Goal: Task Accomplishment & Management: Manage account settings

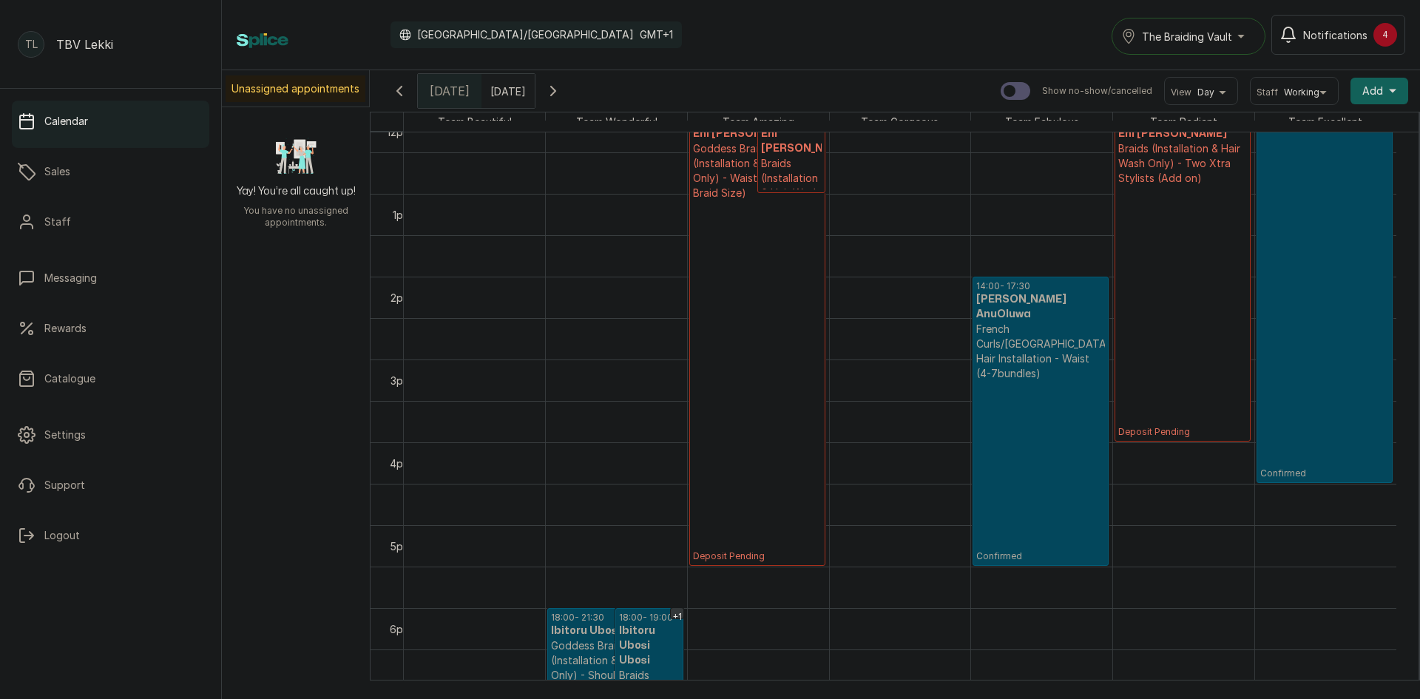
click at [1329, 35] on span "Notifications" at bounding box center [1335, 35] width 64 height 16
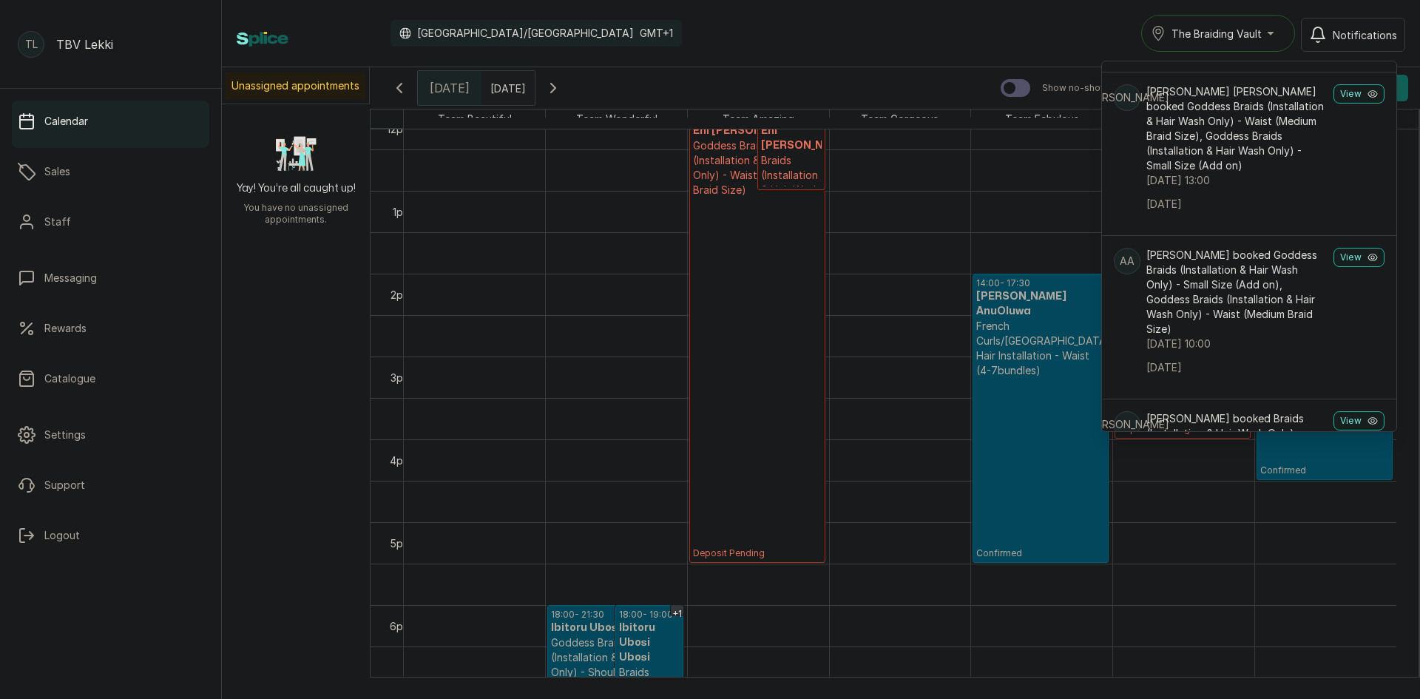
scroll to position [444, 0]
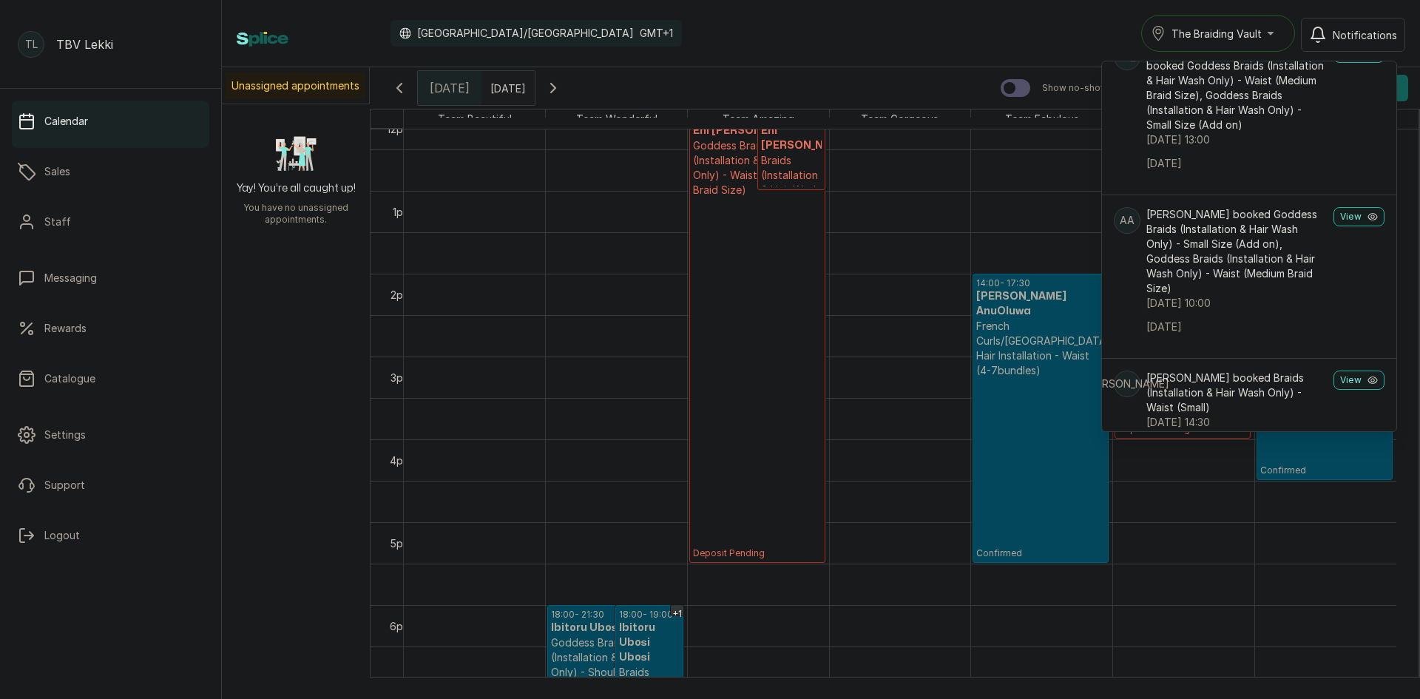
click at [1112, 35] on div "Calendar [GEOGRAPHIC_DATA]/[GEOGRAPHIC_DATA] GMT+1 The Braiding Vault Notificat…" at bounding box center [821, 33] width 1168 height 37
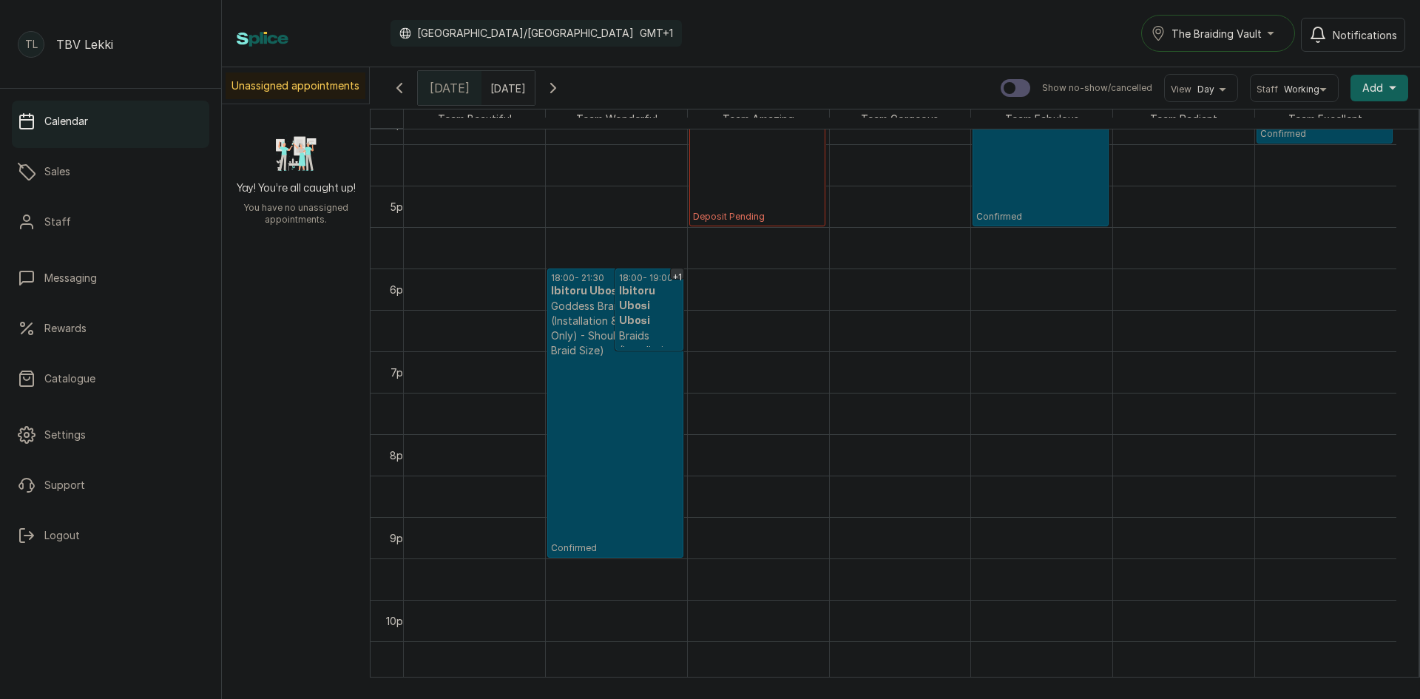
scroll to position [1414, 0]
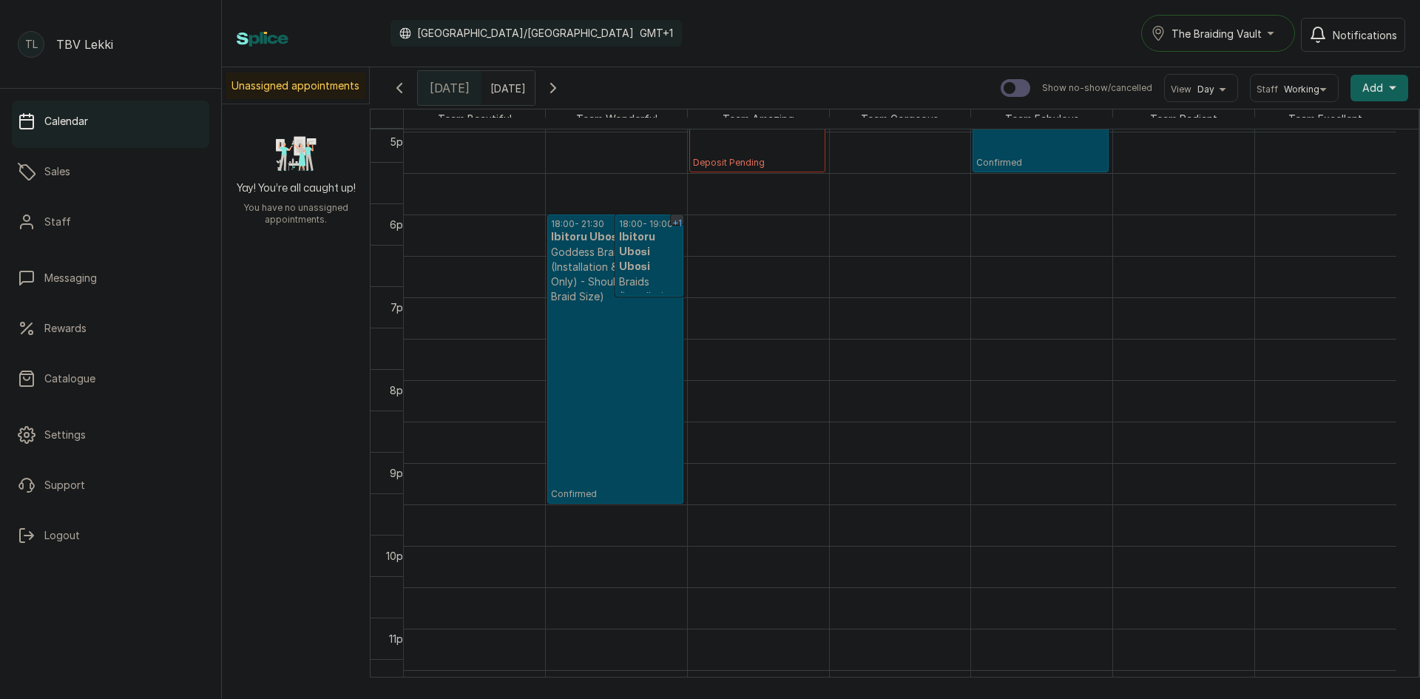
click at [679, 214] on div "+1" at bounding box center [677, 223] width 13 height 18
click at [679, 208] on div "18:00 - 18:05 Ibitoru Ubosi Ubosi 24- Hours Fee Confirmed" at bounding box center [752, 242] width 163 height 76
click at [676, 204] on div "18:00 - 18:05 Ibitoru Ubosi Ubosi 24- Hours Fee Confirmed" at bounding box center [752, 242] width 163 height 76
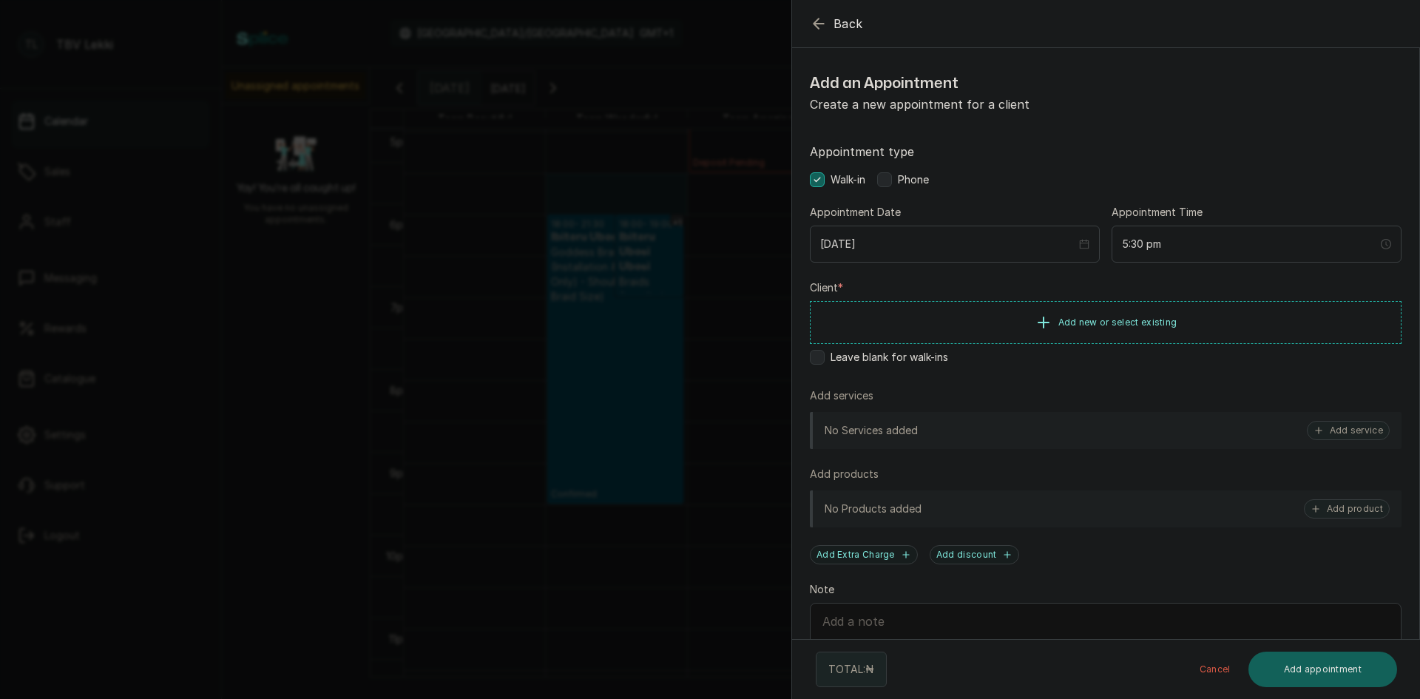
click at [819, 24] on icon "button" at bounding box center [819, 24] width 18 height 18
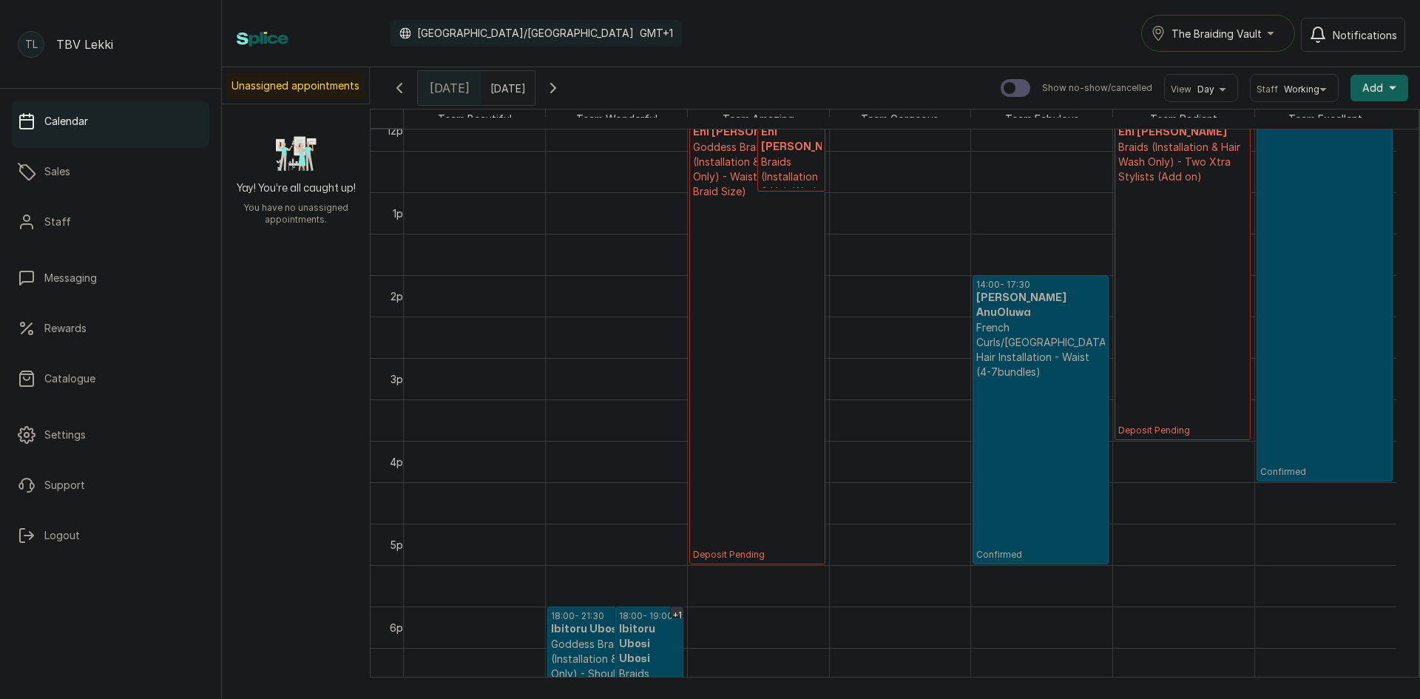
scroll to position [912, 0]
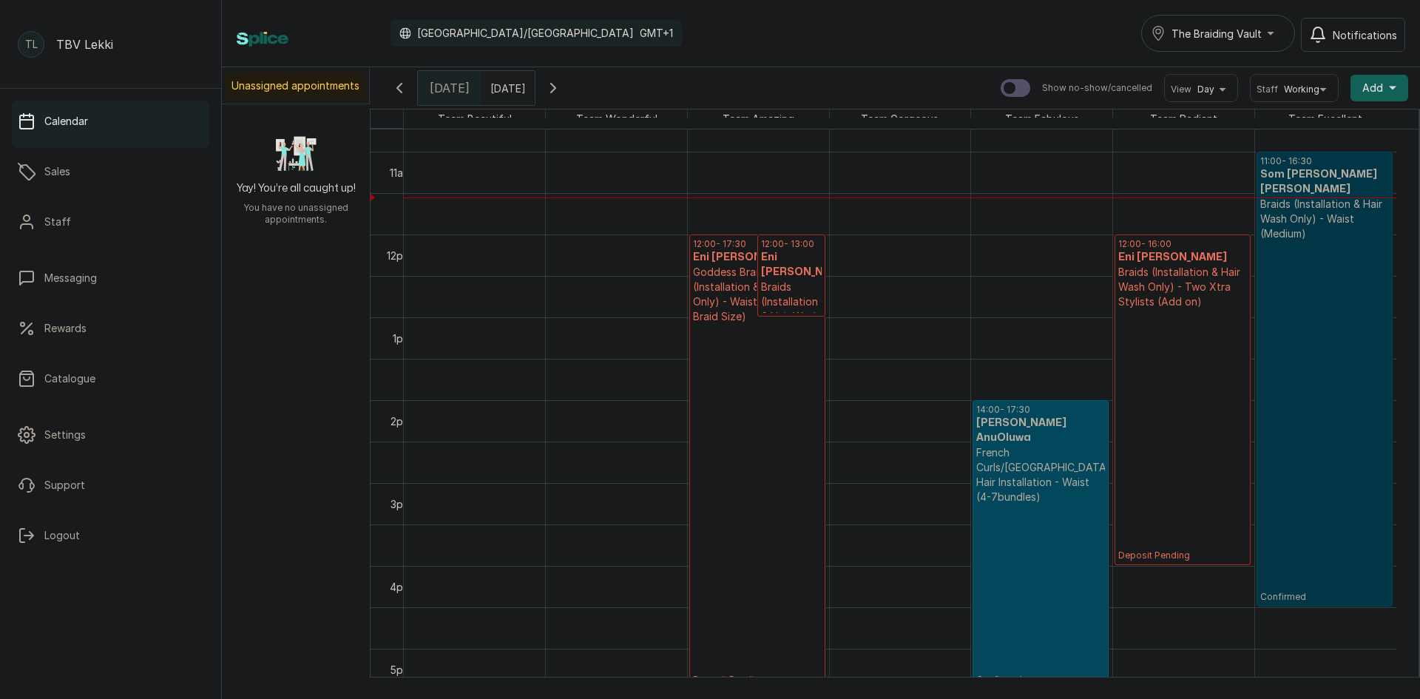
click at [1346, 328] on link "11:00 - 16:30 Som [PERSON_NAME] [PERSON_NAME] Braids (Installation & Hair Wash …" at bounding box center [1324, 379] width 137 height 455
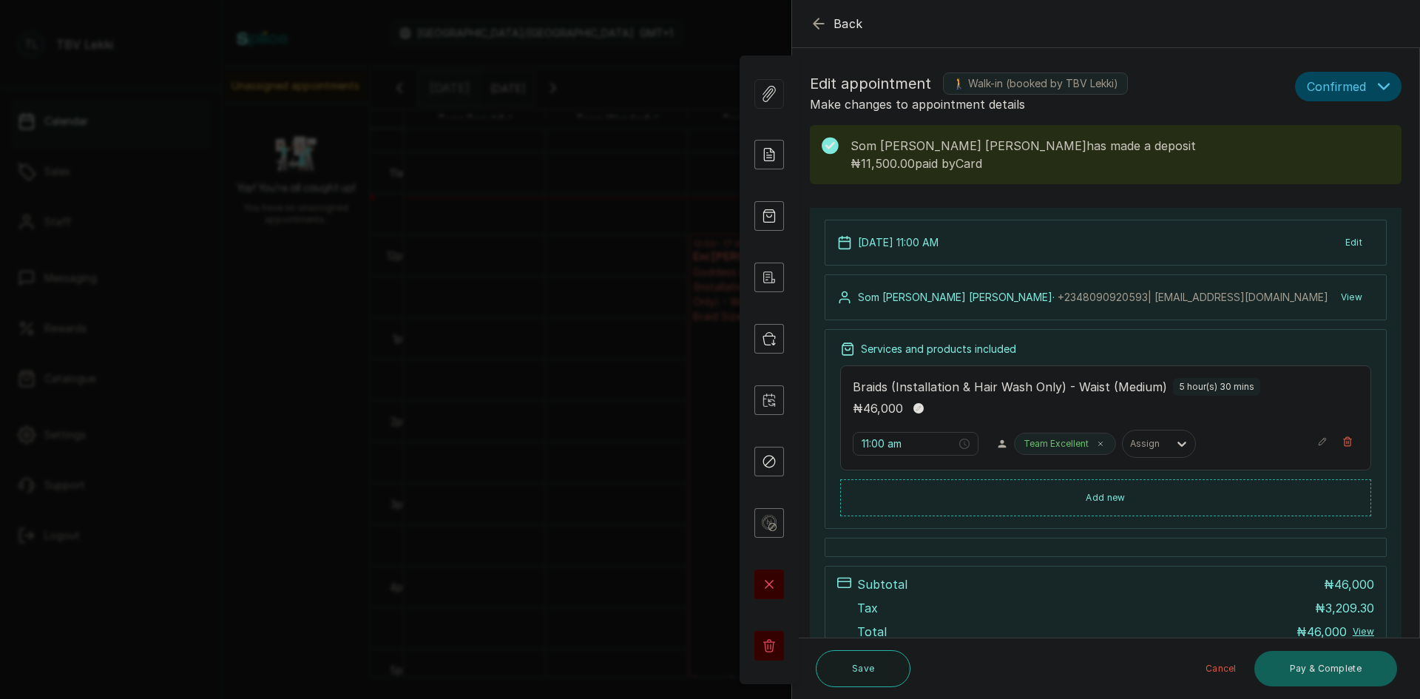
click at [1355, 81] on button "Confirmed" at bounding box center [1348, 87] width 106 height 30
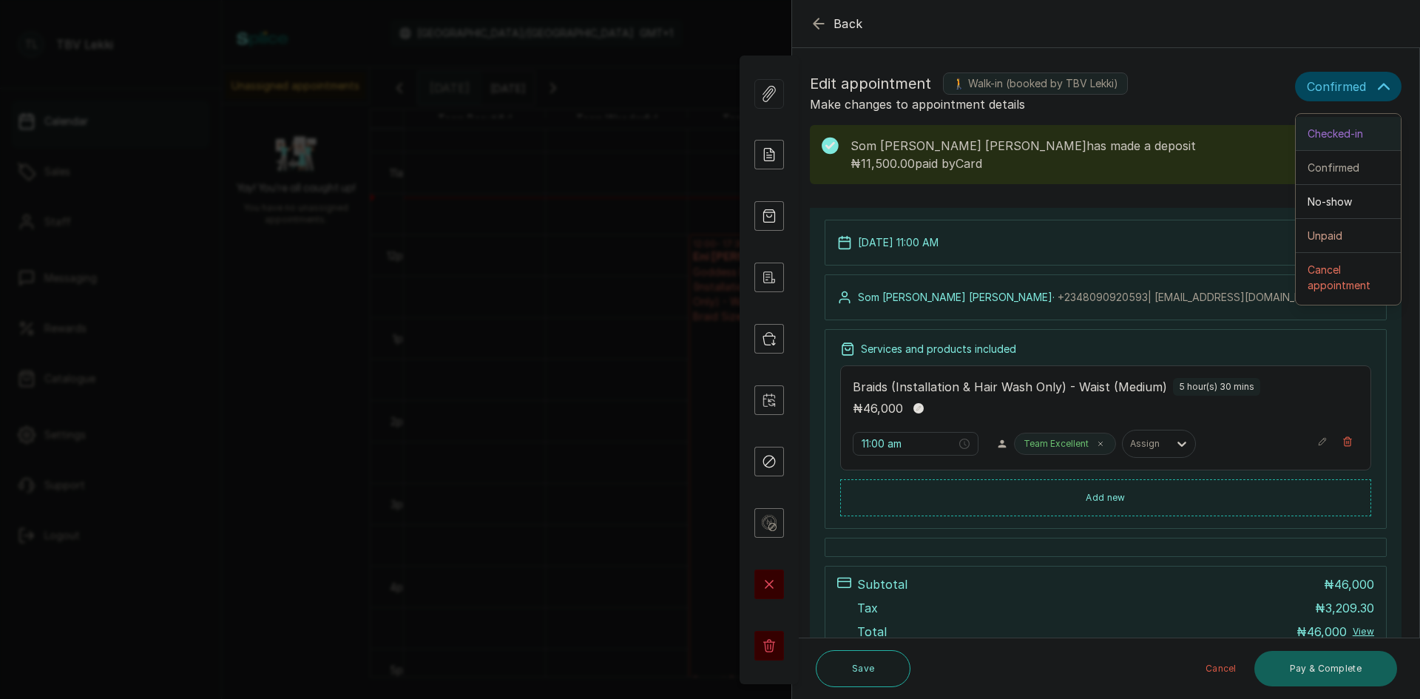
click at [1339, 137] on span "Checked-in" at bounding box center [1334, 134] width 55 height 16
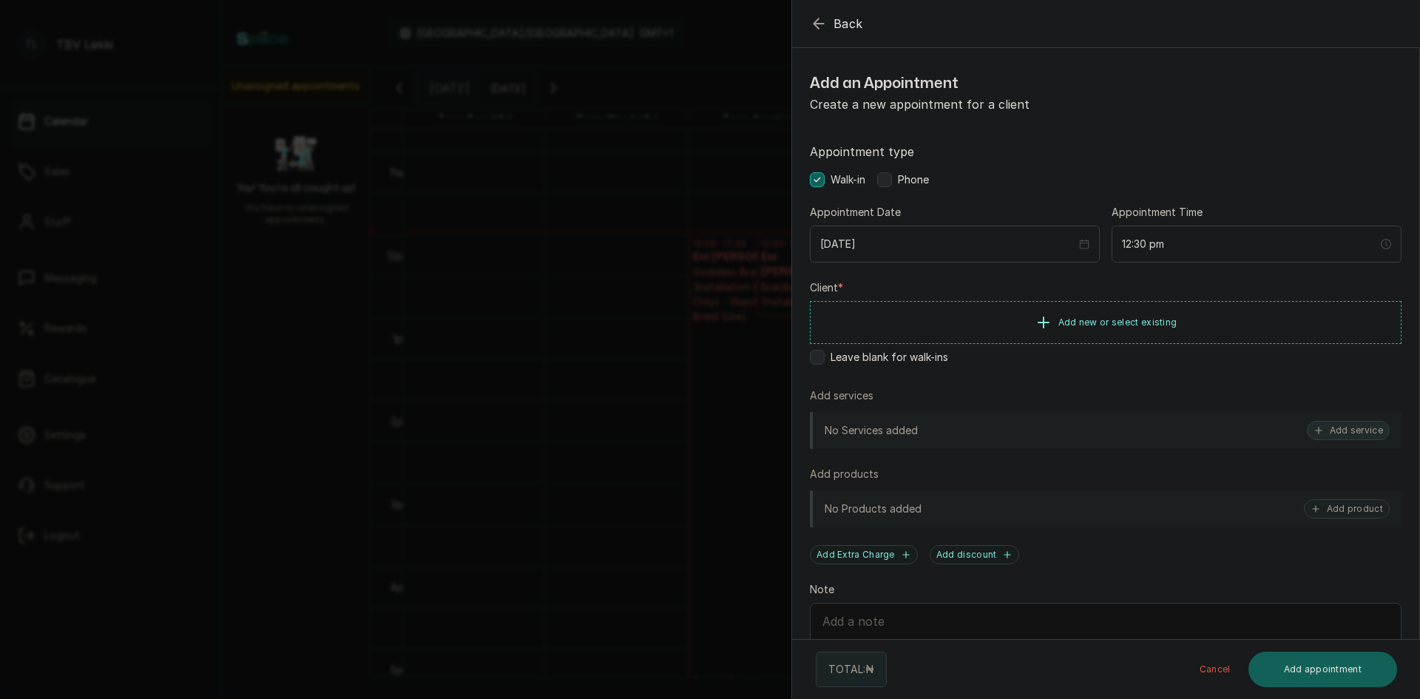
click at [1340, 434] on button "Add service" at bounding box center [1348, 430] width 83 height 19
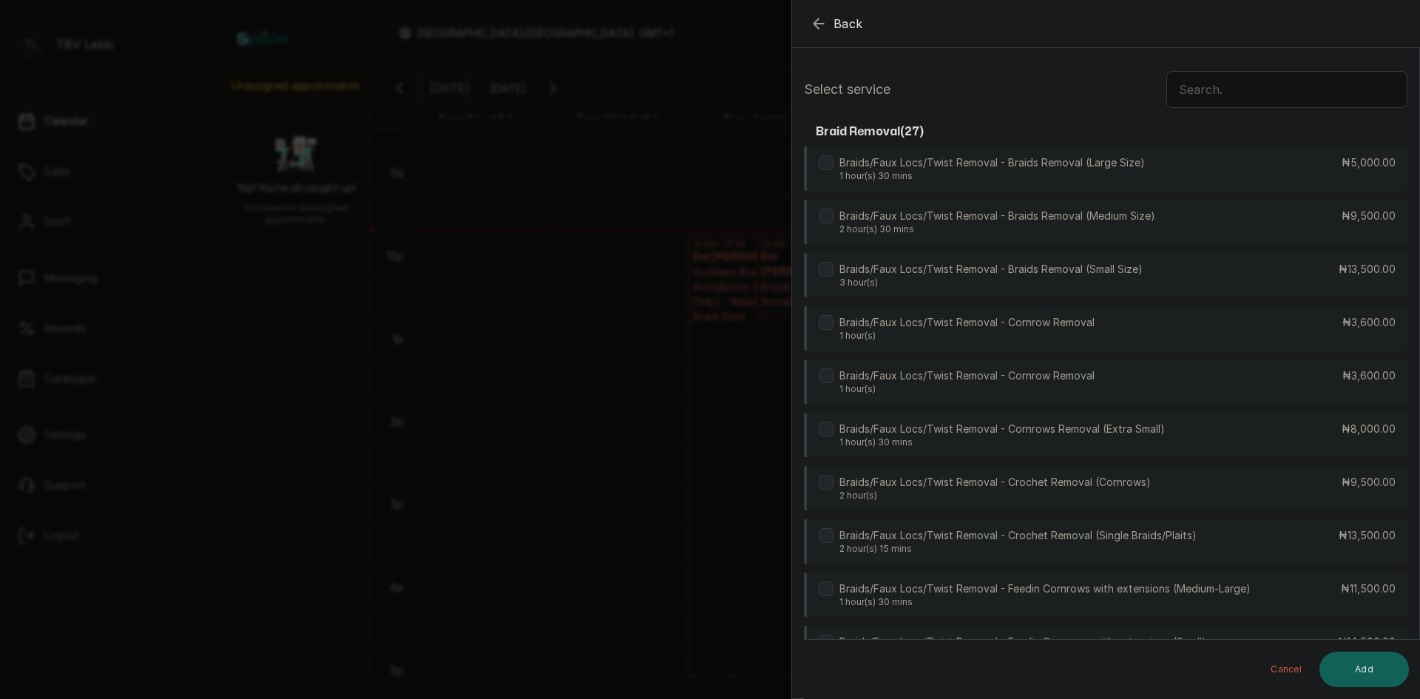
scroll to position [0, 0]
click at [1221, 82] on input "text" at bounding box center [1286, 90] width 241 height 37
click at [1246, 85] on input "bra" at bounding box center [1286, 90] width 241 height 37
type input "b"
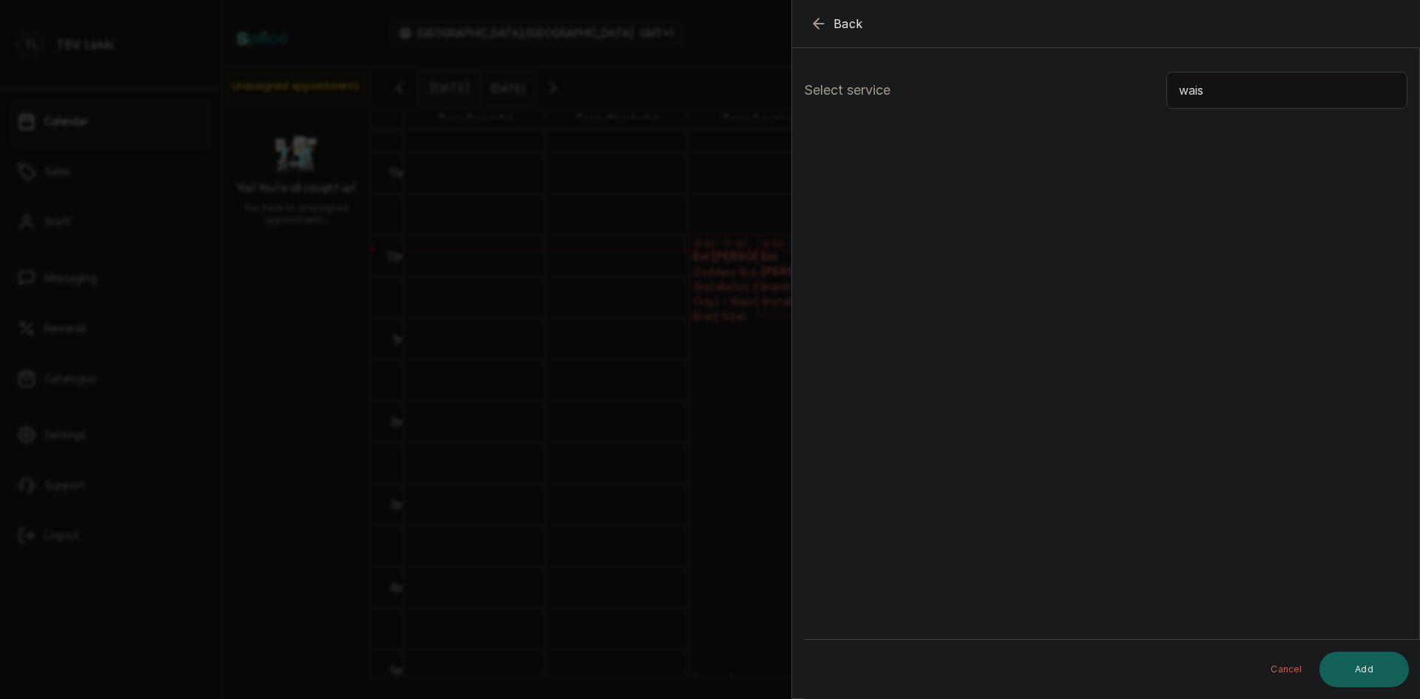
type input "wais"
click at [819, 19] on icon "button" at bounding box center [818, 23] width 10 height 10
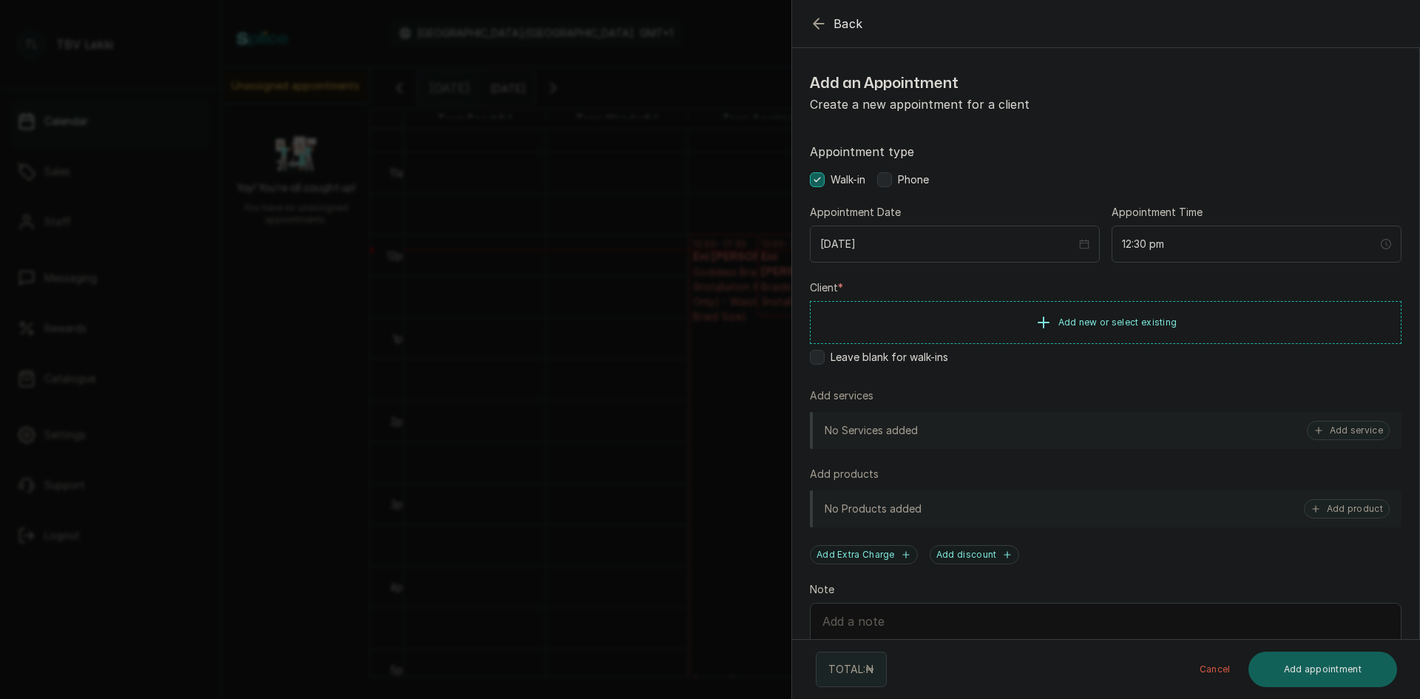
click at [819, 19] on icon "button" at bounding box center [818, 23] width 10 height 10
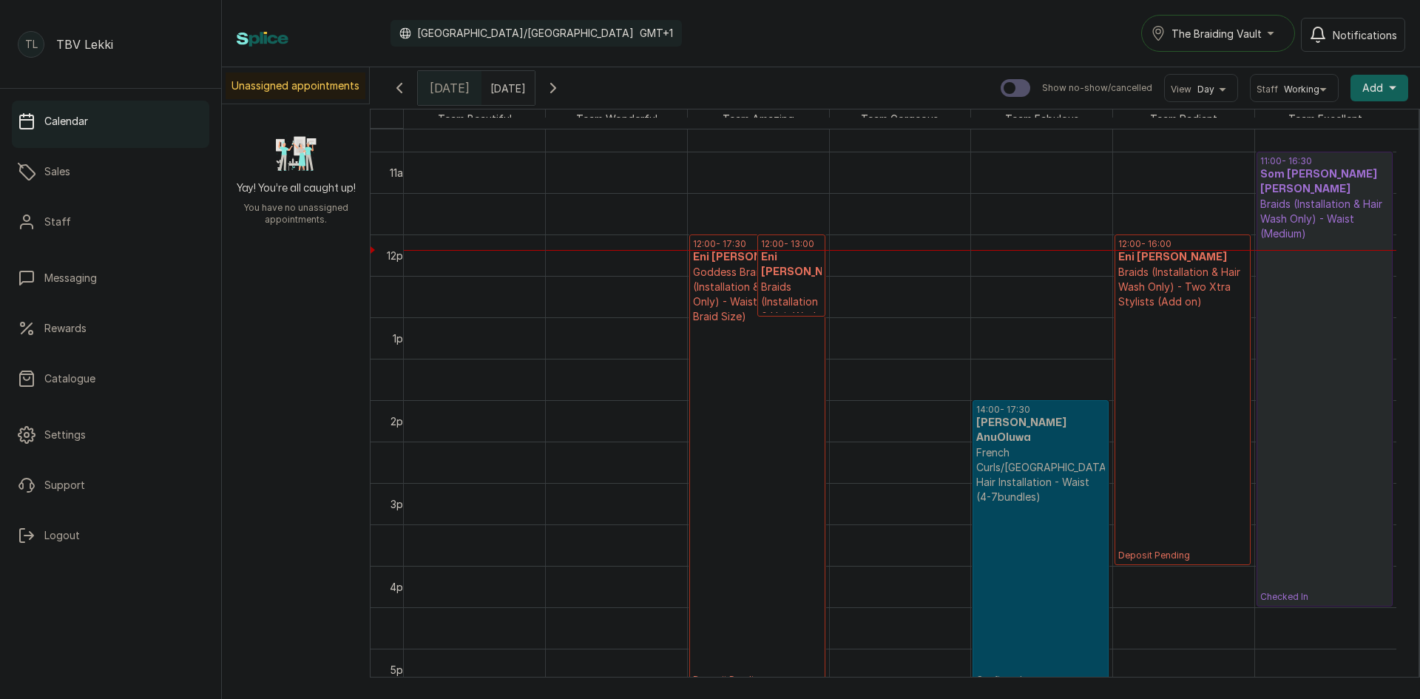
scroll to position [815, 0]
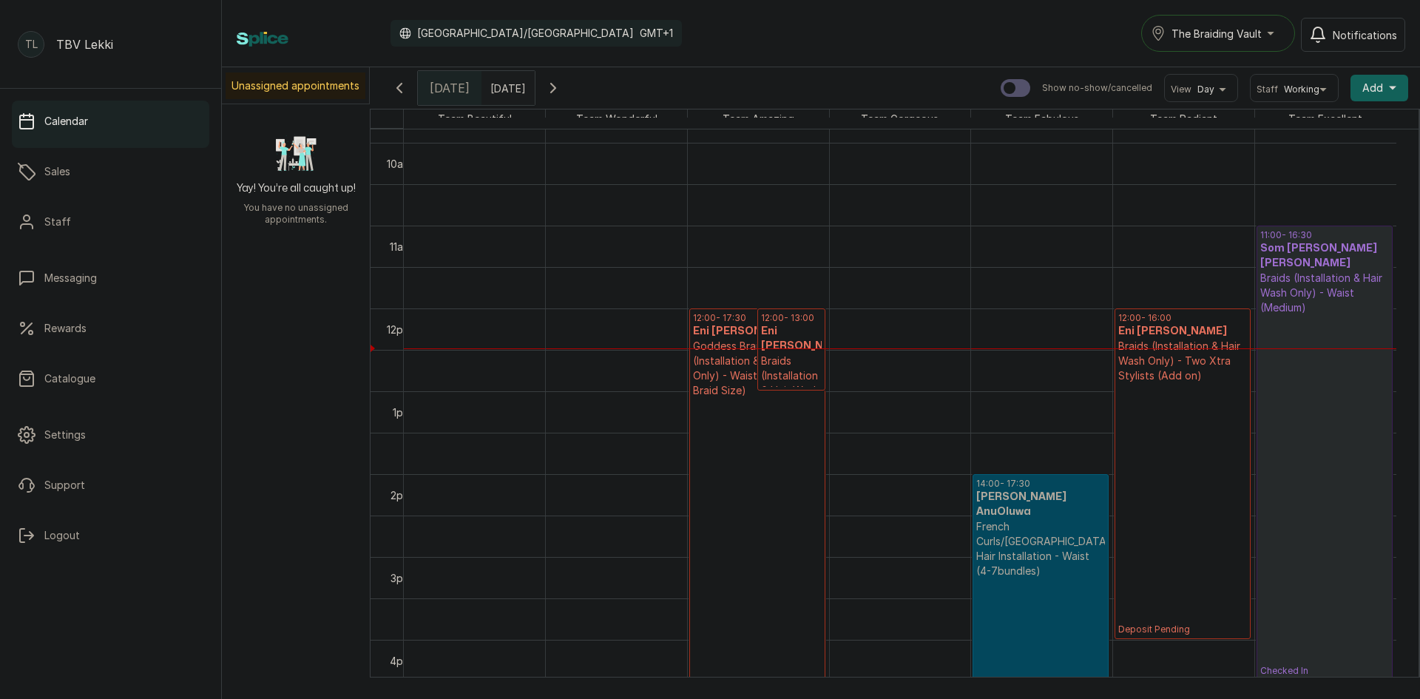
type input "dd/MM/yyyy"
click at [484, 83] on input "dd/MM/yyyy" at bounding box center [494, 84] width 24 height 25
click at [384, 112] on button "Previous month" at bounding box center [374, 114] width 19 height 19
click at [540, 113] on icon "page next" at bounding box center [536, 114] width 9 height 9
click at [379, 115] on icon "page previous" at bounding box center [374, 114] width 9 height 9
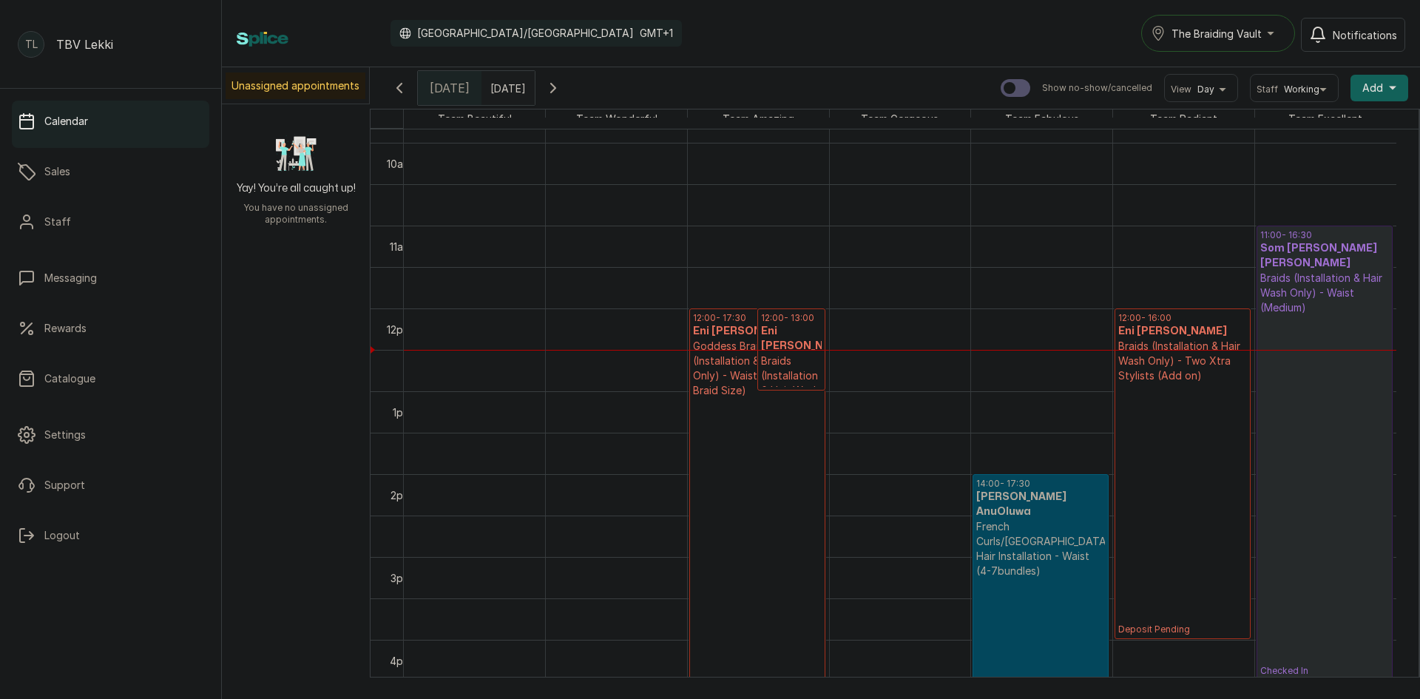
click at [562, 93] on icon "button" at bounding box center [553, 88] width 18 height 18
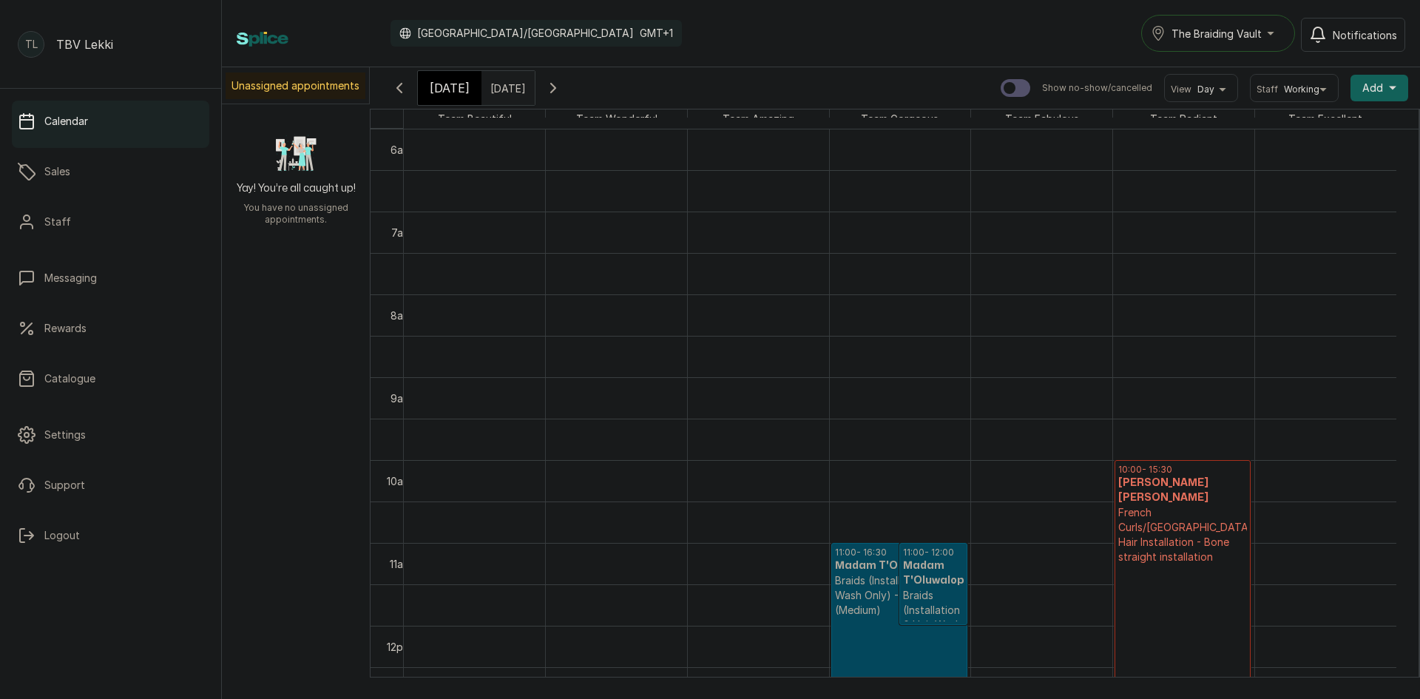
type input "dd/MM/yyyy"
click at [498, 88] on input "dd/MM/yyyy" at bounding box center [494, 84] width 24 height 25
click at [391, 91] on icon "button" at bounding box center [399, 88] width 18 height 18
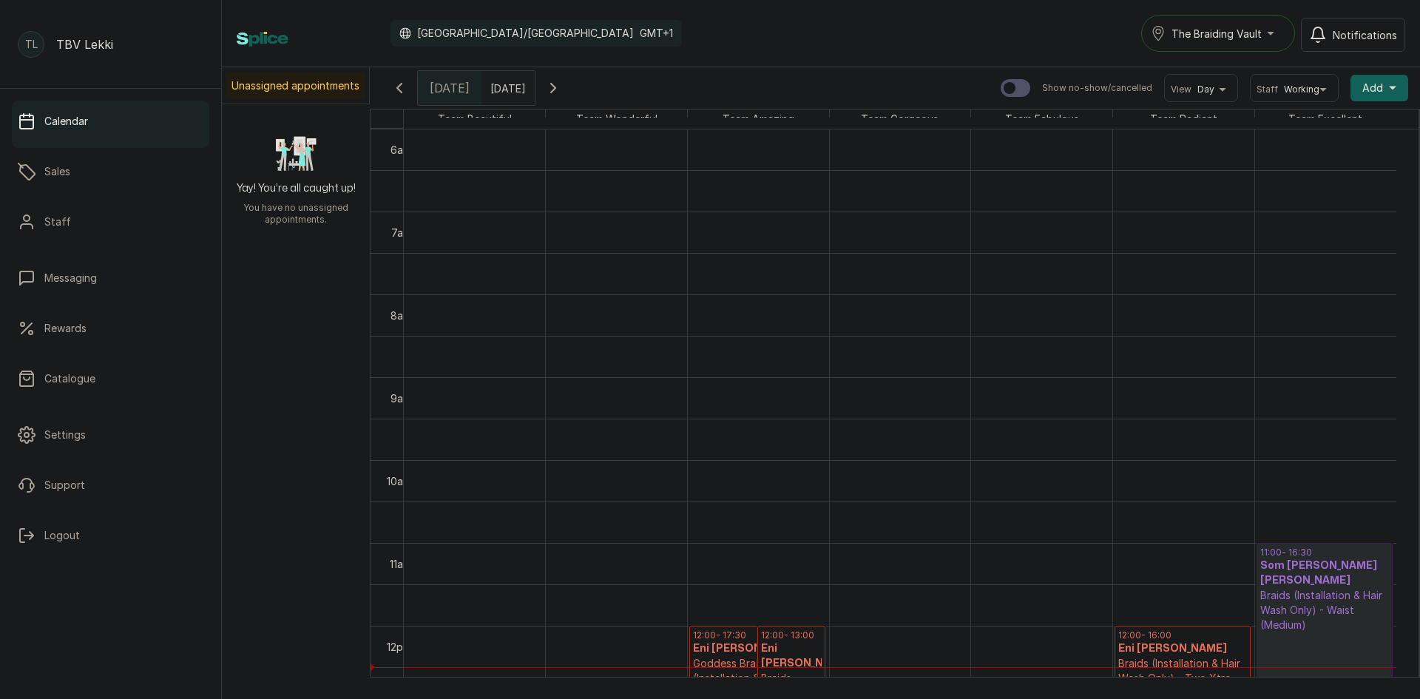
type input "dd/MM/yyyy"
click at [506, 93] on input "dd/MM/yyyy" at bounding box center [494, 84] width 24 height 25
click at [384, 109] on button "Previous month" at bounding box center [374, 114] width 19 height 19
click at [540, 112] on icon "page next" at bounding box center [536, 114] width 9 height 9
click at [736, 13] on div "Calendar [GEOGRAPHIC_DATA]/[GEOGRAPHIC_DATA] GMT+1 The Braiding Vault Notificat…" at bounding box center [821, 33] width 1198 height 67
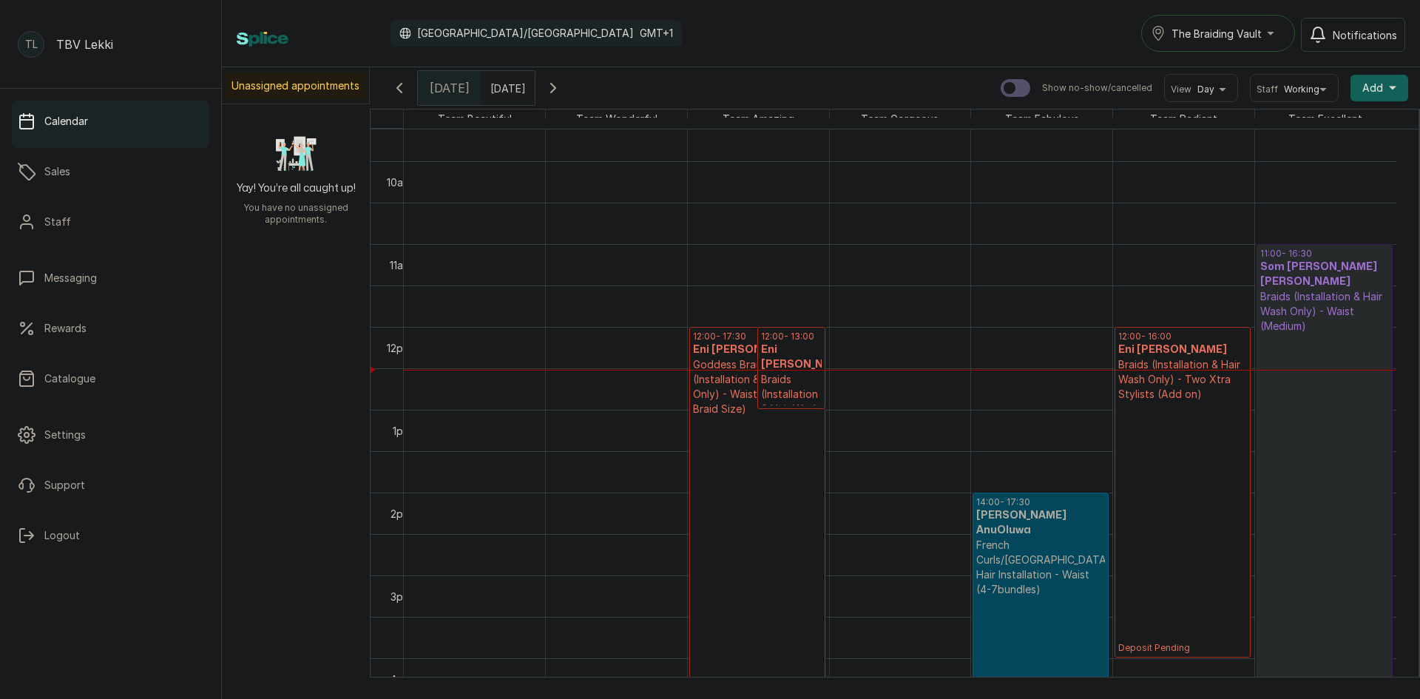
scroll to position [799, 0]
click at [562, 94] on icon "button" at bounding box center [553, 88] width 18 height 18
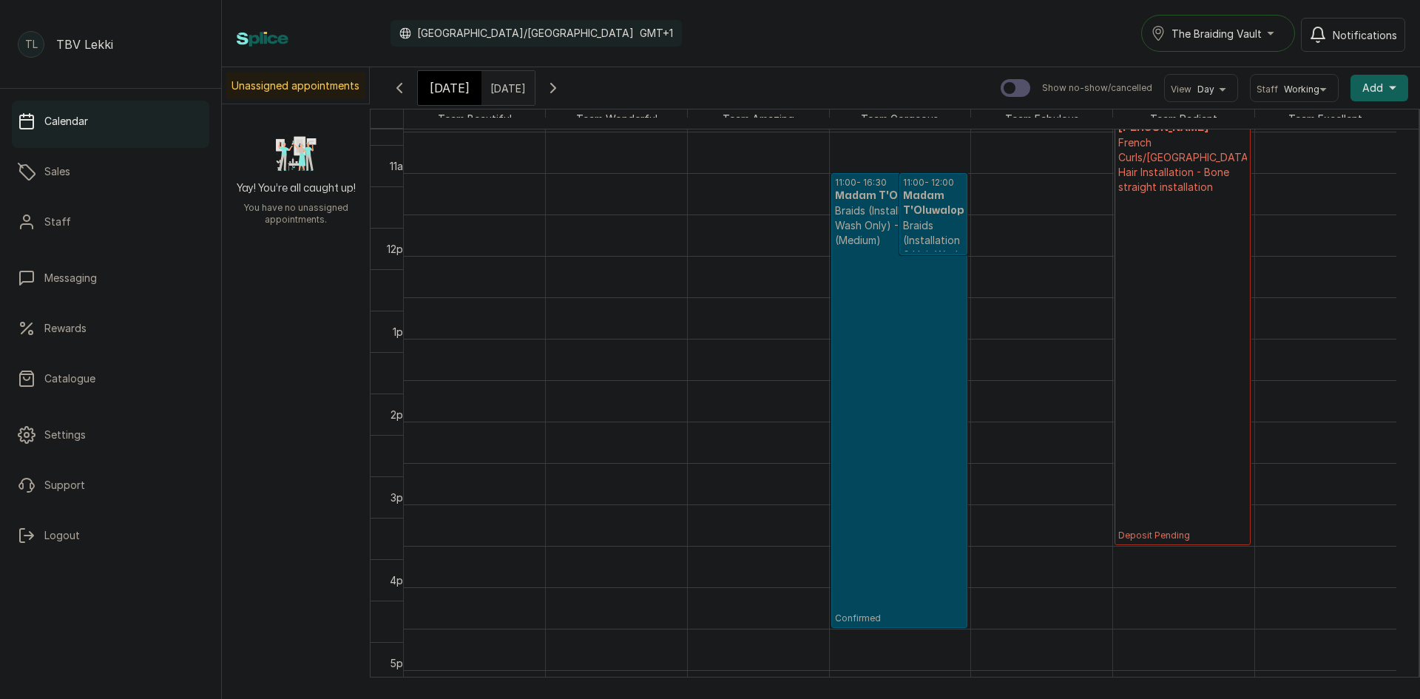
scroll to position [867, 0]
click at [571, 99] on button "Show no-show/cancelled" at bounding box center [552, 87] width 35 height 35
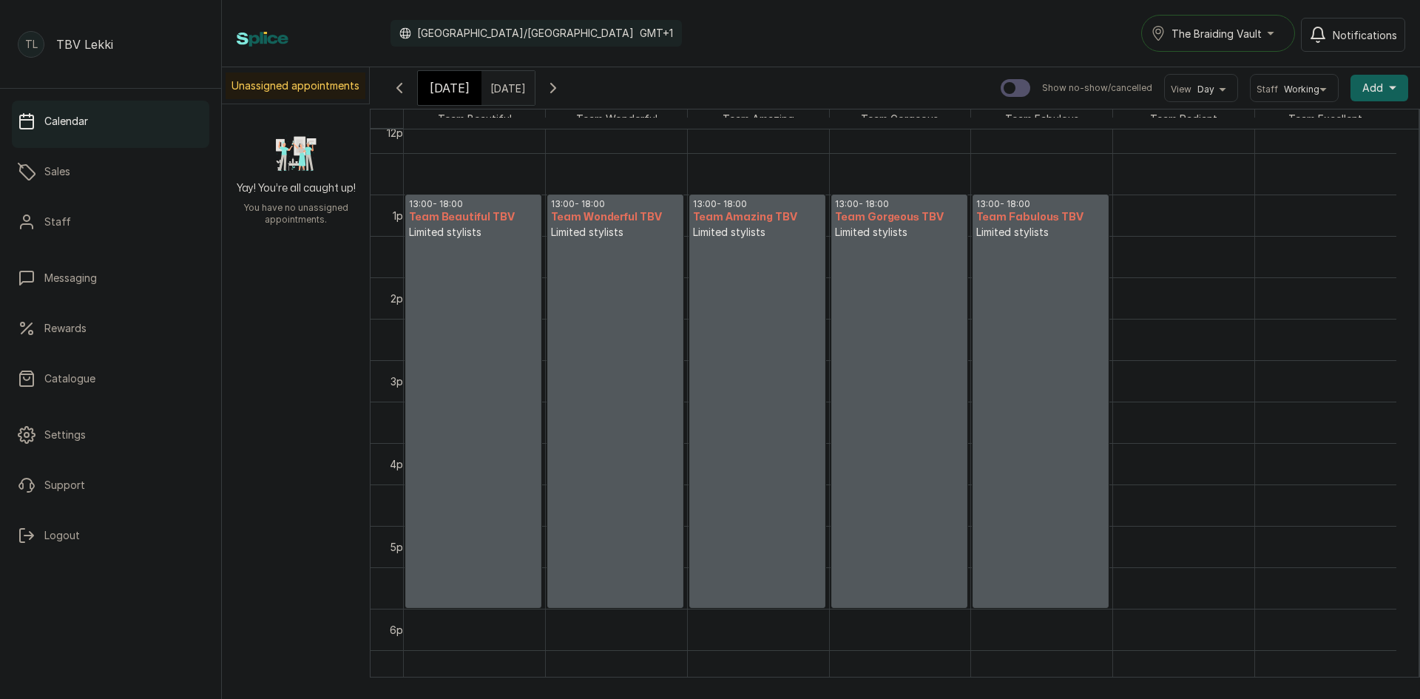
scroll to position [1015, 0]
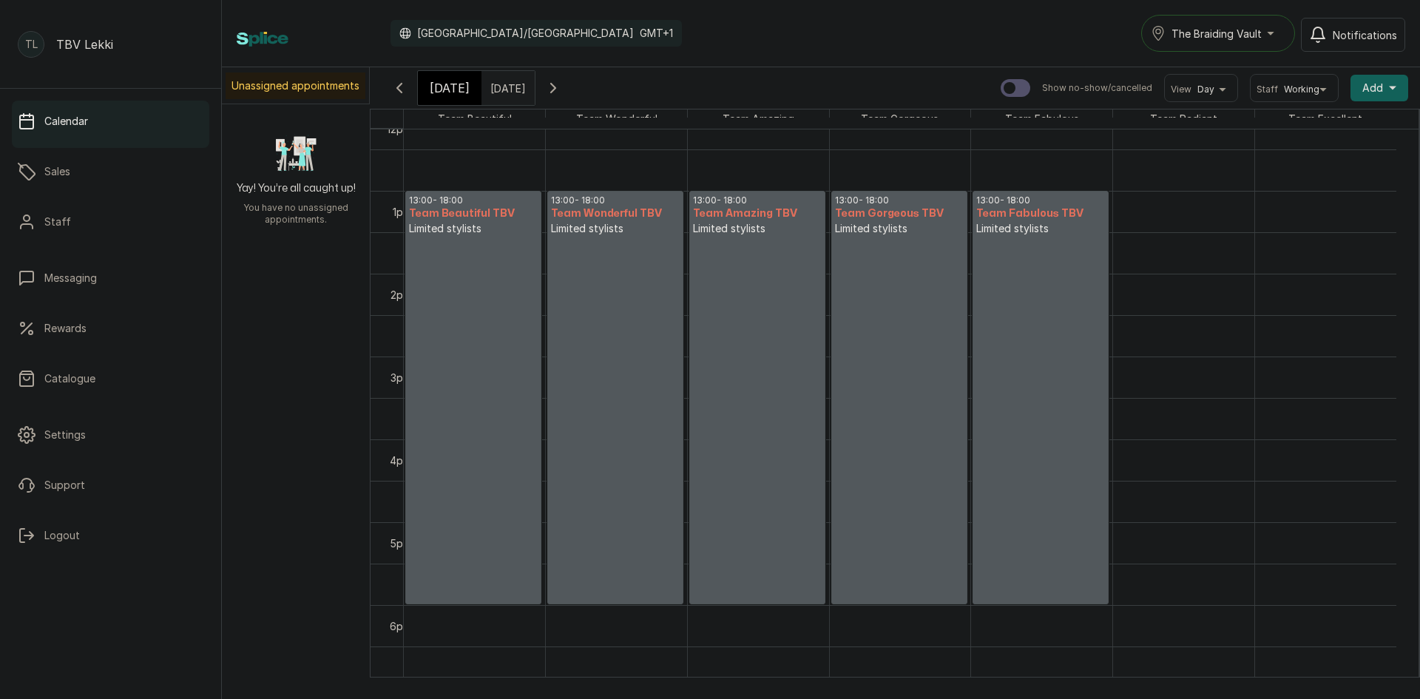
click at [562, 86] on icon "button" at bounding box center [553, 88] width 18 height 18
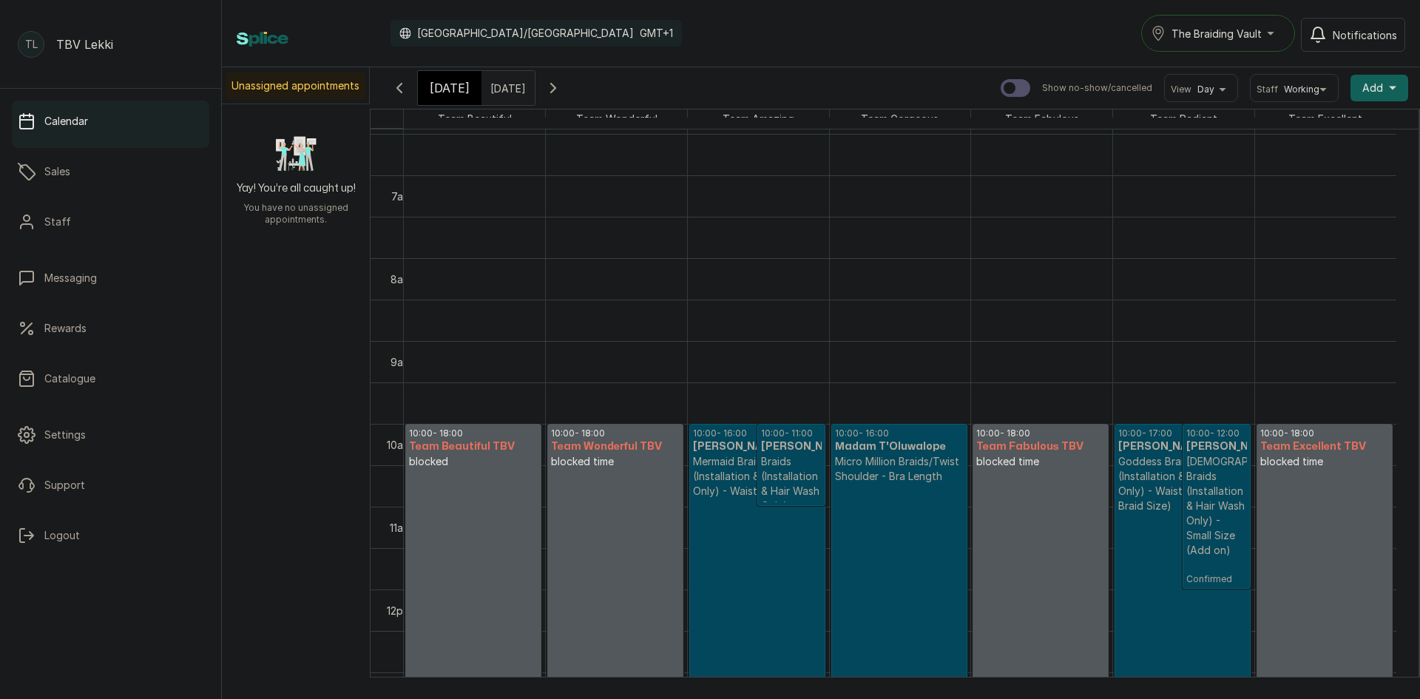
scroll to position [572, 0]
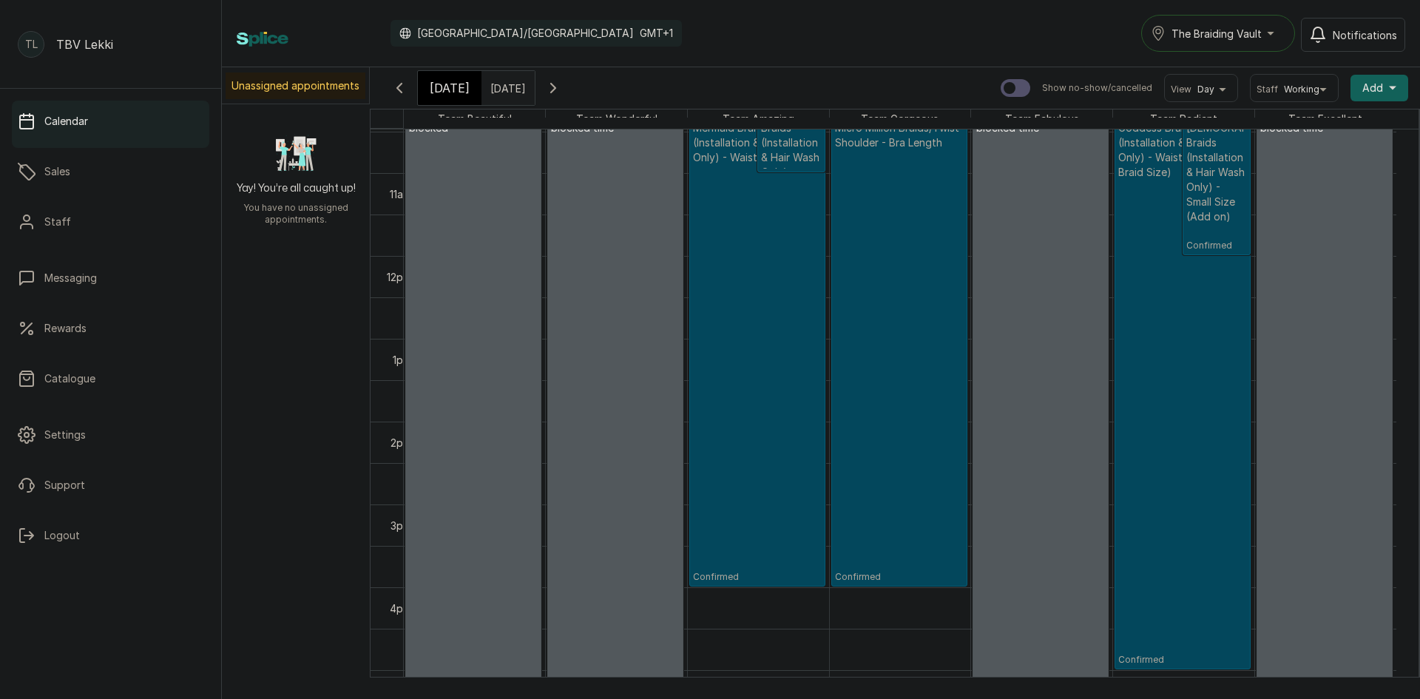
click at [1184, 356] on p "Confirmed" at bounding box center [1182, 423] width 129 height 486
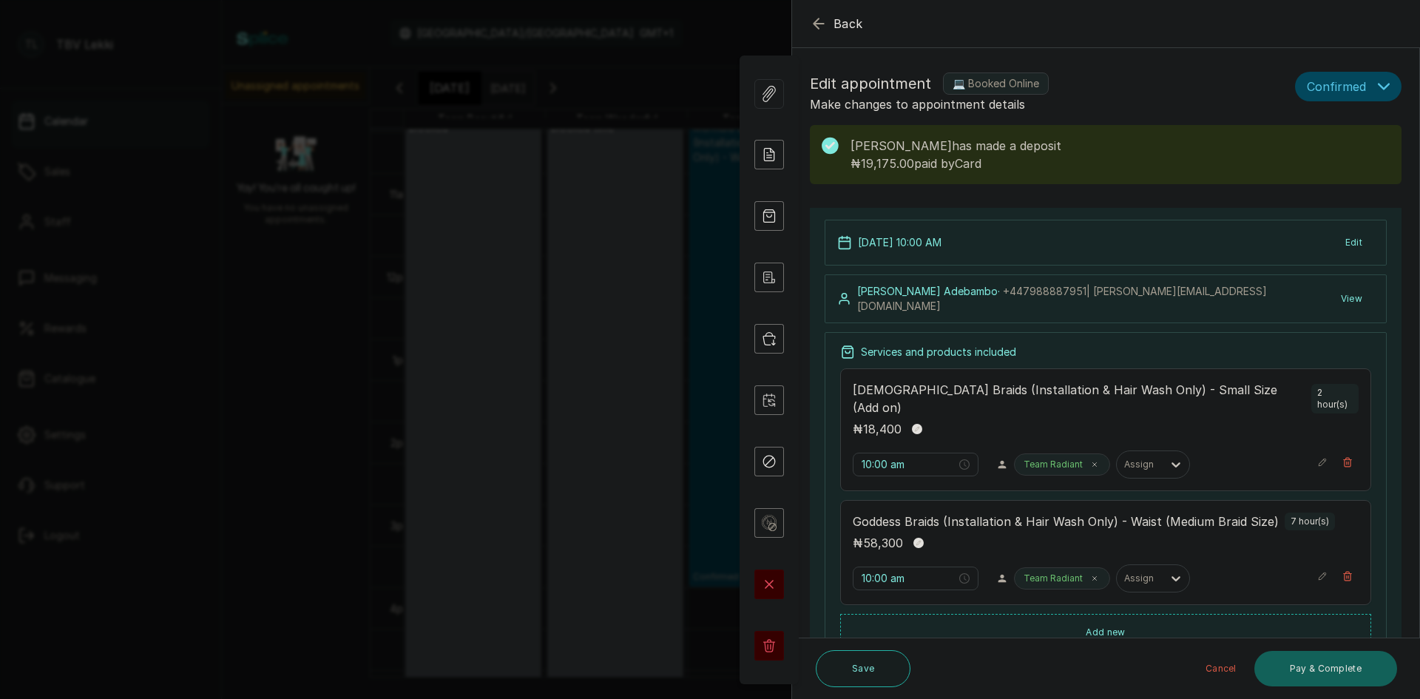
click at [816, 24] on icon "button" at bounding box center [819, 24] width 18 height 18
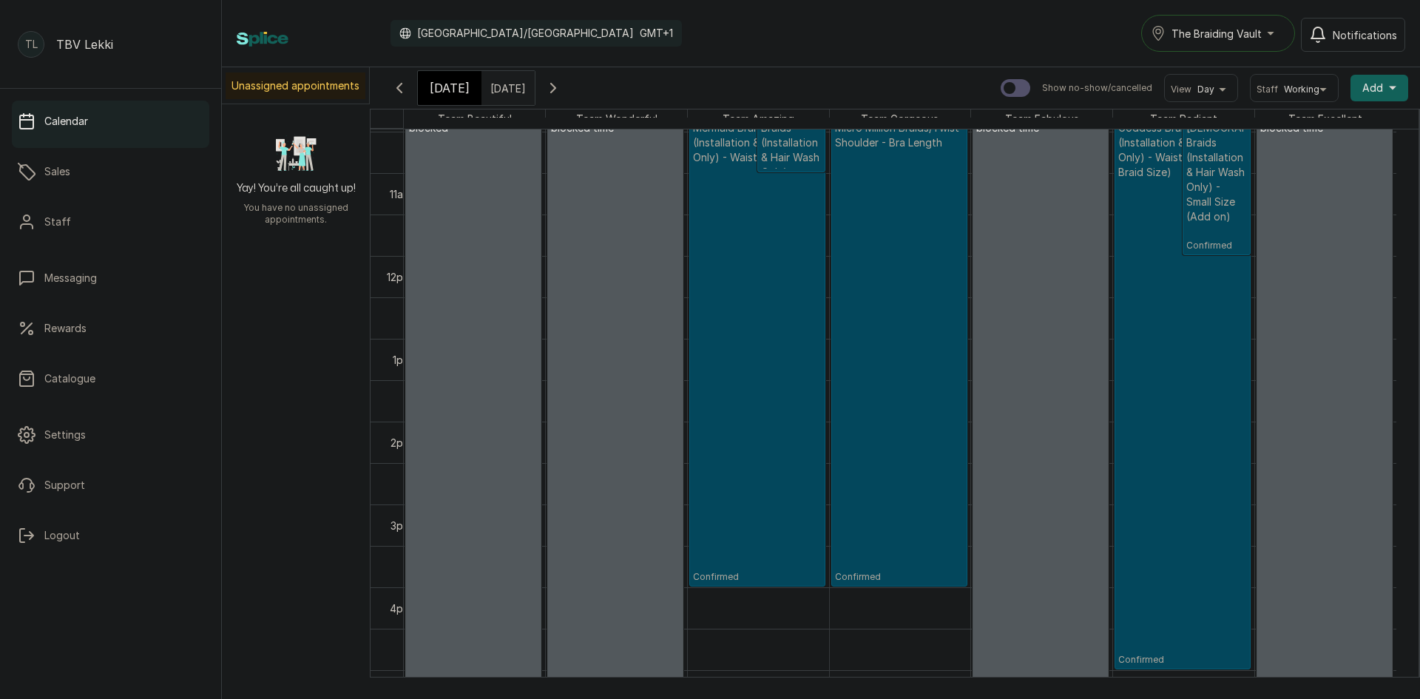
click at [889, 240] on p "Confirmed" at bounding box center [899, 366] width 129 height 433
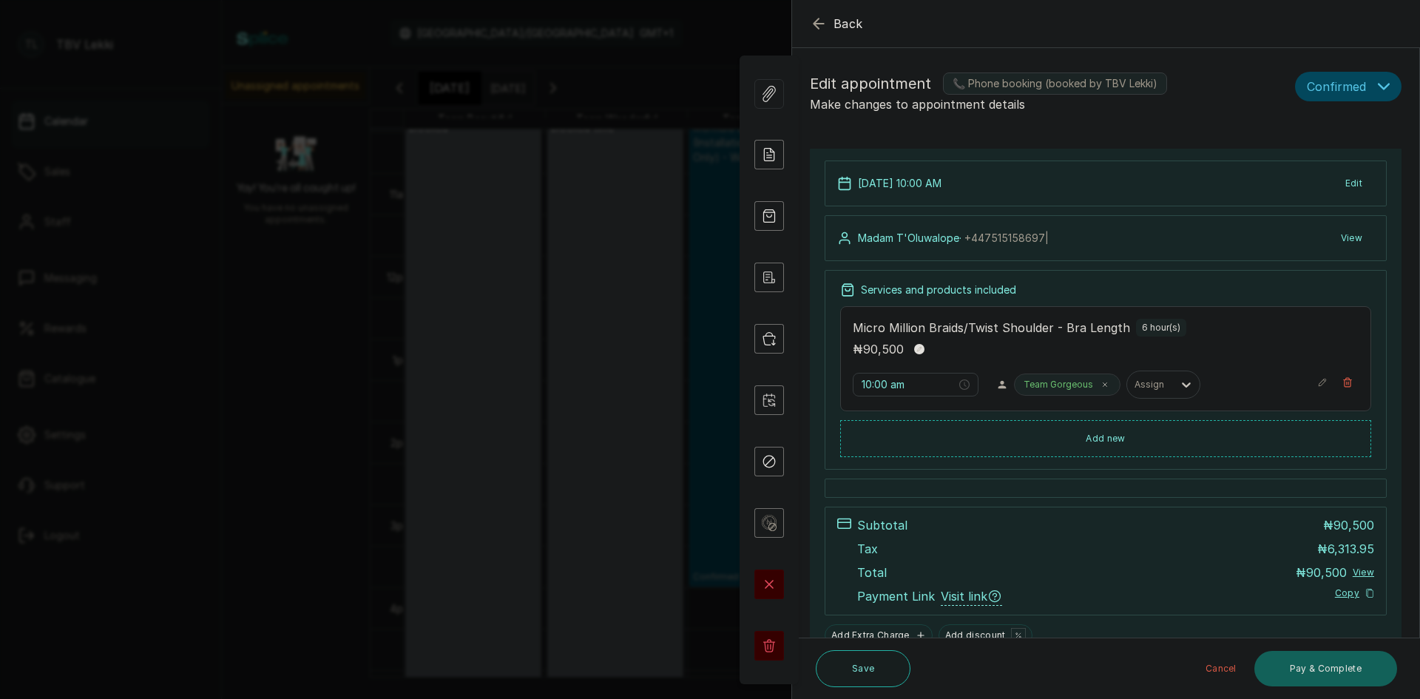
click at [821, 15] on icon "button" at bounding box center [819, 24] width 18 height 18
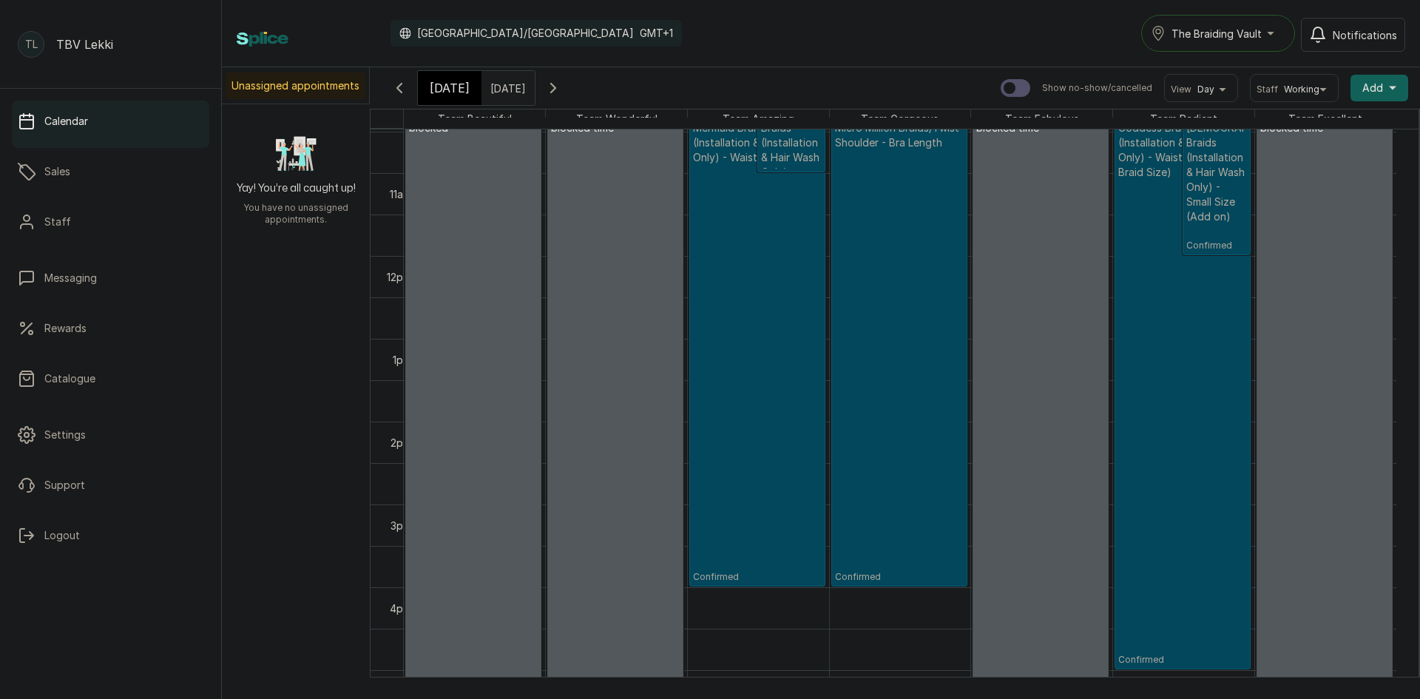
click at [802, 257] on p "Confirmed" at bounding box center [757, 374] width 129 height 418
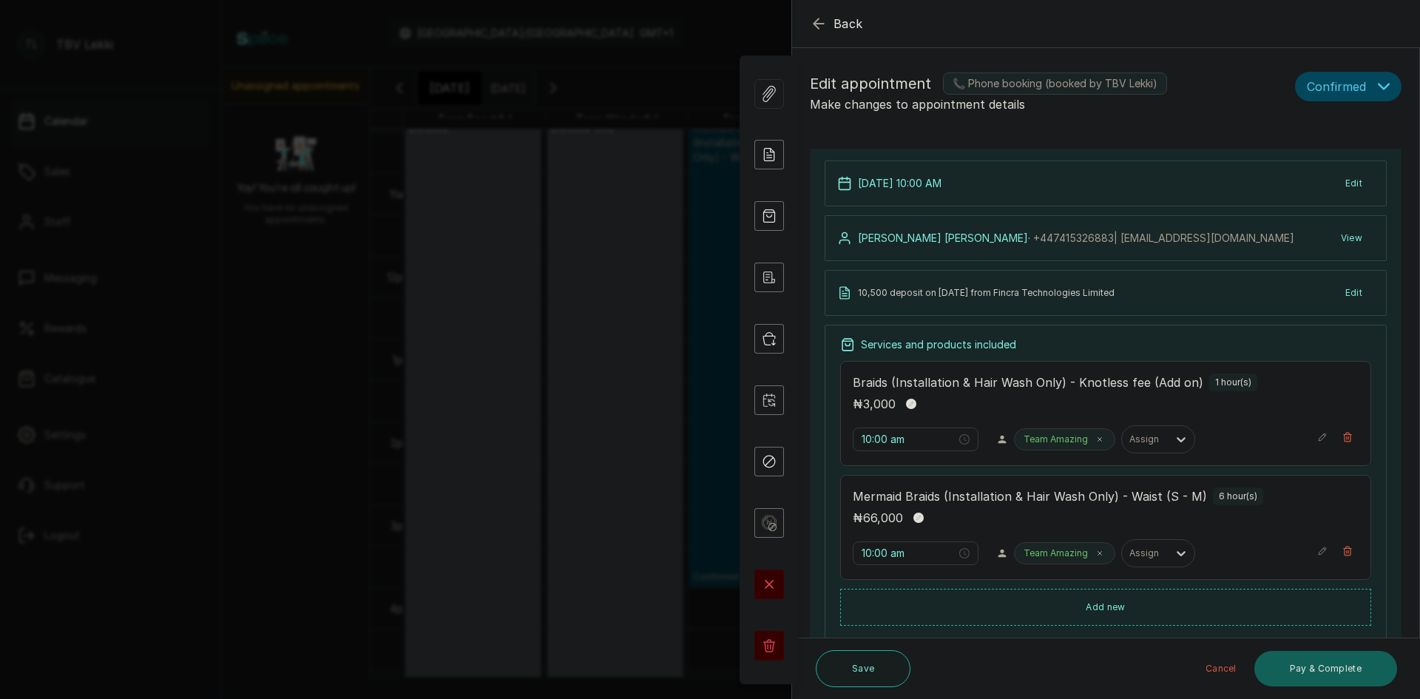
click at [833, 21] on button "Back" at bounding box center [836, 24] width 53 height 18
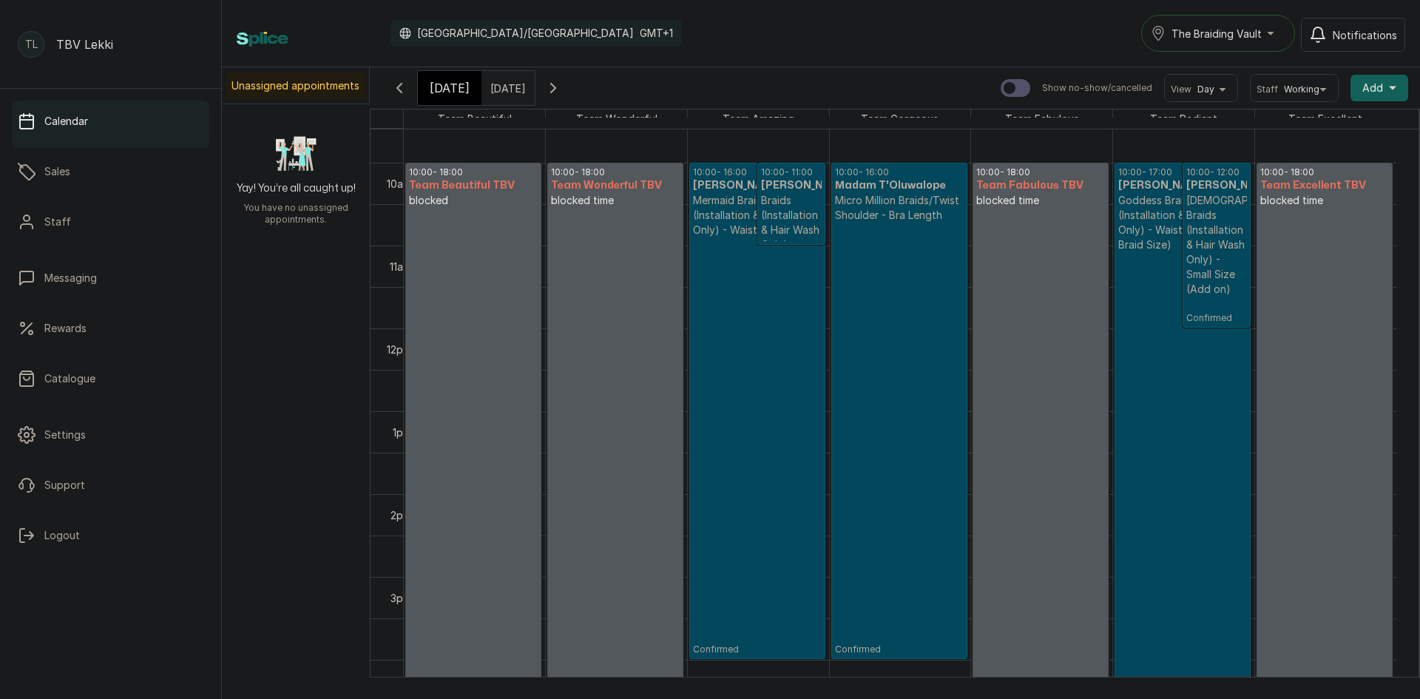
scroll to position [793, 0]
click at [562, 89] on icon "button" at bounding box center [553, 88] width 18 height 18
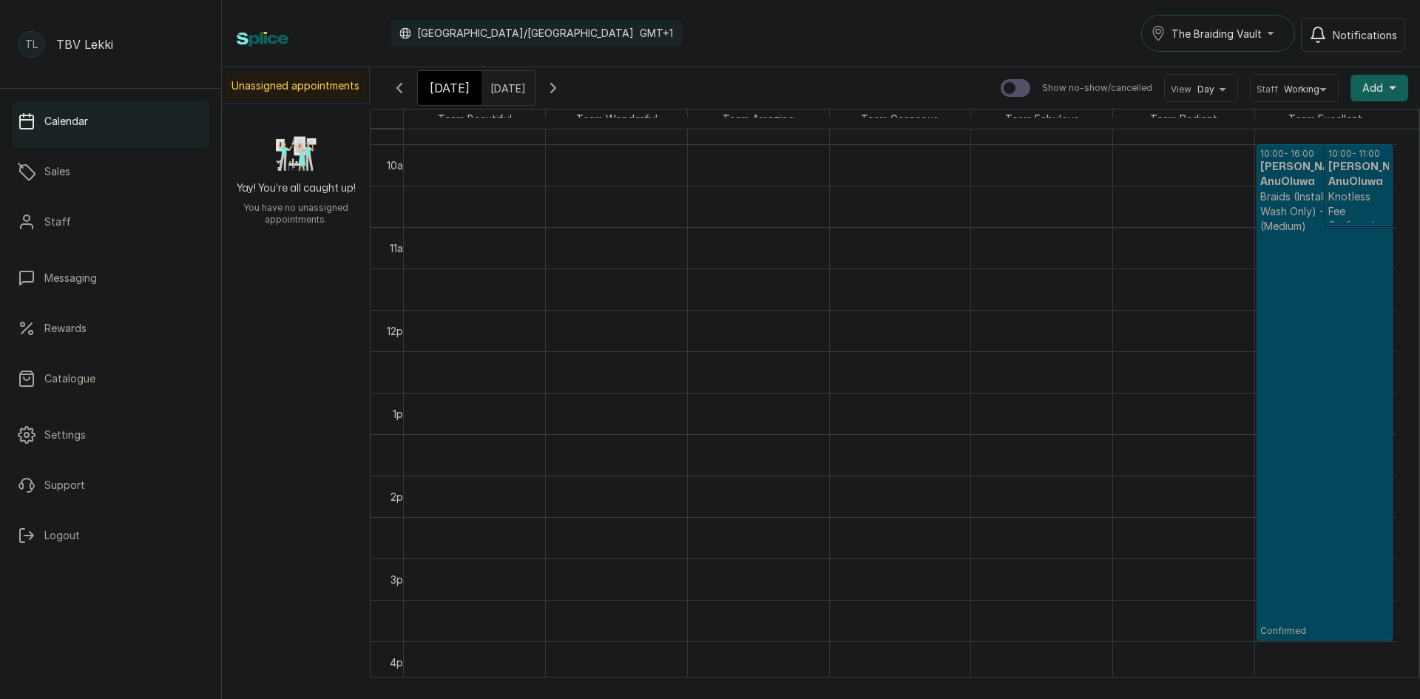
scroll to position [901, 0]
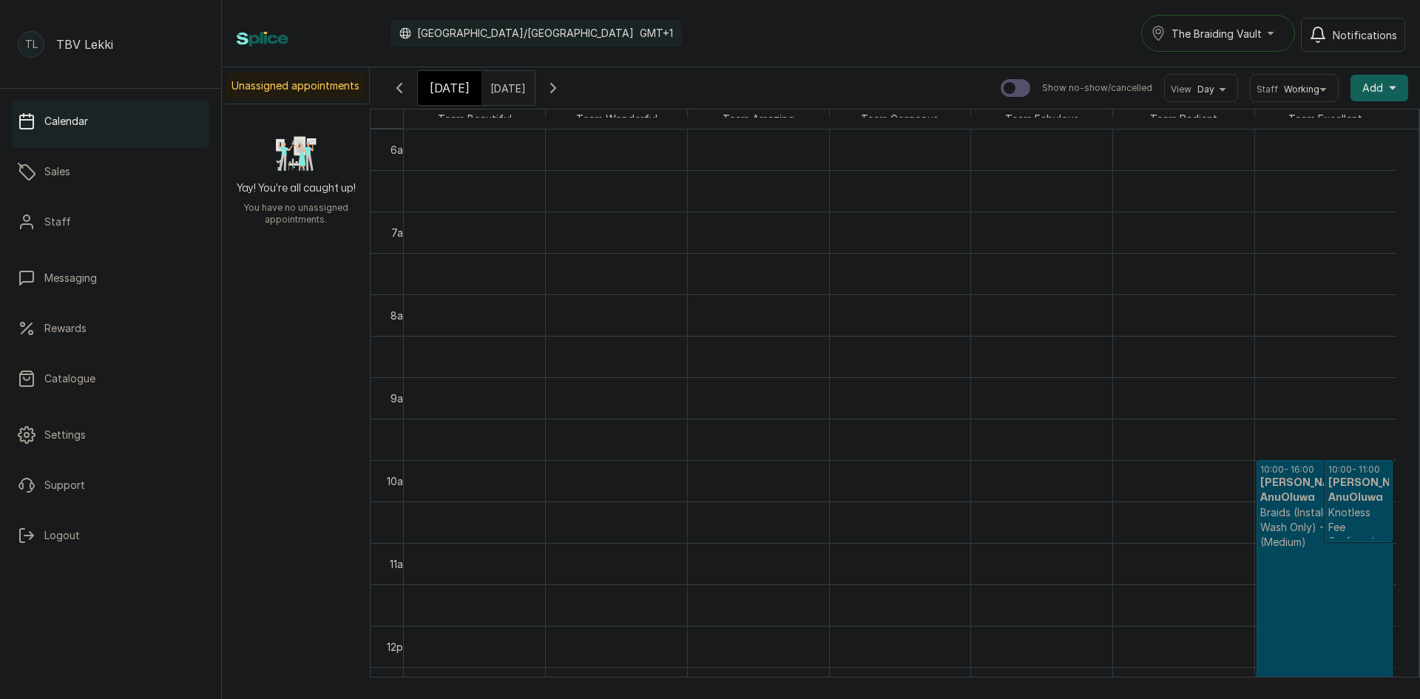
click at [562, 89] on icon "button" at bounding box center [553, 88] width 18 height 18
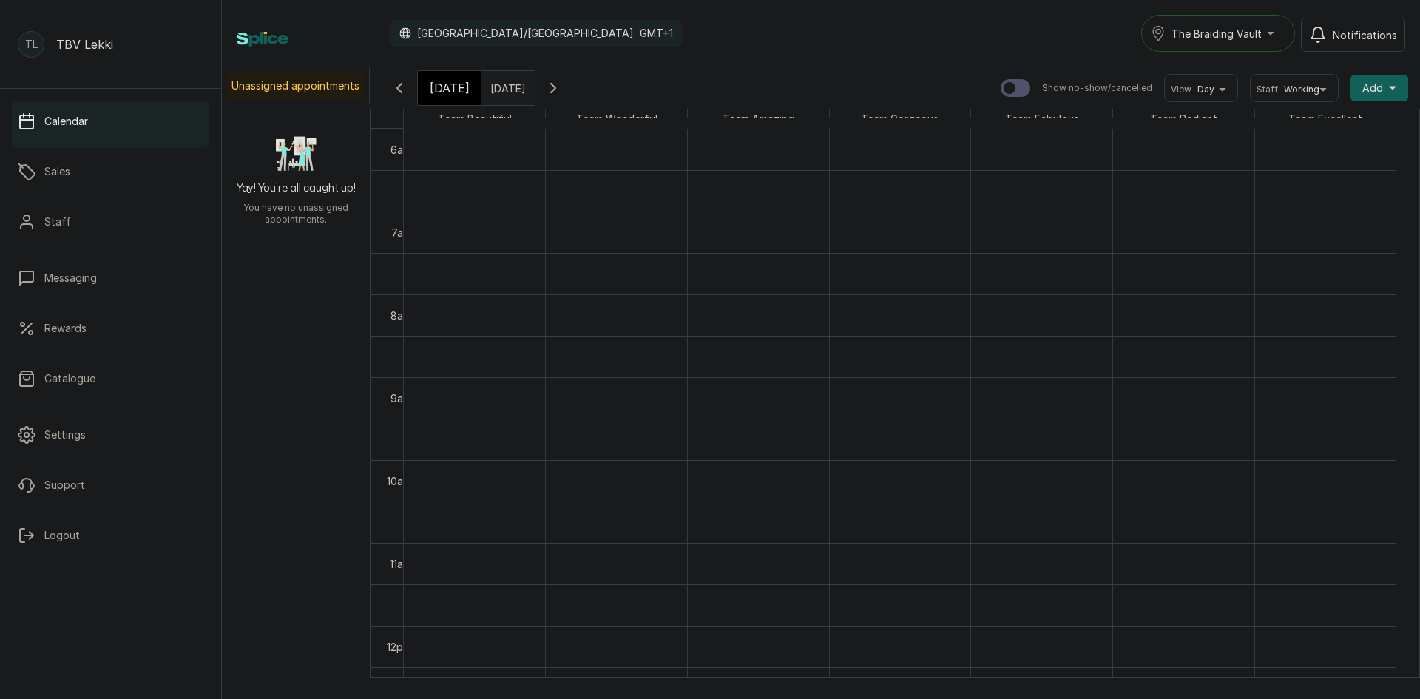
click at [555, 89] on icon "button" at bounding box center [553, 88] width 4 height 9
click at [430, 91] on span "[DATE]" at bounding box center [450, 88] width 40 height 18
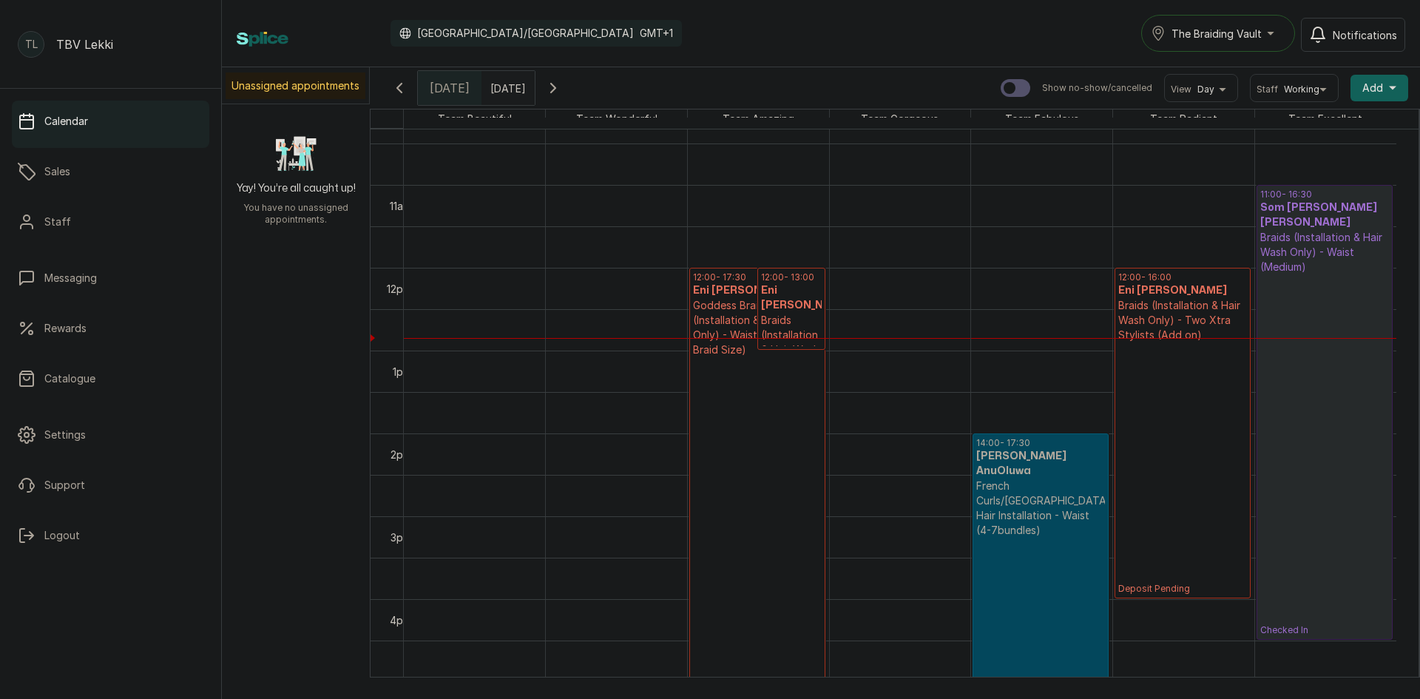
scroll to position [867, 0]
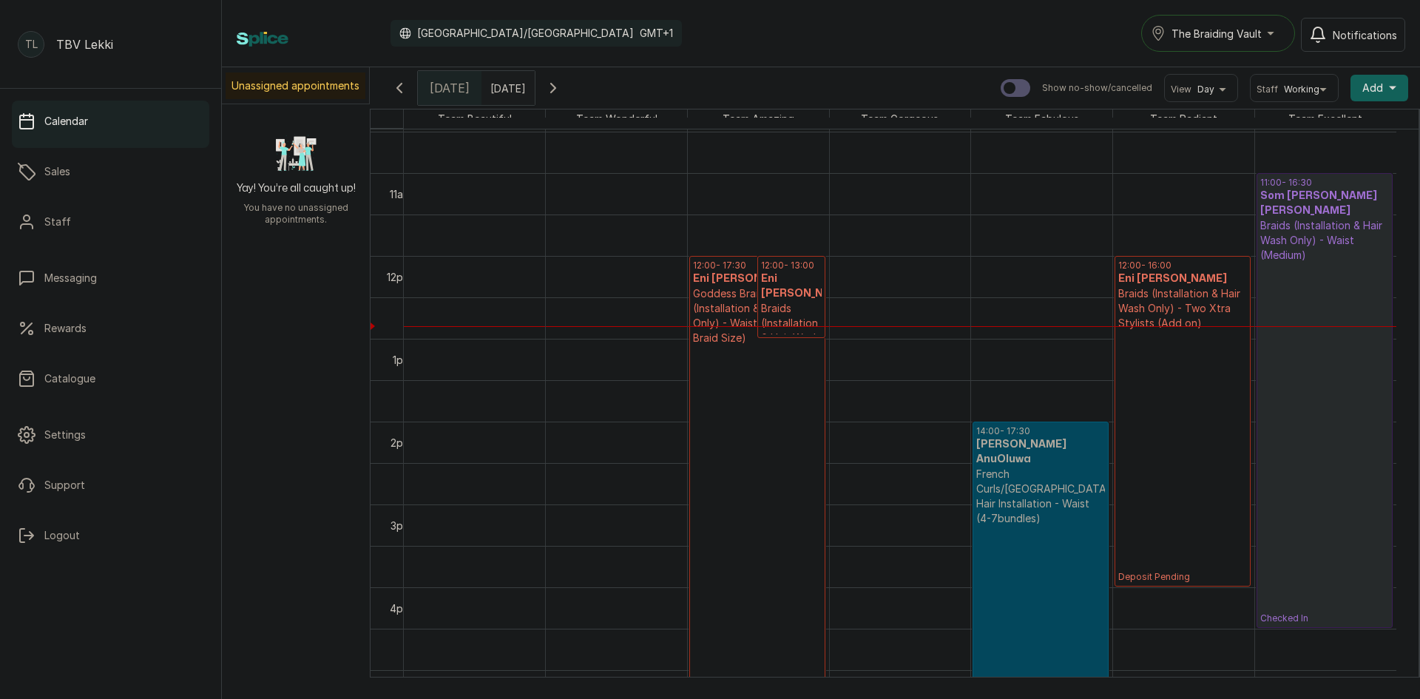
click at [699, 402] on p "Deposit Pending" at bounding box center [757, 526] width 129 height 362
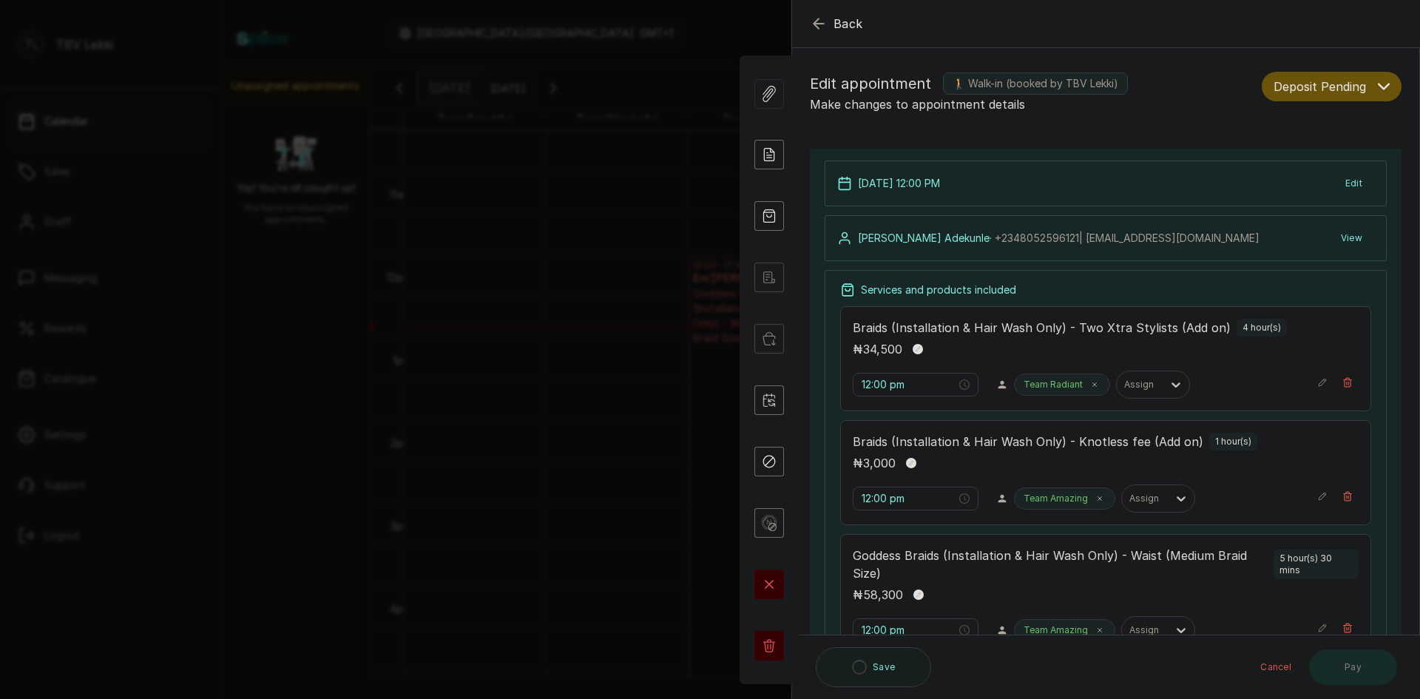
type input "12:00 pm"
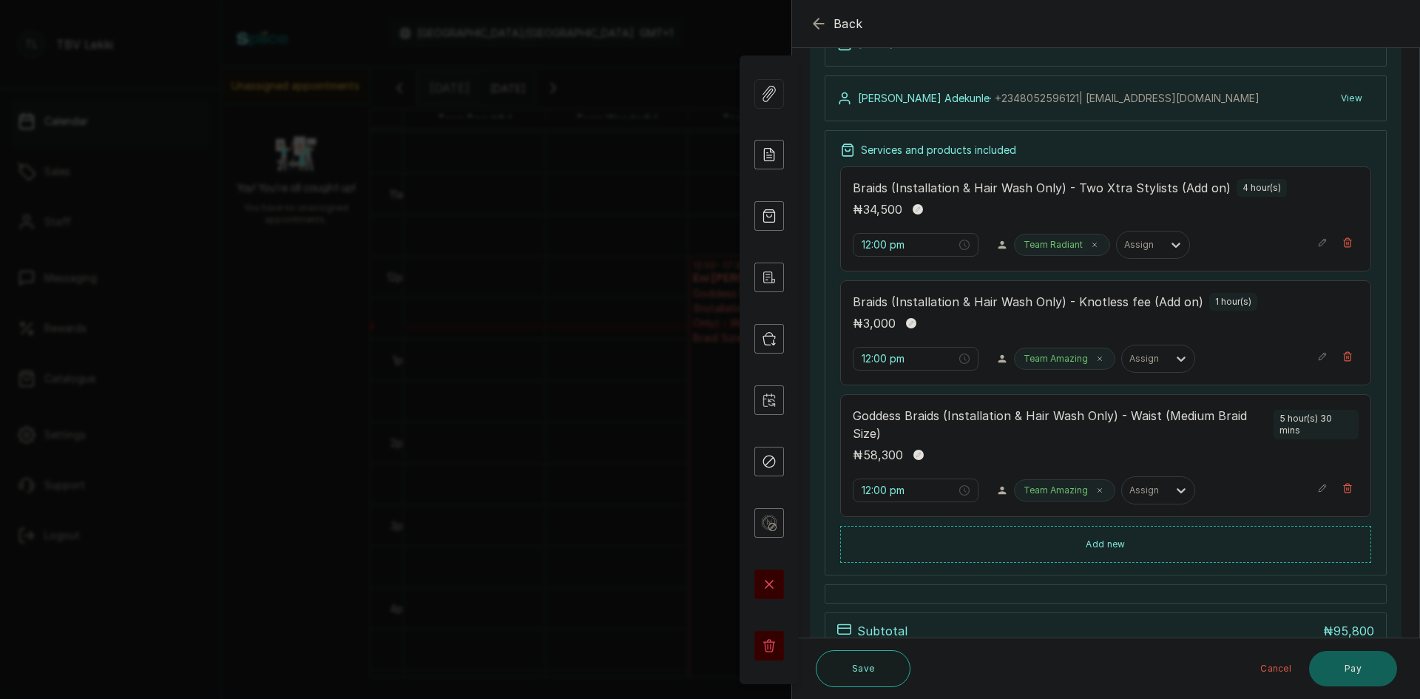
scroll to position [222, 0]
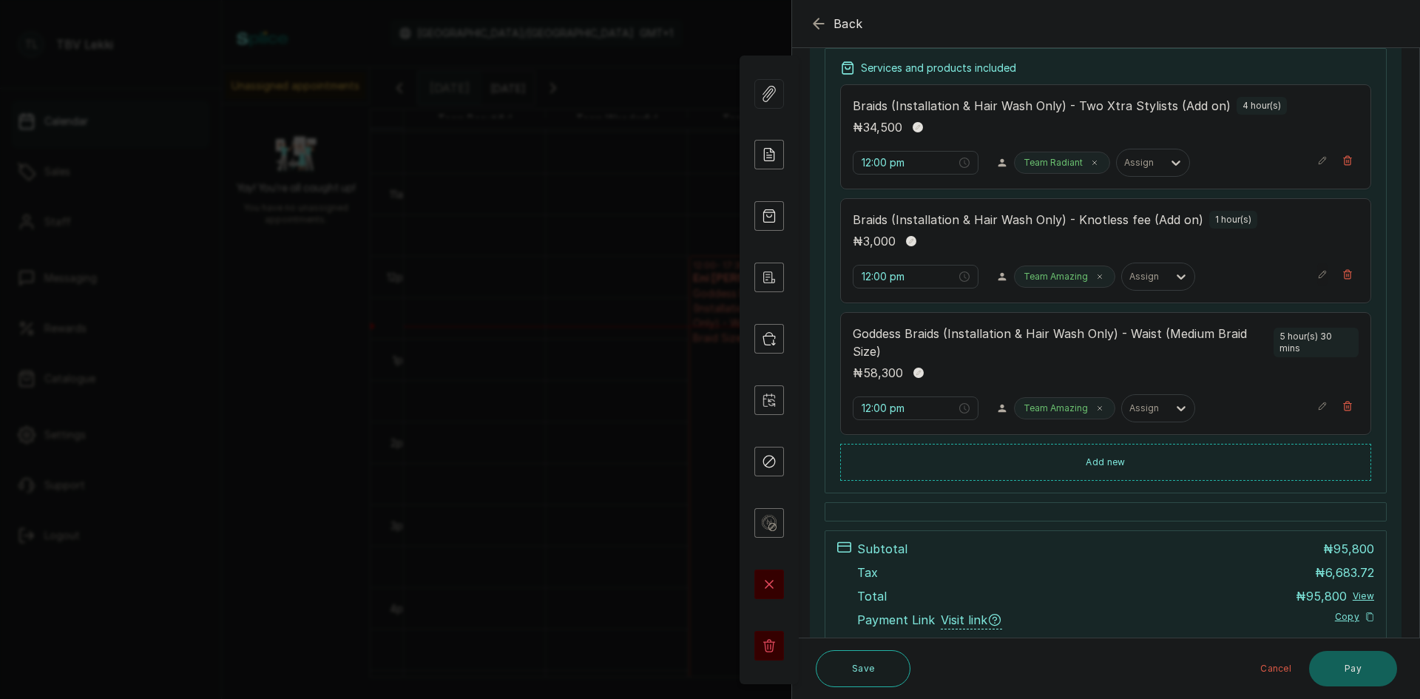
click at [1317, 268] on button "Show no-show/cancelled" at bounding box center [1322, 274] width 10 height 24
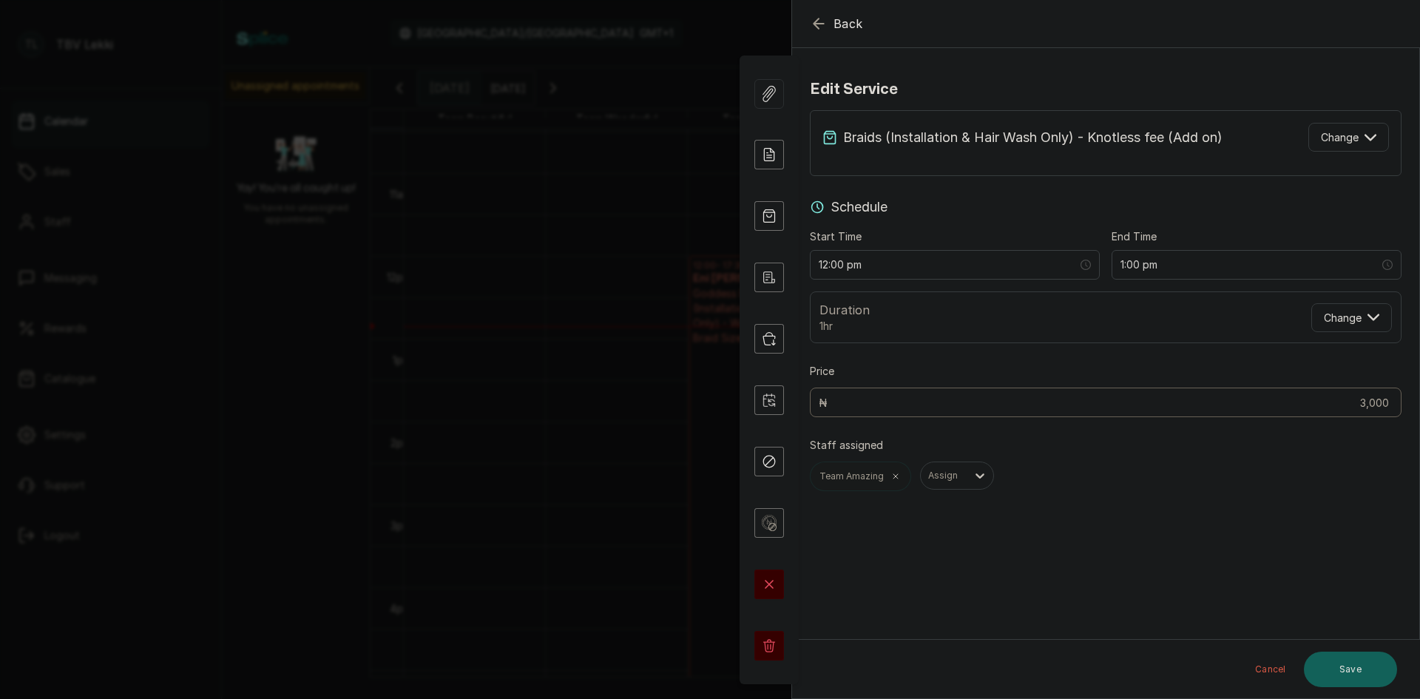
scroll to position [0, 0]
click at [1321, 143] on span "Change" at bounding box center [1340, 137] width 38 height 16
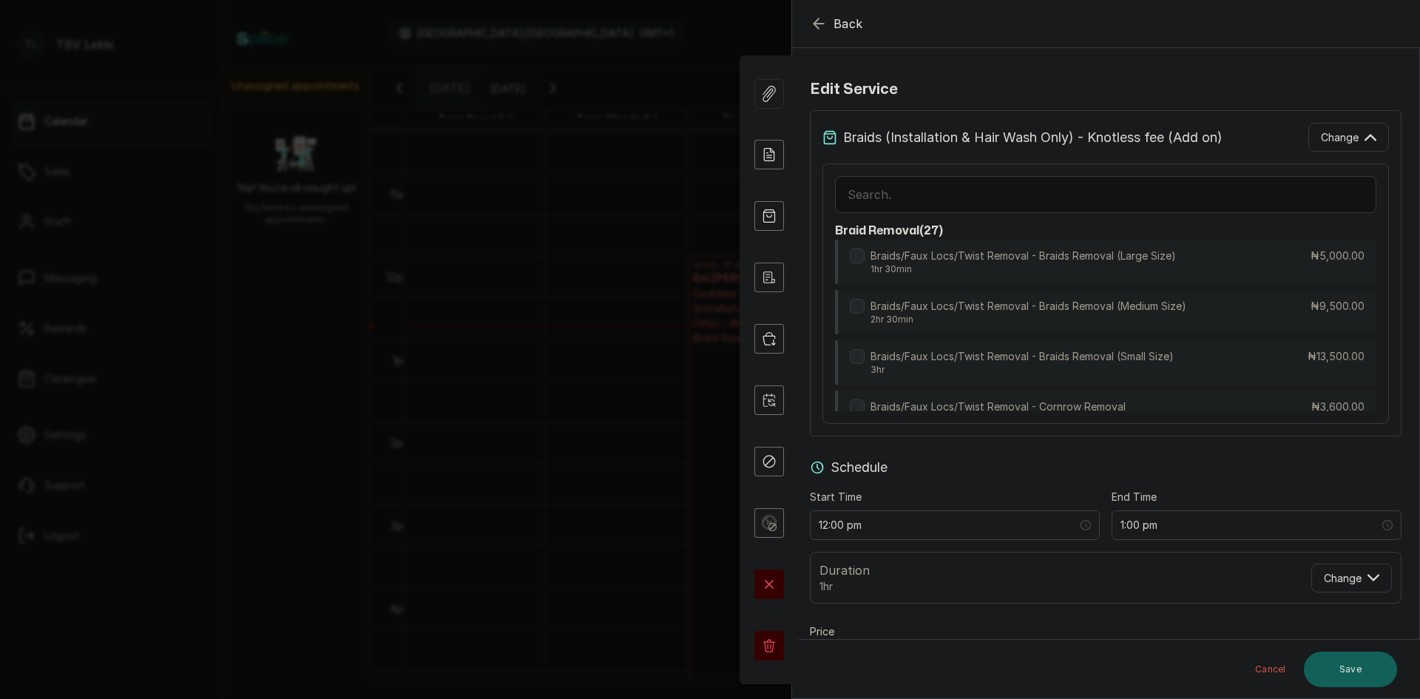
click at [1079, 191] on input "text" at bounding box center [1105, 194] width 541 height 37
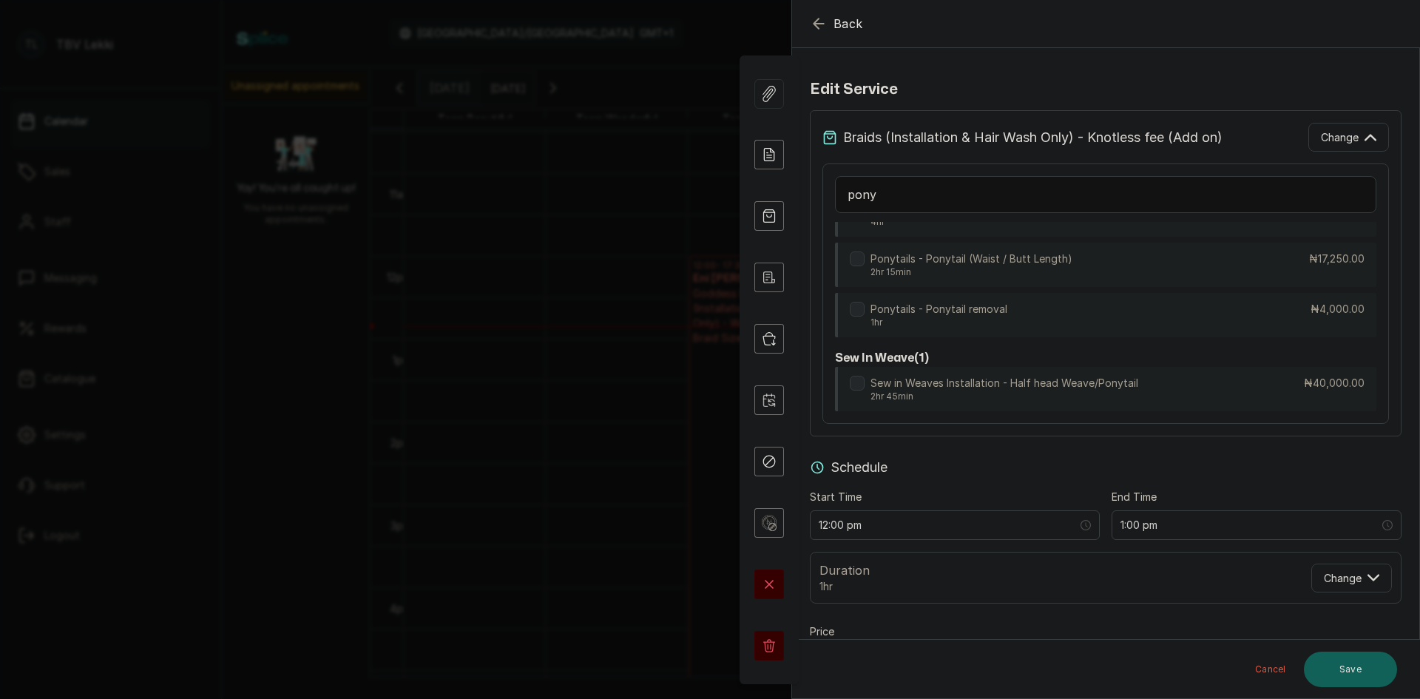
scroll to position [349, 0]
type input "pony"
click at [1096, 299] on div "Ponytails - Ponytail removal 1hr ₦4,000.00" at bounding box center [1105, 316] width 541 height 46
type input "4,000"
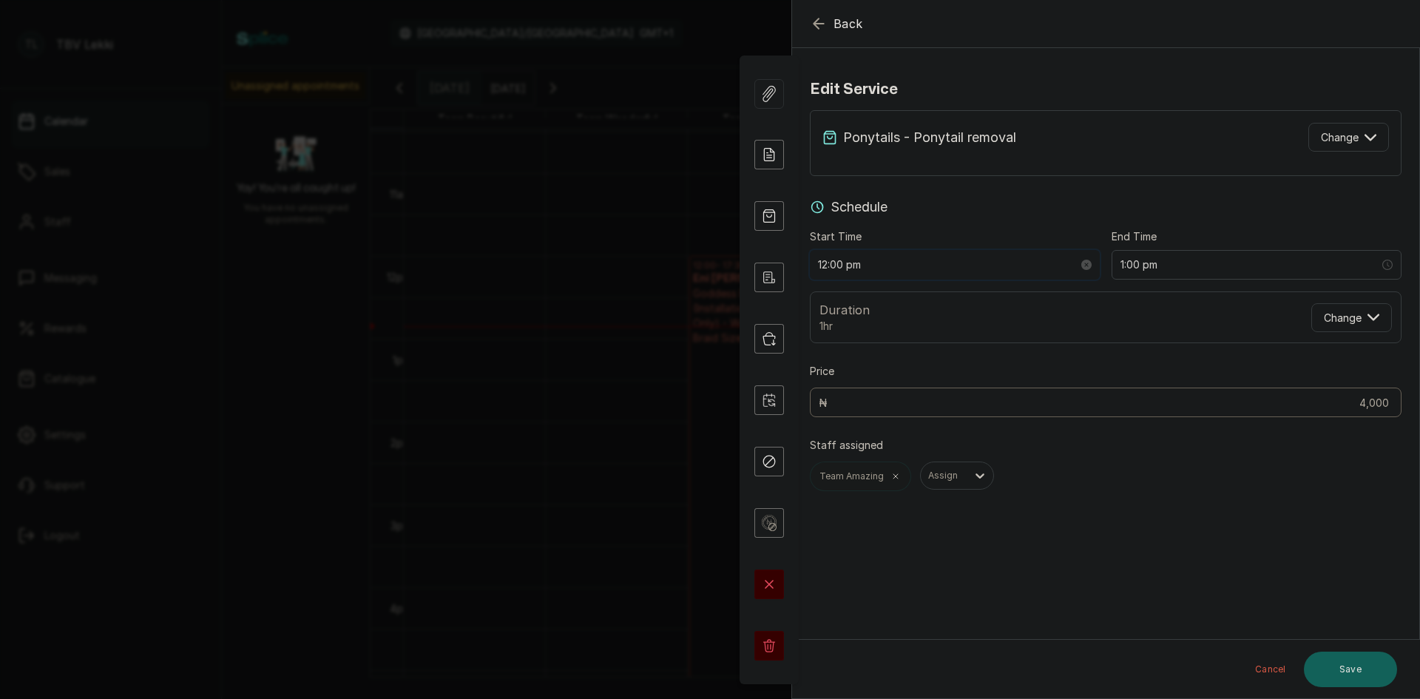
click at [840, 261] on input "12:00 pm" at bounding box center [948, 265] width 260 height 16
click at [870, 416] on div "45" at bounding box center [872, 417] width 35 height 21
type input "12:45 pm"
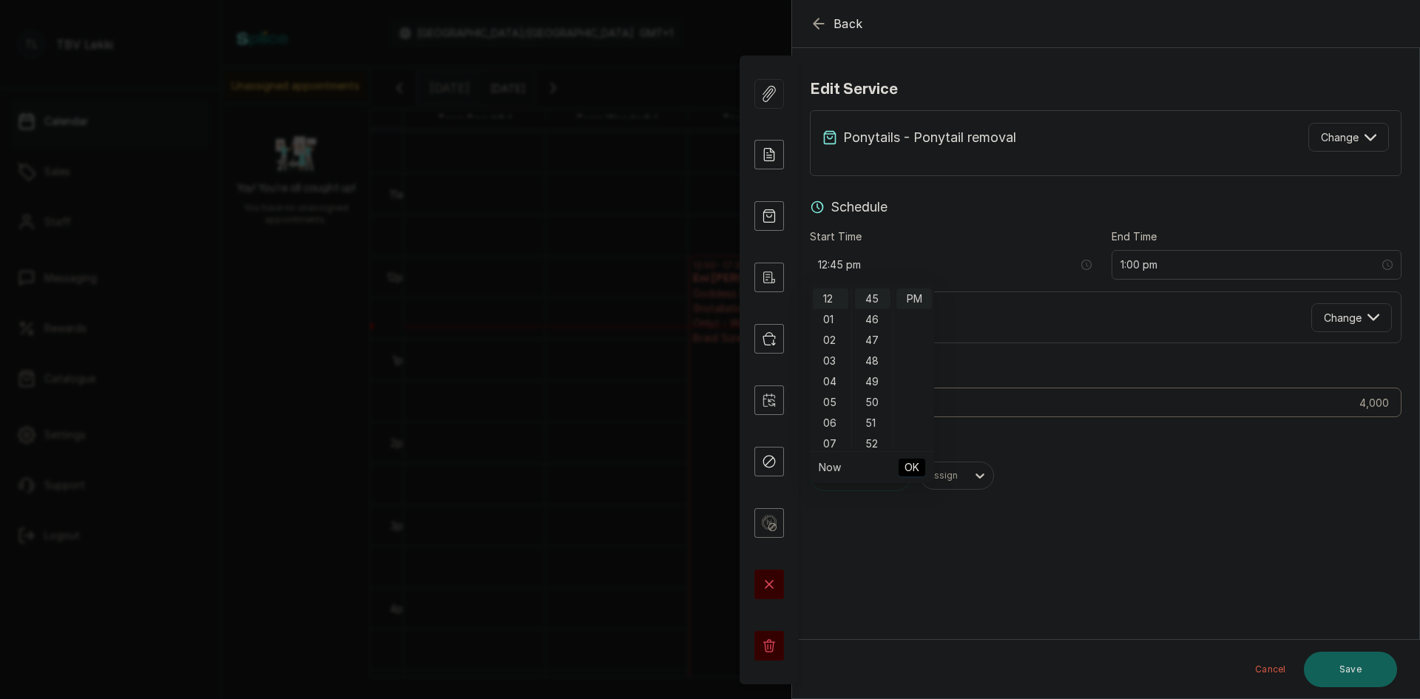
click at [907, 468] on span "OK" at bounding box center [911, 467] width 15 height 28
type input "3,000"
click at [1365, 663] on button "Save" at bounding box center [1350, 668] width 93 height 35
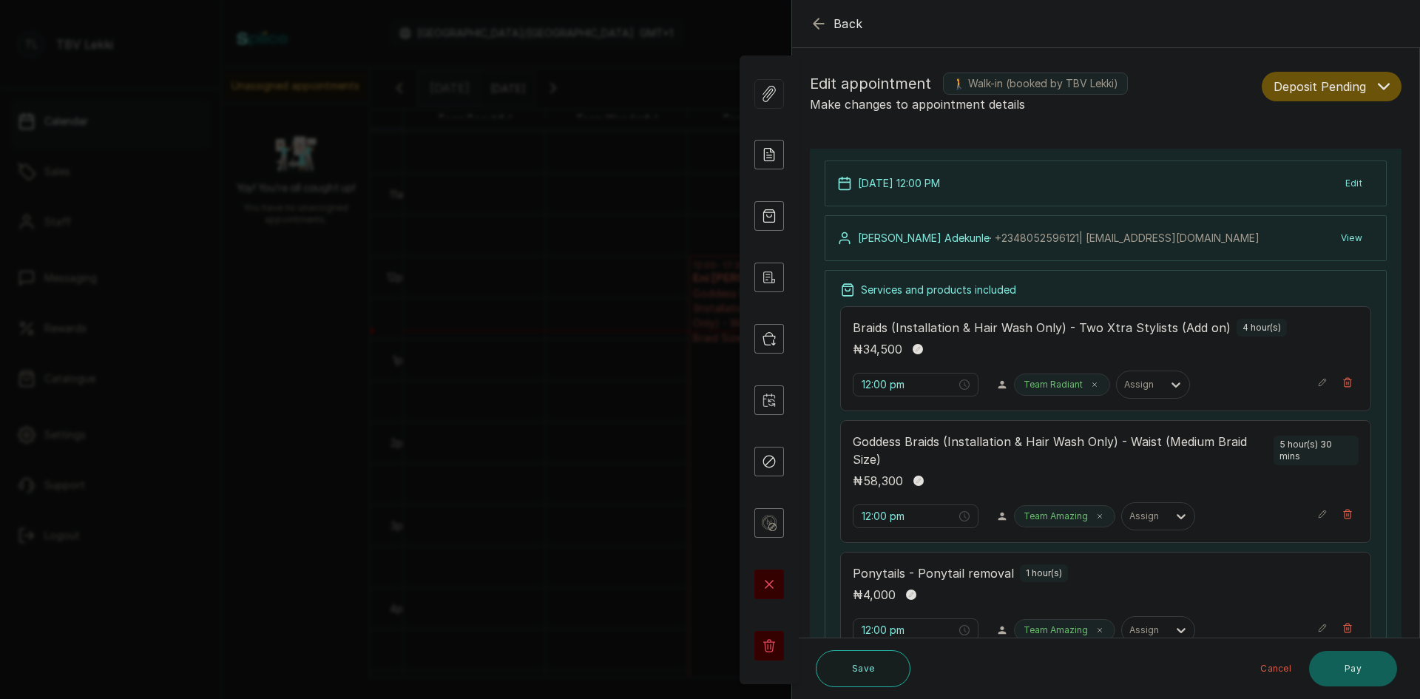
scroll to position [74, 0]
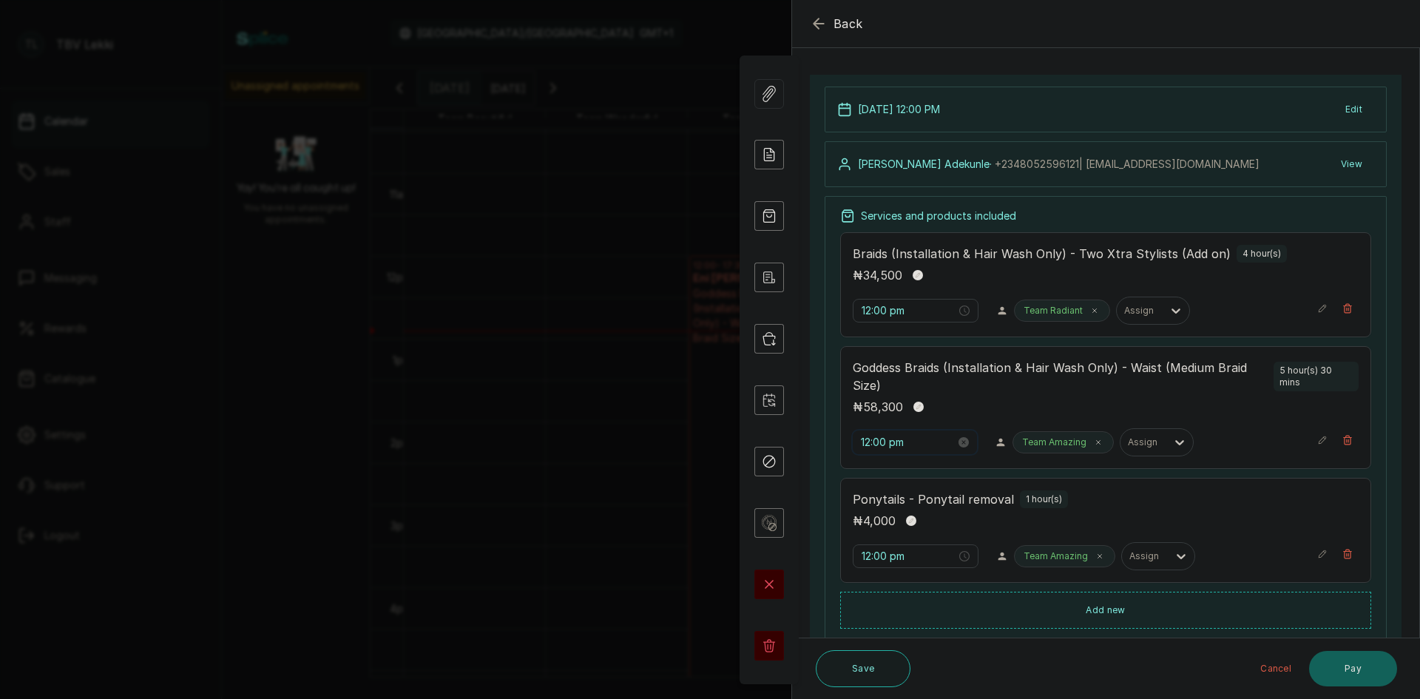
click at [879, 446] on input "12:00 pm" at bounding box center [908, 442] width 95 height 16
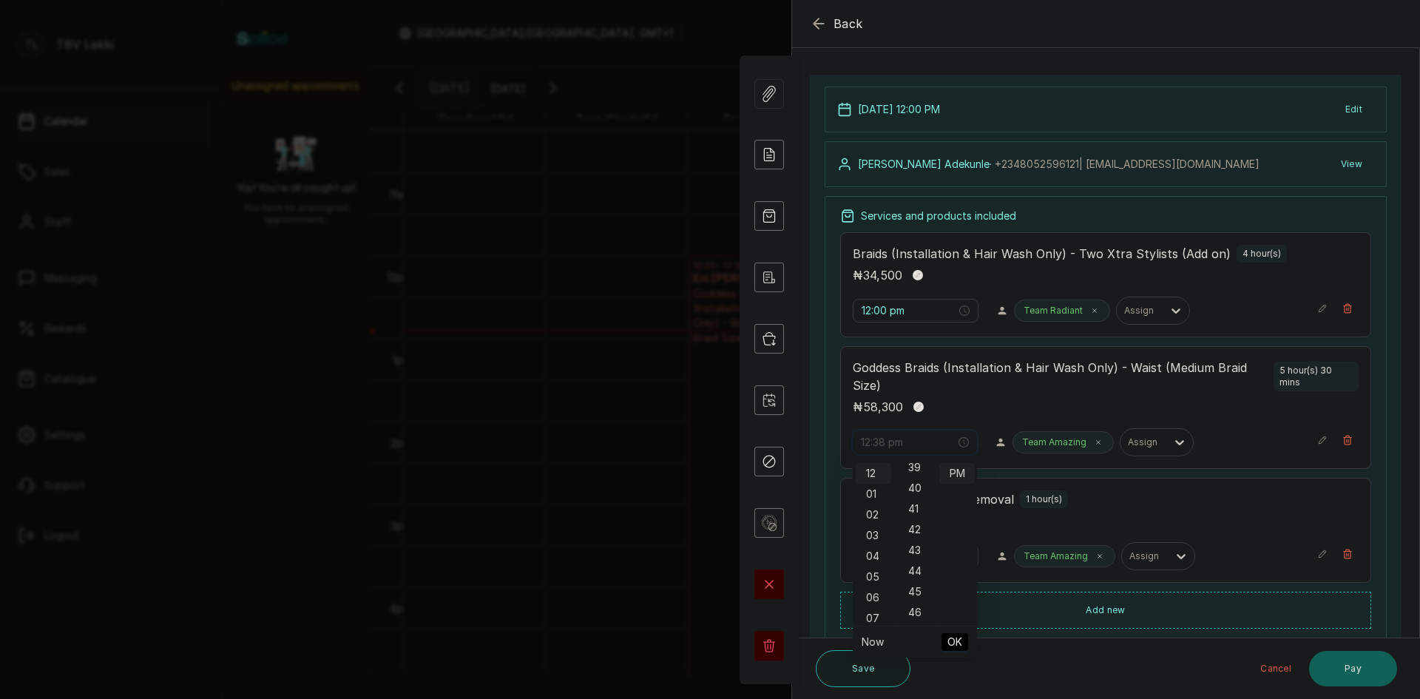
scroll to position [887, 0]
click at [920, 518] on div "45" at bounding box center [915, 517] width 35 height 21
click at [948, 644] on span "OK" at bounding box center [954, 642] width 15 height 28
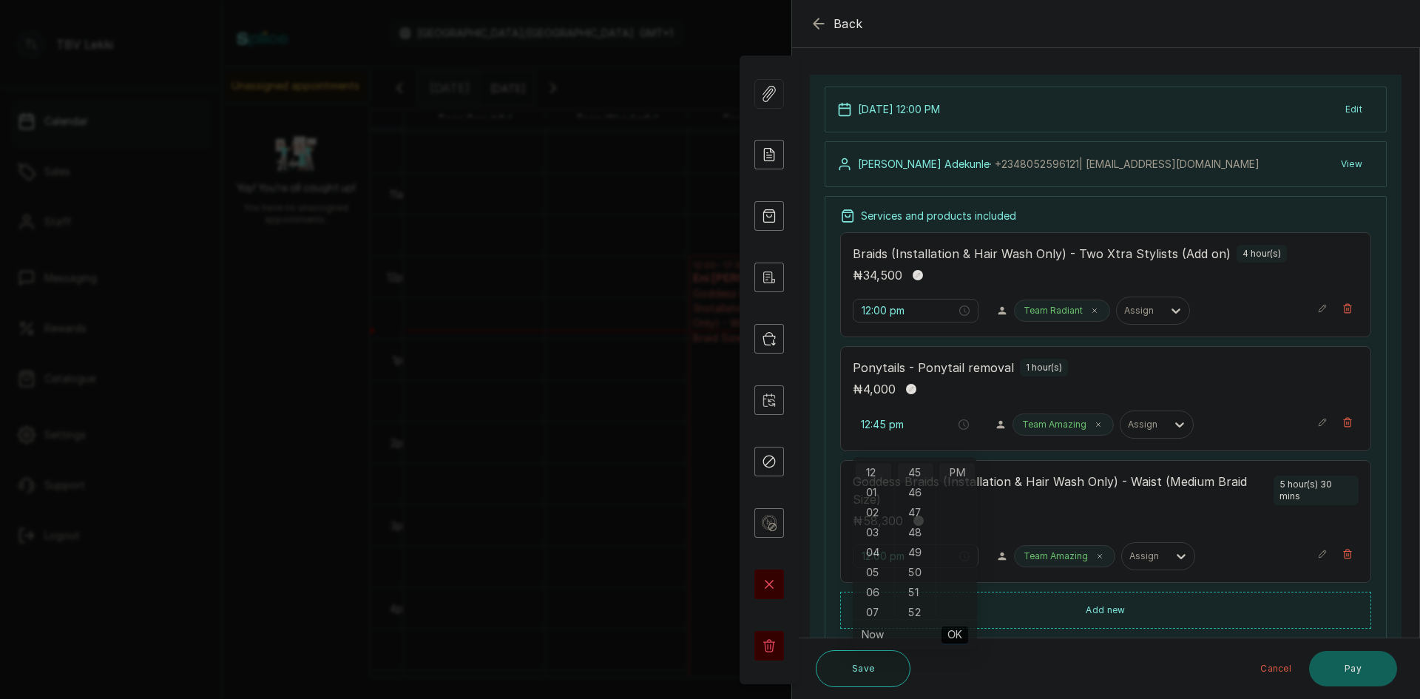
type input "12:00 pm"
type input "12:45 pm"
click at [890, 312] on input "12:00 pm" at bounding box center [908, 310] width 95 height 16
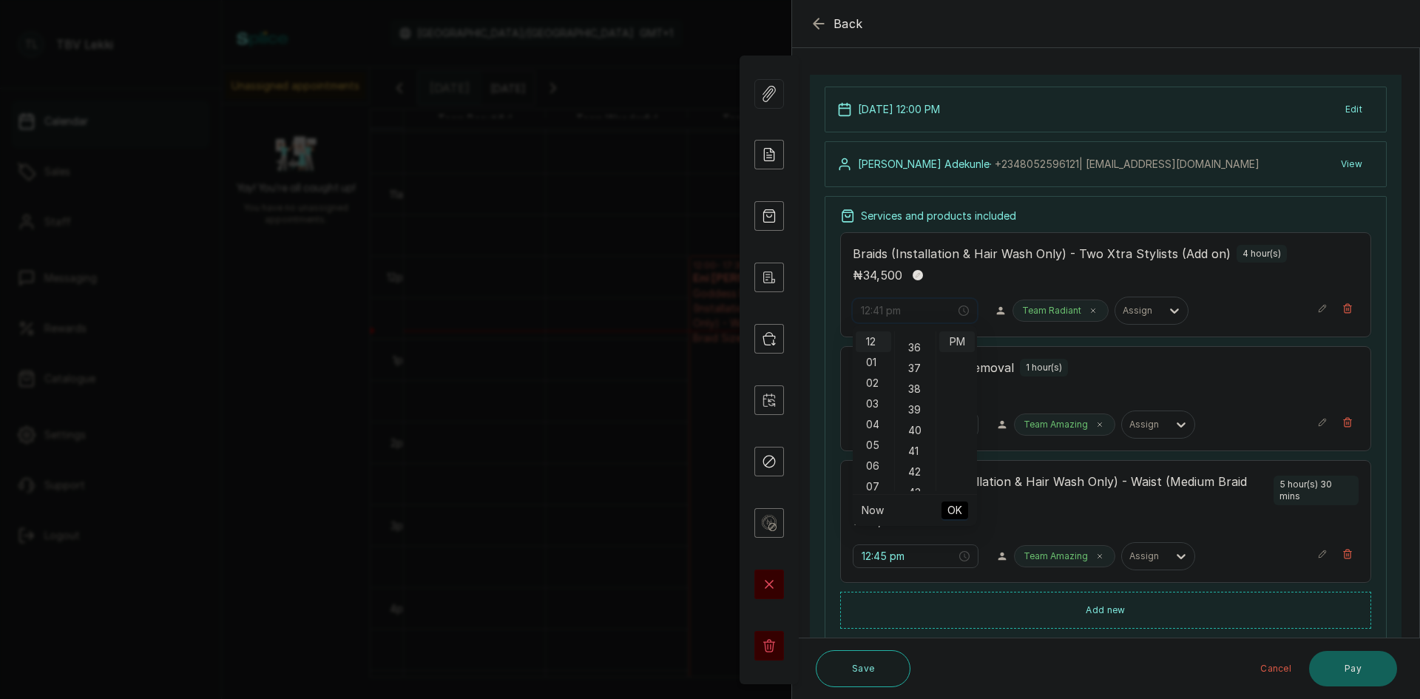
scroll to position [813, 0]
click at [916, 455] on div "45" at bounding box center [915, 460] width 35 height 21
click at [918, 345] on div "45" at bounding box center [915, 341] width 35 height 21
click at [956, 511] on span "OK" at bounding box center [954, 510] width 15 height 28
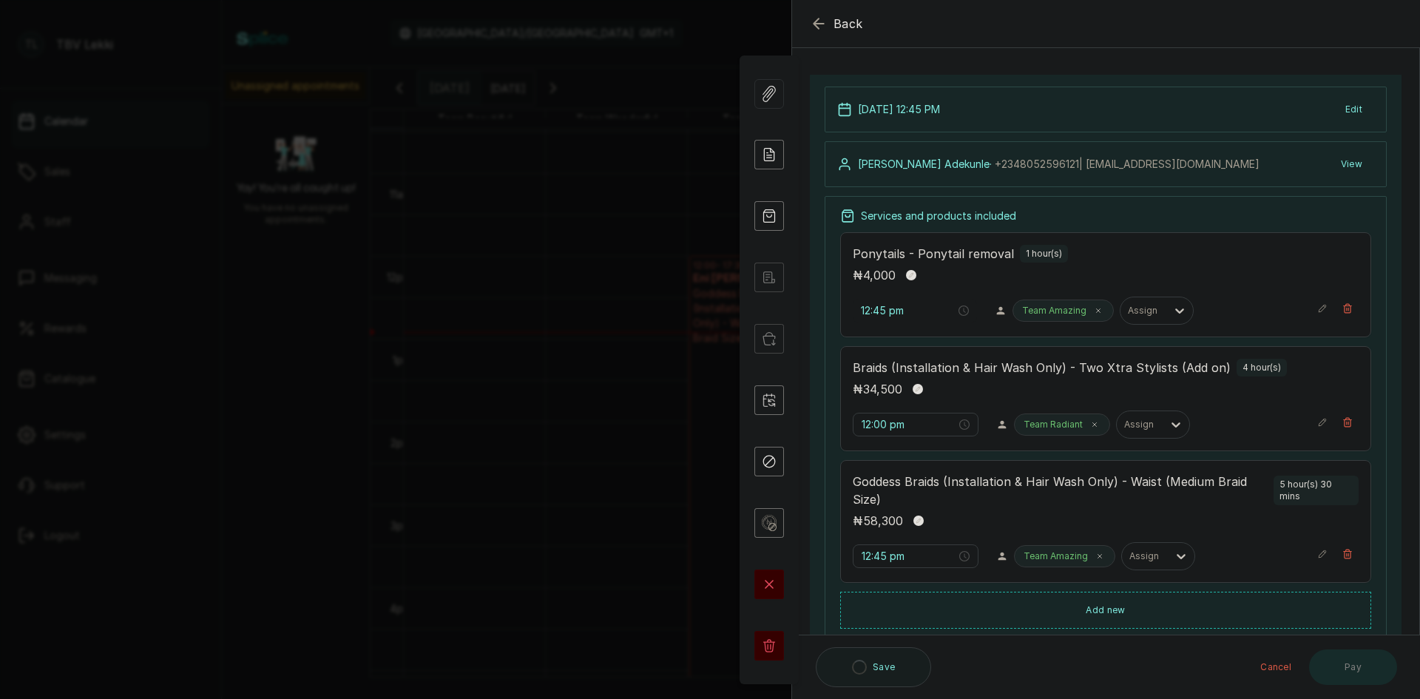
type input "12:00 pm"
type input "12:45 pm"
click at [900, 309] on input "12:00 pm" at bounding box center [908, 310] width 95 height 16
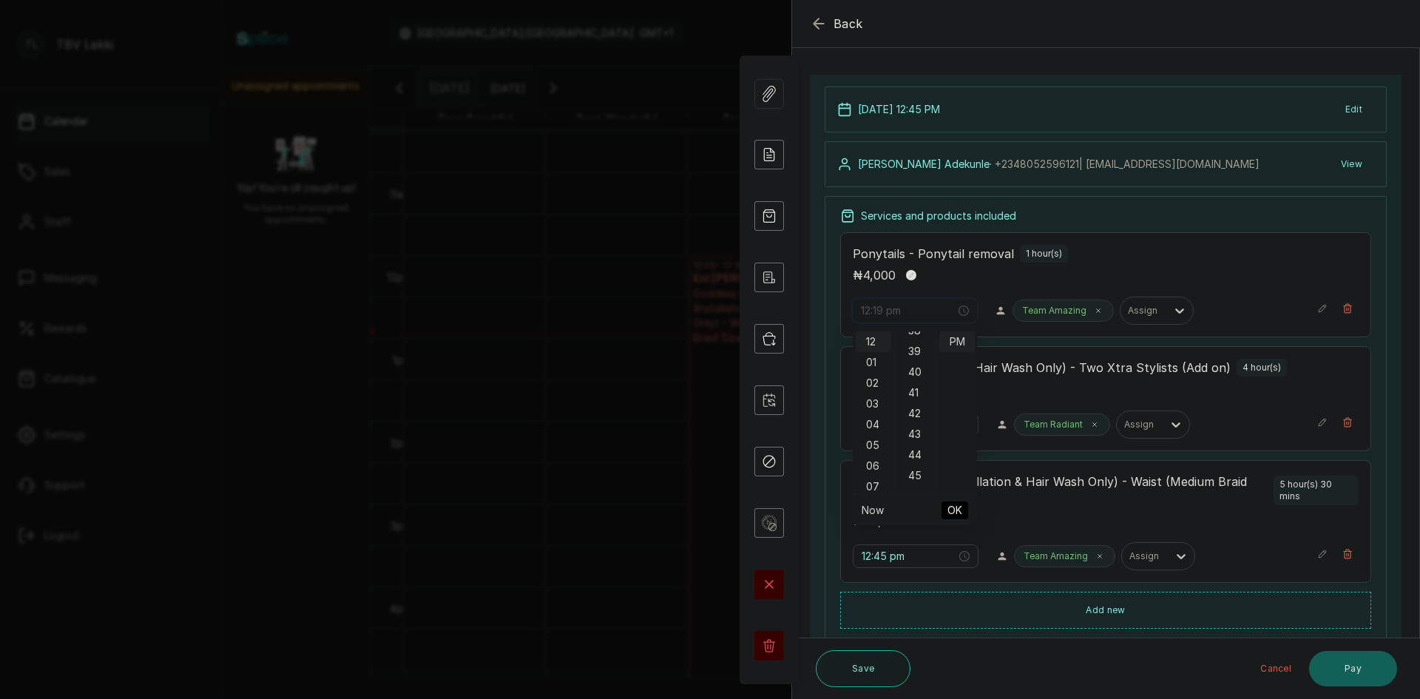
scroll to position [813, 0]
click at [913, 455] on div "45" at bounding box center [915, 460] width 35 height 21
click at [917, 349] on div "45" at bounding box center [915, 341] width 35 height 21
type input "12:45 pm"
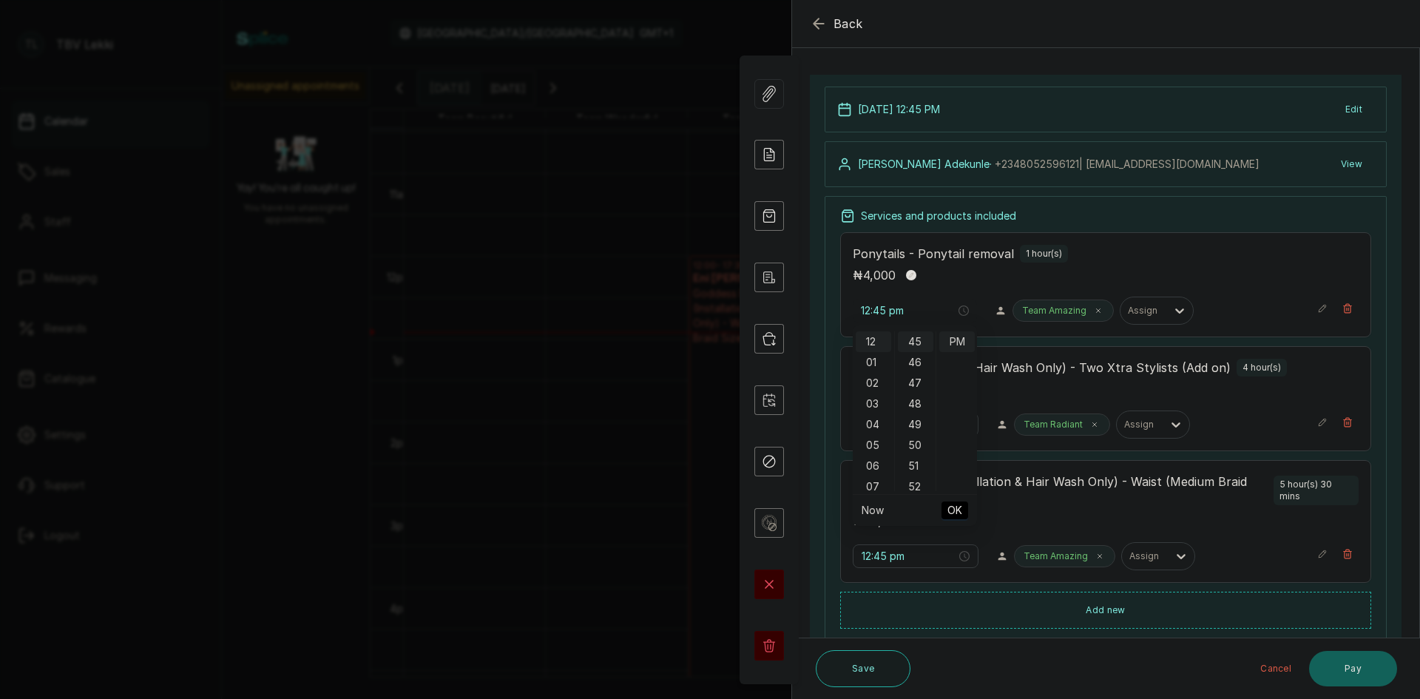
click at [960, 506] on span "OK" at bounding box center [954, 510] width 15 height 28
click at [1318, 662] on button "Pay" at bounding box center [1353, 668] width 88 height 35
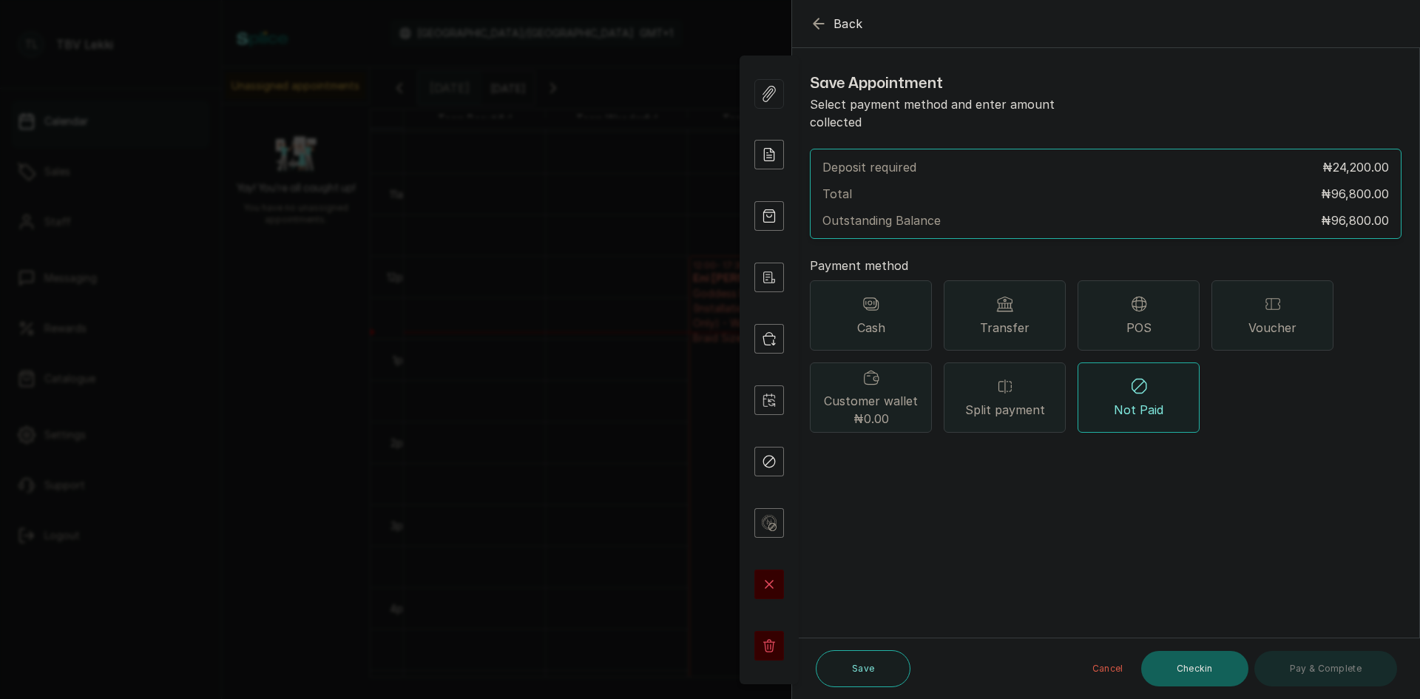
scroll to position [0, 0]
click at [819, 28] on icon "button" at bounding box center [818, 23] width 10 height 10
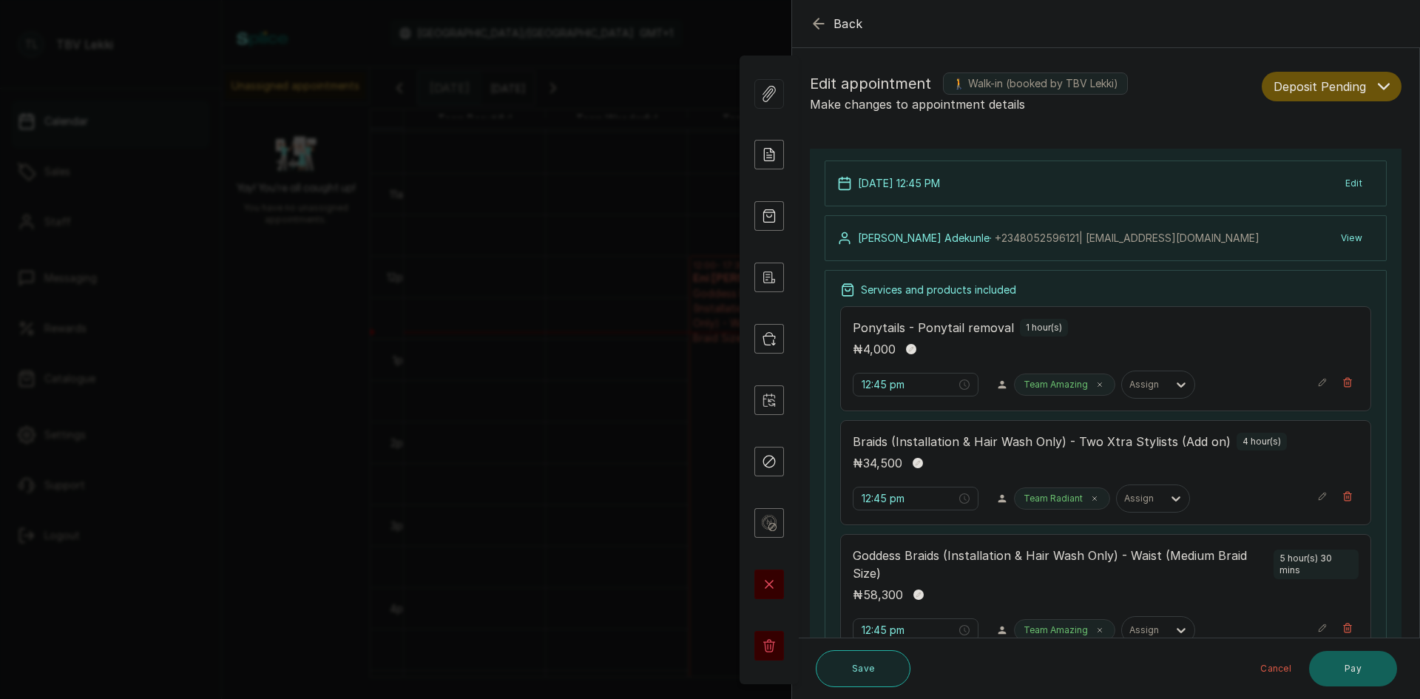
click at [889, 669] on button "Save" at bounding box center [863, 668] width 95 height 37
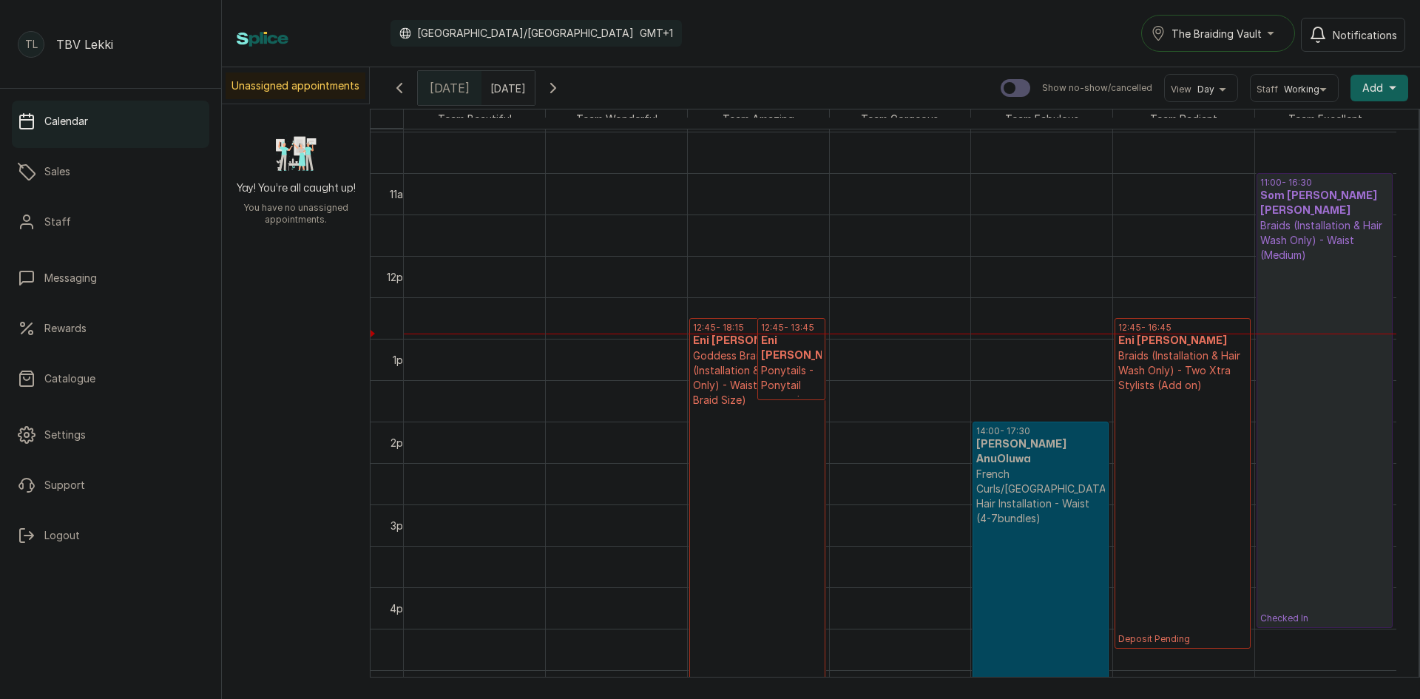
click at [410, 89] on button "Show no-show/cancelled" at bounding box center [399, 87] width 35 height 35
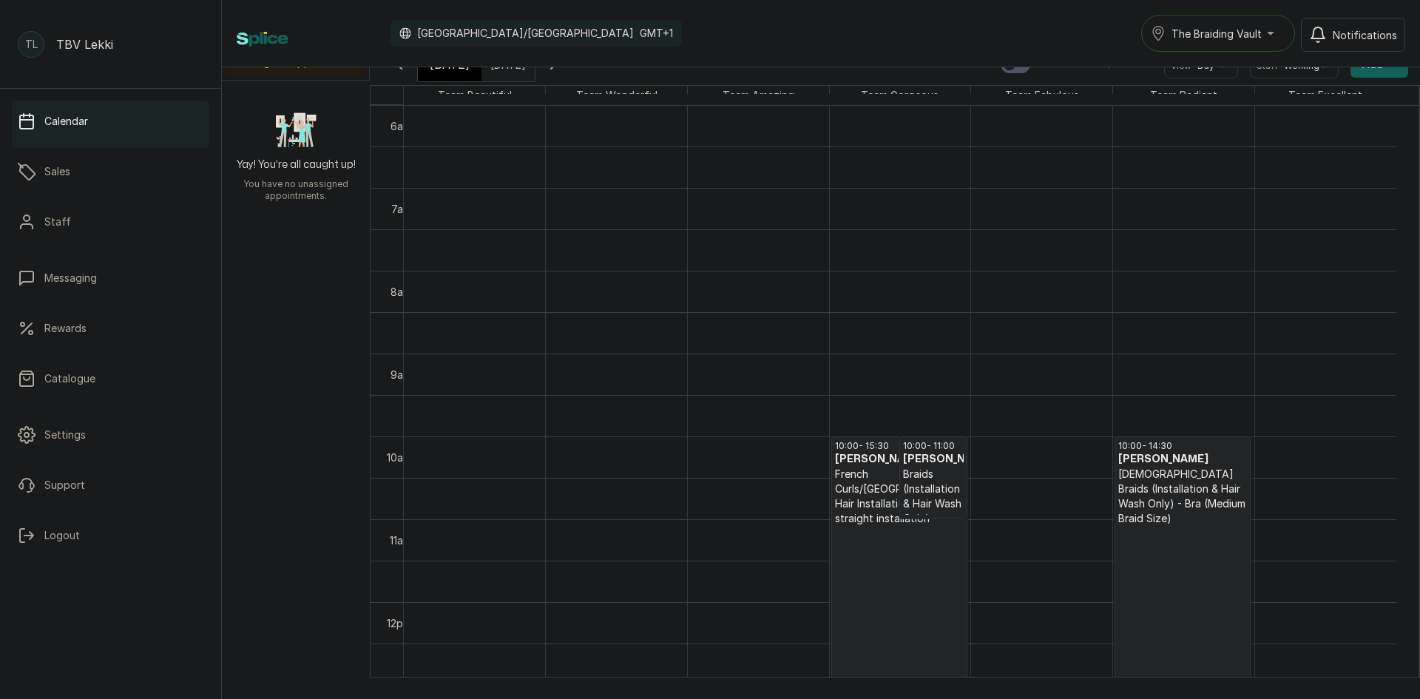
scroll to position [25, 0]
click at [1176, 483] on p "[DEMOGRAPHIC_DATA] Braids (Installation & Hair Wash Only) - Bra (Medium Braid S…" at bounding box center [1182, 494] width 129 height 59
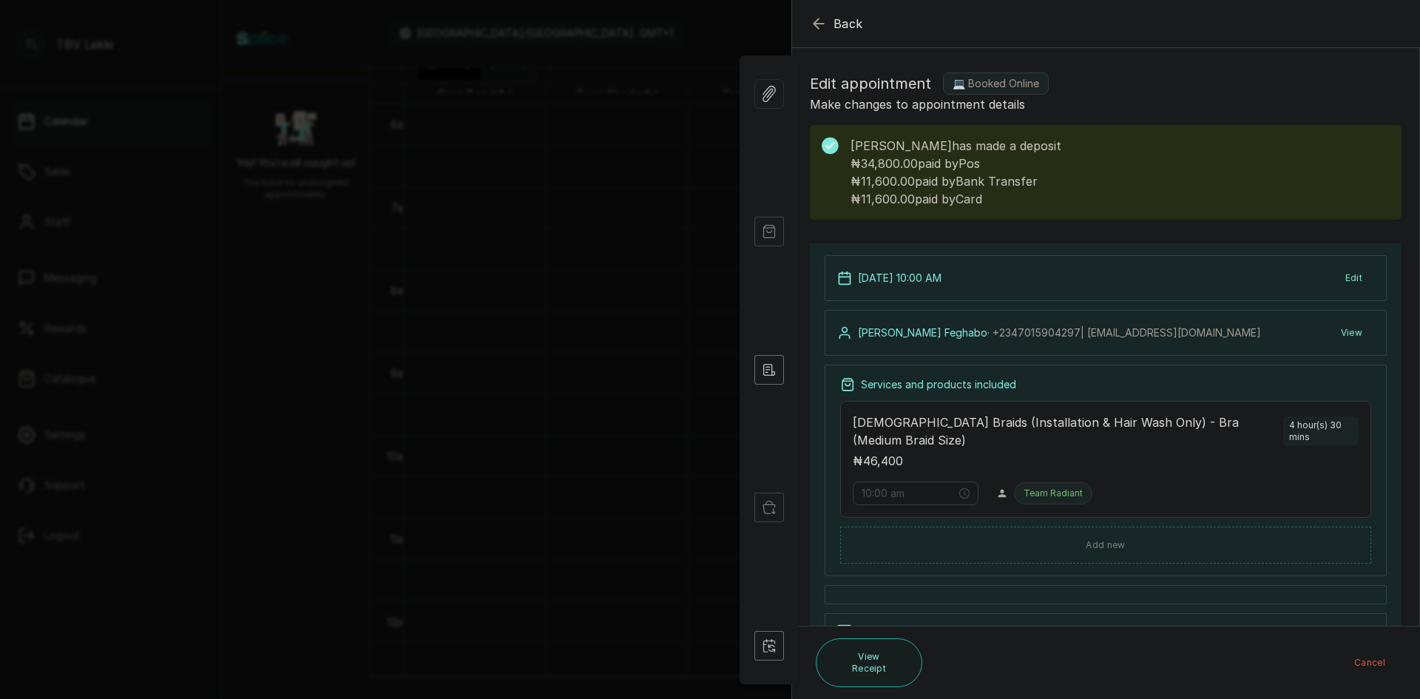
click at [819, 23] on icon "button" at bounding box center [819, 24] width 18 height 18
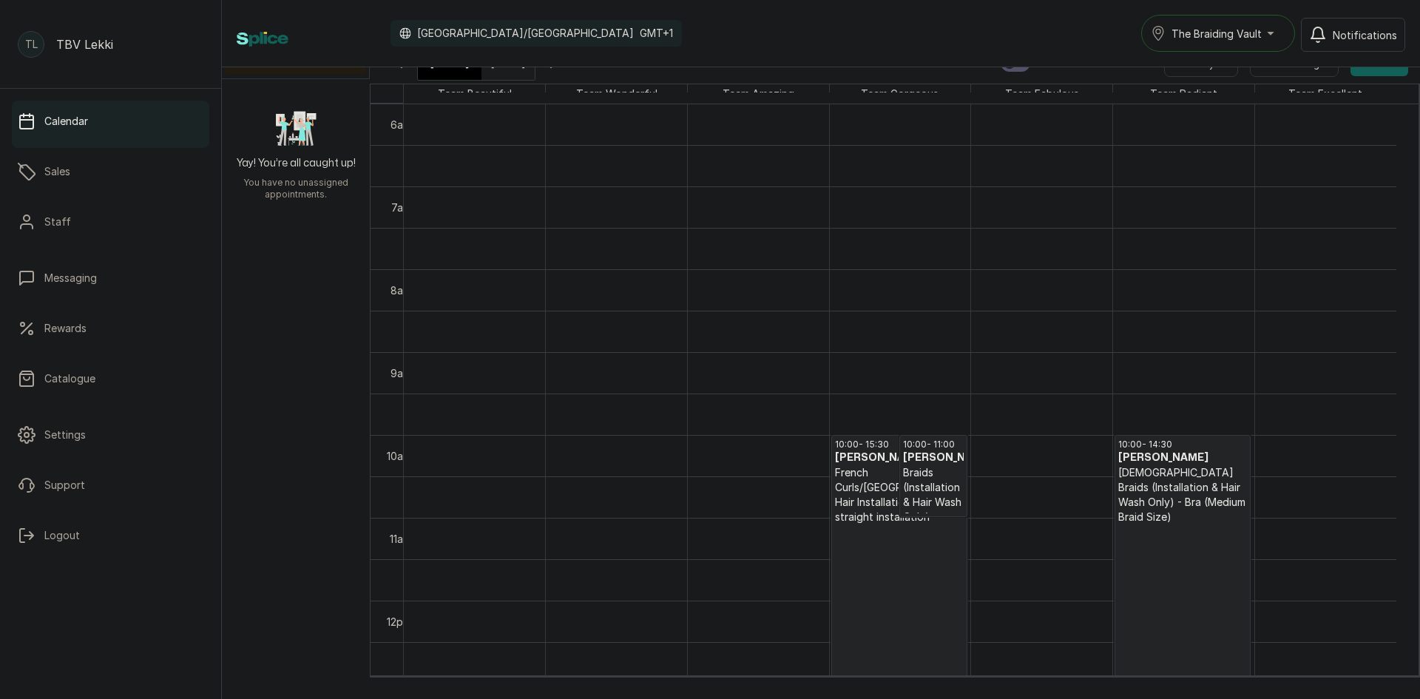
scroll to position [3, 0]
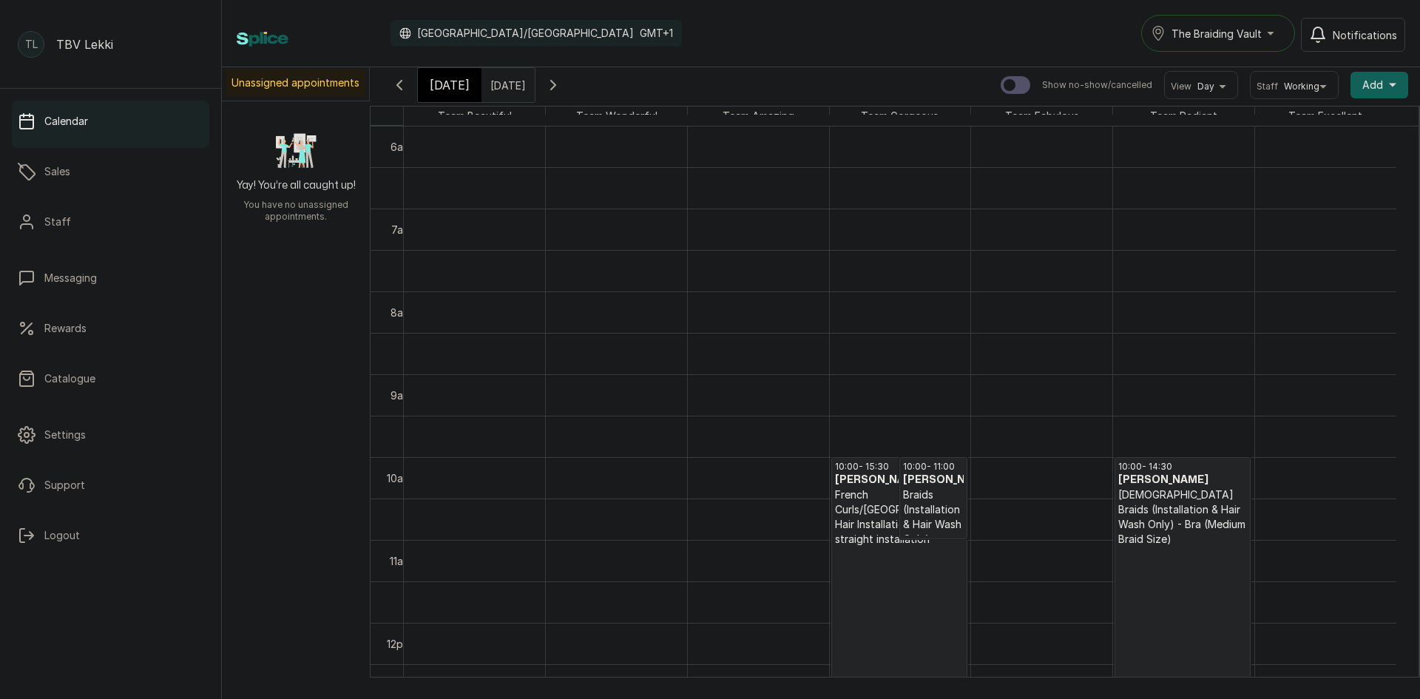
click at [562, 90] on icon "button" at bounding box center [553, 85] width 18 height 18
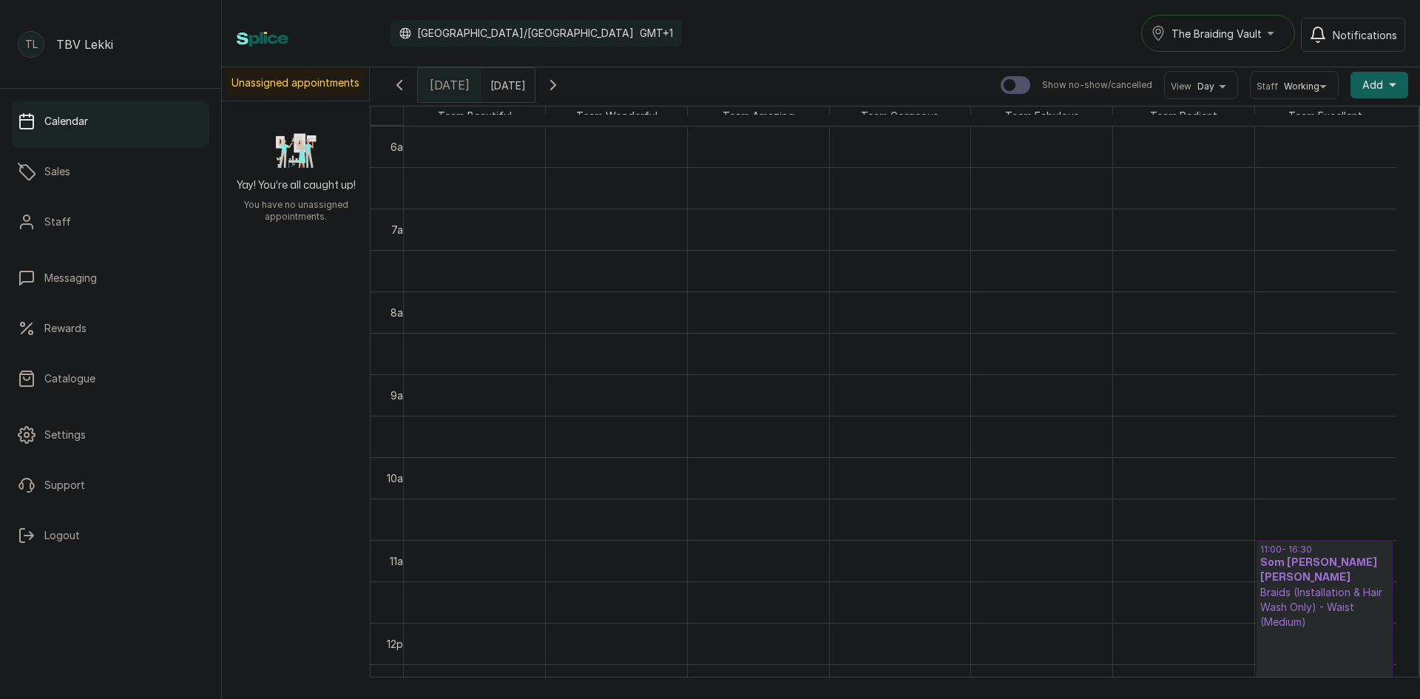
click at [562, 91] on icon "button" at bounding box center [553, 85] width 18 height 18
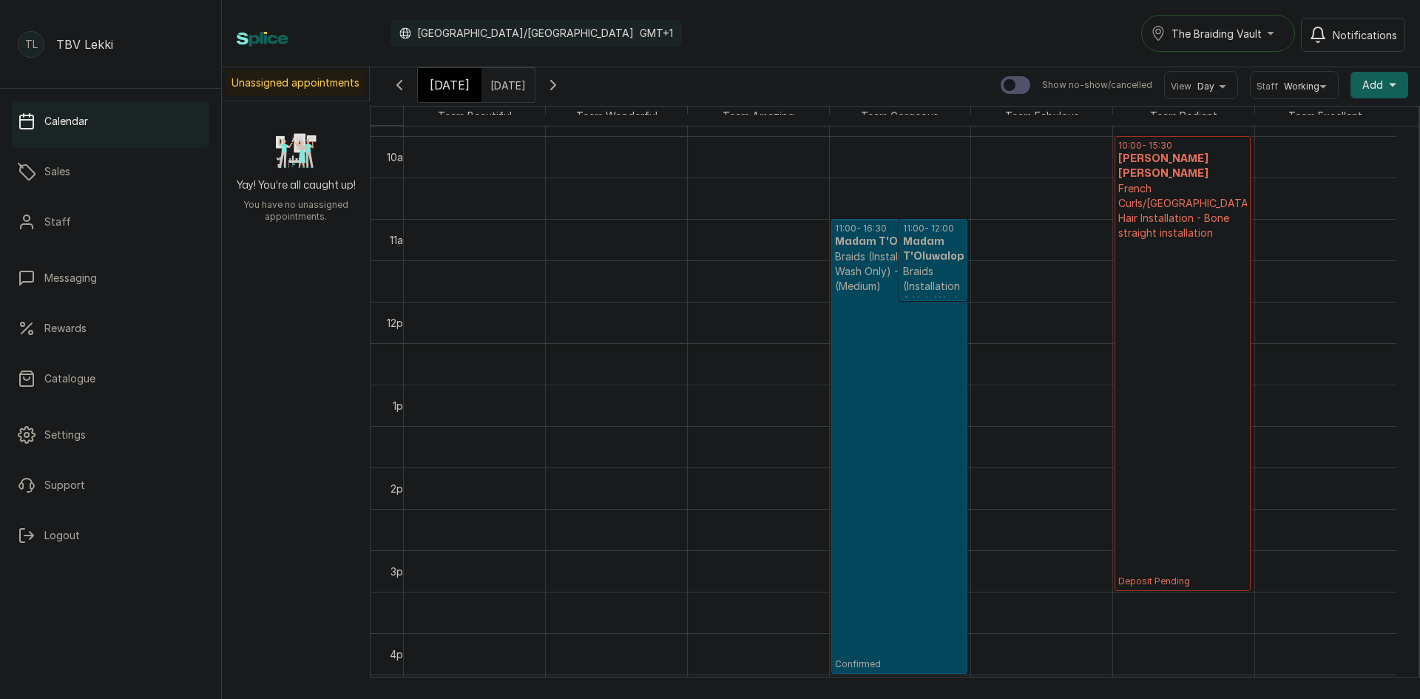
scroll to position [820, 0]
click at [398, 86] on icon "button" at bounding box center [399, 85] width 4 height 9
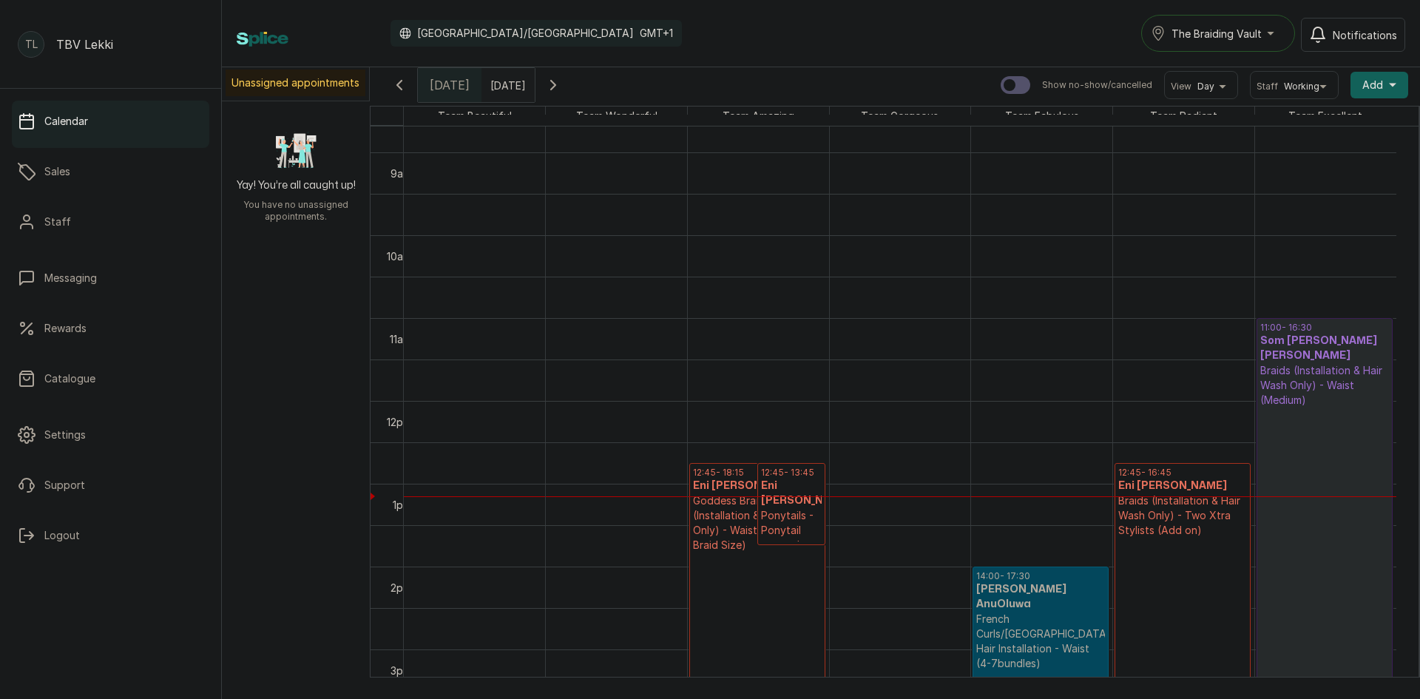
scroll to position [858, 0]
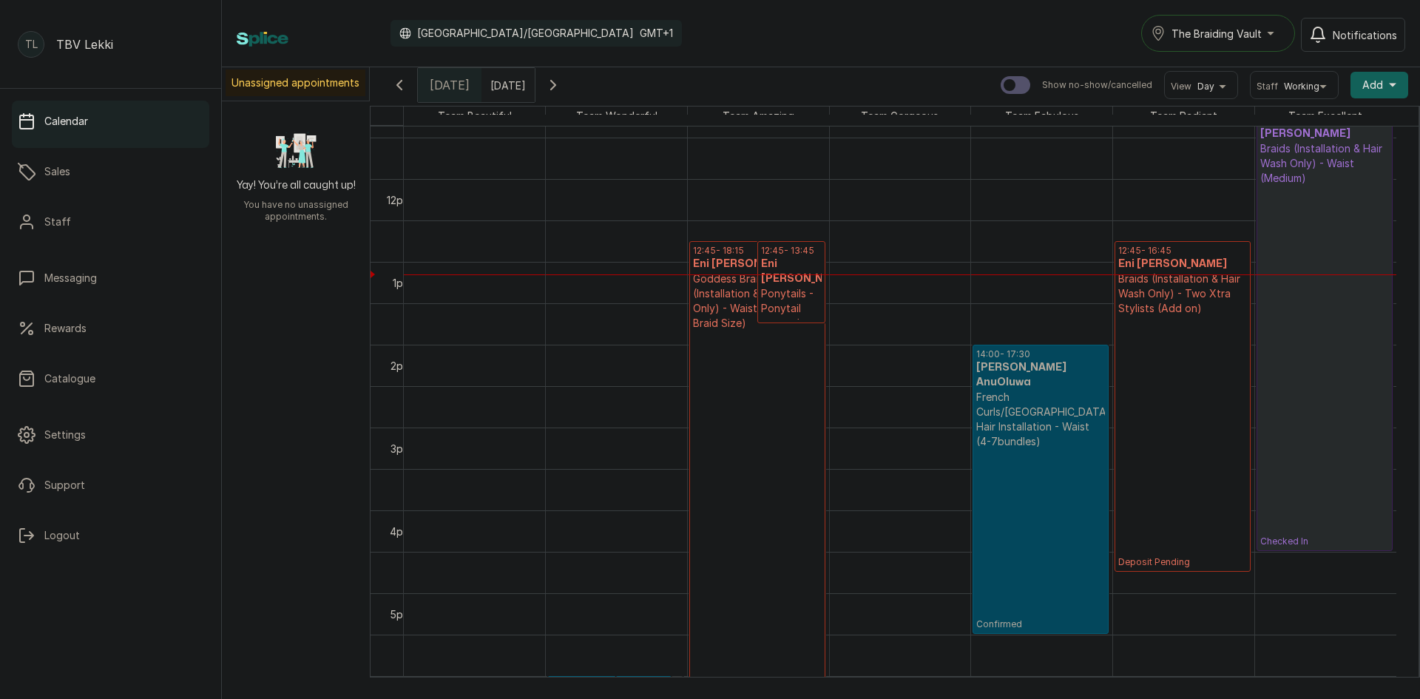
click at [1186, 386] on p "Deposit Pending" at bounding box center [1182, 442] width 129 height 252
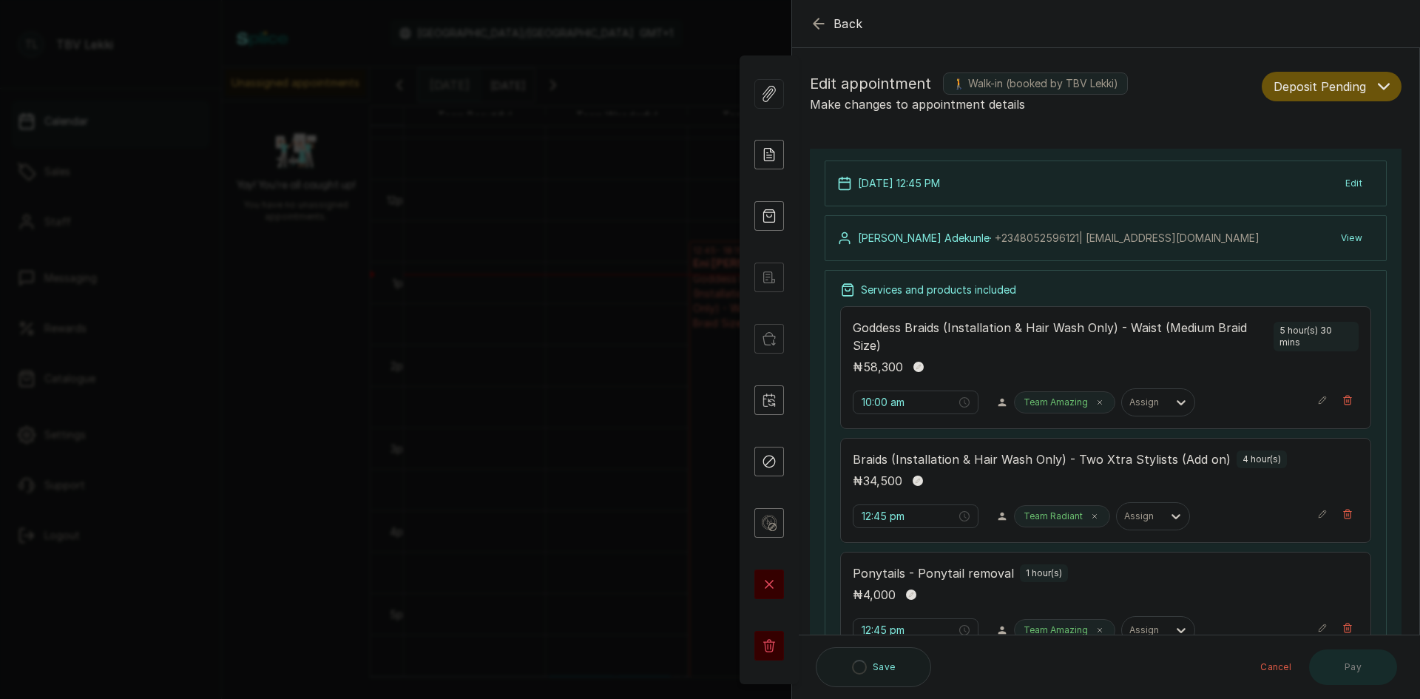
type input "12:45 pm"
click at [1364, 81] on button "Deposit Pending" at bounding box center [1331, 87] width 140 height 30
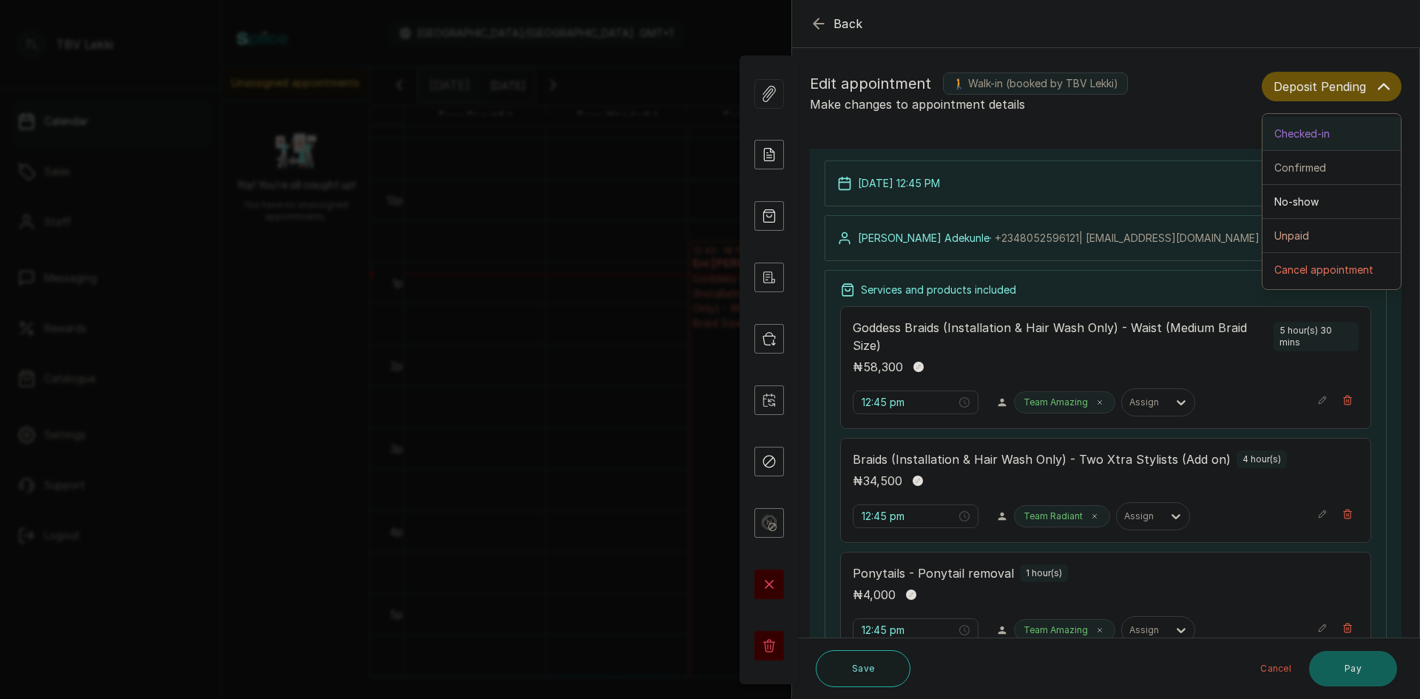
click at [1299, 137] on span "Checked-in" at bounding box center [1301, 134] width 55 height 16
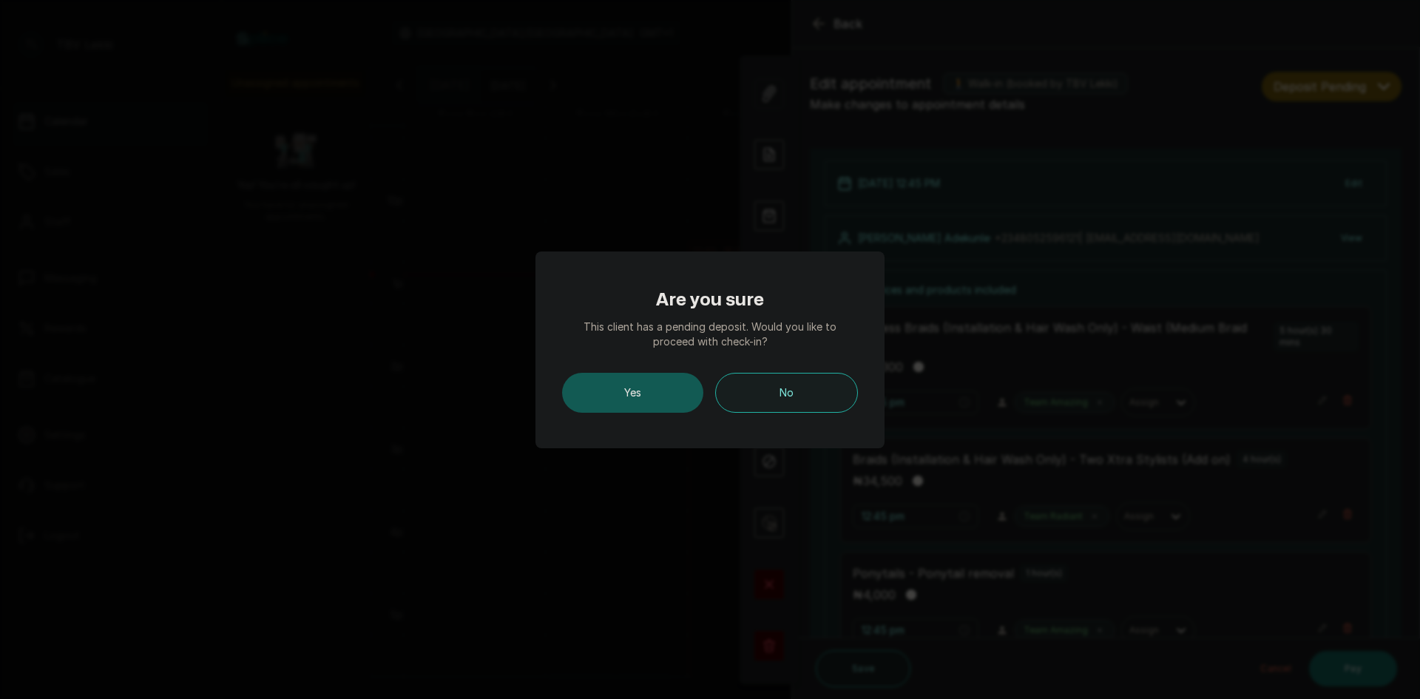
click at [657, 383] on button "Yes" at bounding box center [632, 393] width 141 height 40
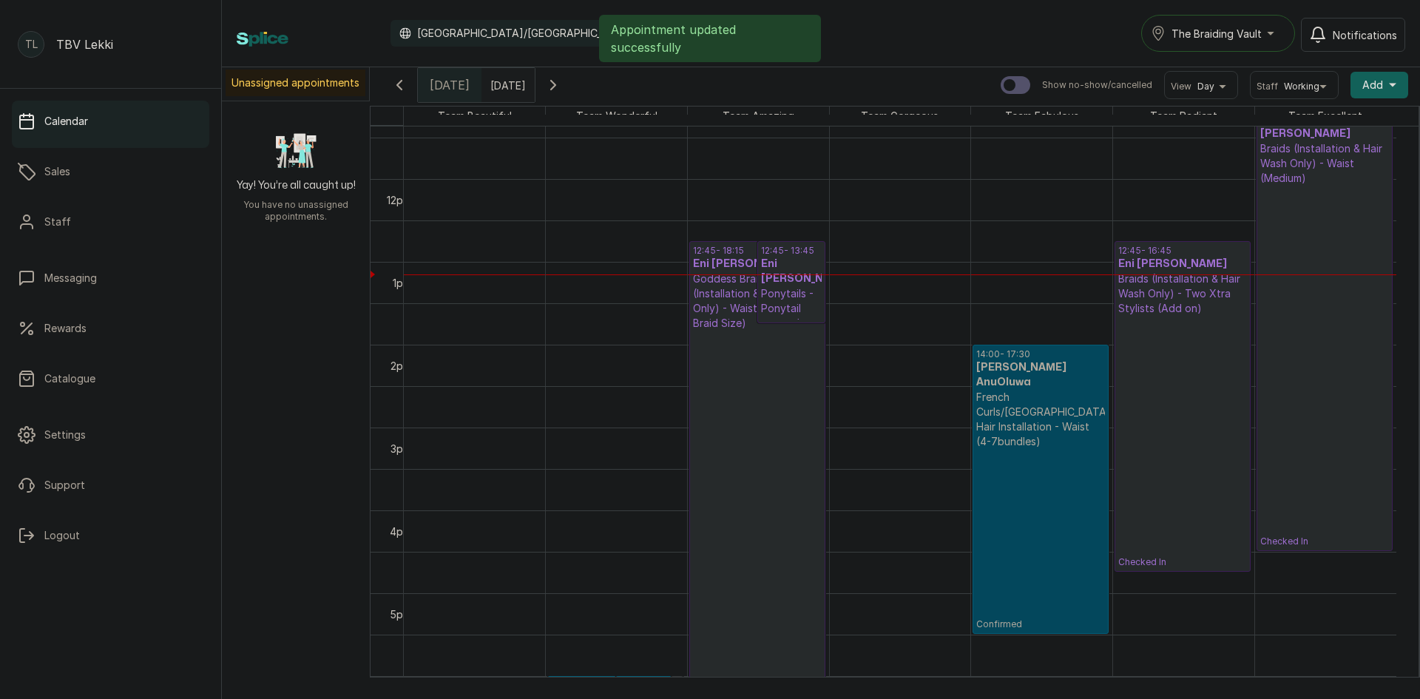
click at [808, 350] on p "Checked In" at bounding box center [757, 512] width 129 height 362
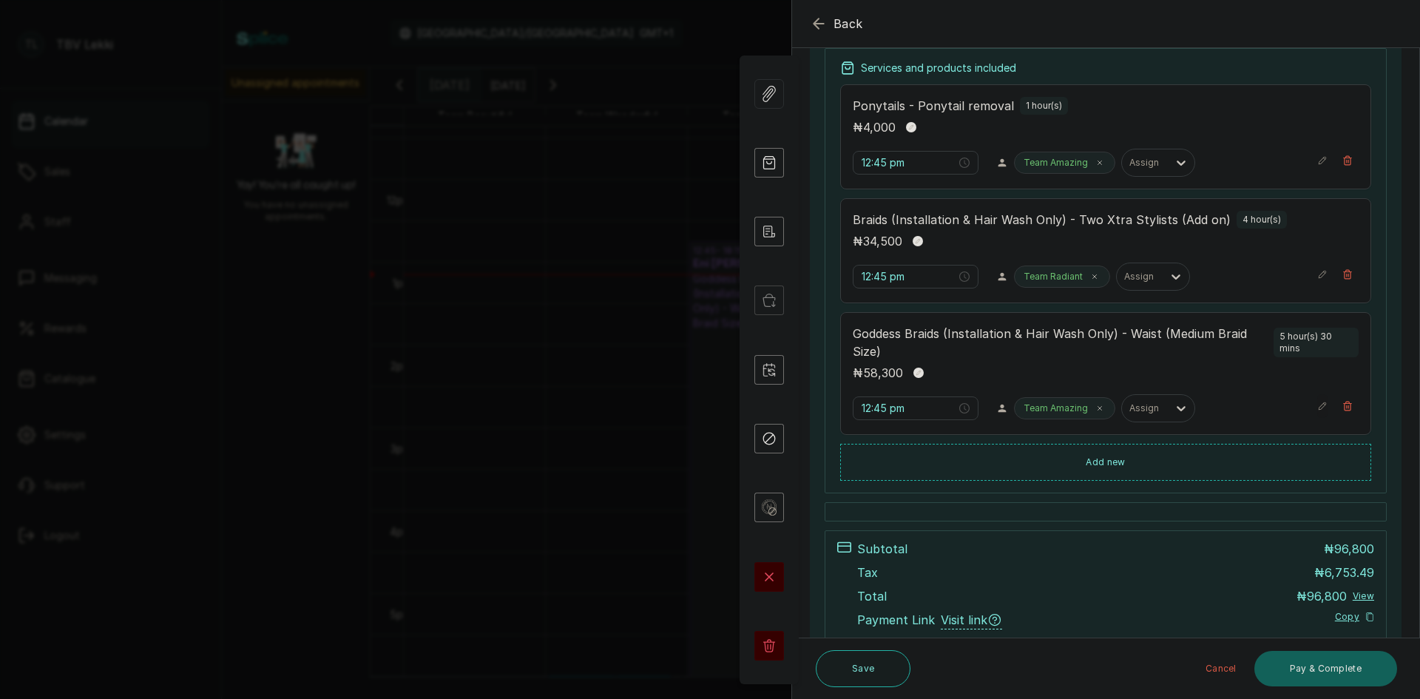
click at [1317, 407] on icon "button" at bounding box center [1322, 406] width 10 height 10
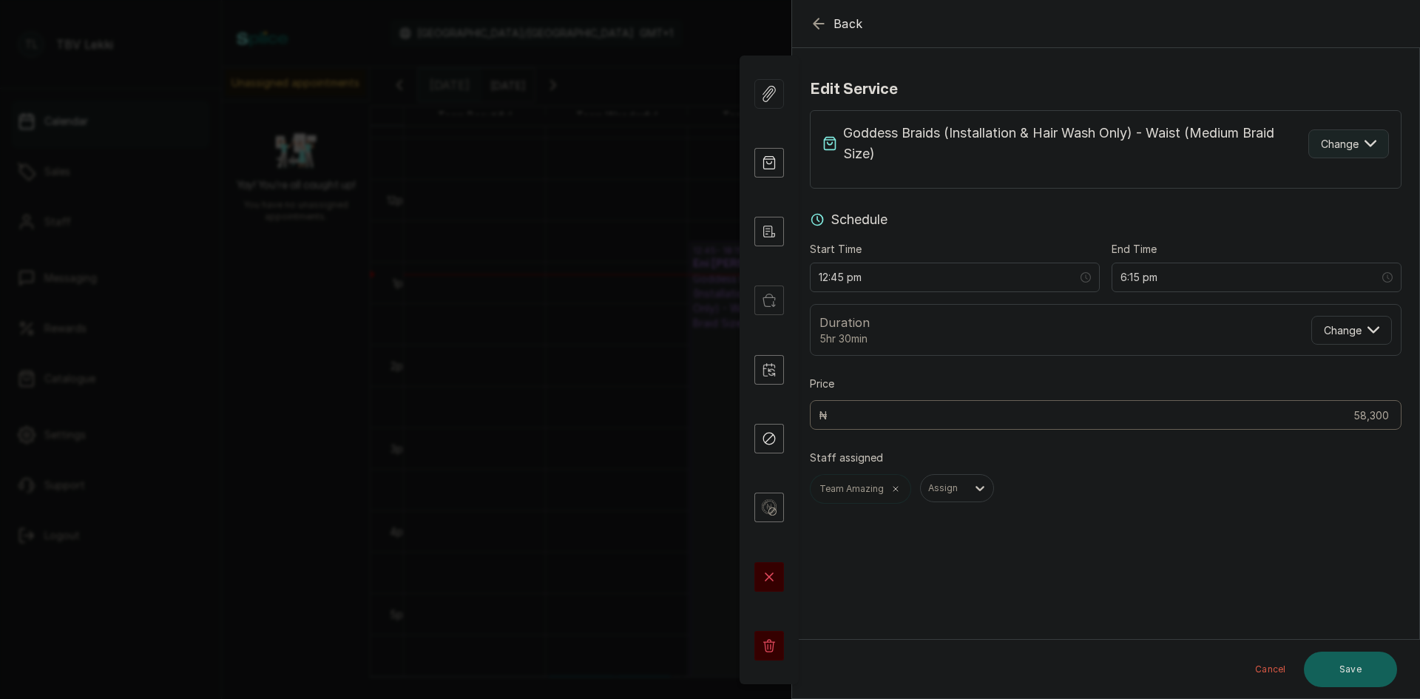
click at [1364, 143] on icon "button" at bounding box center [1370, 144] width 12 height 12
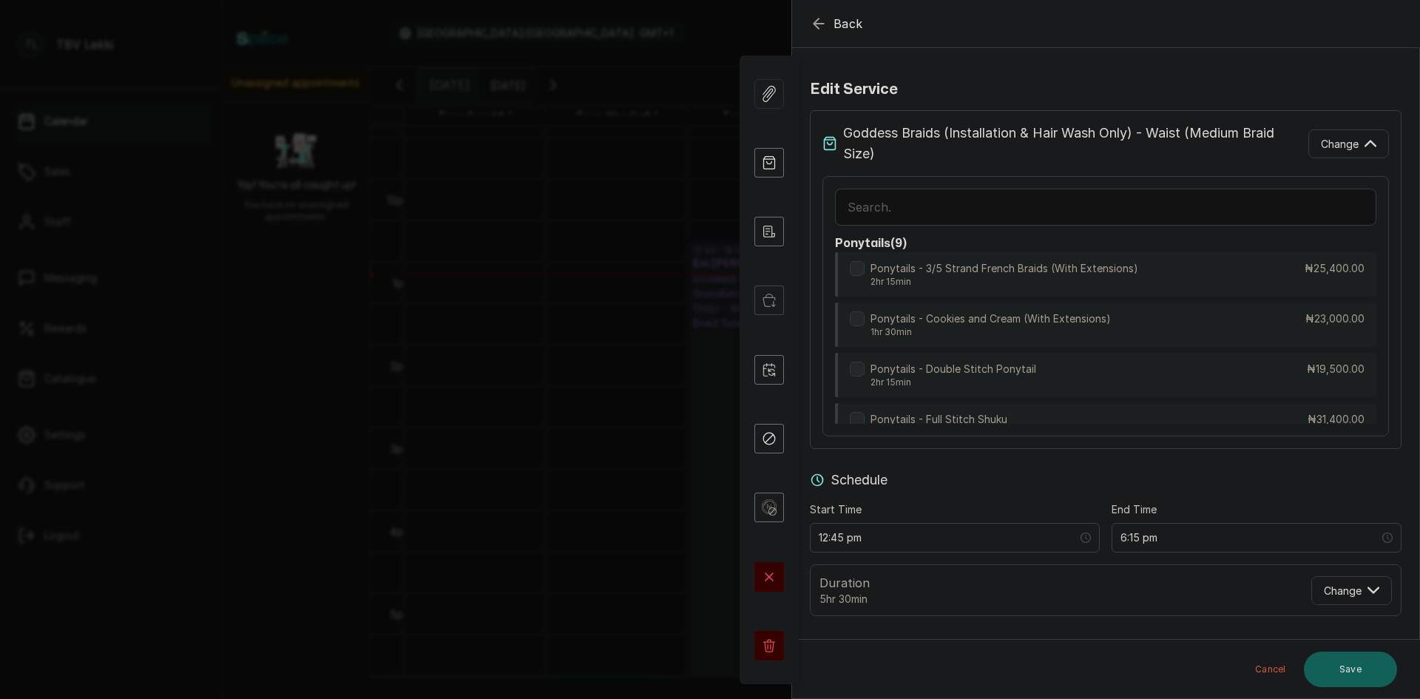
click at [1111, 213] on input "text" at bounding box center [1105, 207] width 541 height 37
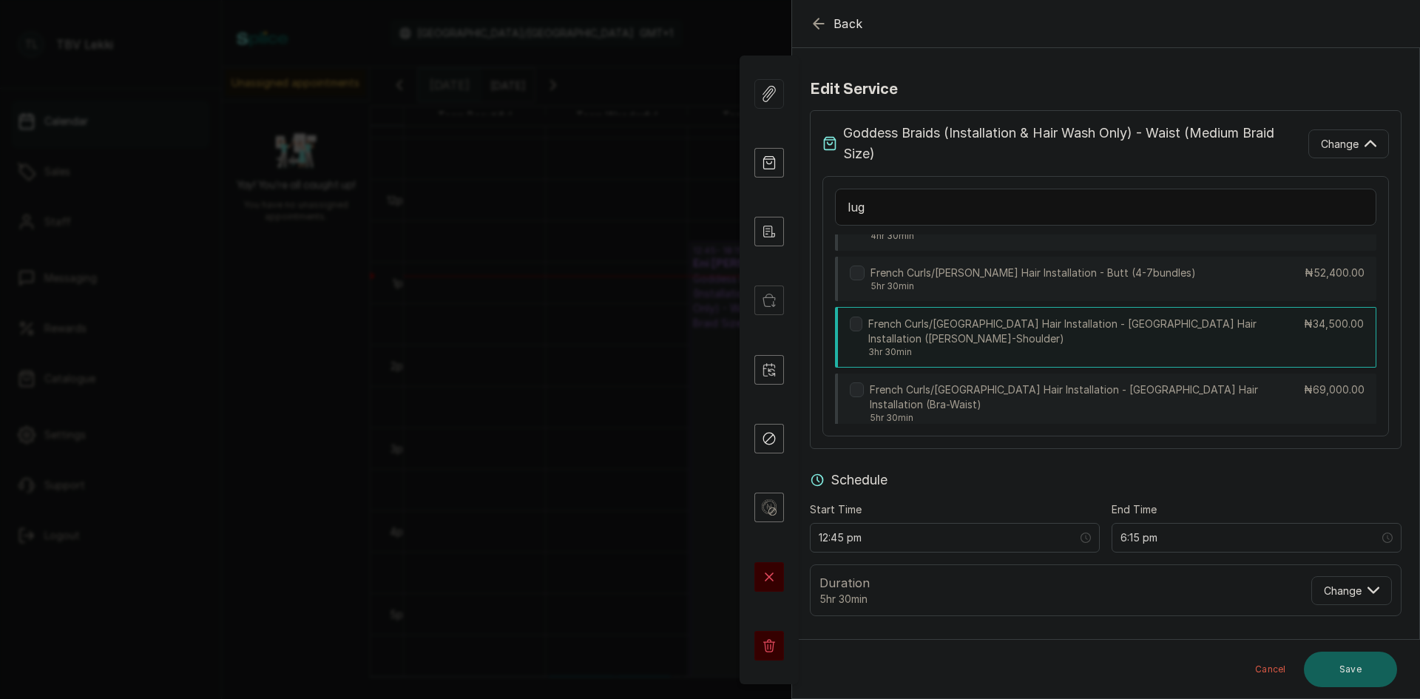
type input "lug"
click at [1114, 328] on p "French Curls/[GEOGRAPHIC_DATA] Hair Installation - [GEOGRAPHIC_DATA] Hair Insta…" at bounding box center [1086, 331] width 436 height 30
type input "4:15 pm"
type input "34,500"
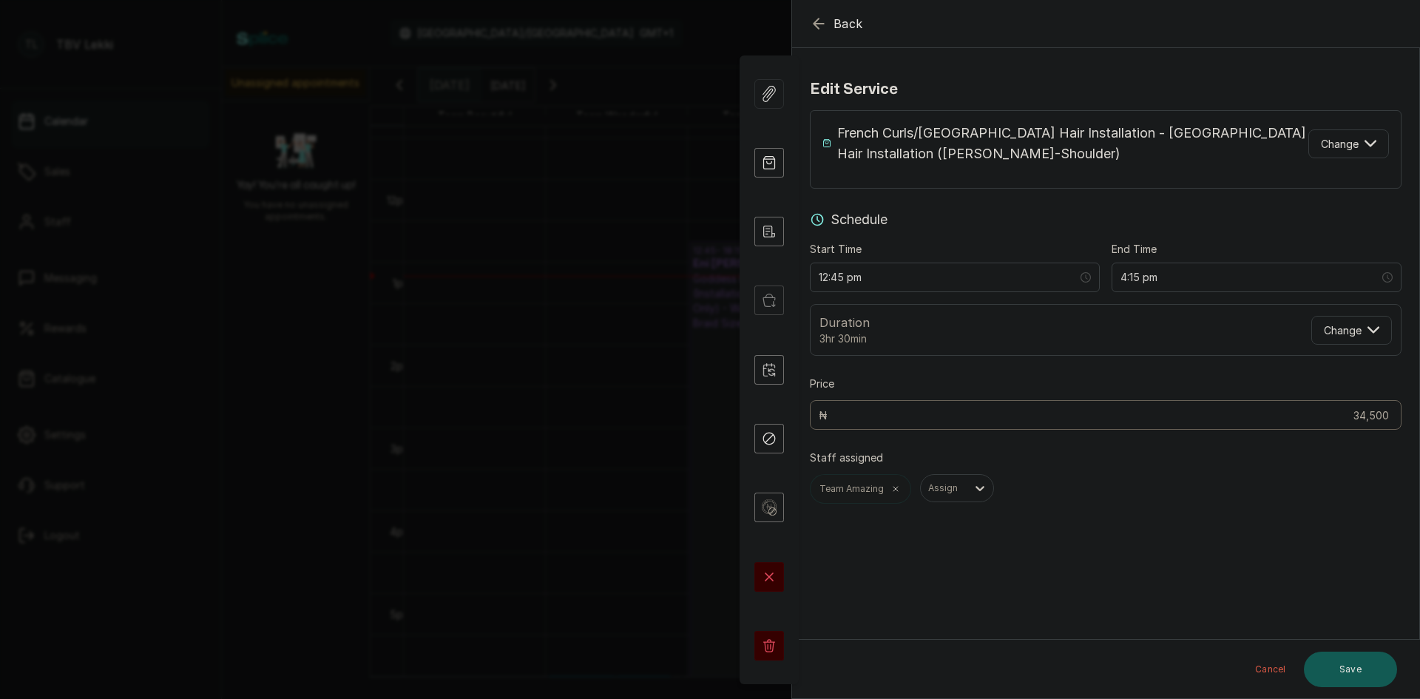
click at [1351, 662] on button "Save" at bounding box center [1350, 668] width 93 height 35
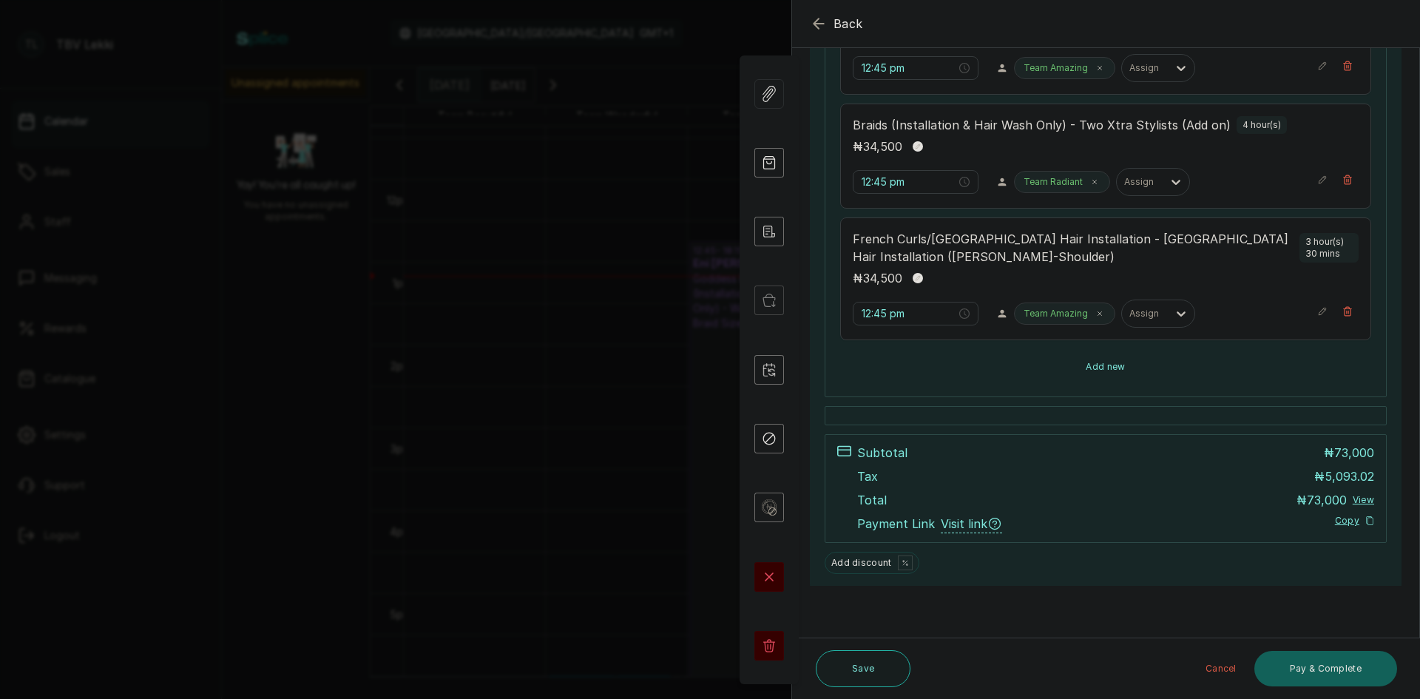
click at [1095, 360] on button "Add new" at bounding box center [1105, 366] width 531 height 35
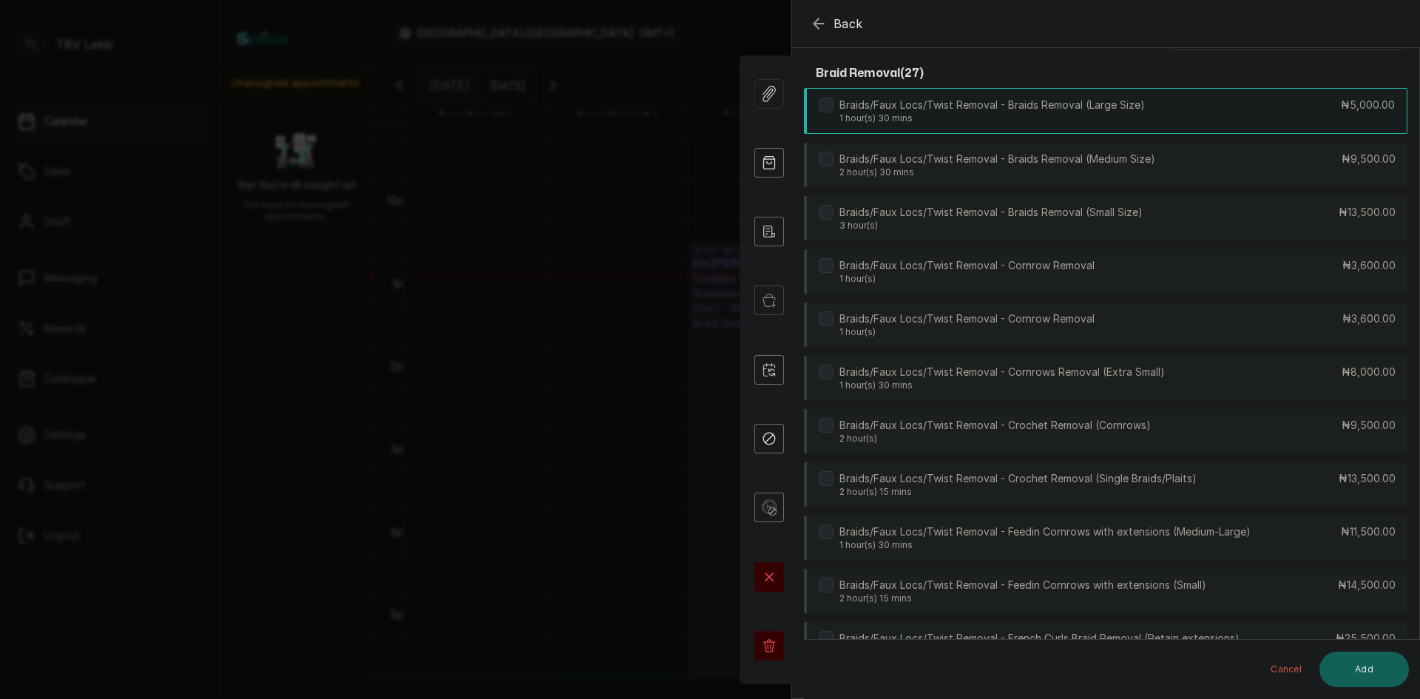
scroll to position [0, 0]
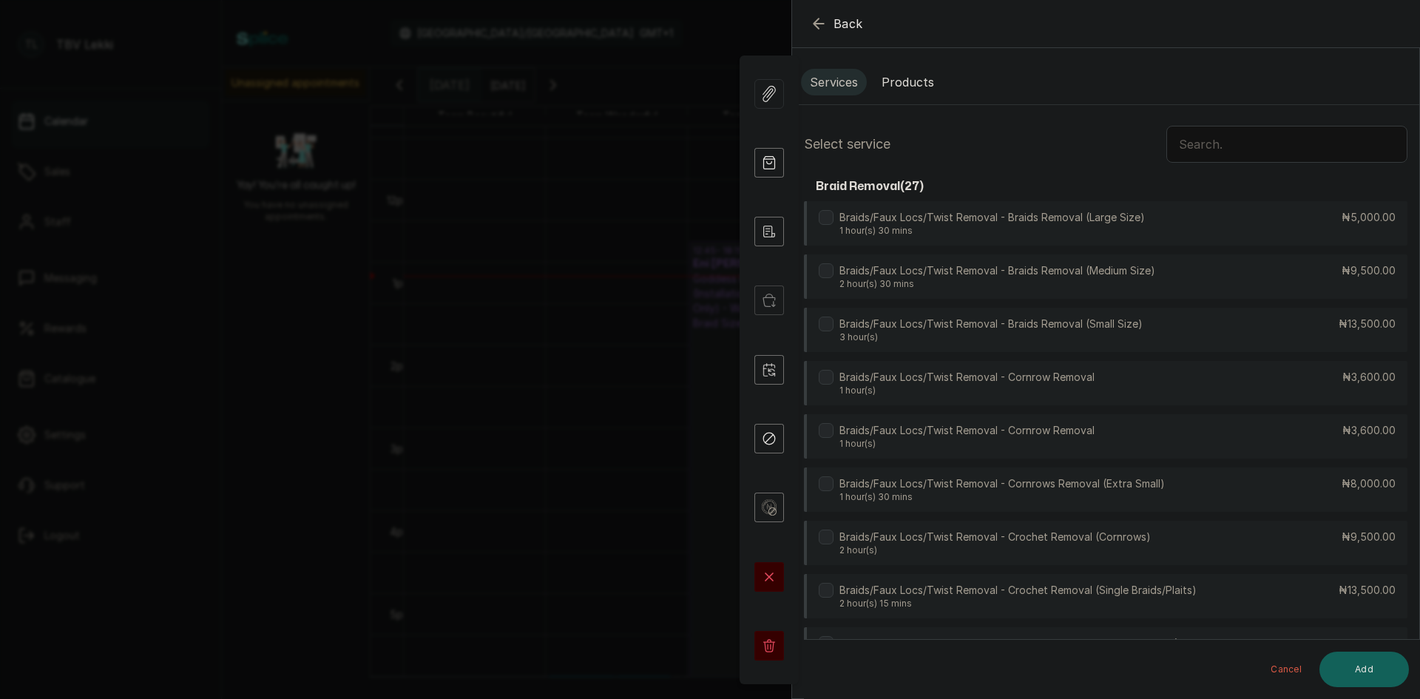
click at [1210, 140] on input "text" at bounding box center [1286, 144] width 241 height 37
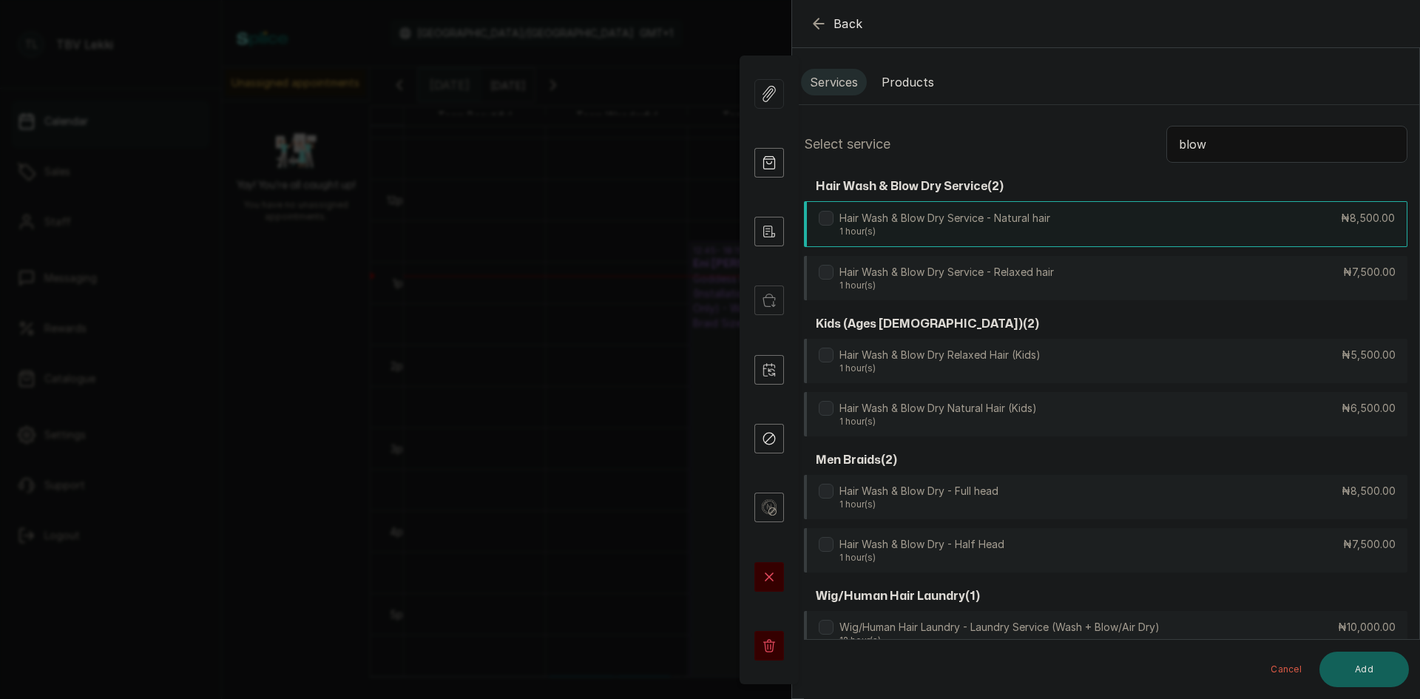
type input "blow"
click at [1074, 216] on div "Hair Wash & Blow Dry Service - Natural hair 1 hour(s) ₦8,500.00" at bounding box center [1105, 224] width 603 height 46
click at [1364, 663] on button "Add" at bounding box center [1363, 668] width 89 height 35
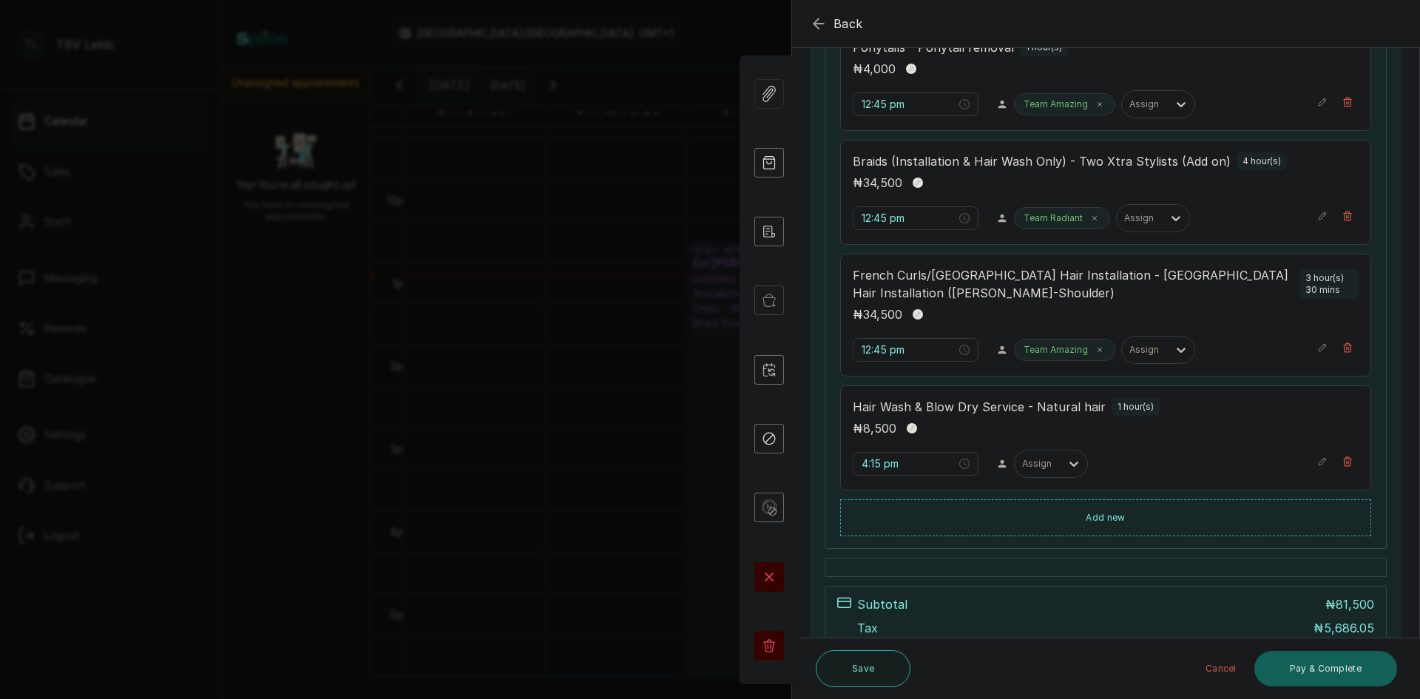
scroll to position [430, 0]
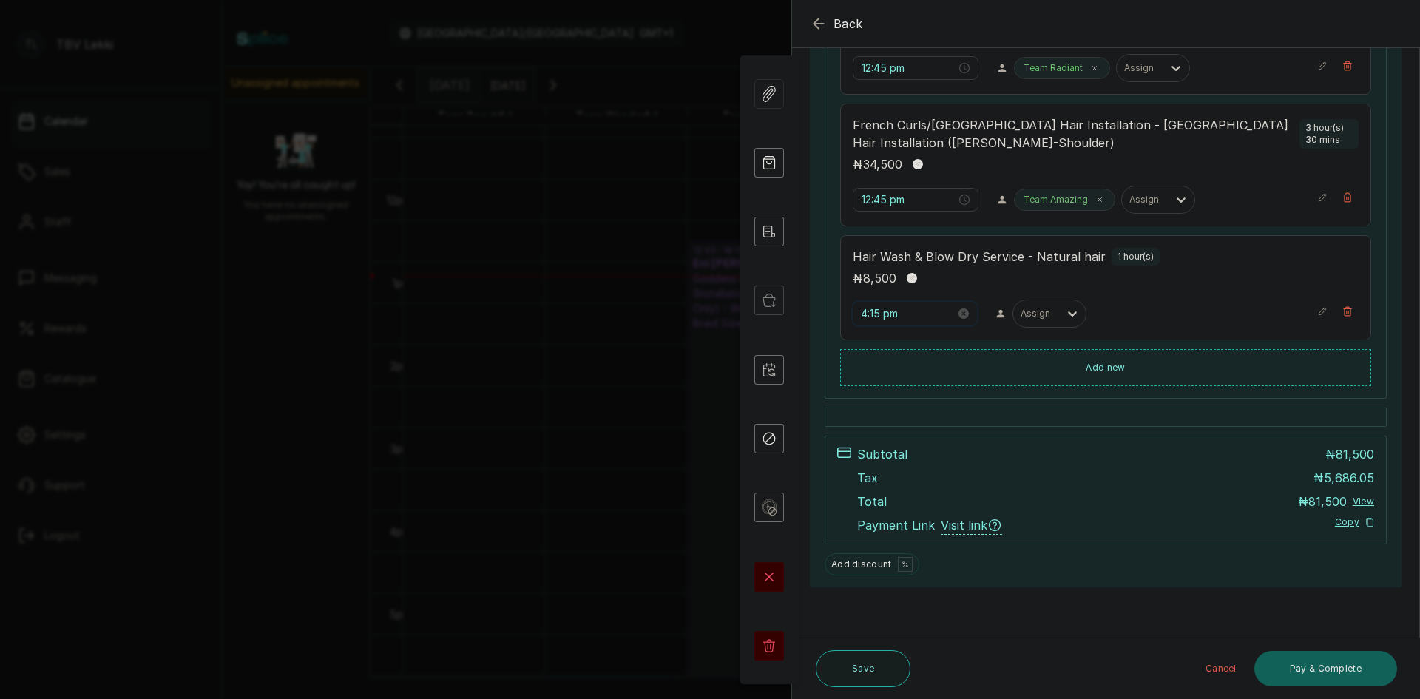
click at [873, 310] on input "4:15 pm" at bounding box center [908, 313] width 95 height 16
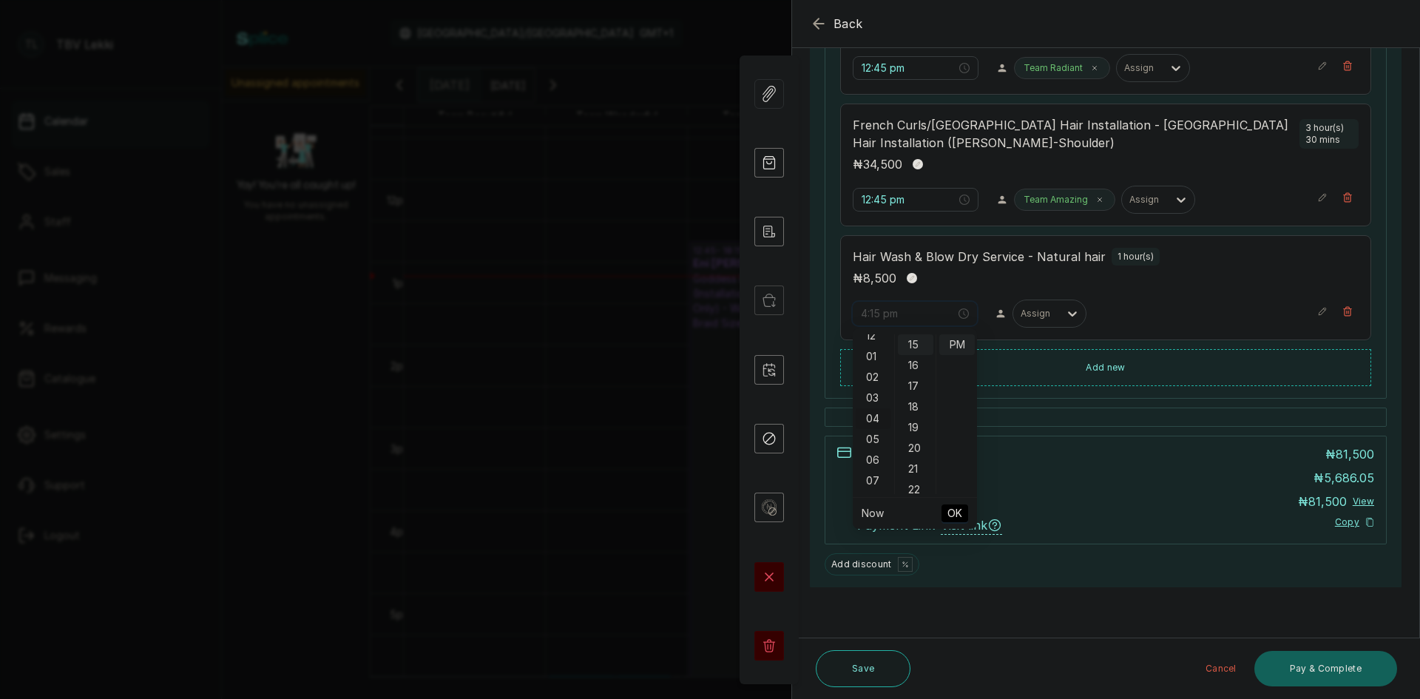
scroll to position [0, 0]
click at [873, 348] on div "12" at bounding box center [872, 344] width 35 height 21
click at [918, 377] on div "45" at bounding box center [915, 374] width 35 height 21
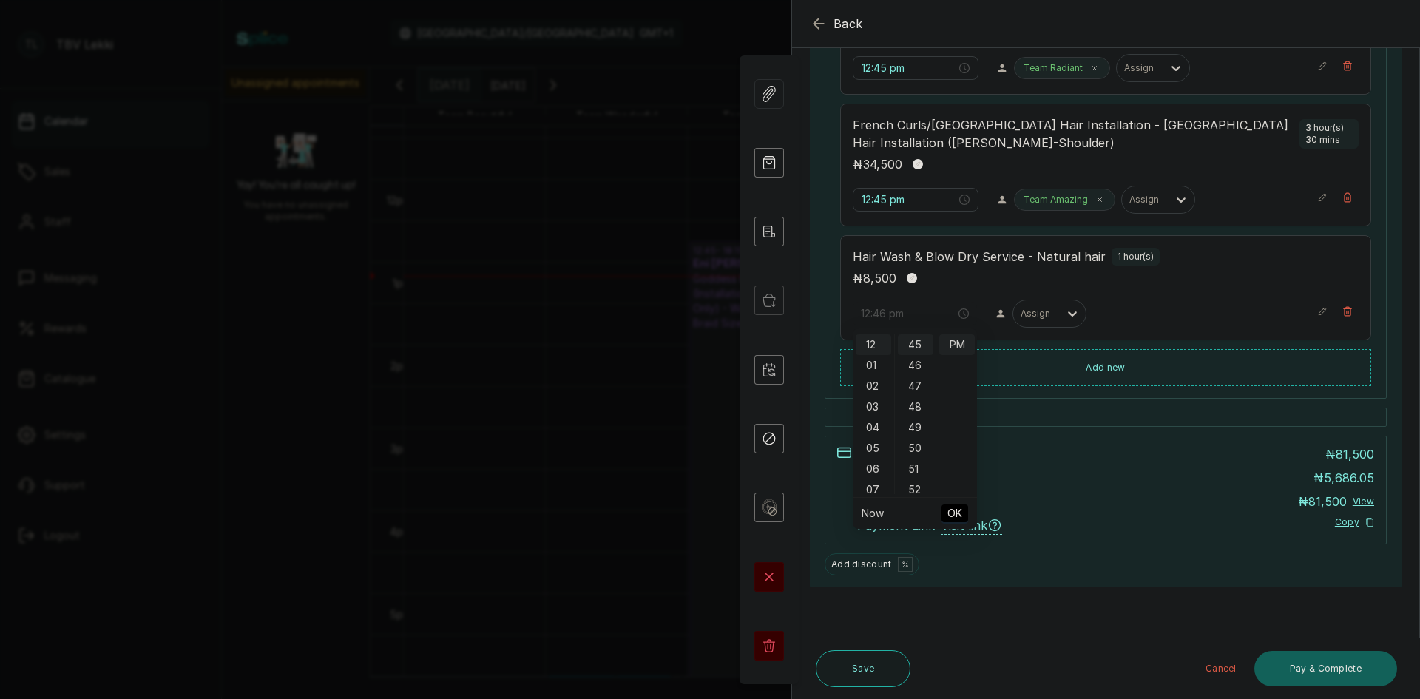
type input "12:45 pm"
click at [959, 514] on span "OK" at bounding box center [954, 513] width 15 height 28
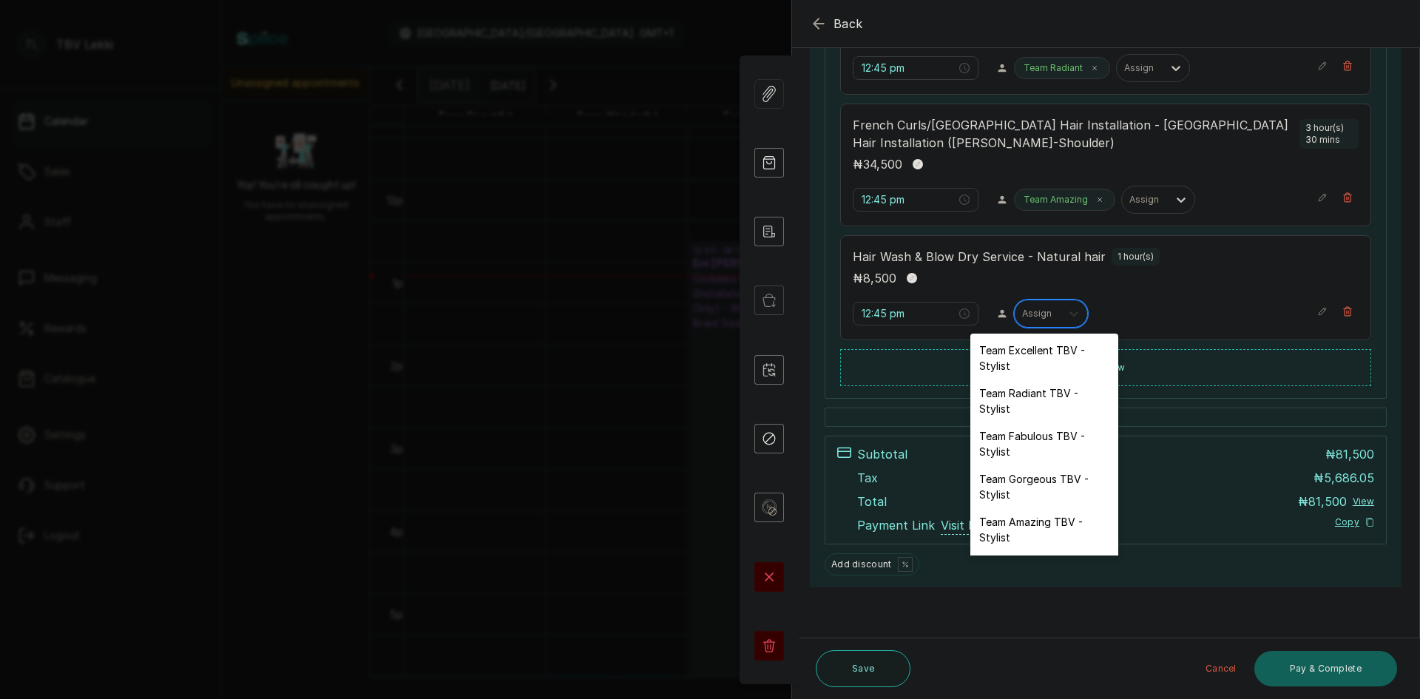
click at [1071, 311] on icon at bounding box center [1073, 313] width 15 height 15
click at [1046, 358] on div "Team Excellent TBV - Stylist" at bounding box center [1044, 357] width 148 height 43
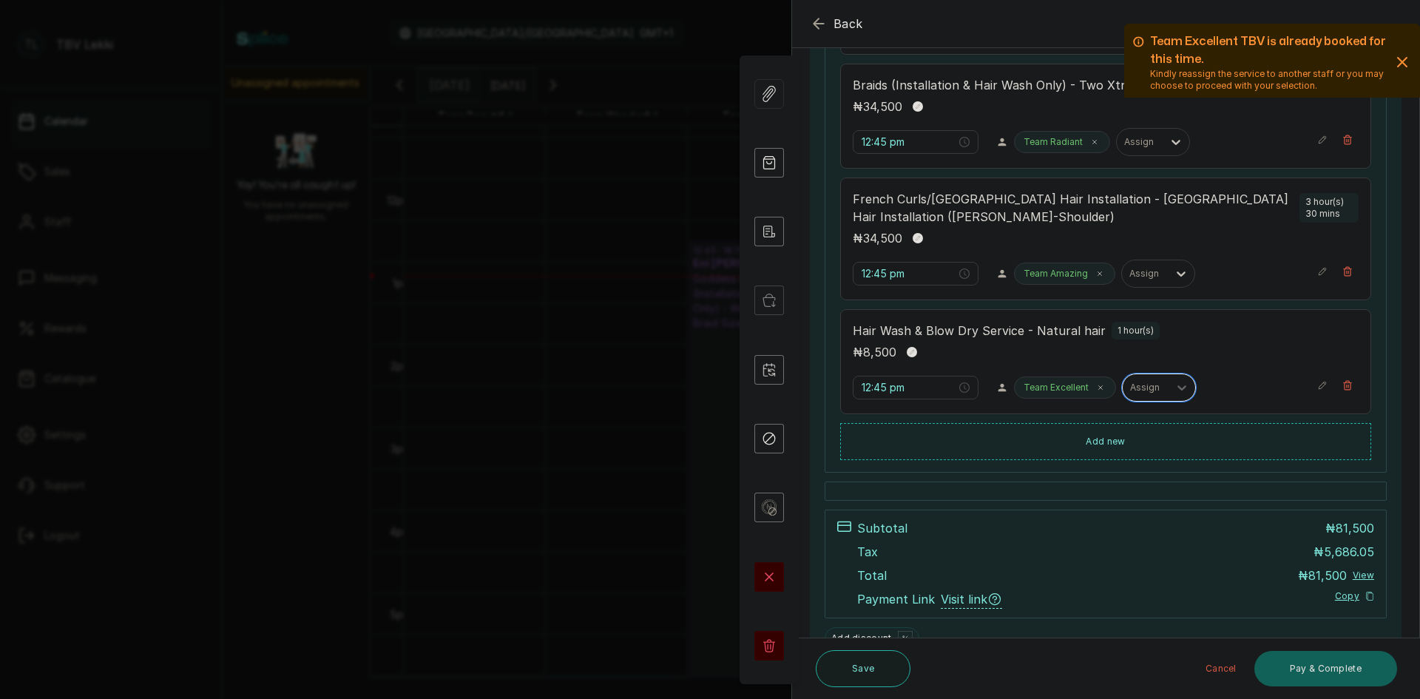
scroll to position [282, 0]
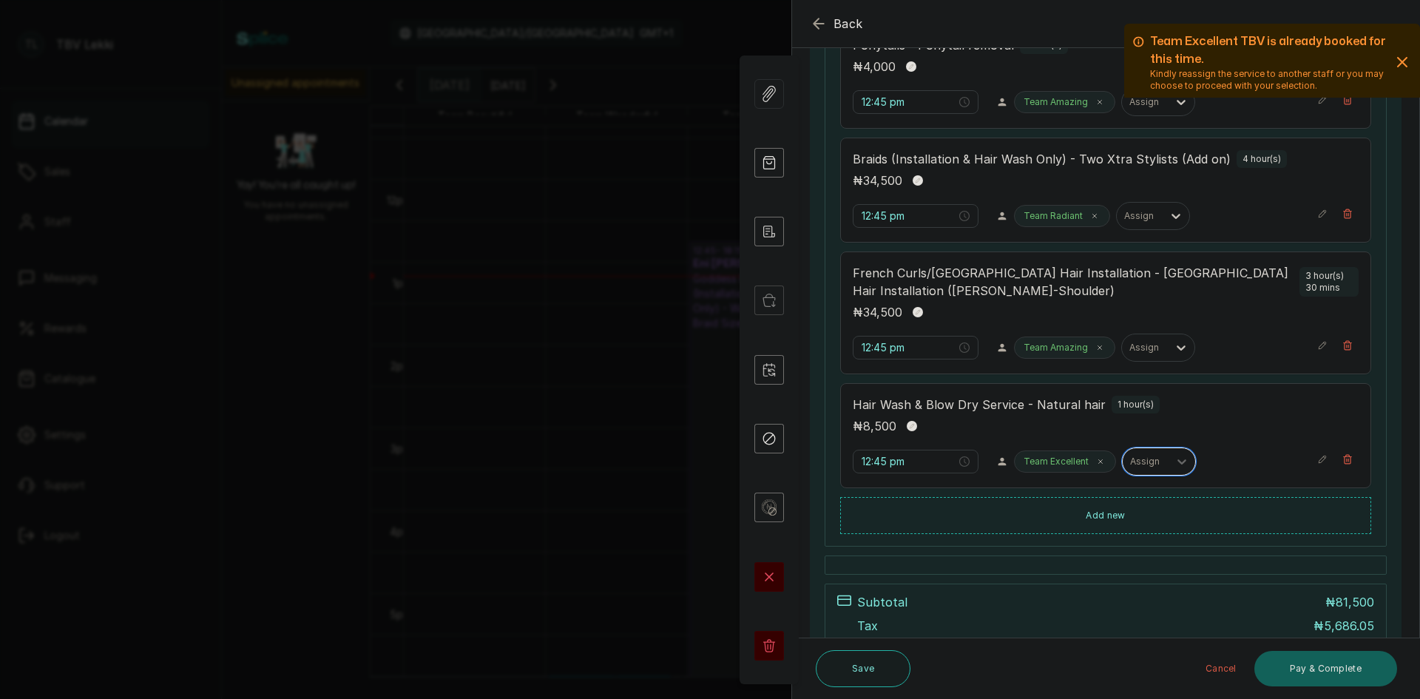
click at [1110, 346] on div "Team Amazing Assign" at bounding box center [1159, 347] width 291 height 28
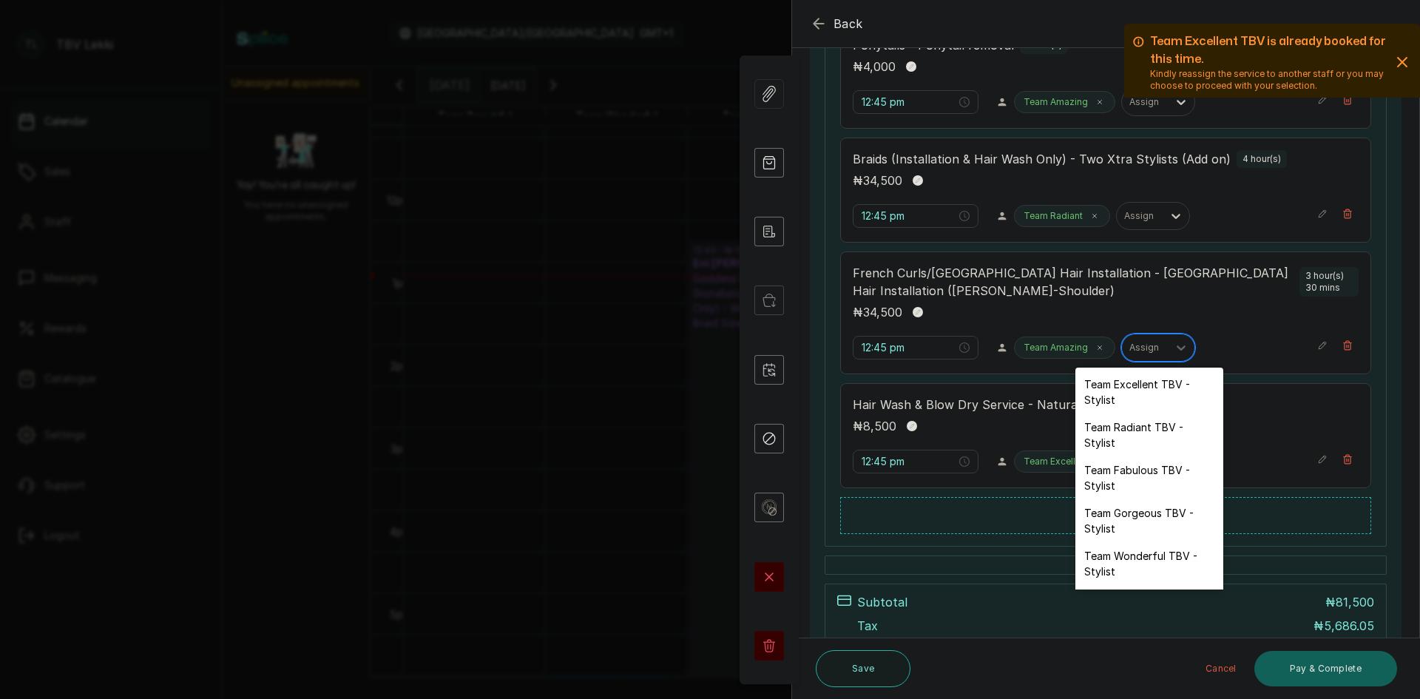
click at [1129, 346] on div at bounding box center [1144, 347] width 31 height 13
click at [1119, 388] on div "Team Excellent TBV - Stylist" at bounding box center [1149, 391] width 148 height 43
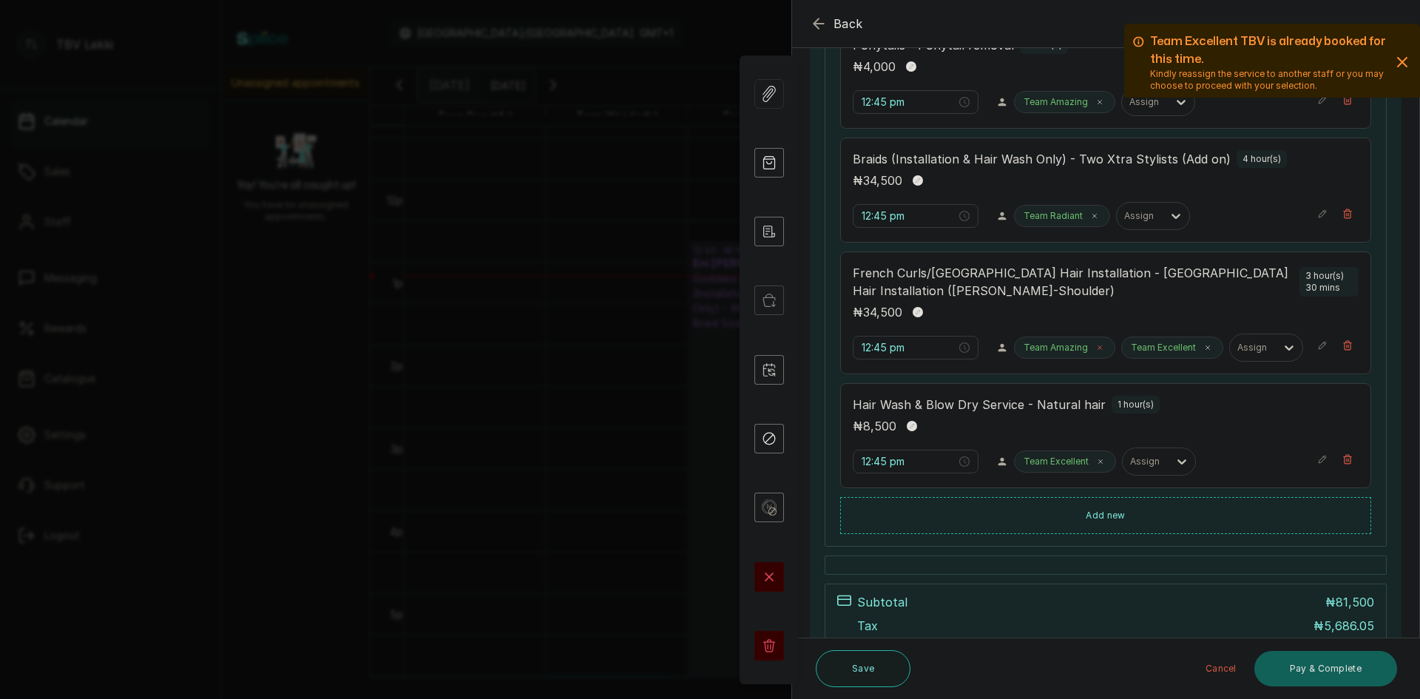
click at [1096, 350] on icon at bounding box center [1099, 347] width 7 height 7
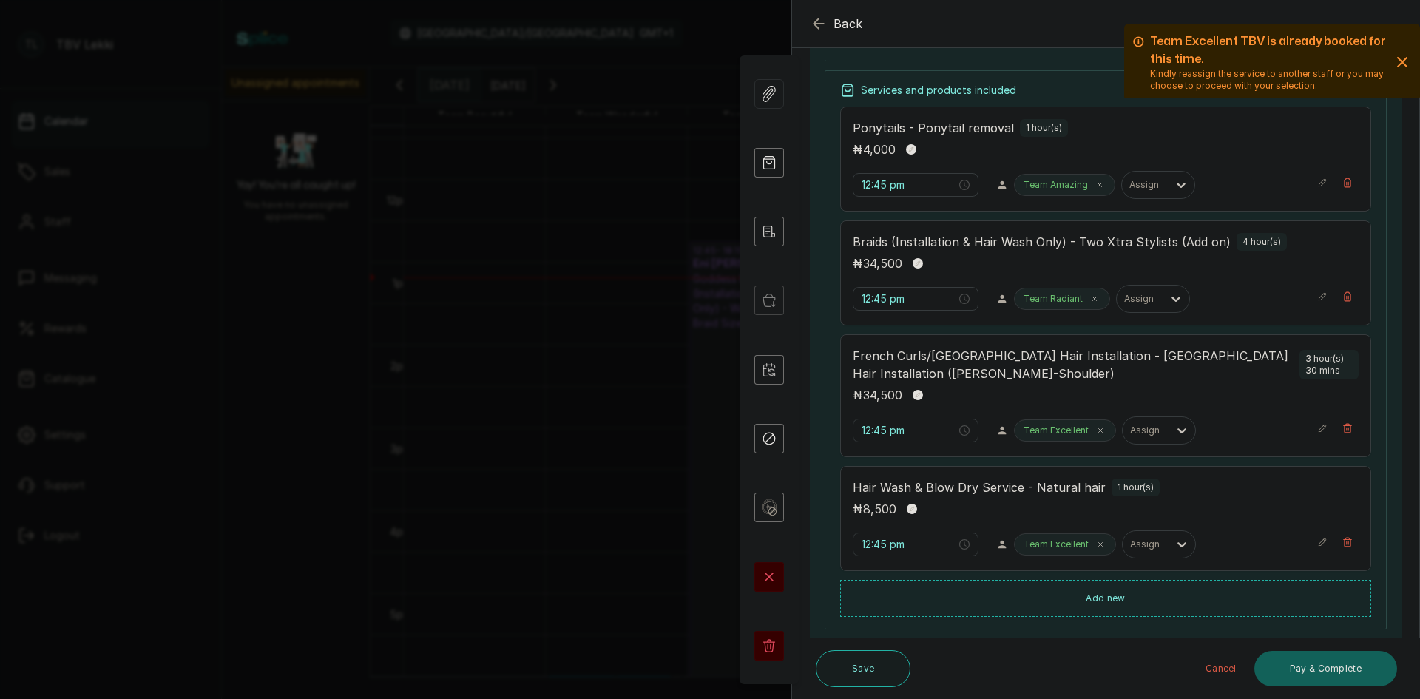
scroll to position [135, 0]
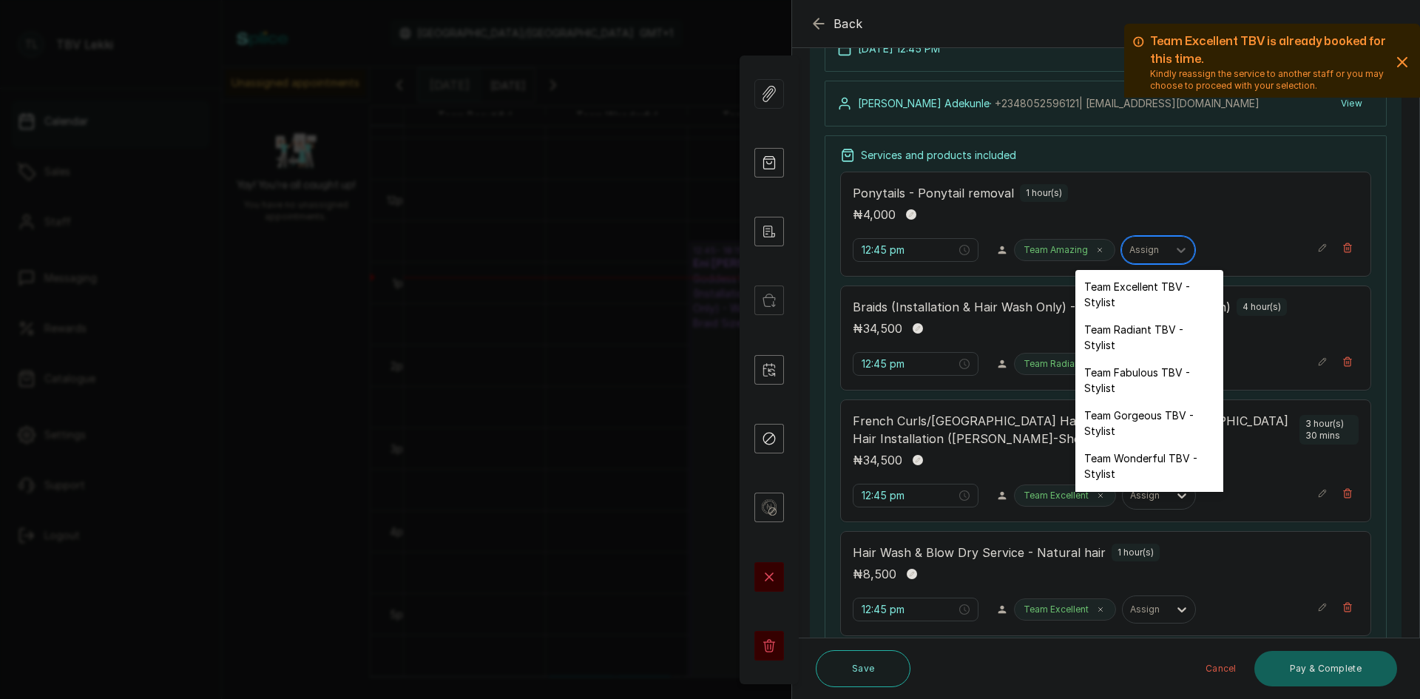
click at [1129, 253] on div at bounding box center [1144, 249] width 31 height 13
click at [1120, 310] on div "Team Excellent TBV - Stylist" at bounding box center [1149, 294] width 148 height 43
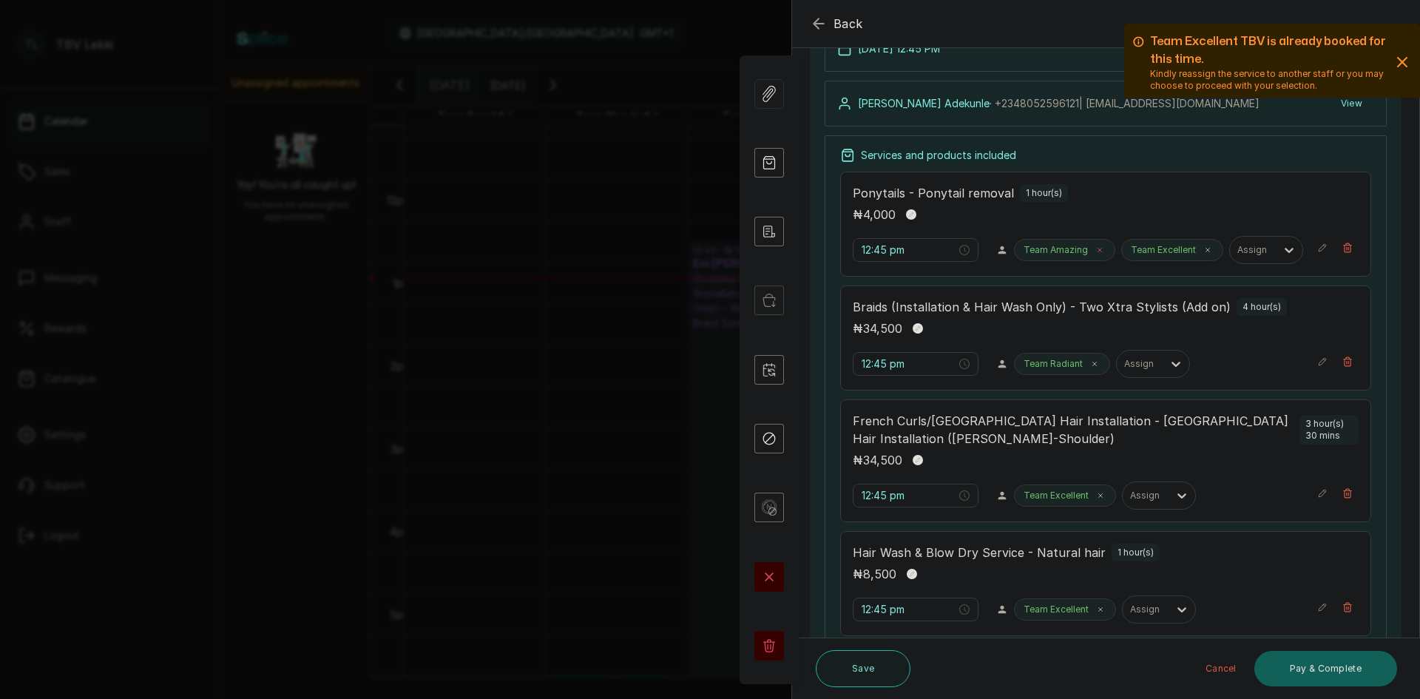
click at [1096, 249] on icon at bounding box center [1099, 249] width 7 height 7
click at [1393, 65] on icon "button" at bounding box center [1402, 62] width 18 height 18
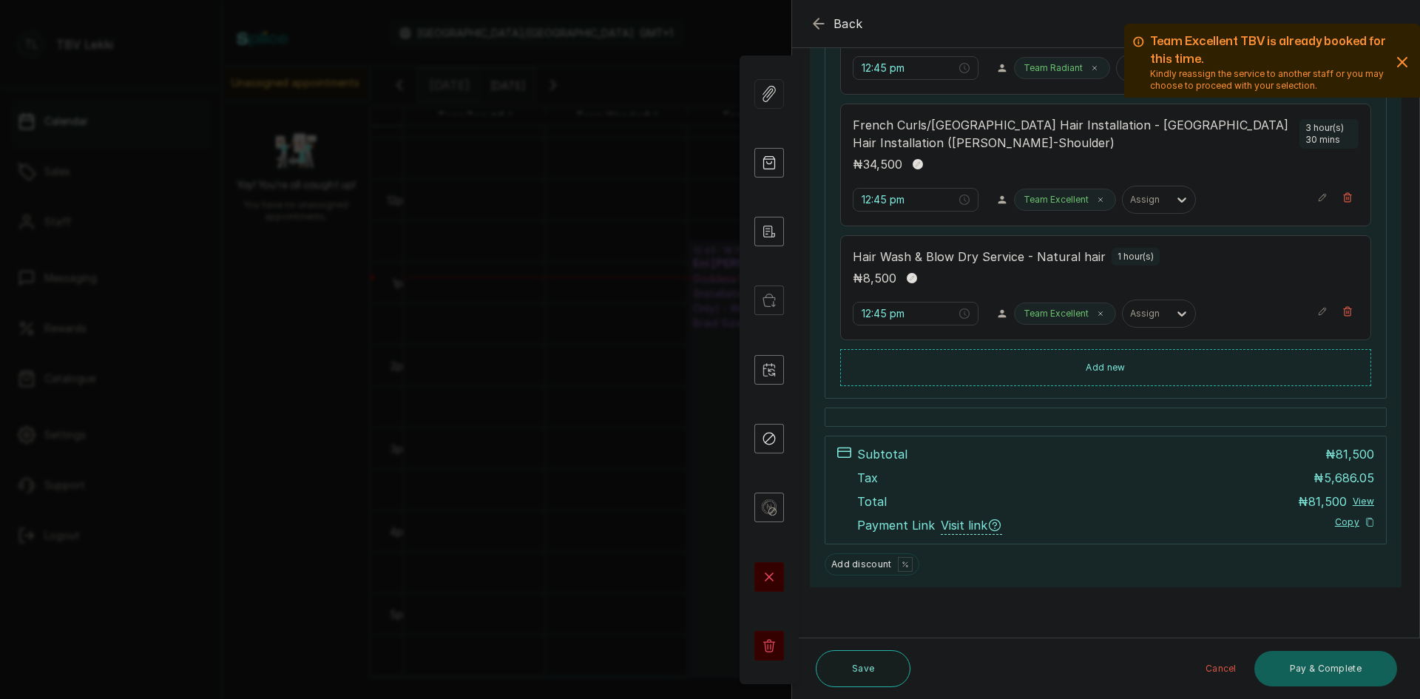
scroll to position [432, 0]
click at [850, 669] on button "Save" at bounding box center [863, 668] width 95 height 37
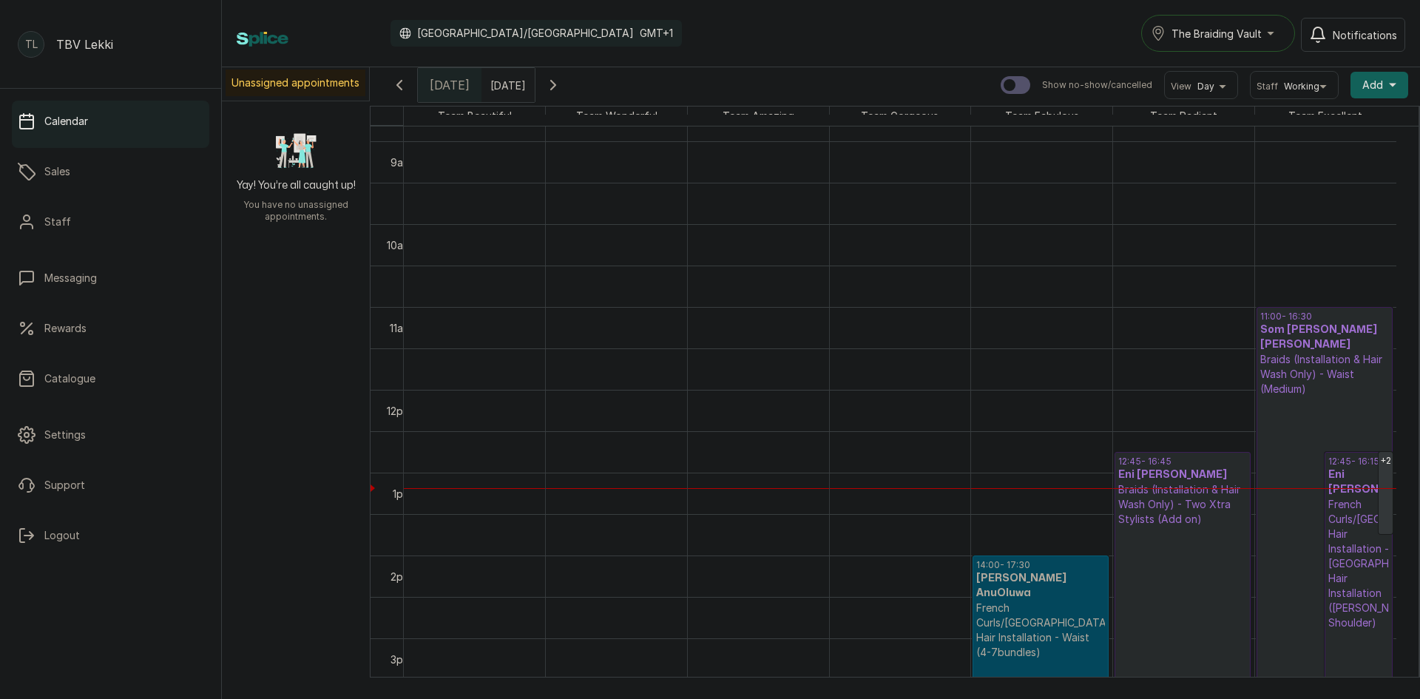
scroll to position [645, 0]
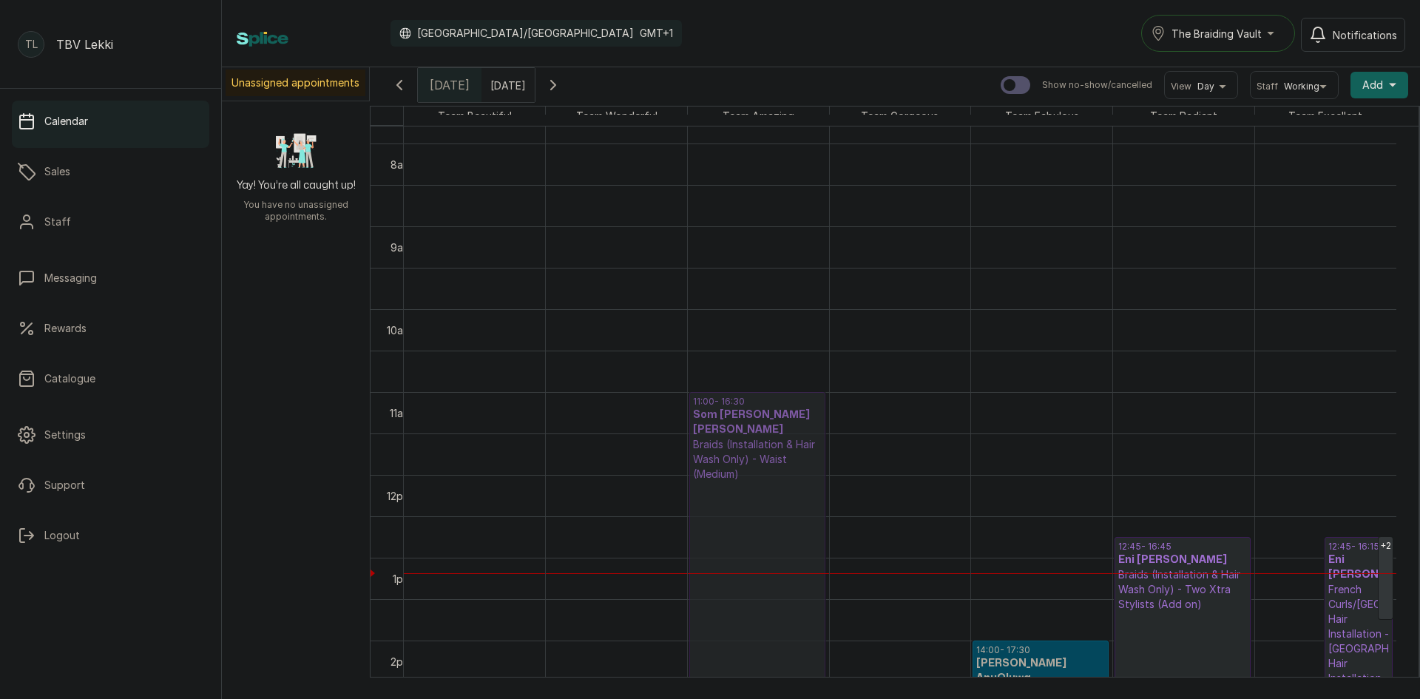
drag, startPoint x: 1309, startPoint y: 430, endPoint x: 797, endPoint y: 430, distance: 511.7
click at [797, 430] on tr "+1 18:00 - 21:30 Ibitoru Ubosi Ubosi Goddess Braids (Installation & Hair Wash O…" at bounding box center [900, 474] width 992 height 1987
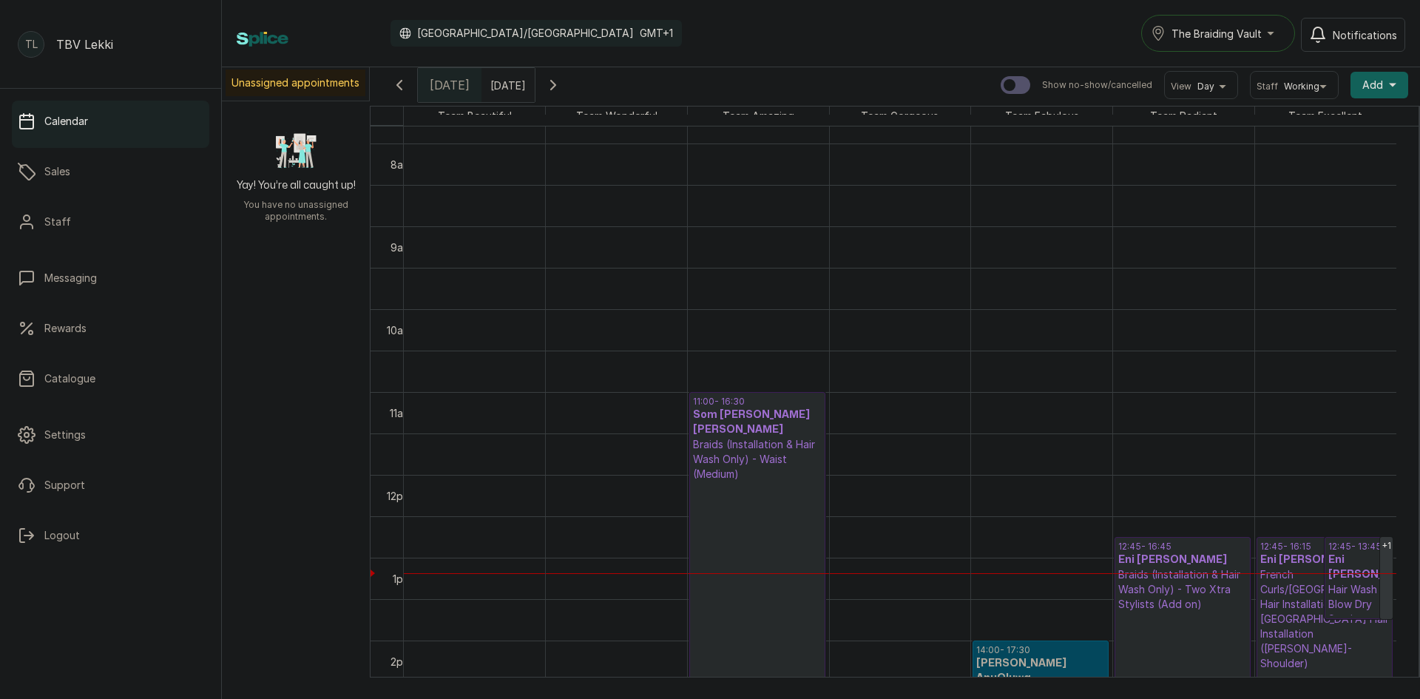
click at [762, 506] on p "Checked In" at bounding box center [757, 662] width 129 height 362
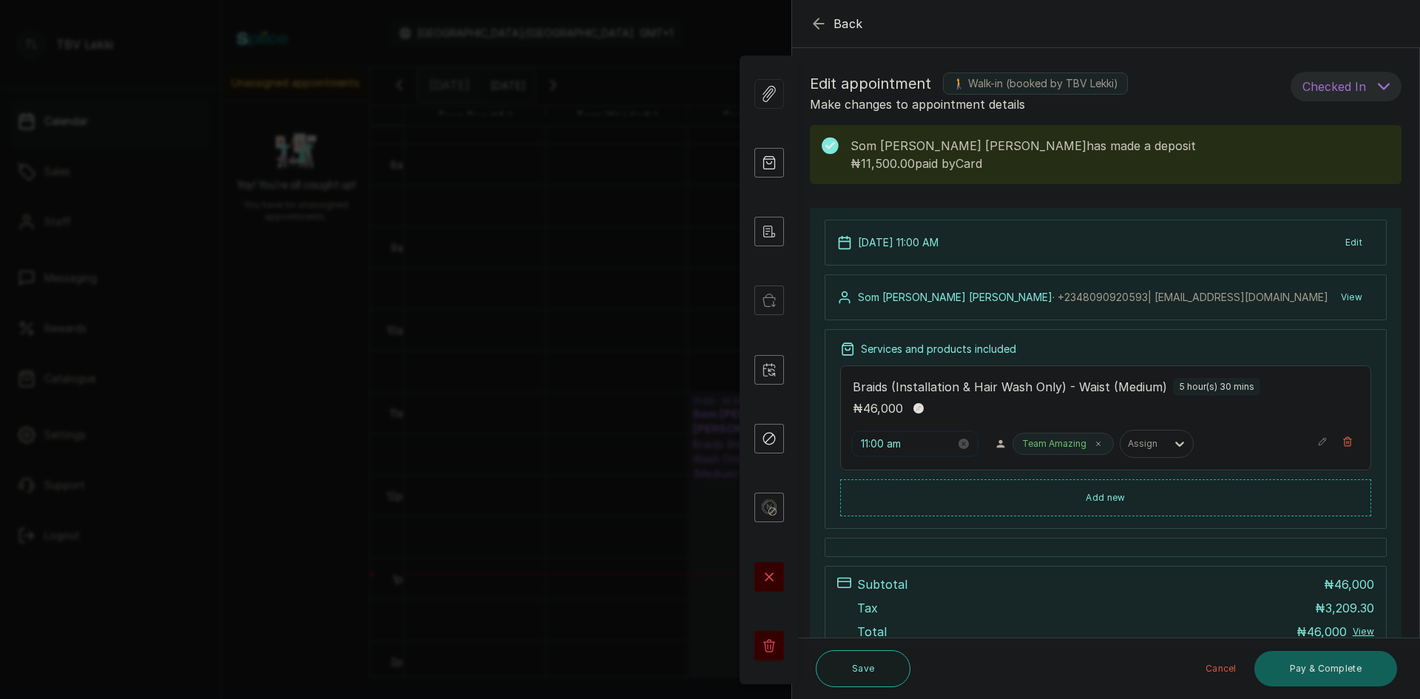
click at [880, 447] on input "11:00 am" at bounding box center [908, 444] width 95 height 16
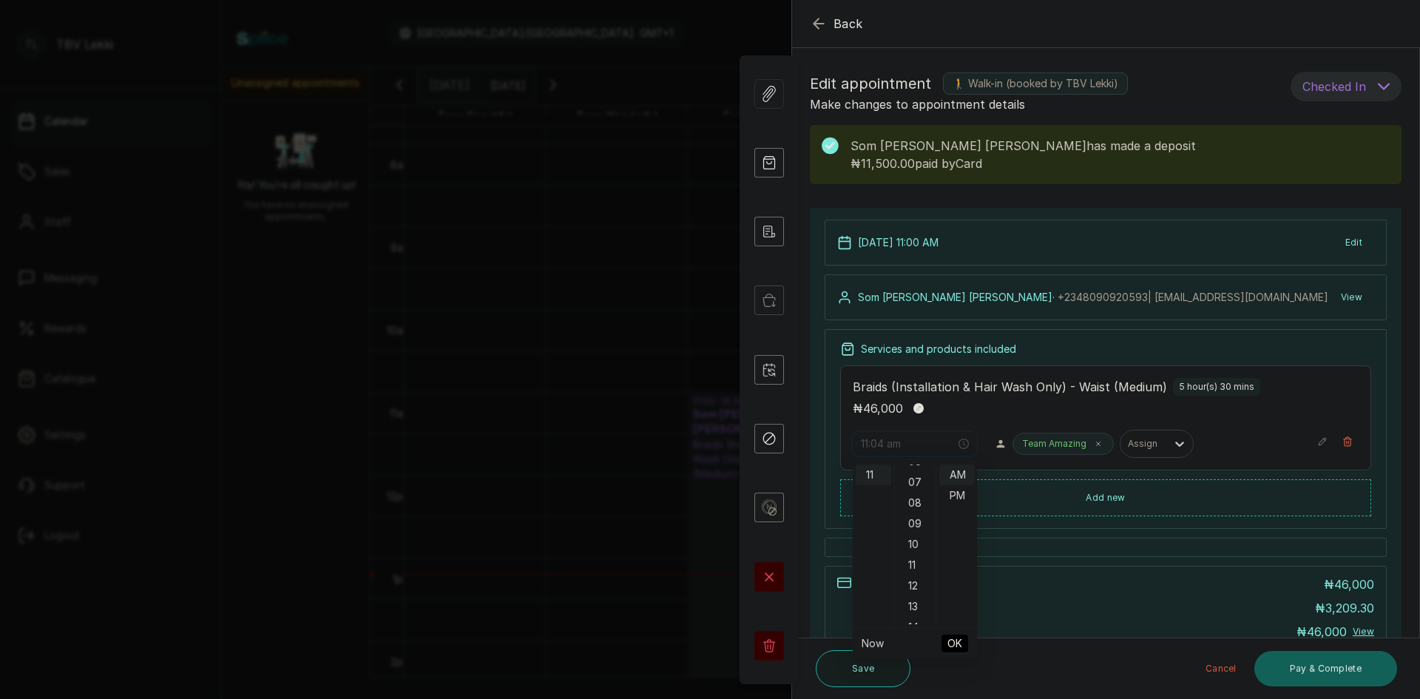
scroll to position [148, 0]
click at [916, 536] on div "10" at bounding box center [915, 533] width 35 height 21
type input "11:10 am"
click at [954, 636] on span "OK" at bounding box center [954, 643] width 15 height 28
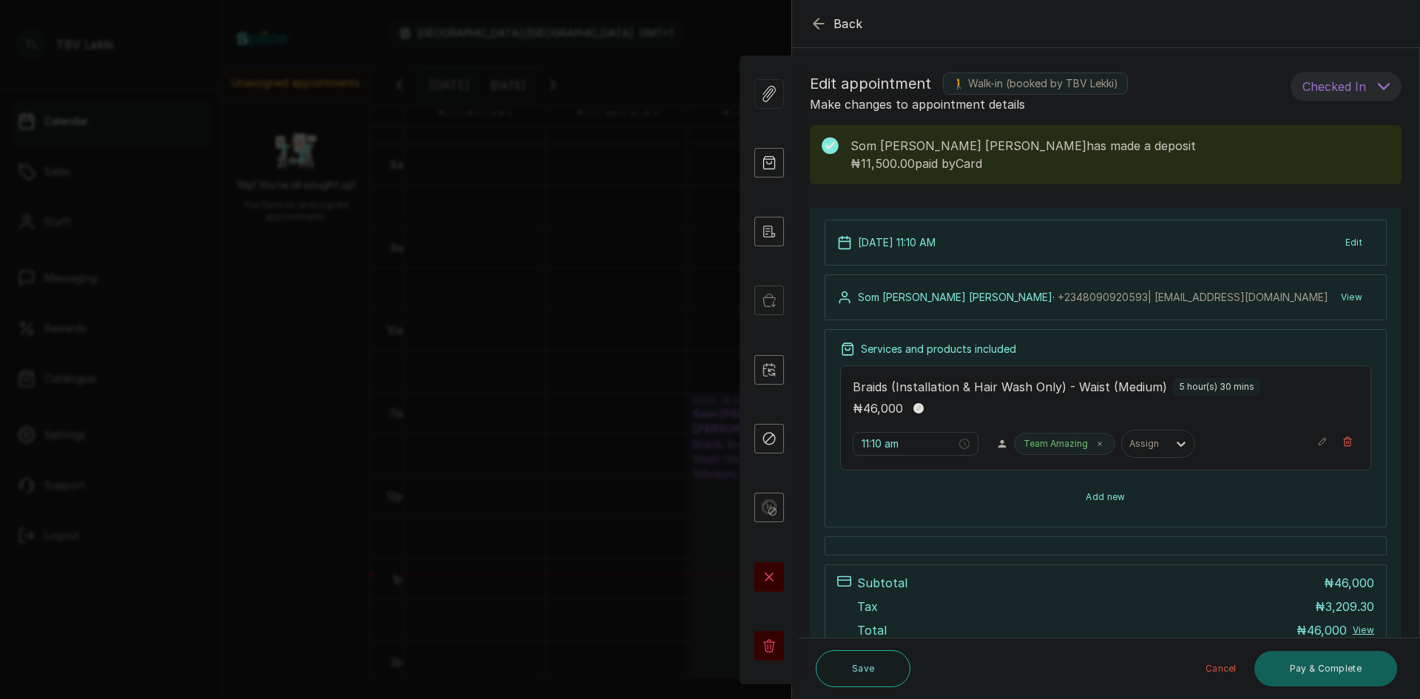
click at [1138, 501] on button "Add new" at bounding box center [1105, 496] width 531 height 35
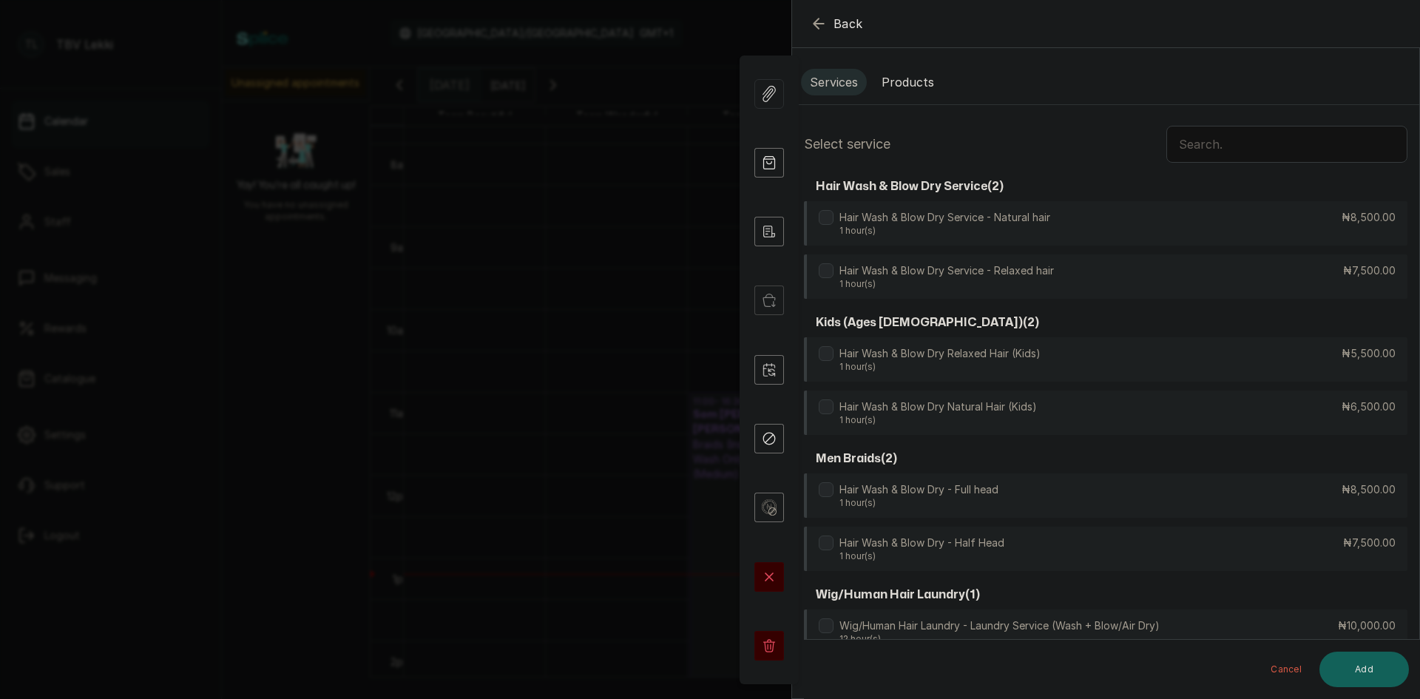
scroll to position [56, 0]
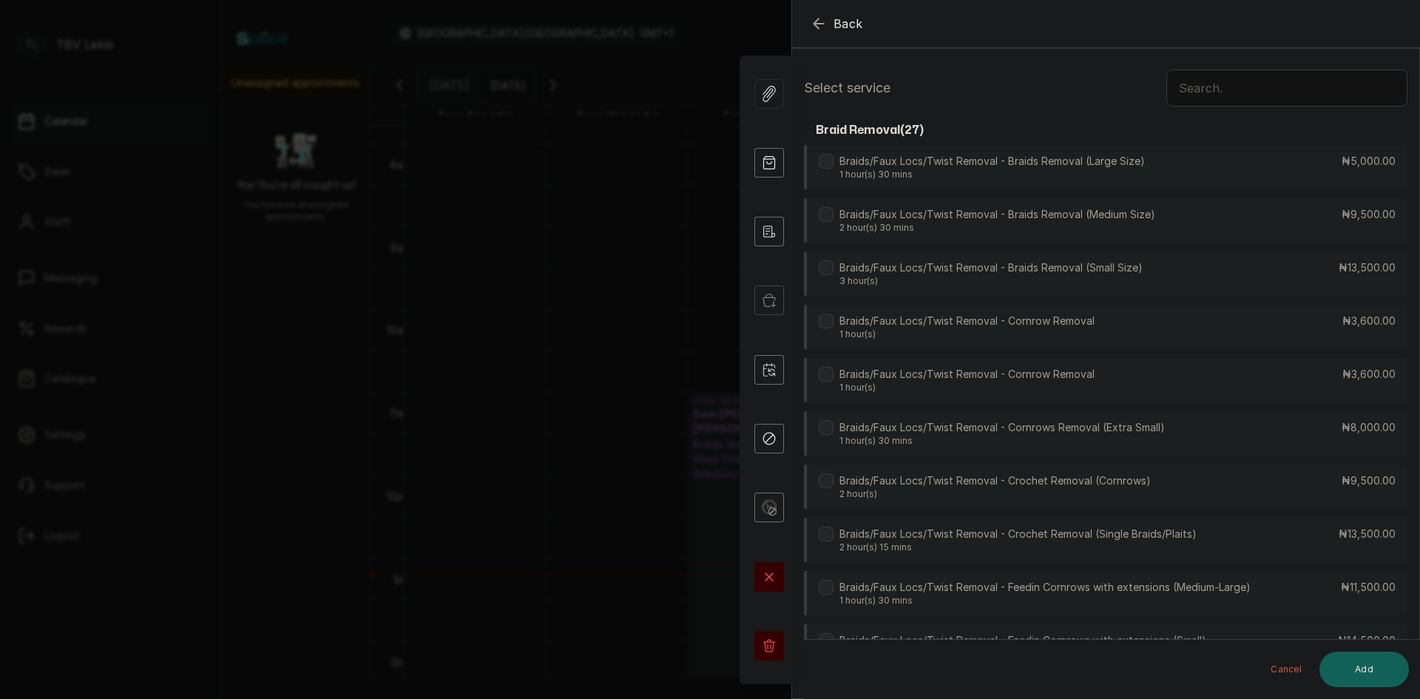
click at [1200, 87] on input "text" at bounding box center [1286, 88] width 241 height 37
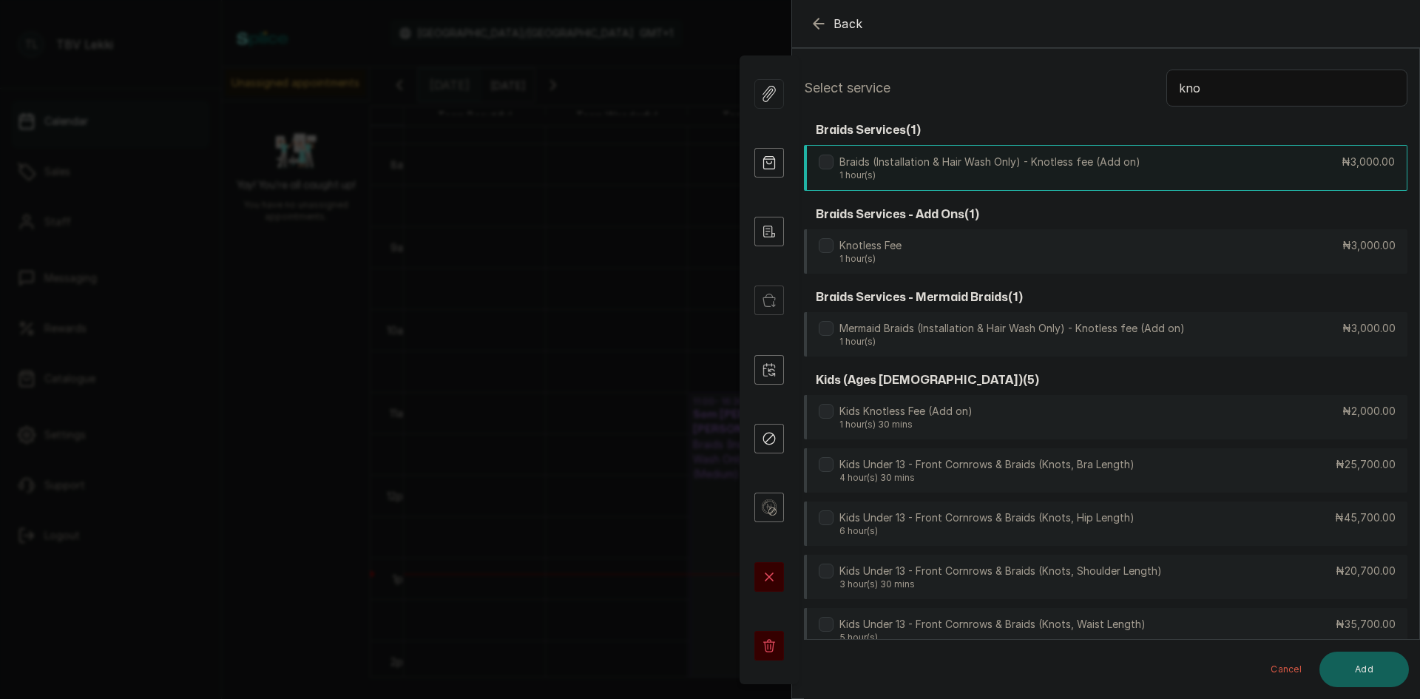
type input "kno"
click at [1087, 172] on p "1 hour(s)" at bounding box center [989, 175] width 301 height 12
click at [1343, 671] on button "Add" at bounding box center [1363, 668] width 89 height 35
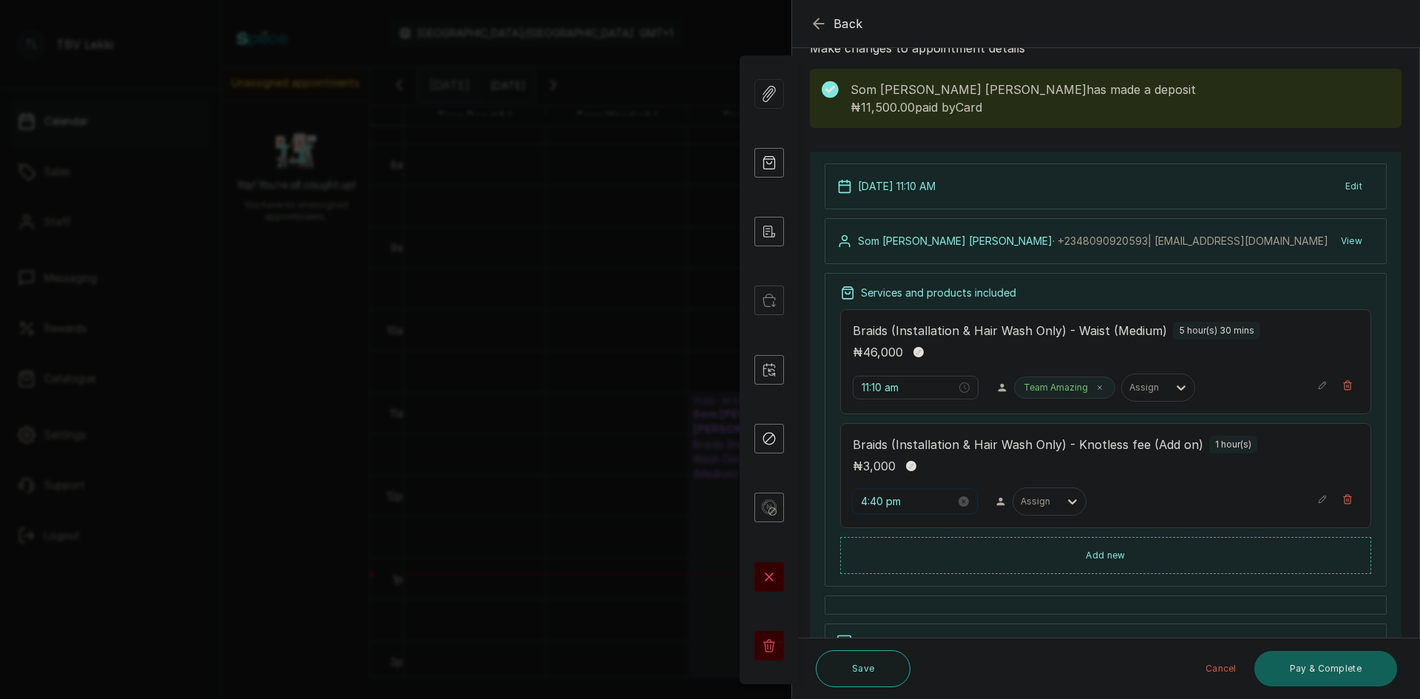
click at [866, 501] on input "4:40 pm" at bounding box center [908, 501] width 95 height 16
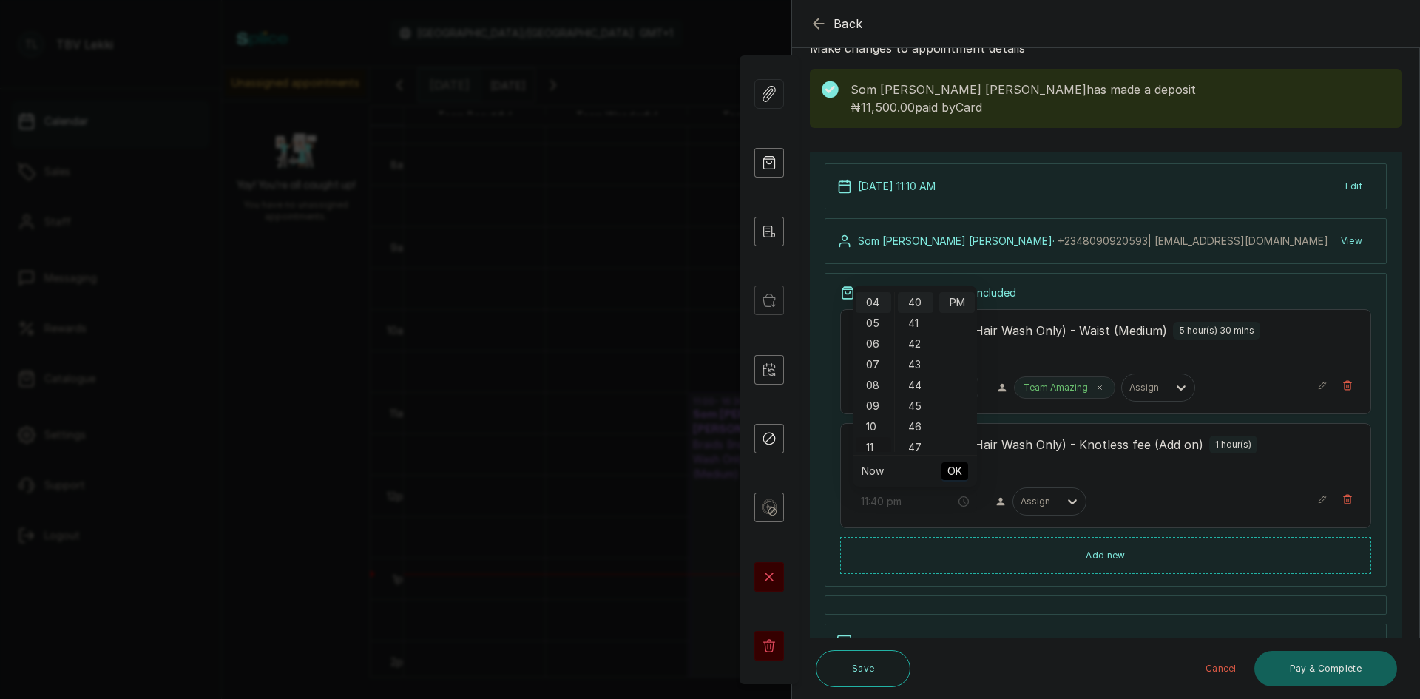
click at [873, 441] on div "11" at bounding box center [872, 447] width 35 height 21
click at [910, 346] on div "10" at bounding box center [915, 346] width 35 height 21
click at [913, 360] on div "13" at bounding box center [915, 364] width 35 height 21
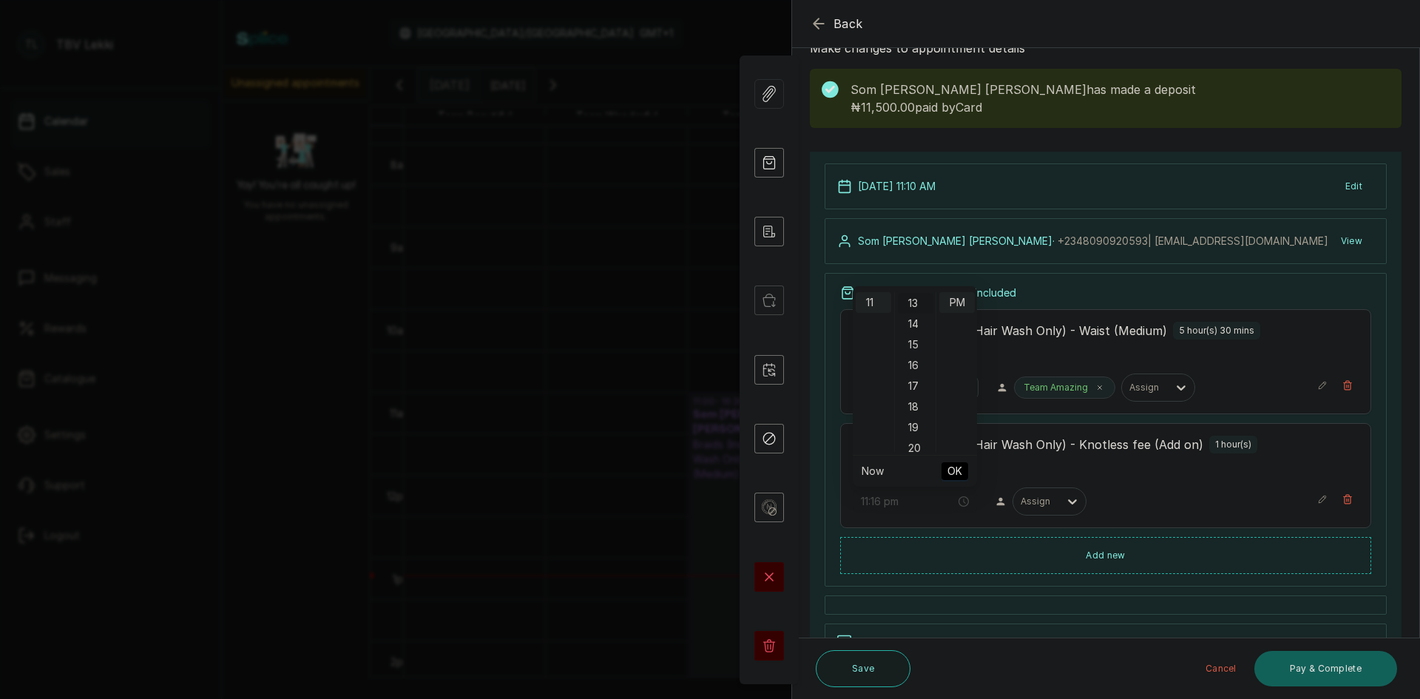
scroll to position [269, 0]
type input "11:13 pm"
click at [948, 467] on span "OK" at bounding box center [954, 471] width 15 height 28
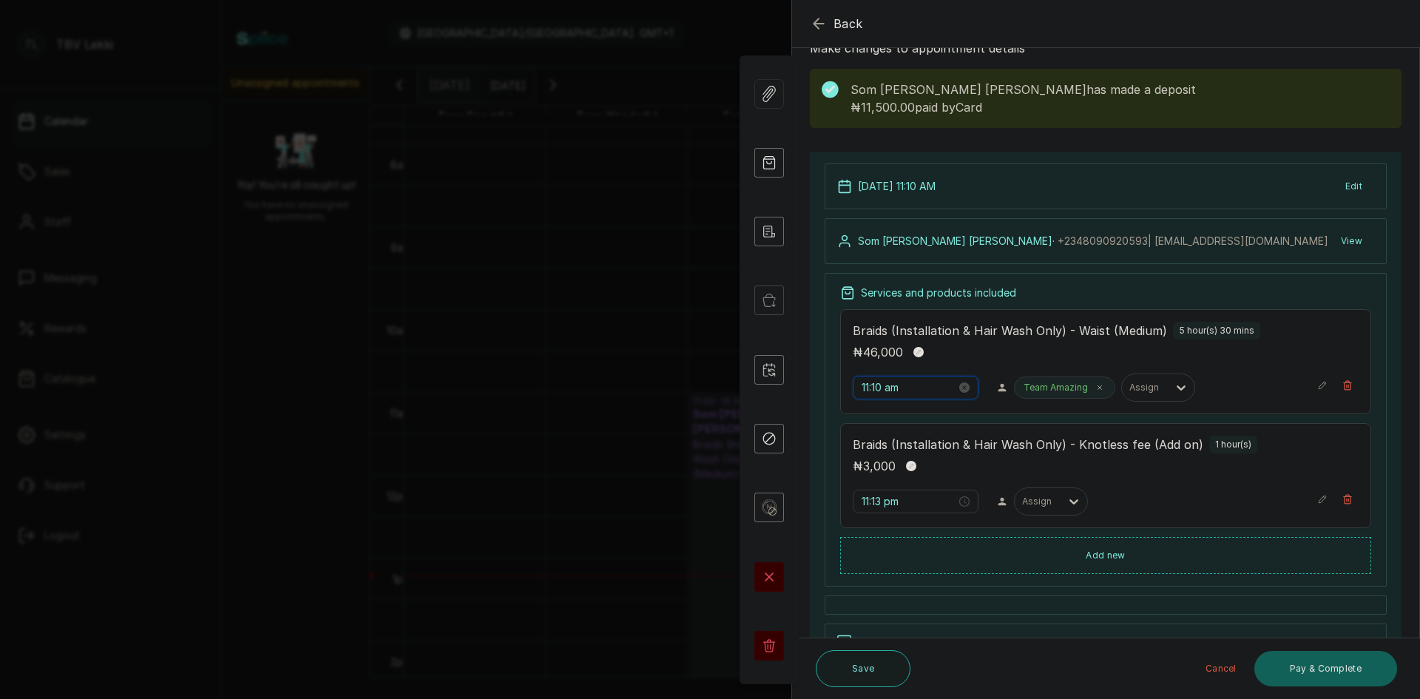
click at [881, 394] on input "11:10 am" at bounding box center [908, 387] width 95 height 16
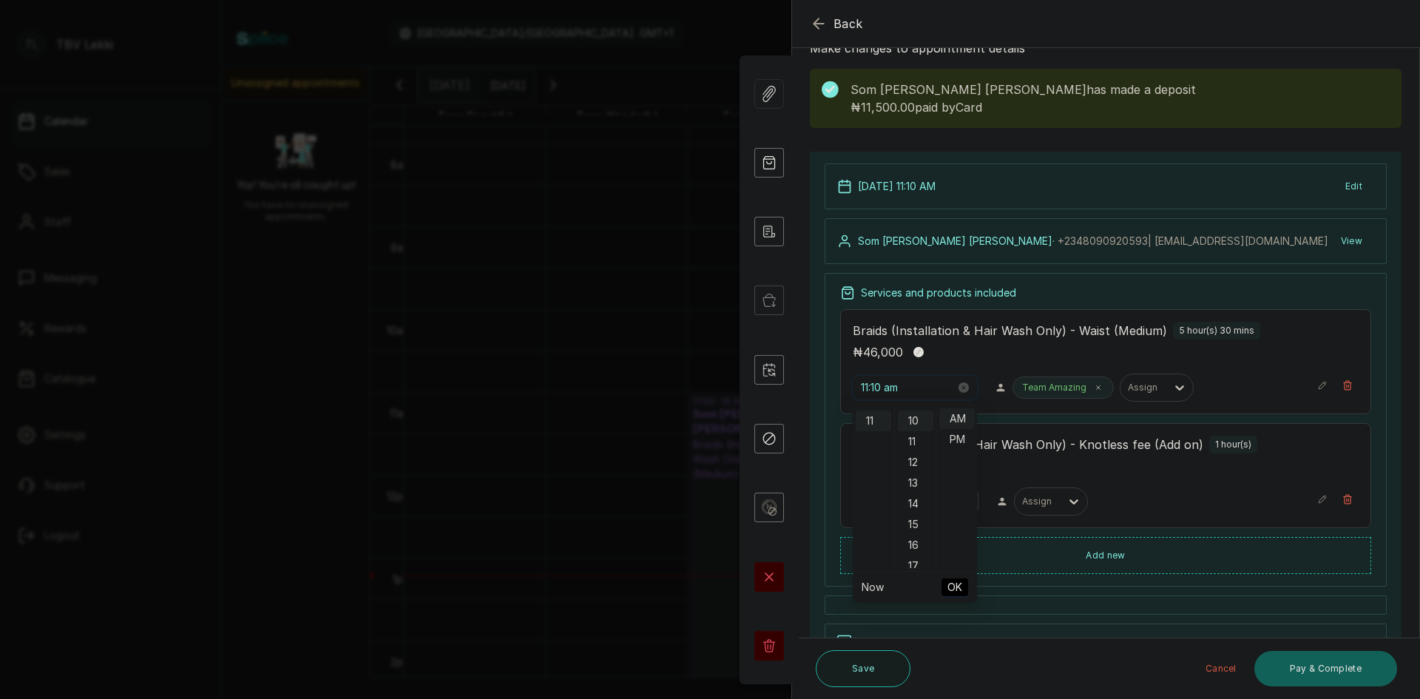
scroll to position [207, 0]
click at [914, 479] on div "13" at bounding box center [915, 480] width 35 height 21
type input "11:13 am"
click at [953, 585] on span "OK" at bounding box center [954, 587] width 15 height 28
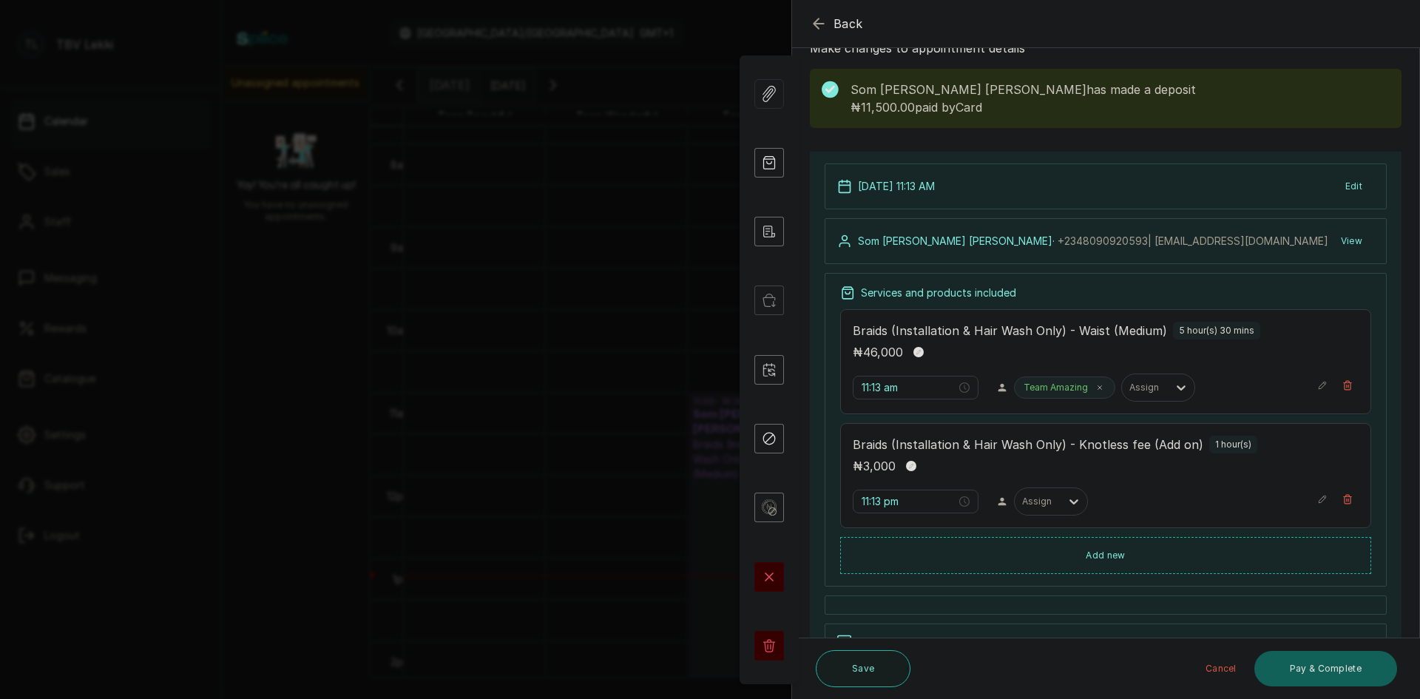
scroll to position [0, 0]
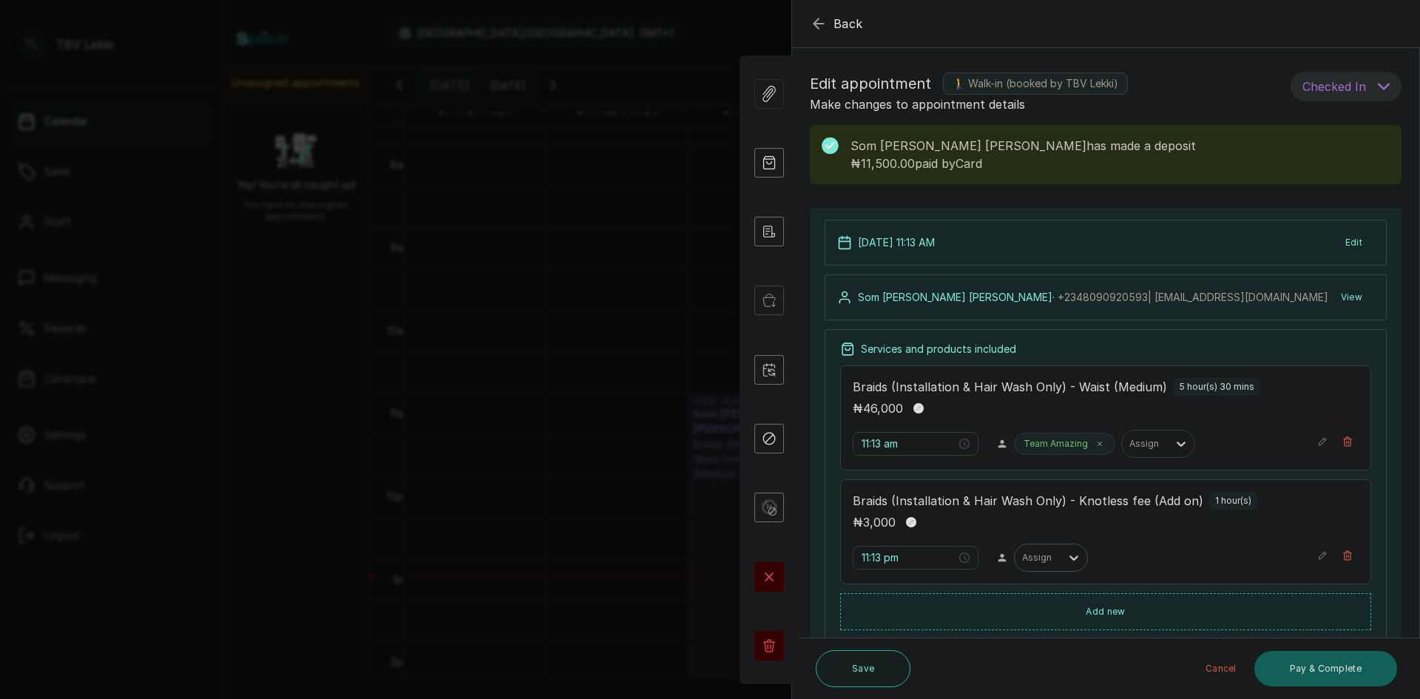
click at [1046, 558] on div "Assign" at bounding box center [1037, 557] width 46 height 19
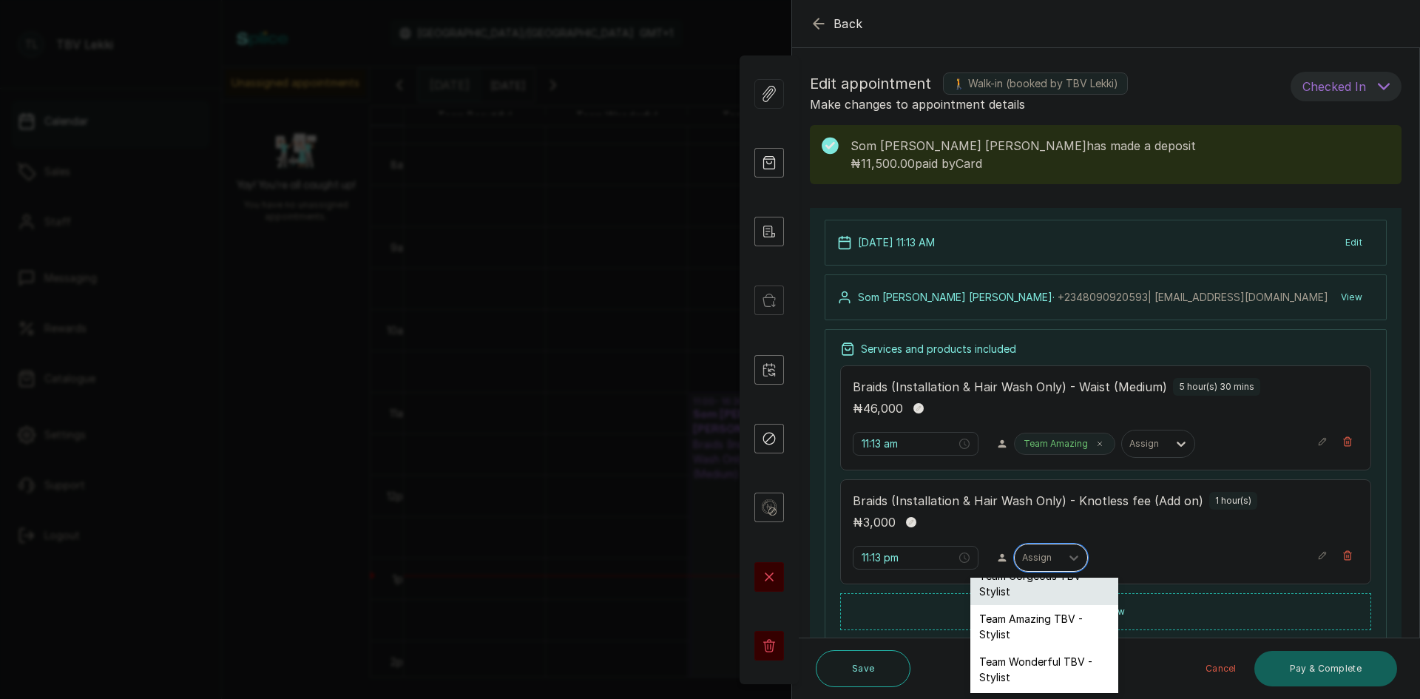
scroll to position [148, 0]
click at [1032, 620] on div "Team Amazing TBV - Stylist" at bounding box center [1044, 625] width 148 height 43
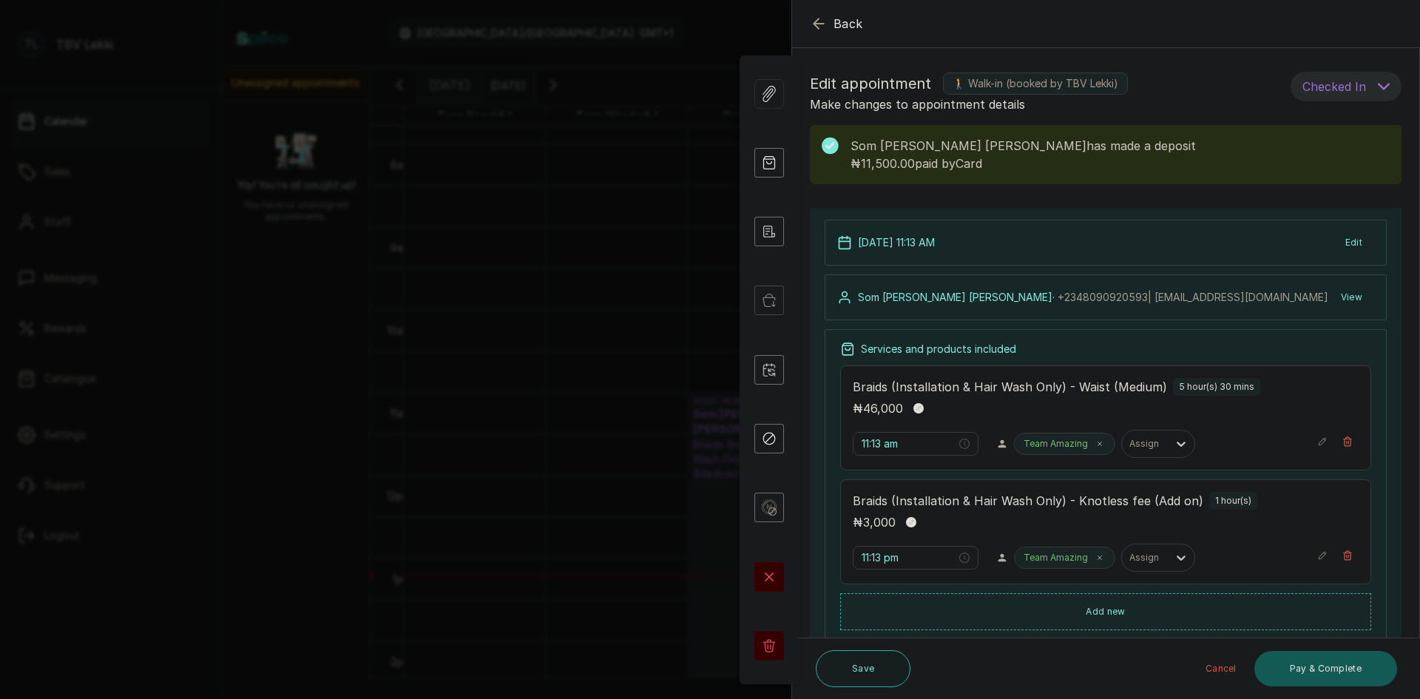
click at [1355, 666] on button "Pay & Complete" at bounding box center [1325, 668] width 143 height 35
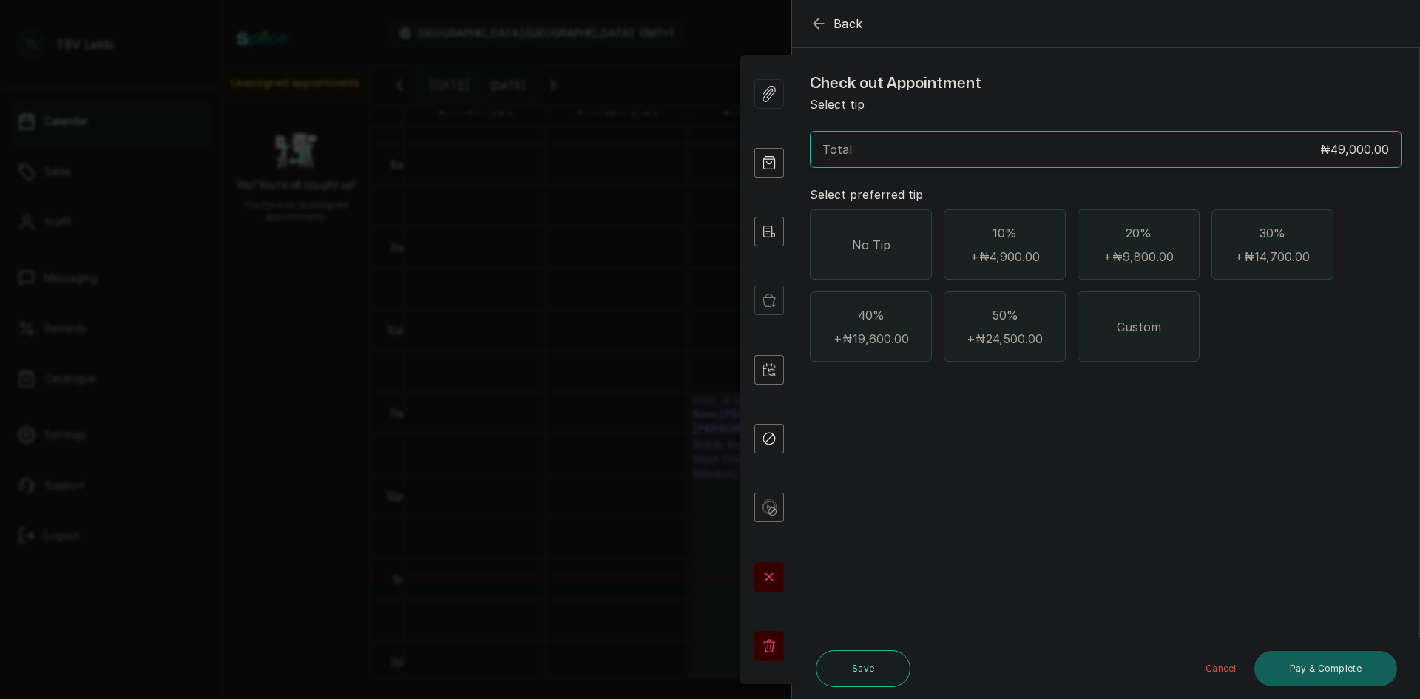
click at [813, 24] on icon "button" at bounding box center [819, 24] width 18 height 18
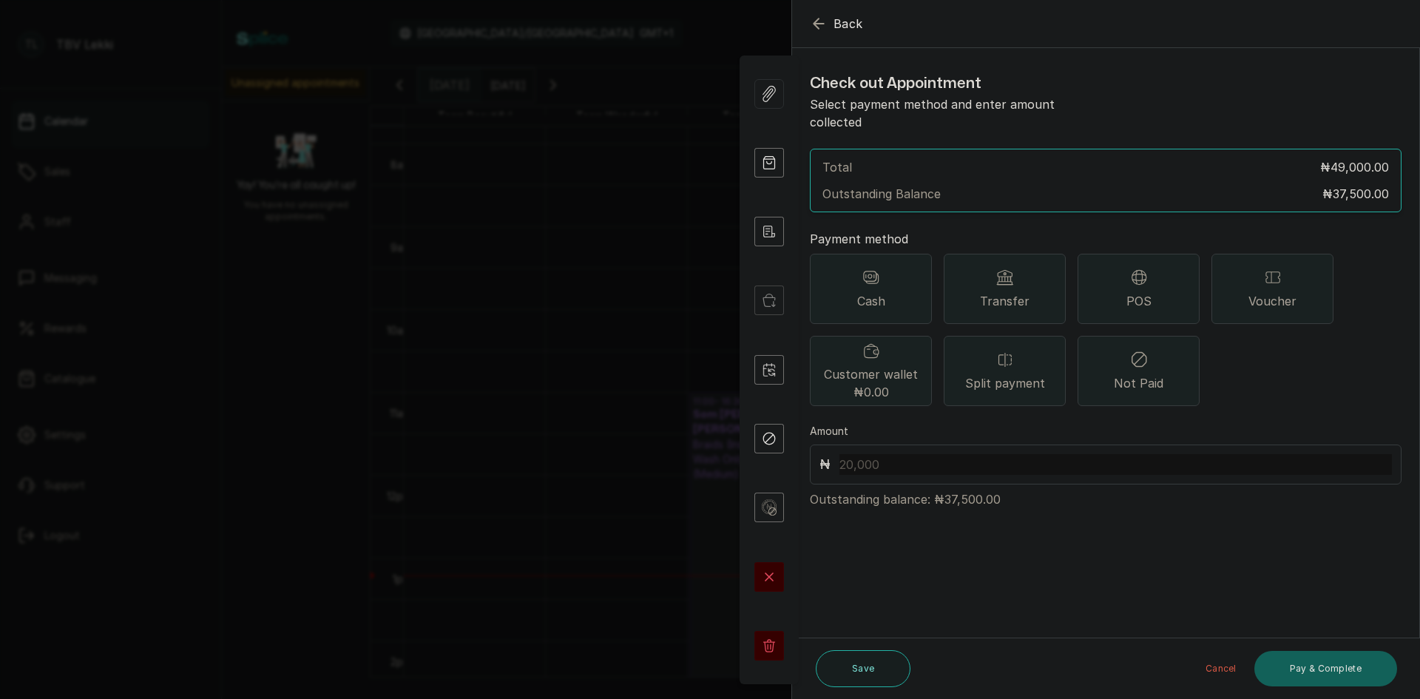
click at [819, 15] on icon "button" at bounding box center [819, 24] width 18 height 18
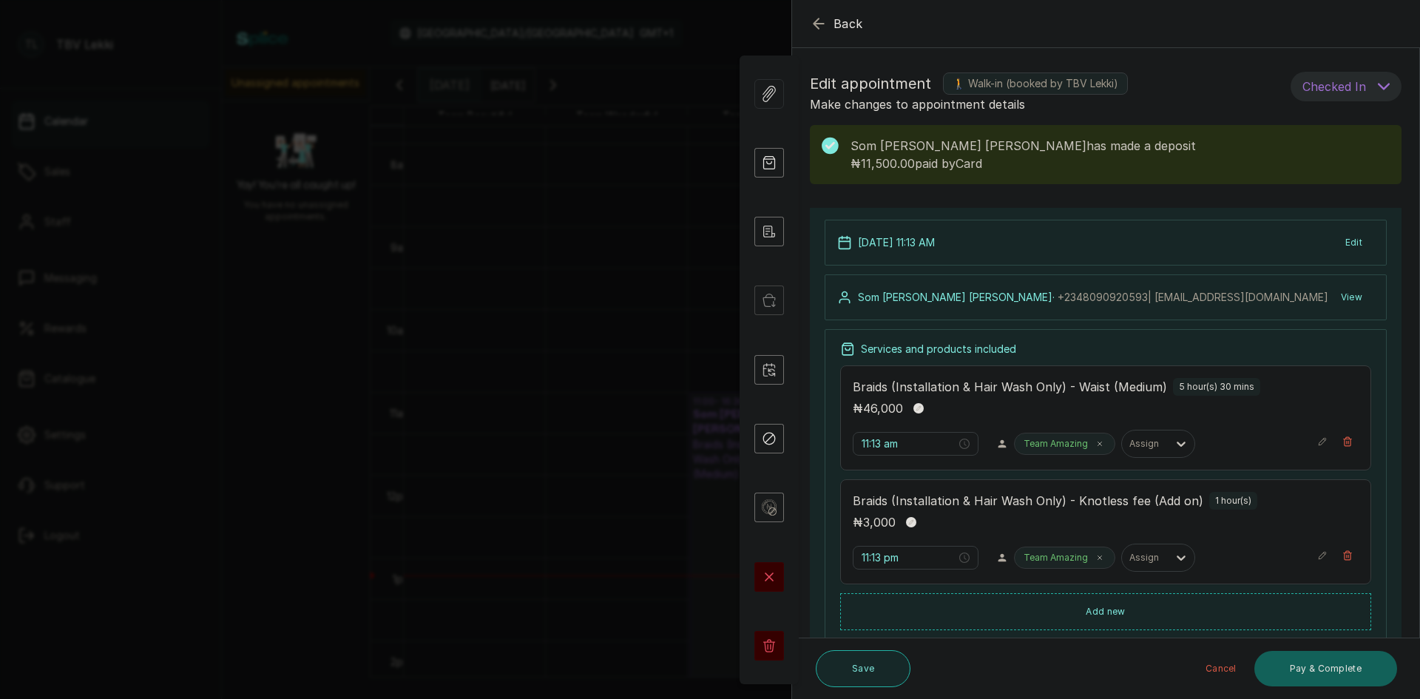
click at [871, 667] on button "Save" at bounding box center [863, 668] width 95 height 37
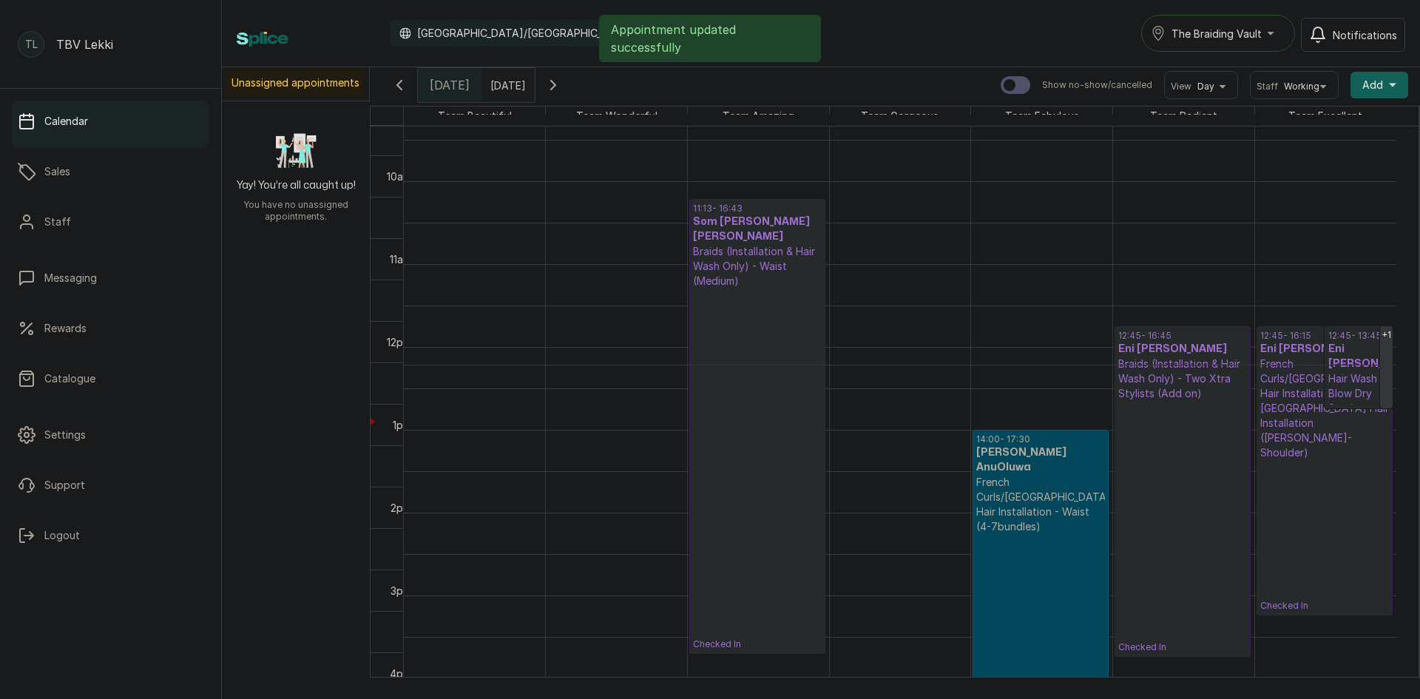
scroll to position [856, 0]
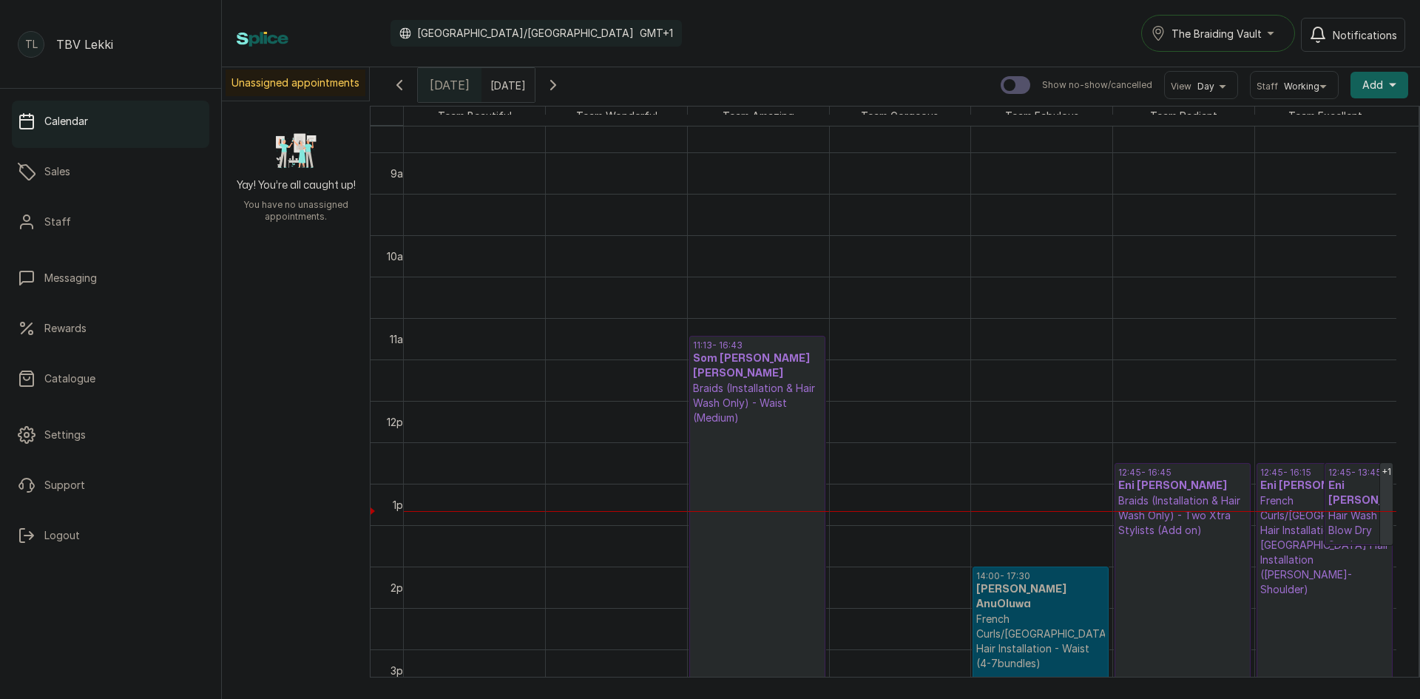
type input "dd/MM/yyyy"
click at [491, 84] on input "dd/MM/yyyy" at bounding box center [494, 81] width 24 height 25
click at [433, 149] on span "1" at bounding box center [431, 155] width 4 height 13
click at [546, 322] on button "OK" at bounding box center [530, 317] width 31 height 24
type input "[DATE]"
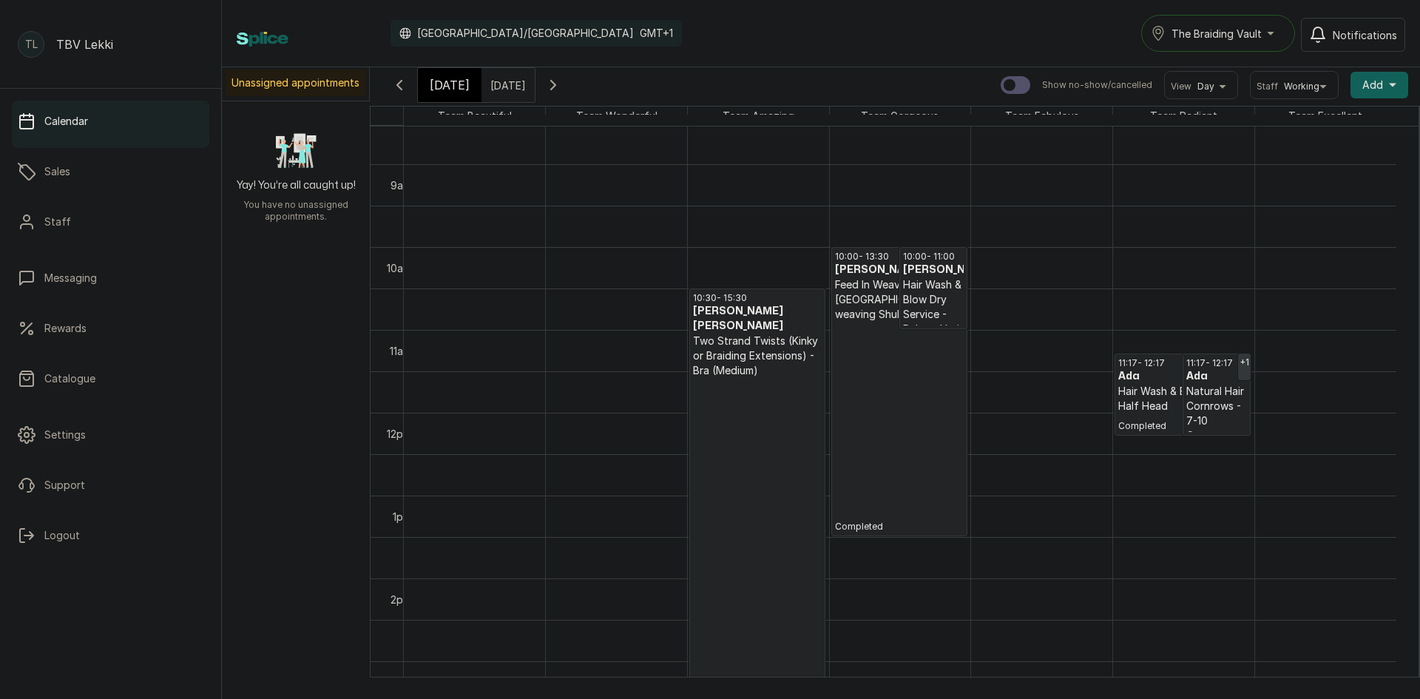
scroll to position [719, 0]
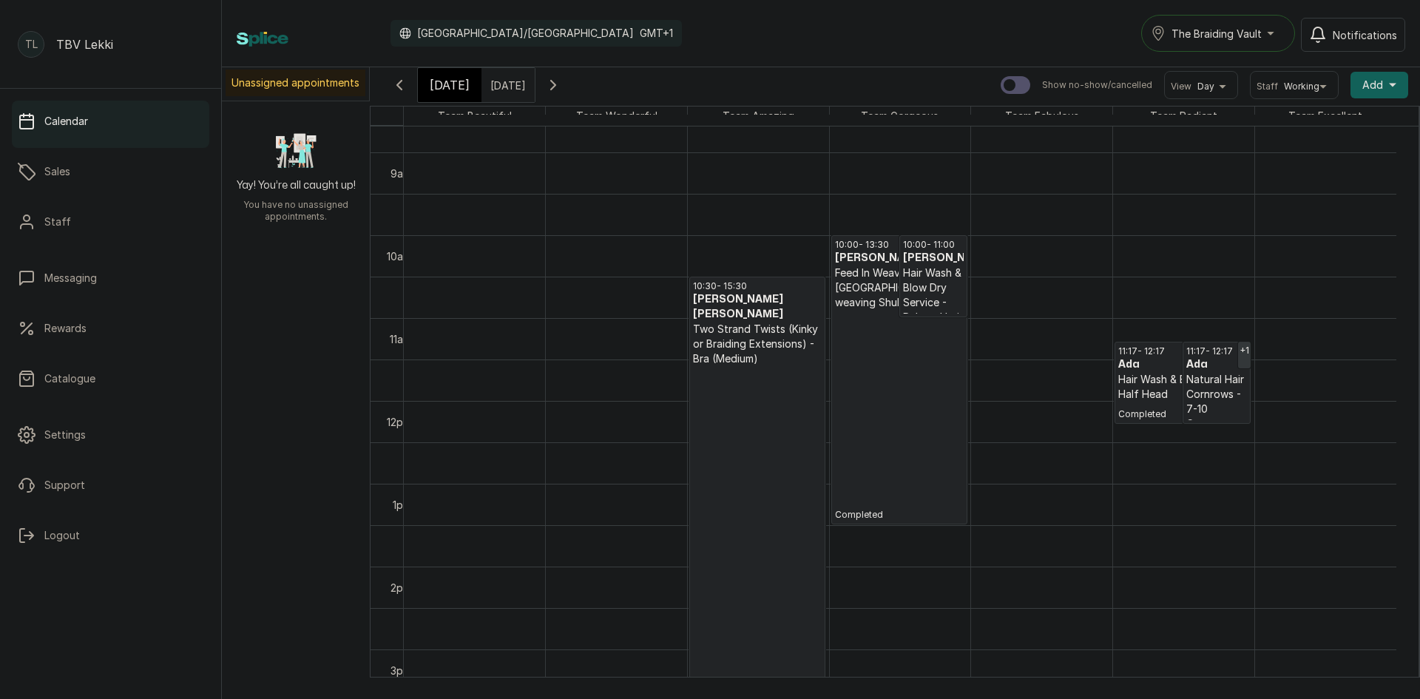
click at [724, 342] on p "Two Strand Twists (Kinky or Braiding Extensions) - Bra (Medium)" at bounding box center [757, 344] width 129 height 44
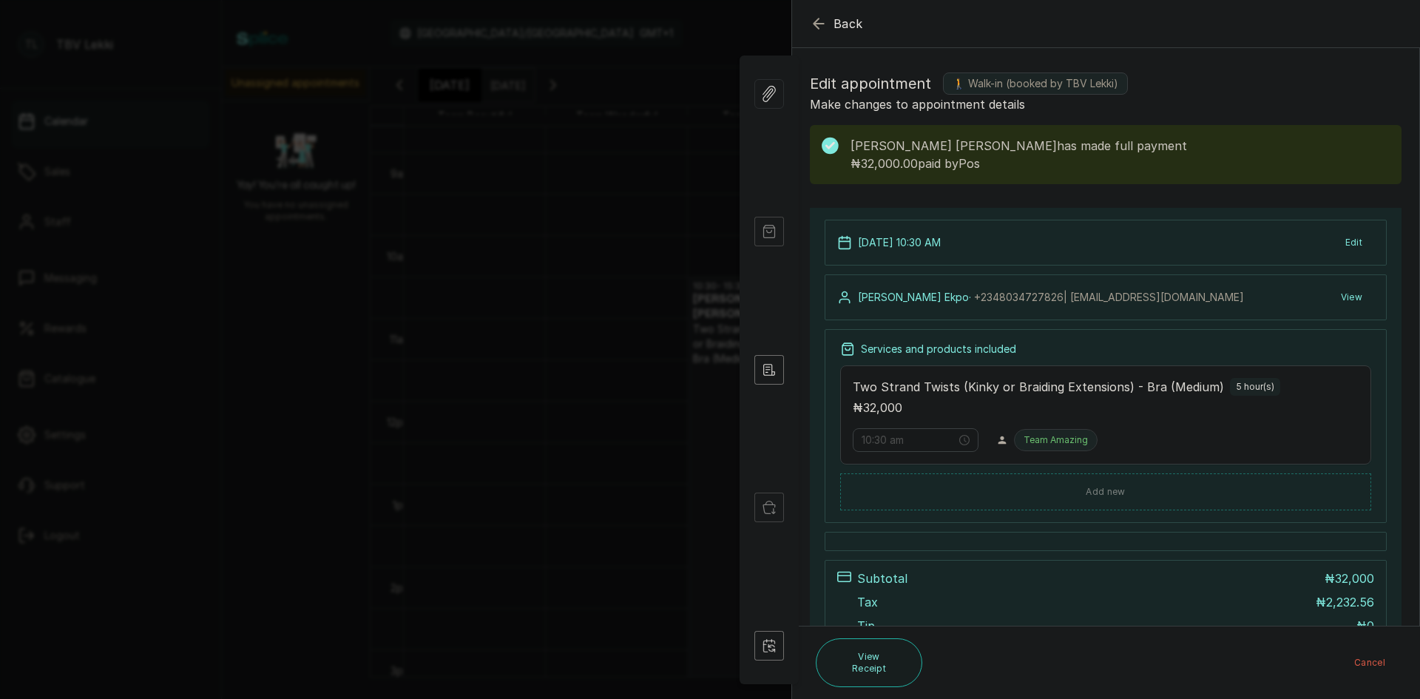
click at [825, 27] on icon "button" at bounding box center [819, 24] width 18 height 18
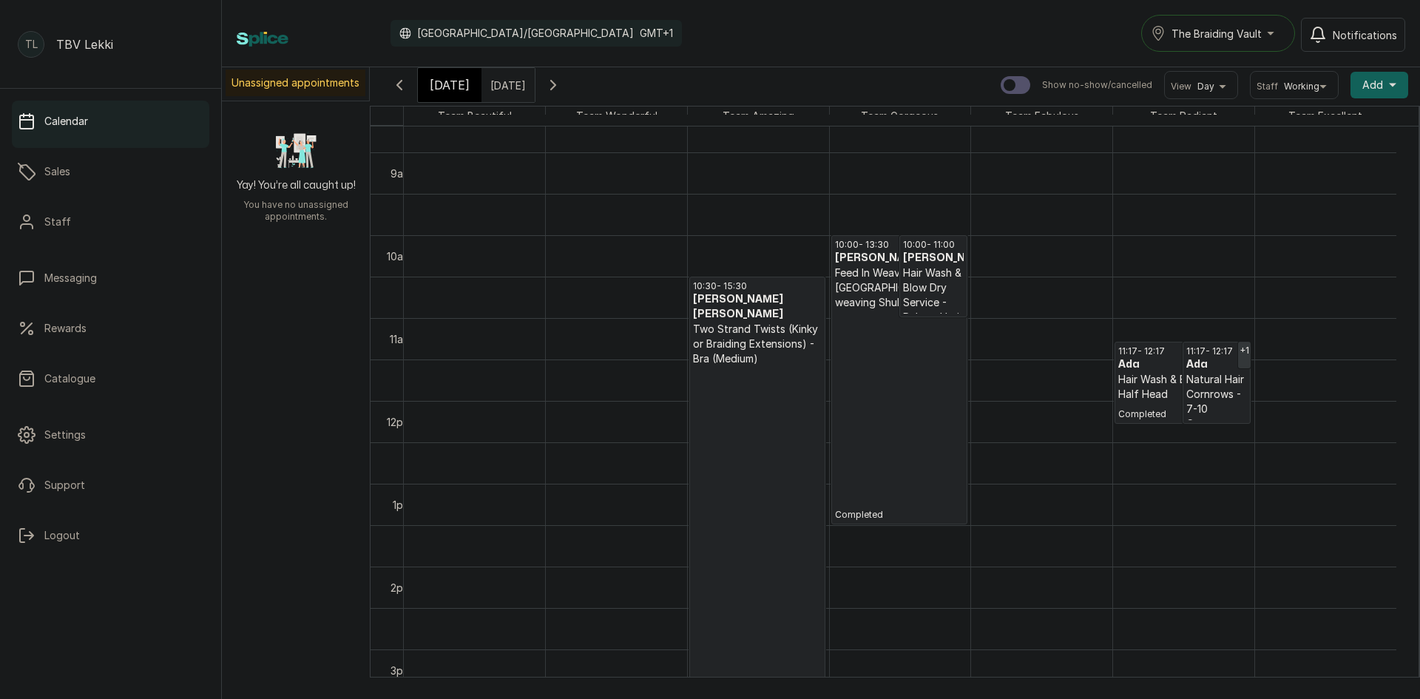
click at [870, 314] on p "Completed" at bounding box center [899, 415] width 129 height 211
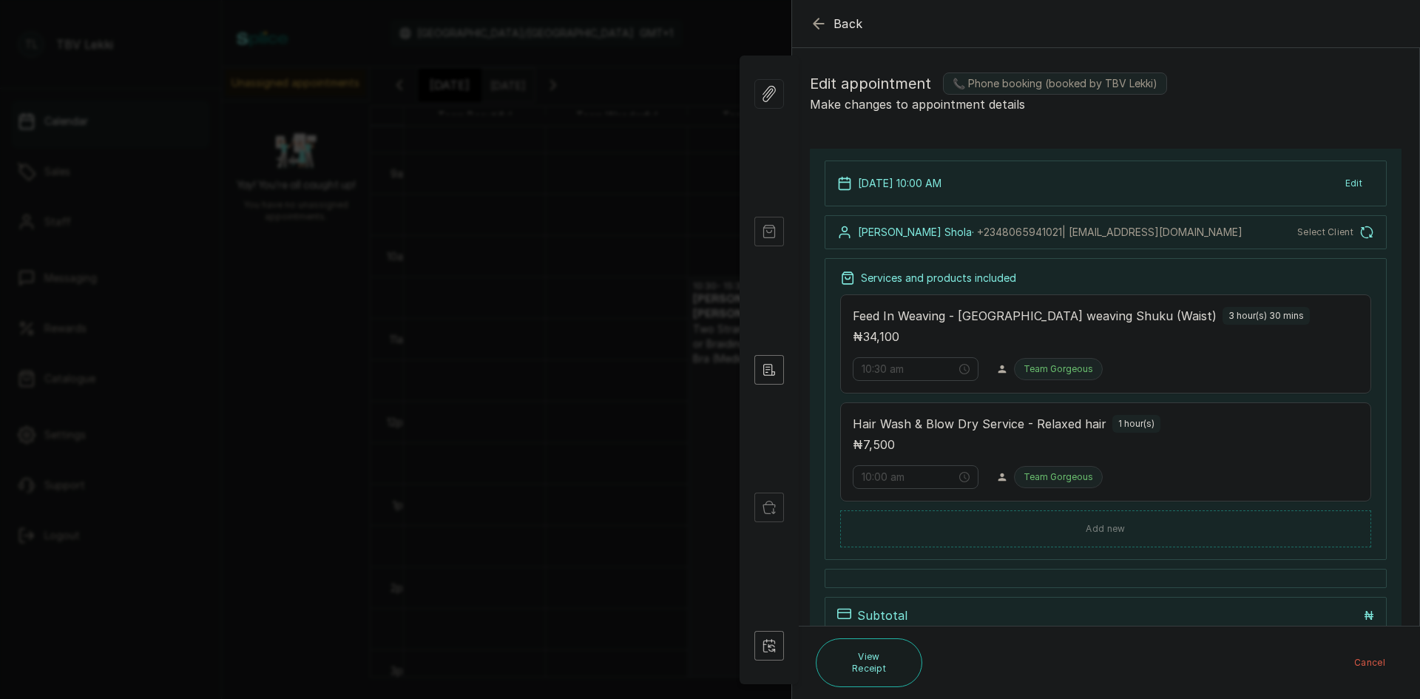
type input "10:00 am"
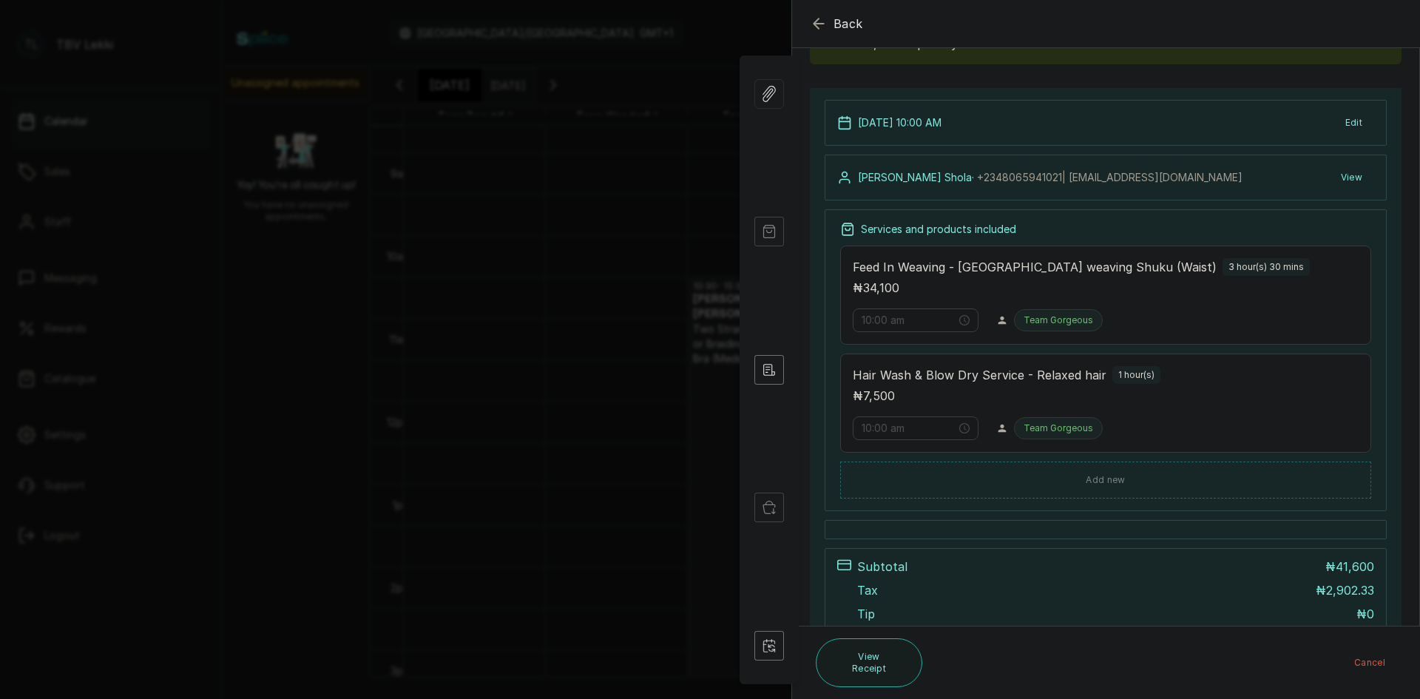
scroll to position [74, 0]
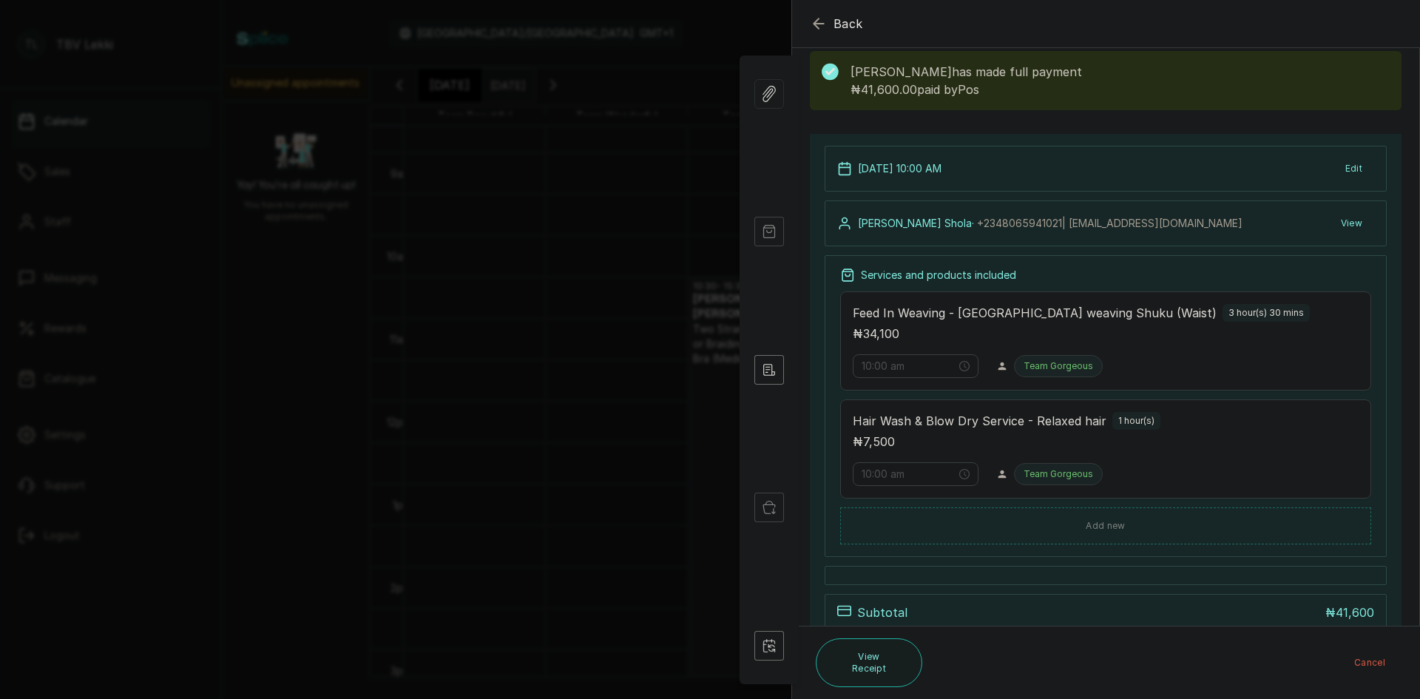
drag, startPoint x: 692, startPoint y: 538, endPoint x: 711, endPoint y: 529, distance: 21.2
click at [692, 538] on div "Back Appointment Details Edit appointment 📞 Phone booking (booked by TBV Lekki)…" at bounding box center [710, 349] width 1420 height 699
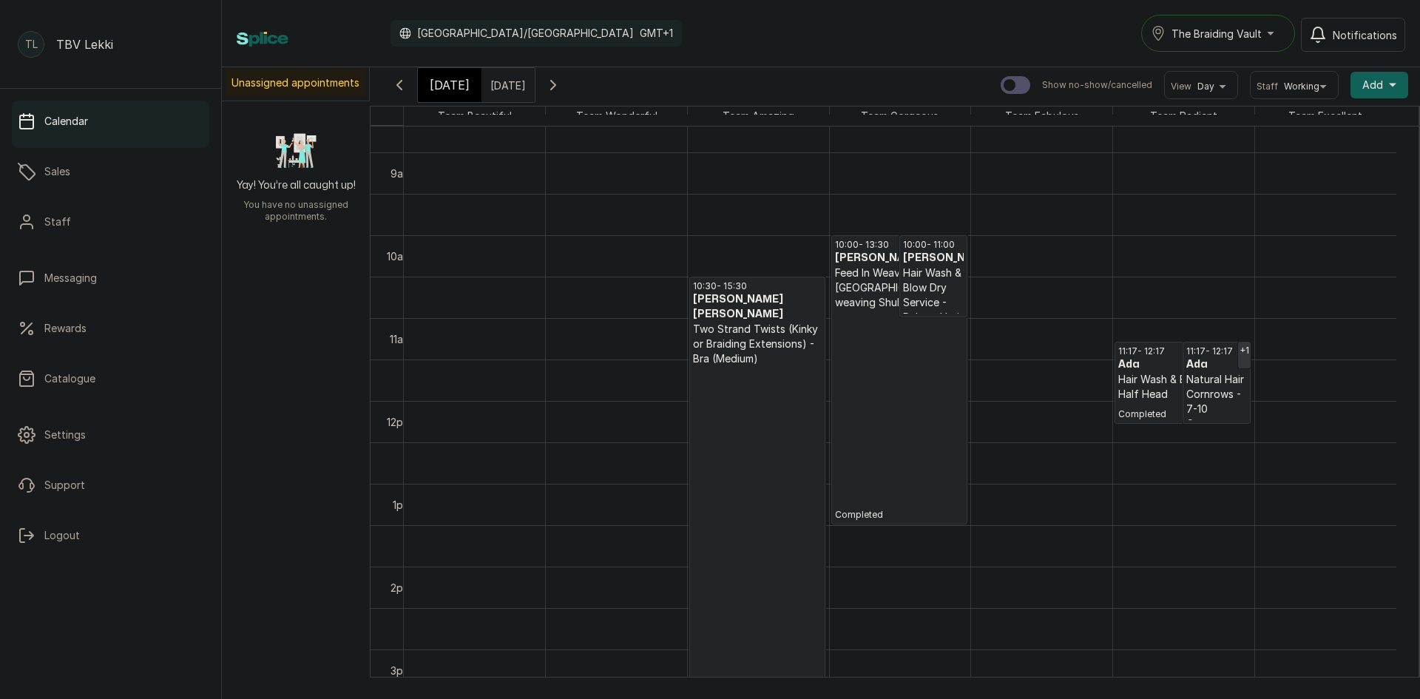
click at [1149, 387] on p "Hair Wash & Blow Dry - Half Head" at bounding box center [1182, 387] width 129 height 30
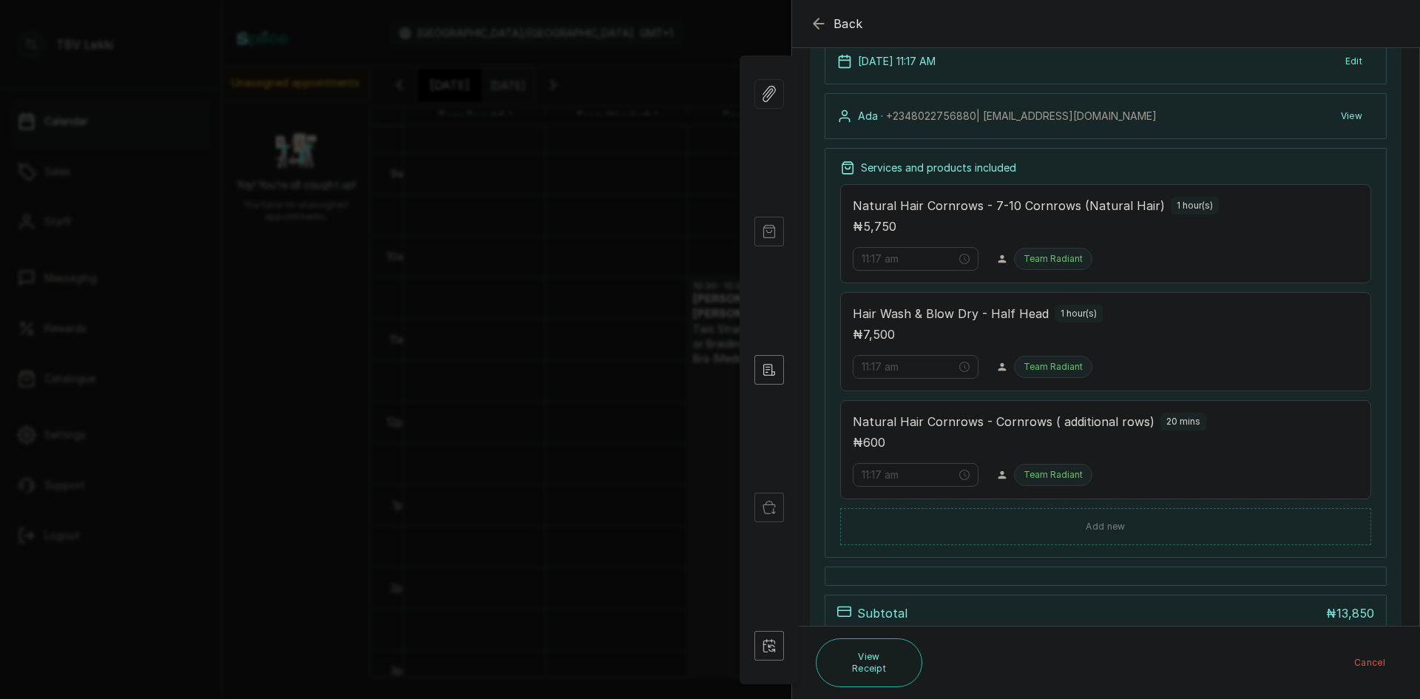
scroll to position [0, 0]
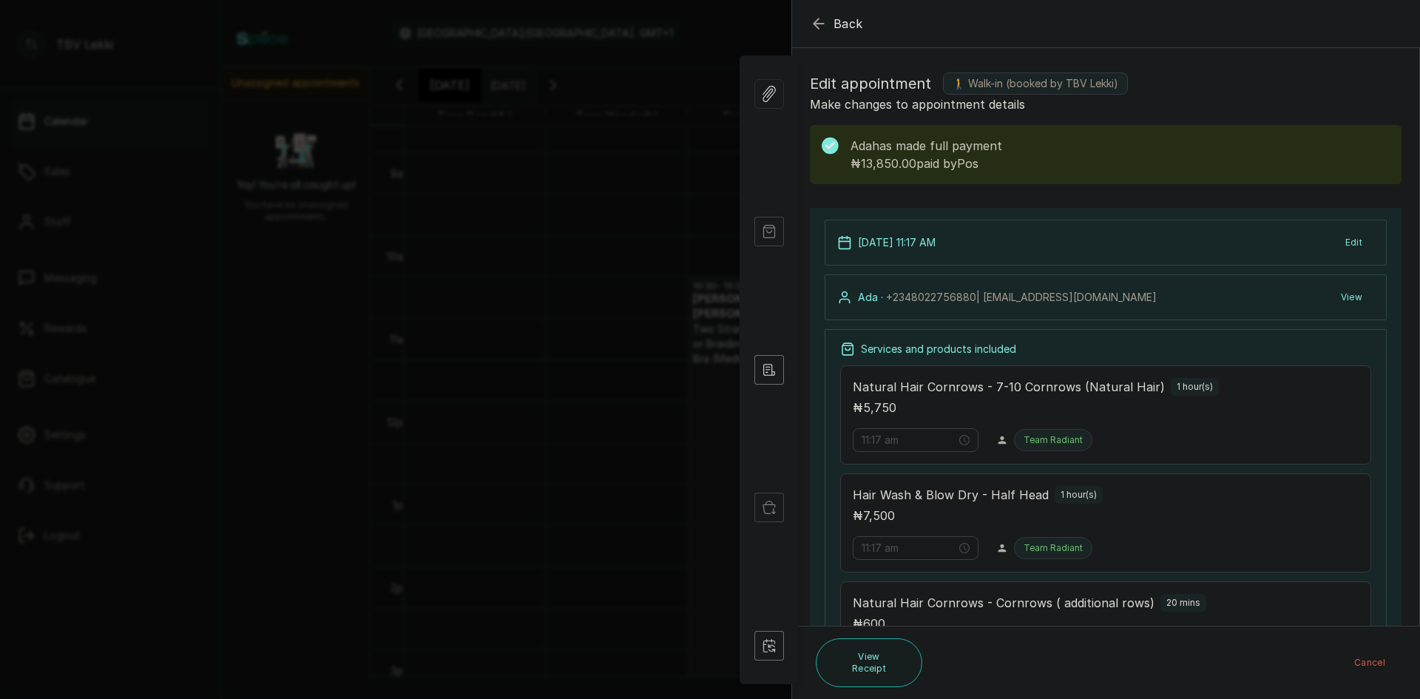
click at [818, 16] on icon "button" at bounding box center [819, 24] width 18 height 18
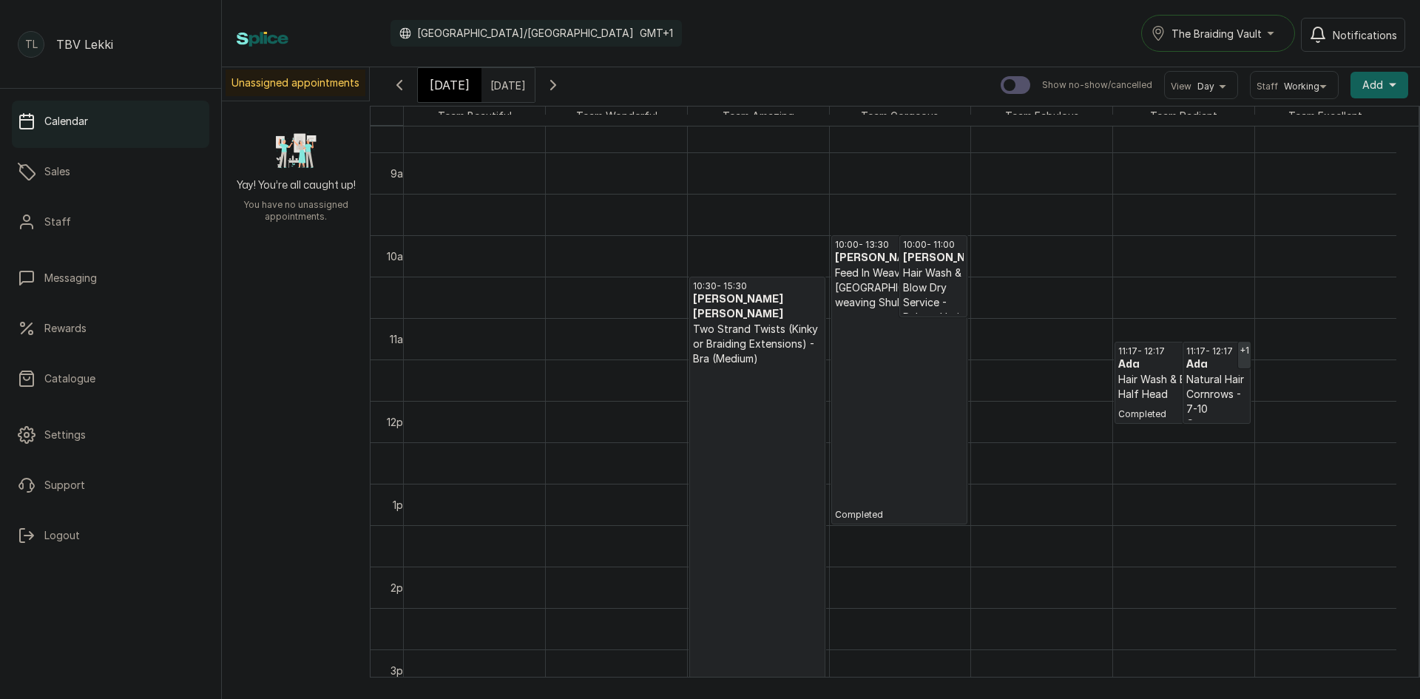
click at [562, 80] on icon "button" at bounding box center [553, 85] width 18 height 18
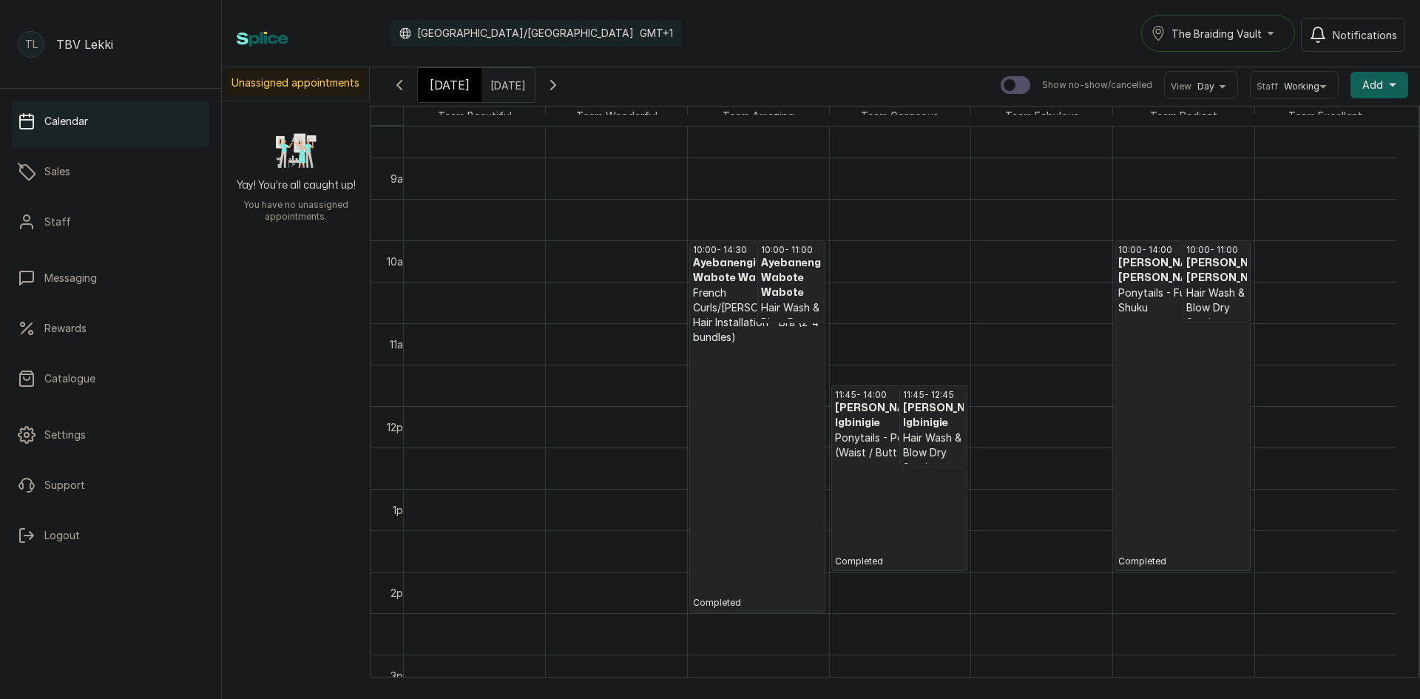
scroll to position [793, 0]
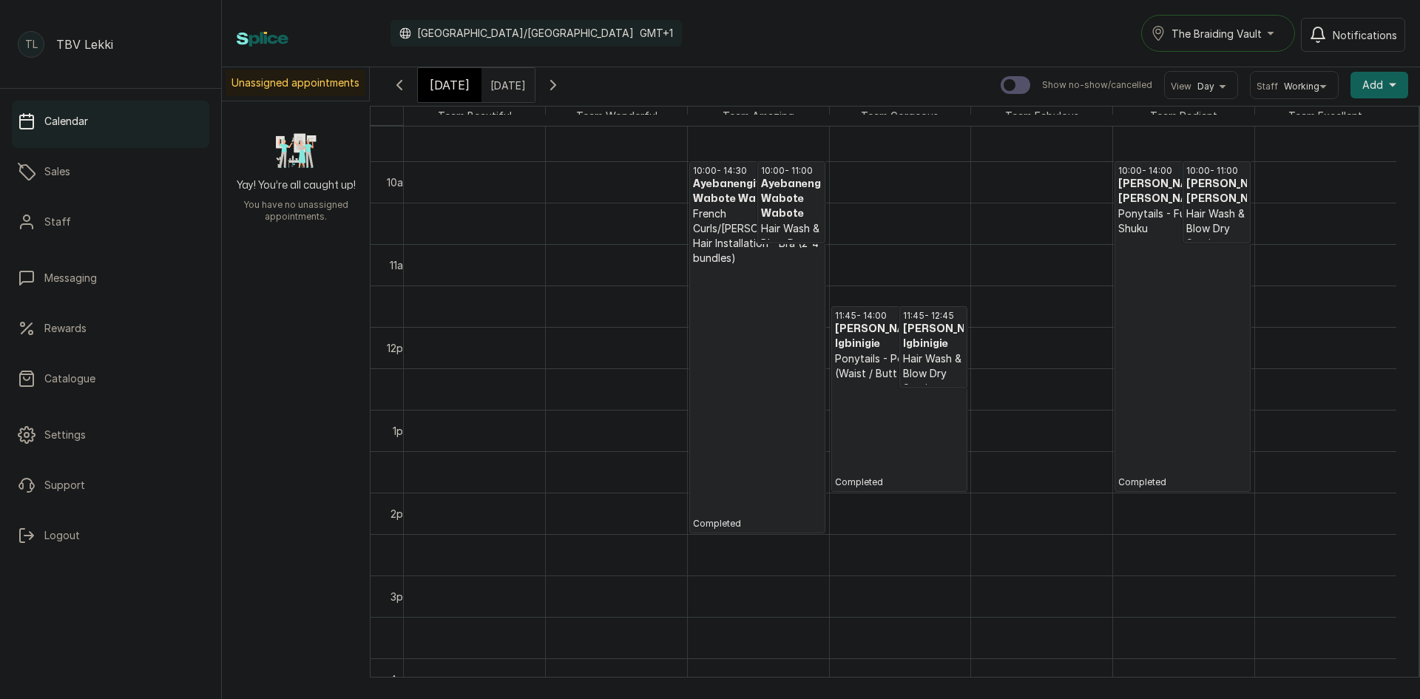
click at [767, 248] on p "French Curls/[PERSON_NAME] Hair Installation - Bra (2-4 bundles)" at bounding box center [757, 235] width 129 height 59
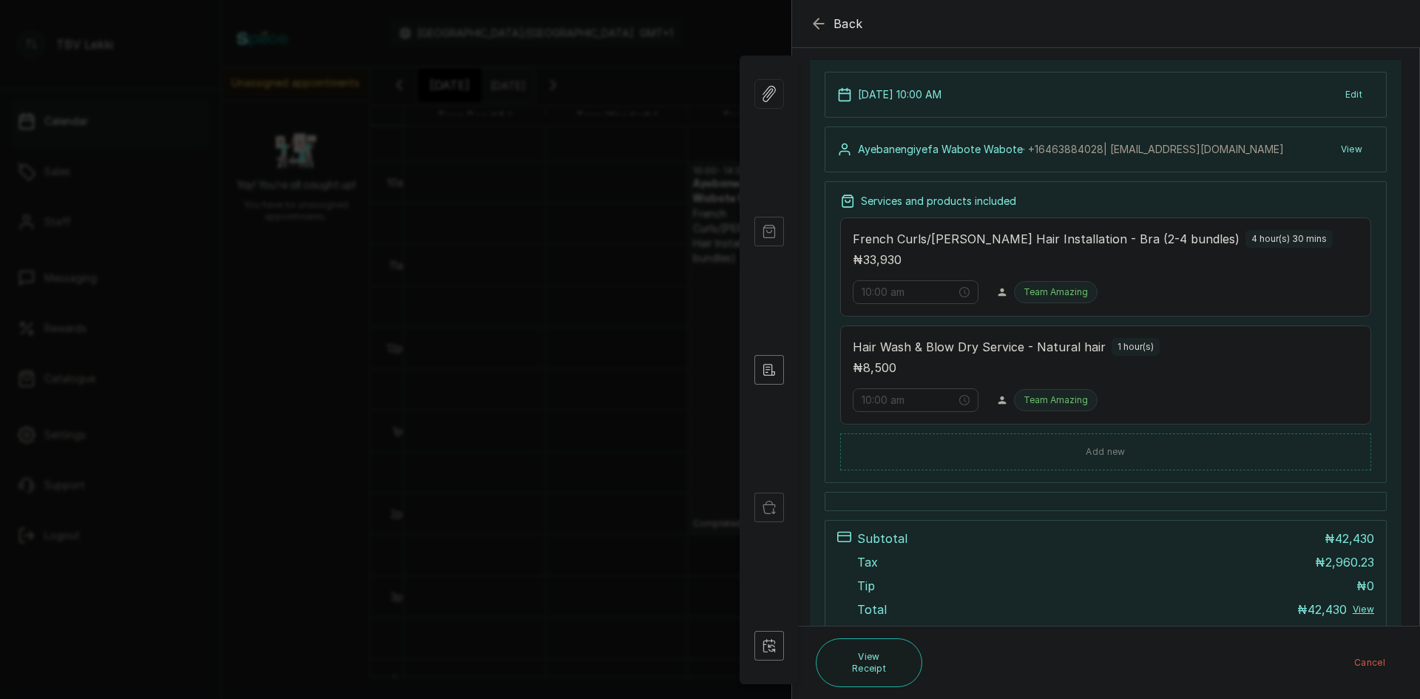
scroll to position [74, 0]
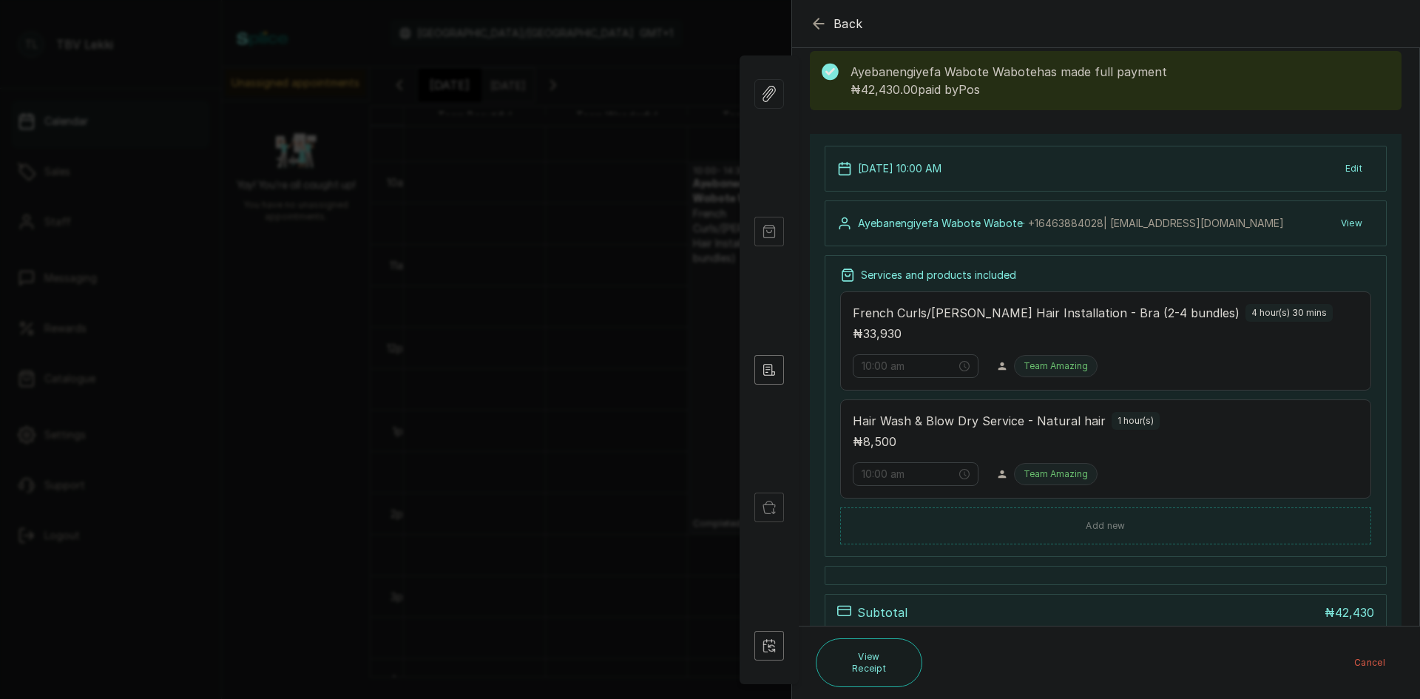
click at [813, 23] on icon "button" at bounding box center [819, 24] width 18 height 18
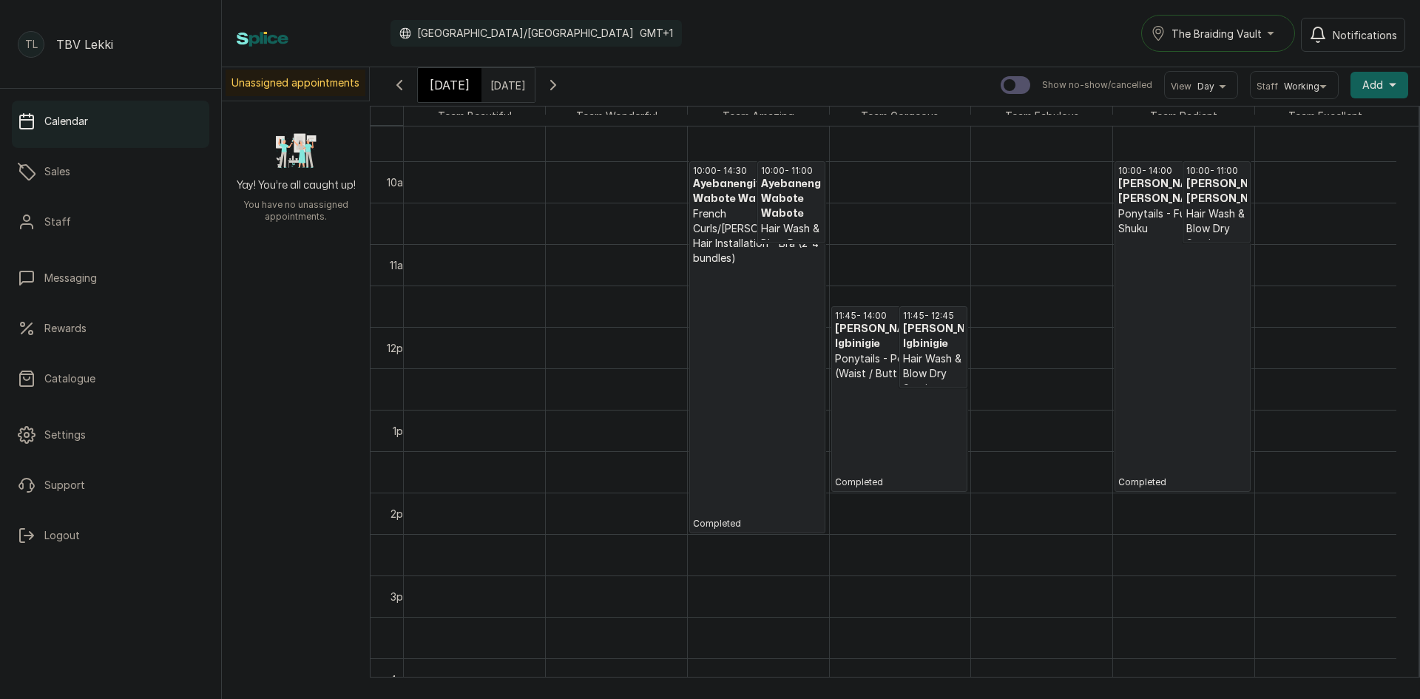
click at [1156, 264] on p "Completed" at bounding box center [1182, 362] width 129 height 252
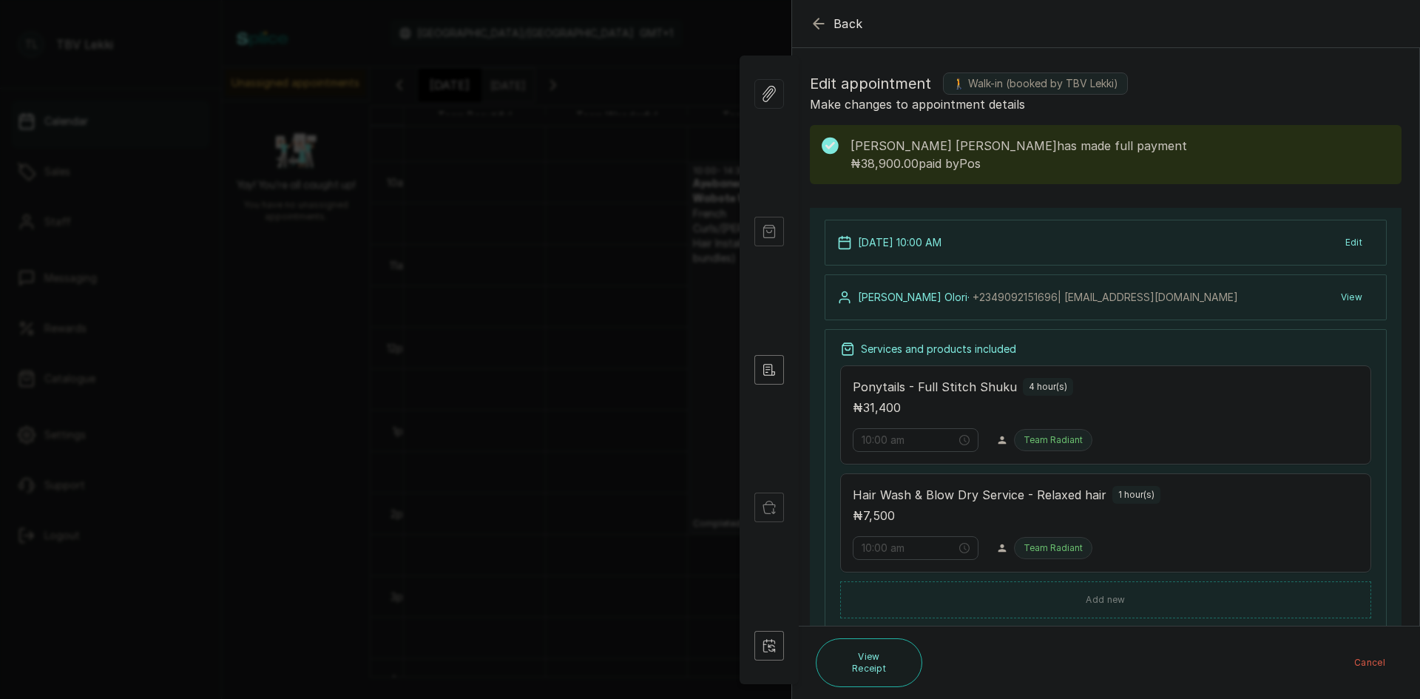
click at [811, 26] on icon "button" at bounding box center [819, 24] width 18 height 18
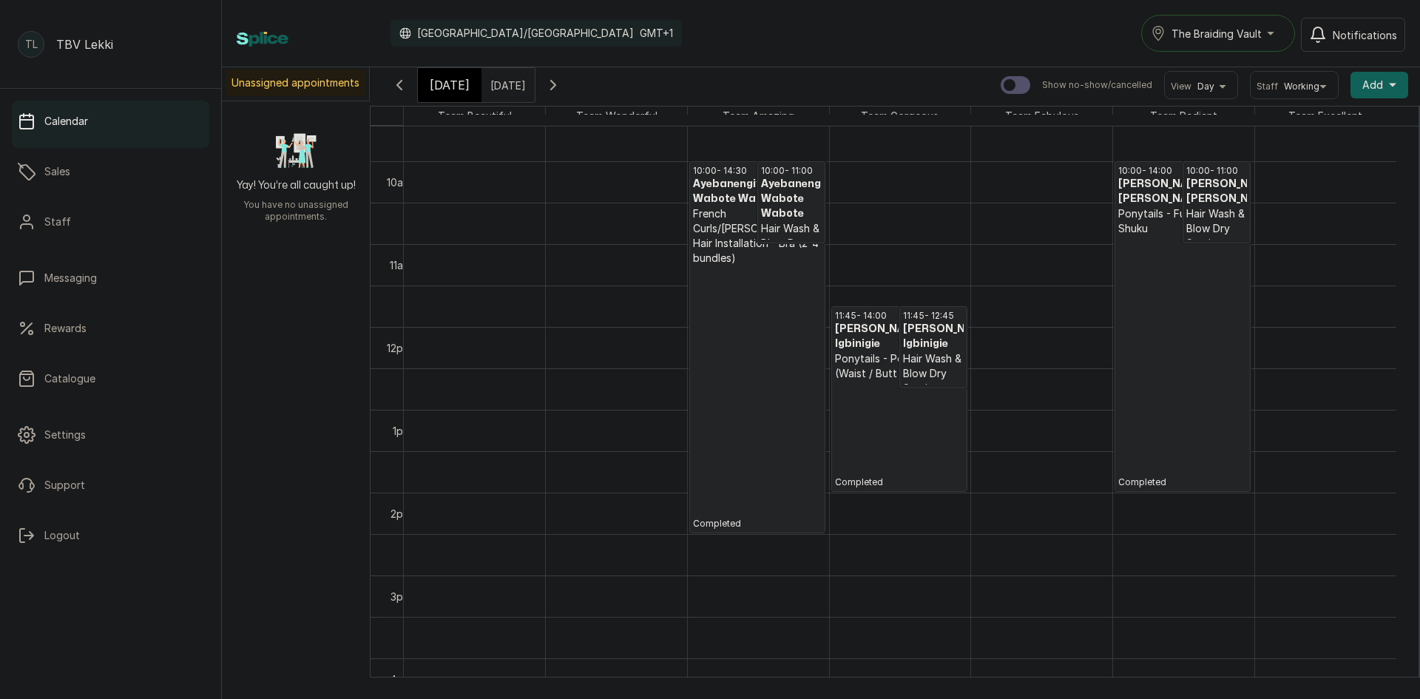
click at [924, 391] on p "Completed" at bounding box center [899, 434] width 129 height 107
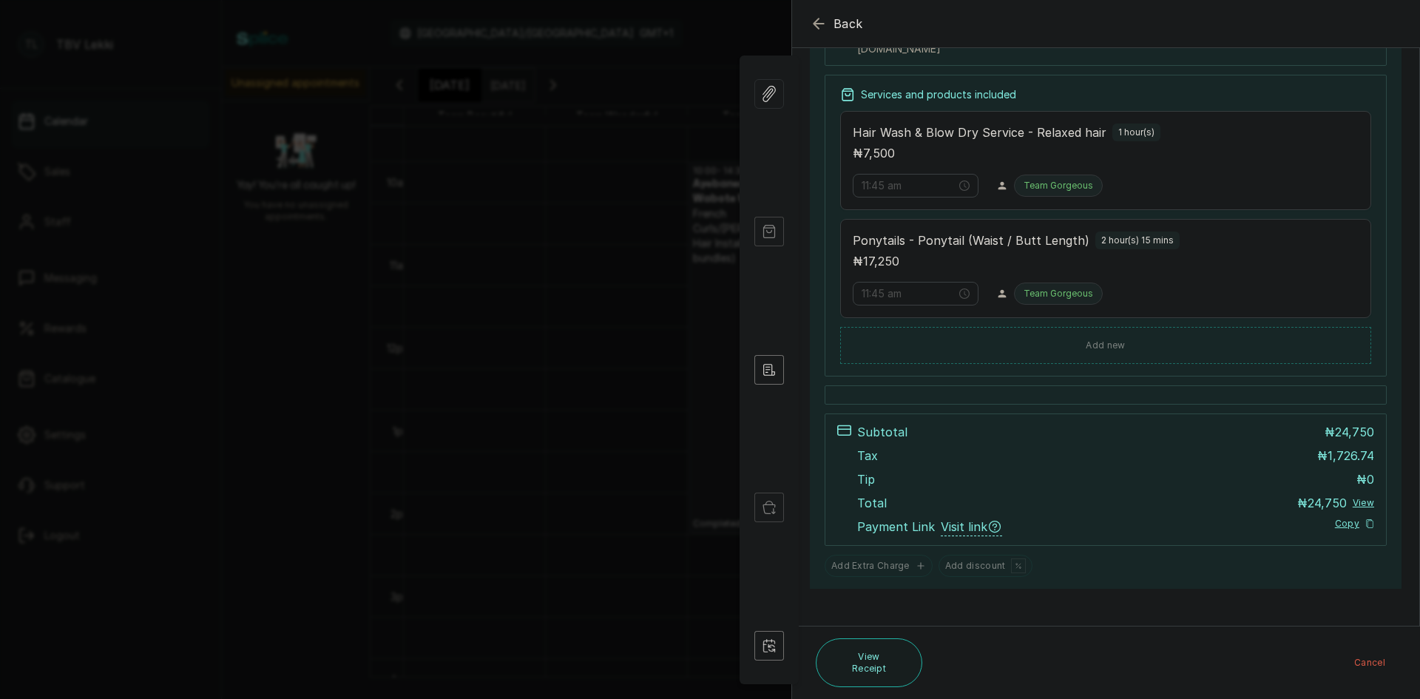
scroll to position [198, 0]
click at [813, 30] on icon "button" at bounding box center [819, 24] width 18 height 18
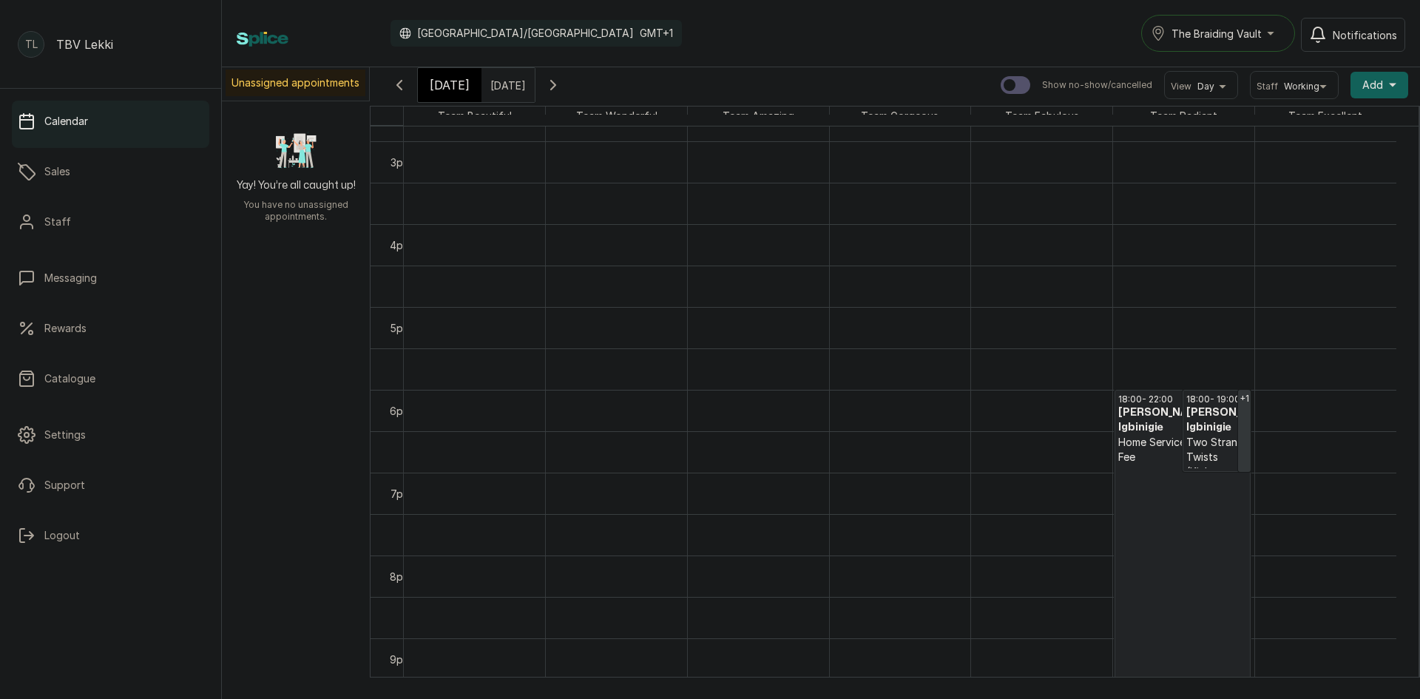
scroll to position [1237, 0]
click at [1135, 447] on p "Home Service Call Out Fee" at bounding box center [1182, 440] width 129 height 30
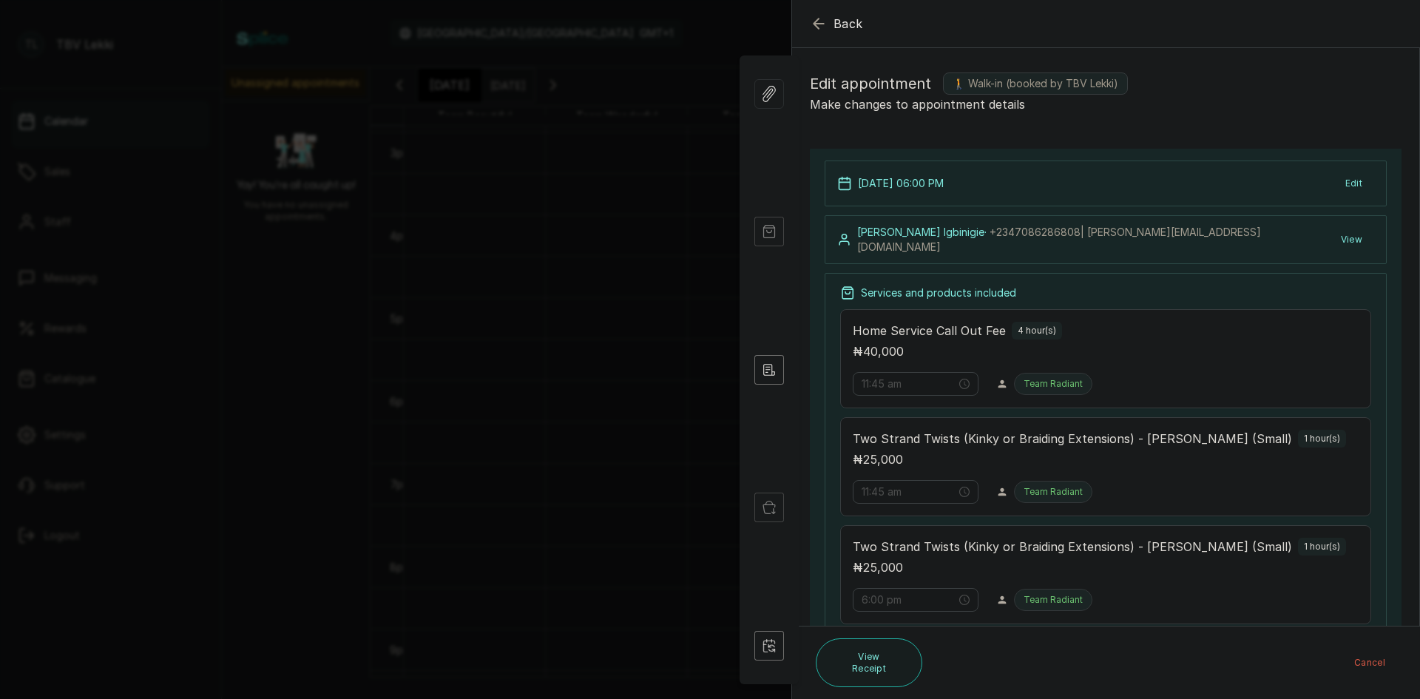
type input "6:00 pm"
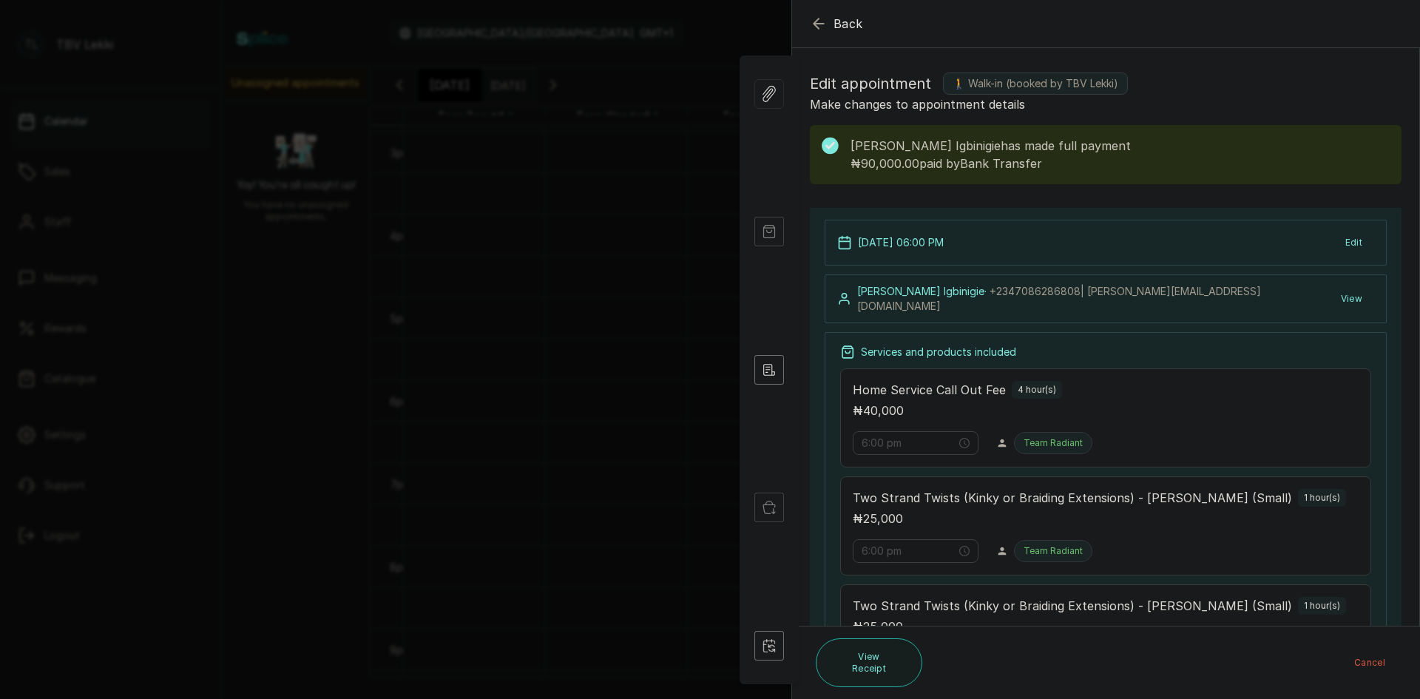
click at [662, 7] on div "Back Appointment Details Edit appointment 🚶 Walk-in (booked by TBV Lekki) Make …" at bounding box center [710, 349] width 1420 height 699
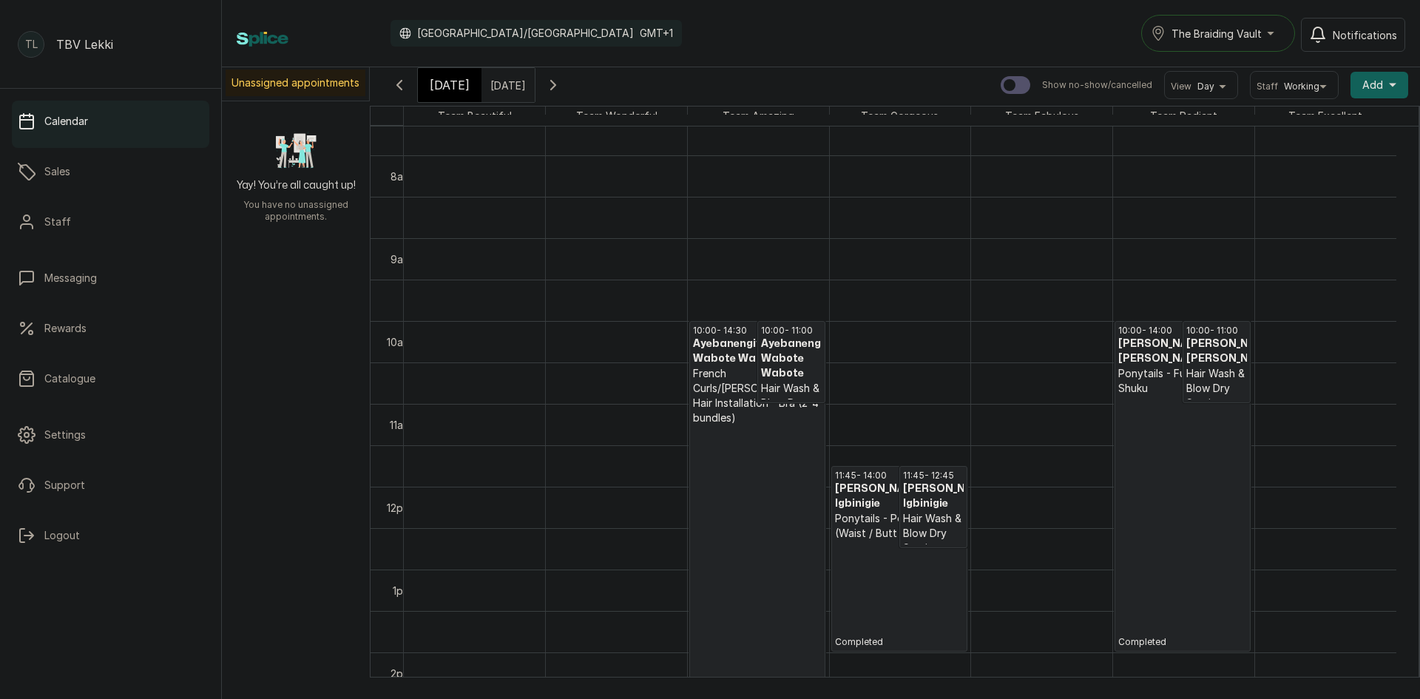
scroll to position [603, 0]
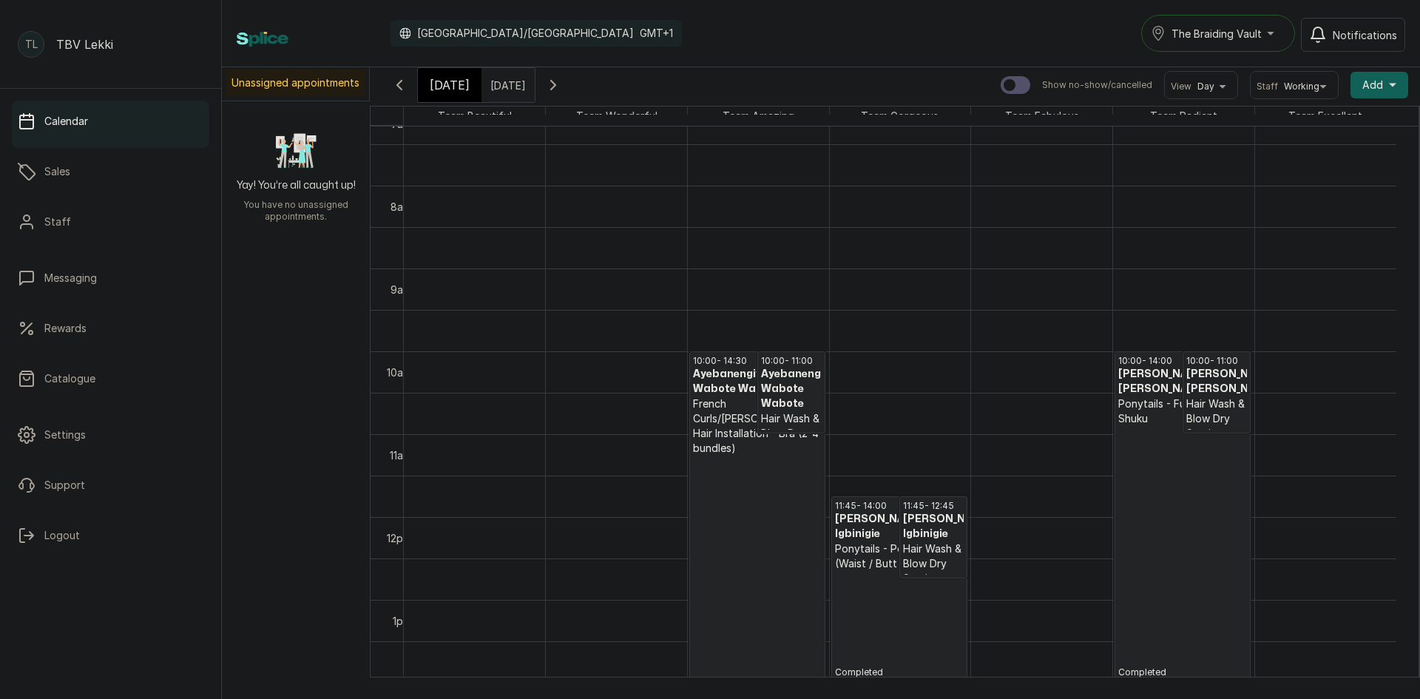
click at [1155, 486] on p "Completed" at bounding box center [1182, 552] width 129 height 252
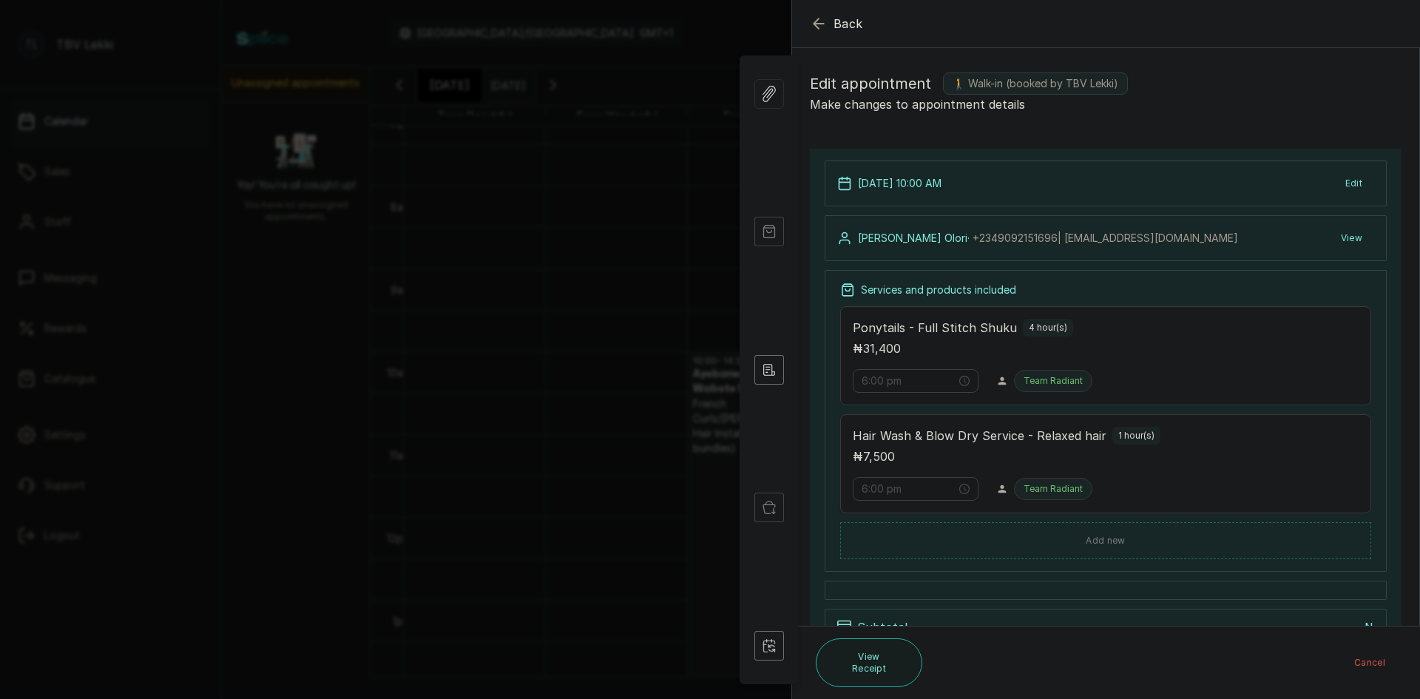
type input "10:00 am"
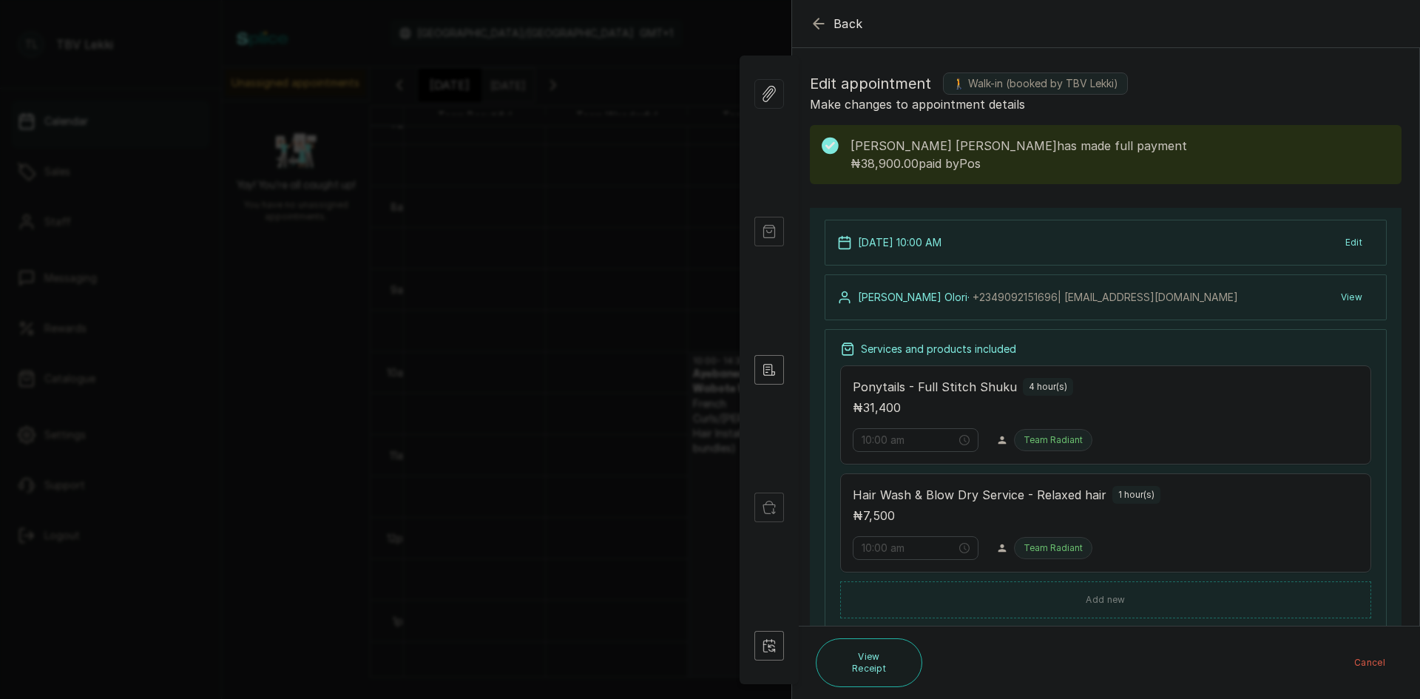
click at [820, 21] on icon "button" at bounding box center [819, 24] width 18 height 18
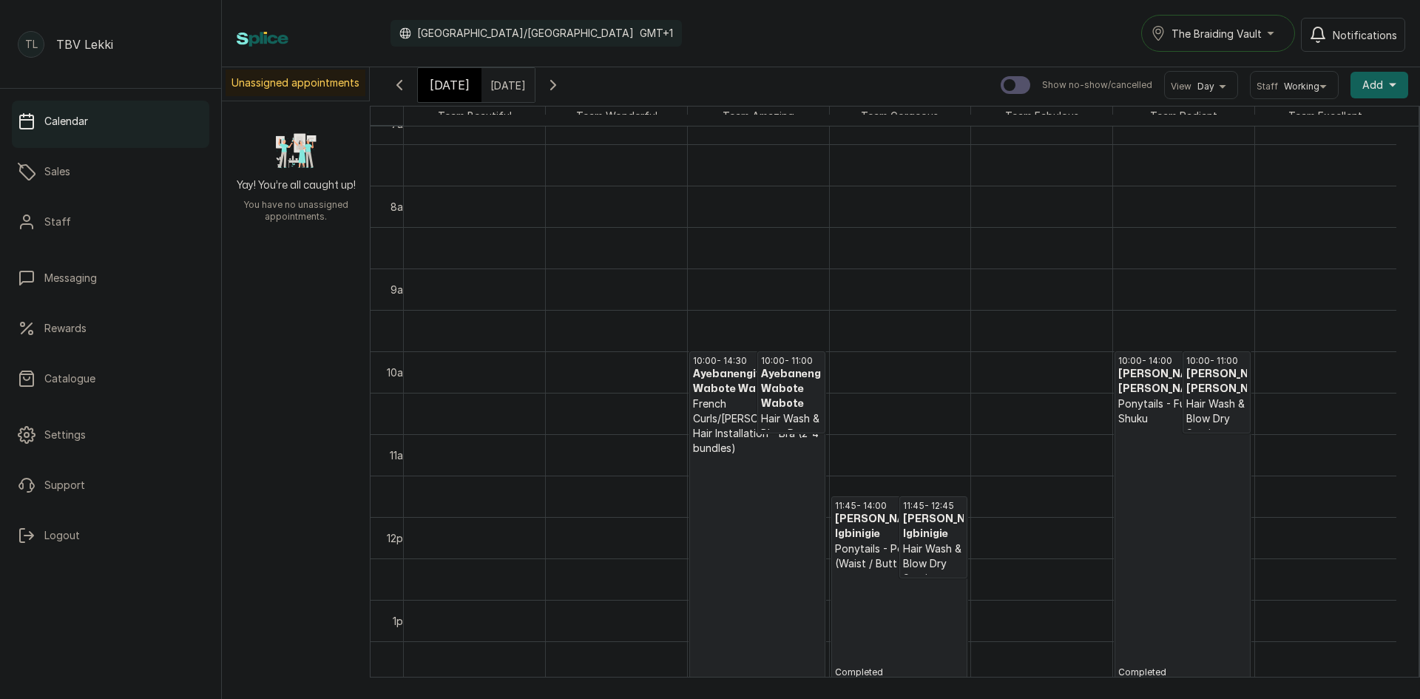
click at [562, 79] on icon "button" at bounding box center [553, 85] width 18 height 18
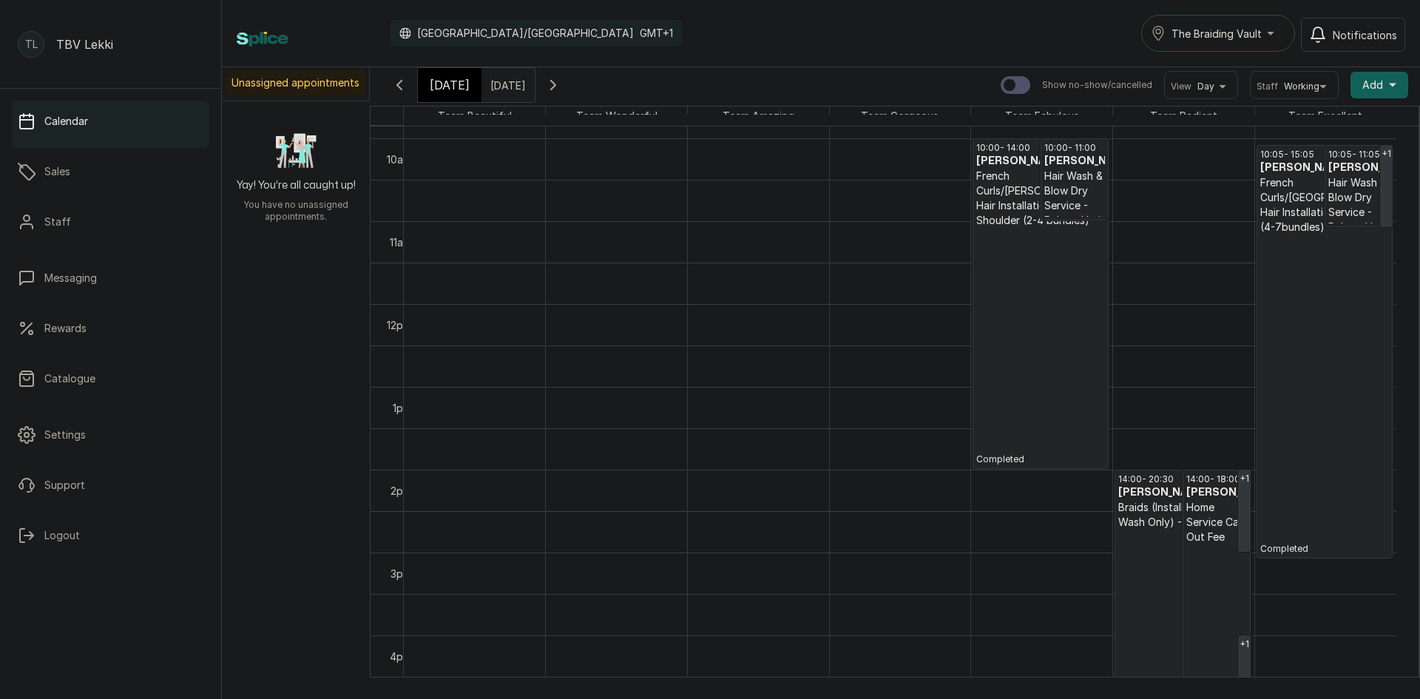
scroll to position [724, 0]
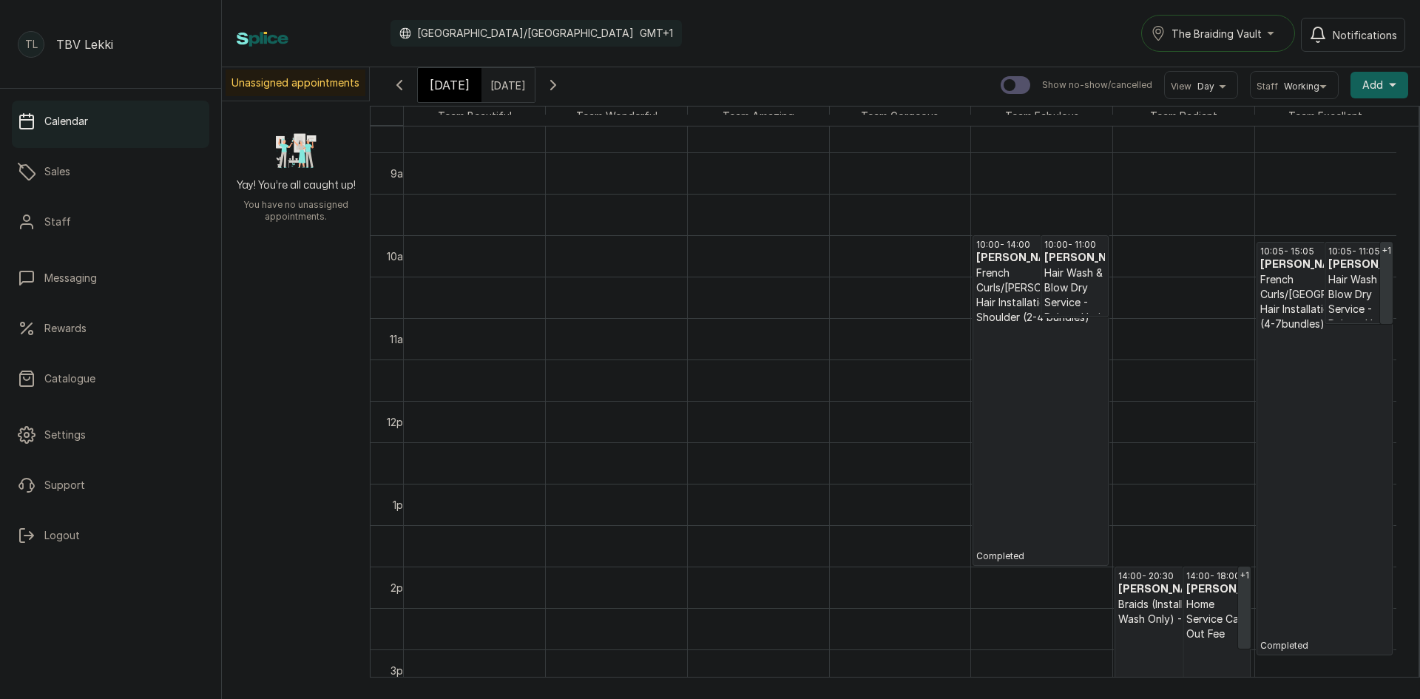
click at [1303, 304] on p "French Curls/[GEOGRAPHIC_DATA] Hair Installation - Waist (4-7bundles)" at bounding box center [1324, 301] width 129 height 59
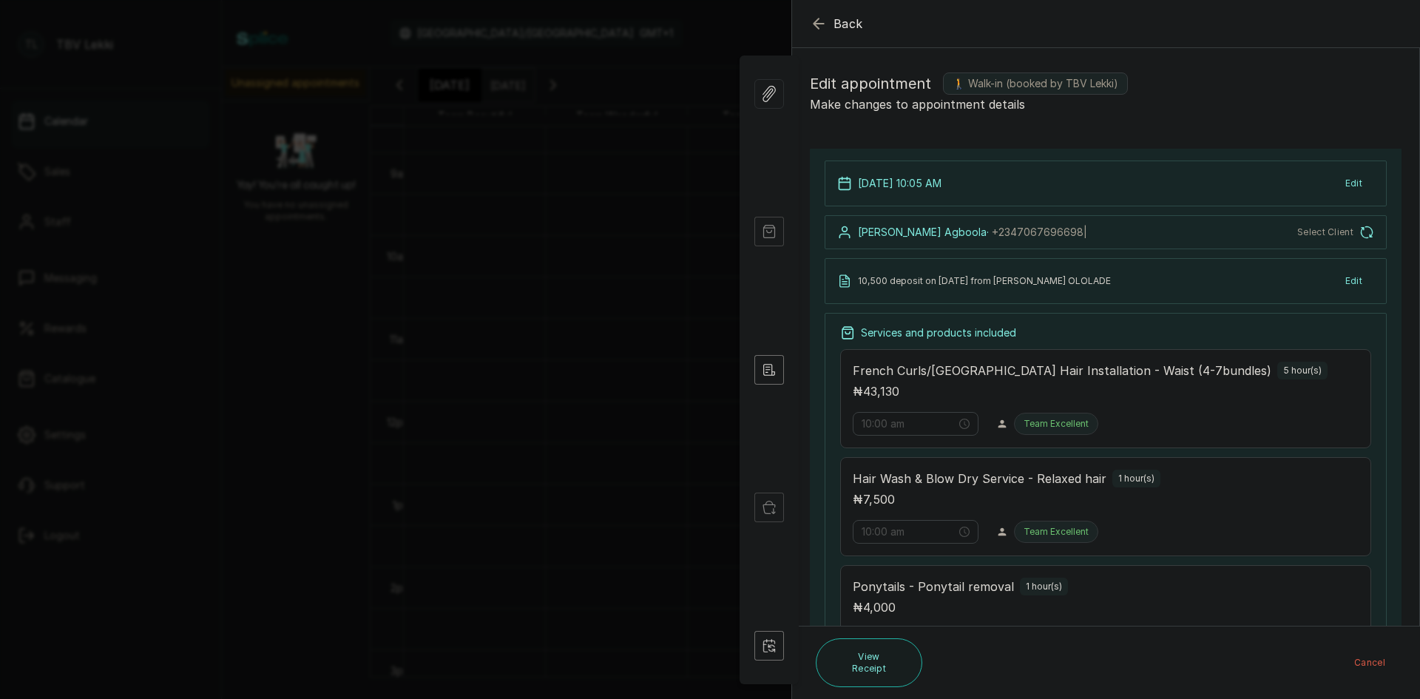
type input "10:05 am"
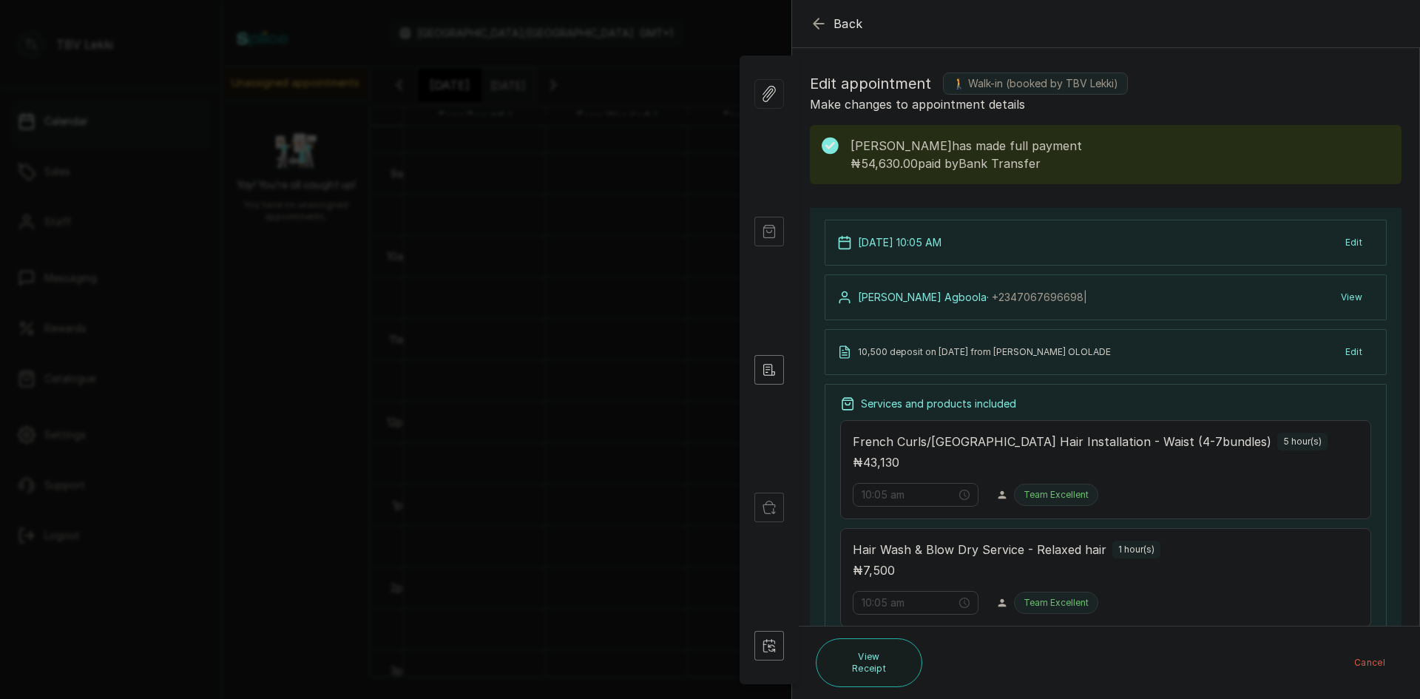
click at [814, 52] on form "Back Appointment Details Edit appointment 🚶 Walk-in (booked by TBV Lekki) Make …" at bounding box center [1105, 547] width 627 height 1093
click at [822, 21] on icon "button" at bounding box center [819, 24] width 18 height 18
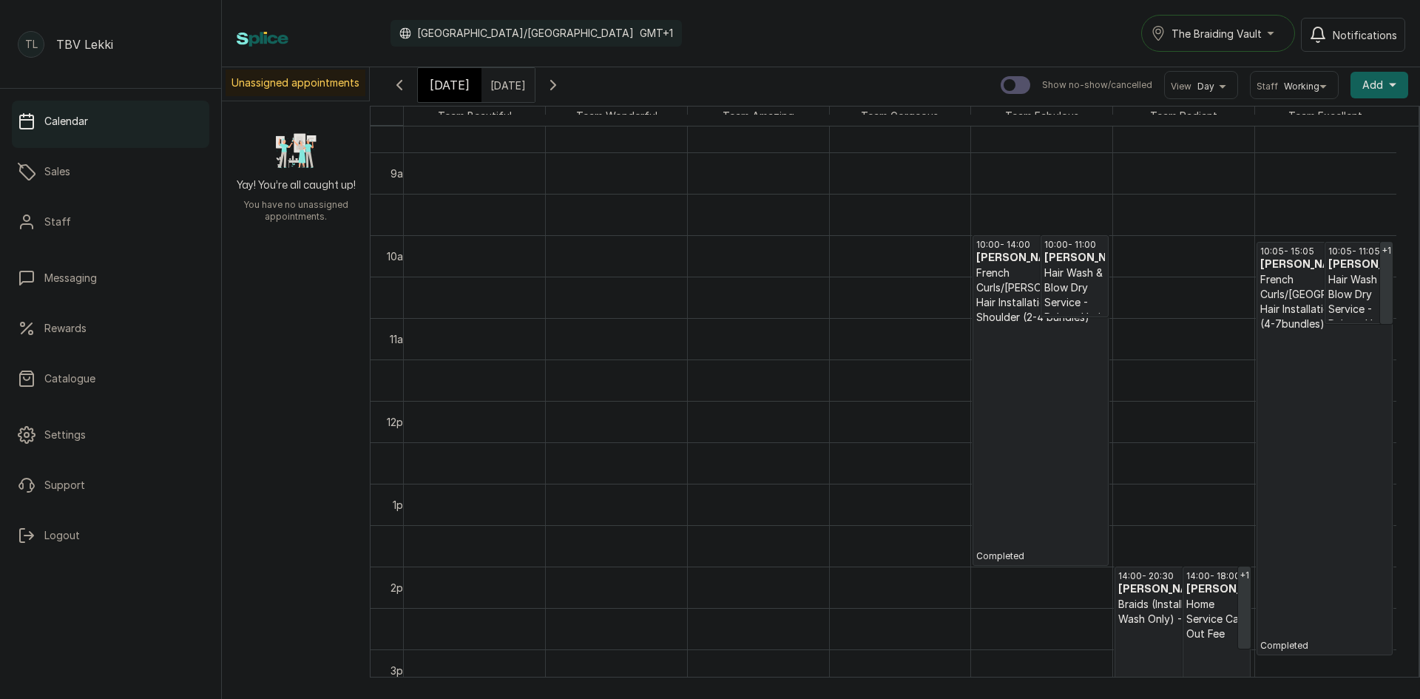
click at [1084, 335] on p "Completed" at bounding box center [1040, 443] width 129 height 237
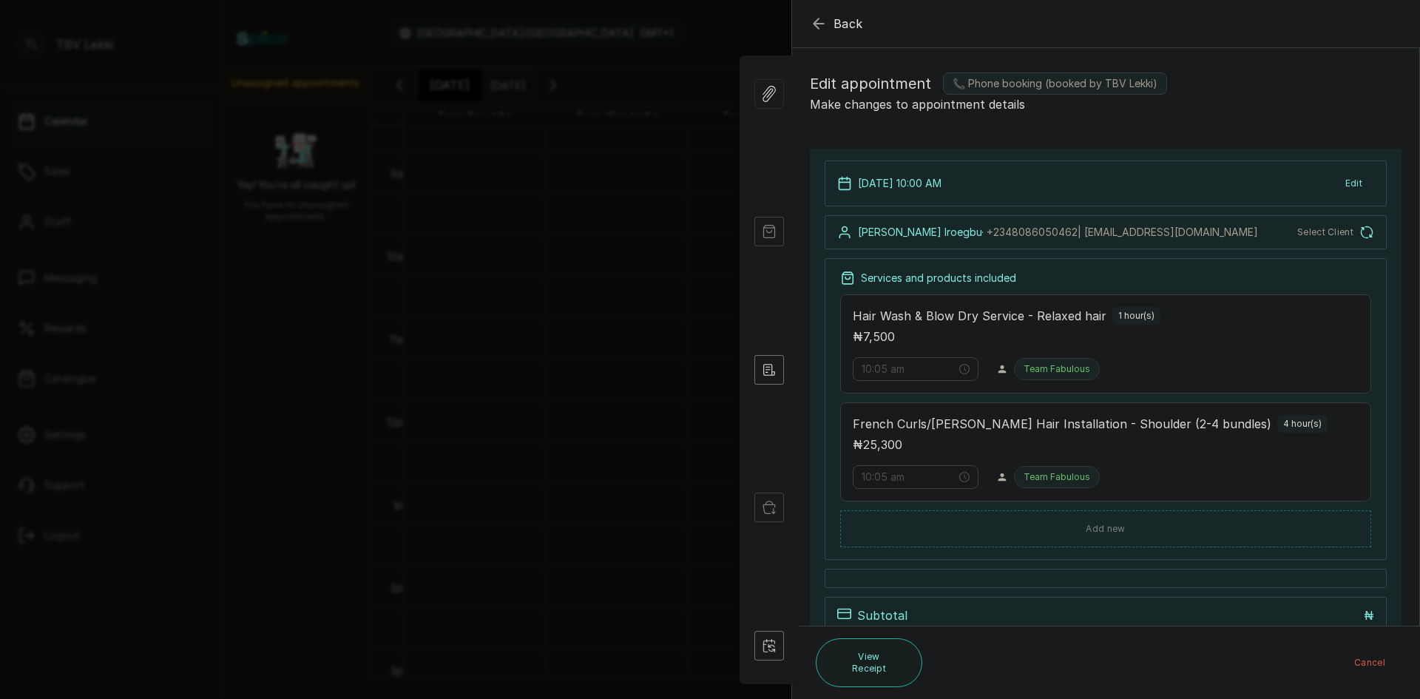
type input "10:00 am"
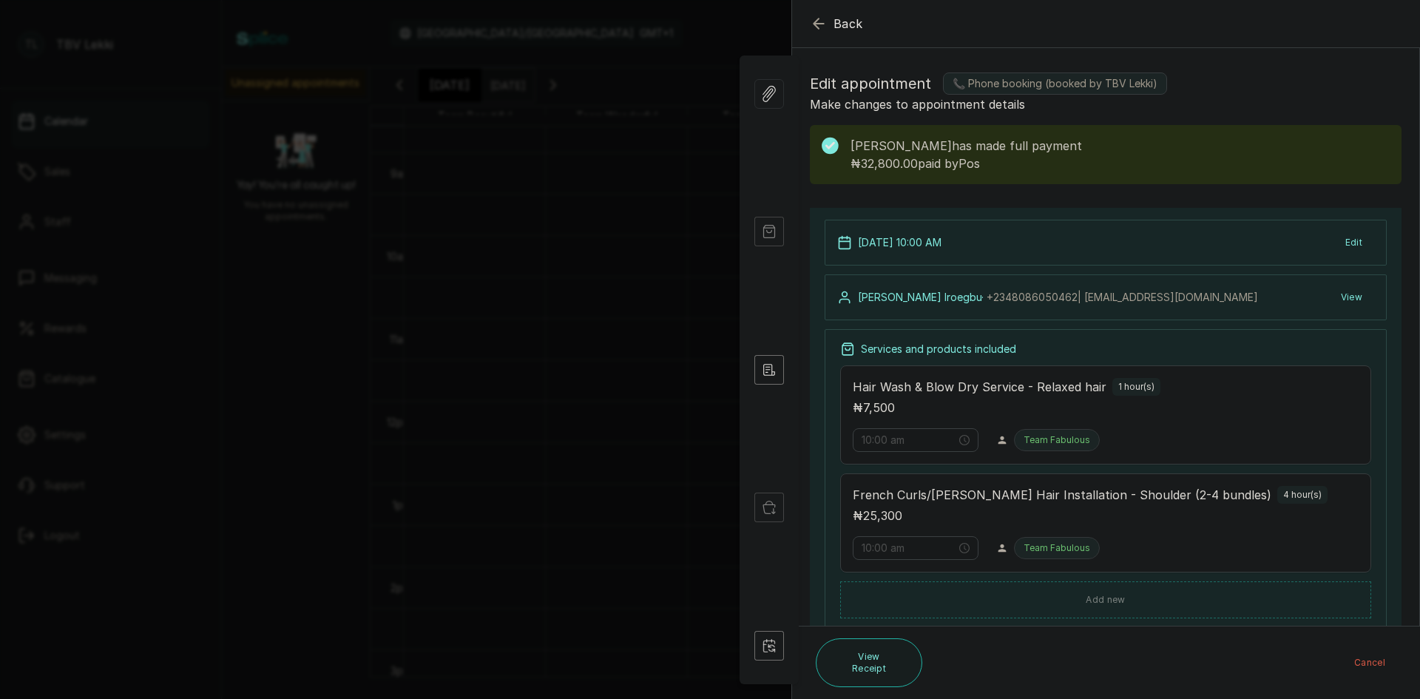
click at [1199, 86] on h1 "Edit appointment 📞 Phone booking (booked by [PERSON_NAME])" at bounding box center [1106, 84] width 592 height 24
click at [824, 18] on icon "button" at bounding box center [819, 24] width 18 height 18
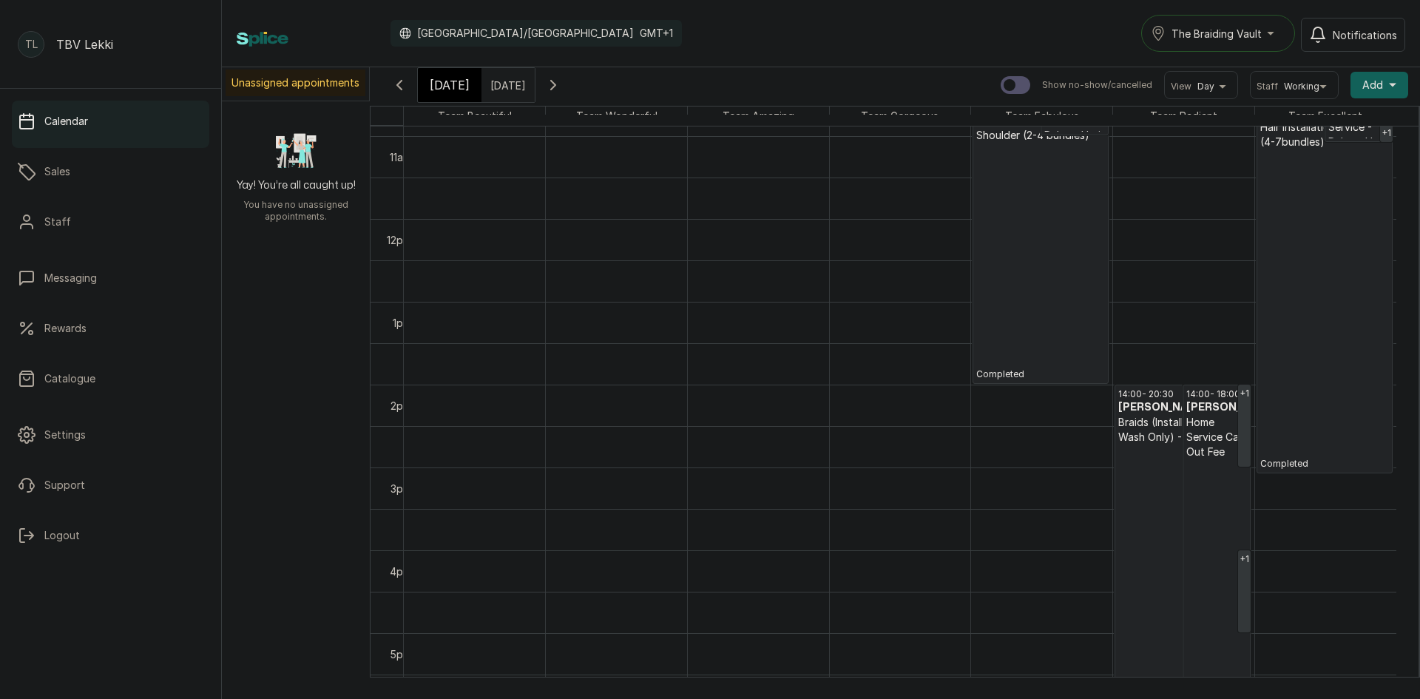
scroll to position [941, 0]
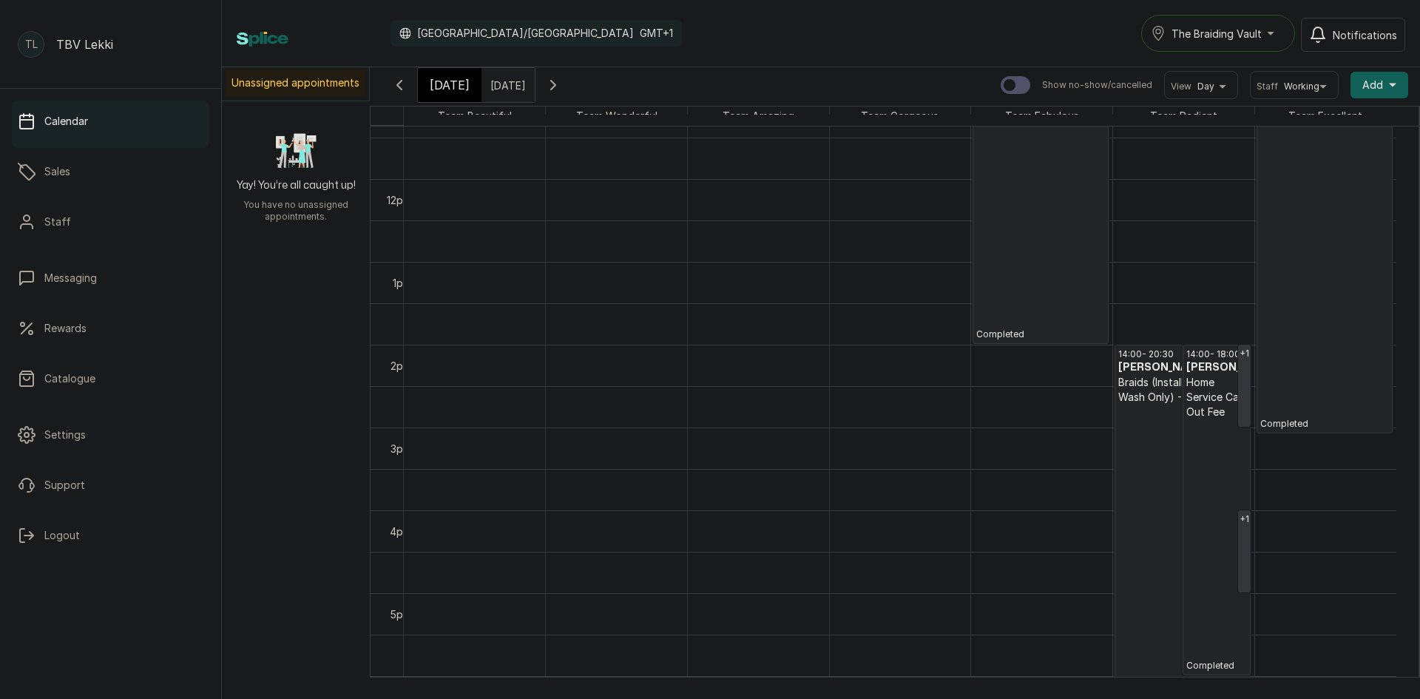
click at [1198, 531] on p "Completed" at bounding box center [1216, 545] width 61 height 252
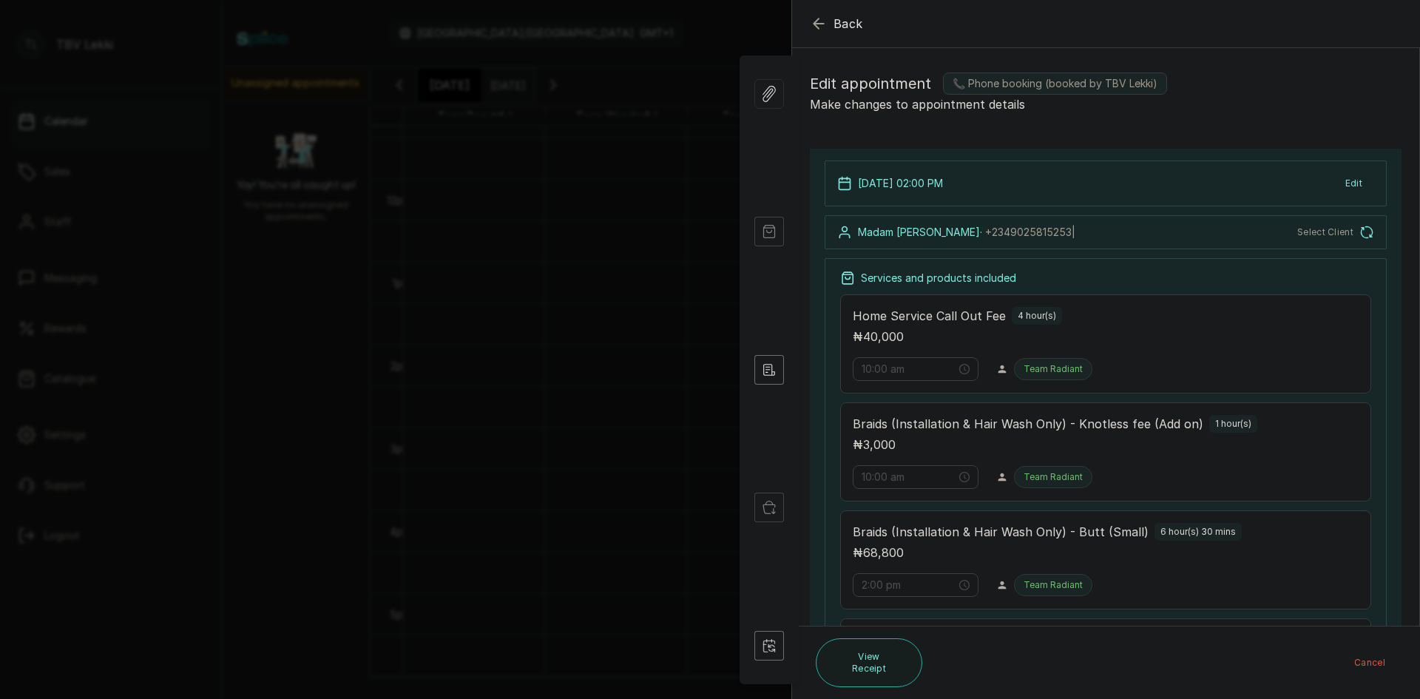
type input "2:00 pm"
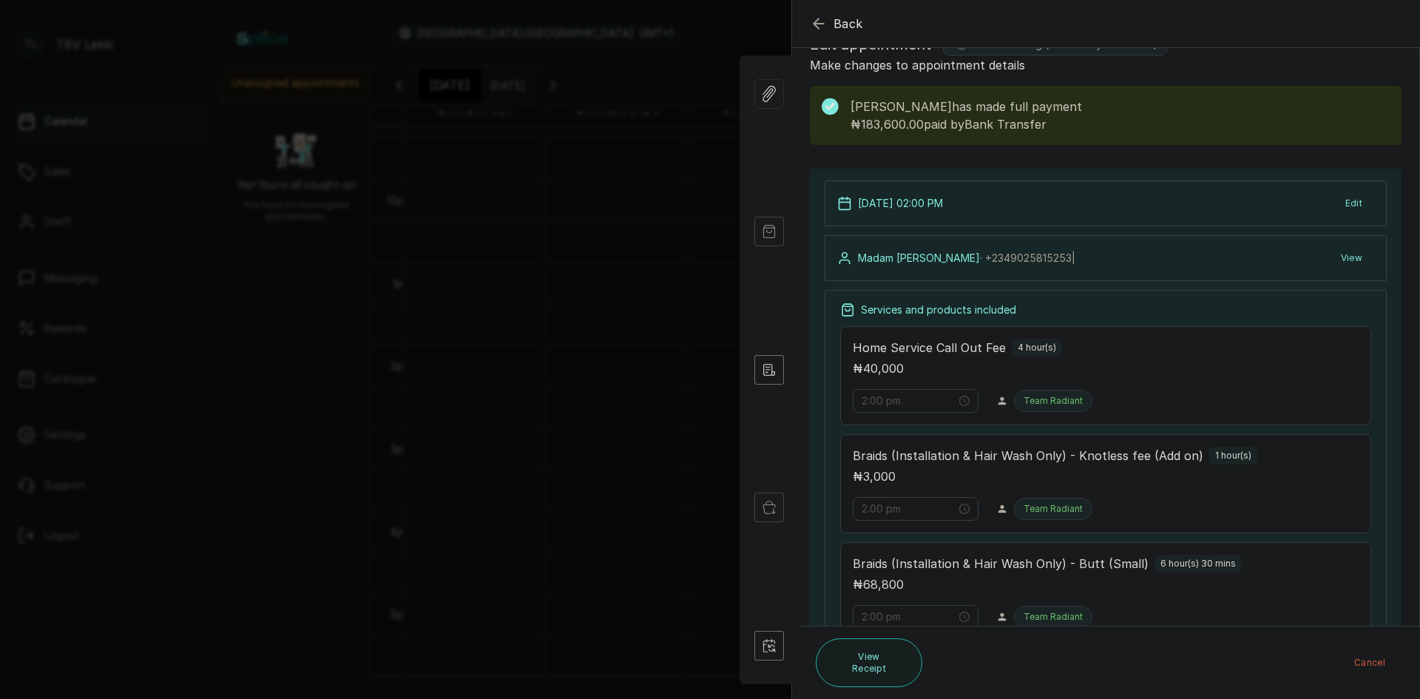
scroll to position [0, 0]
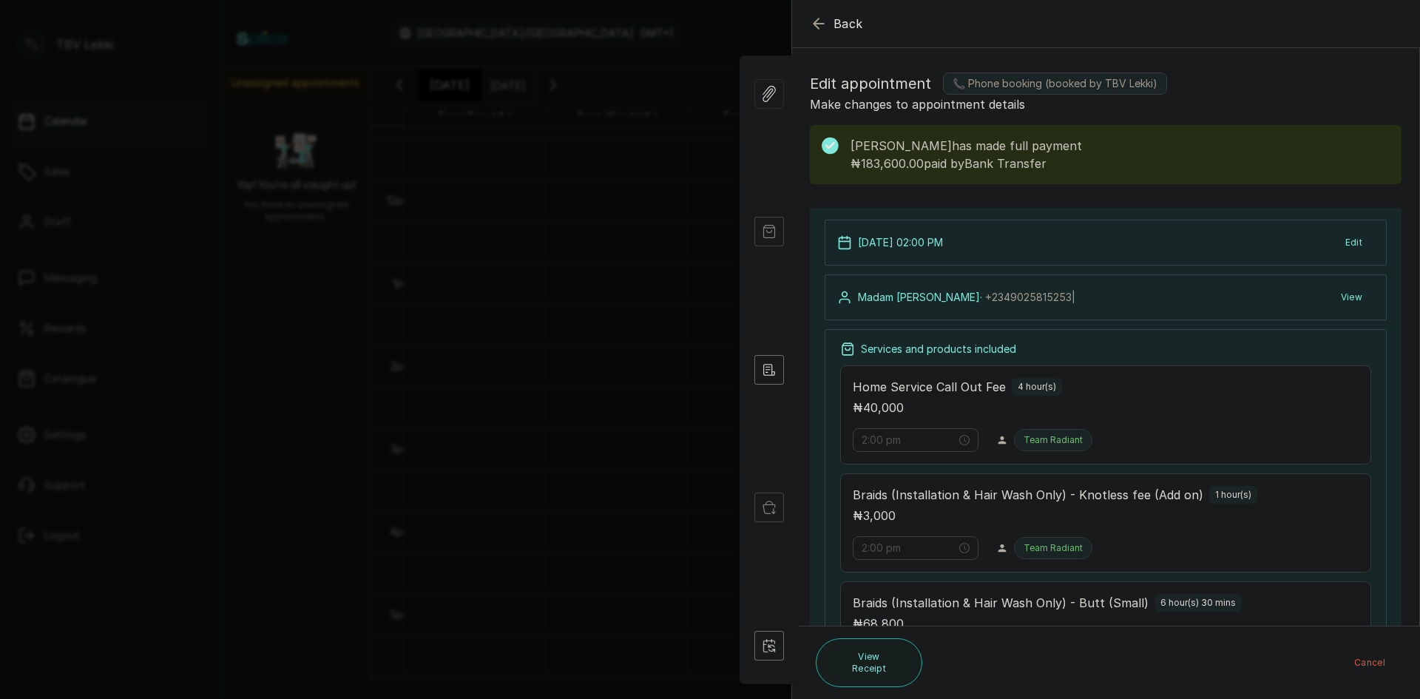
click at [1210, 83] on h1 "Edit appointment 📞 Phone booking (booked by [PERSON_NAME])" at bounding box center [1106, 84] width 592 height 24
click at [822, 17] on icon "button" at bounding box center [819, 24] width 18 height 18
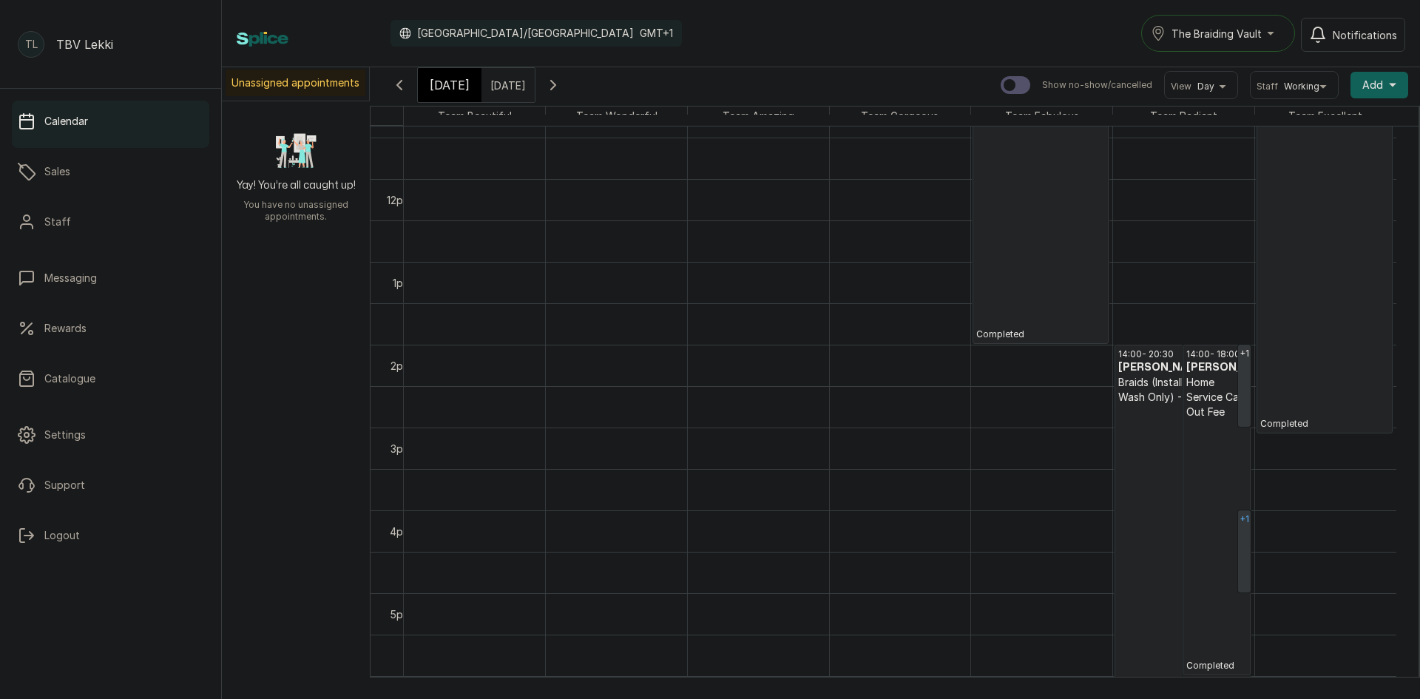
click at [1243, 525] on div "+1" at bounding box center [1244, 519] width 13 height 18
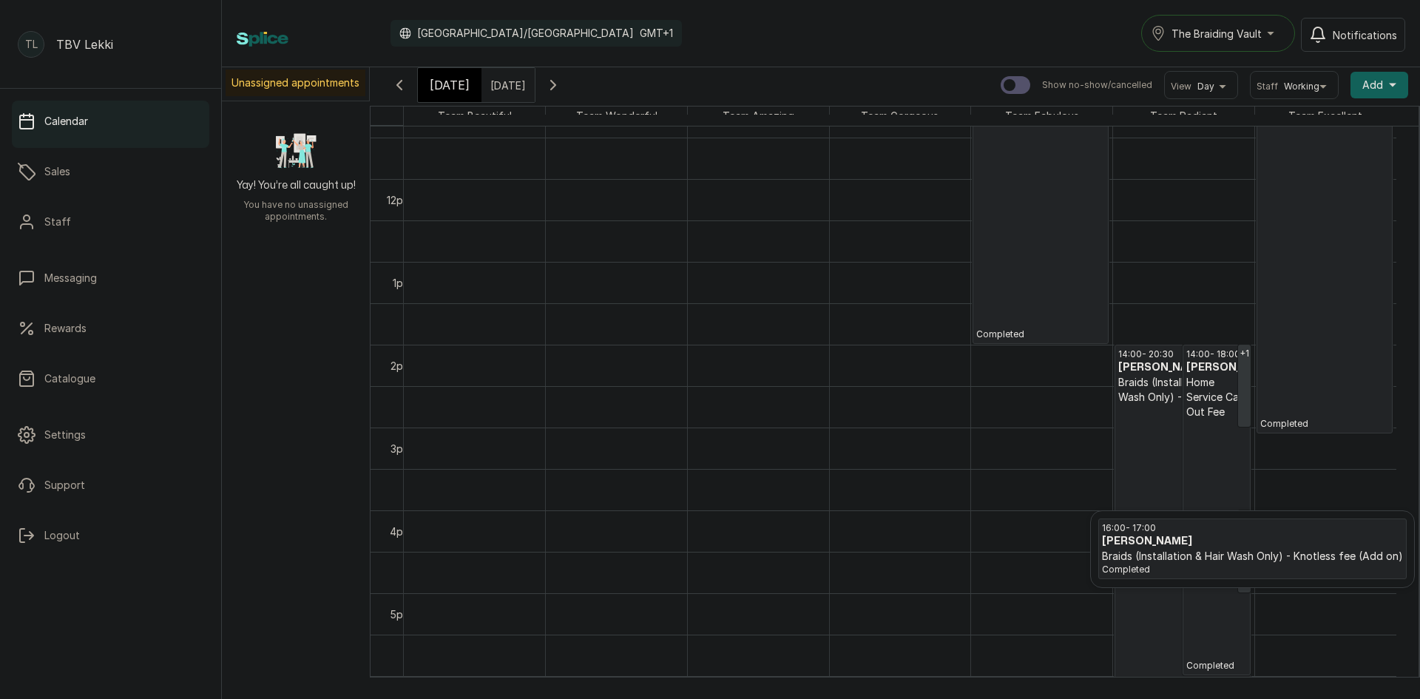
scroll to position [25, 0]
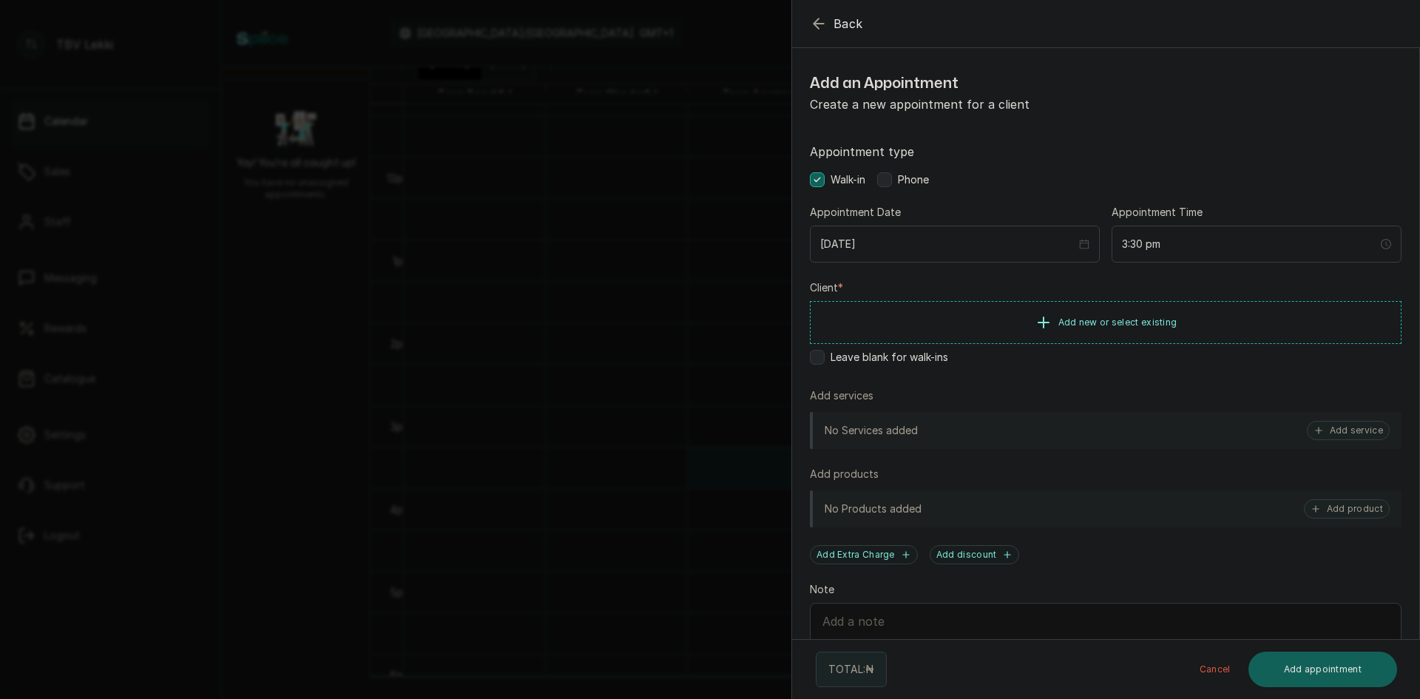
click at [819, 23] on icon "button" at bounding box center [819, 24] width 18 height 18
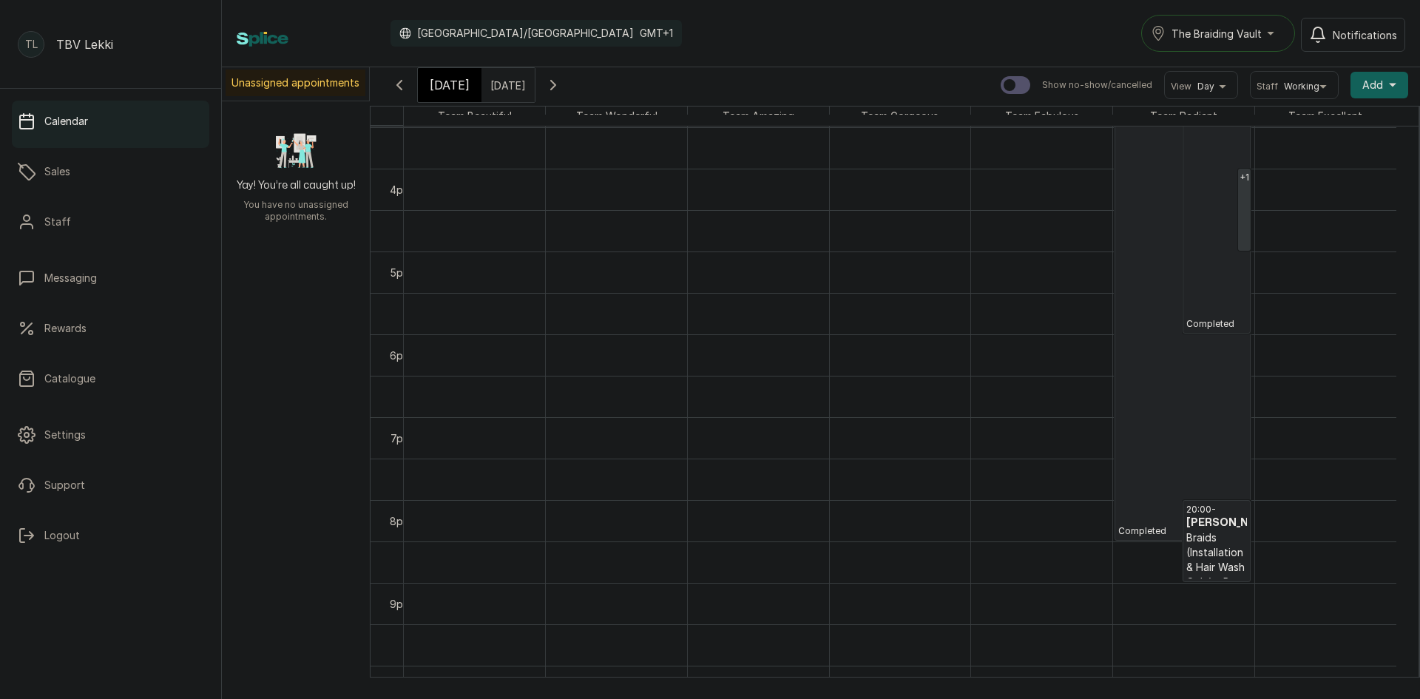
scroll to position [1311, 0]
click at [1216, 502] on h3 "[PERSON_NAME]" at bounding box center [1216, 494] width 61 height 15
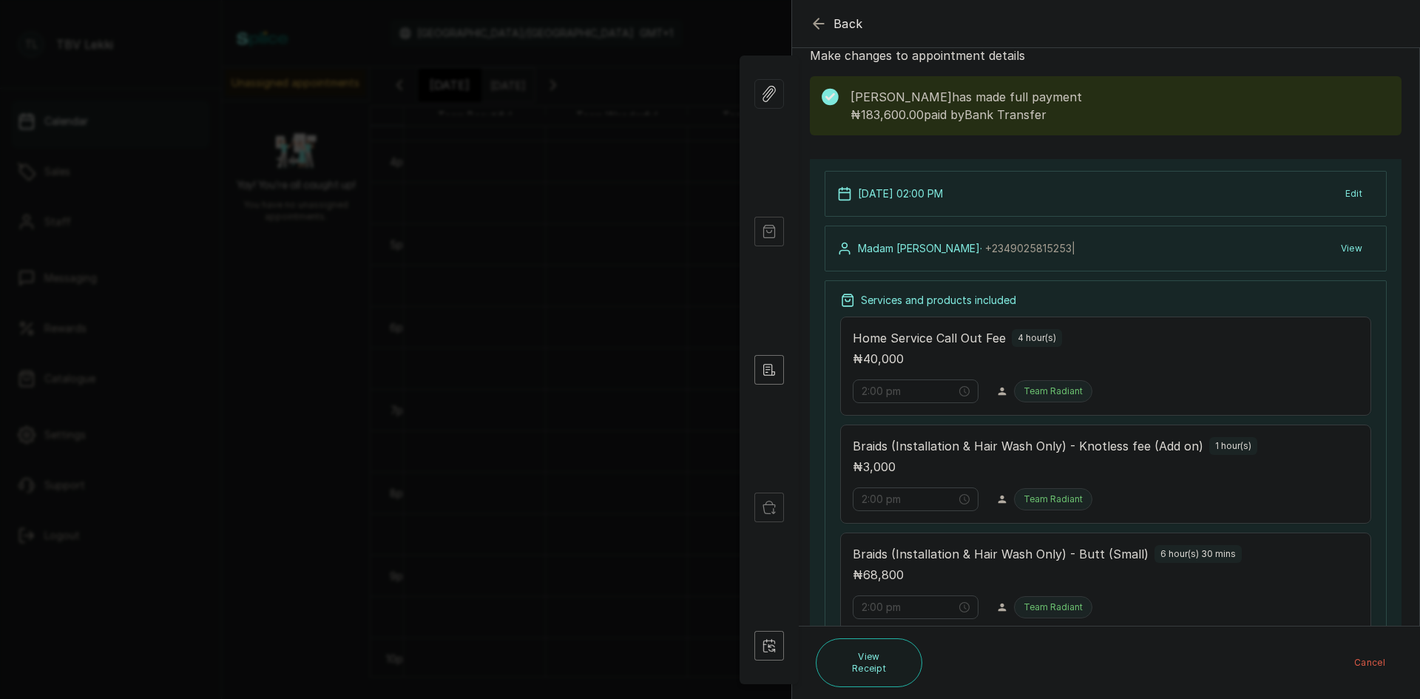
scroll to position [0, 0]
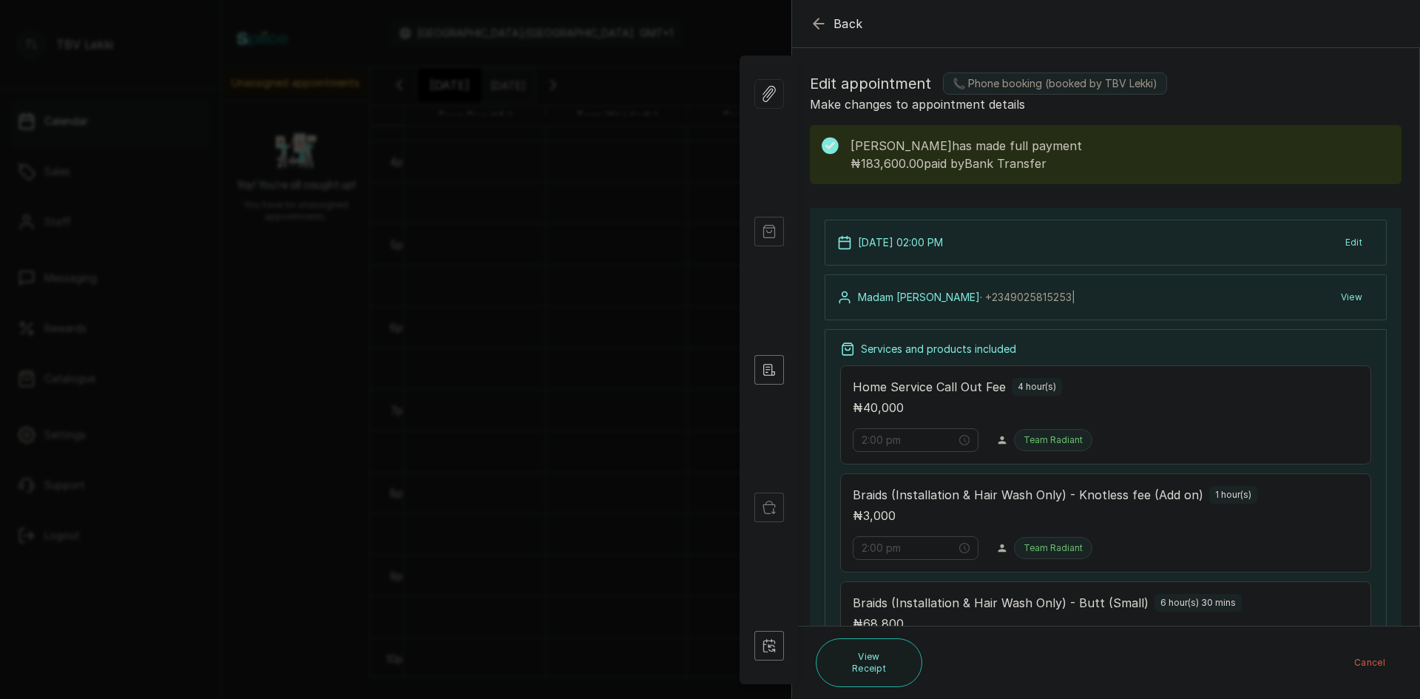
click at [816, 24] on icon "button" at bounding box center [818, 23] width 10 height 10
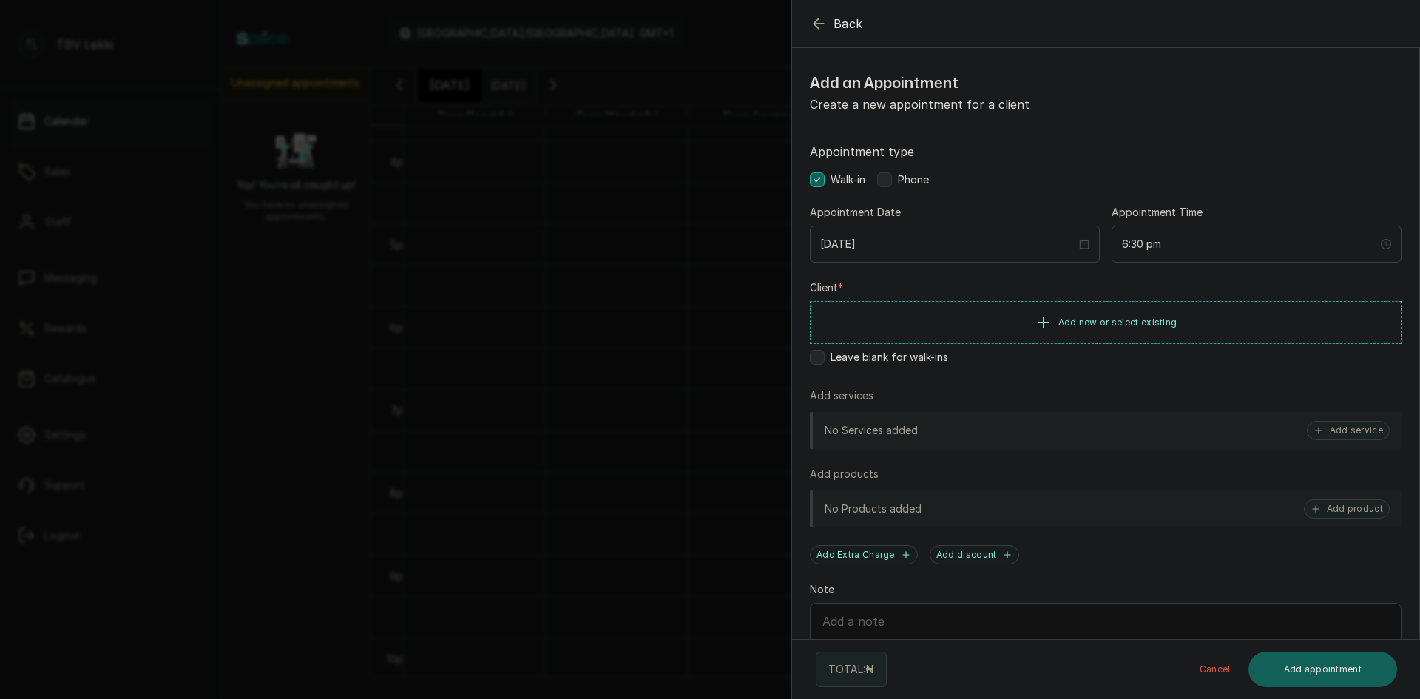
click at [816, 15] on icon "button" at bounding box center [819, 24] width 18 height 18
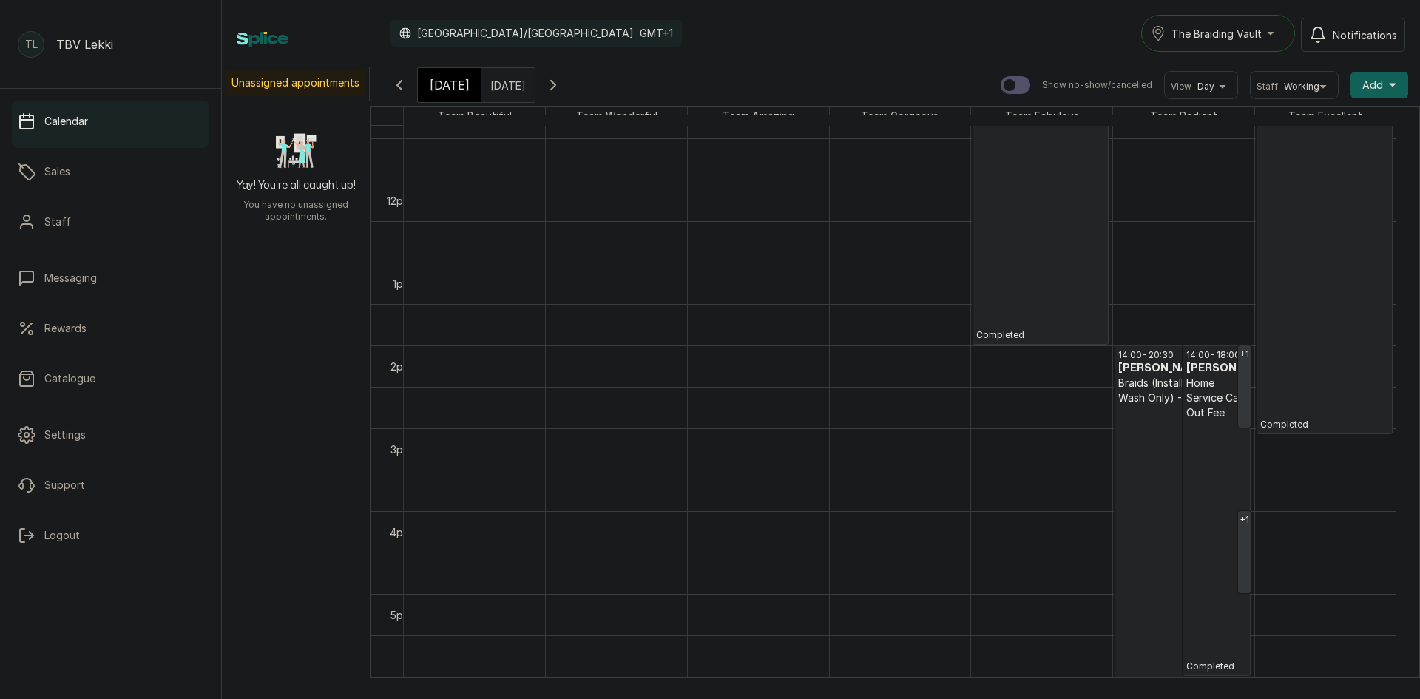
scroll to position [895, 0]
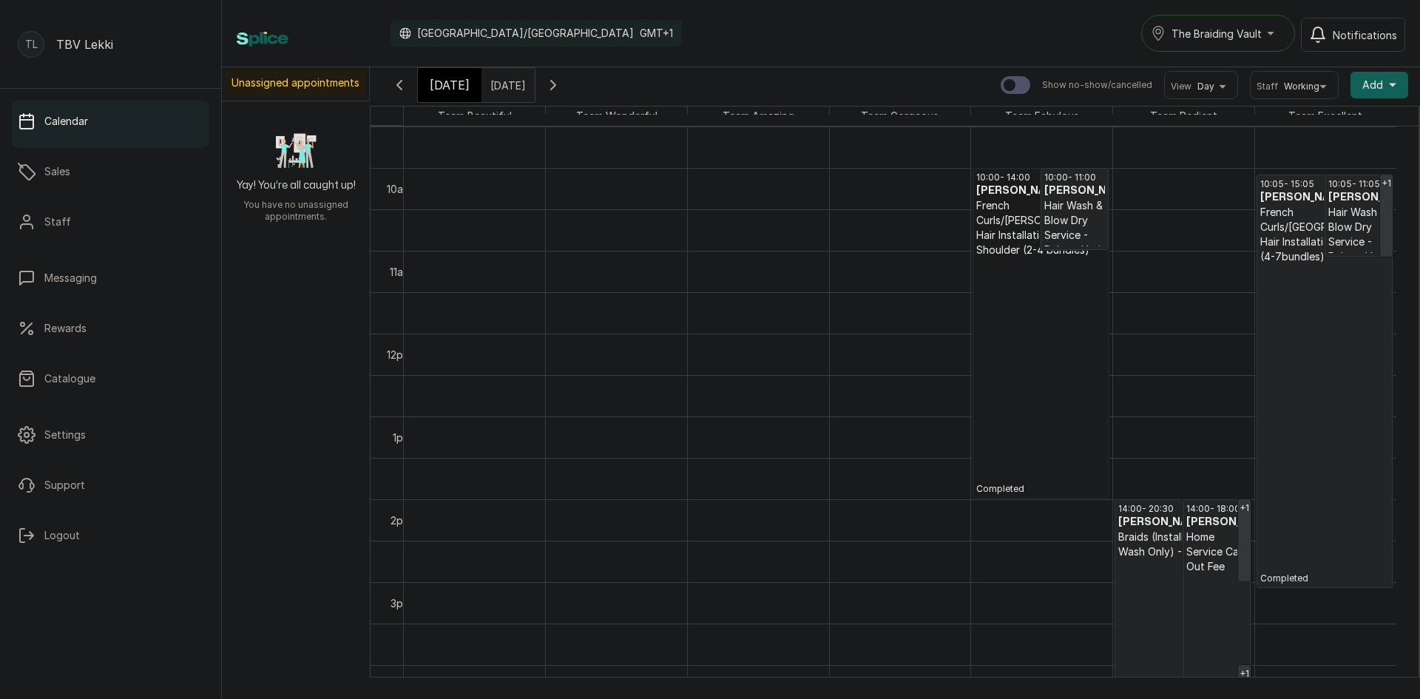
click at [1039, 445] on link "10:00 - 14:00 [PERSON_NAME] Iroegbu French Curls/[PERSON_NAME] Hair Installatio…" at bounding box center [1040, 333] width 136 height 331
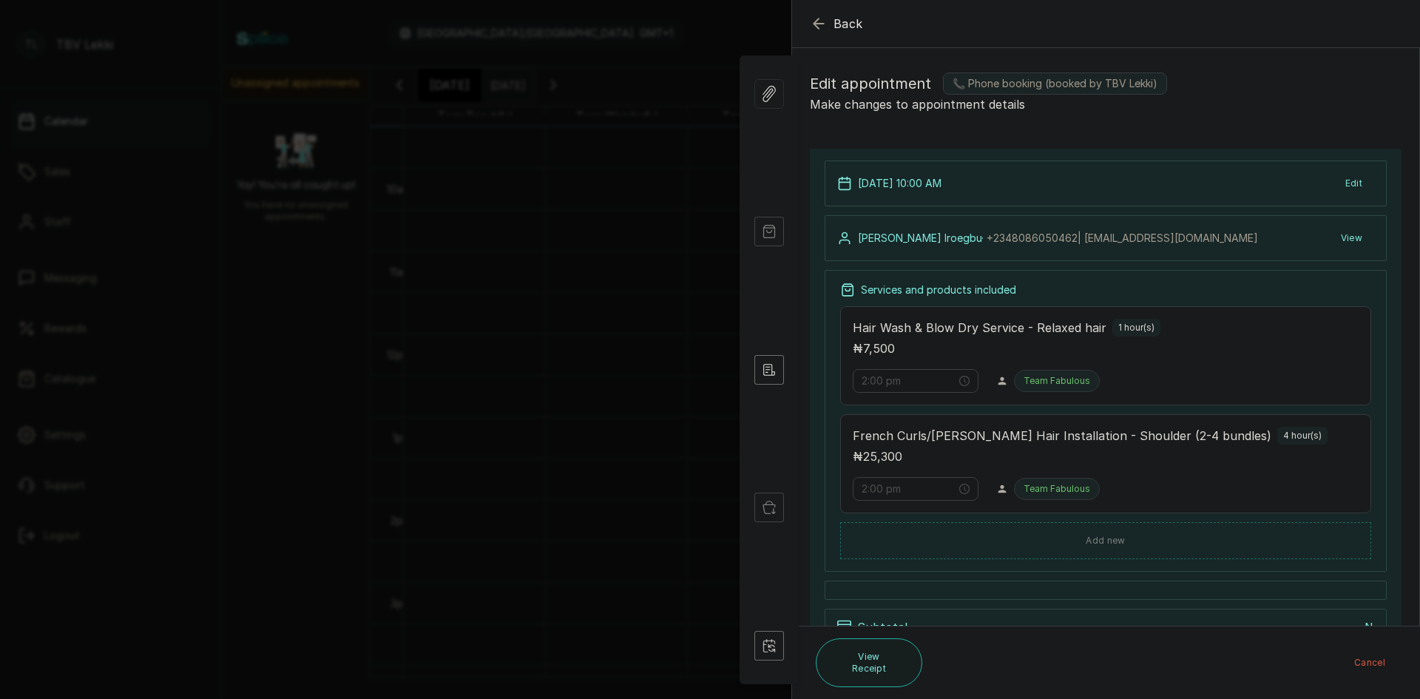
type input "10:00 am"
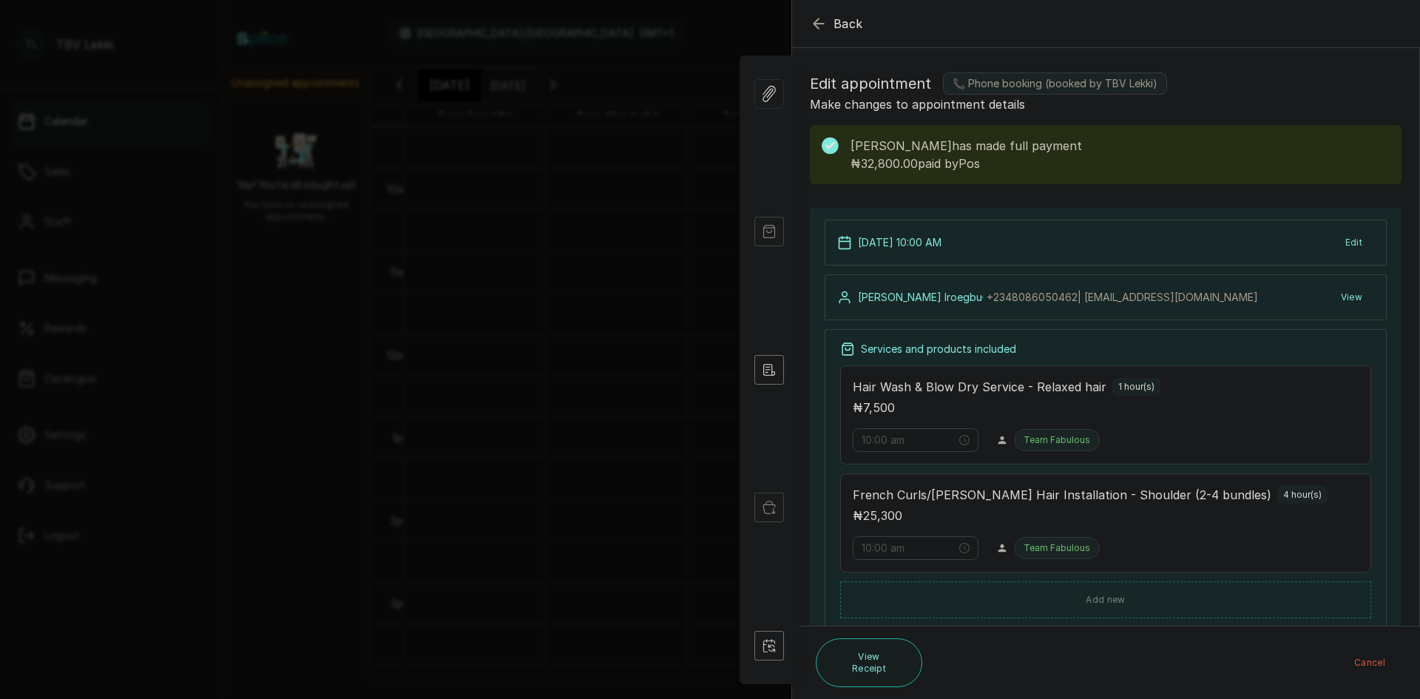
click at [813, 22] on icon "button" at bounding box center [819, 24] width 18 height 18
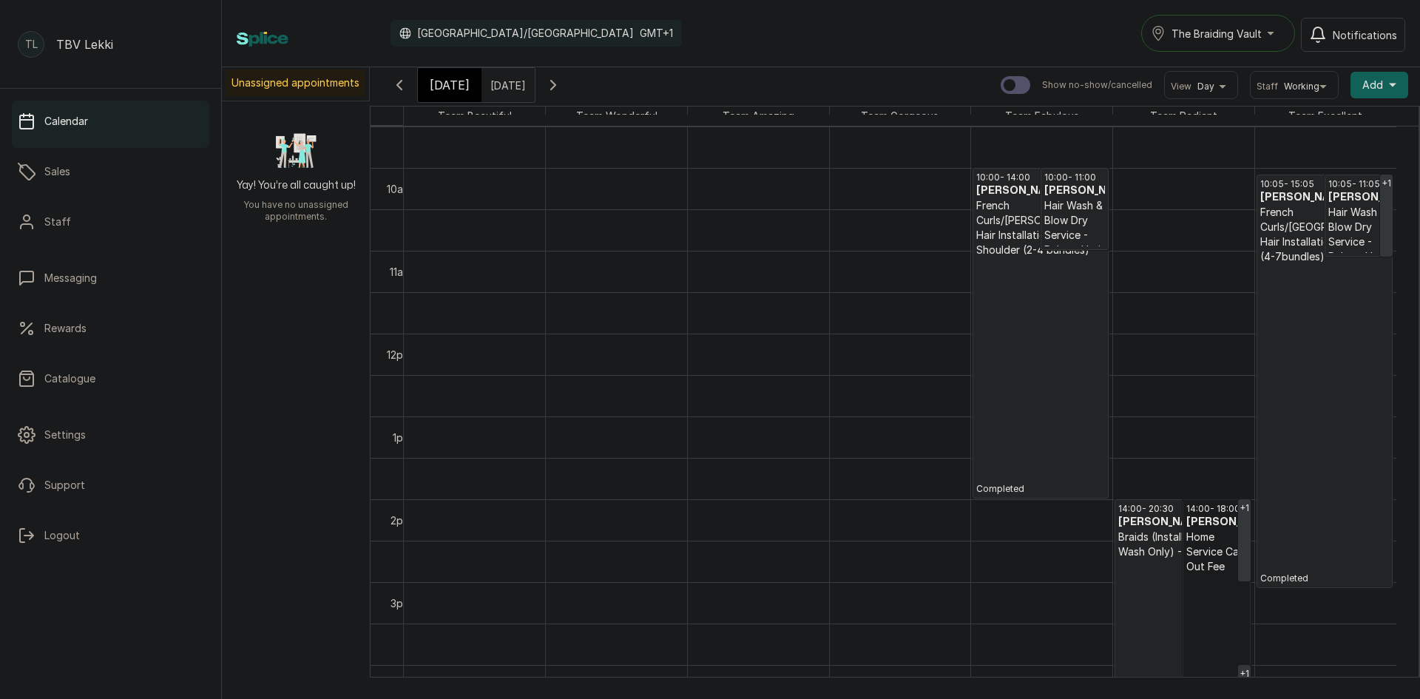
click at [1211, 523] on link "14:00 - 18:00 Madam [PERSON_NAME] Home Service Call Out Fee Completed" at bounding box center [1216, 664] width 68 height 331
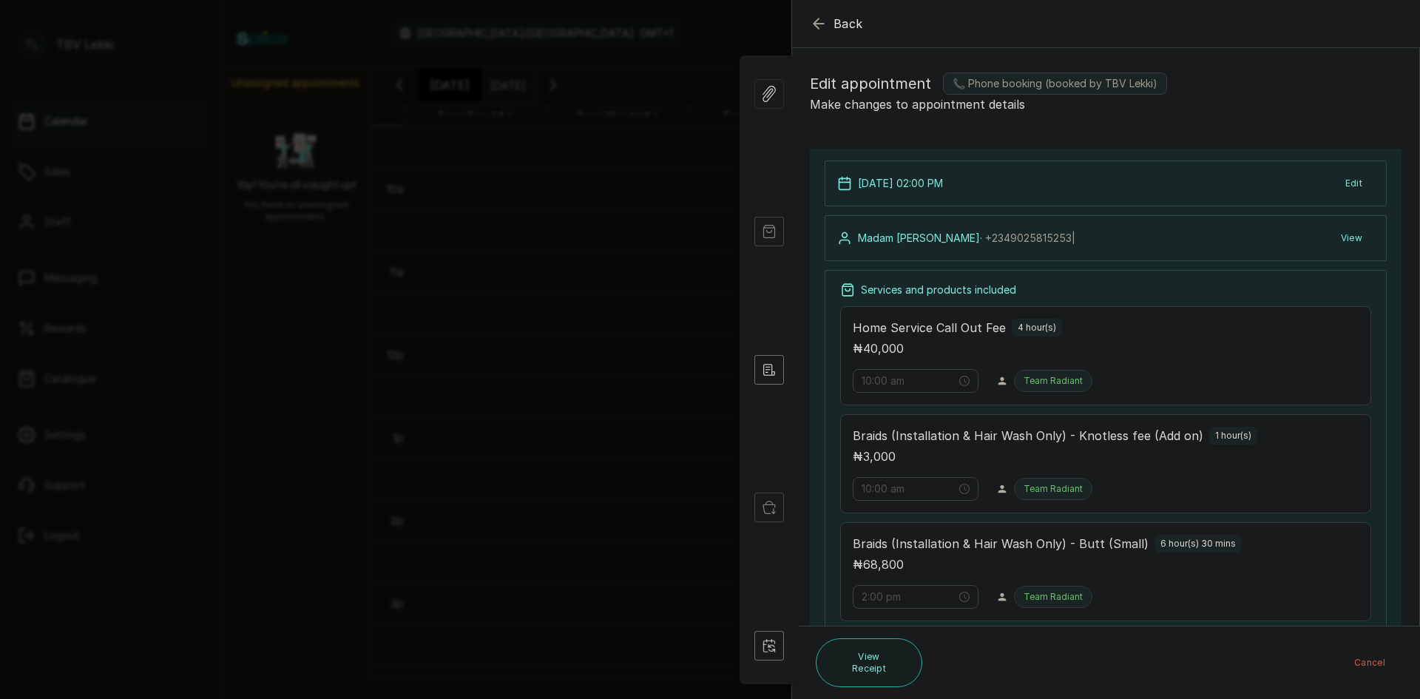
type input "2:00 pm"
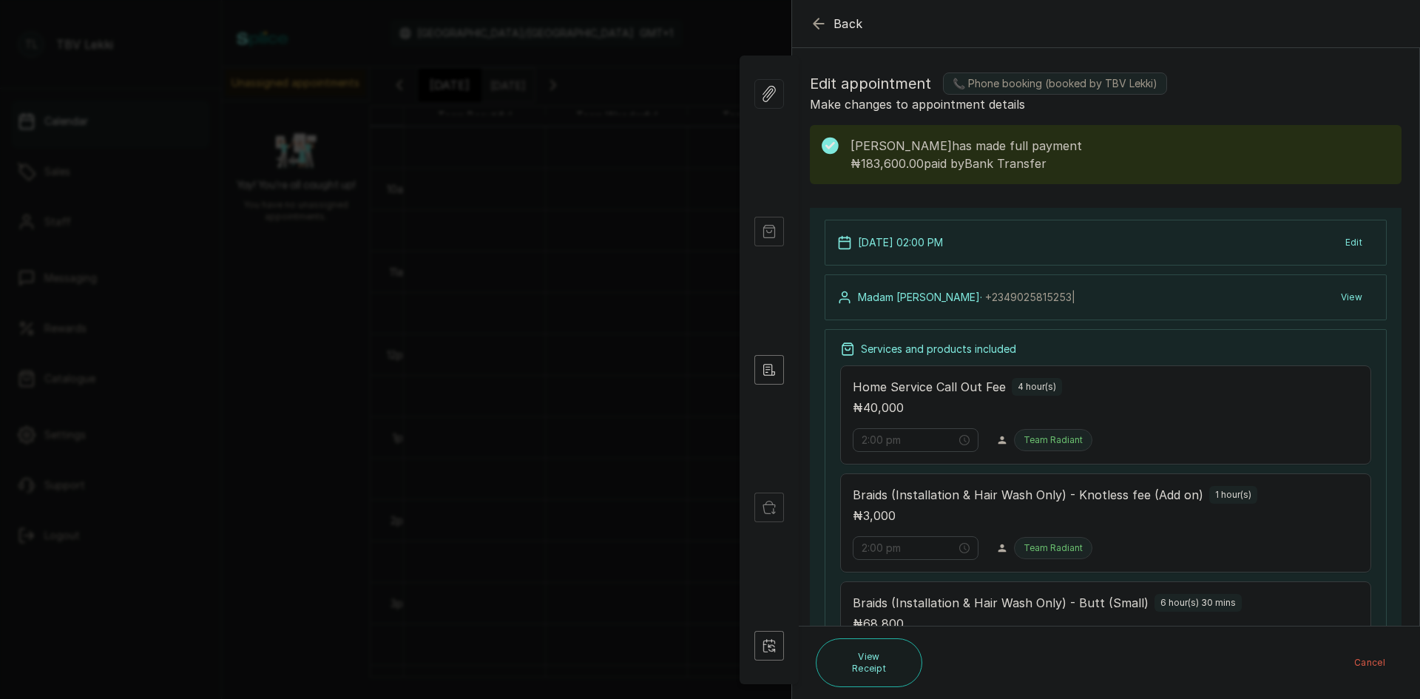
click at [812, 18] on icon "button" at bounding box center [819, 24] width 18 height 18
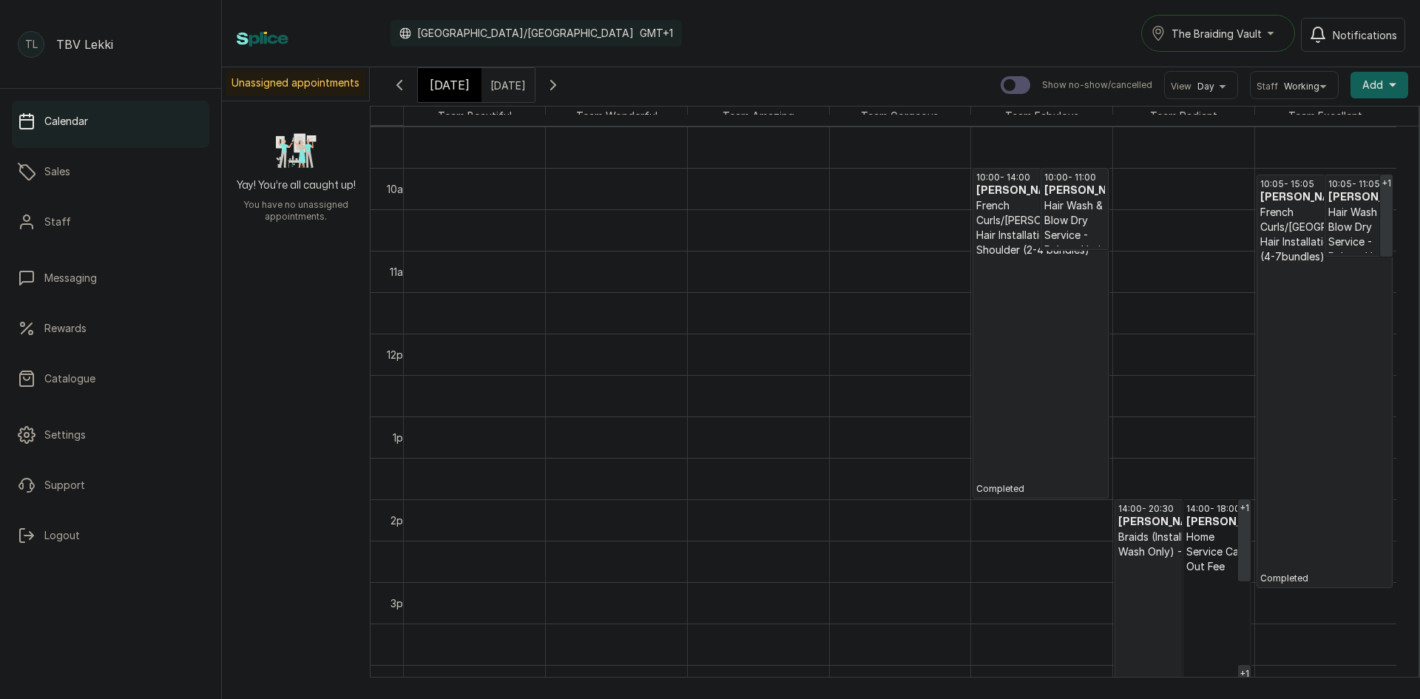
scroll to position [23, 0]
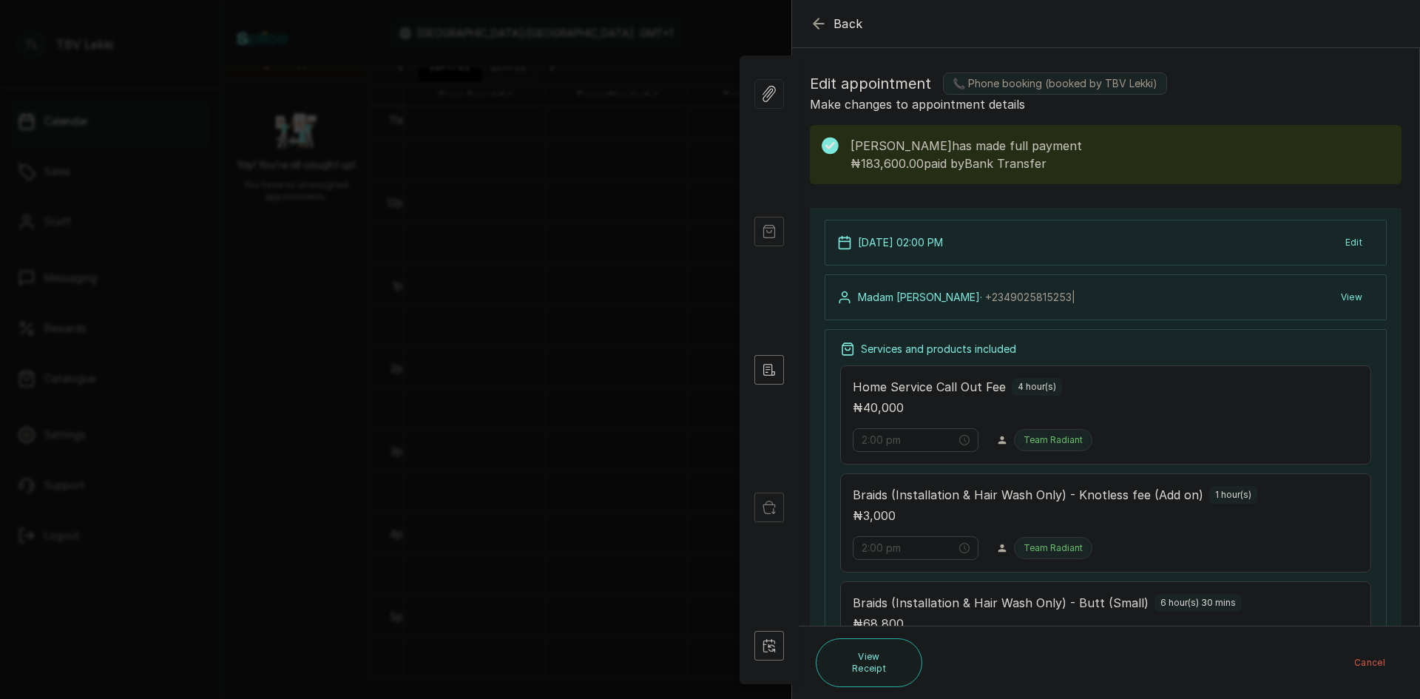
click at [820, 18] on icon "button" at bounding box center [819, 24] width 18 height 18
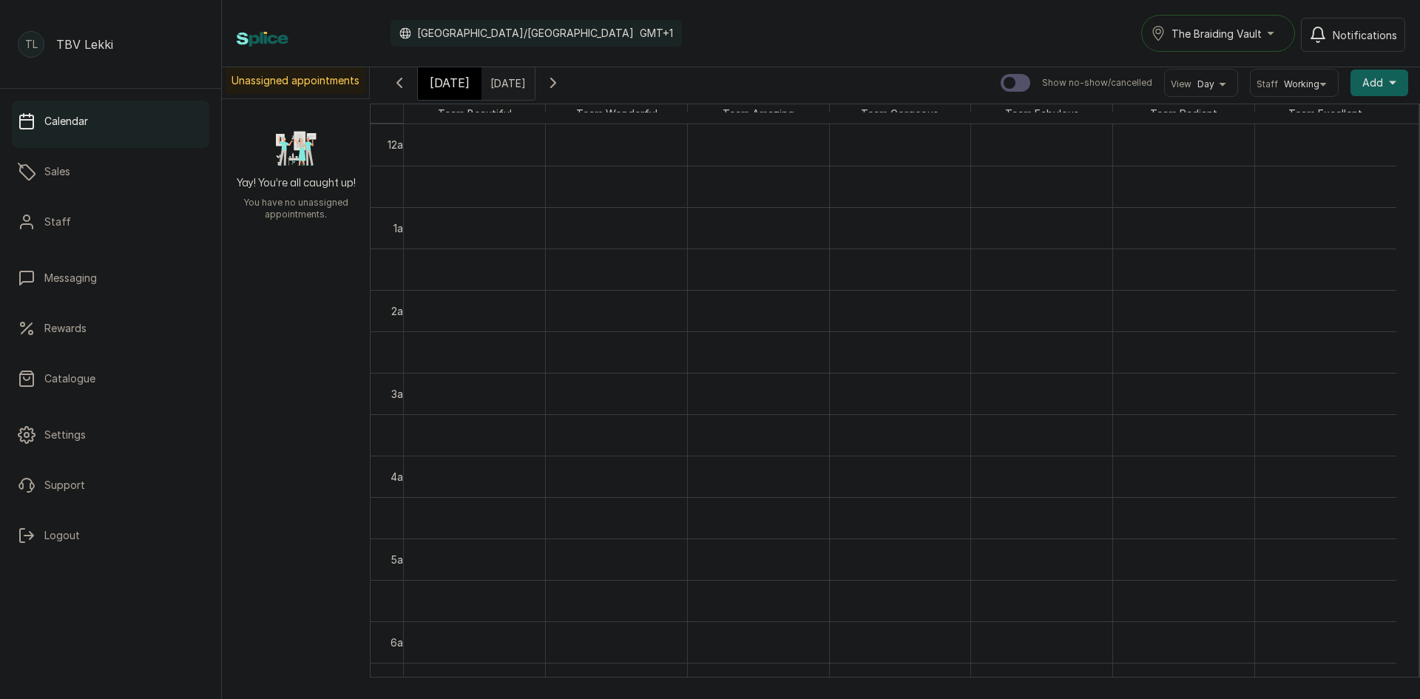
scroll to position [0, 0]
click at [506, 95] on input "[DATE]" at bounding box center [494, 84] width 24 height 25
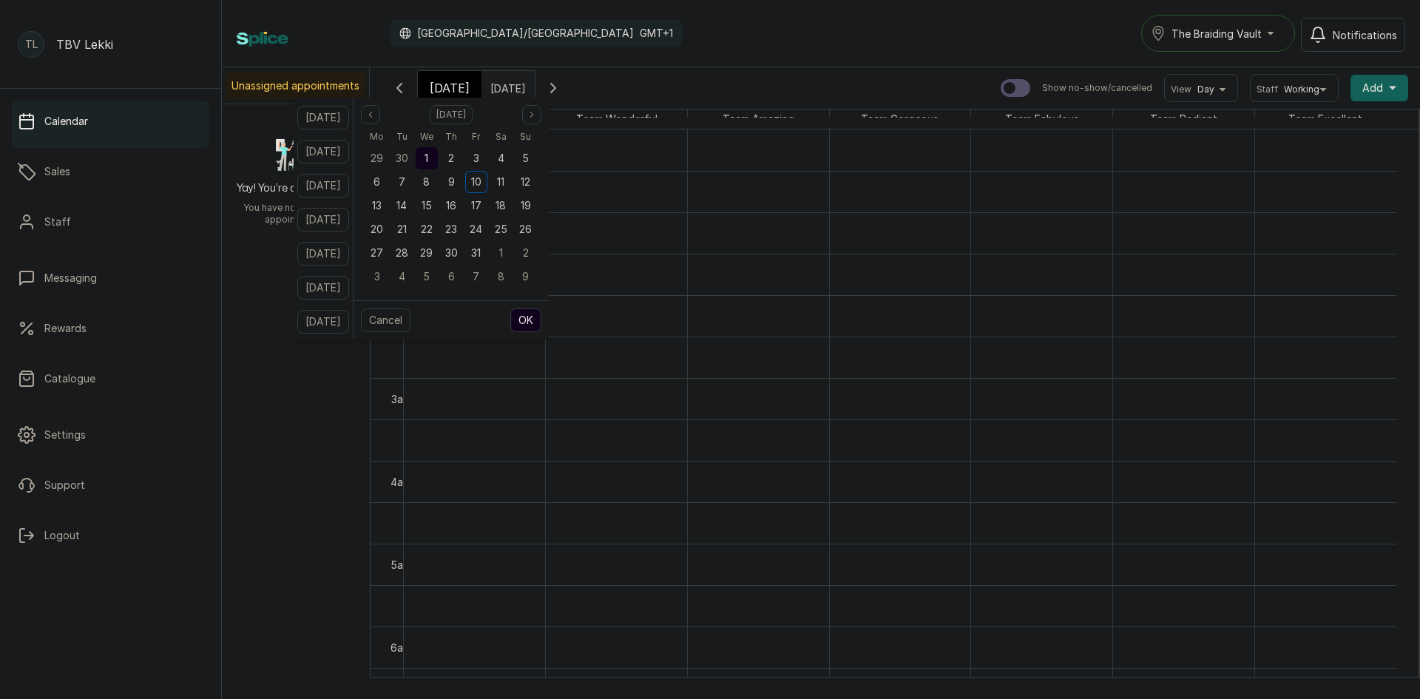
click at [438, 152] on div "1" at bounding box center [427, 158] width 22 height 22
drag, startPoint x: 447, startPoint y: 156, endPoint x: 461, endPoint y: 210, distance: 55.8
click at [438, 163] on div "1" at bounding box center [427, 158] width 22 height 22
click at [541, 321] on button "OK" at bounding box center [525, 320] width 31 height 24
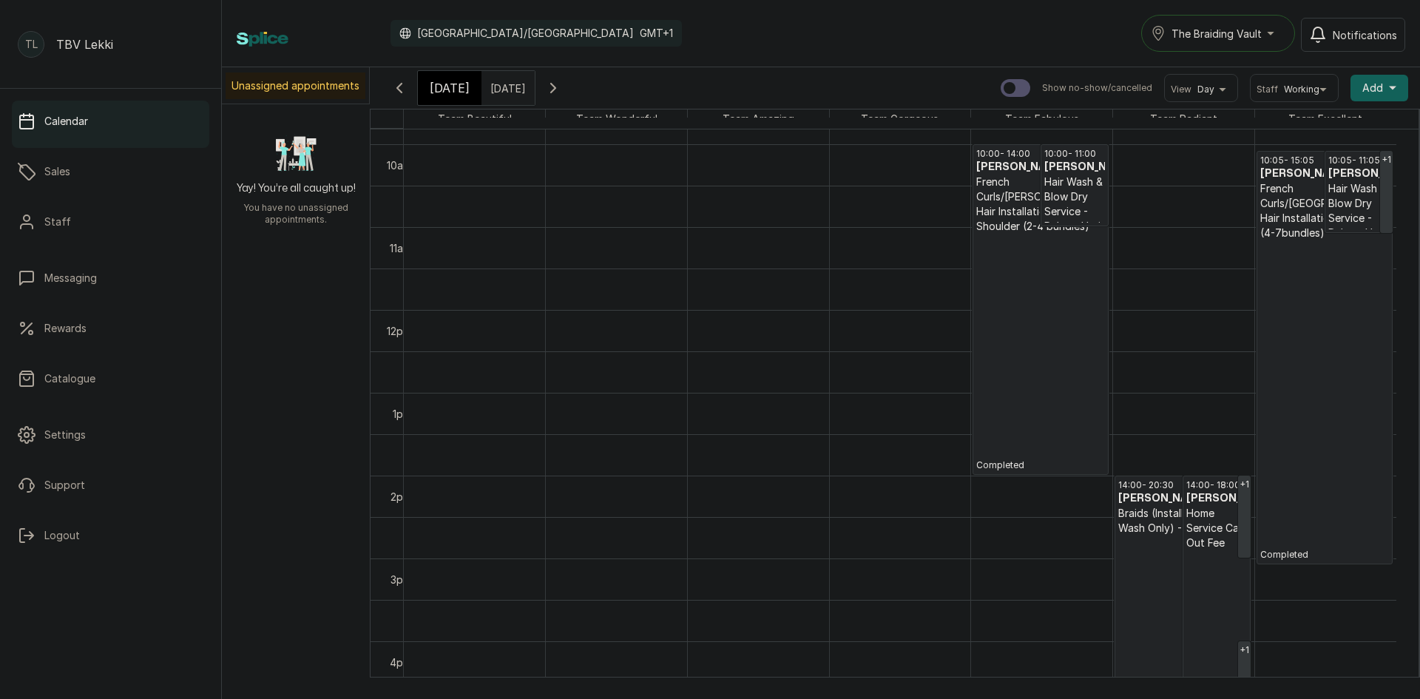
scroll to position [739, 0]
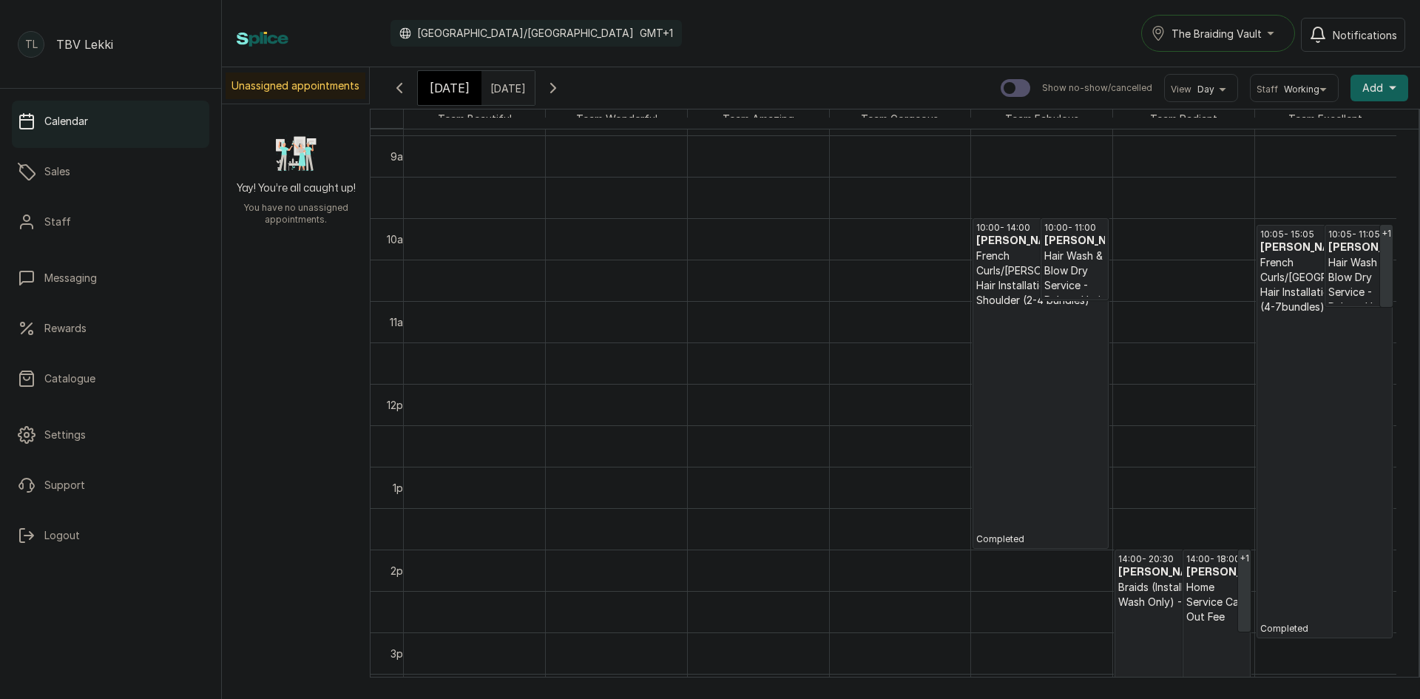
click at [1014, 402] on p "Completed" at bounding box center [1040, 426] width 129 height 237
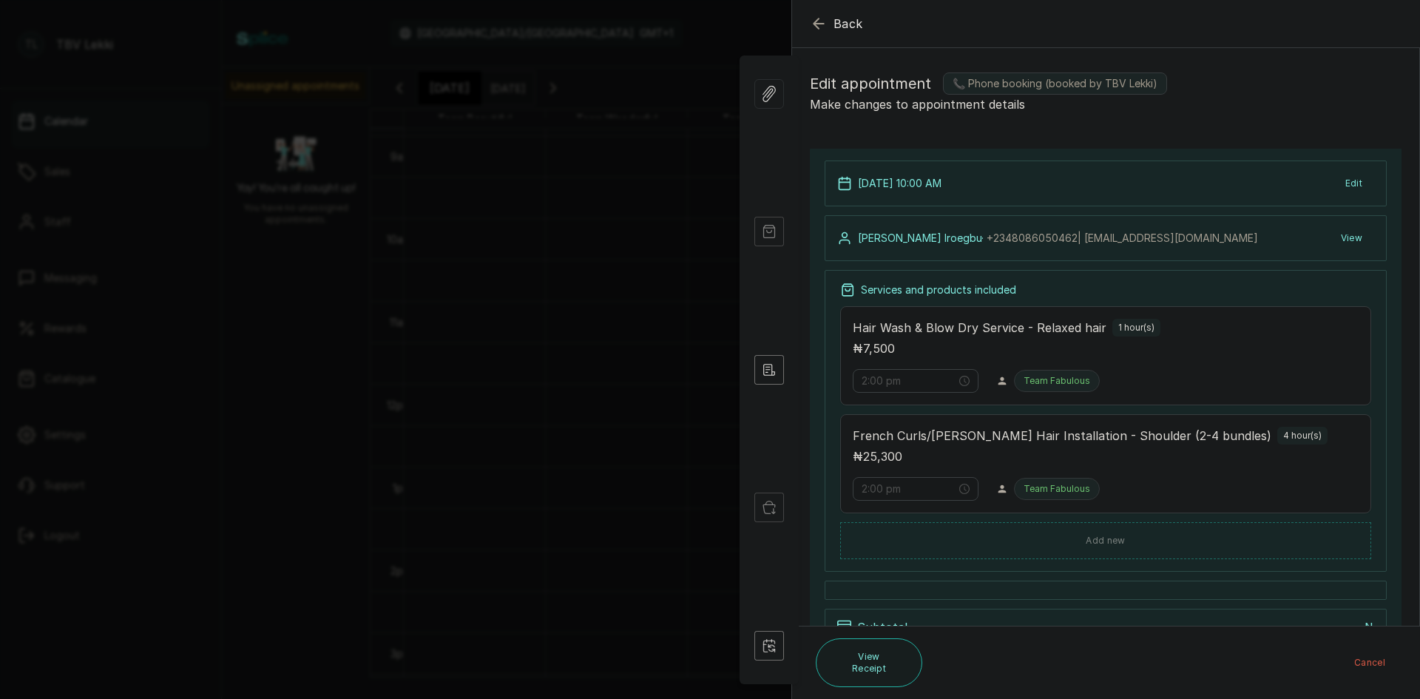
type input "10:00 am"
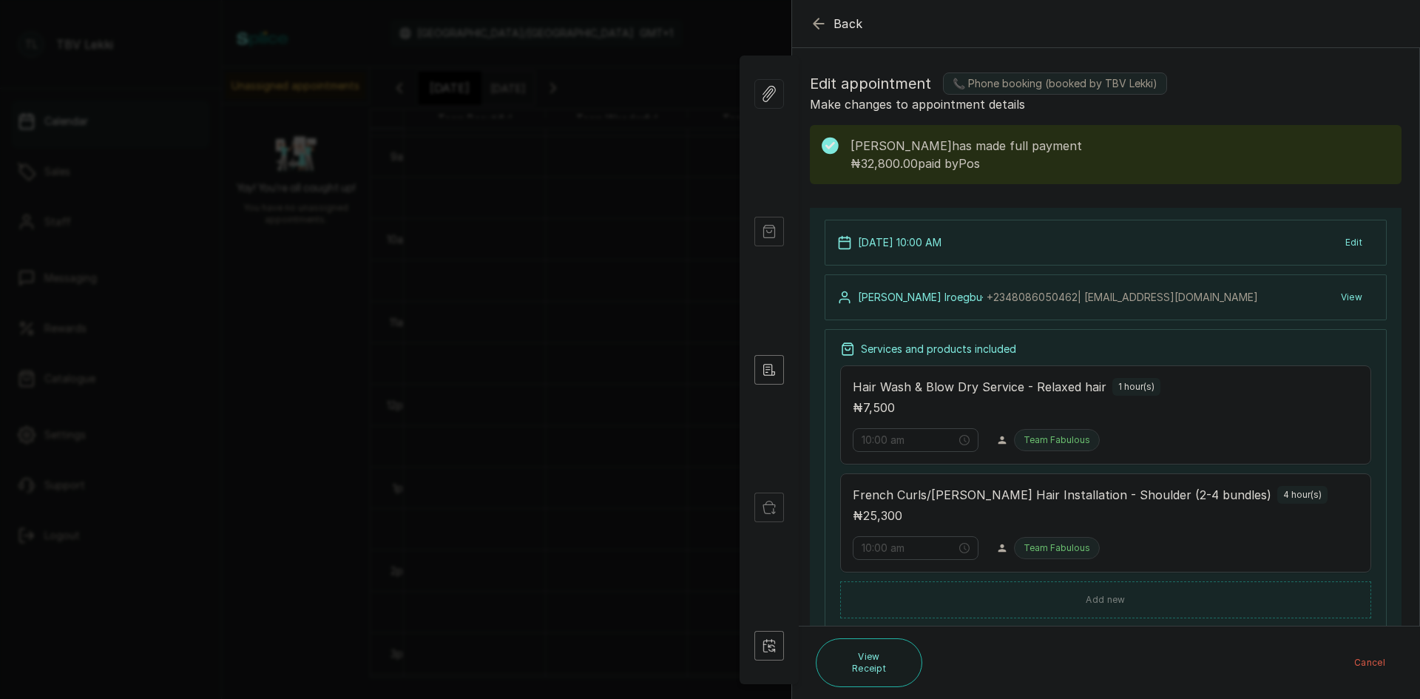
click at [830, 21] on button "Back" at bounding box center [836, 24] width 53 height 18
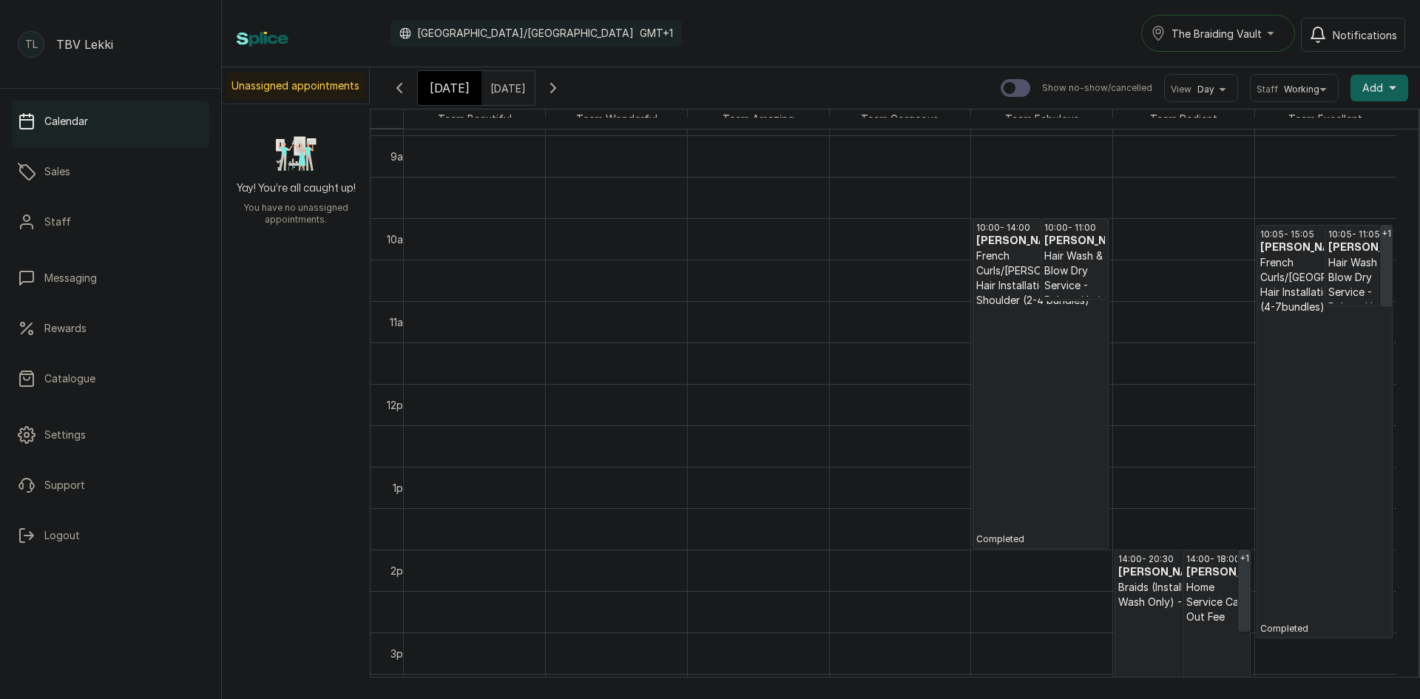
click at [1348, 324] on p "Completed" at bounding box center [1324, 474] width 129 height 320
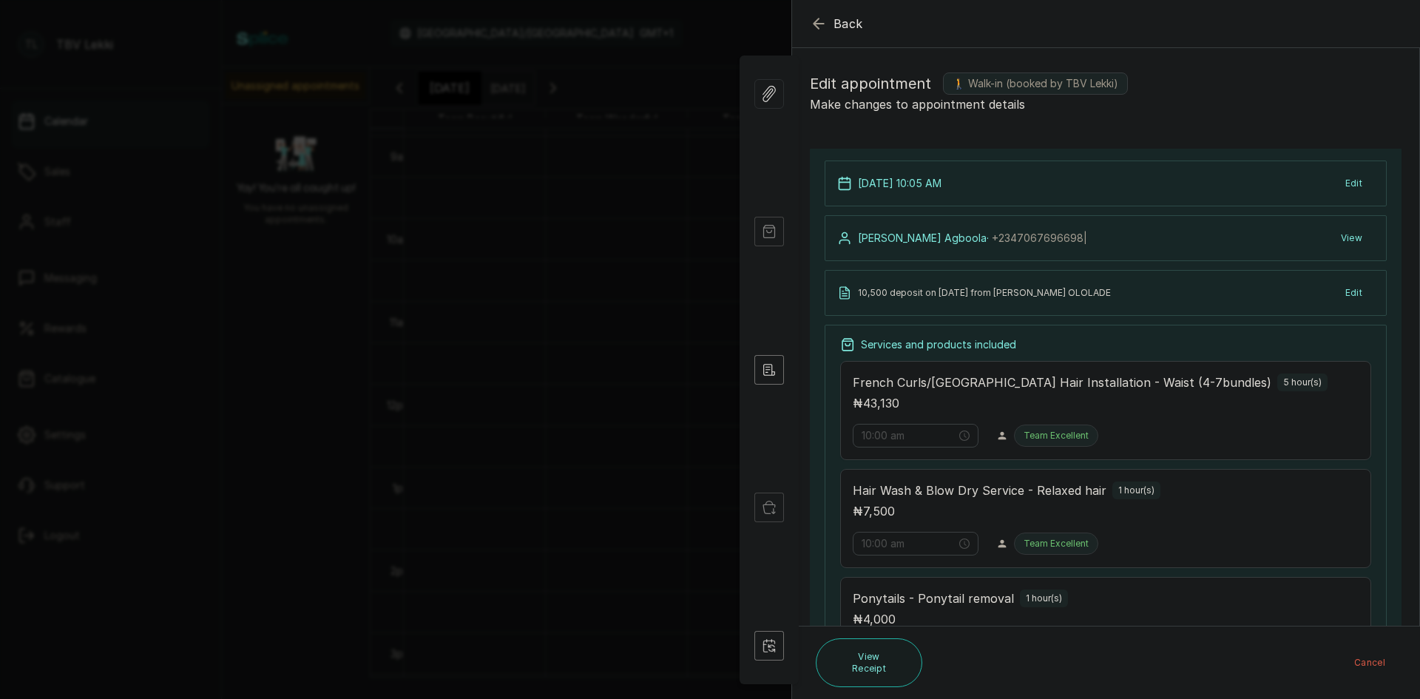
type input "10:05 am"
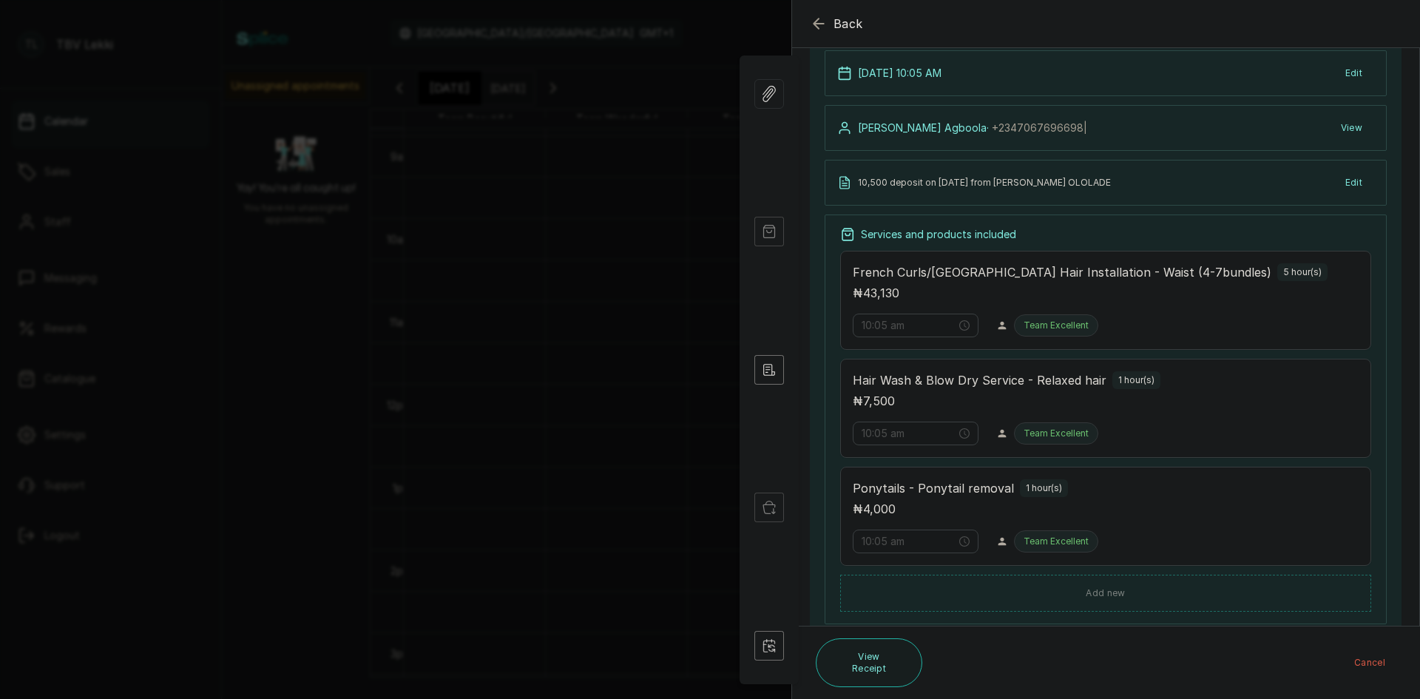
scroll to position [370, 0]
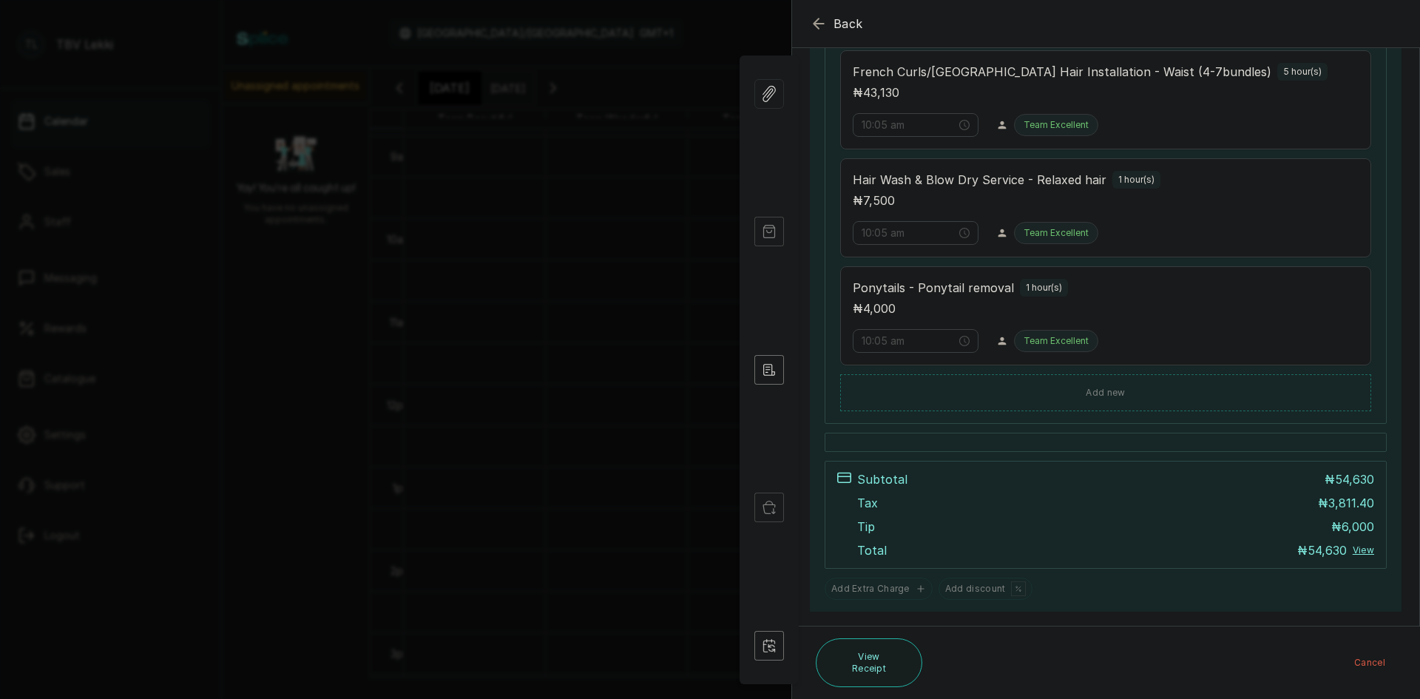
click at [826, 25] on icon "button" at bounding box center [819, 24] width 18 height 18
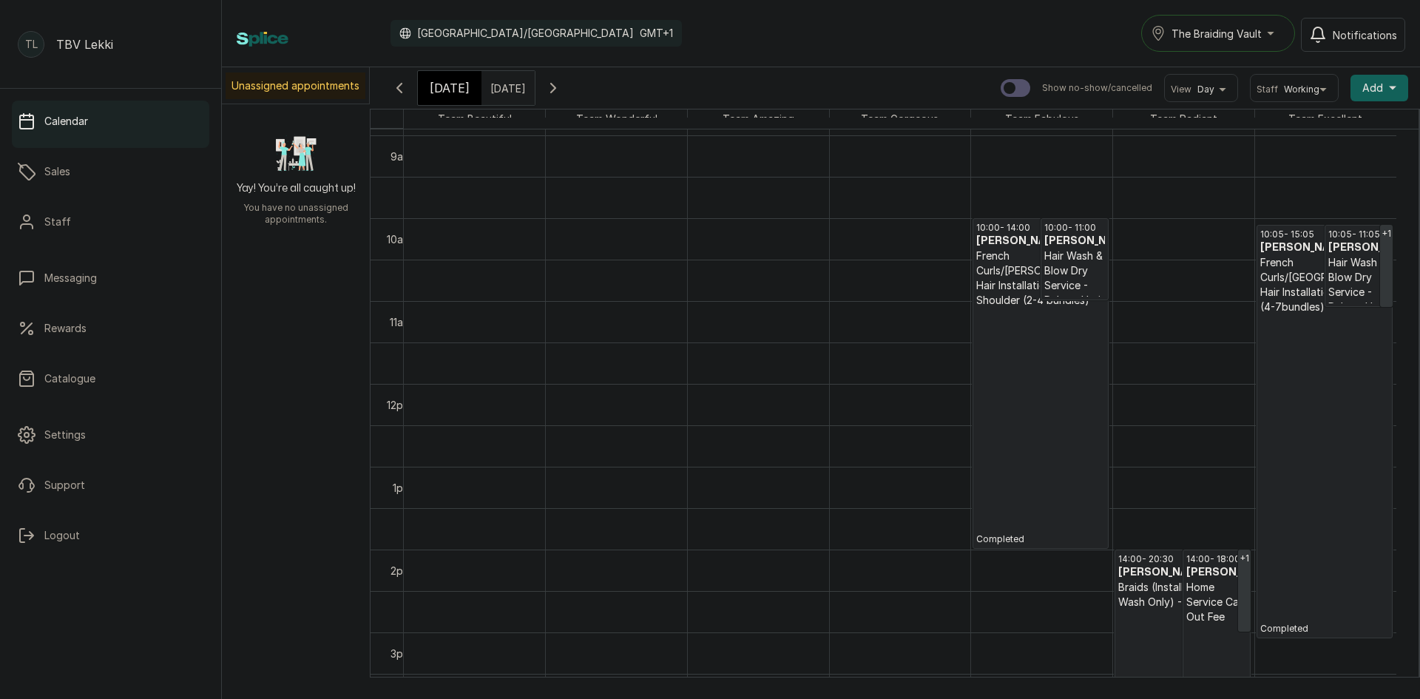
click at [1101, 446] on p "Completed" at bounding box center [1040, 426] width 129 height 237
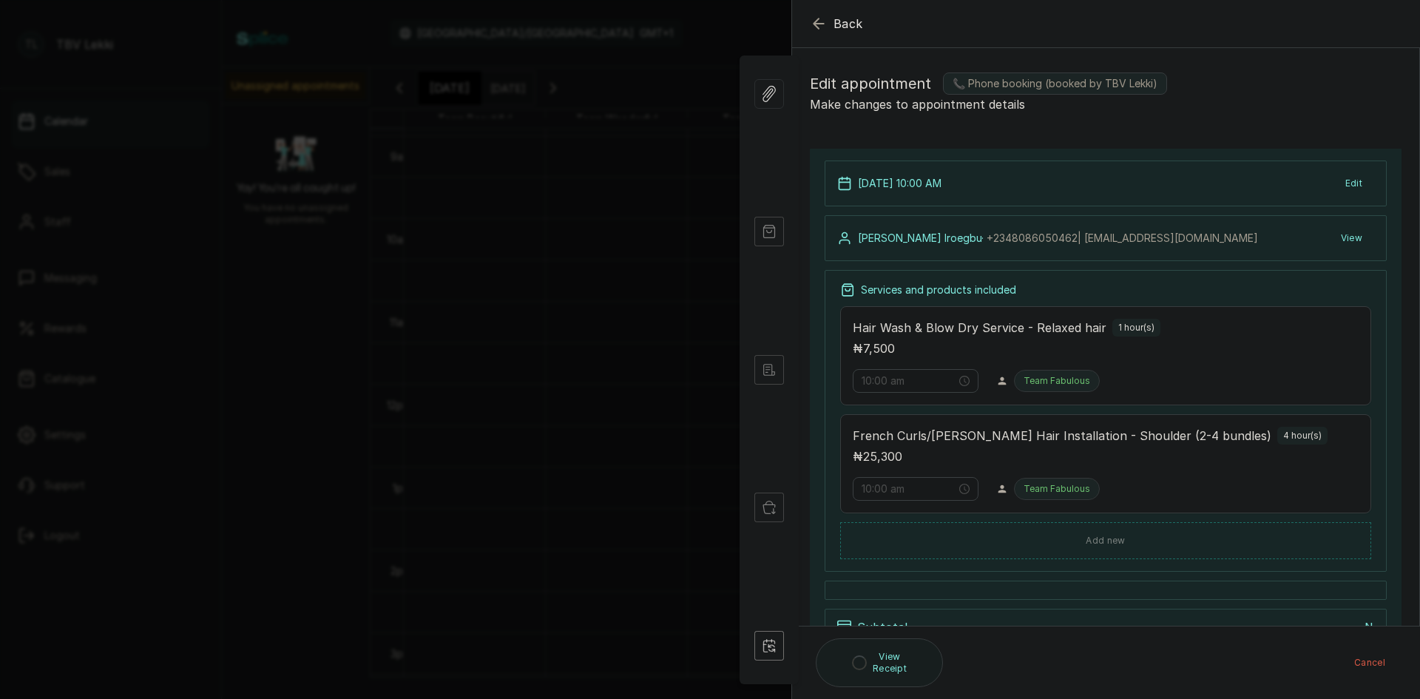
type input "10:00 am"
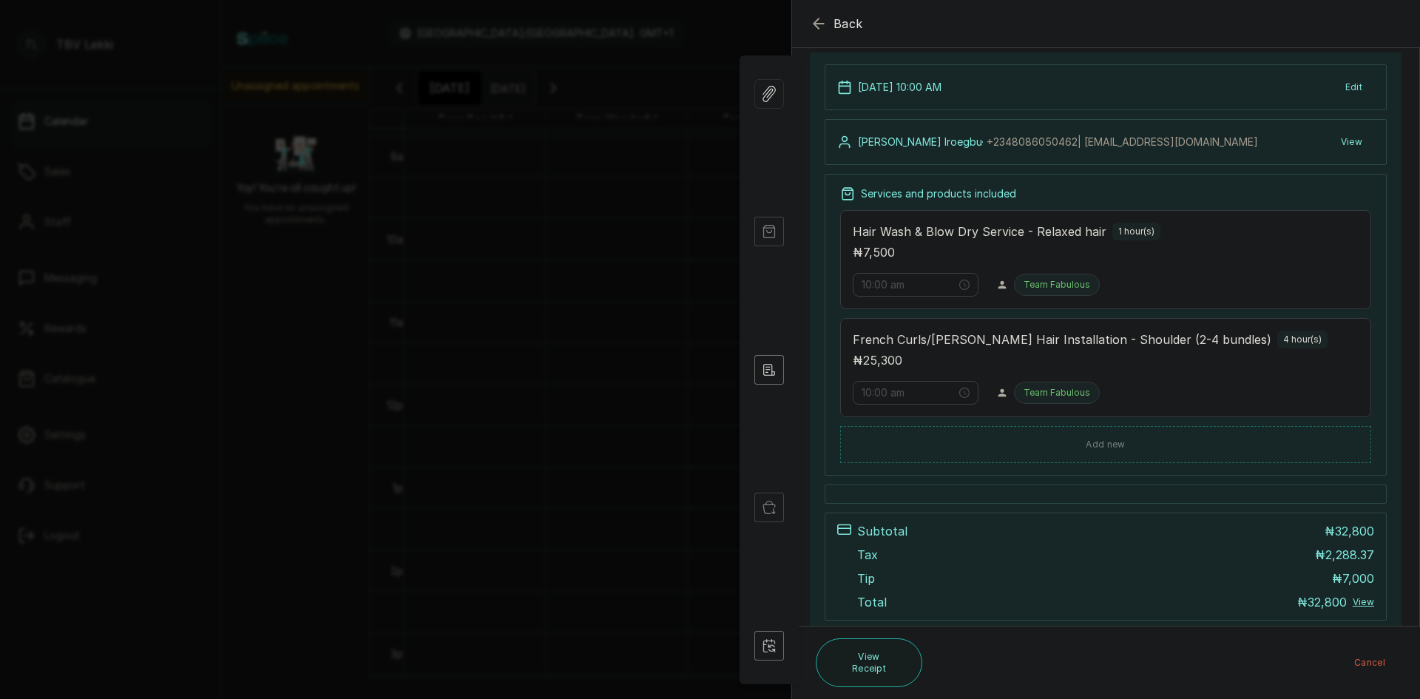
scroll to position [233, 0]
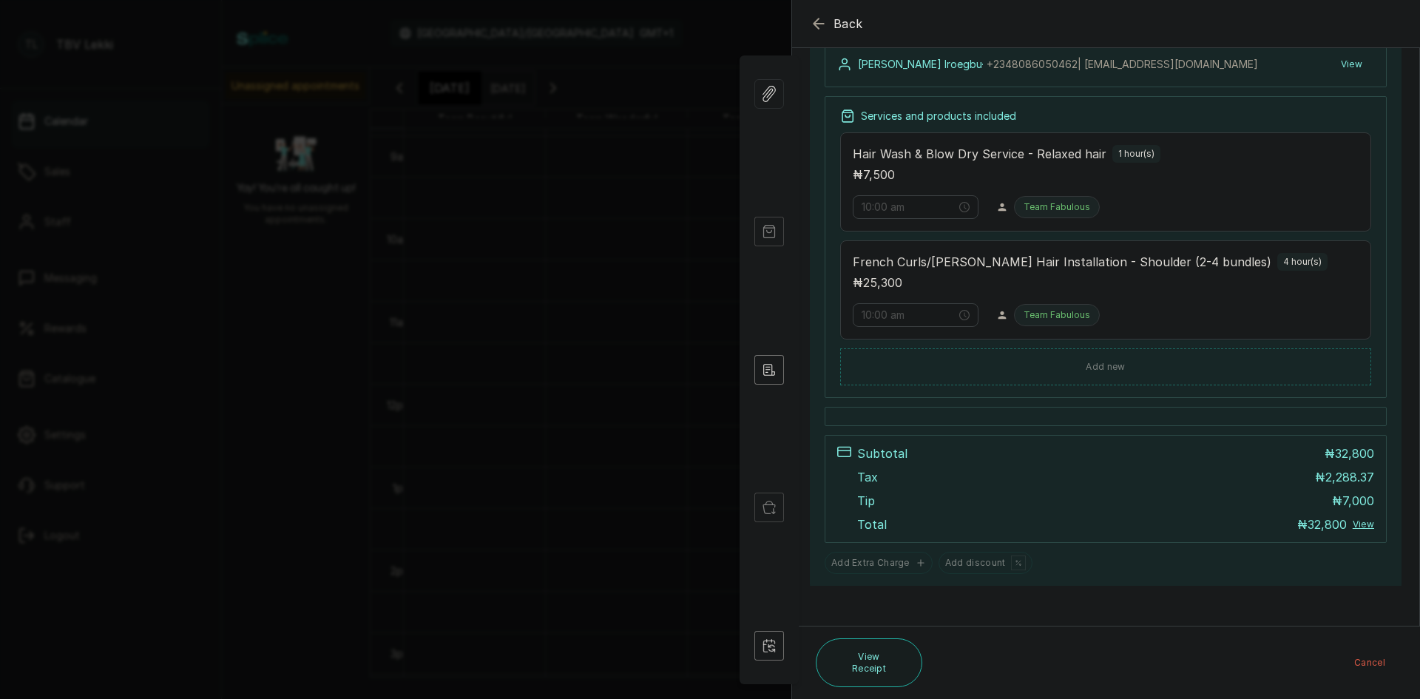
click at [810, 31] on icon "button" at bounding box center [819, 24] width 18 height 18
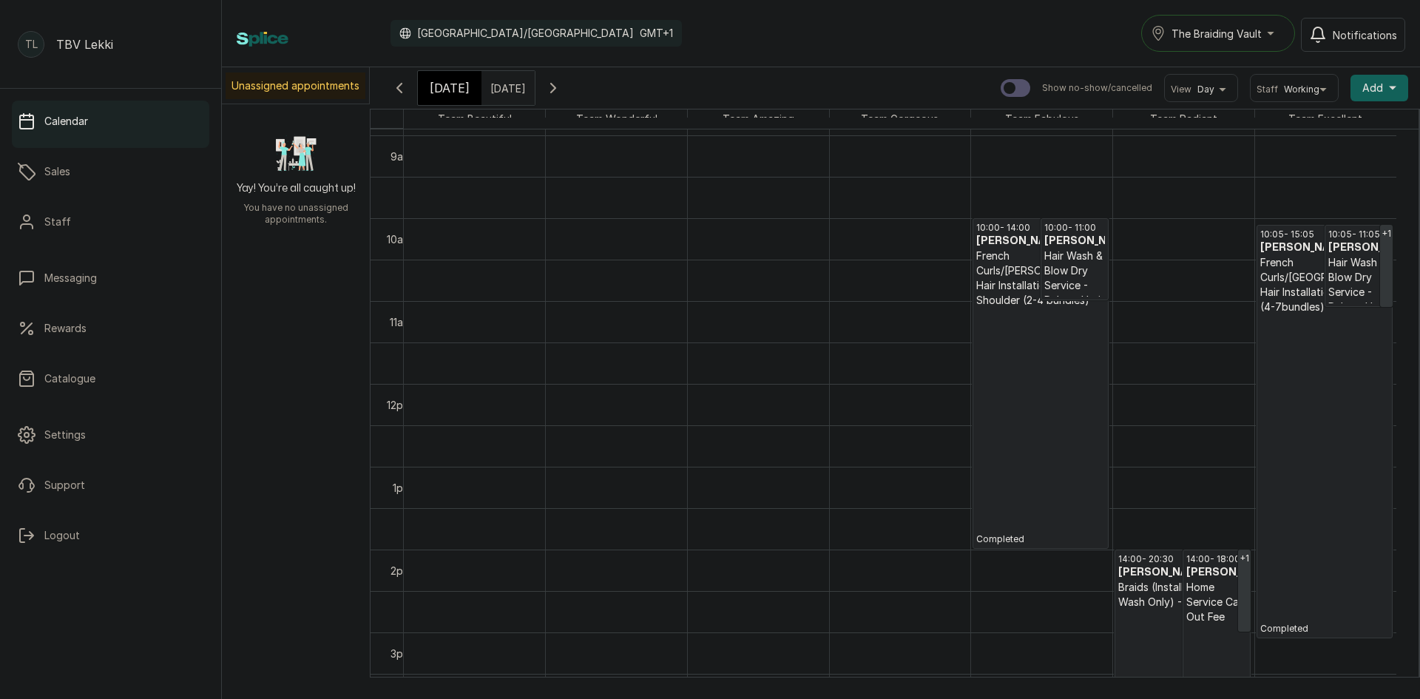
click at [1282, 286] on p "French Curls/[GEOGRAPHIC_DATA] Hair Installation - Waist (4-7bundles)" at bounding box center [1324, 284] width 129 height 59
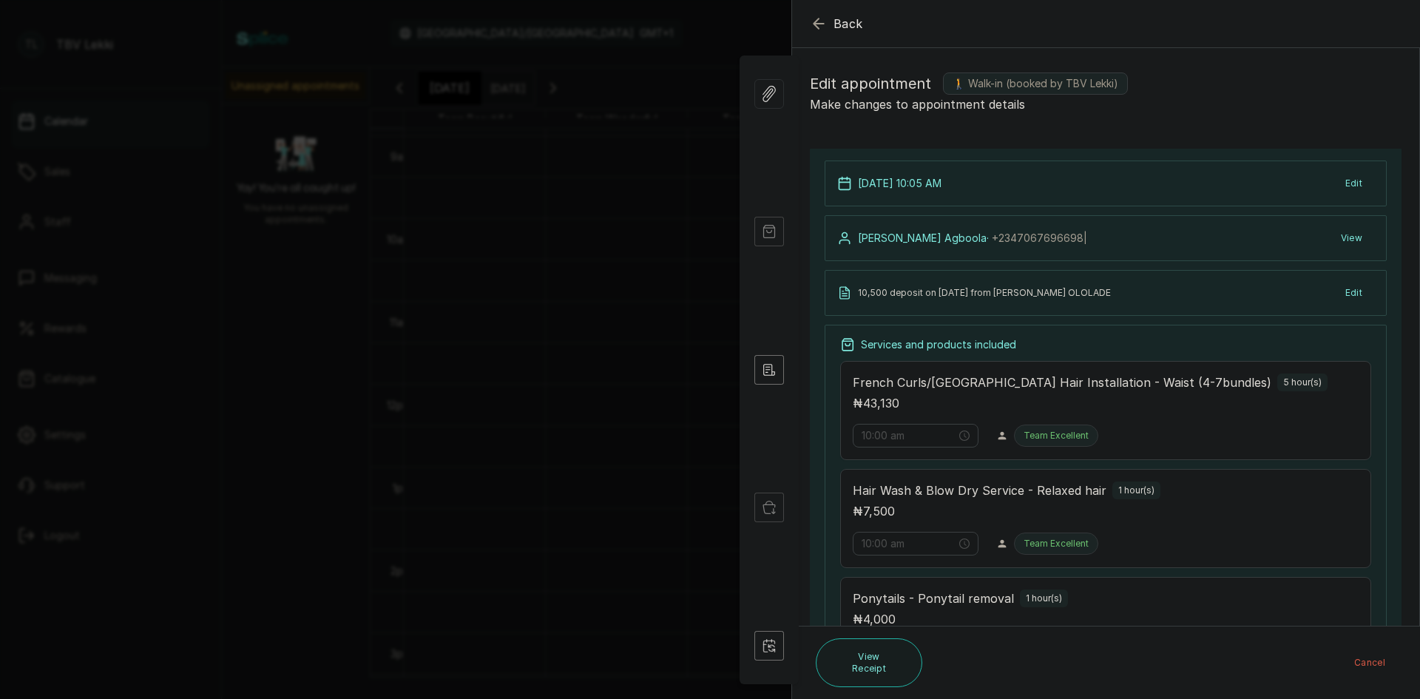
type input "10:05 am"
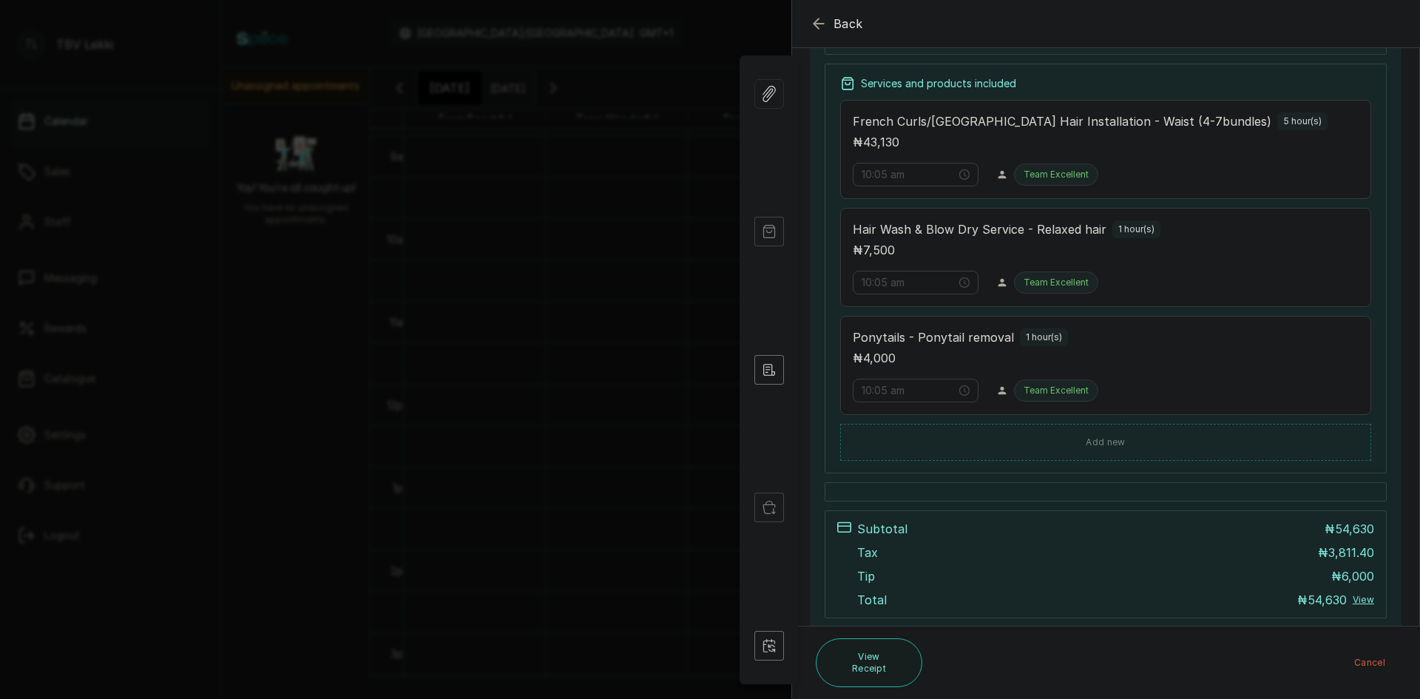
scroll to position [370, 0]
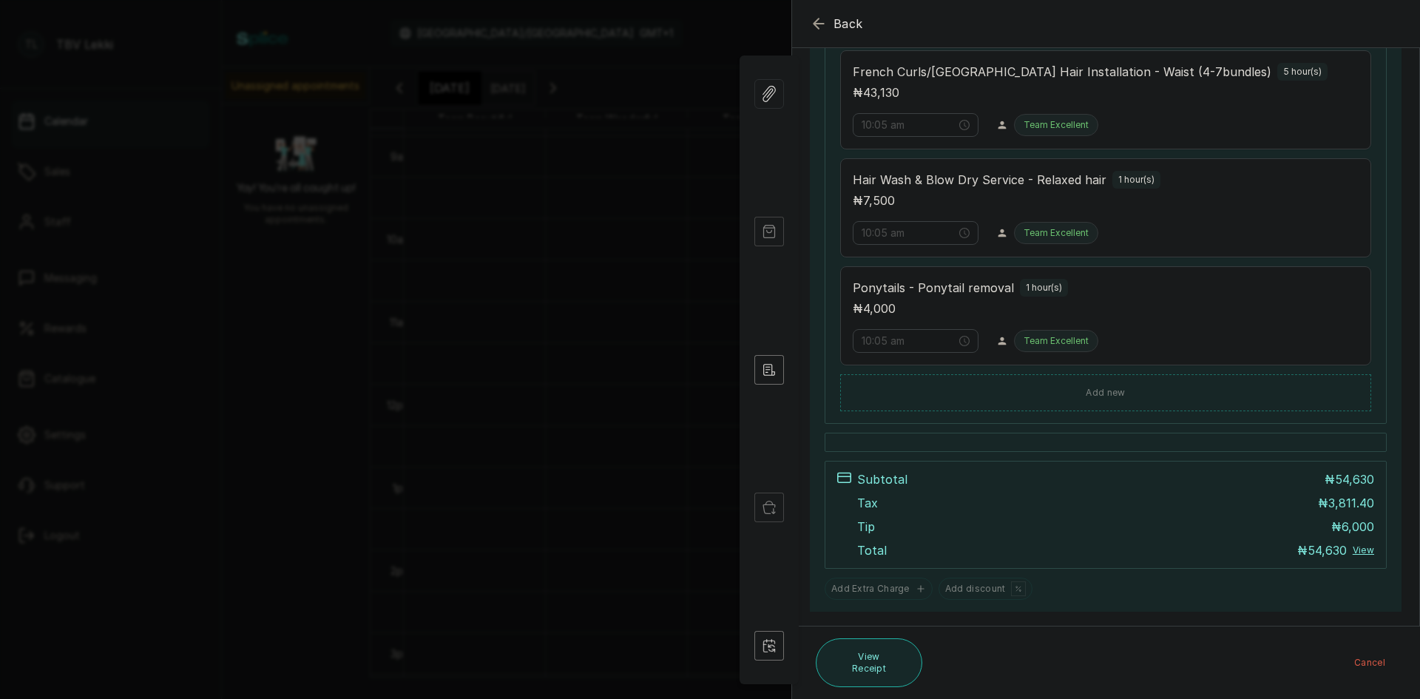
click at [904, 664] on button "View Receipt" at bounding box center [869, 662] width 106 height 49
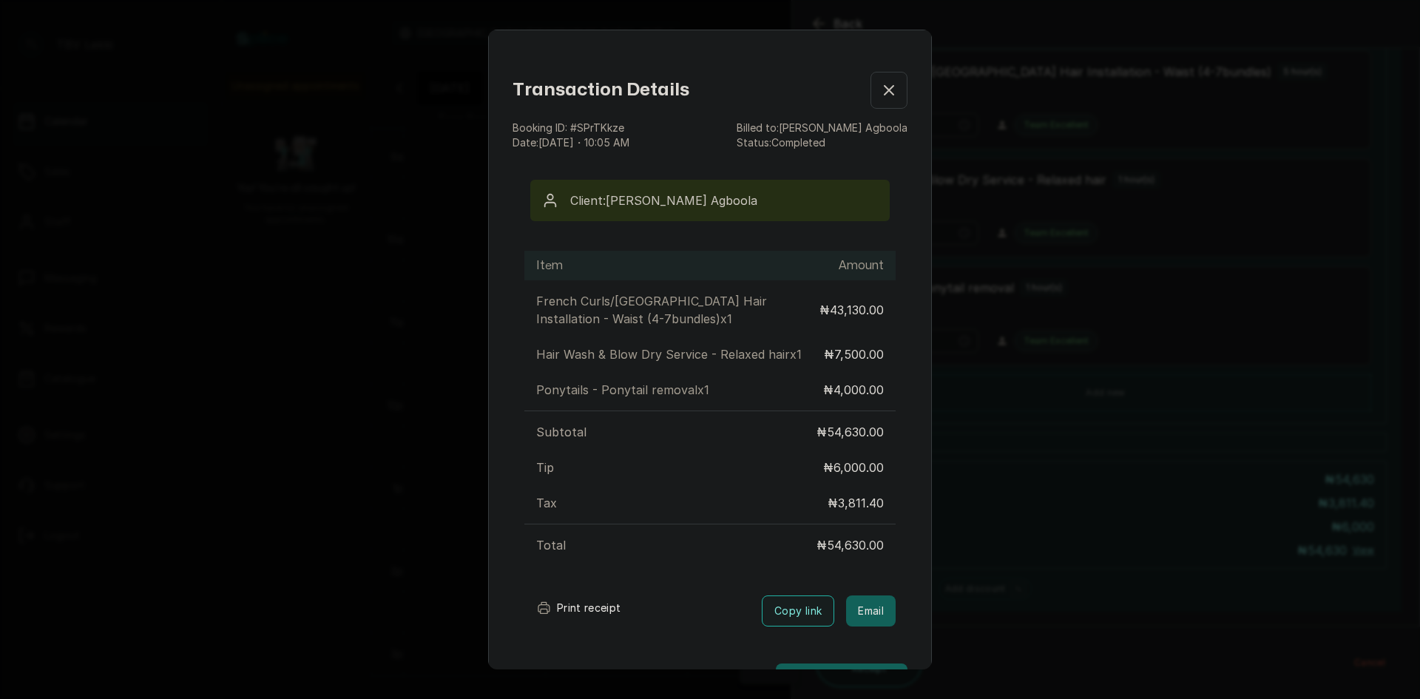
scroll to position [48, 0]
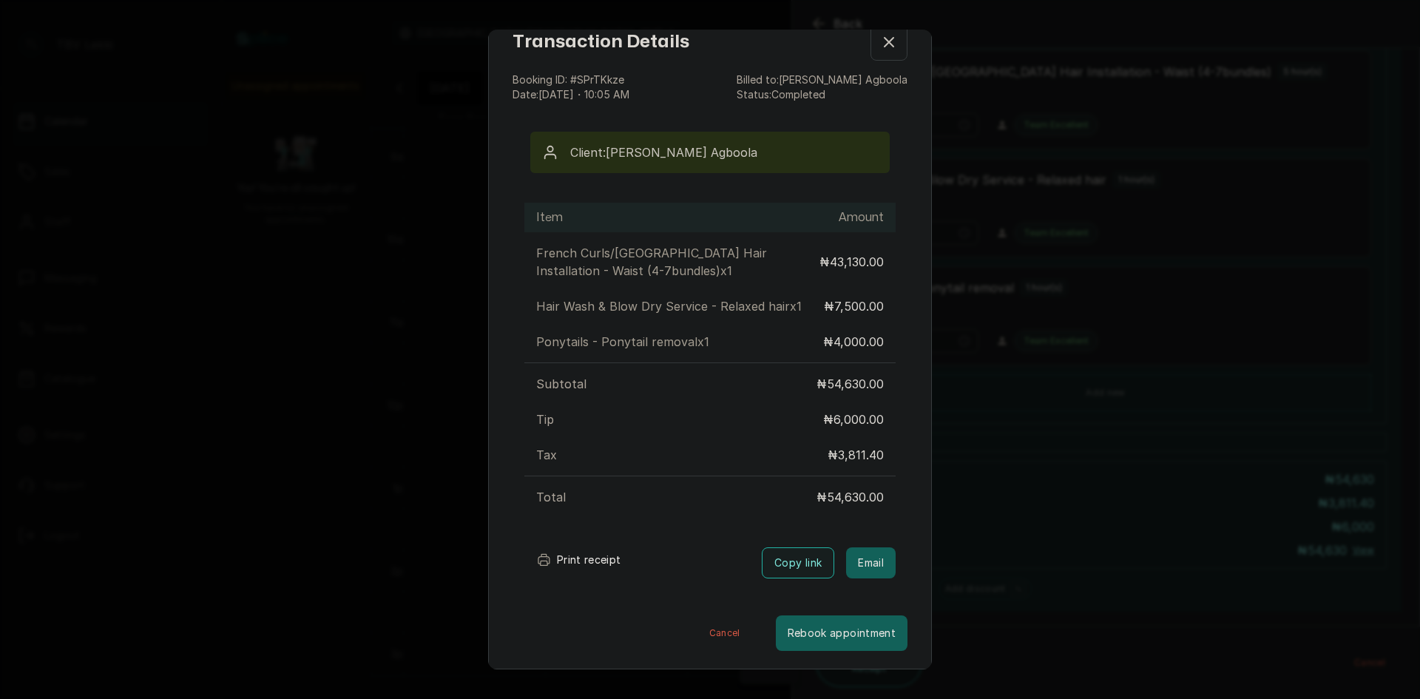
click at [880, 39] on icon "button" at bounding box center [889, 42] width 18 height 18
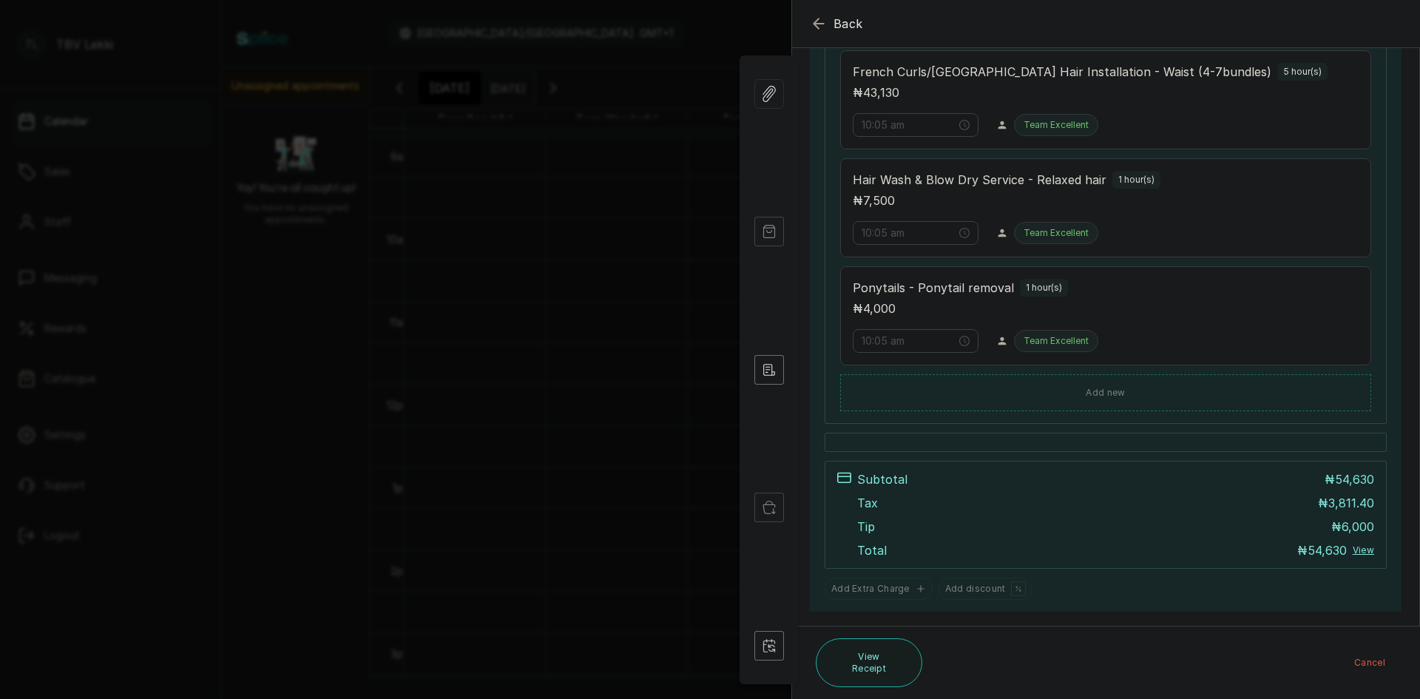
click at [819, 25] on icon "button" at bounding box center [819, 24] width 18 height 18
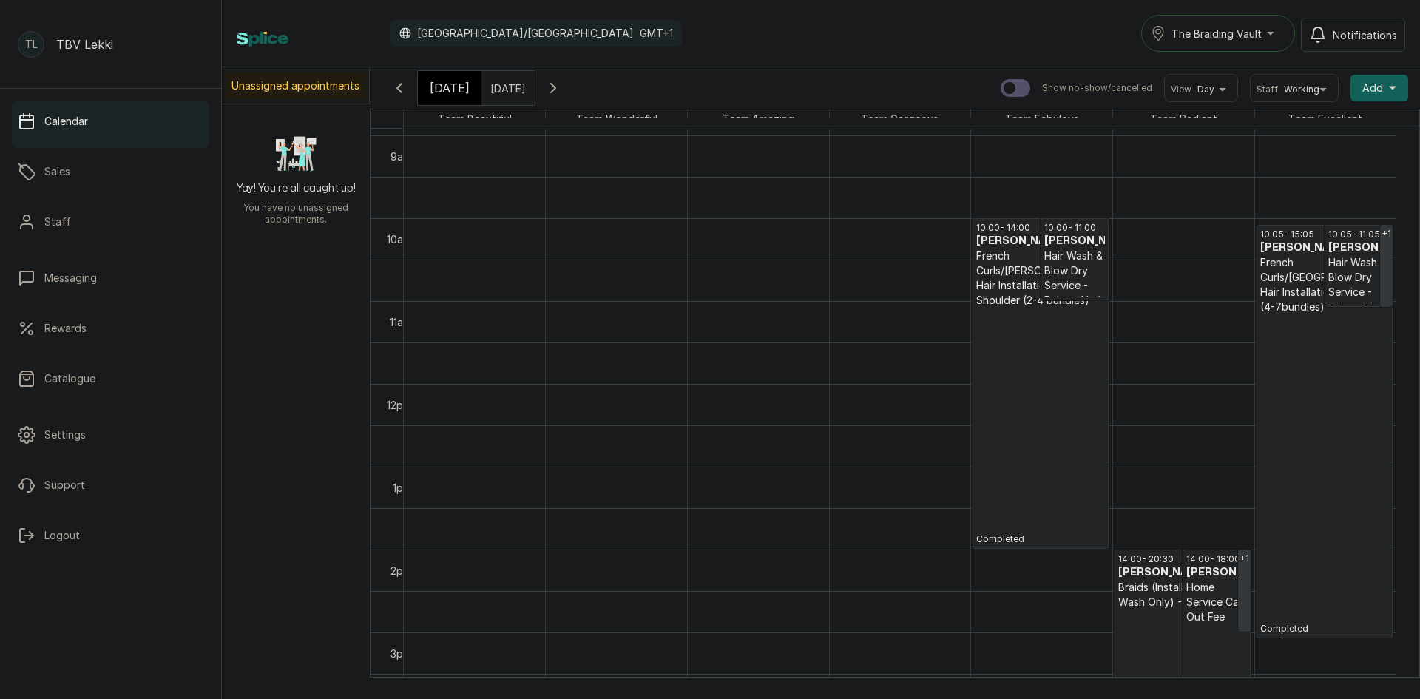
click at [506, 83] on input "[DATE]" at bounding box center [494, 84] width 24 height 25
click at [428, 157] on span "1" at bounding box center [426, 158] width 4 height 13
click at [541, 323] on button "OK" at bounding box center [525, 320] width 31 height 24
click at [404, 89] on icon "button" at bounding box center [399, 88] width 18 height 18
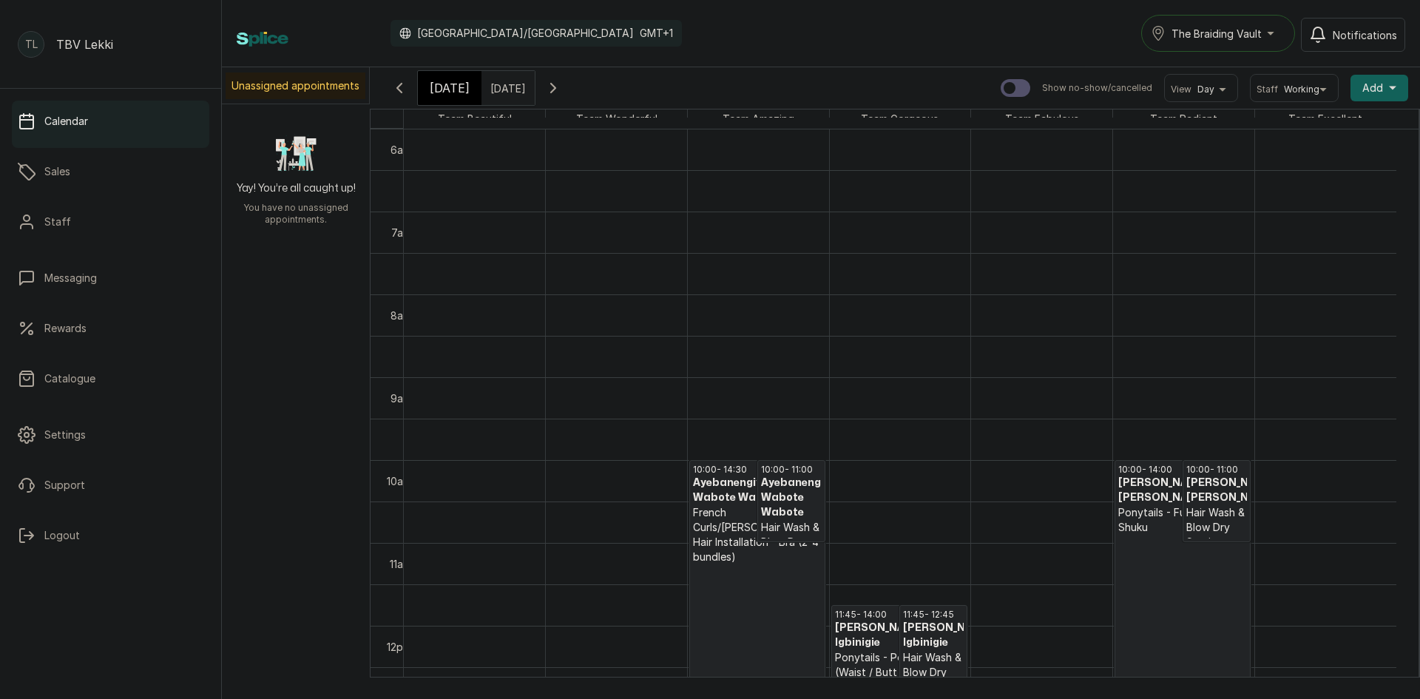
click at [404, 89] on icon "button" at bounding box center [399, 88] width 18 height 18
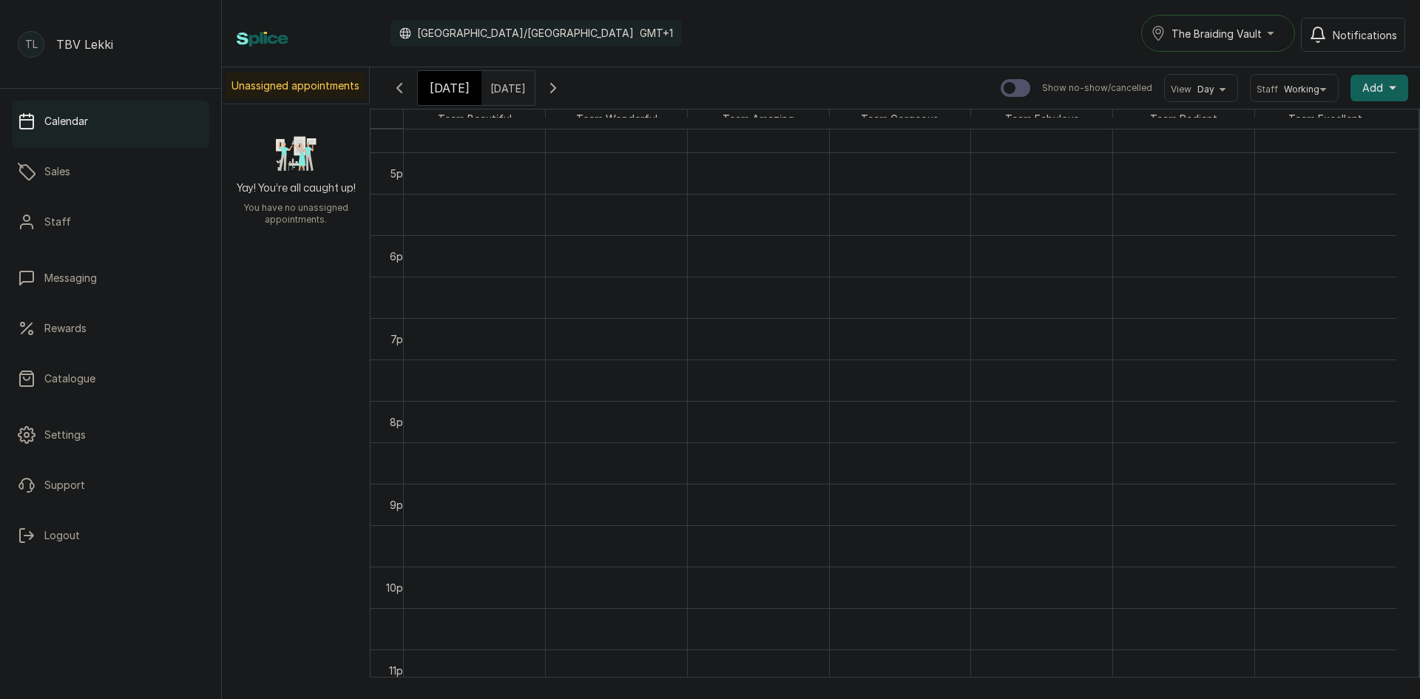
scroll to position [1417, 0]
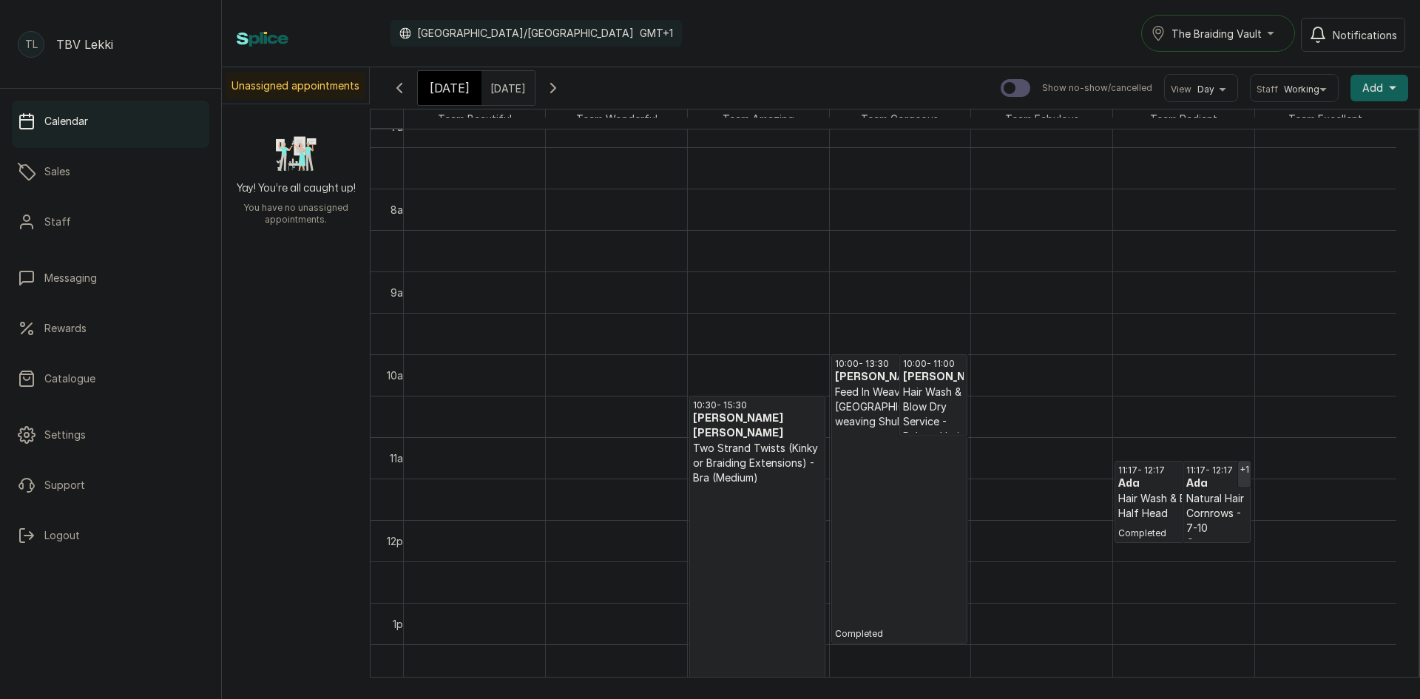
click at [741, 463] on p "Two Strand Twists (Kinky or Braiding Extensions) - Bra (Medium)" at bounding box center [757, 463] width 129 height 44
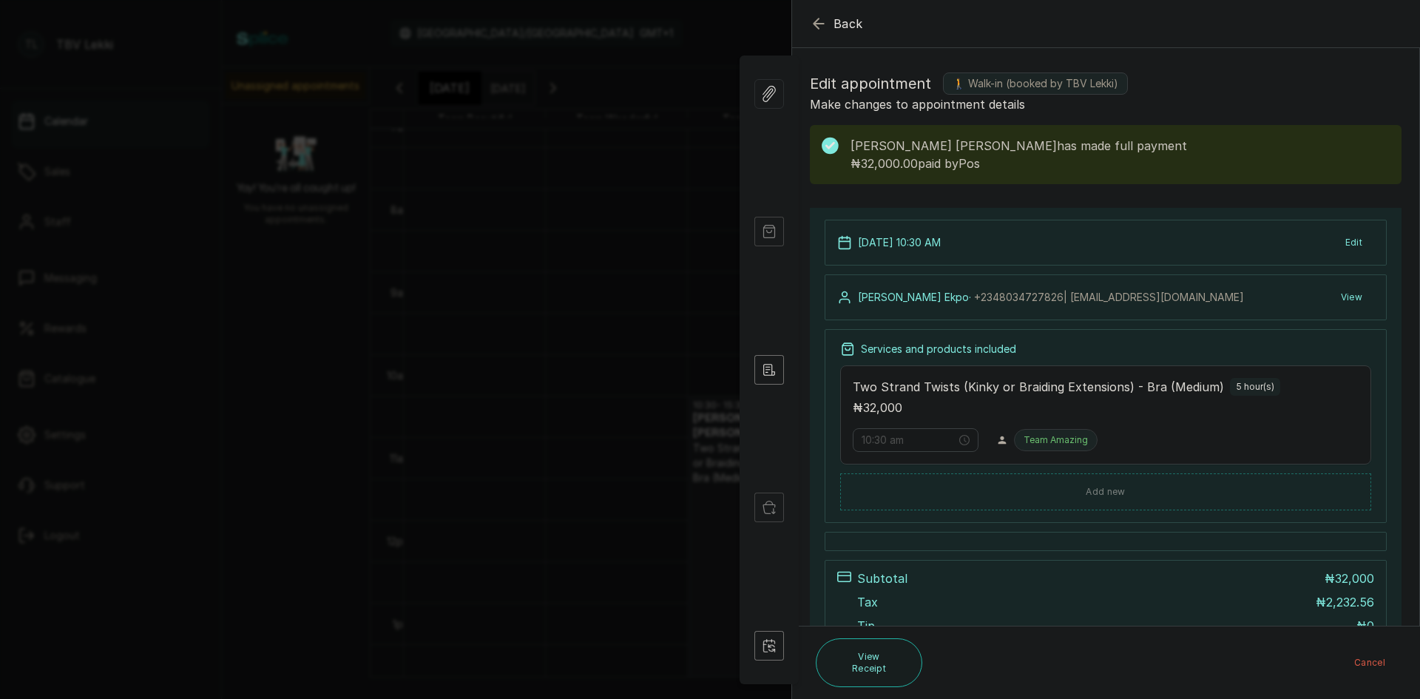
click at [838, 23] on span "Back" at bounding box center [848, 24] width 30 height 18
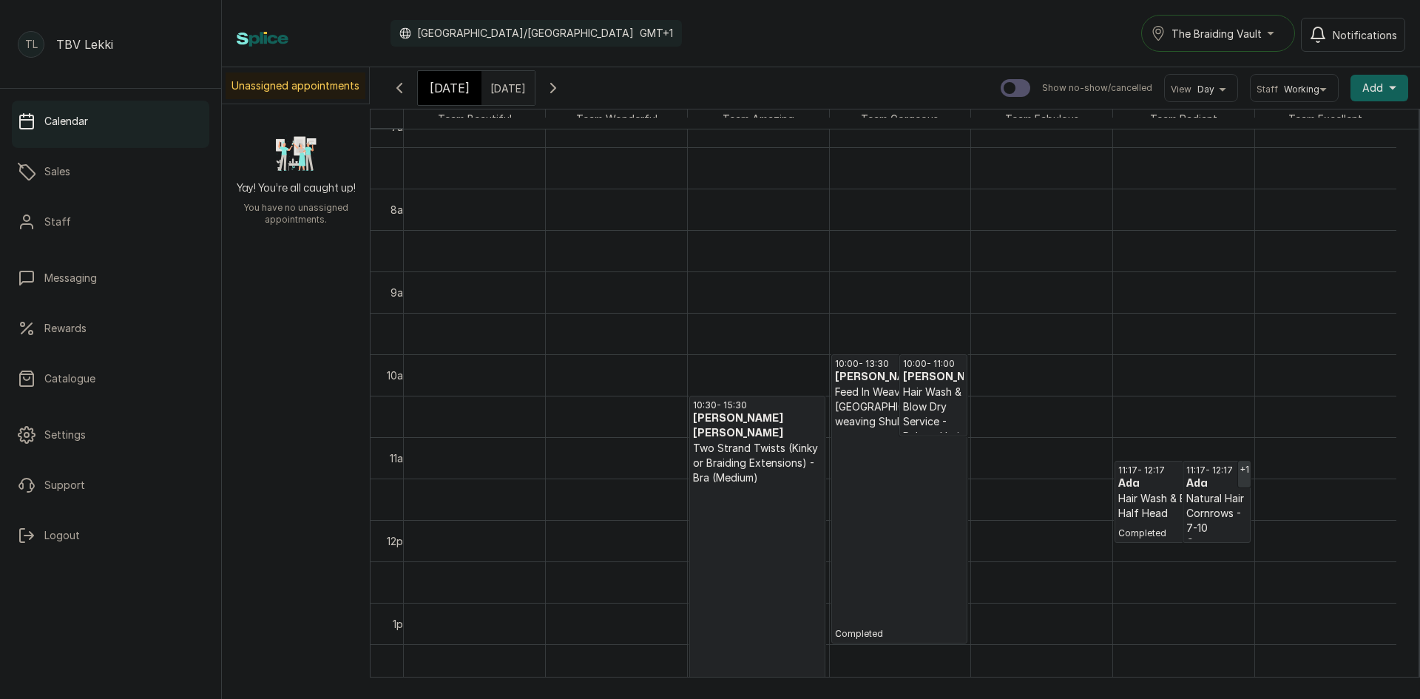
click at [884, 413] on p "Feed In Weaving - [GEOGRAPHIC_DATA] weaving Shuku (Waist)" at bounding box center [899, 406] width 129 height 44
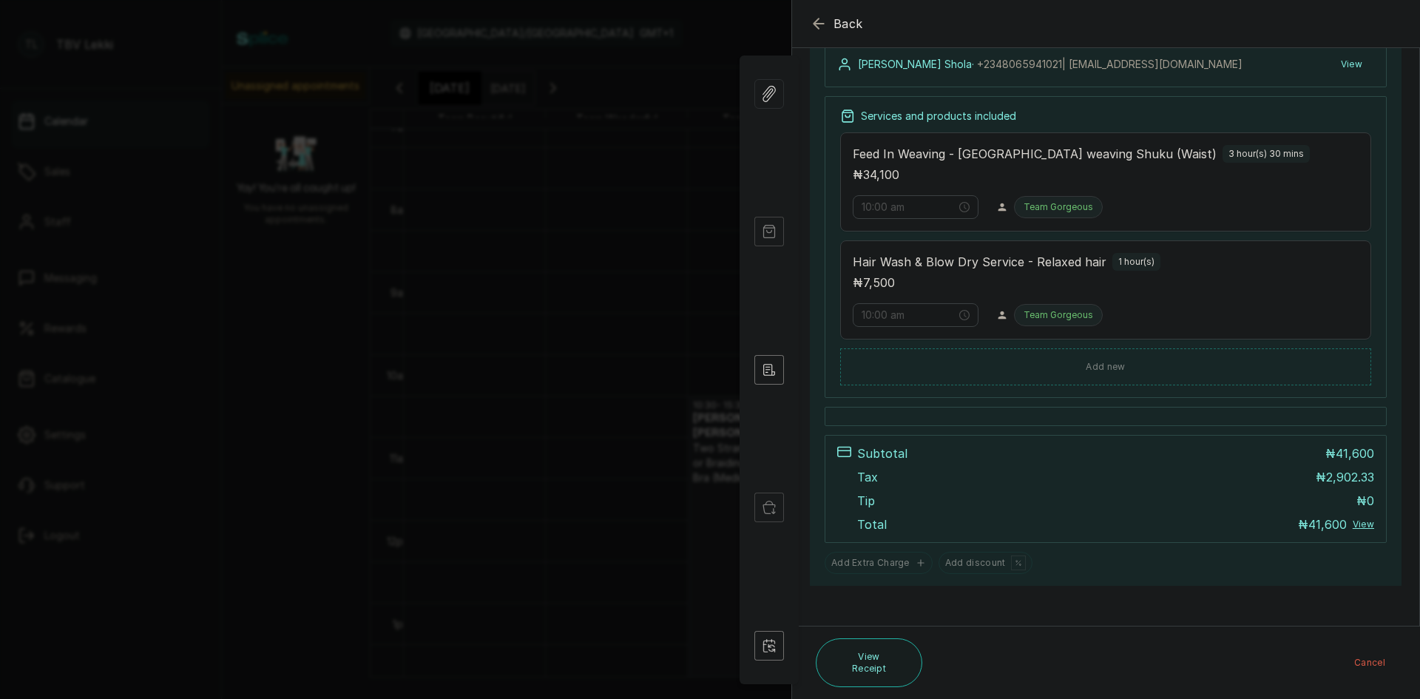
click at [828, 16] on button "Back" at bounding box center [836, 24] width 53 height 18
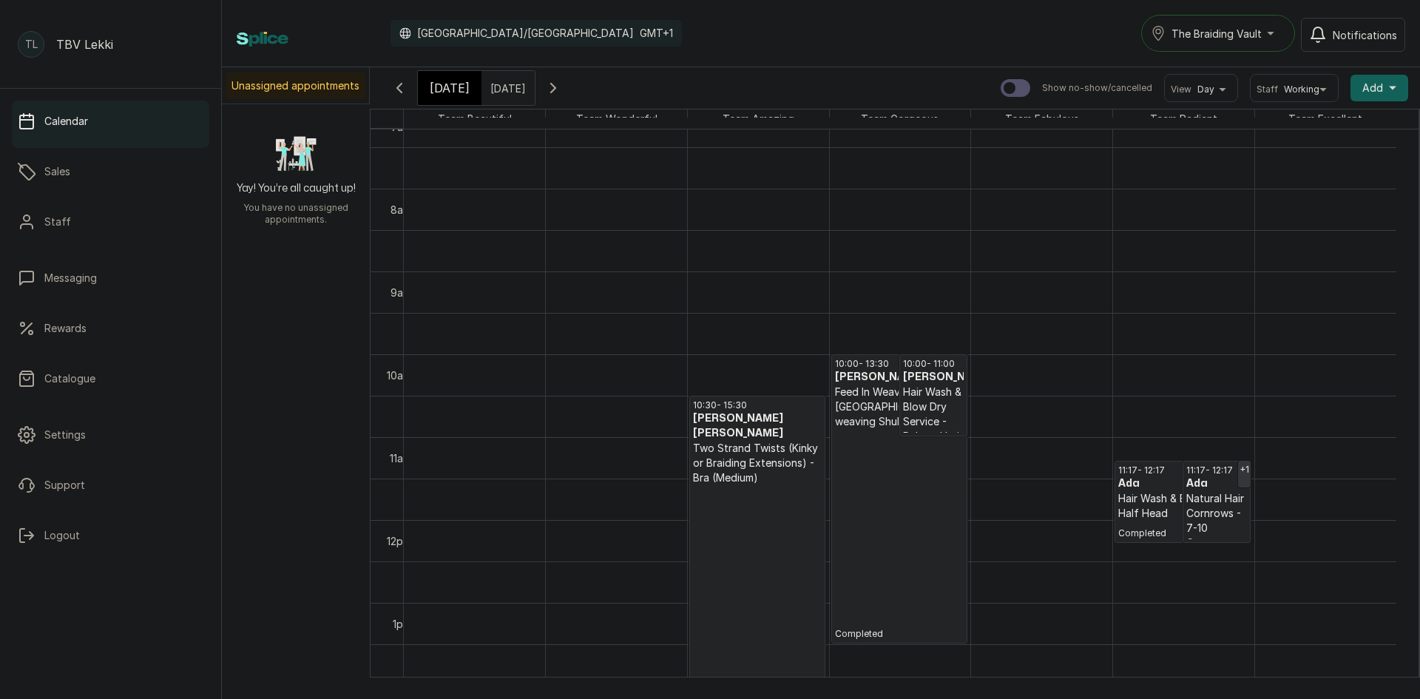
click at [1150, 501] on p "Hair Wash & Blow Dry - Half Head" at bounding box center [1182, 506] width 129 height 30
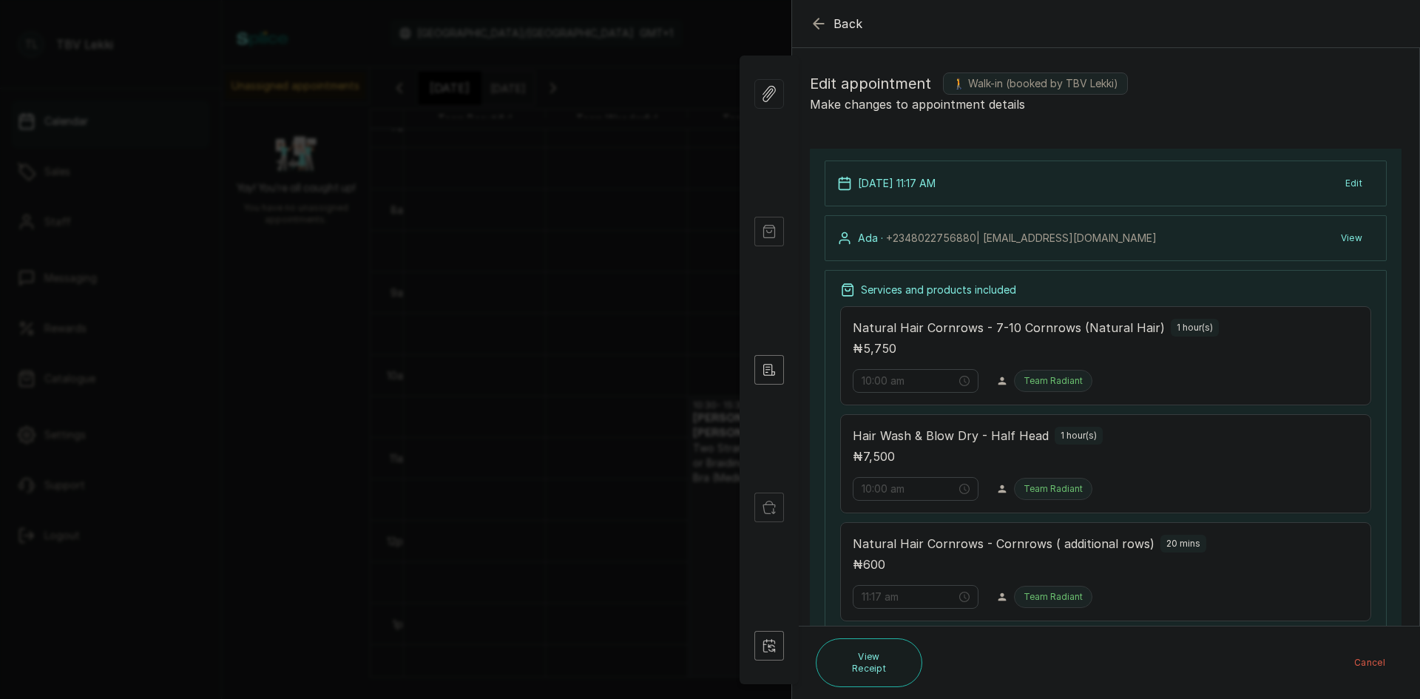
type input "11:17 am"
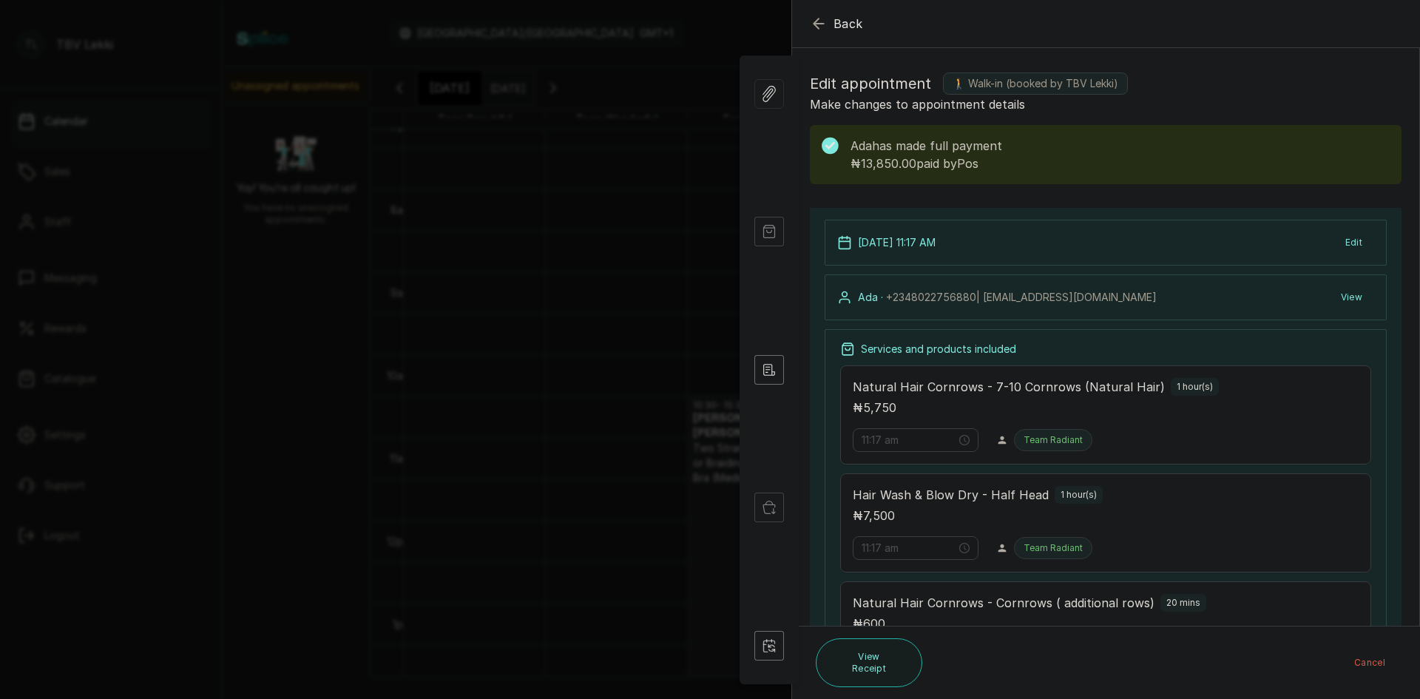
click at [835, 19] on span "Back" at bounding box center [848, 24] width 30 height 18
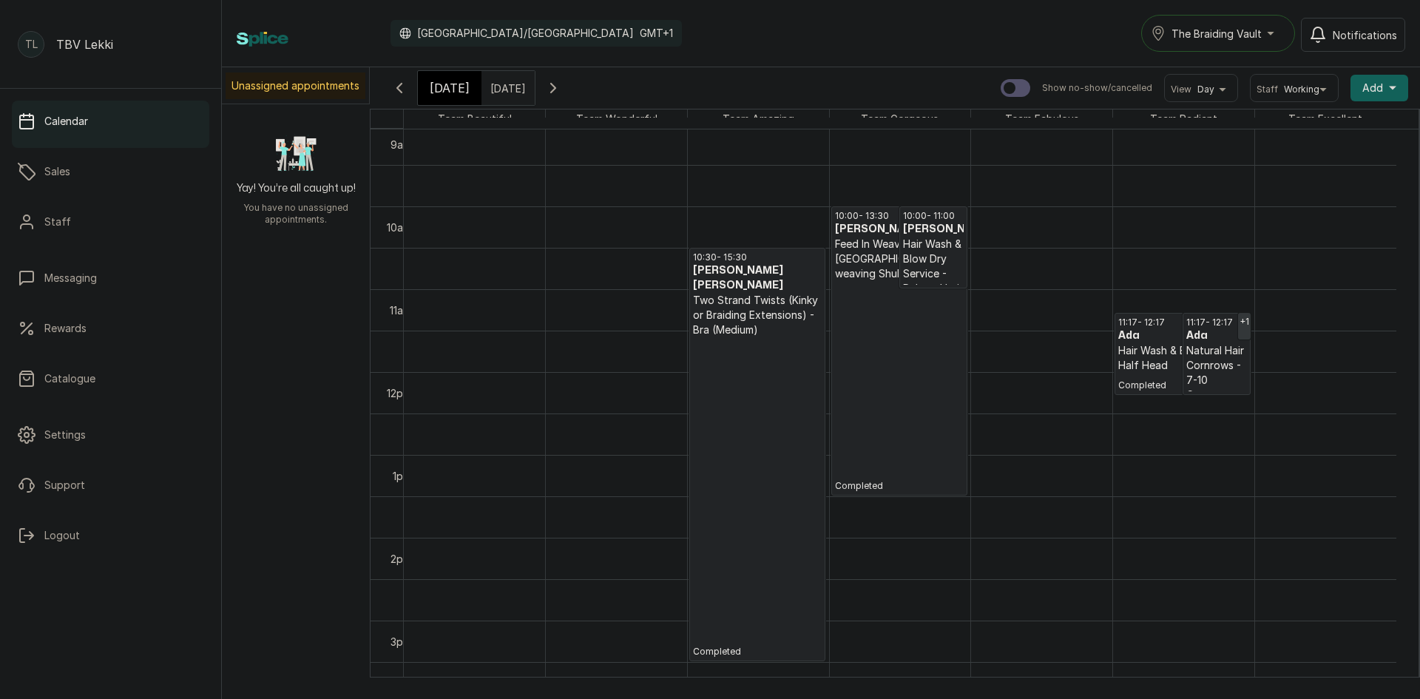
click at [762, 337] on p "Completed" at bounding box center [757, 497] width 129 height 320
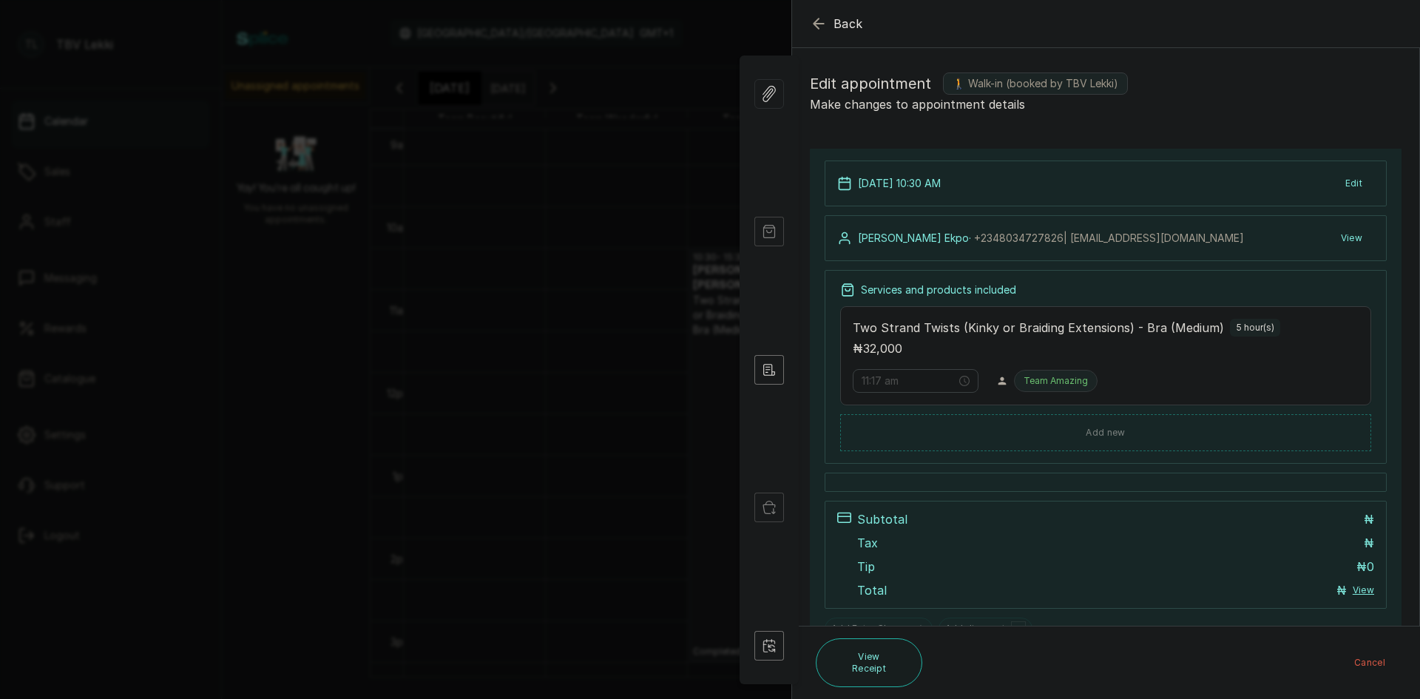
type input "10:30 am"
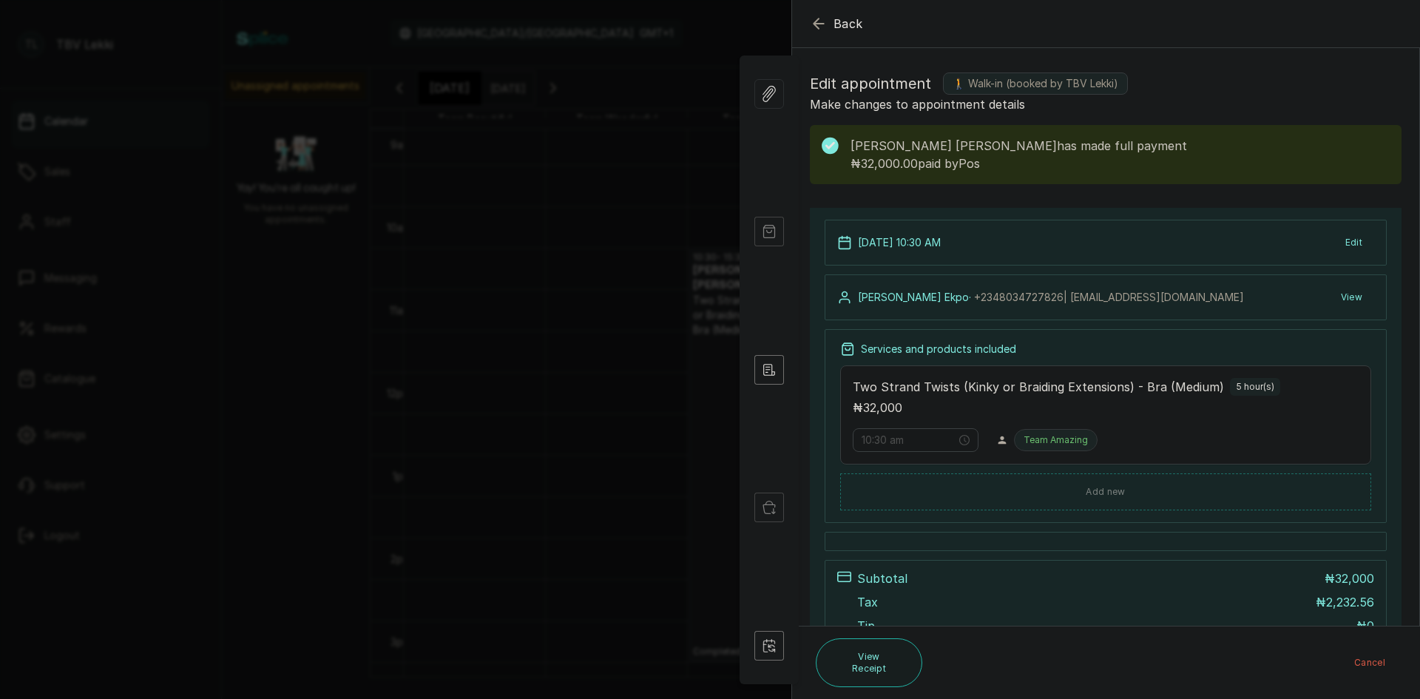
click at [833, 18] on button "Back" at bounding box center [836, 24] width 53 height 18
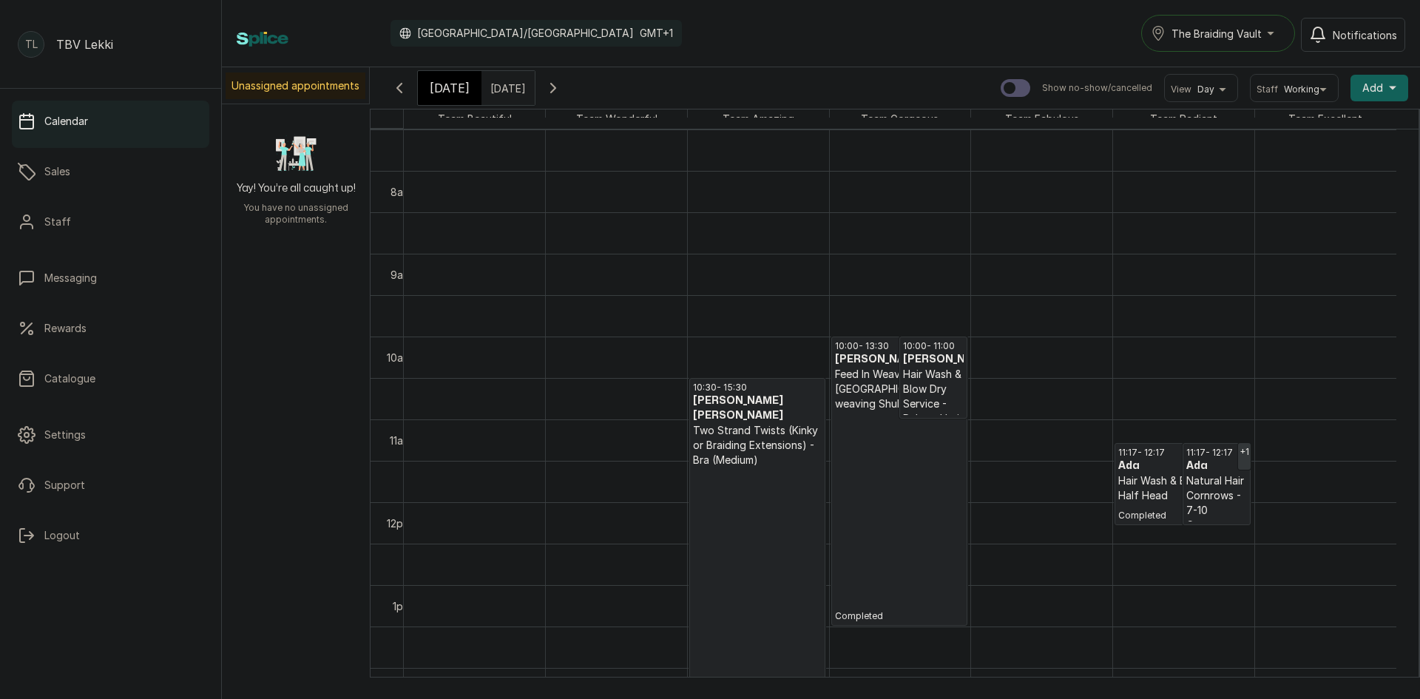
scroll to position [603, 0]
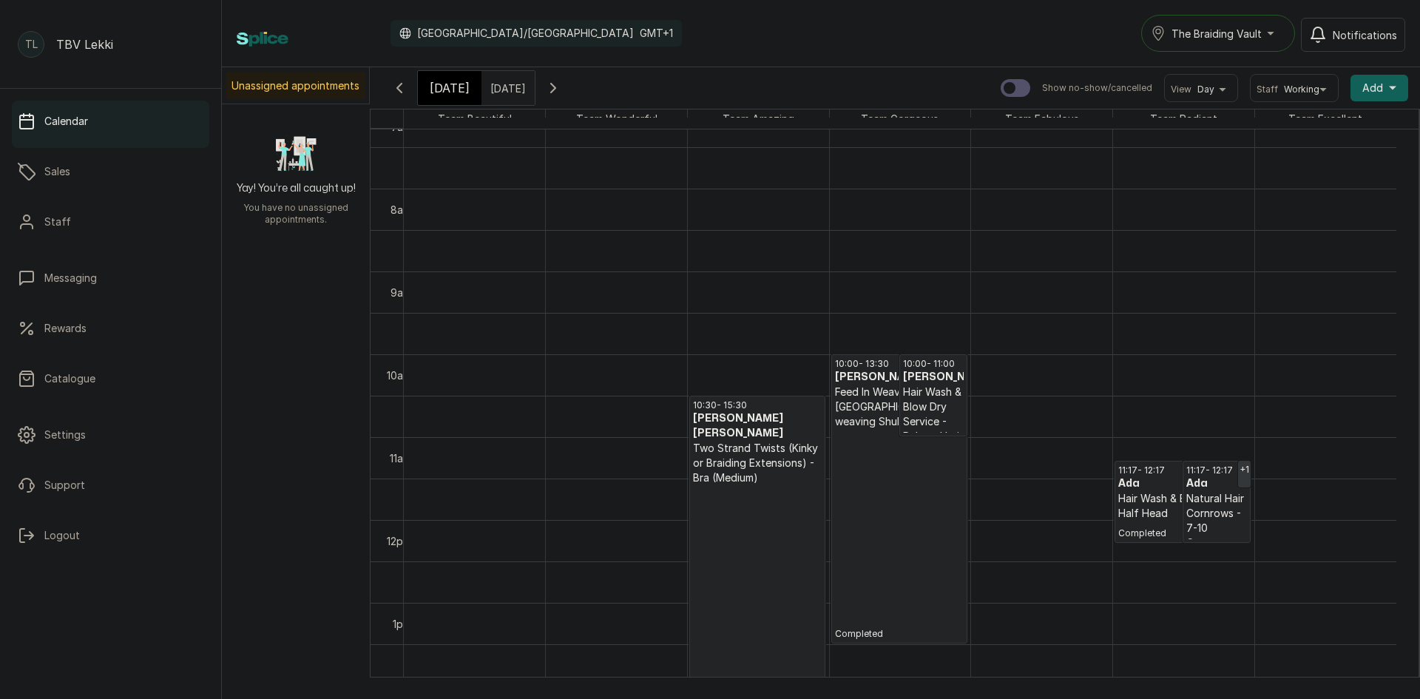
click at [555, 84] on icon "button" at bounding box center [553, 88] width 4 height 9
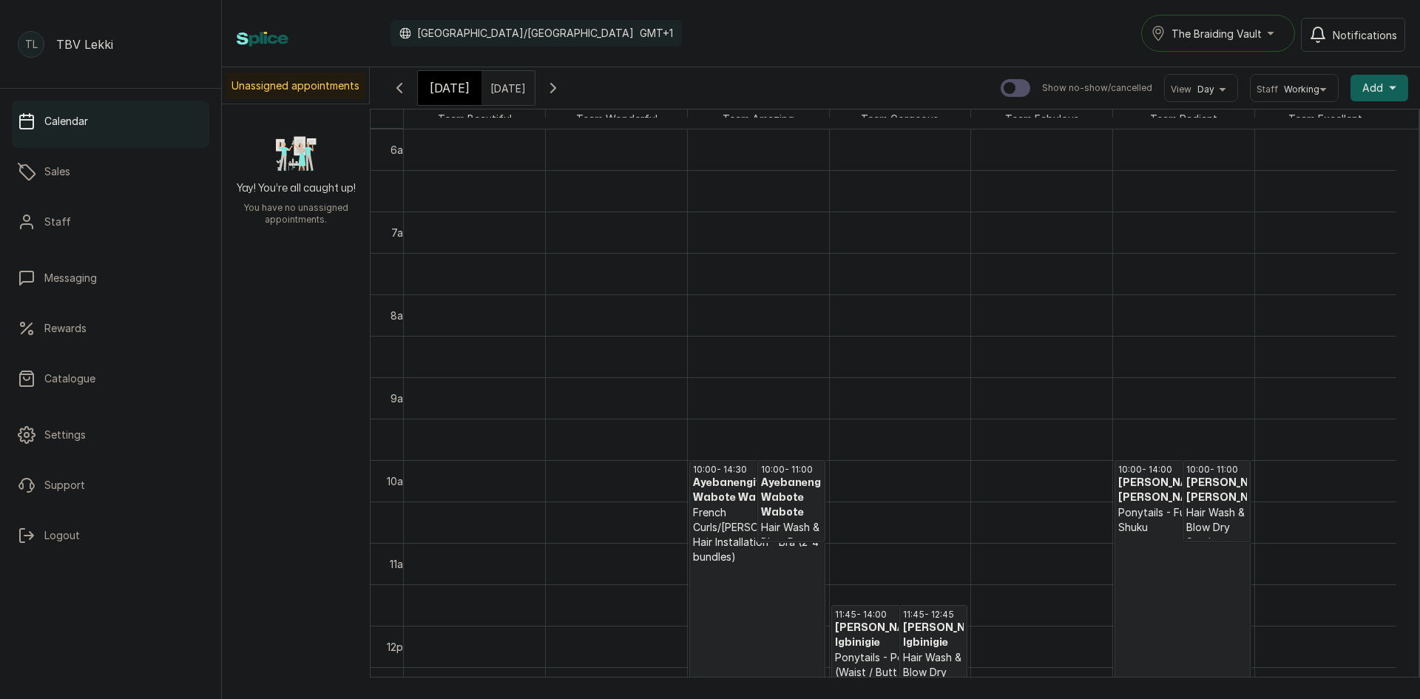
click at [787, 517] on h3 "Ayebanengiyefa Wabote Wabote" at bounding box center [791, 497] width 61 height 44
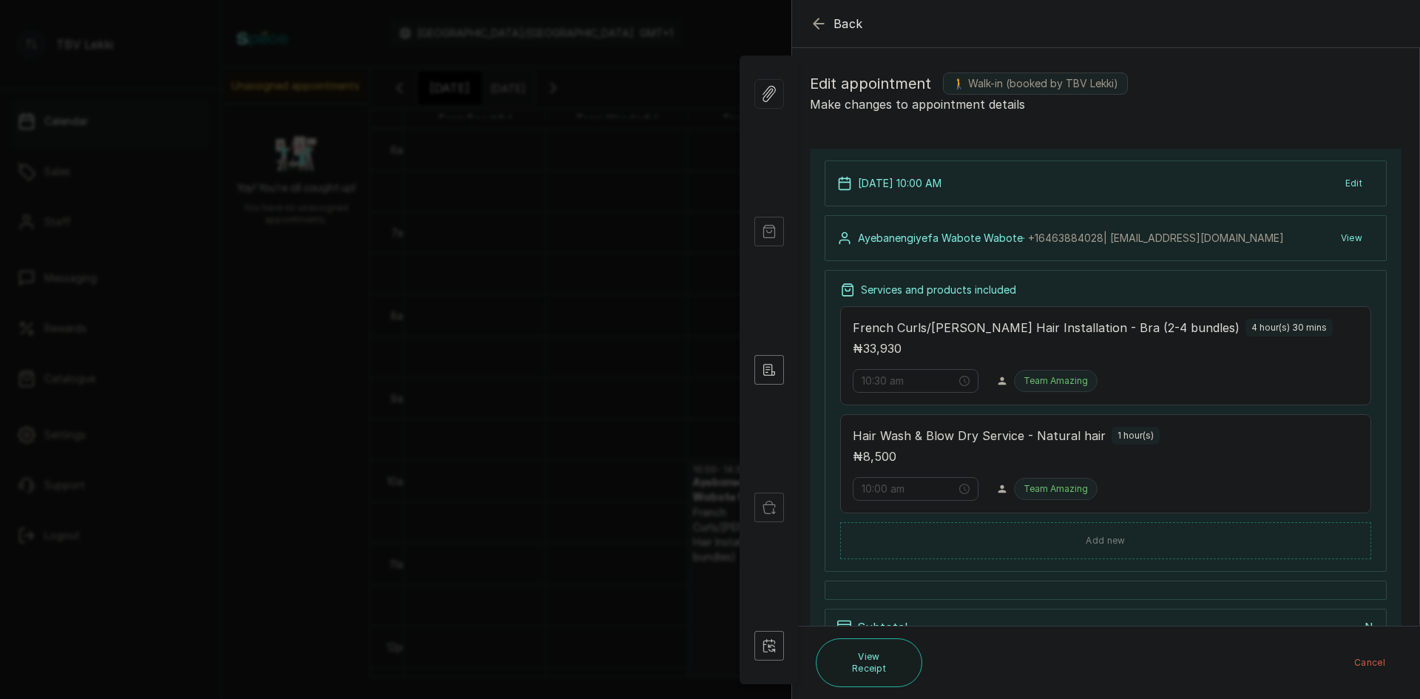
type input "10:00 am"
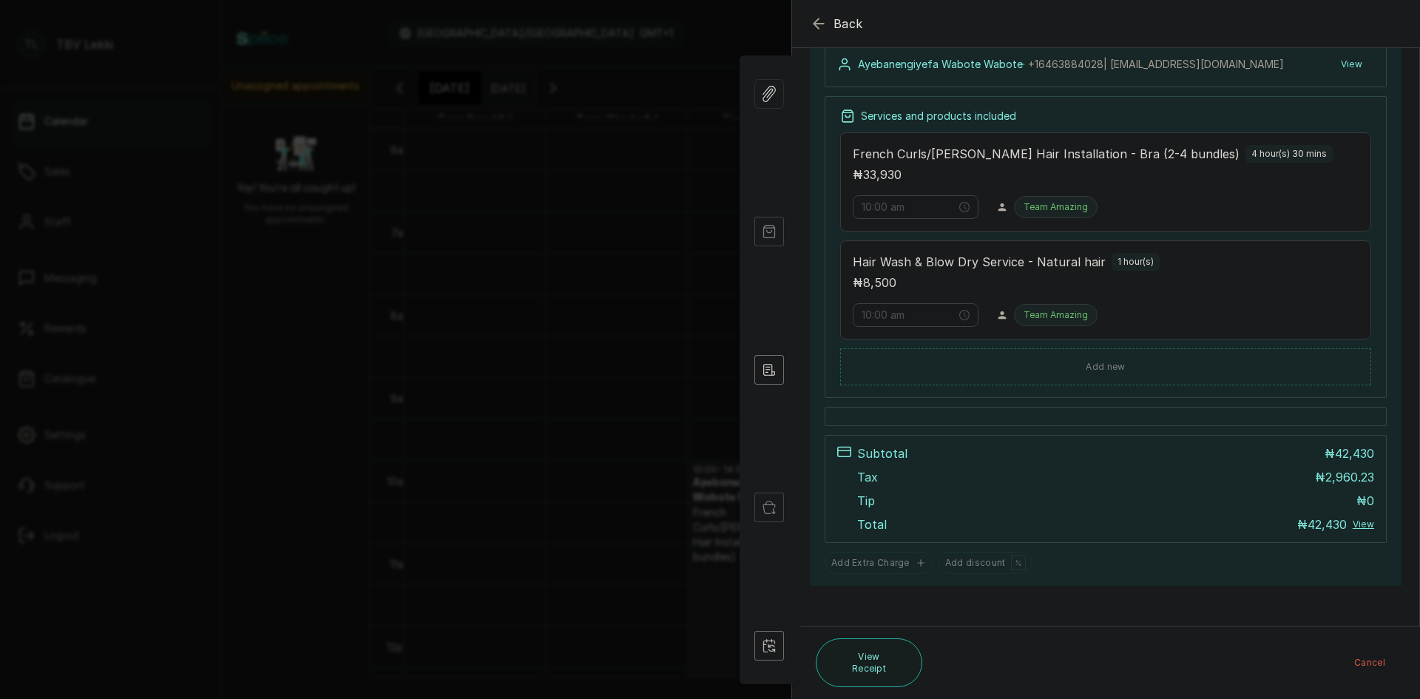
scroll to position [233, 0]
click at [822, 24] on icon "button" at bounding box center [819, 24] width 18 height 18
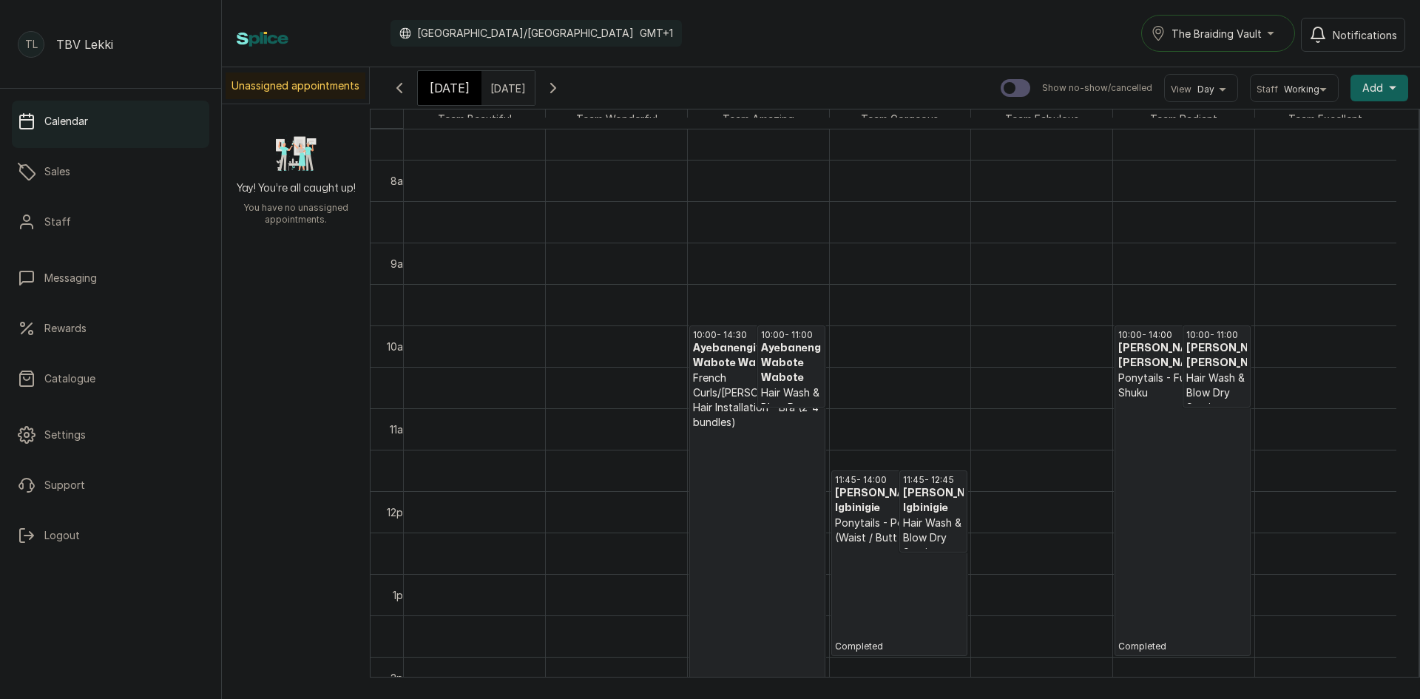
scroll to position [719, 0]
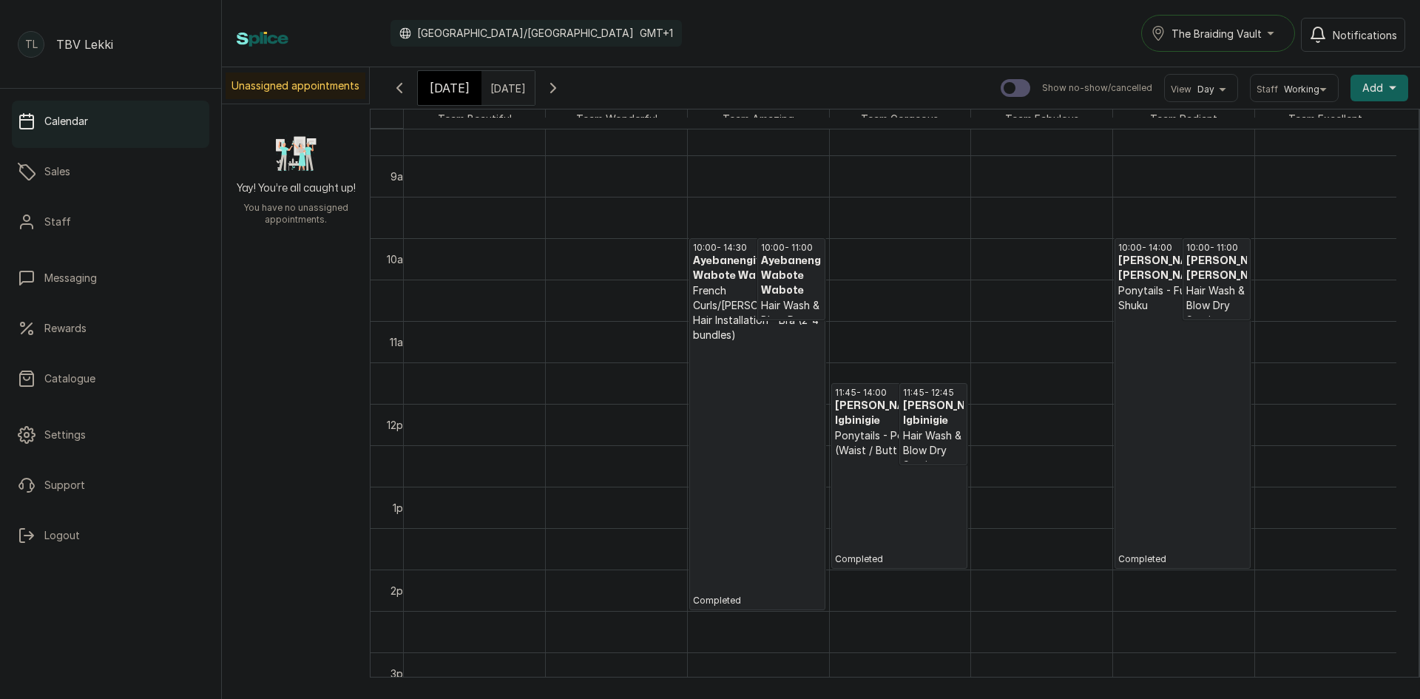
click at [896, 481] on p "Completed" at bounding box center [899, 511] width 129 height 107
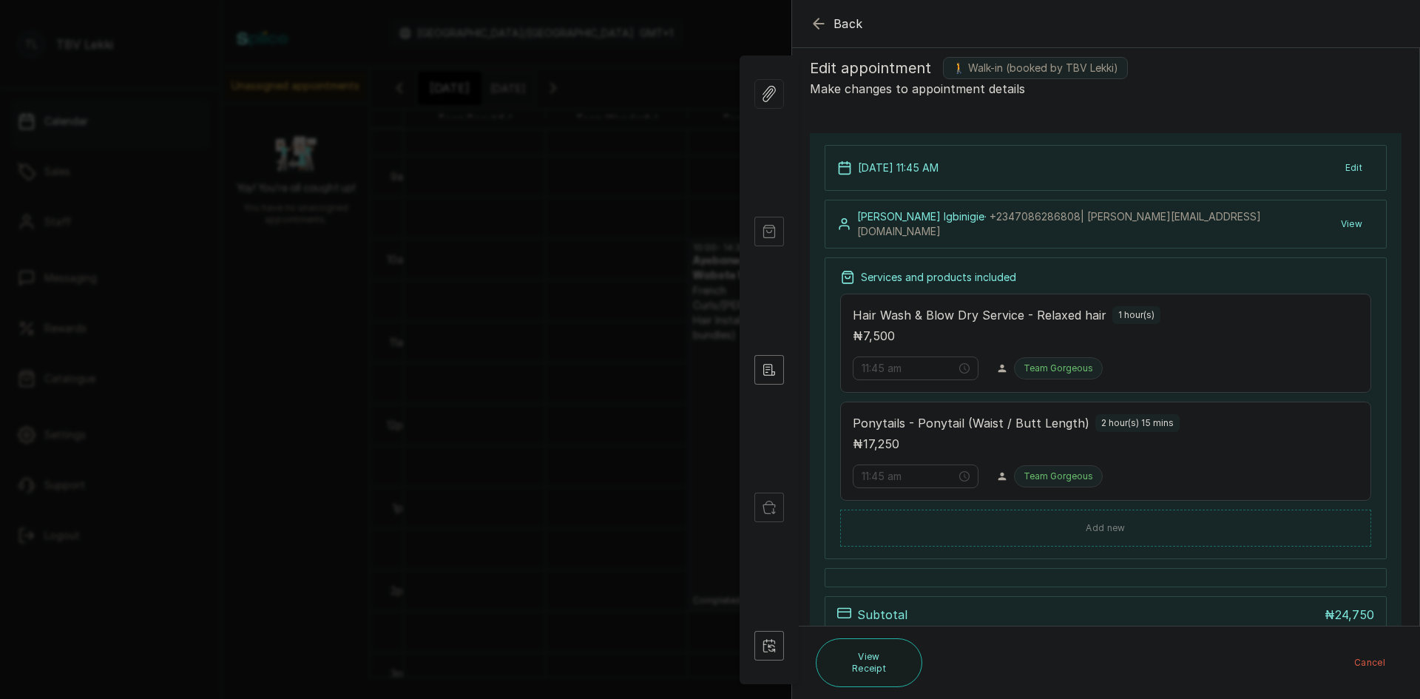
scroll to position [0, 0]
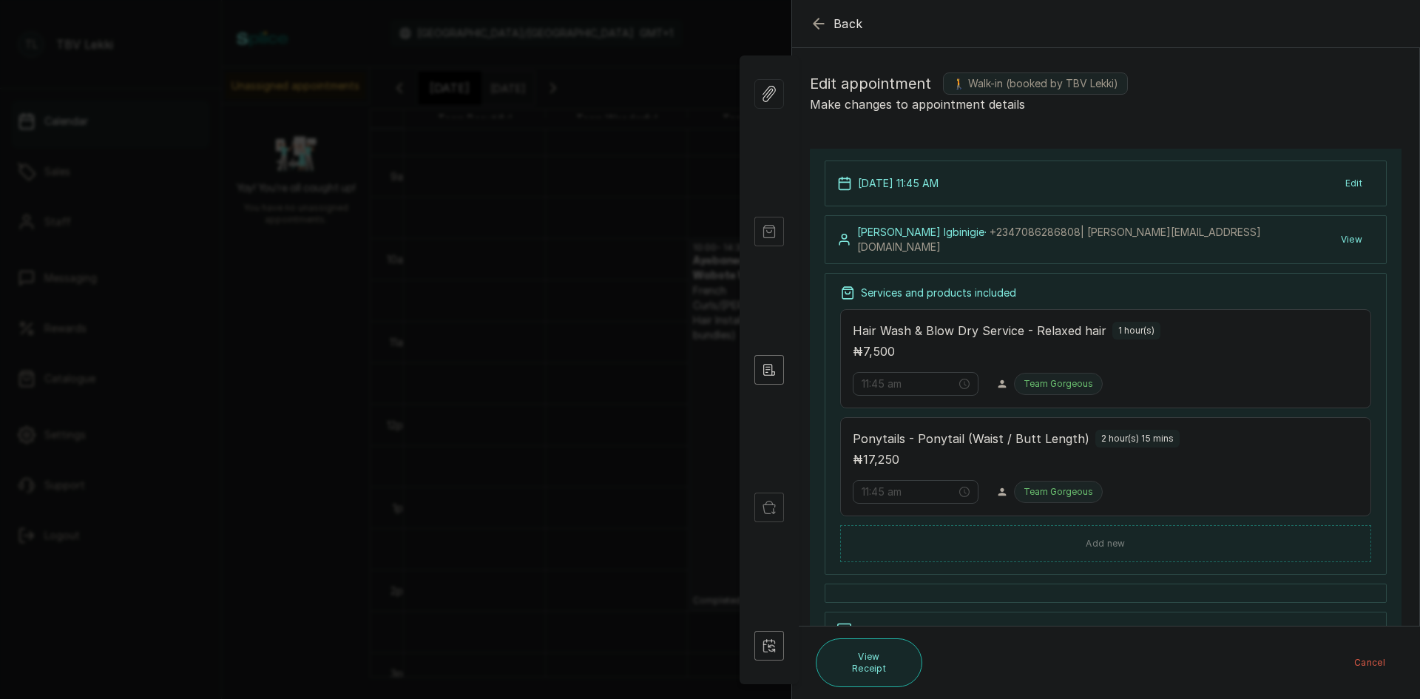
click at [878, 682] on button "View Receipt" at bounding box center [869, 662] width 106 height 49
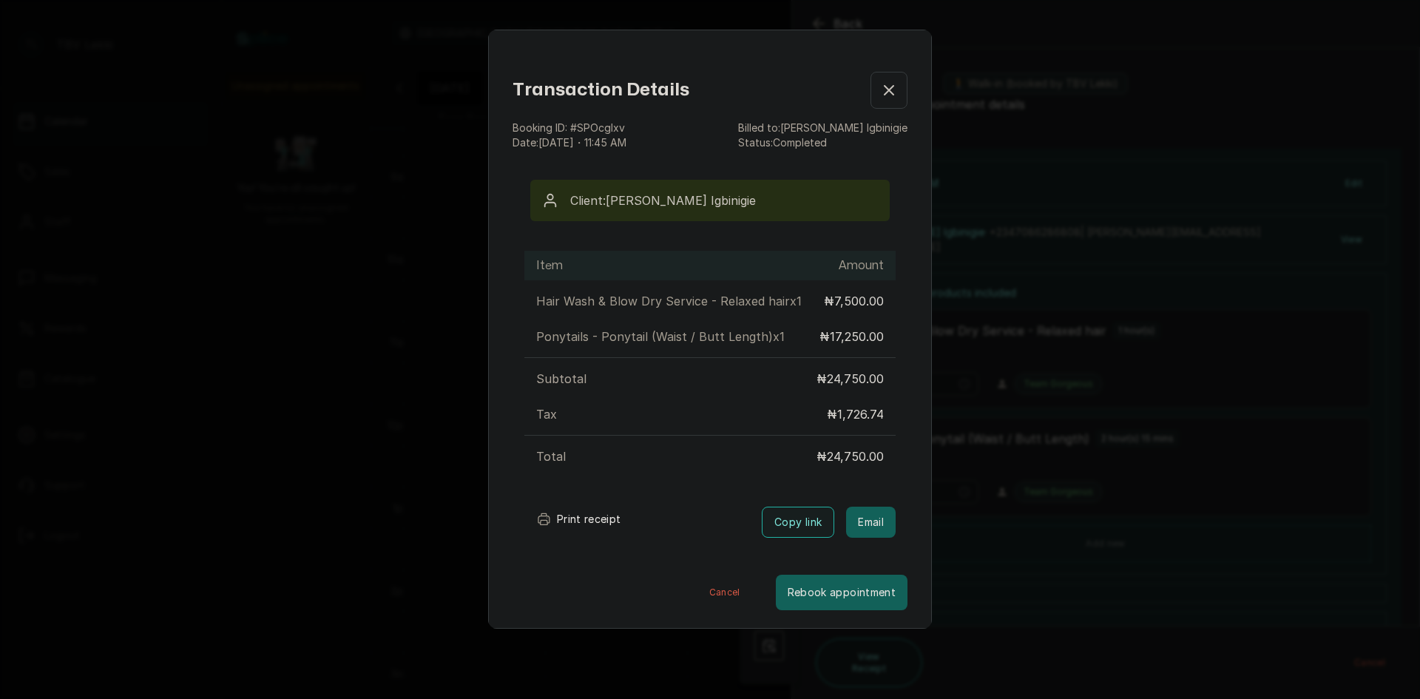
click at [880, 84] on icon "button" at bounding box center [889, 90] width 18 height 18
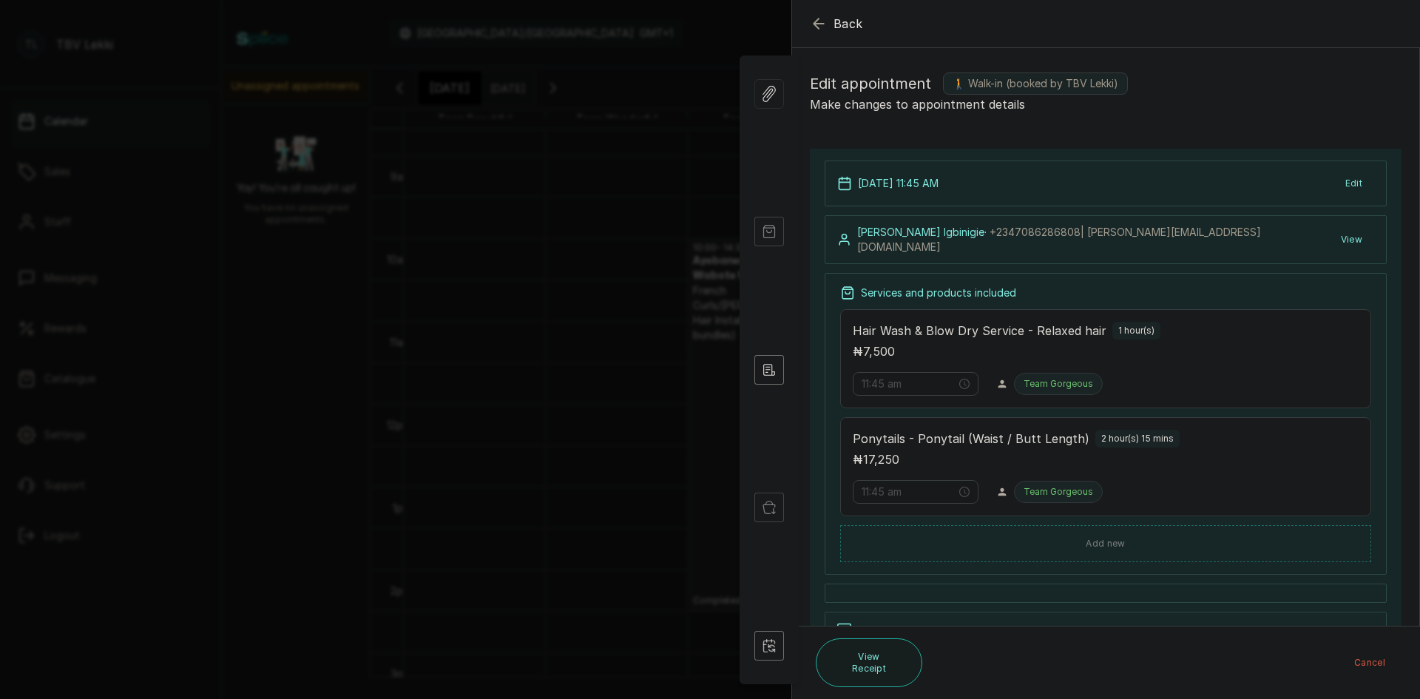
click at [813, 24] on icon "button" at bounding box center [819, 24] width 18 height 18
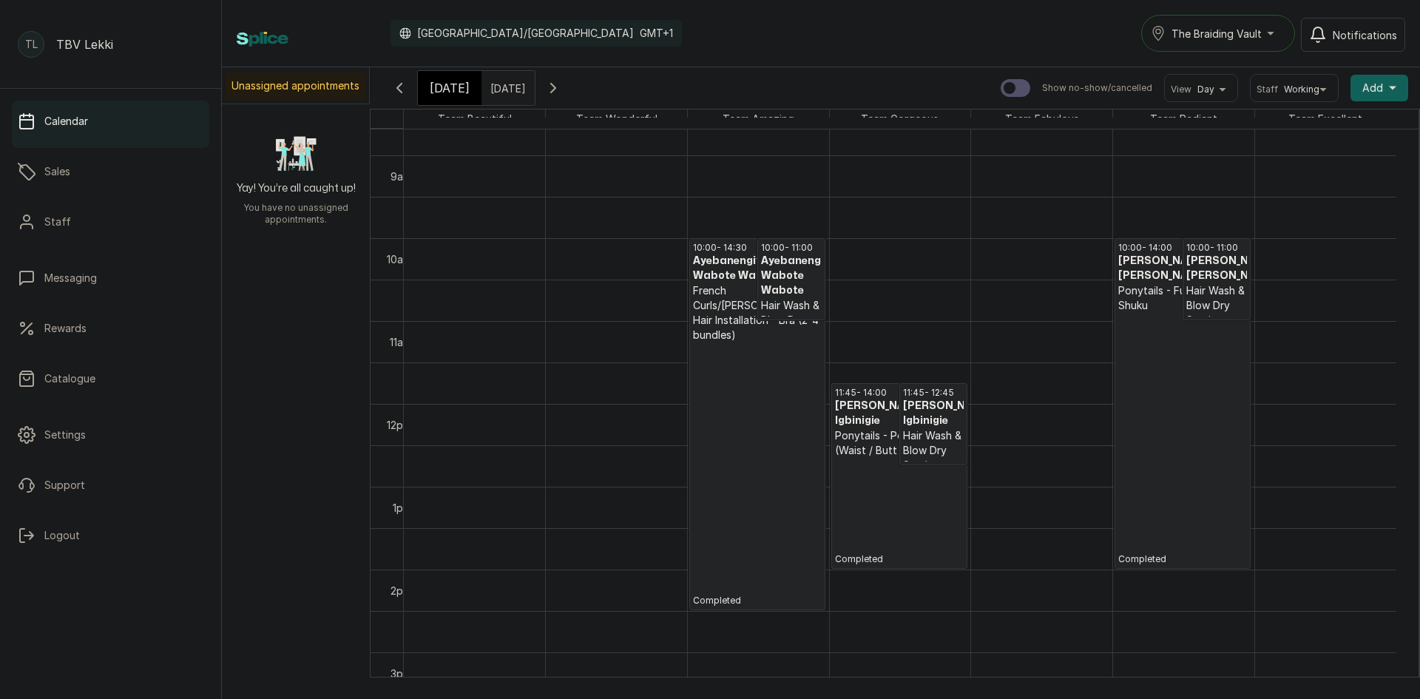
click at [1202, 402] on p "Completed" at bounding box center [1182, 439] width 129 height 252
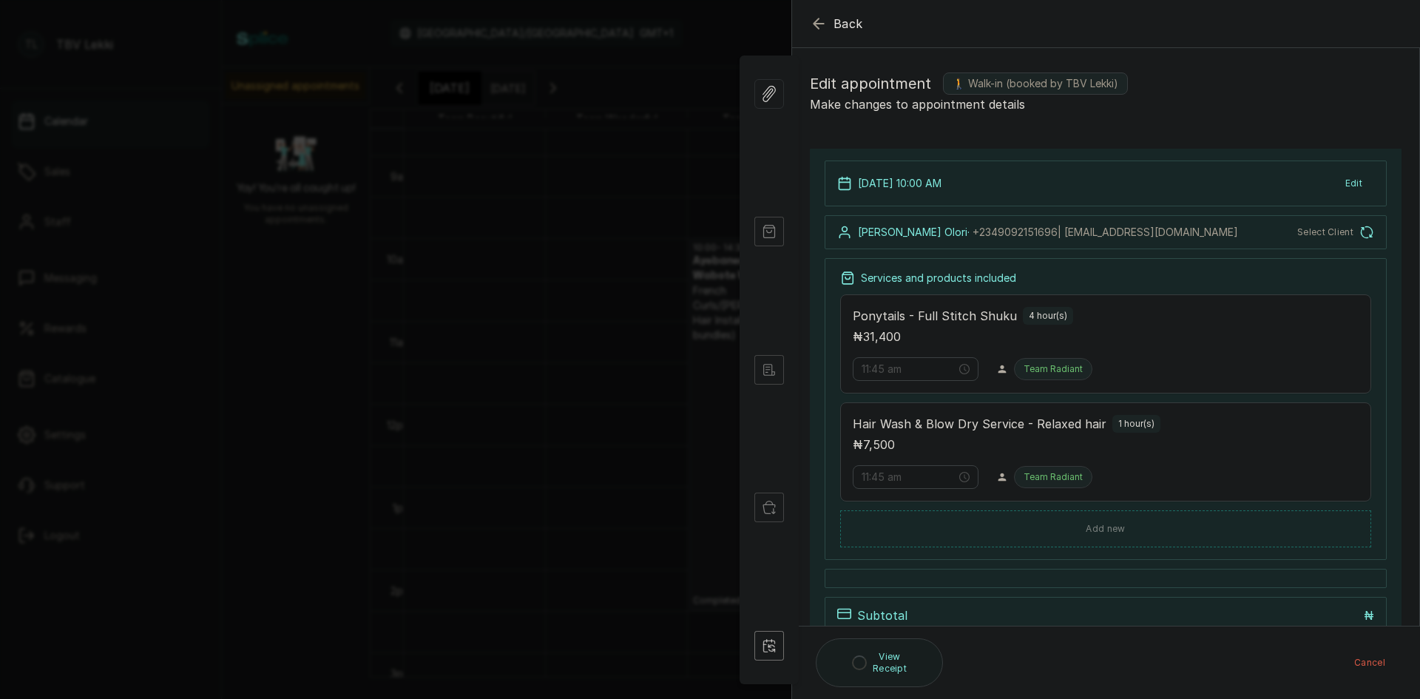
type input "10:00 am"
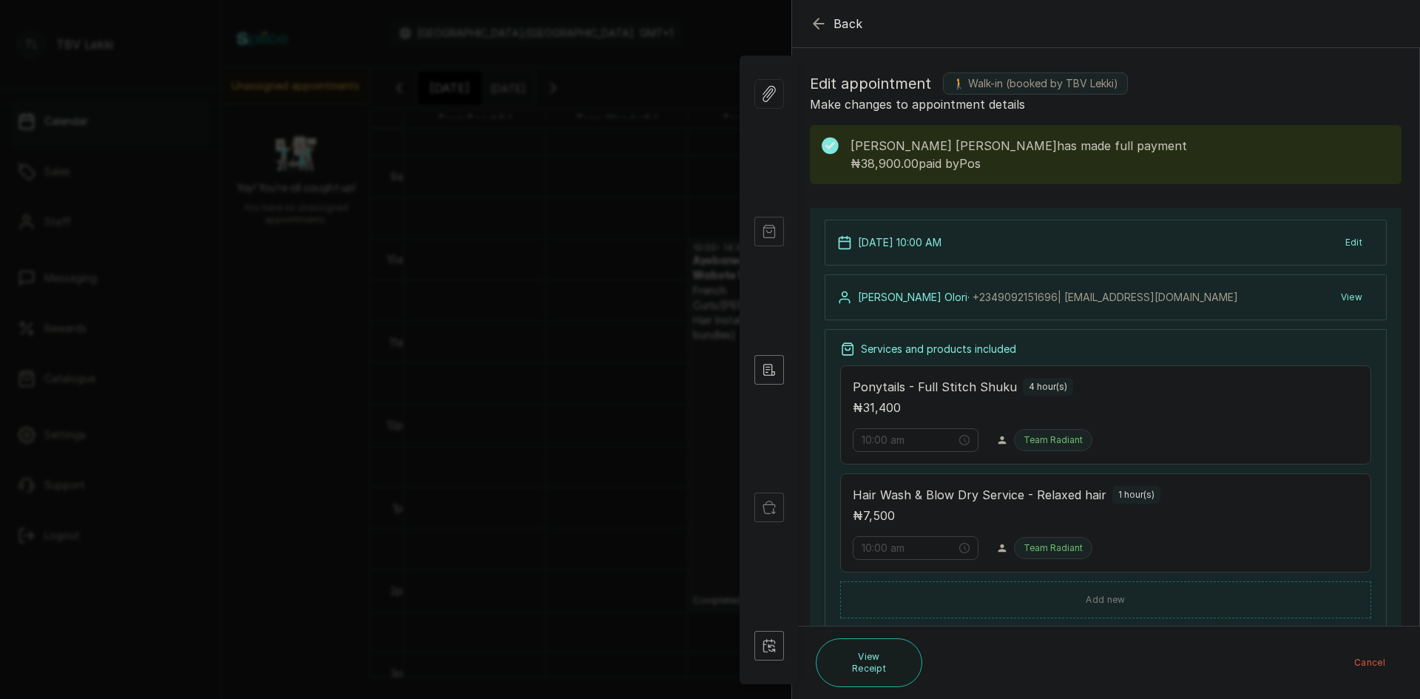
click at [819, 27] on icon "button" at bounding box center [819, 24] width 18 height 18
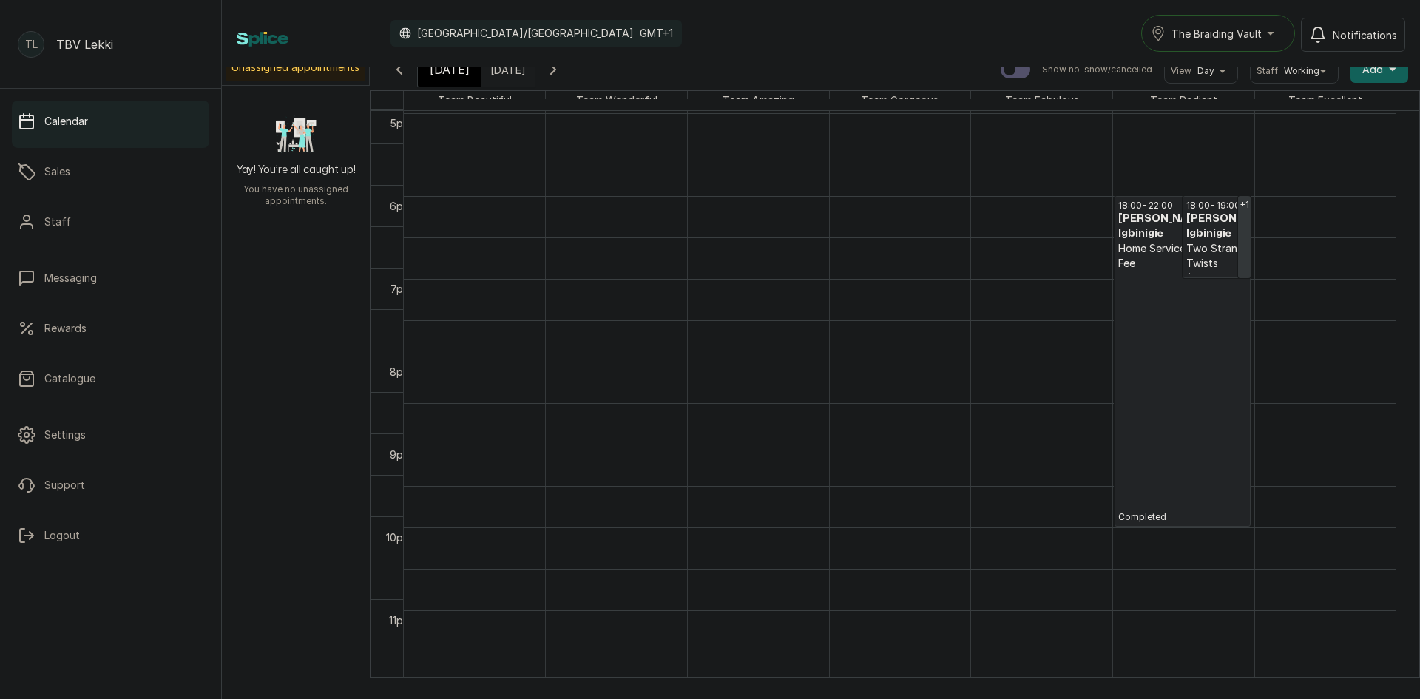
scroll to position [25, 0]
click at [1167, 368] on p "Completed" at bounding box center [1182, 390] width 129 height 252
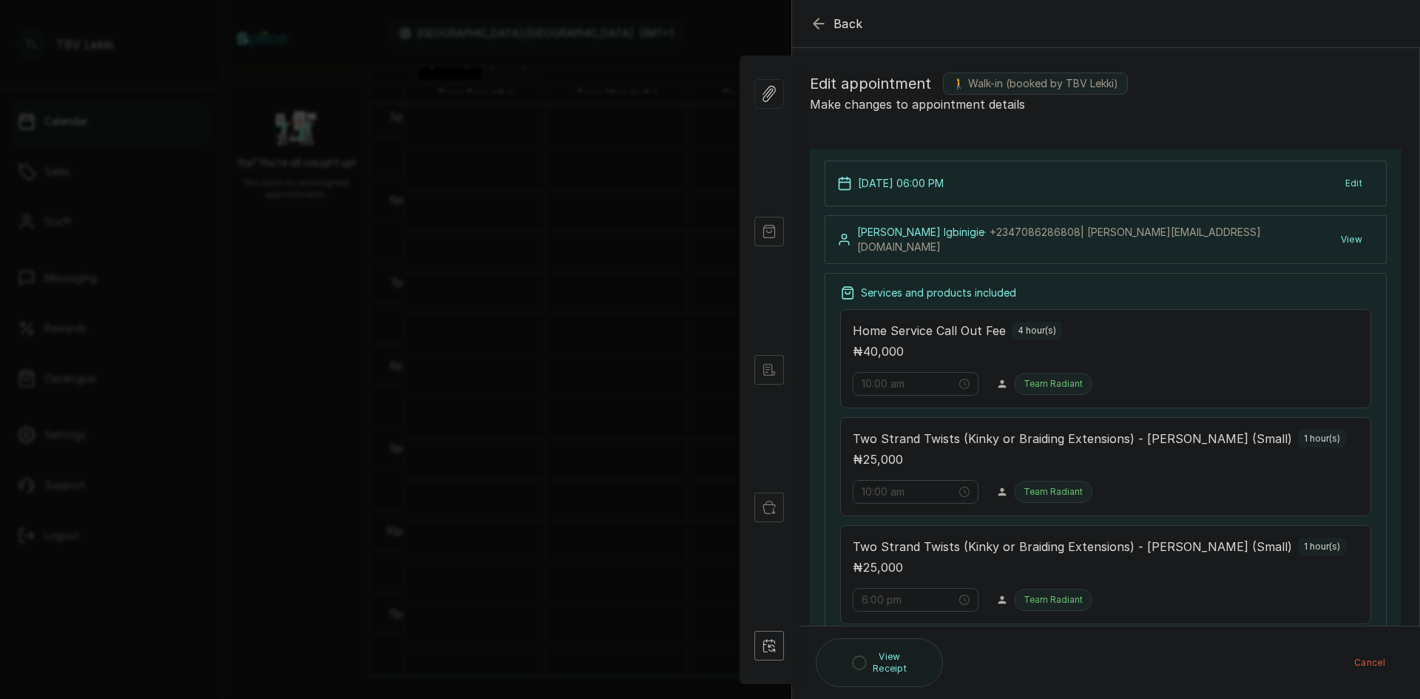
type input "6:00 pm"
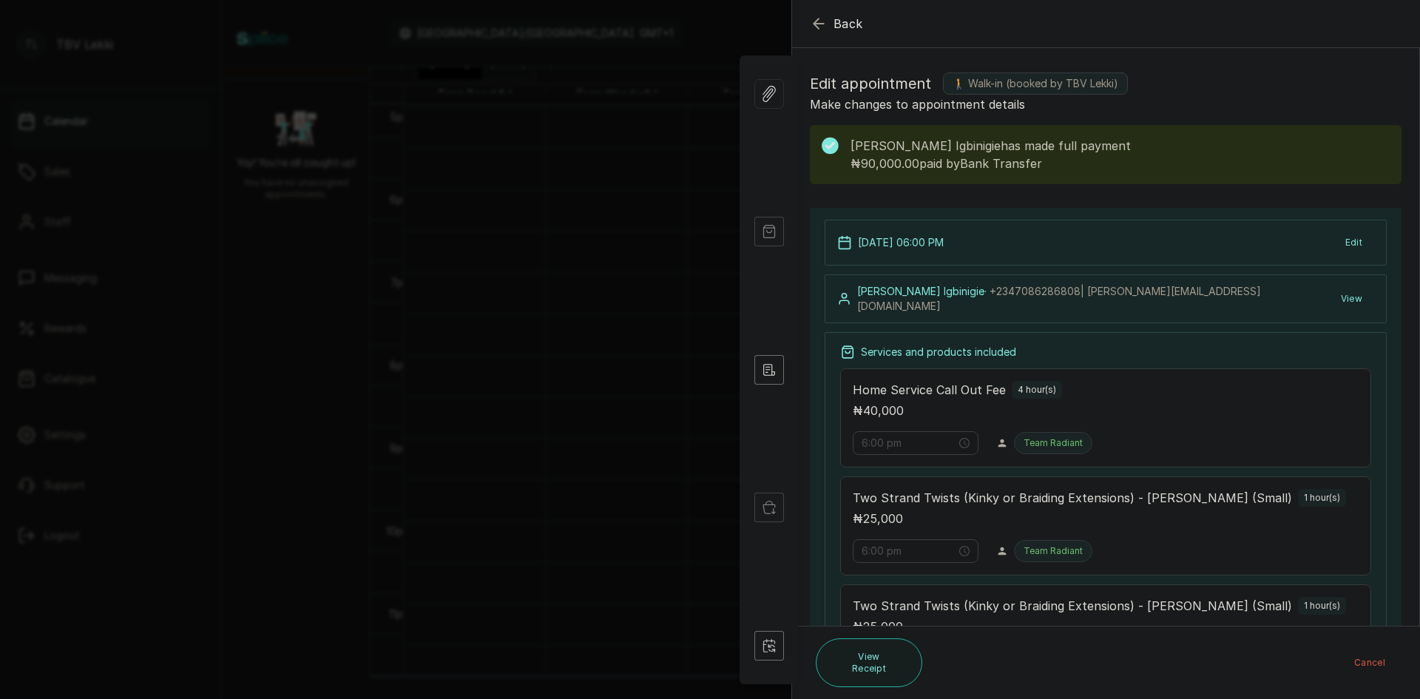
click at [817, 18] on icon "button" at bounding box center [819, 24] width 18 height 18
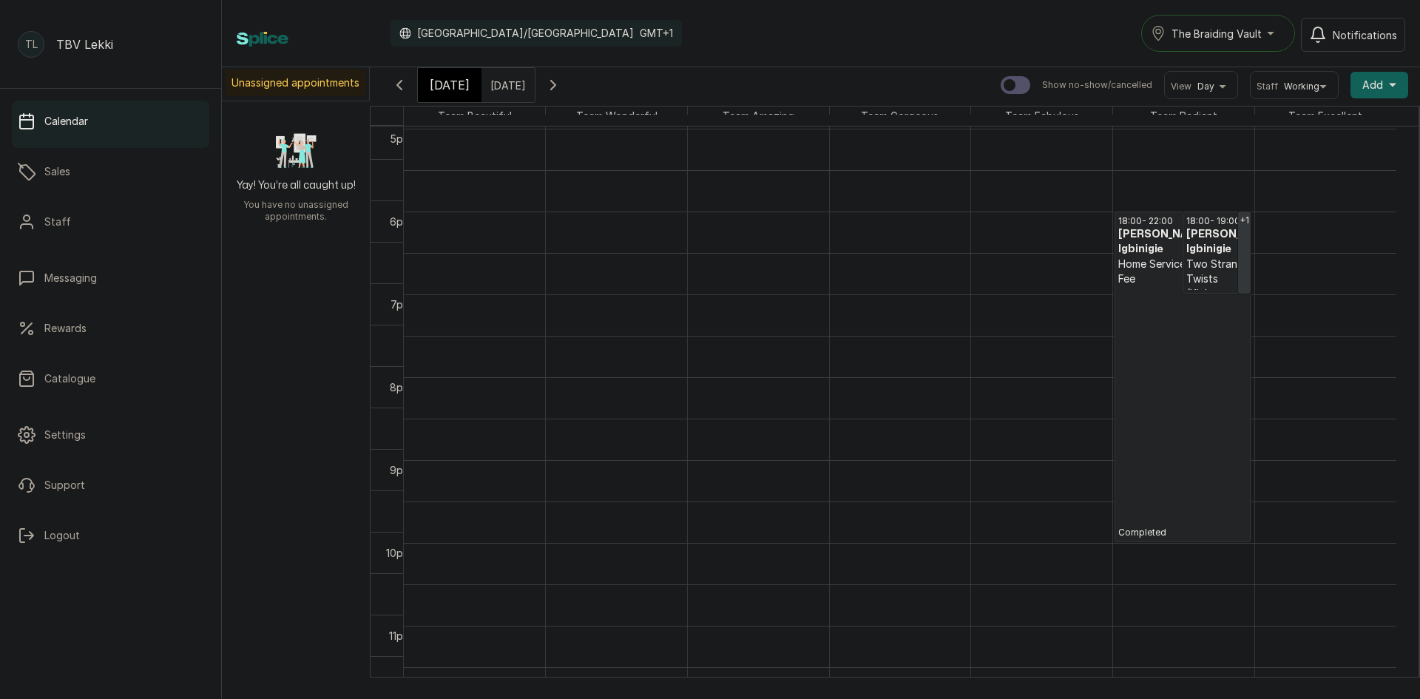
click at [562, 80] on icon "button" at bounding box center [553, 85] width 18 height 18
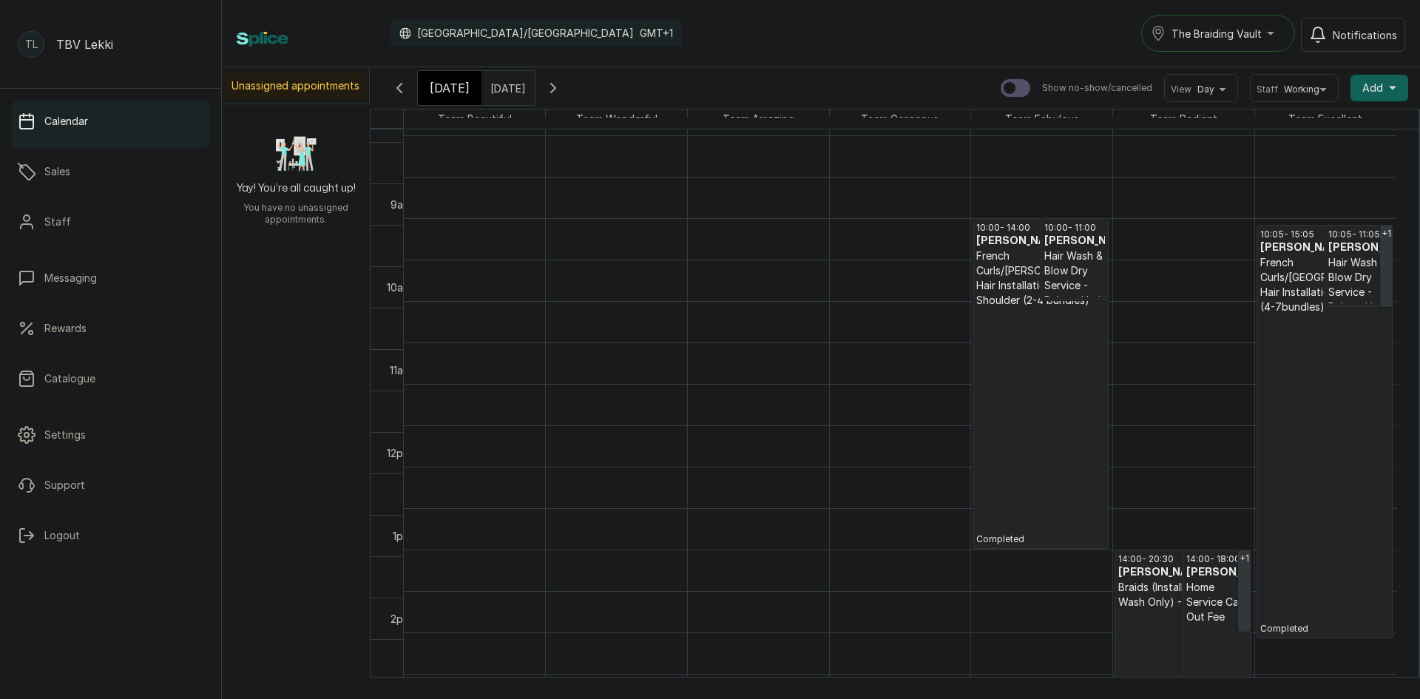
scroll to position [739, 0]
click at [1037, 279] on p "French Curls/[PERSON_NAME] Hair Installation - Shoulder (2-4 bundles)" at bounding box center [1040, 277] width 129 height 59
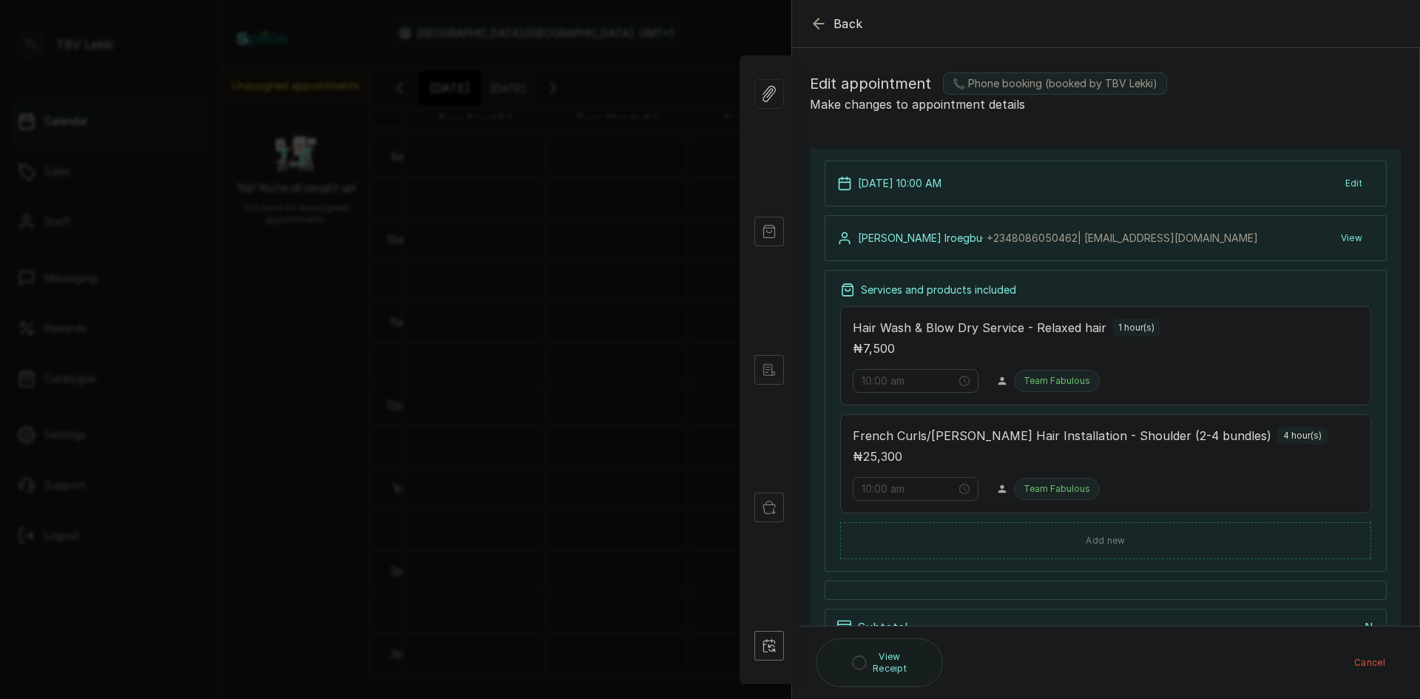
type input "10:00 am"
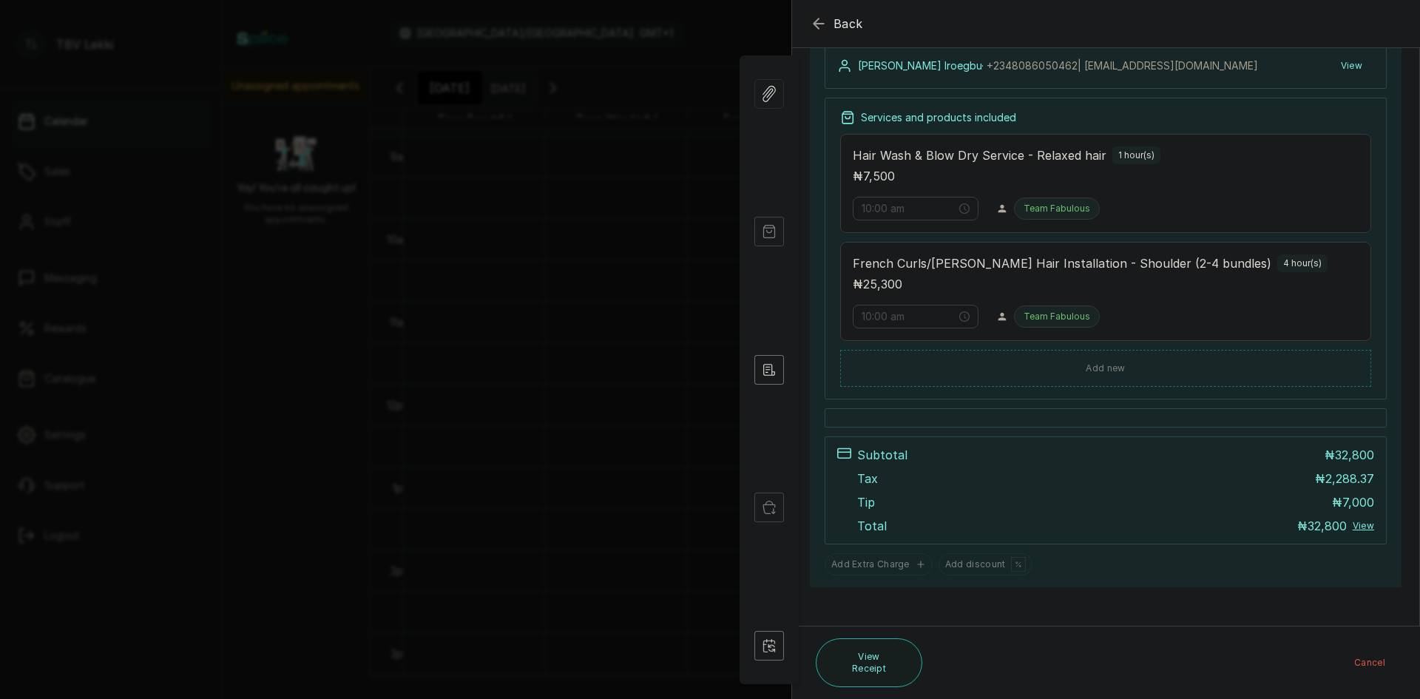
scroll to position [233, 0]
click at [823, 27] on icon "button" at bounding box center [819, 24] width 18 height 18
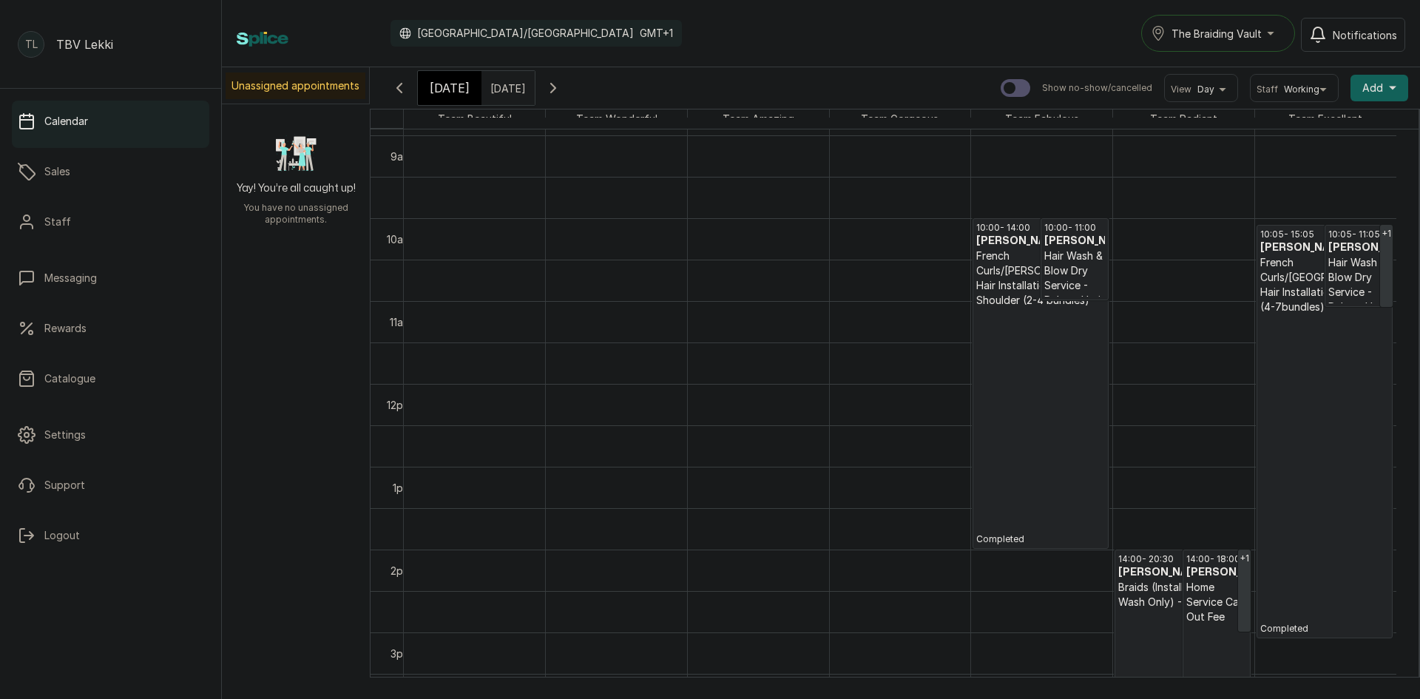
click at [1352, 255] on h3 "[PERSON_NAME]" at bounding box center [1358, 247] width 61 height 15
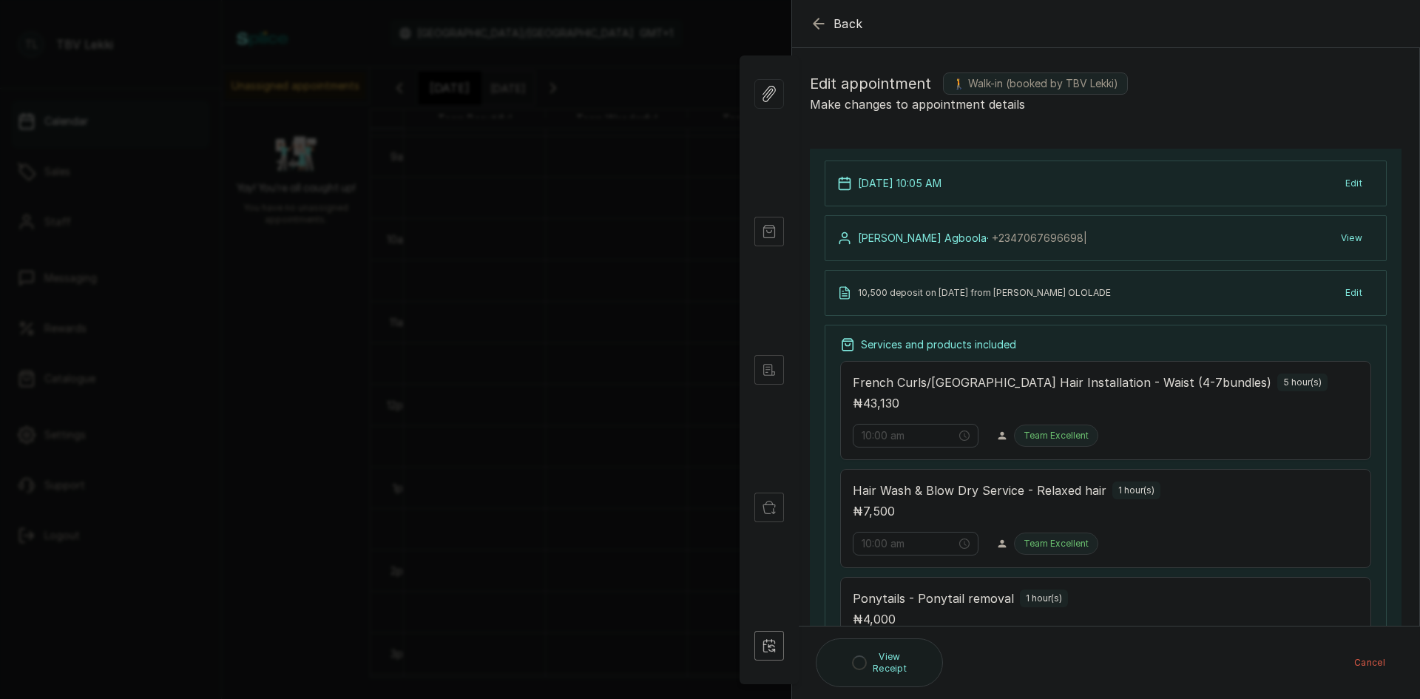
type input "10:05 am"
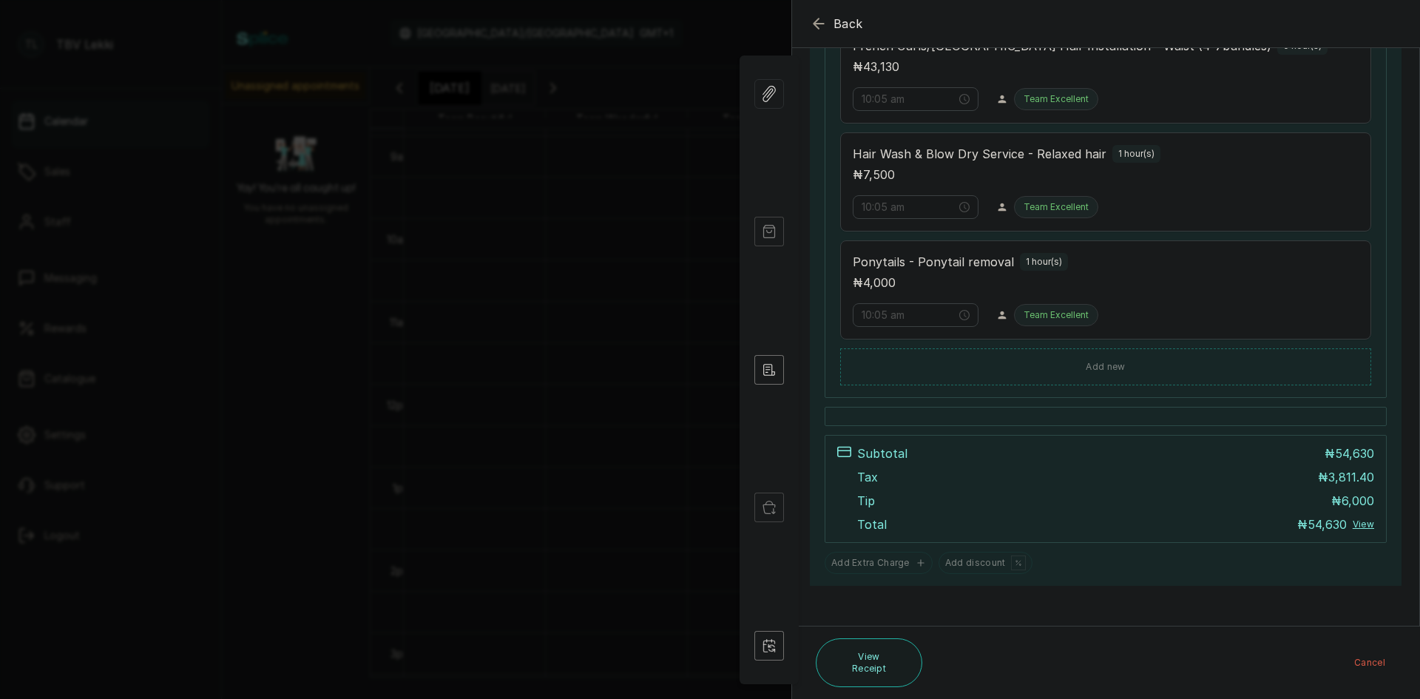
scroll to position [396, 0]
click at [810, 23] on icon "button" at bounding box center [819, 24] width 18 height 18
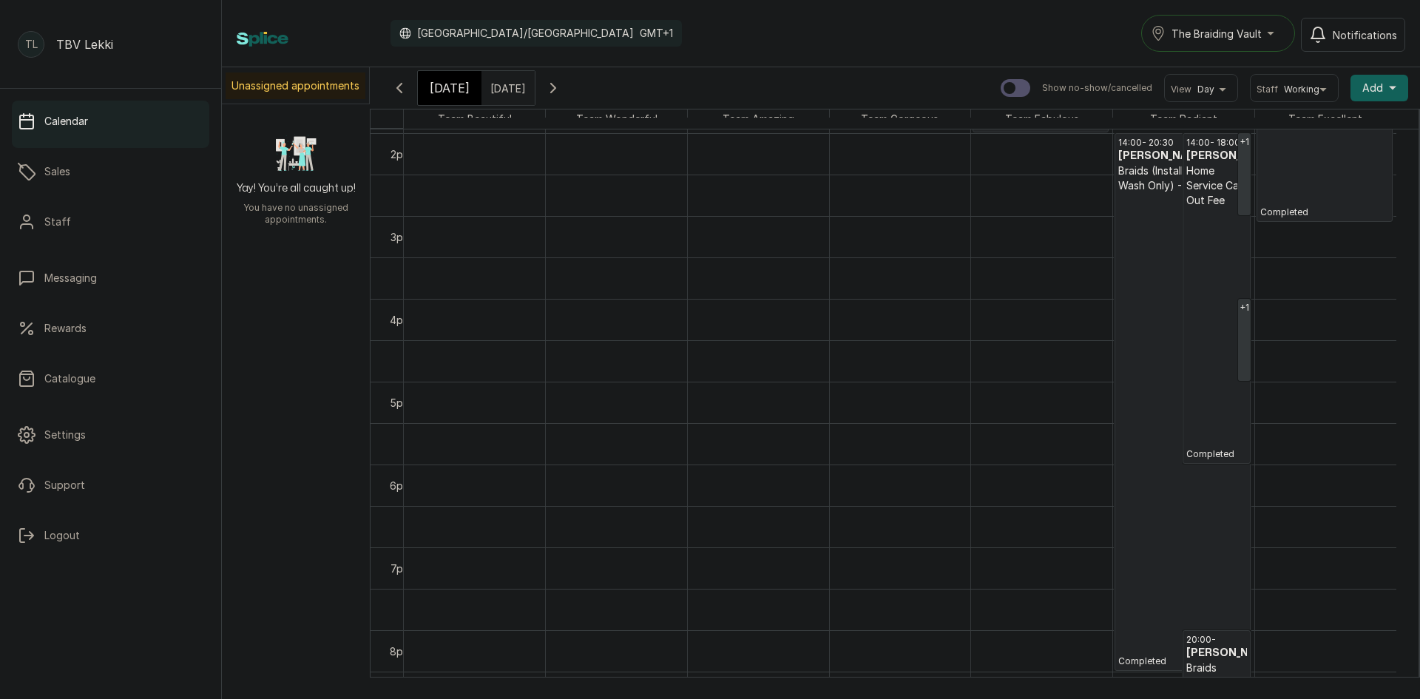
scroll to position [1183, 0]
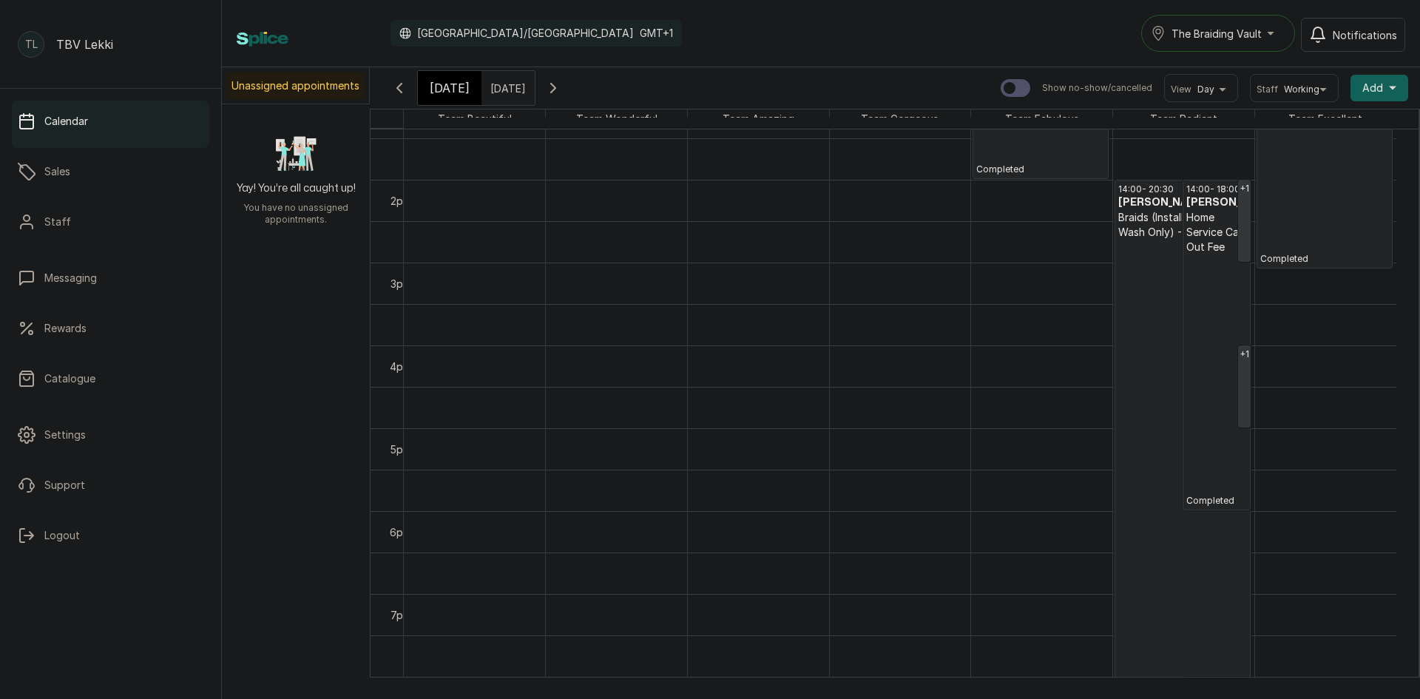
click at [1141, 435] on p "Completed" at bounding box center [1182, 477] width 129 height 474
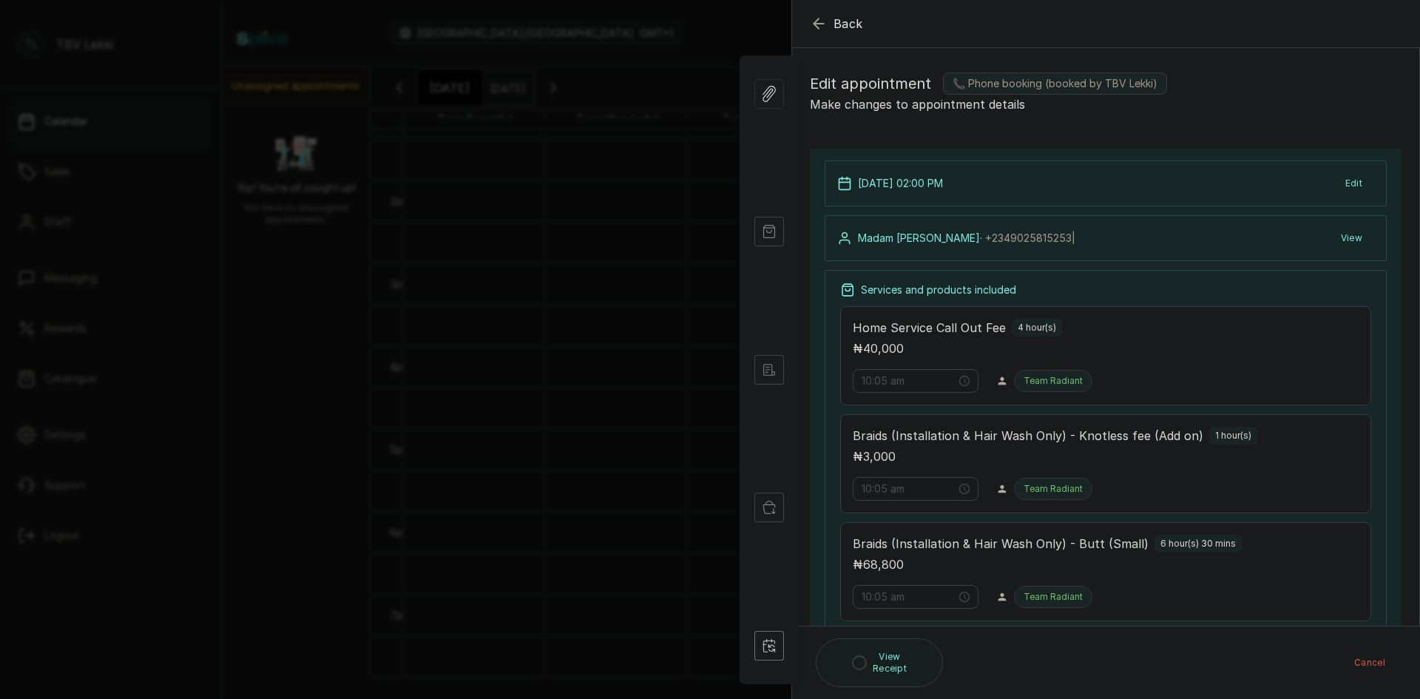
type input "2:00 pm"
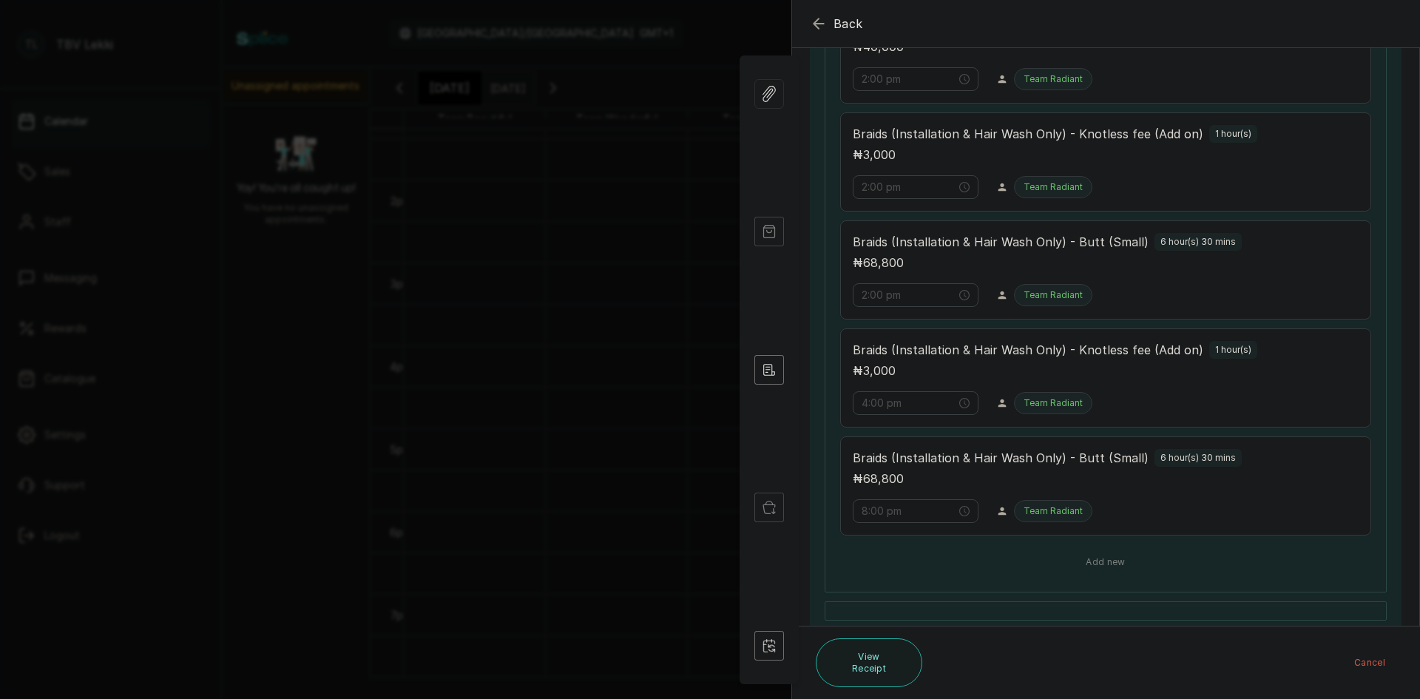
scroll to position [370, 0]
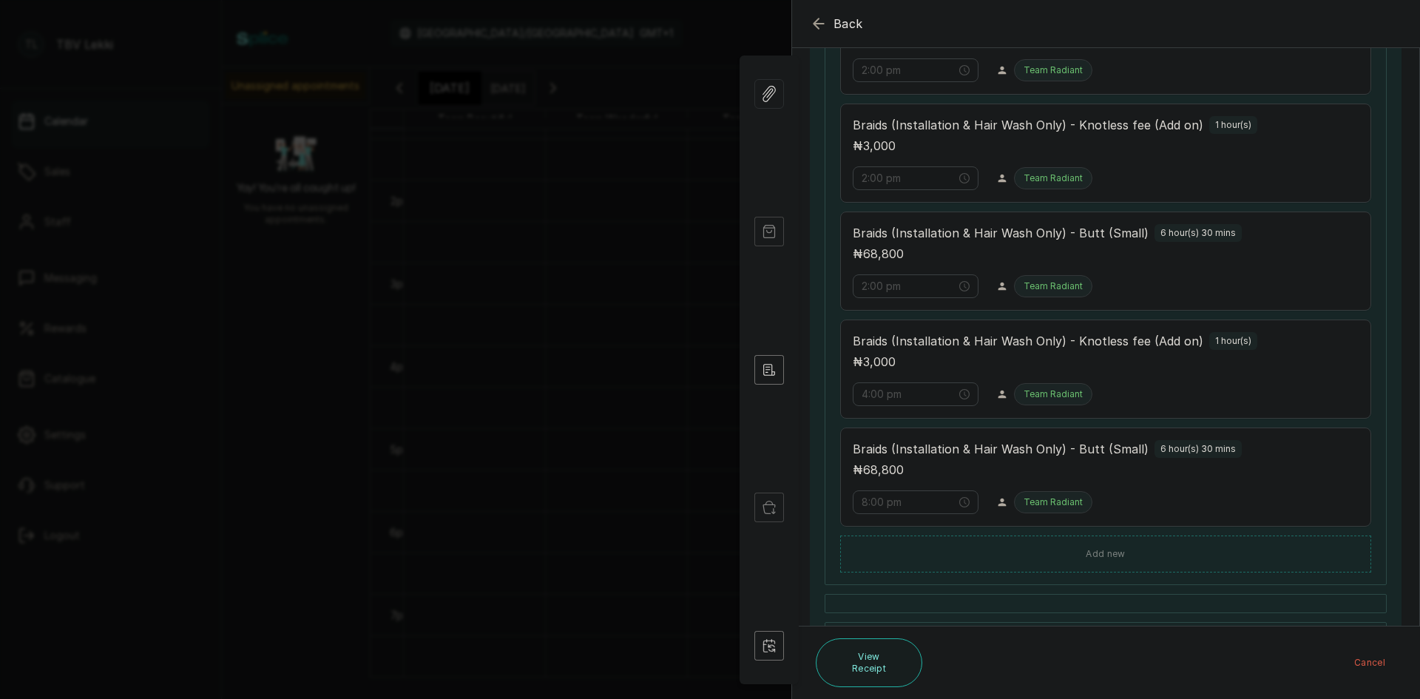
click at [847, 22] on span "Back" at bounding box center [848, 24] width 30 height 18
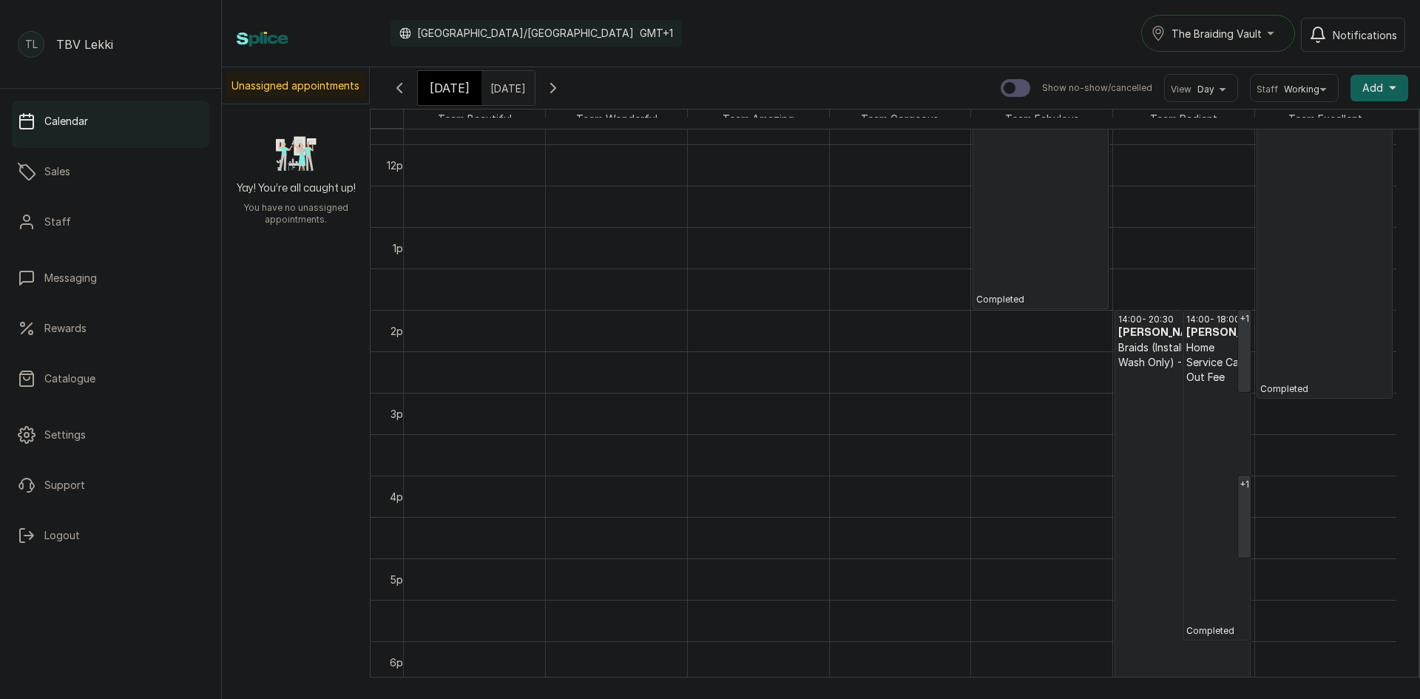
scroll to position [1047, 0]
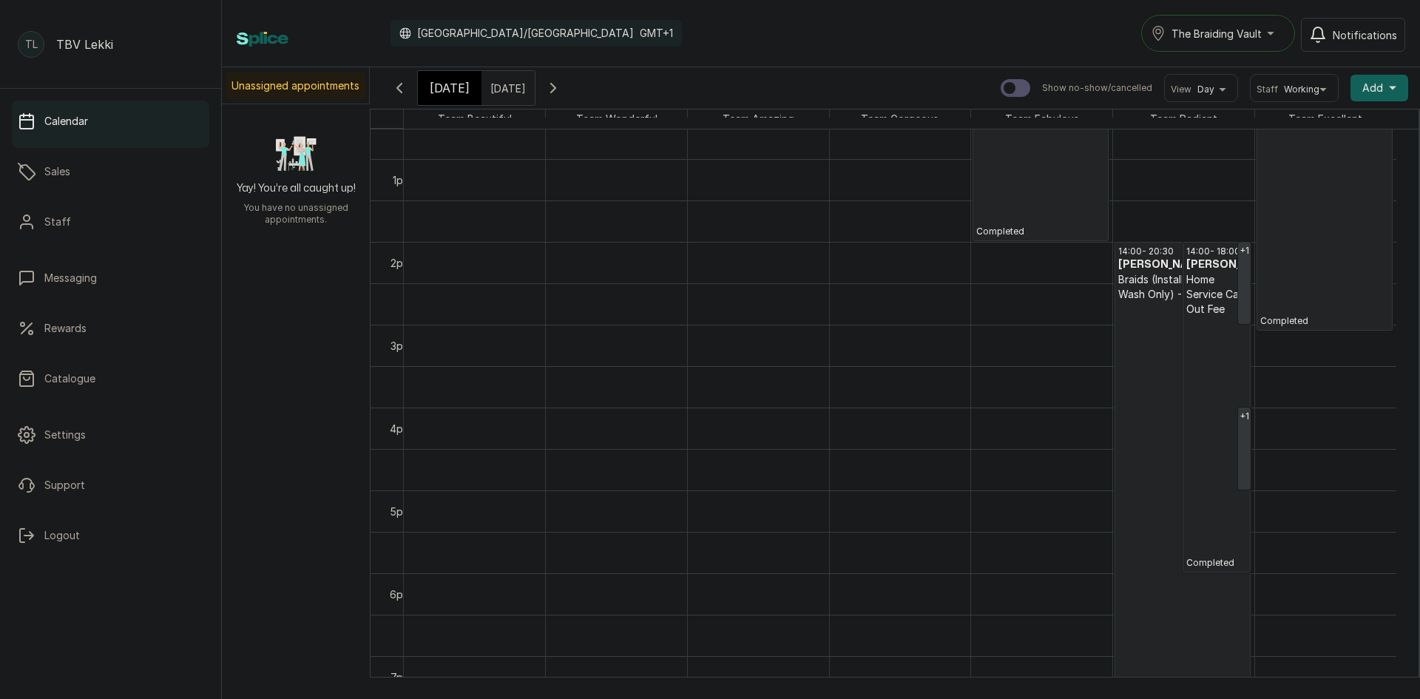
click at [451, 92] on span "[DATE]" at bounding box center [450, 88] width 40 height 18
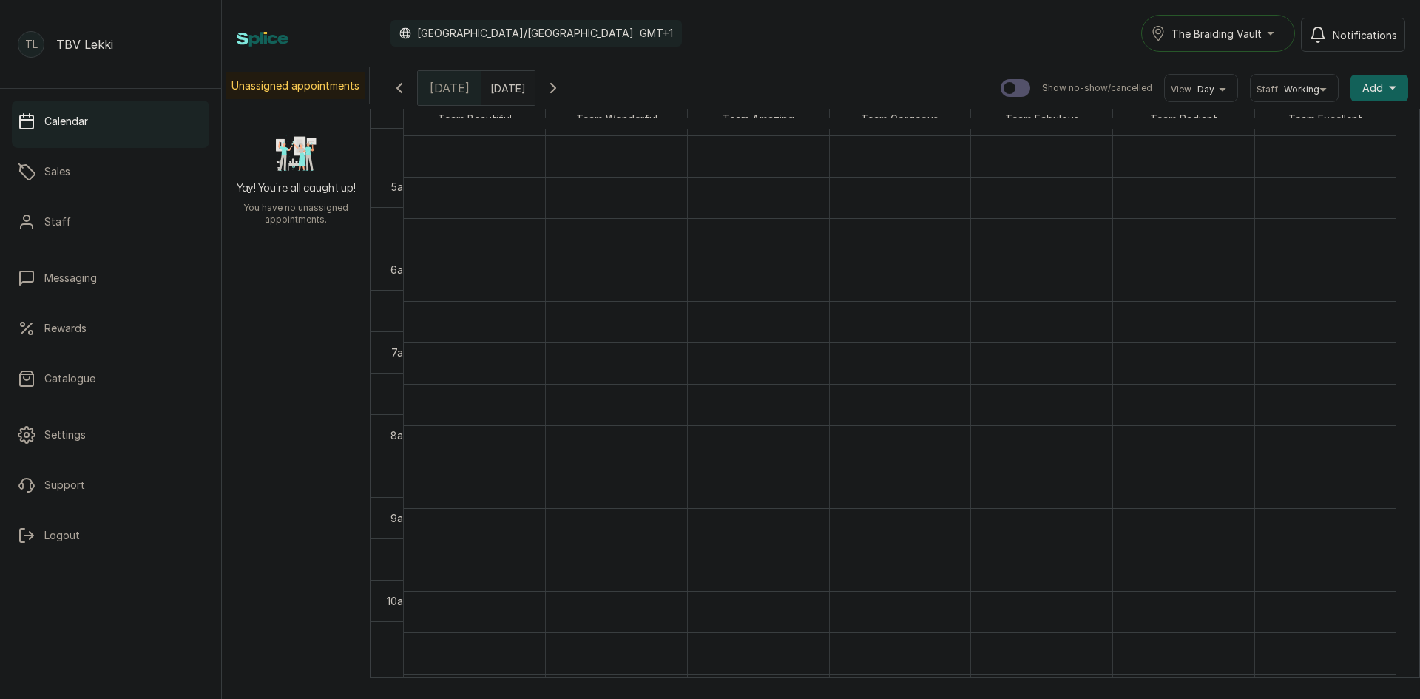
scroll to position [367, 0]
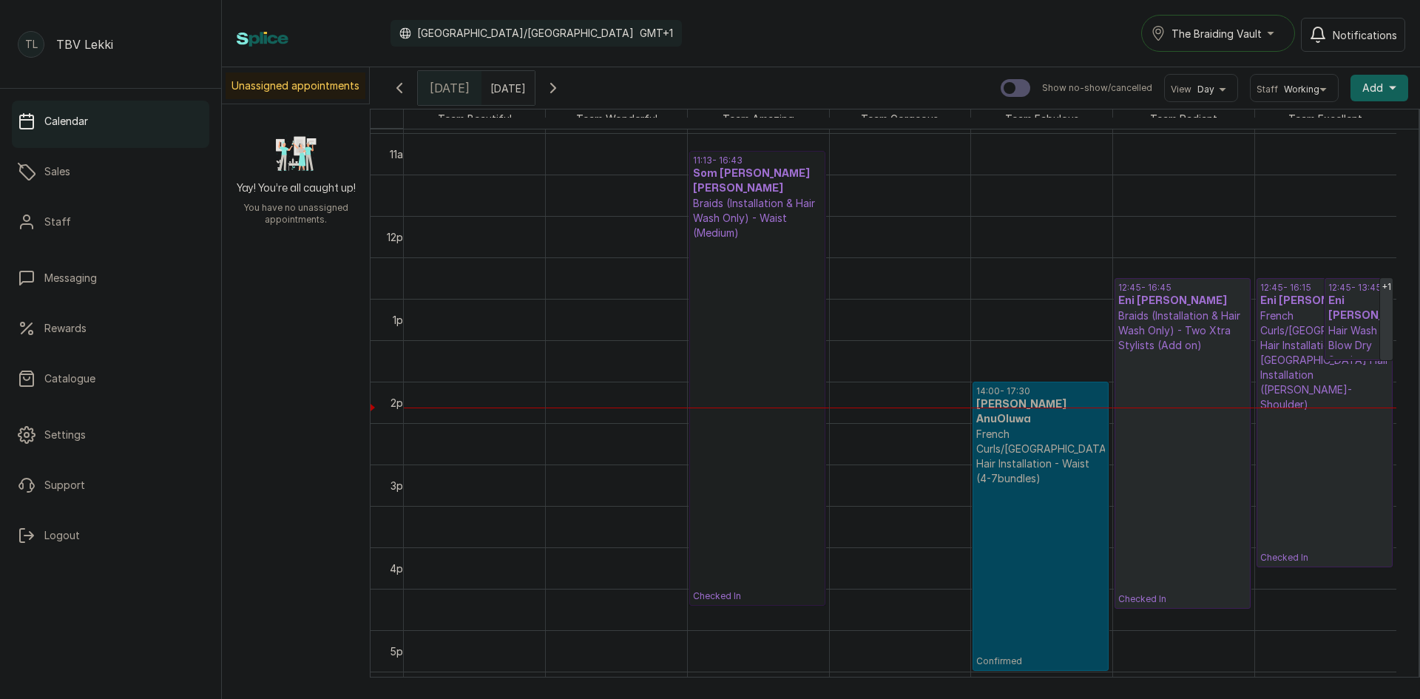
click at [770, 322] on link "11:13 - 16:43 Som [PERSON_NAME] [PERSON_NAME] Braids (Installation & Hair Wash …" at bounding box center [757, 378] width 136 height 455
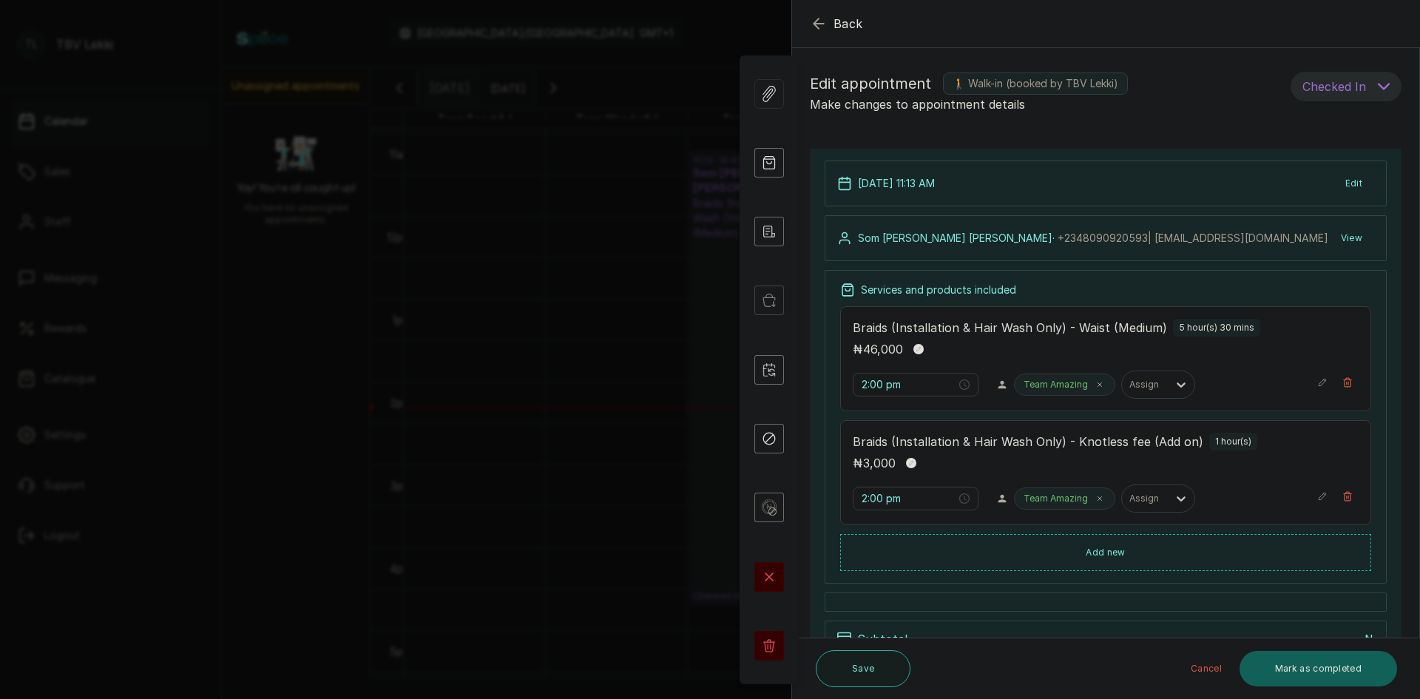
type input "11:13 am"
type input "11:13 pm"
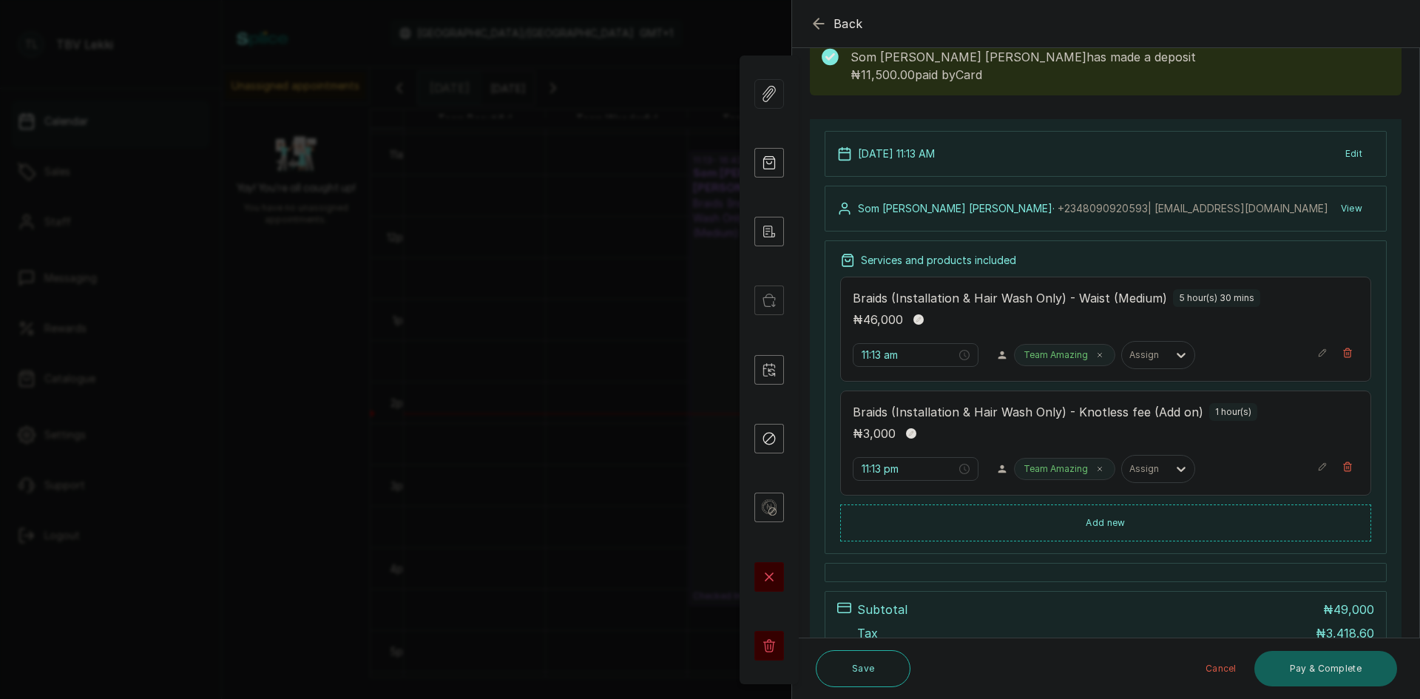
click at [823, 26] on icon "button" at bounding box center [819, 24] width 18 height 18
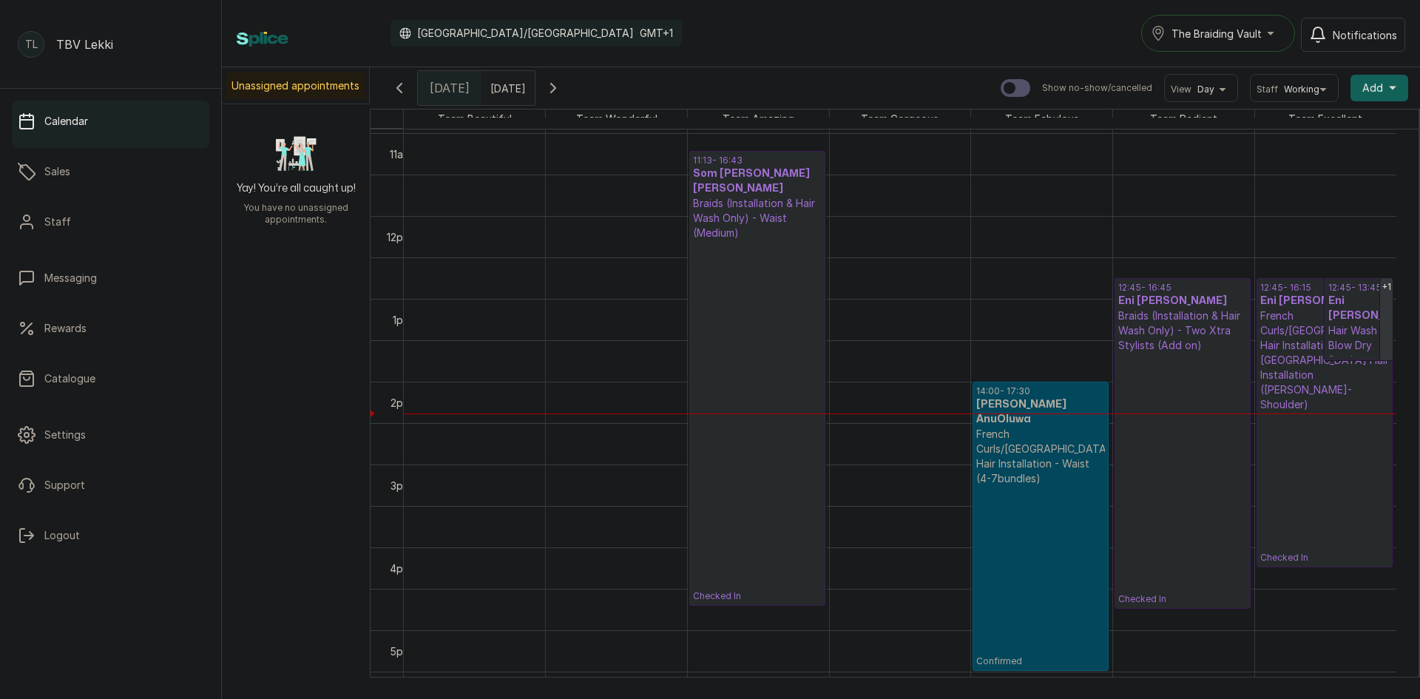
click at [505, 82] on input "[DATE]" at bounding box center [494, 84] width 24 height 25
click at [516, 155] on div "4" at bounding box center [505, 158] width 22 height 22
click at [543, 313] on button "OK" at bounding box center [530, 320] width 31 height 24
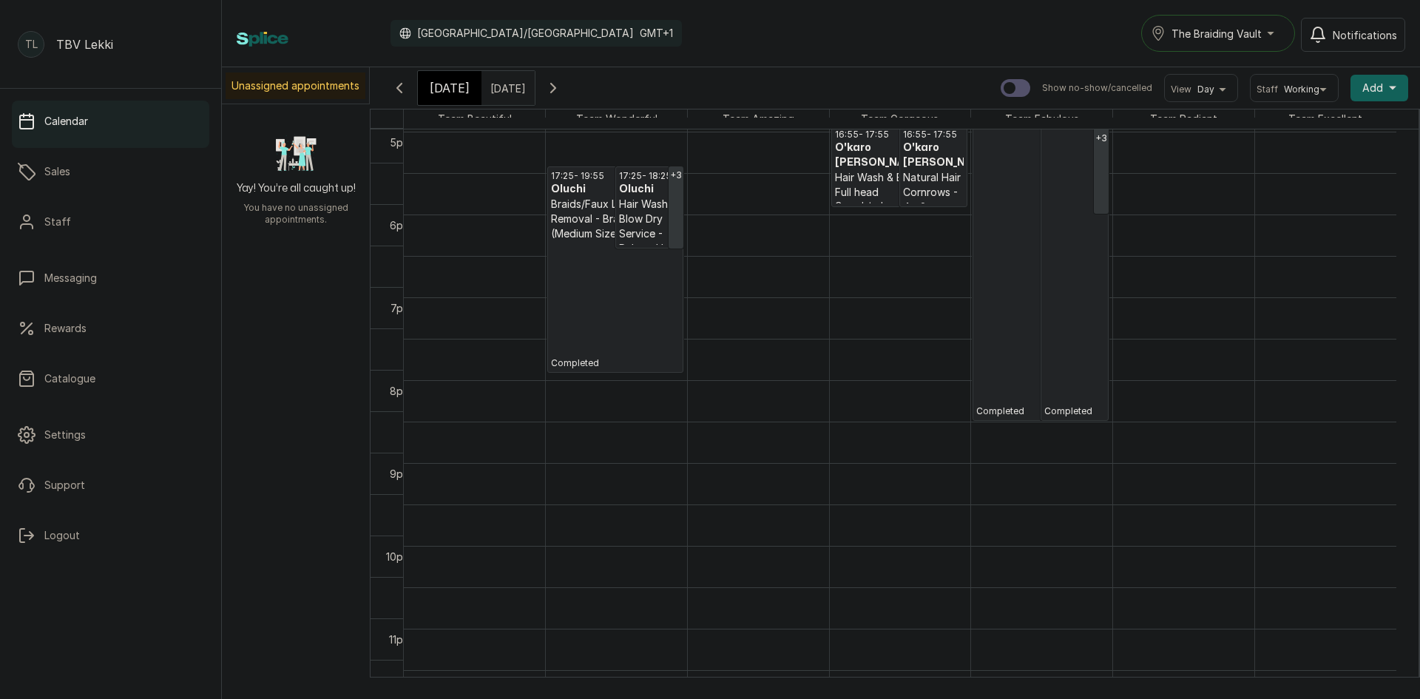
scroll to position [1417, 0]
click at [890, 200] on p "Completed" at bounding box center [899, 206] width 129 height 12
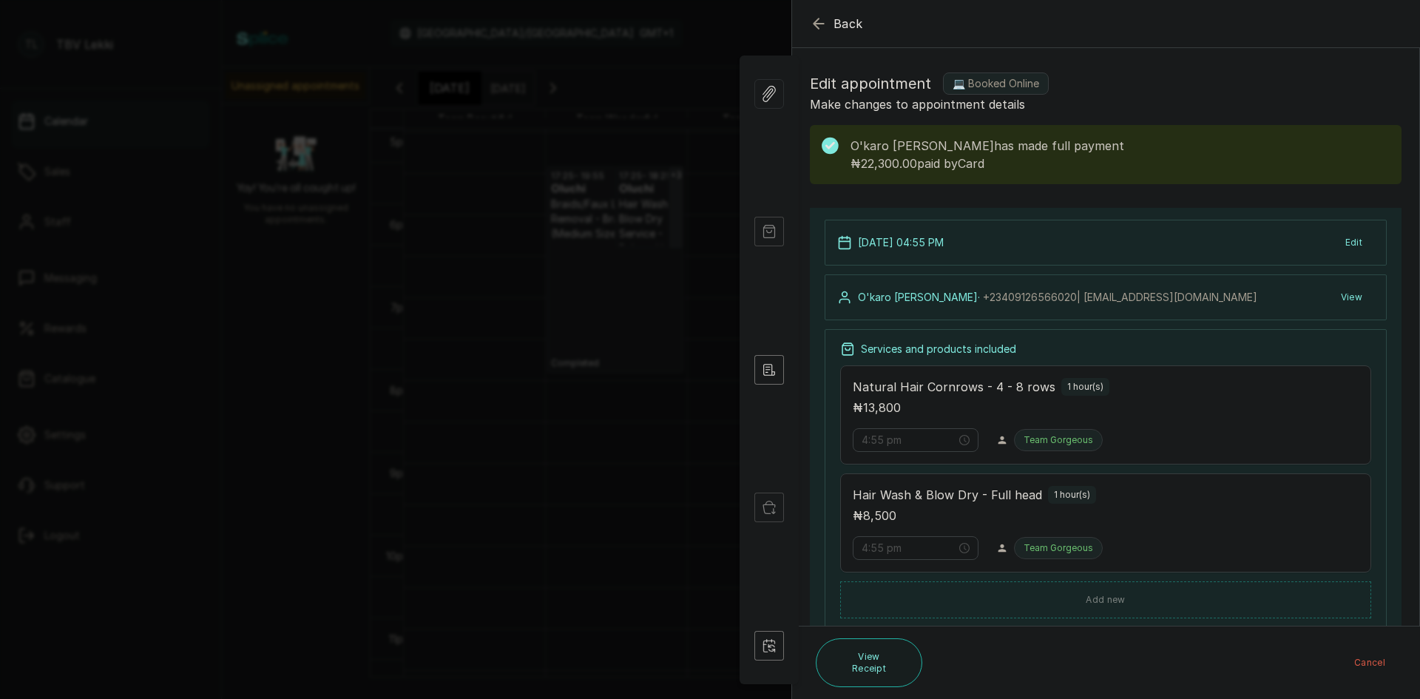
click at [822, 20] on icon "button" at bounding box center [819, 24] width 18 height 18
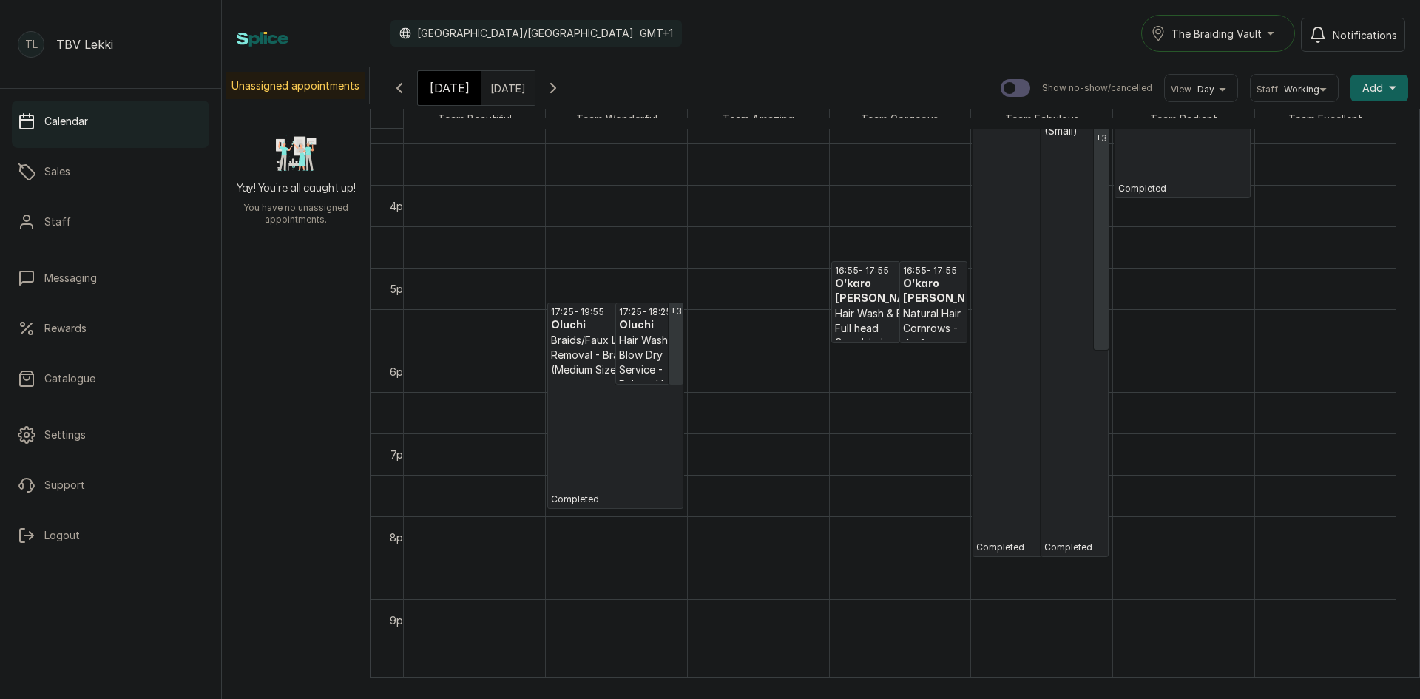
scroll to position [1269, 0]
click at [592, 353] on p "Braids/Faux Locs/Twist Removal - Braids Removal (Medium Size)" at bounding box center [615, 355] width 129 height 44
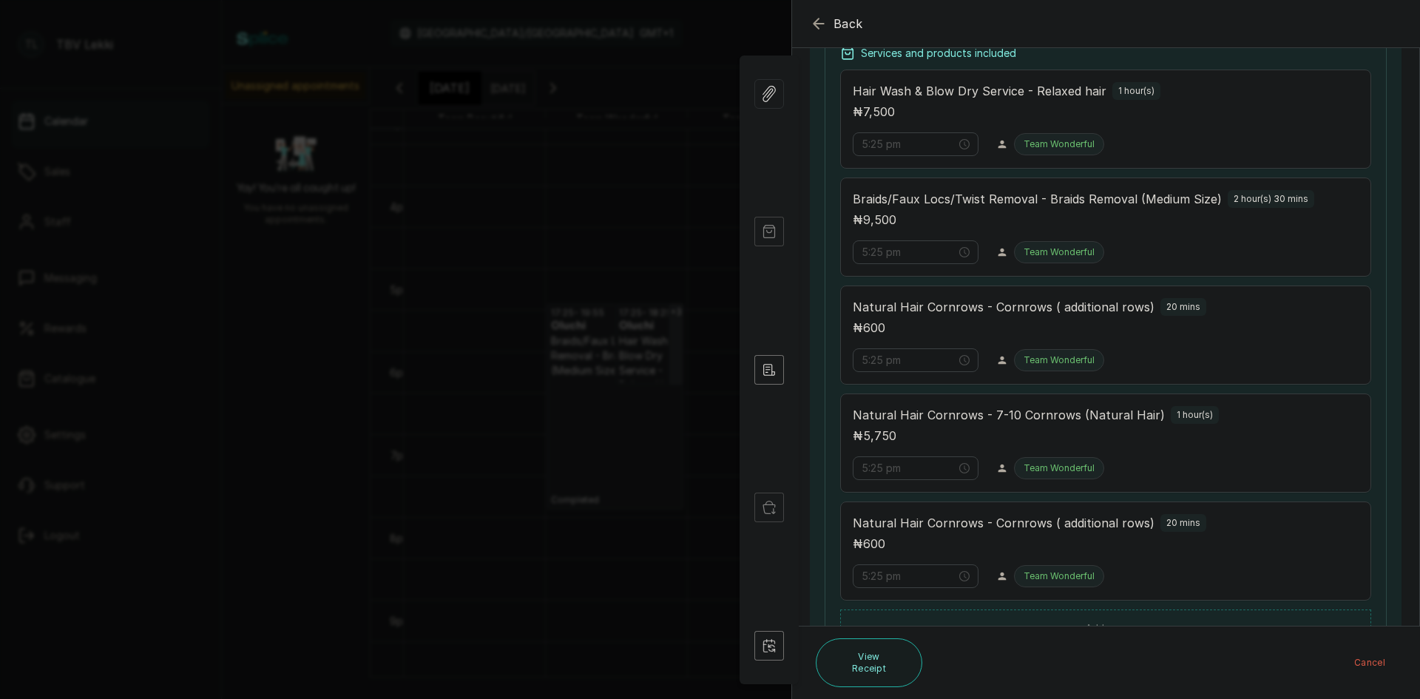
click at [817, 26] on icon "button" at bounding box center [819, 24] width 18 height 18
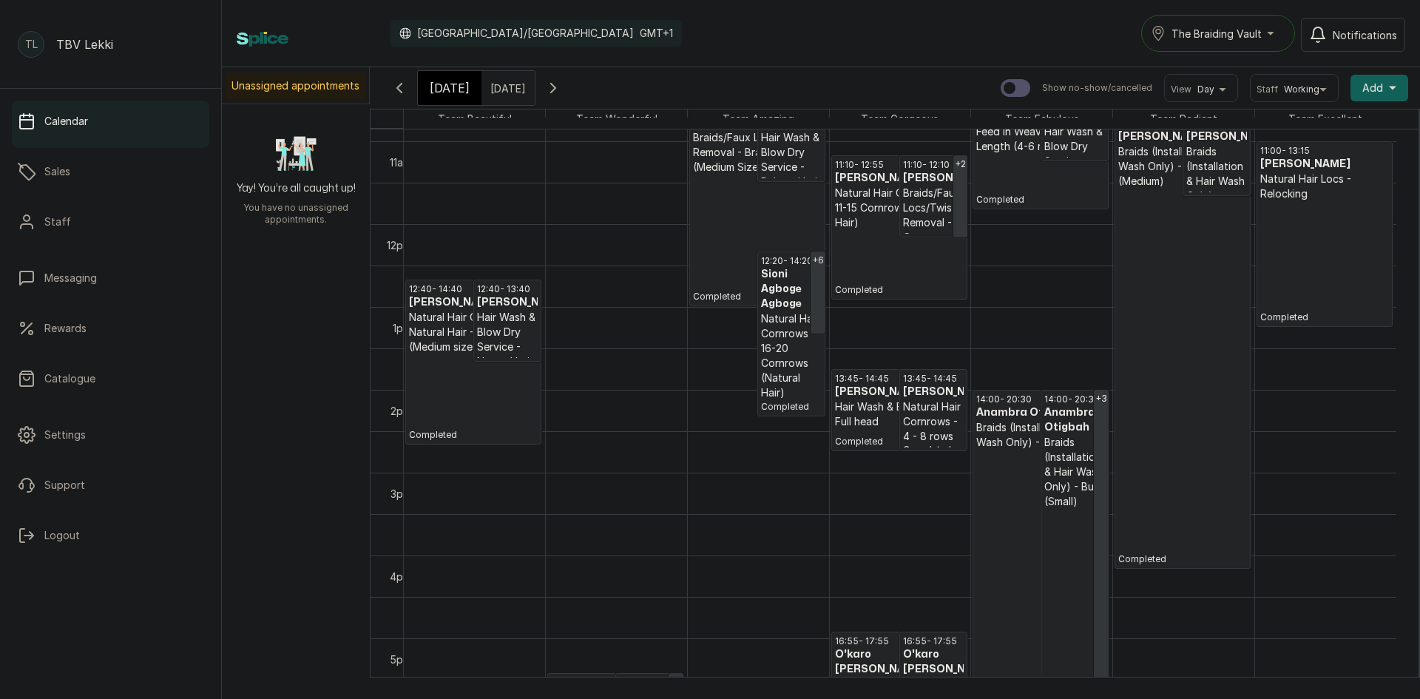
click at [506, 90] on input "[DATE]" at bounding box center [494, 84] width 24 height 25
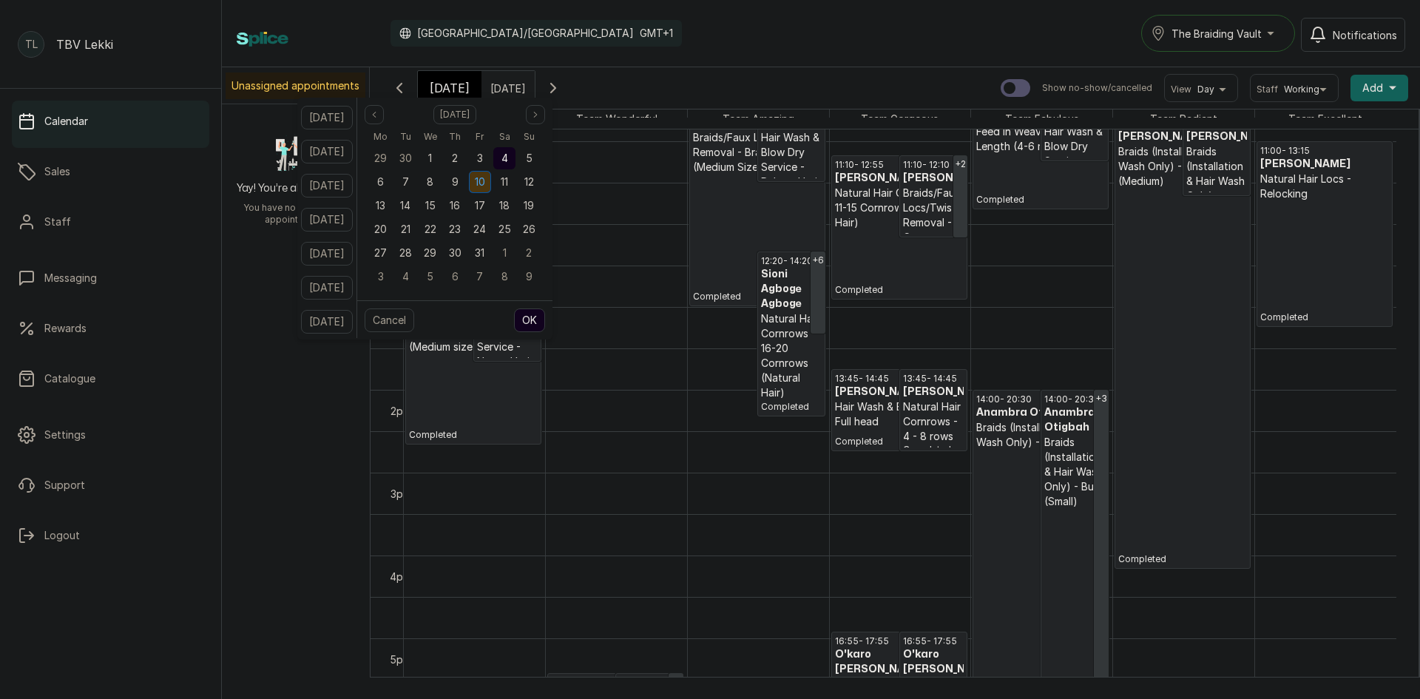
click at [485, 183] on span "10" at bounding box center [480, 181] width 10 height 13
click at [545, 314] on button "OK" at bounding box center [529, 320] width 31 height 24
type input "[DATE]"
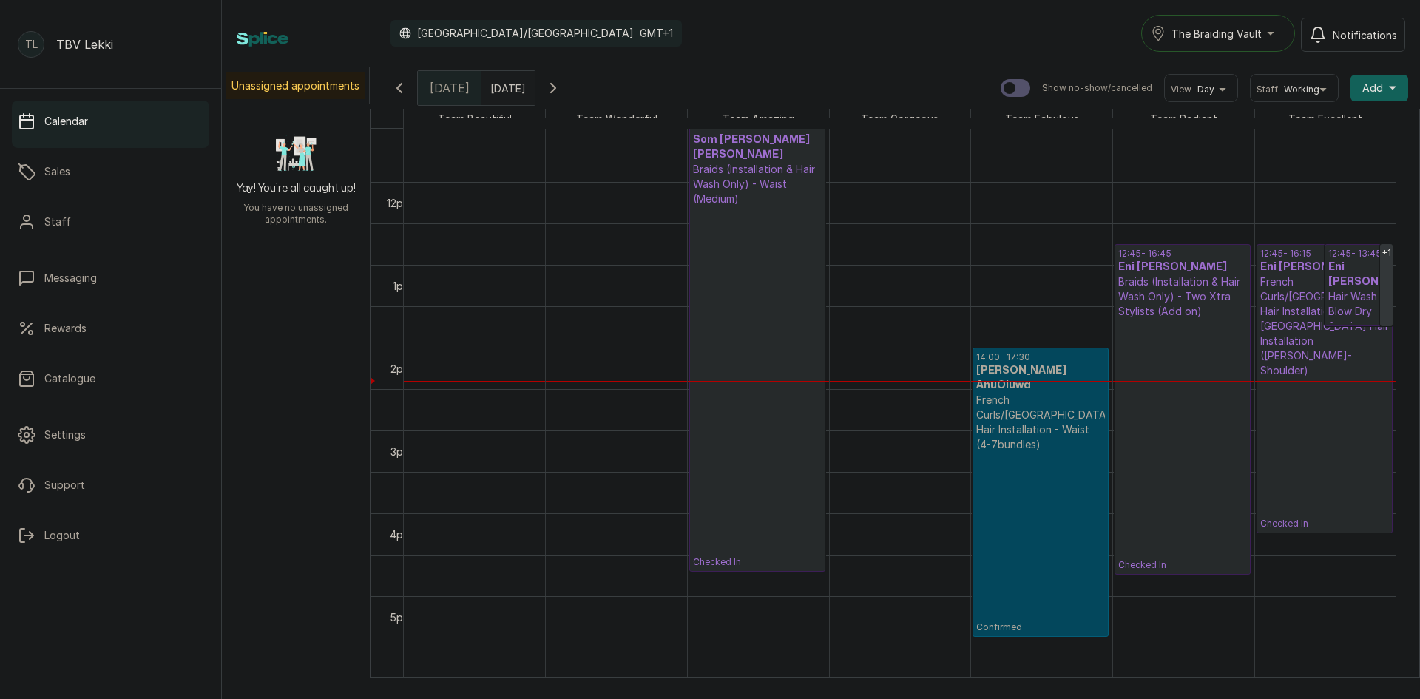
click at [700, 344] on p "Checked In" at bounding box center [757, 387] width 129 height 362
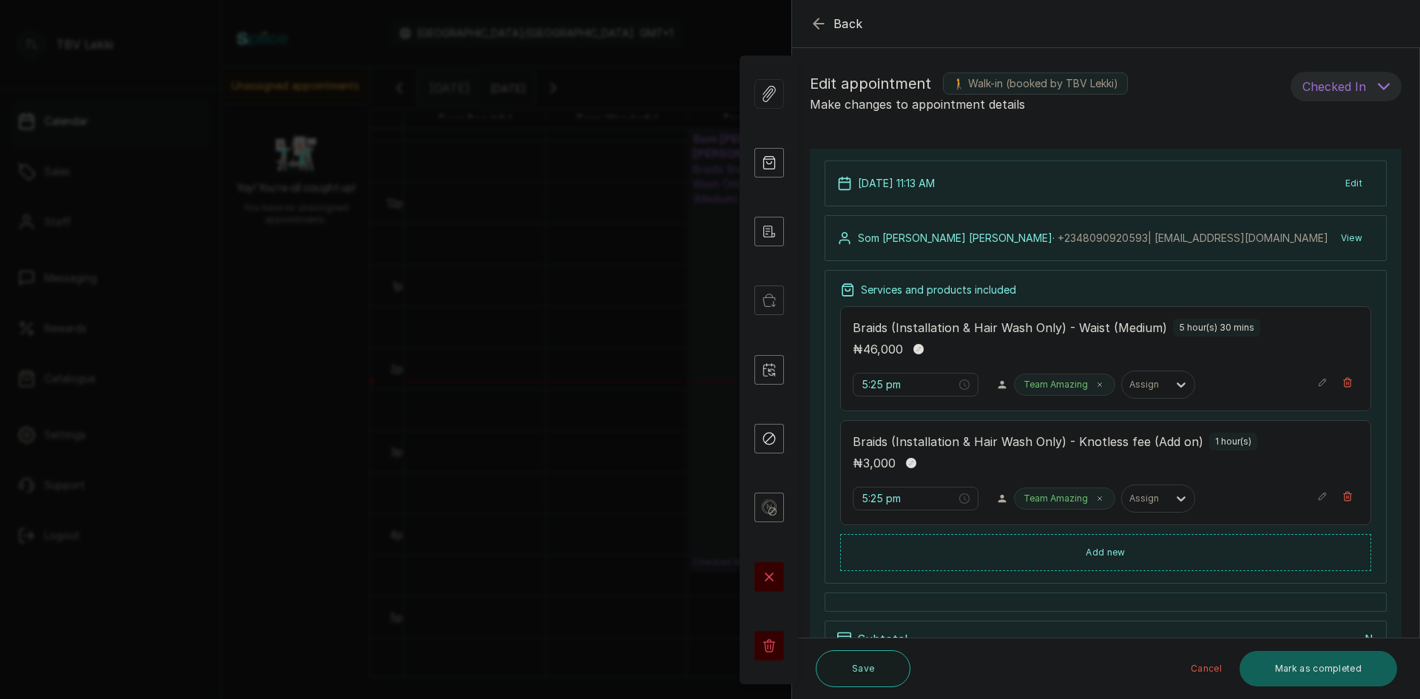
type input "11:13 am"
type input "11:13 pm"
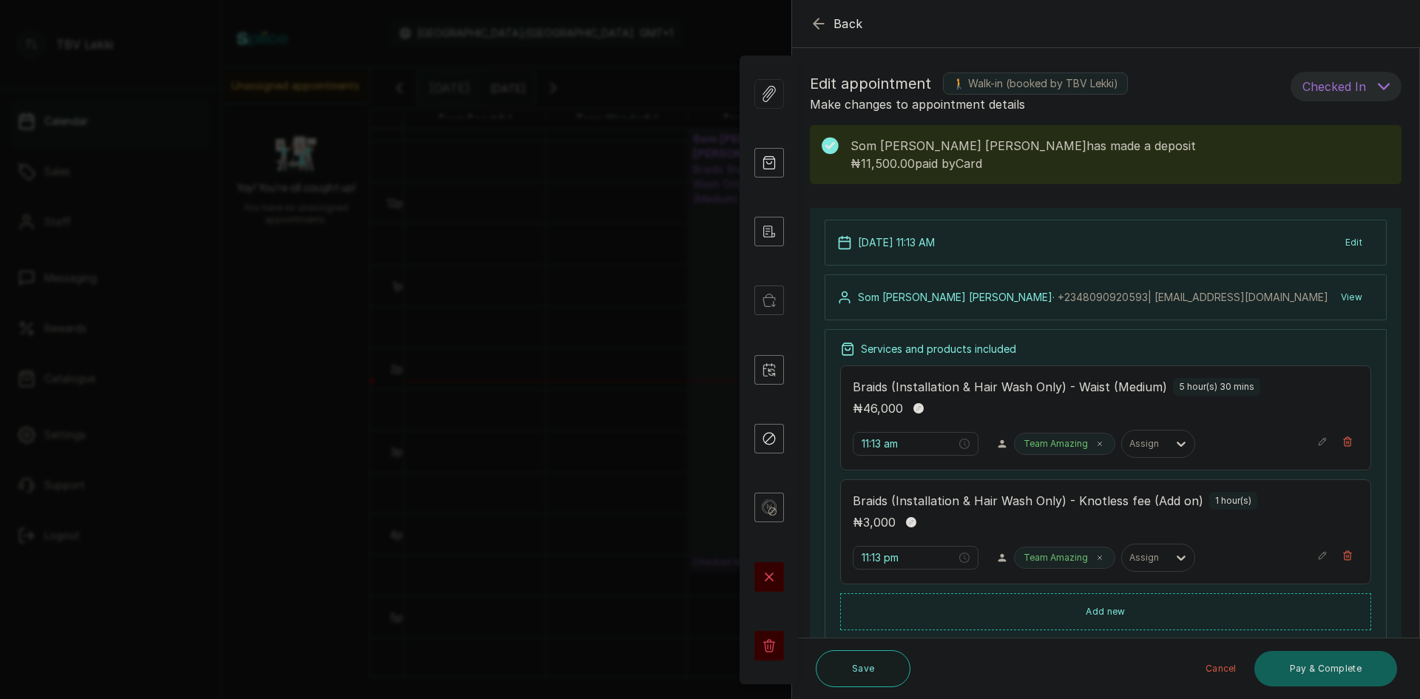
click at [833, 20] on span "Back" at bounding box center [848, 24] width 30 height 18
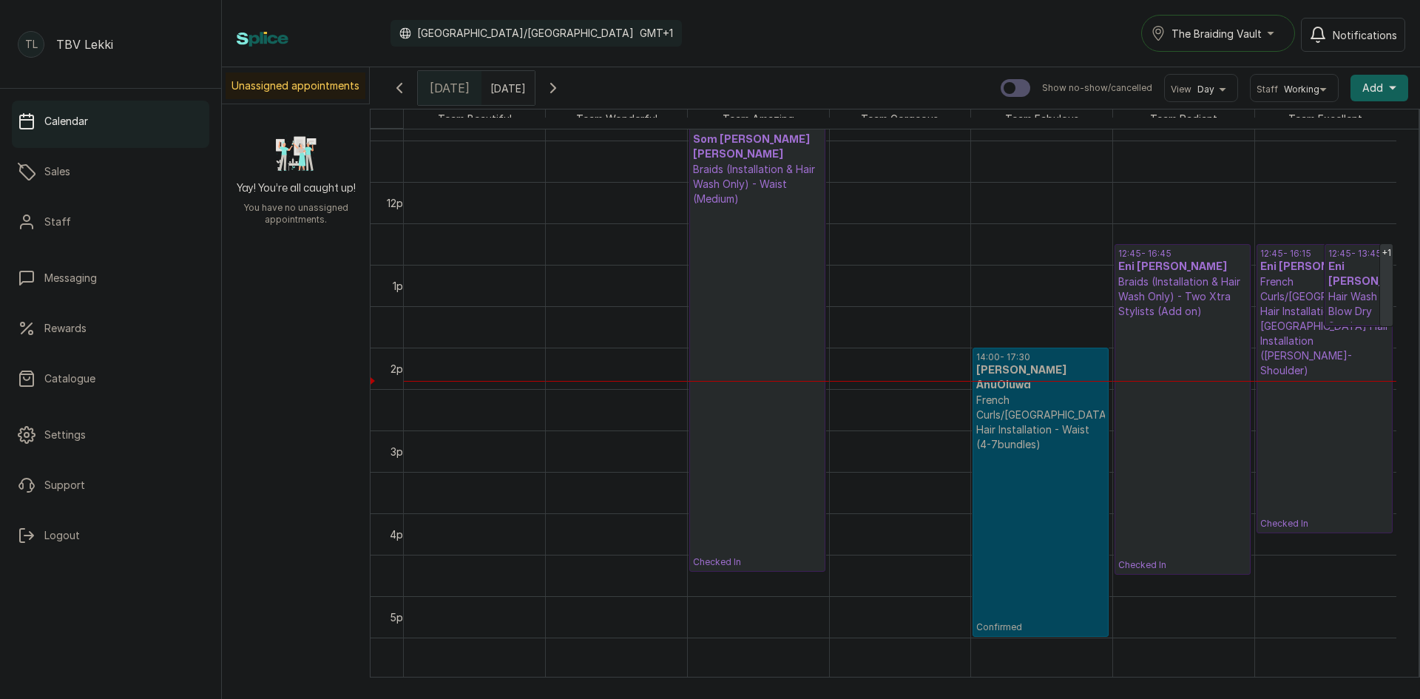
click at [506, 91] on input "[DATE]" at bounding box center [494, 84] width 24 height 25
click at [516, 165] on div "4" at bounding box center [505, 158] width 22 height 22
click at [542, 316] on button "OK" at bounding box center [530, 320] width 31 height 24
type input "[DATE]"
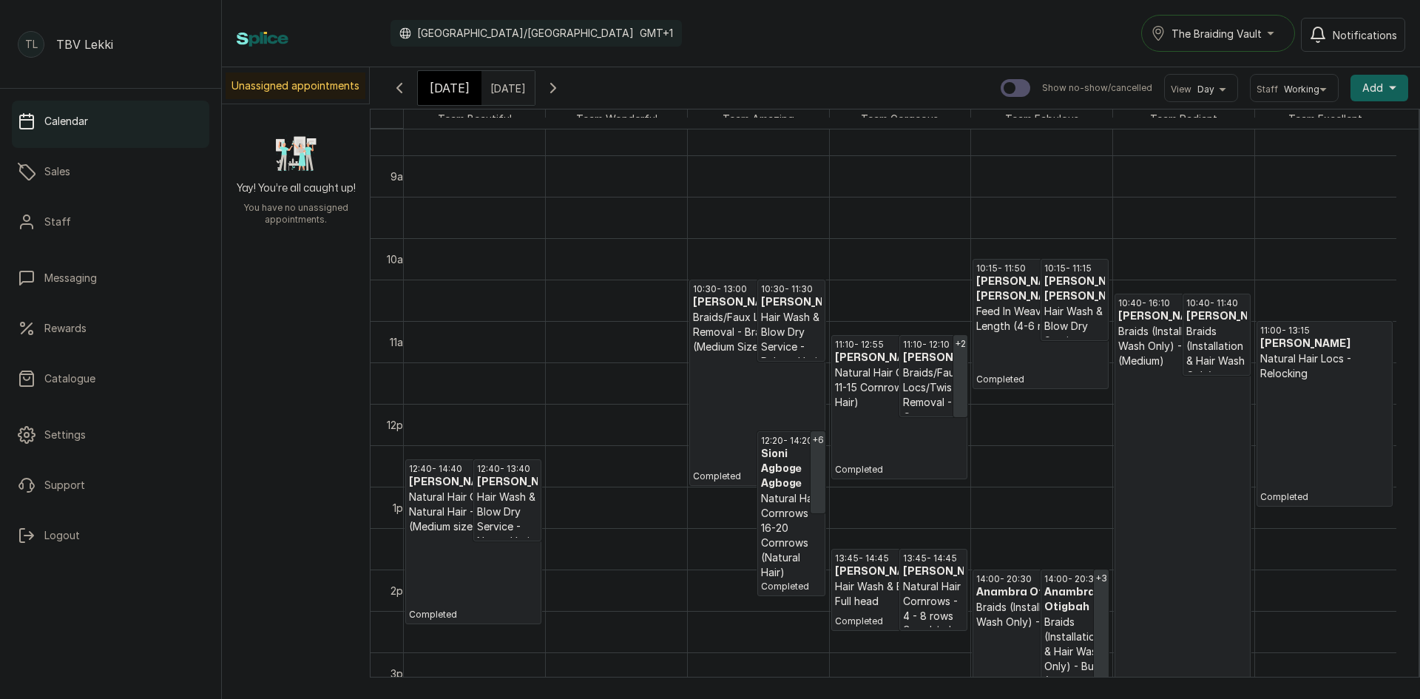
click at [747, 334] on p "Braids/Faux Locs/Twist Removal - Braids Removal (Medium Size)" at bounding box center [757, 332] width 129 height 44
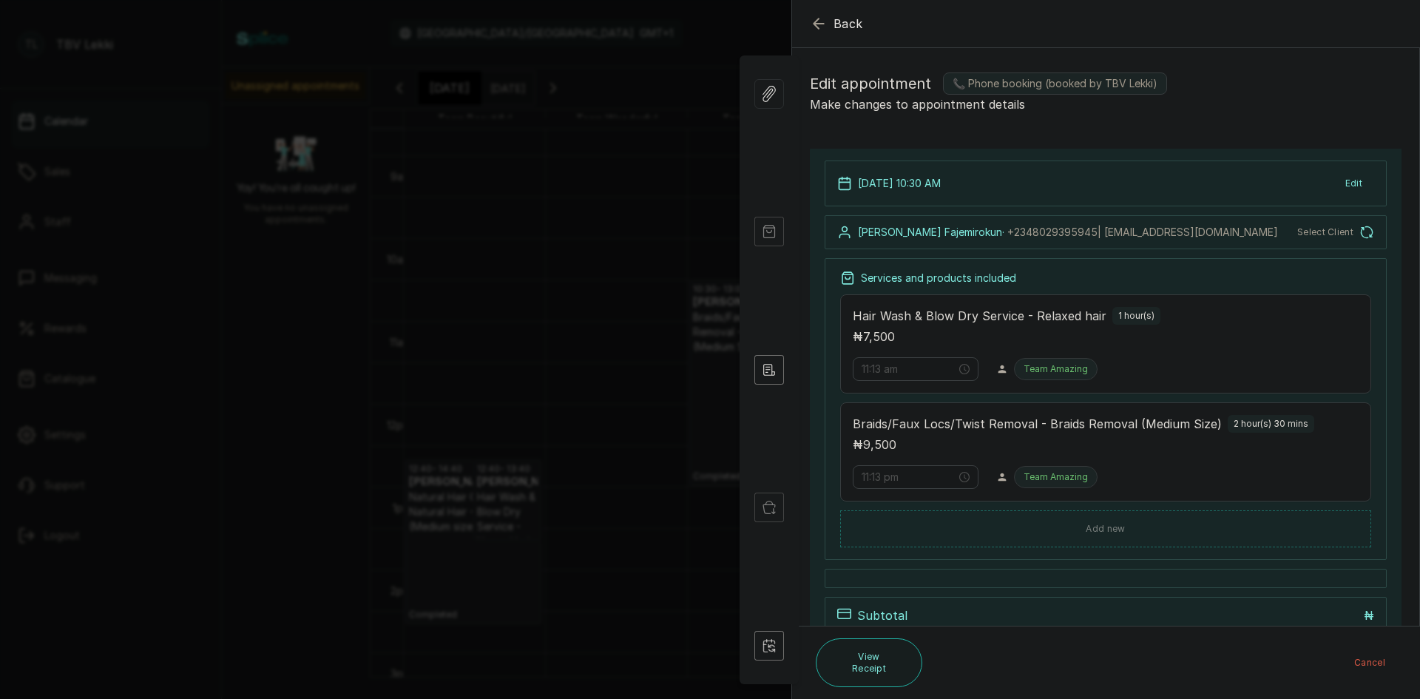
type input "10:30 am"
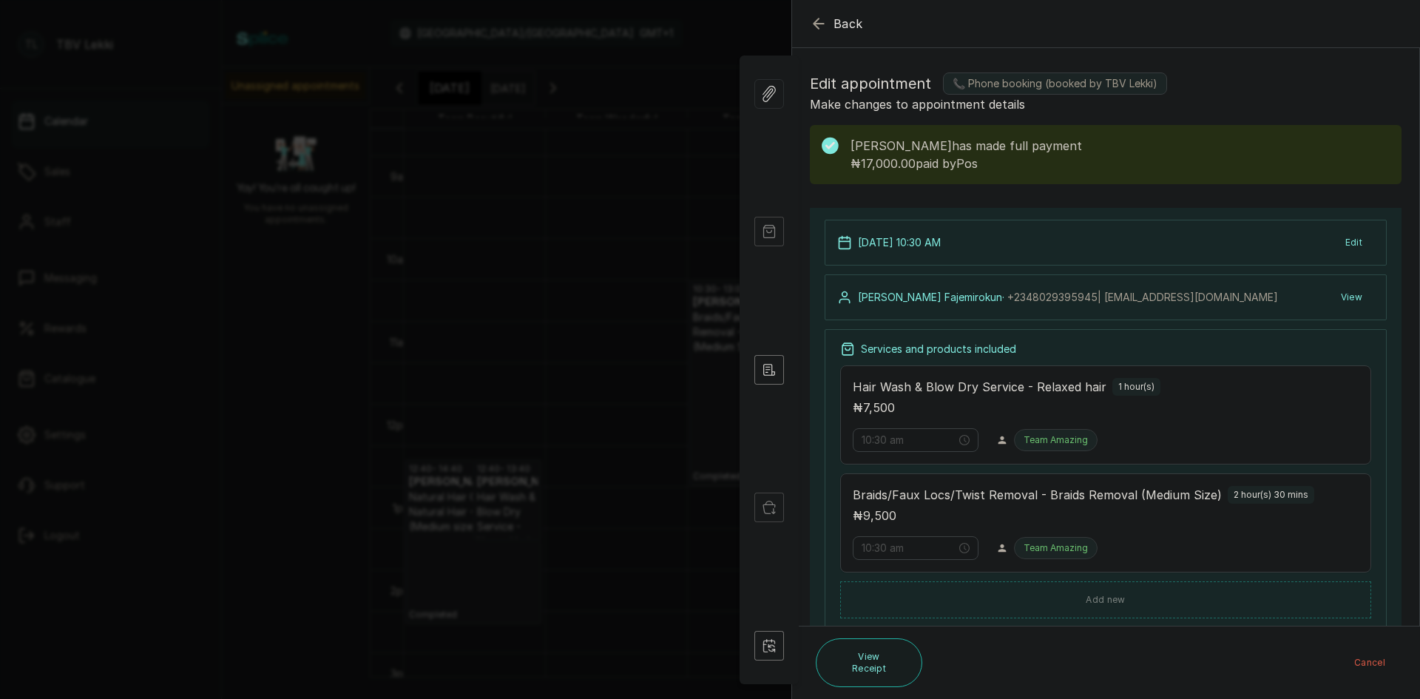
click at [817, 28] on icon "button" at bounding box center [818, 23] width 10 height 10
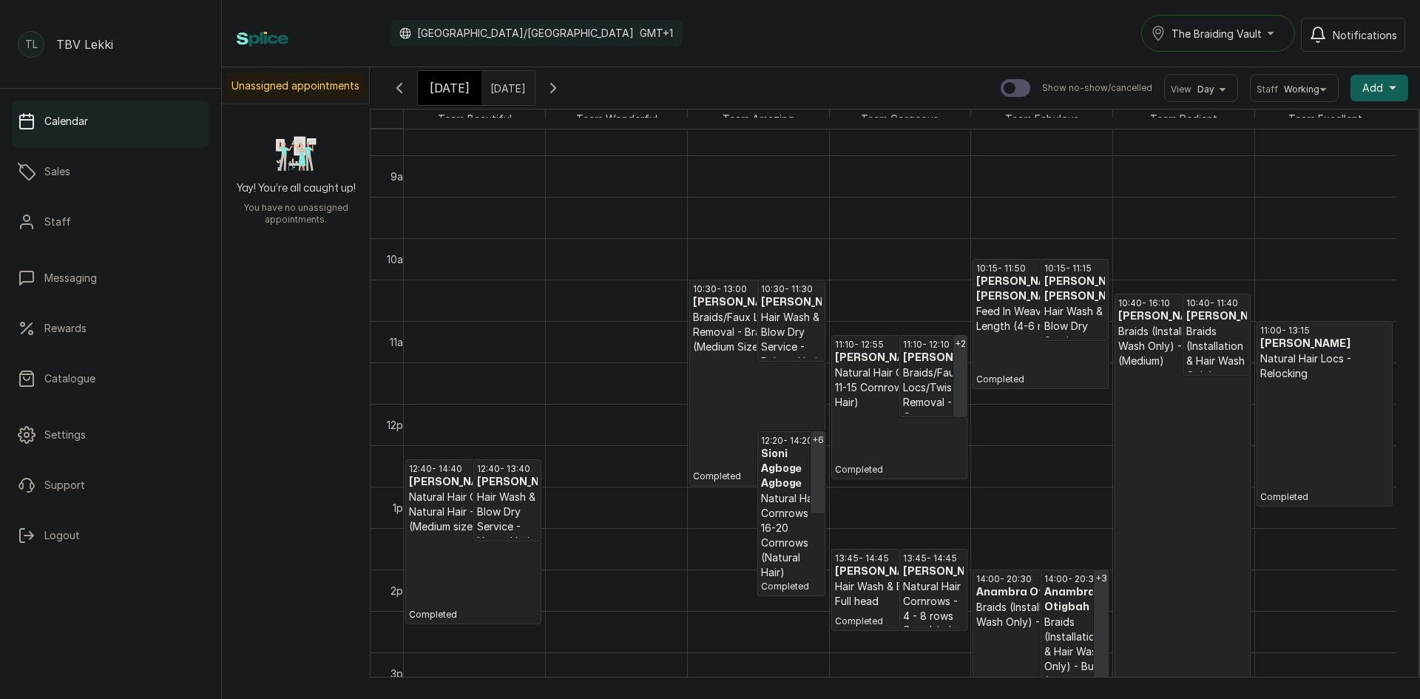
click at [1003, 282] on h3 "[PERSON_NAME] [PERSON_NAME]" at bounding box center [1040, 289] width 129 height 30
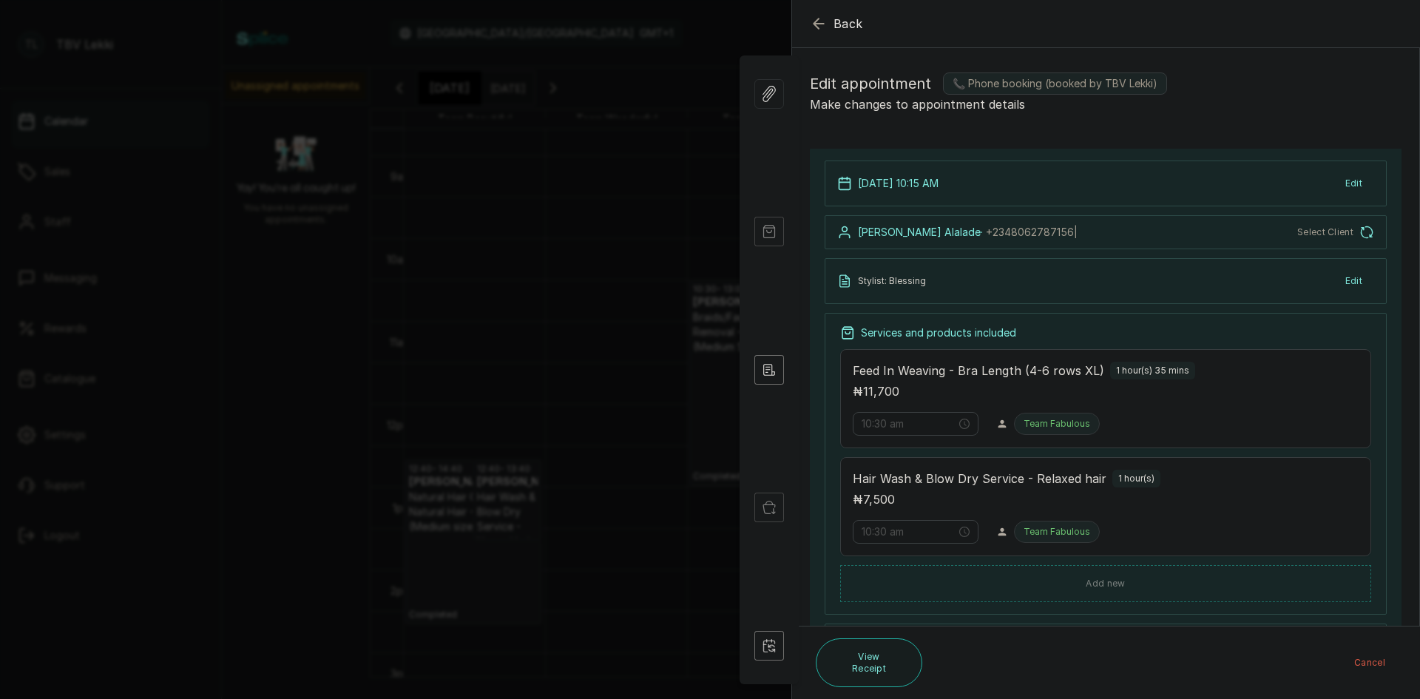
type input "10:15 am"
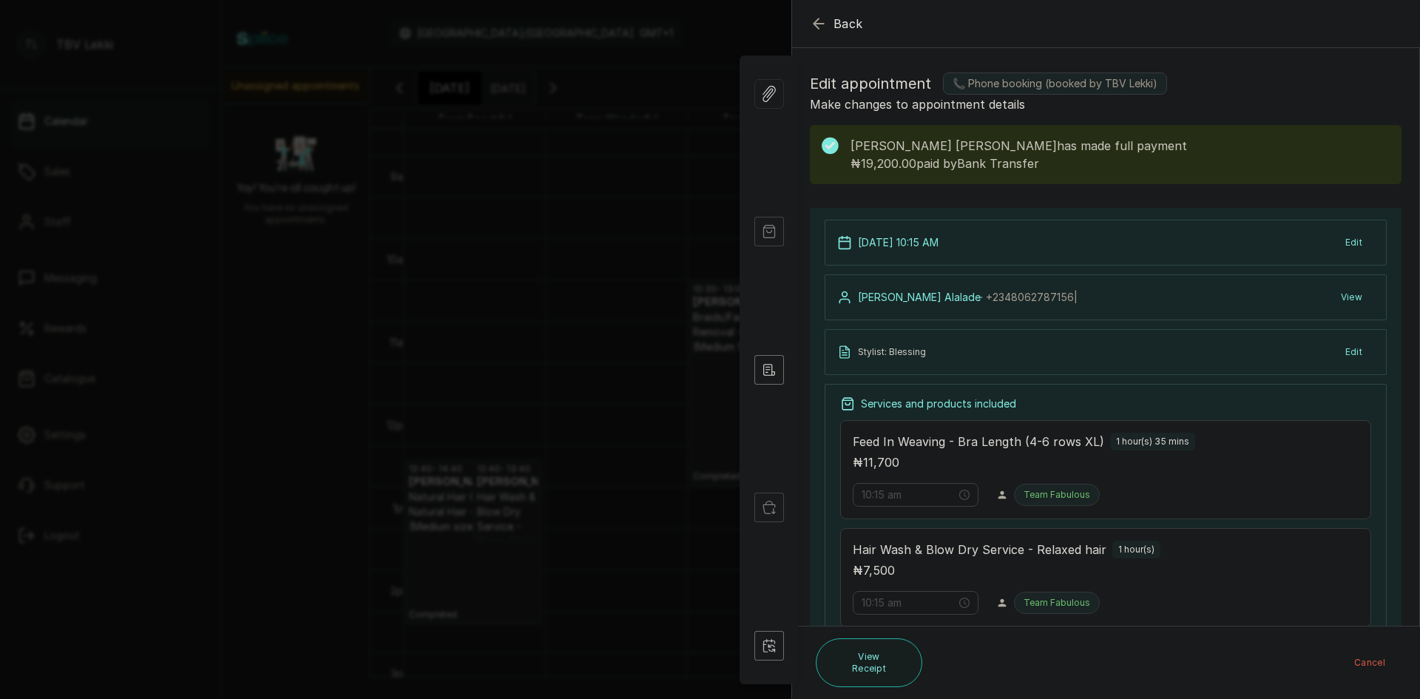
click at [819, 19] on icon "button" at bounding box center [819, 24] width 18 height 18
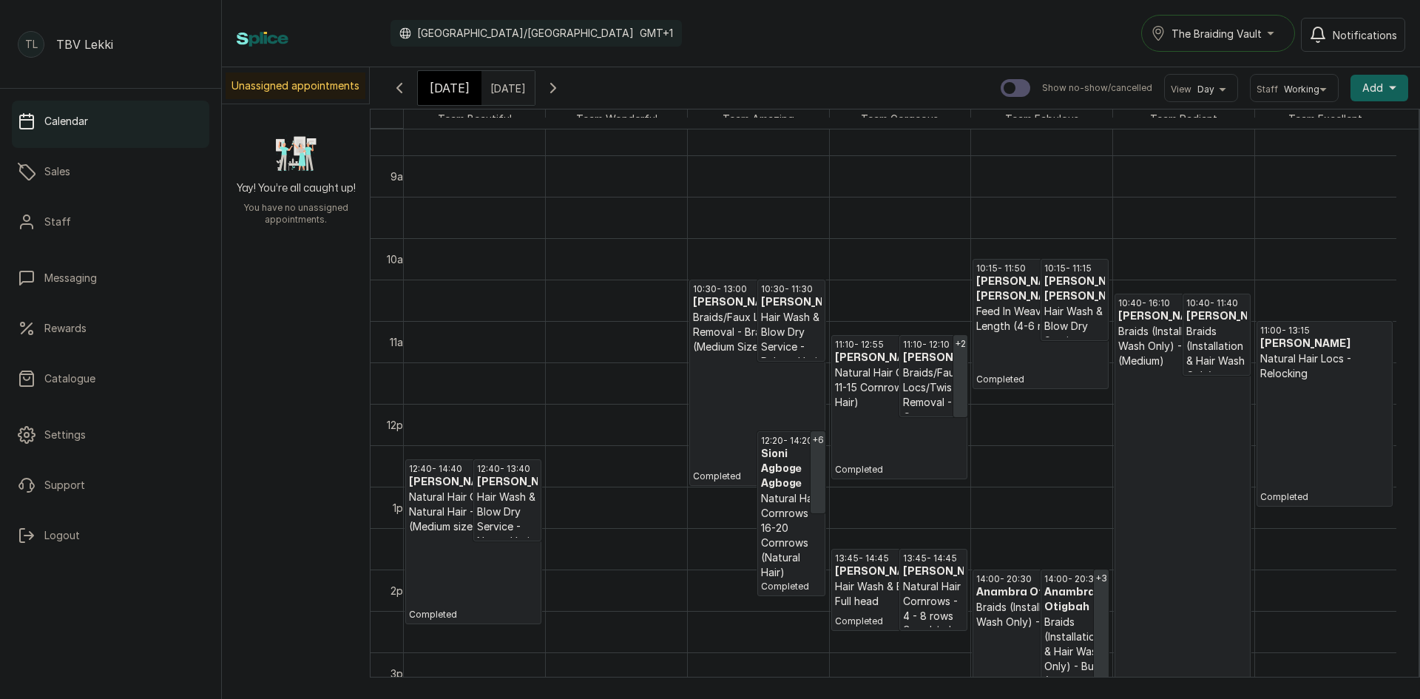
click at [1182, 336] on link "10:40 - 11:40 [PERSON_NAME] Braids (Installation & Hair Wash Only) - Knotless f…" at bounding box center [1216, 335] width 68 height 82
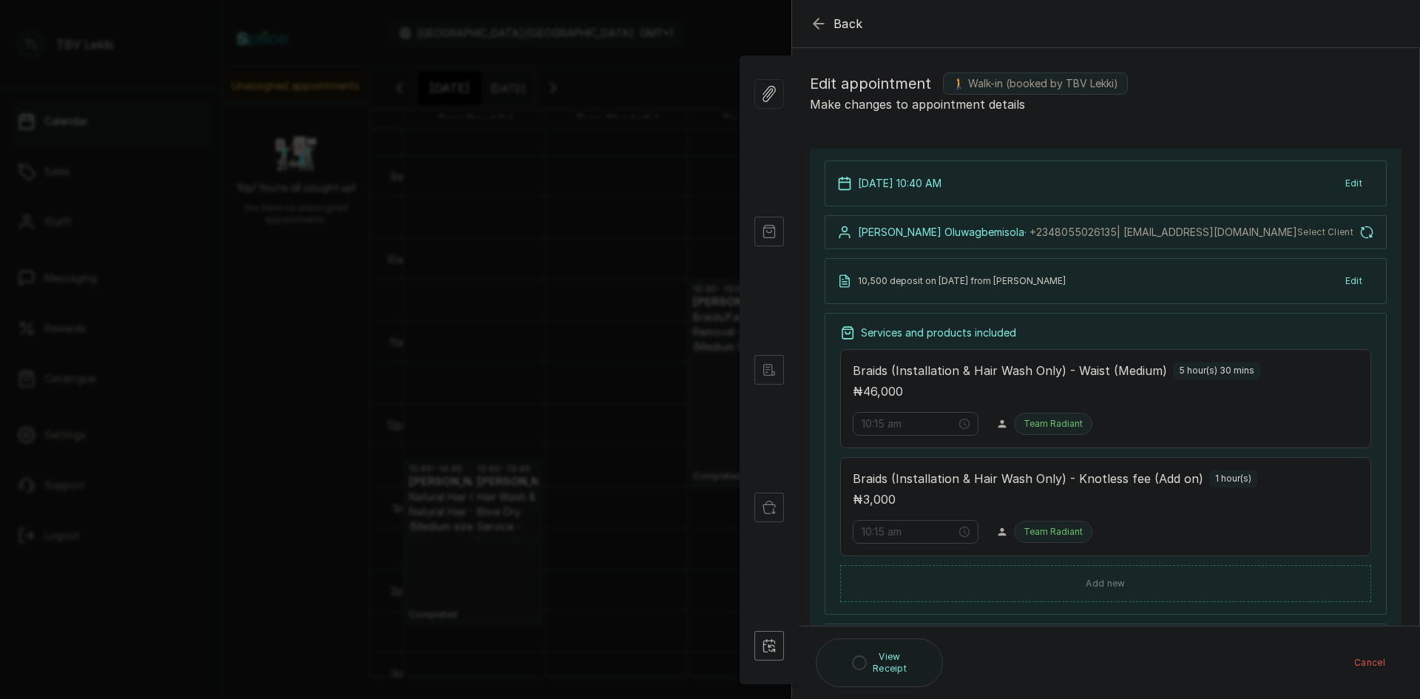
type input "10:40 am"
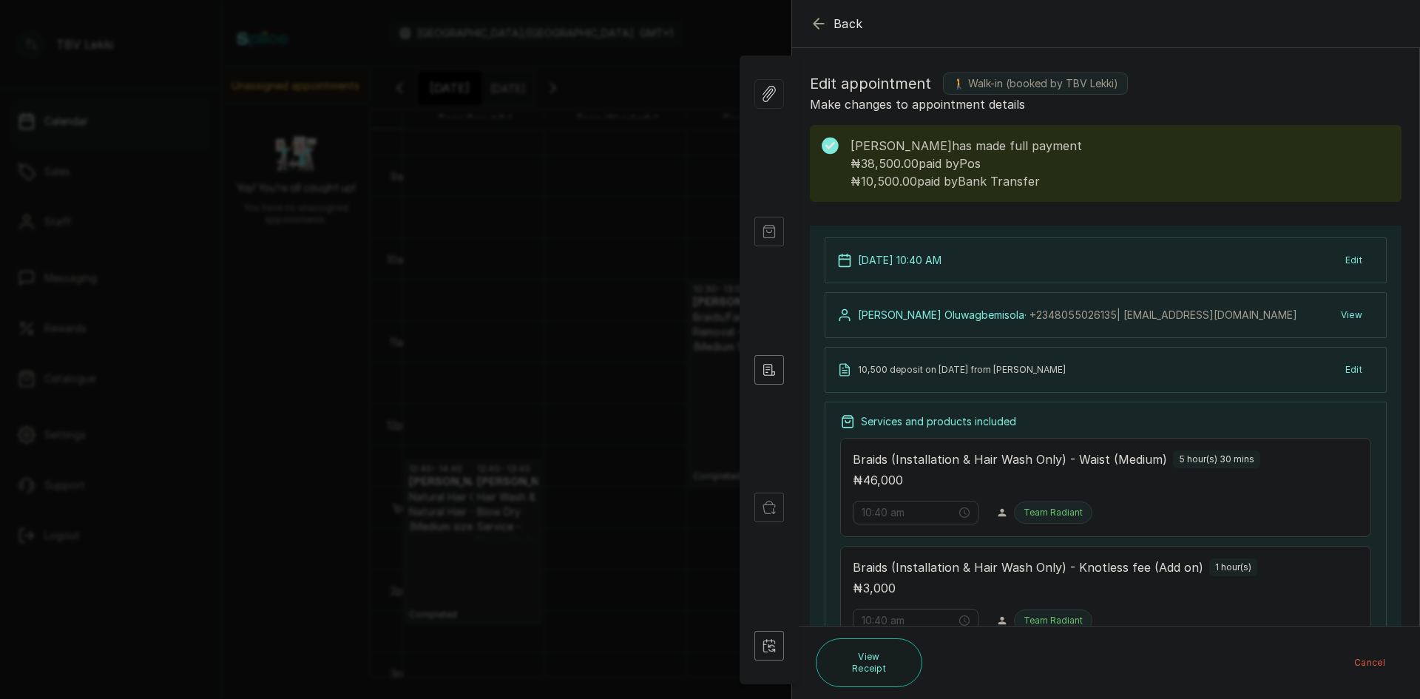
click at [833, 18] on span "Back" at bounding box center [848, 24] width 30 height 18
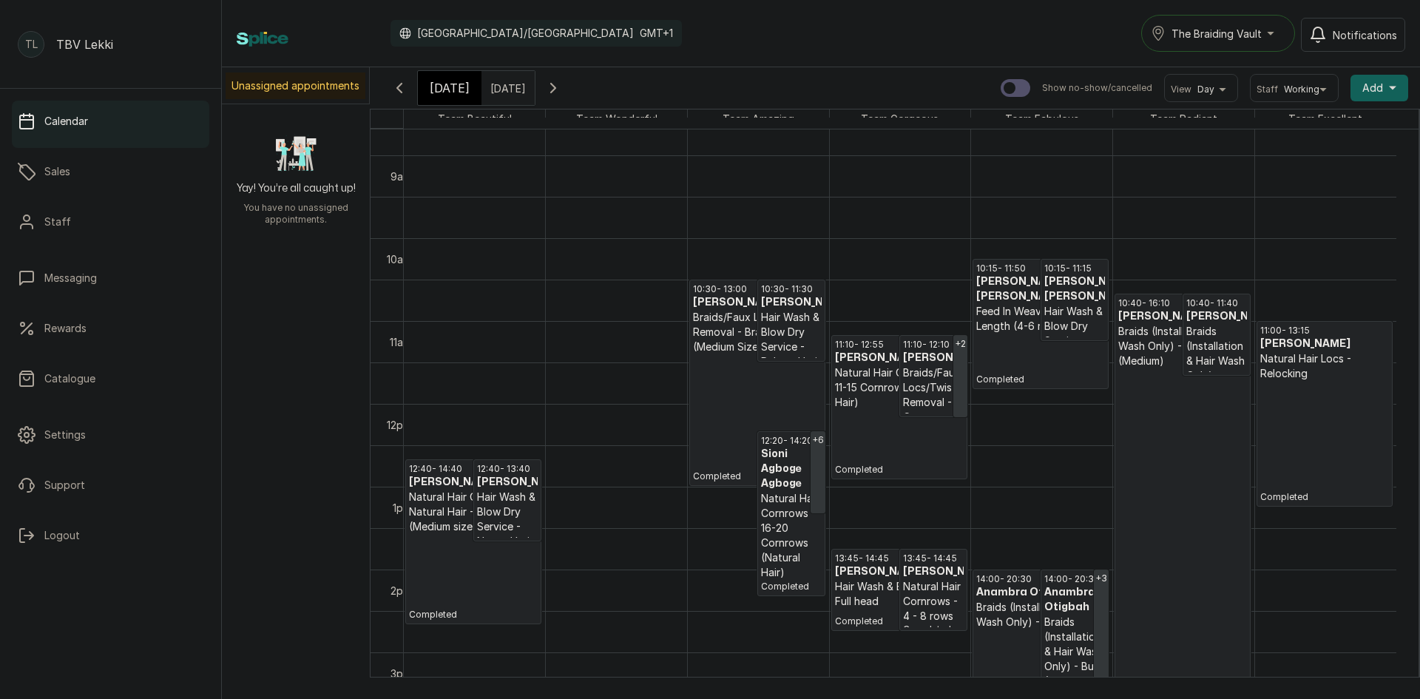
click at [1308, 395] on p "Completed" at bounding box center [1324, 442] width 129 height 122
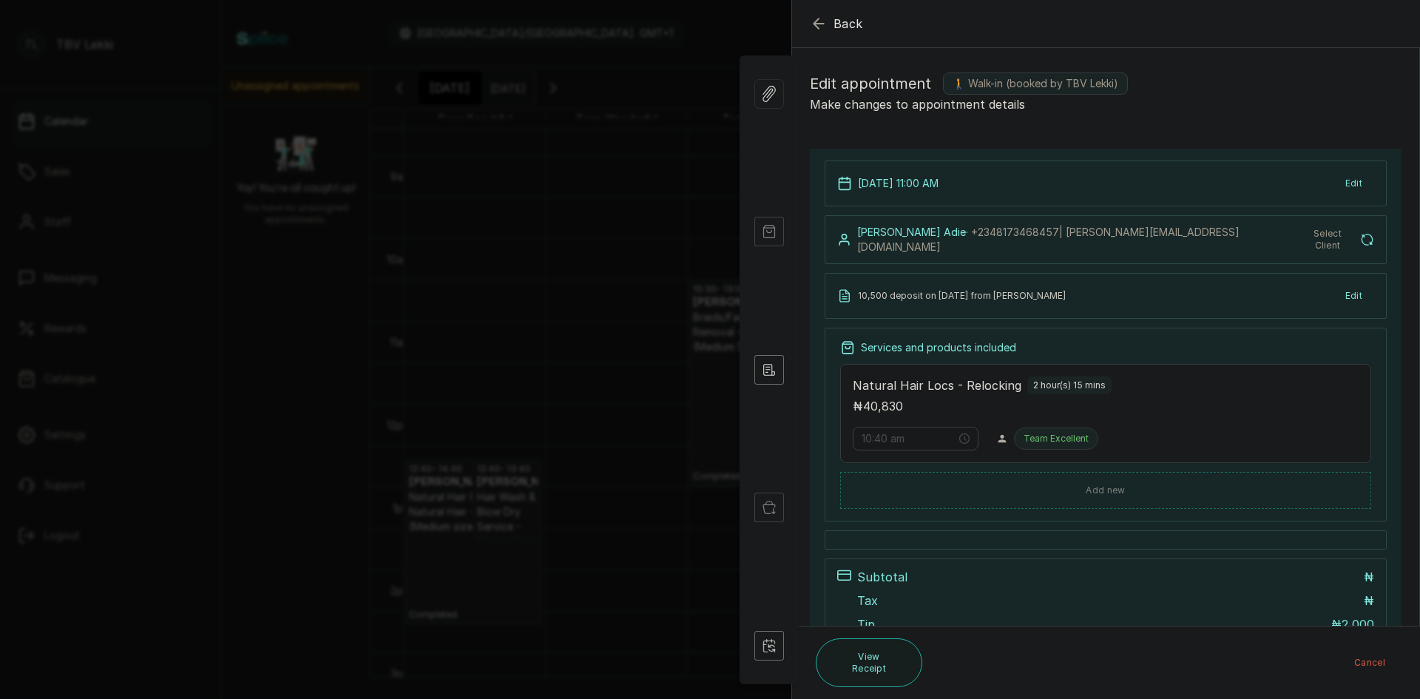
type input "11:00 am"
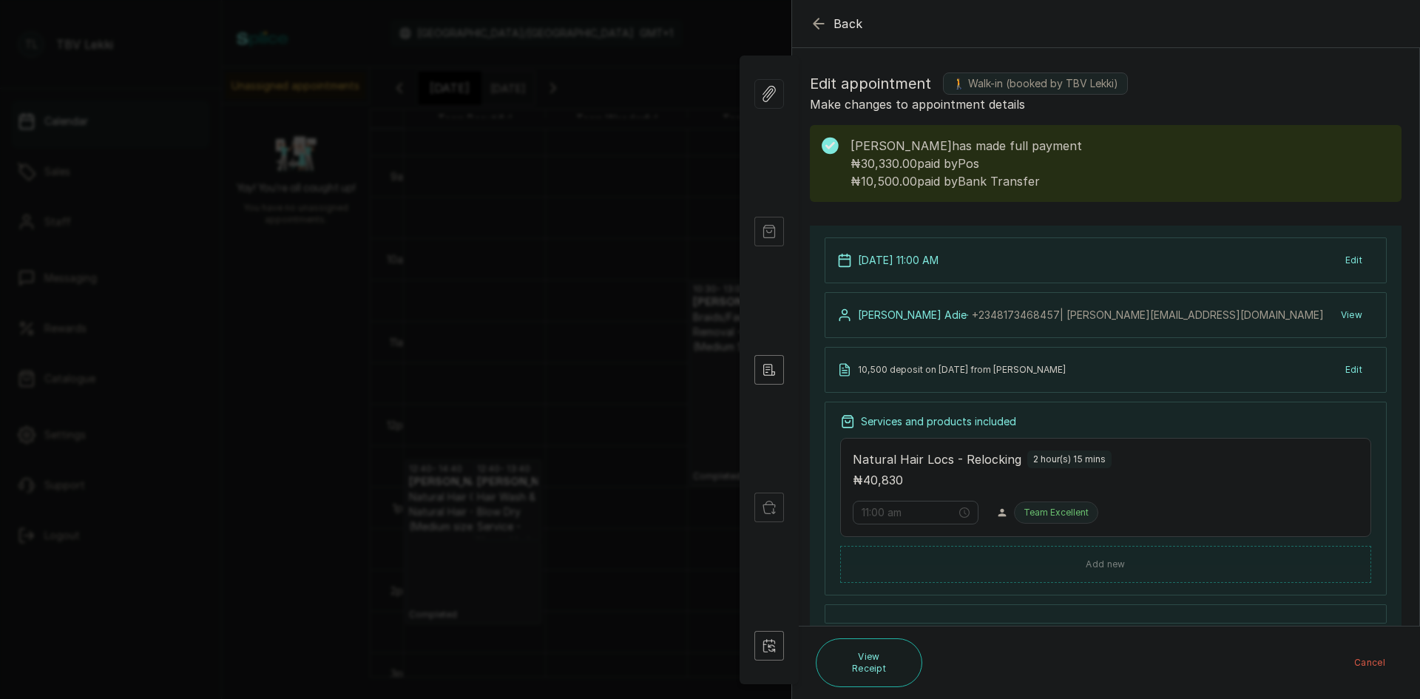
click at [813, 21] on icon "button" at bounding box center [819, 24] width 18 height 18
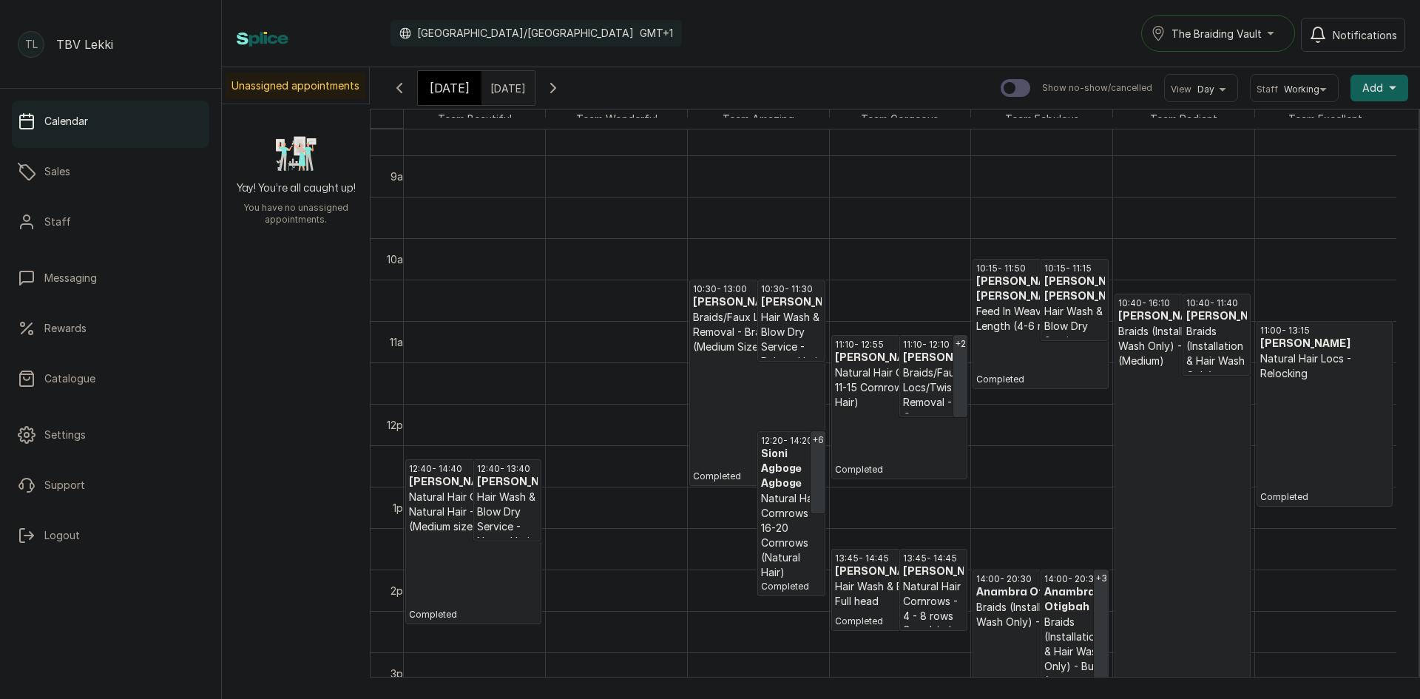
click at [874, 386] on p "Natural Hair Cornrows - 11-15 Cornrows (Natural Hair)" at bounding box center [899, 387] width 129 height 44
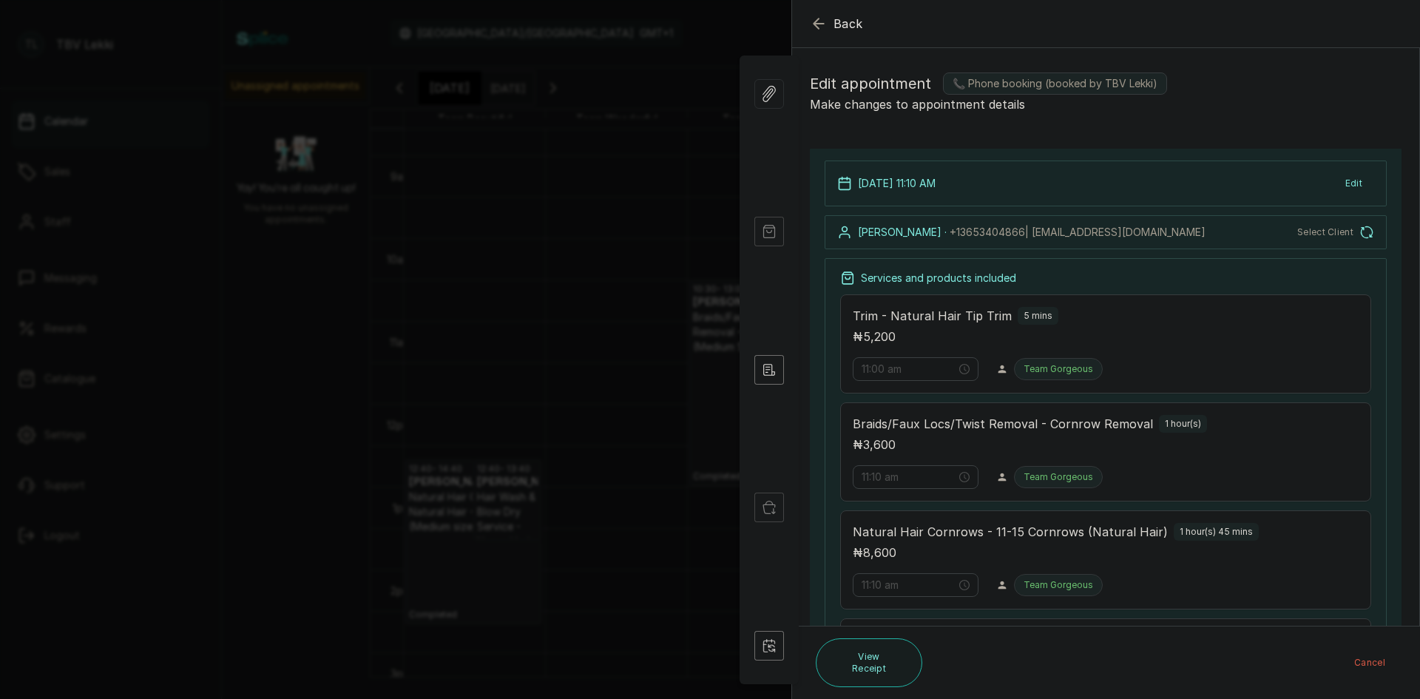
type input "11:10 am"
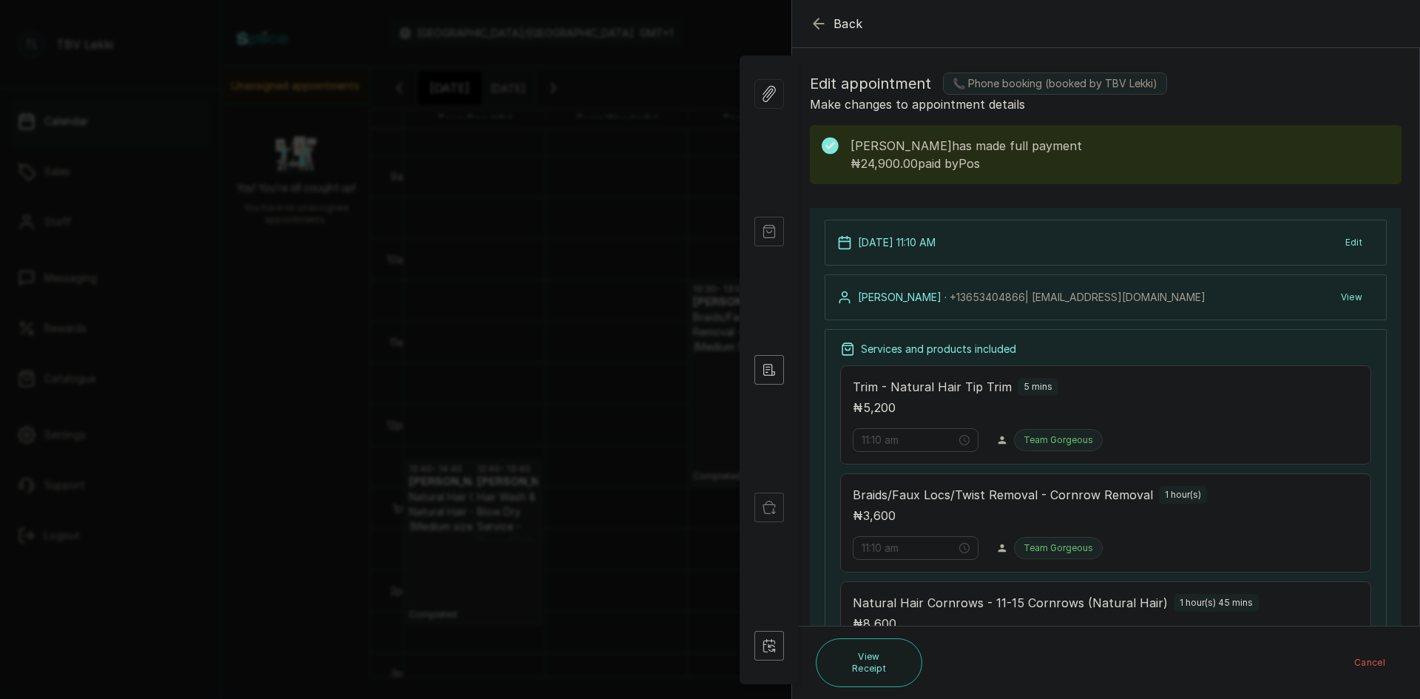
click at [823, 21] on icon "button" at bounding box center [819, 24] width 18 height 18
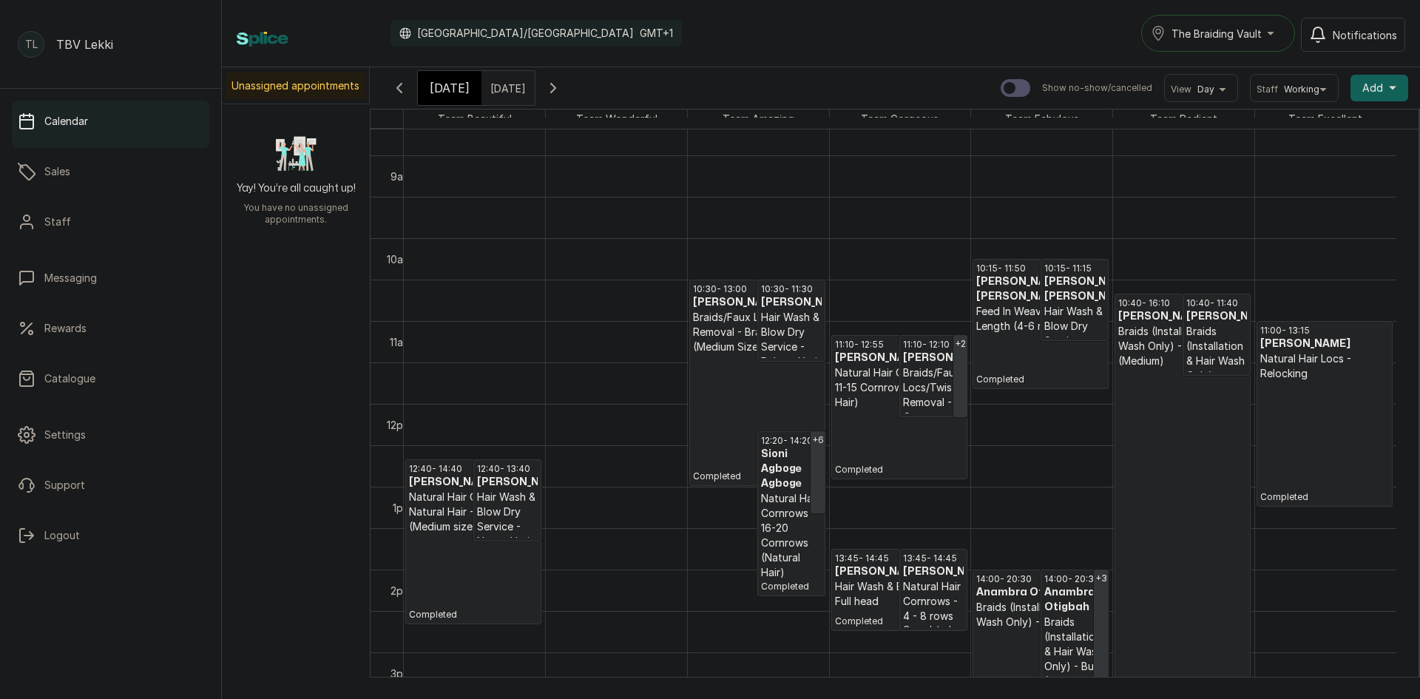
click at [800, 498] on p "Natural Hair Cornrows - 16-20 Cornrows (Natural Hair)" at bounding box center [791, 535] width 61 height 89
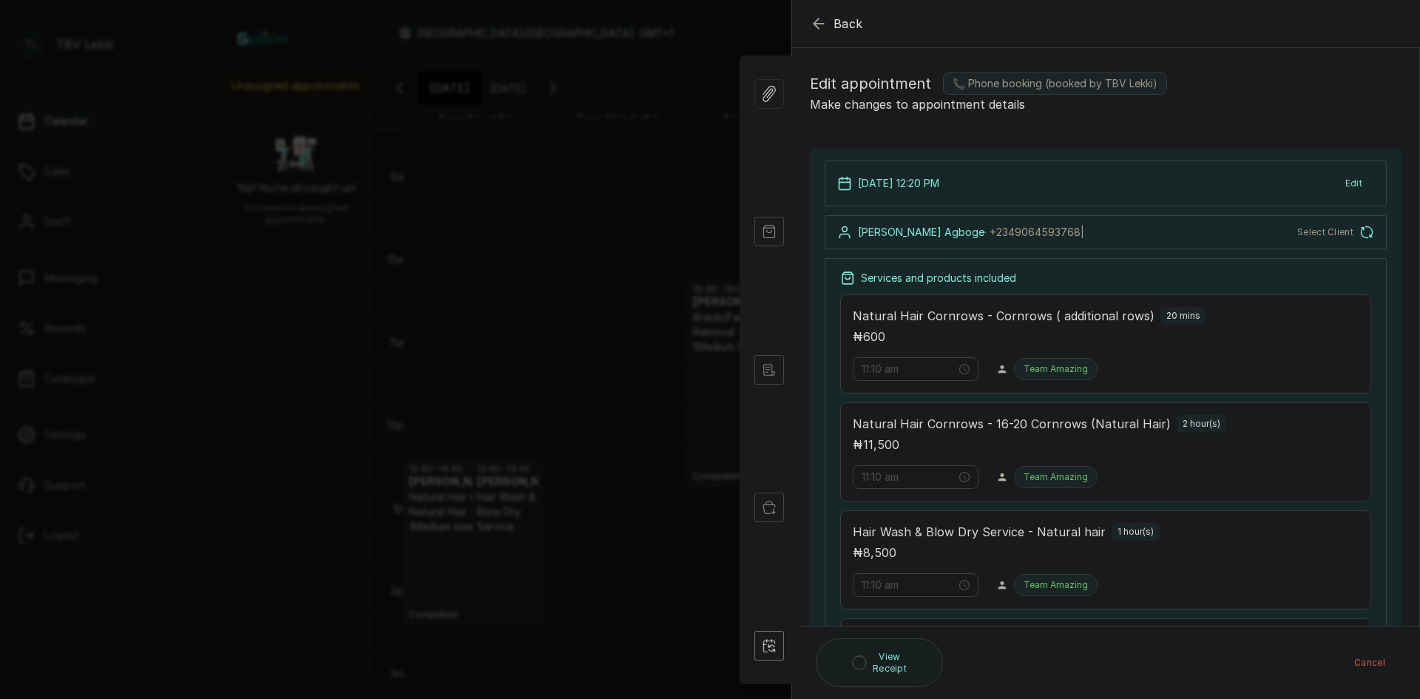
type input "12:20 pm"
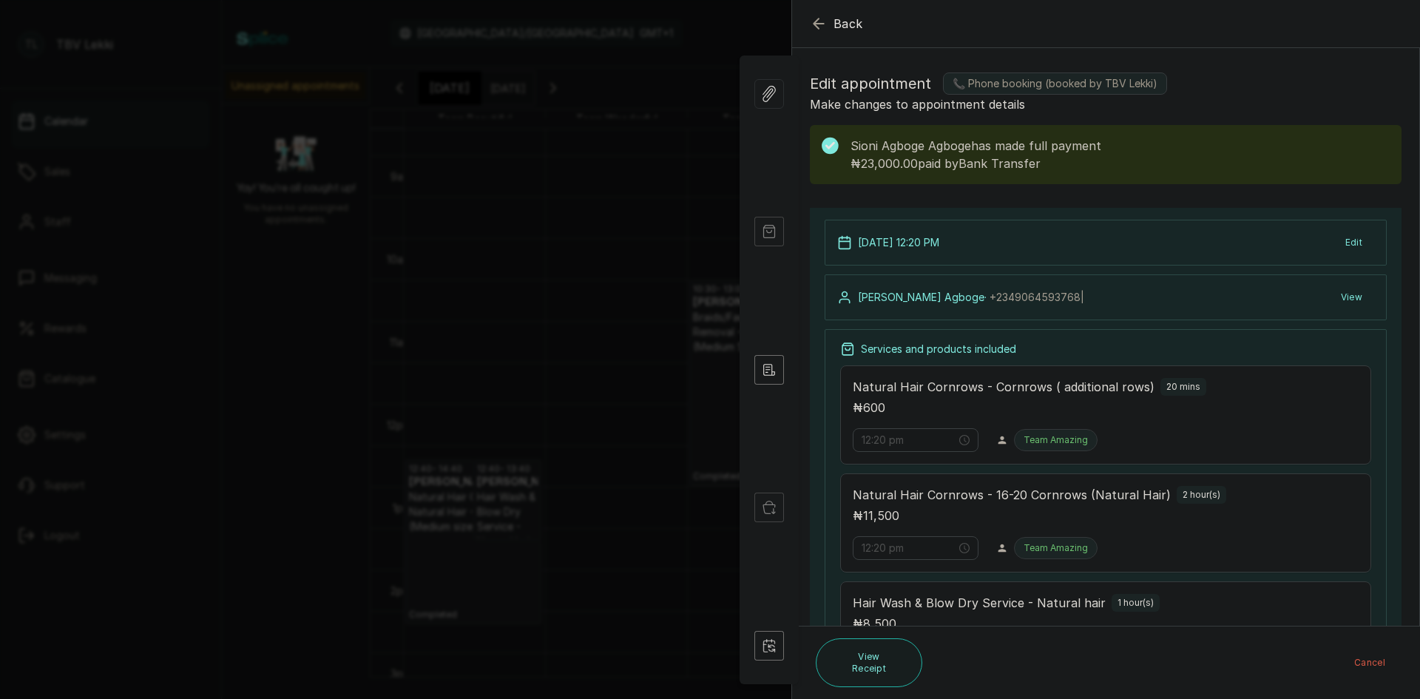
click at [819, 21] on icon "button" at bounding box center [819, 24] width 18 height 18
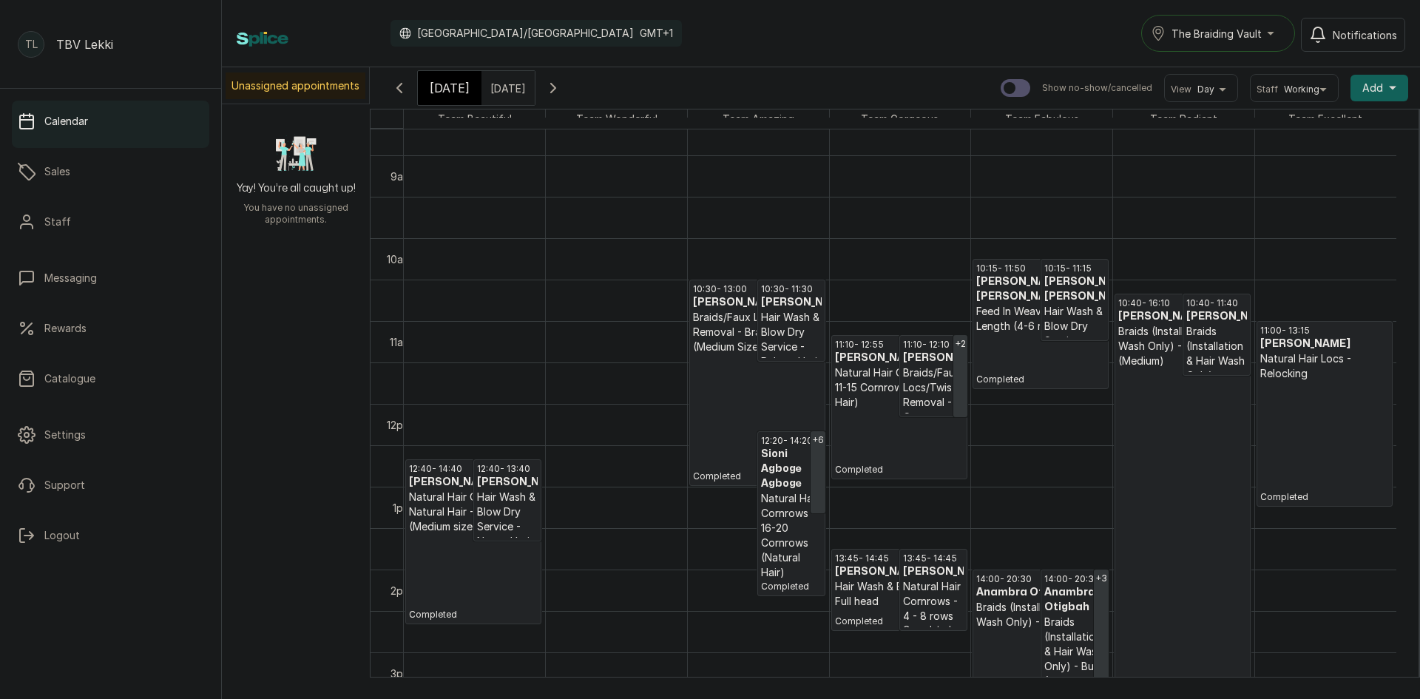
click at [500, 489] on h3 "[PERSON_NAME]" at bounding box center [507, 482] width 61 height 15
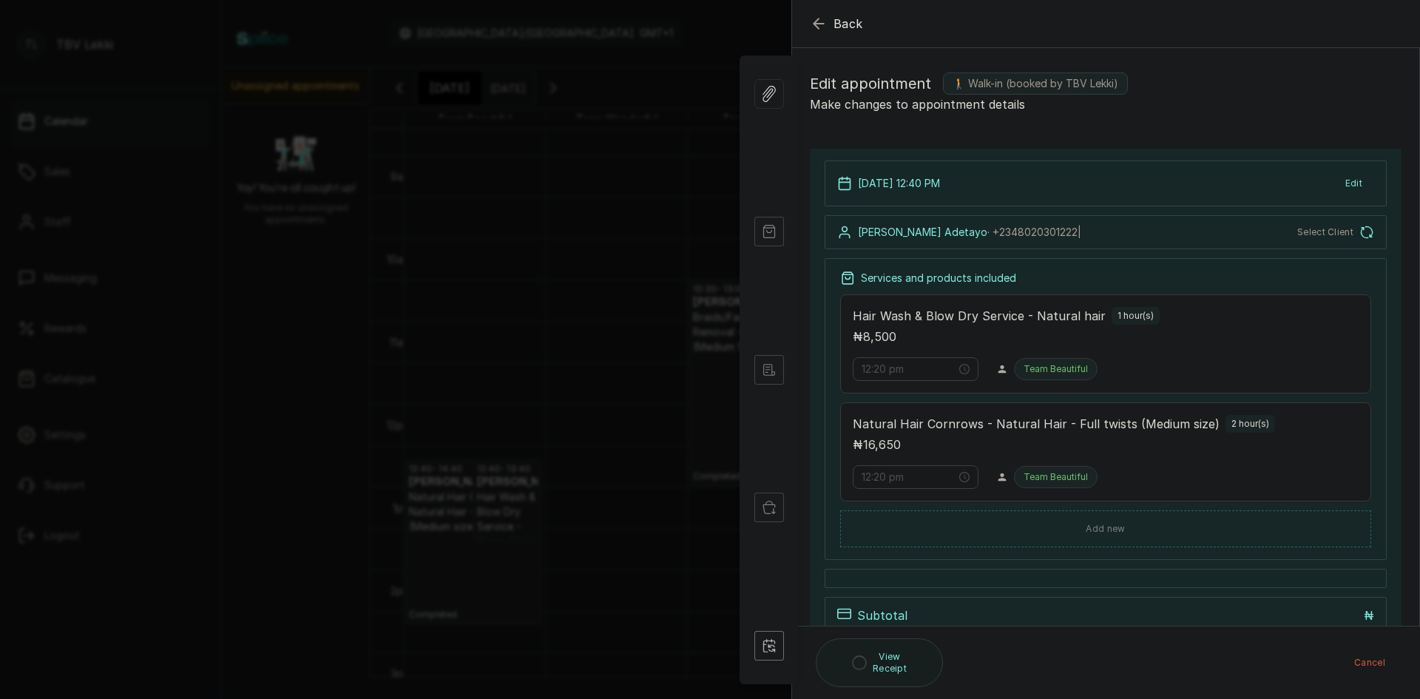
type input "12:40 pm"
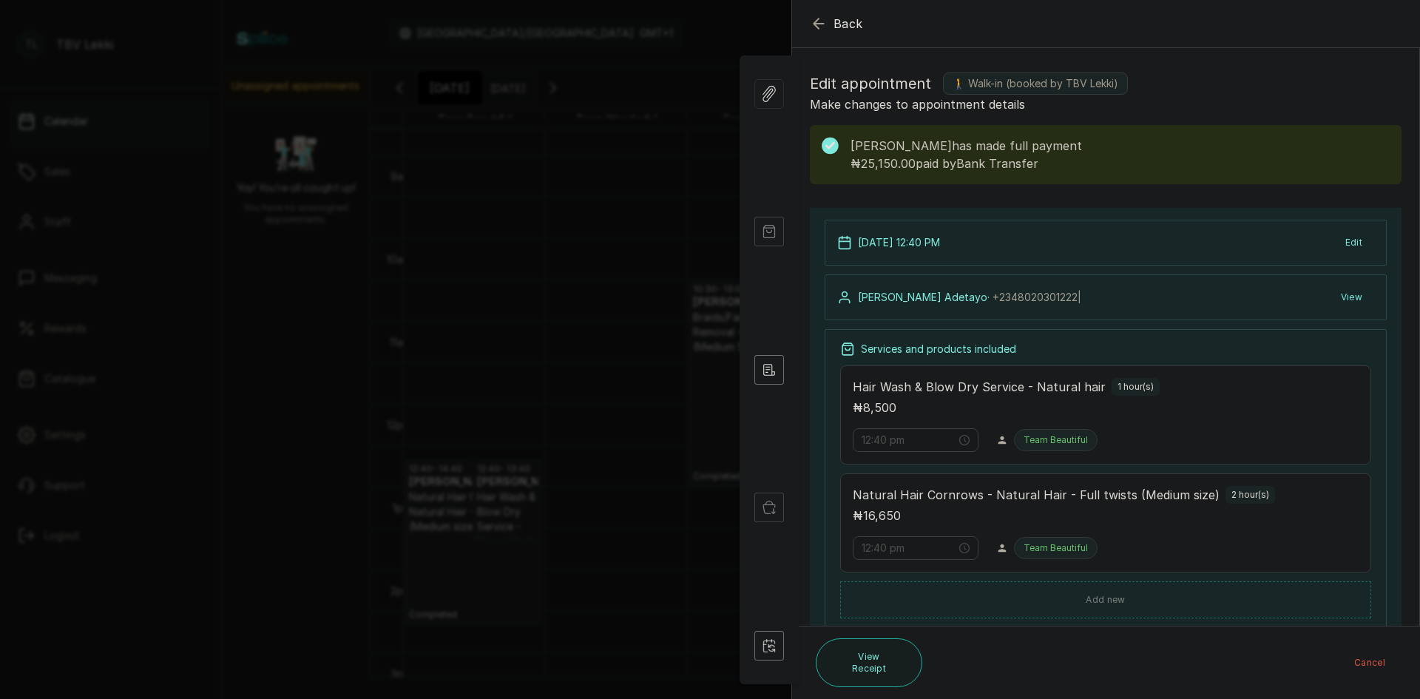
click at [816, 24] on icon "button" at bounding box center [819, 24] width 18 height 18
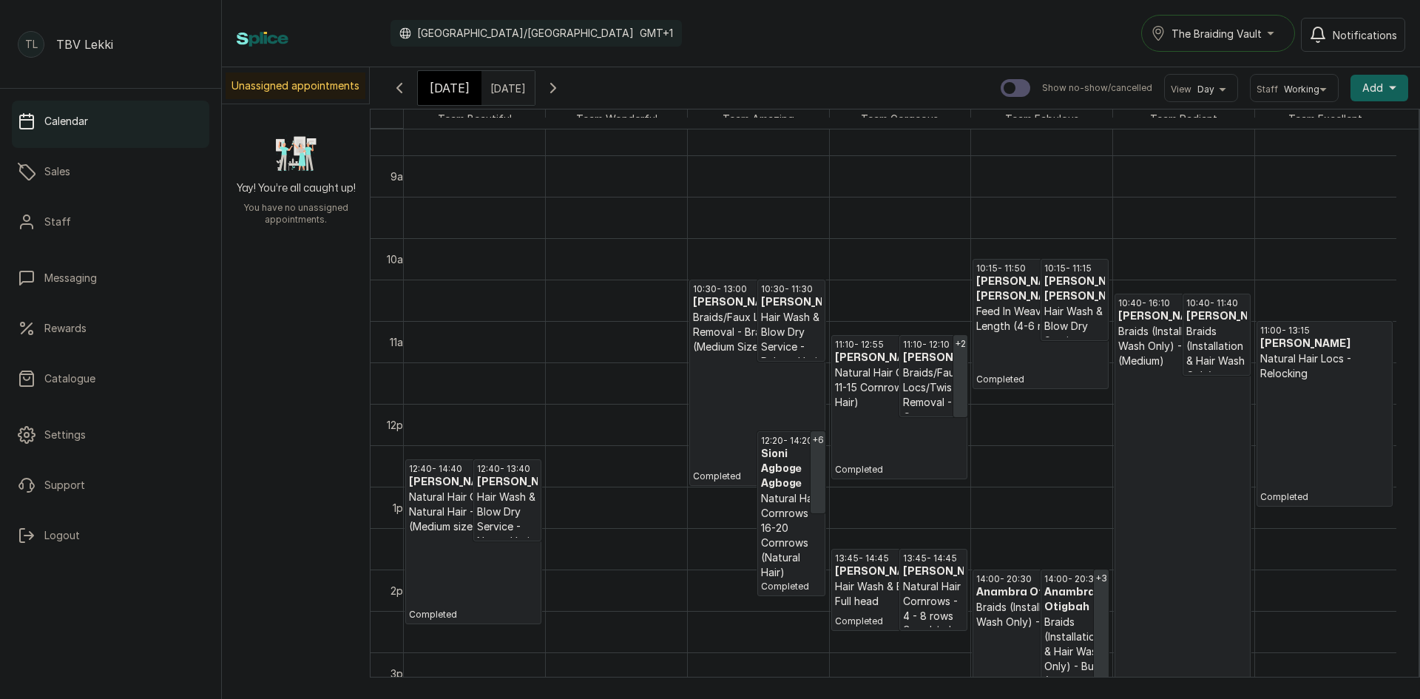
click at [923, 579] on h3 "[PERSON_NAME]" at bounding box center [933, 571] width 61 height 15
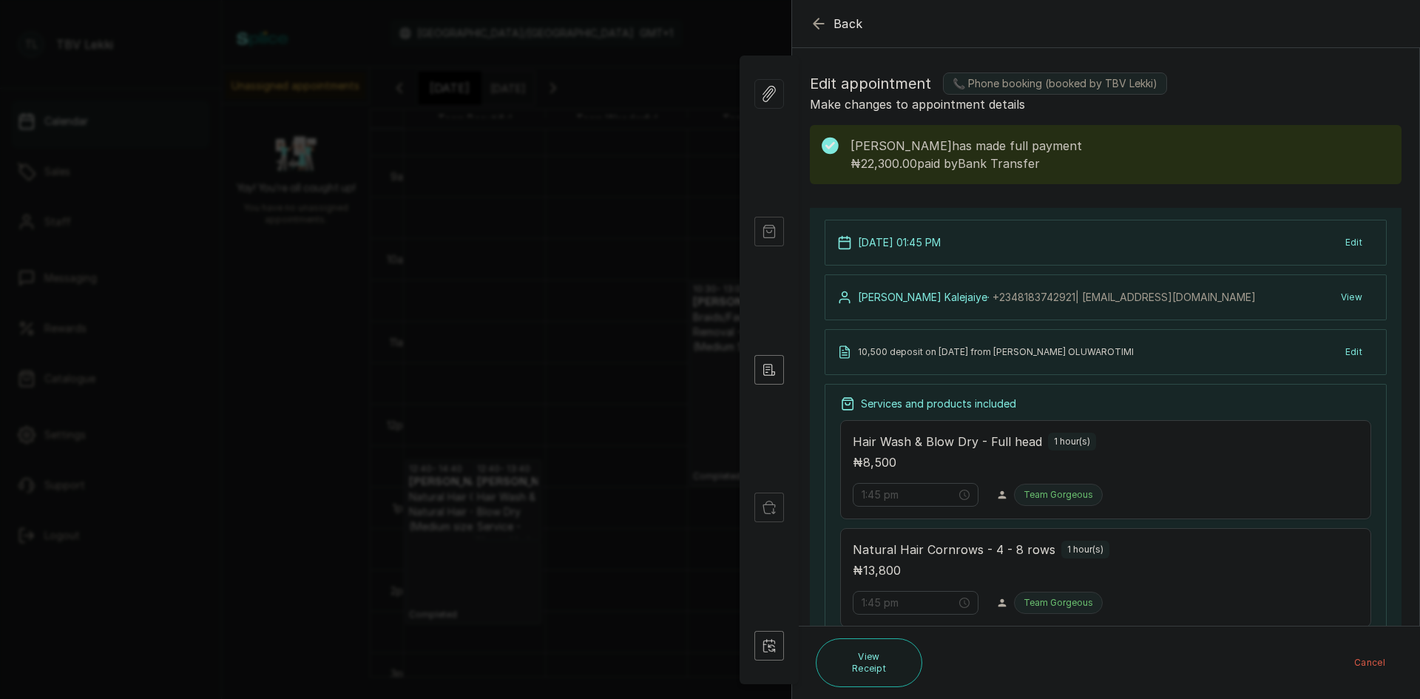
click at [821, 19] on icon "button" at bounding box center [819, 24] width 18 height 18
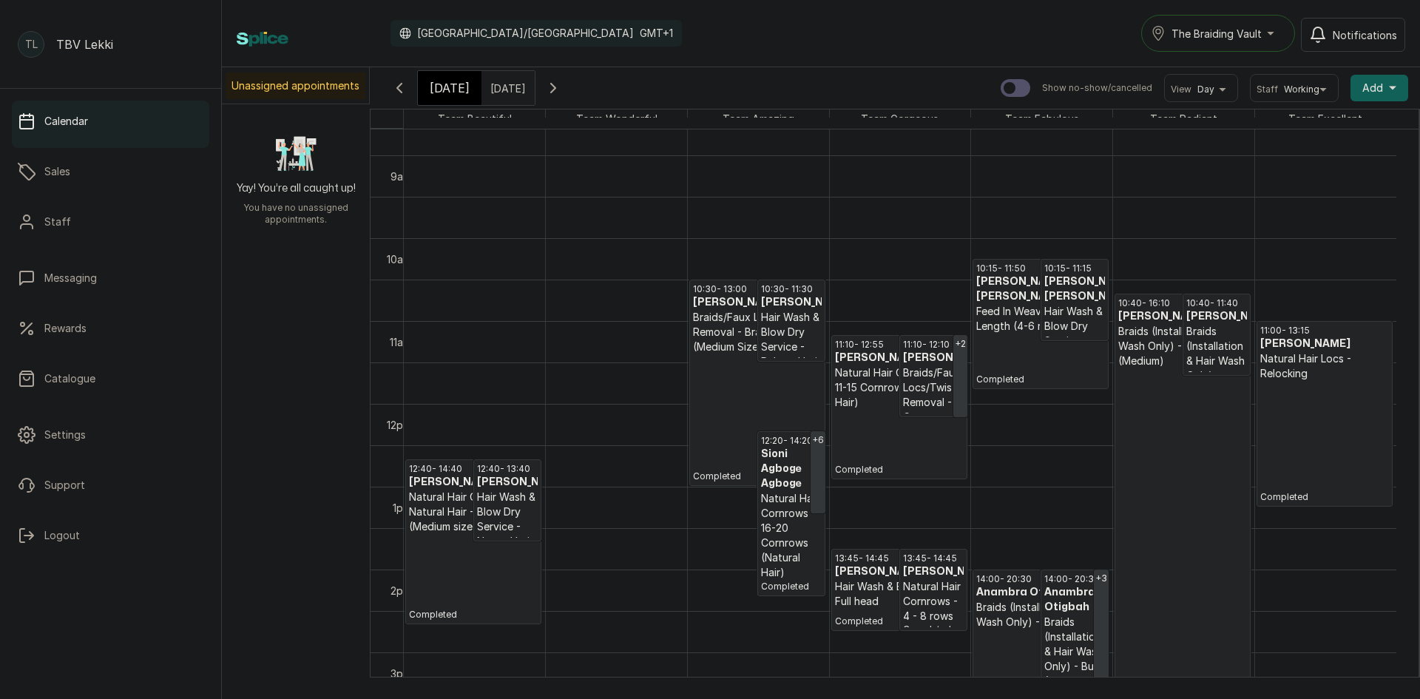
click at [992, 618] on p "Braids (Installation & Hair Wash Only) - Butt (Small)" at bounding box center [1040, 615] width 129 height 30
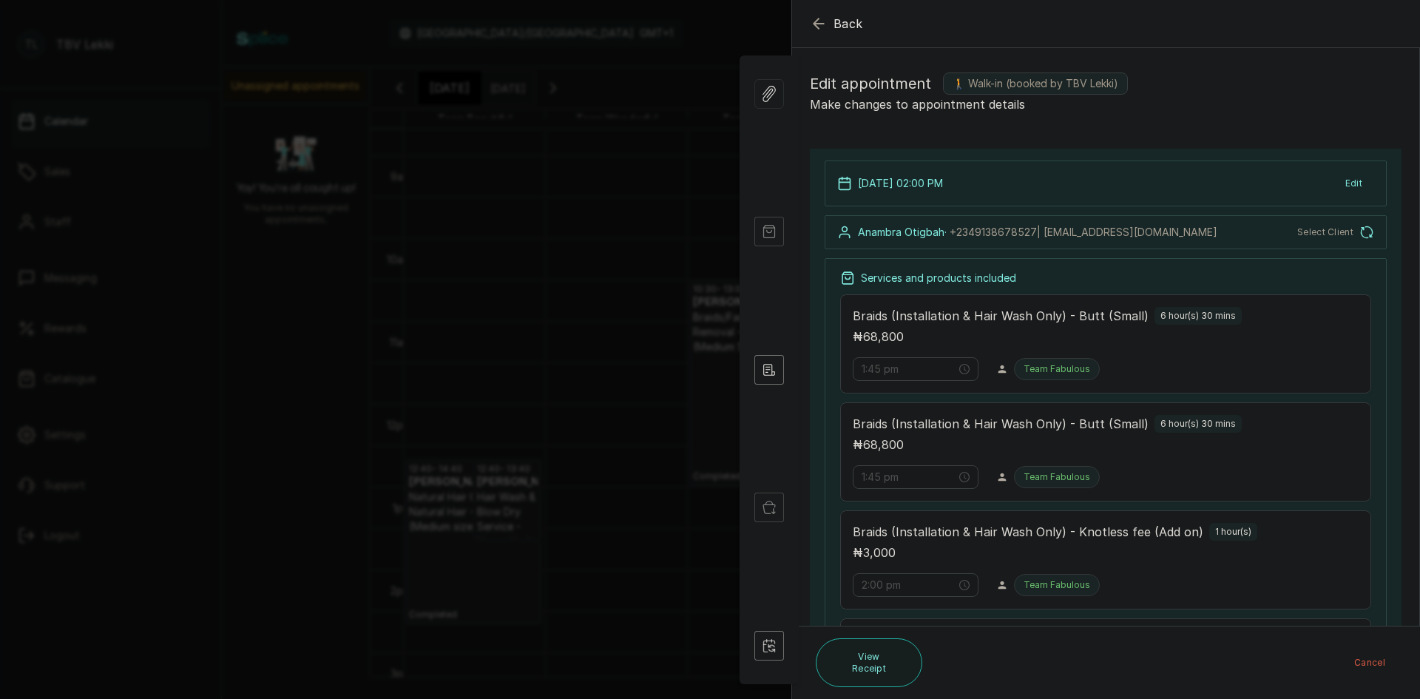
type input "2:00 pm"
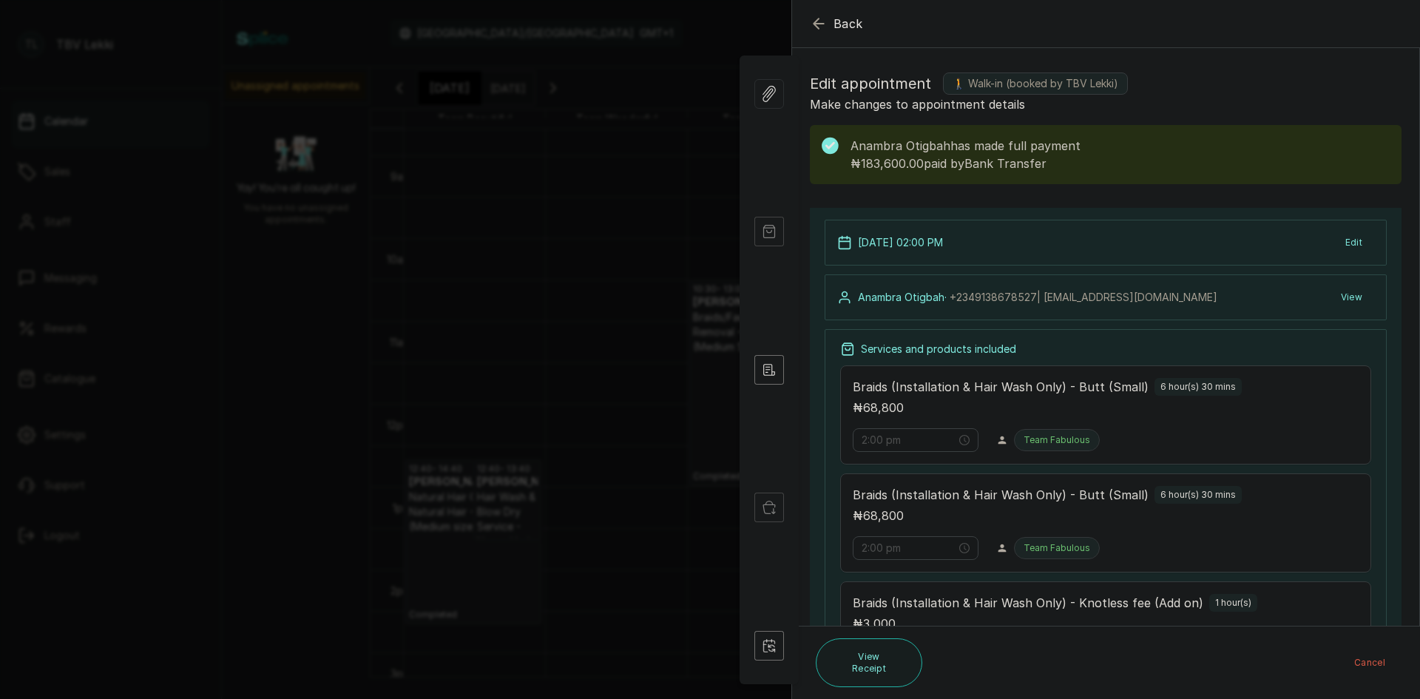
click at [819, 21] on icon "button" at bounding box center [819, 24] width 18 height 18
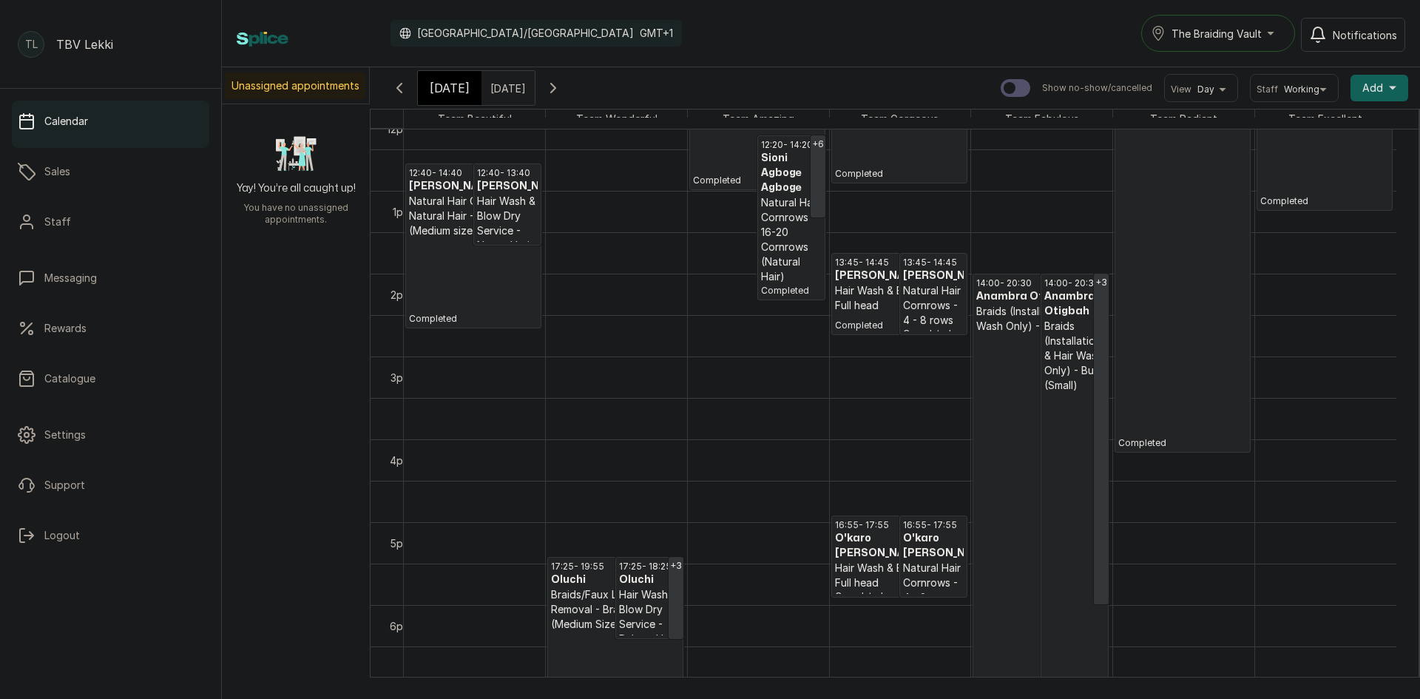
scroll to position [1052, 0]
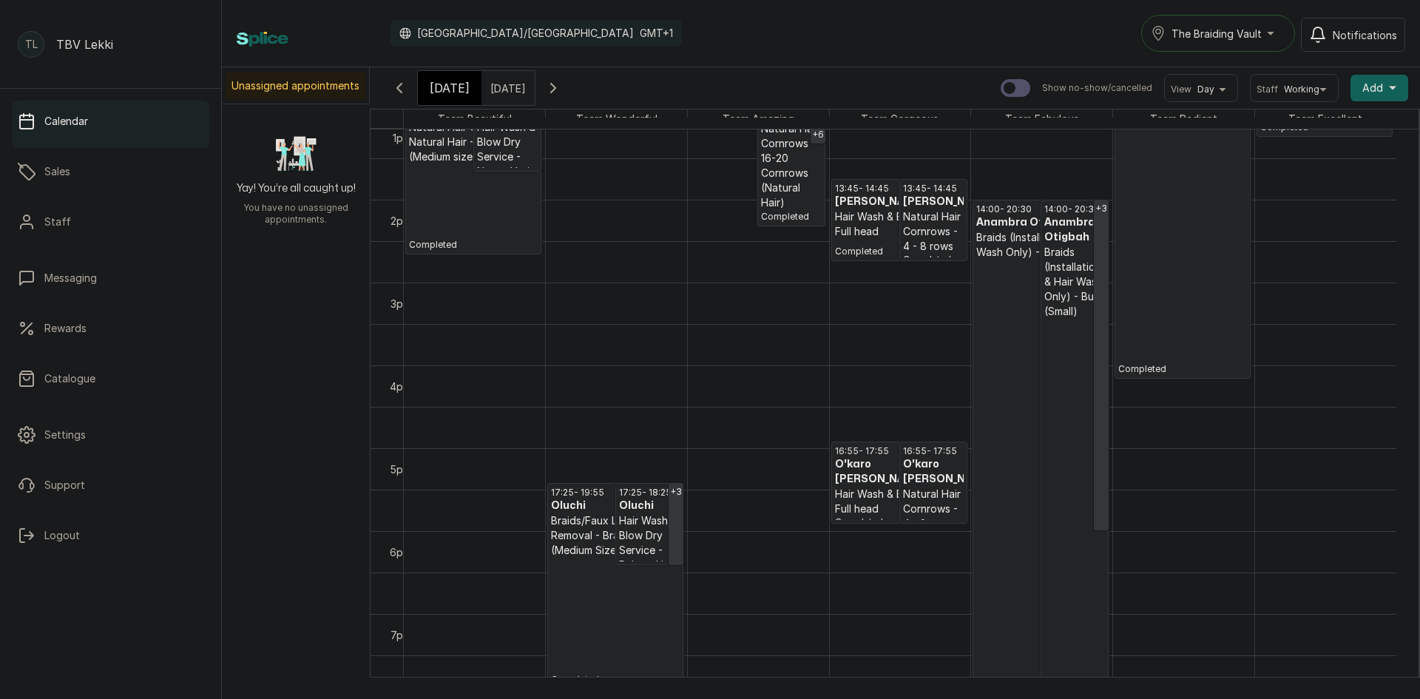
click at [606, 552] on p "Braids/Faux Locs/Twist Removal - Braids Removal (Medium Size)" at bounding box center [615, 535] width 129 height 44
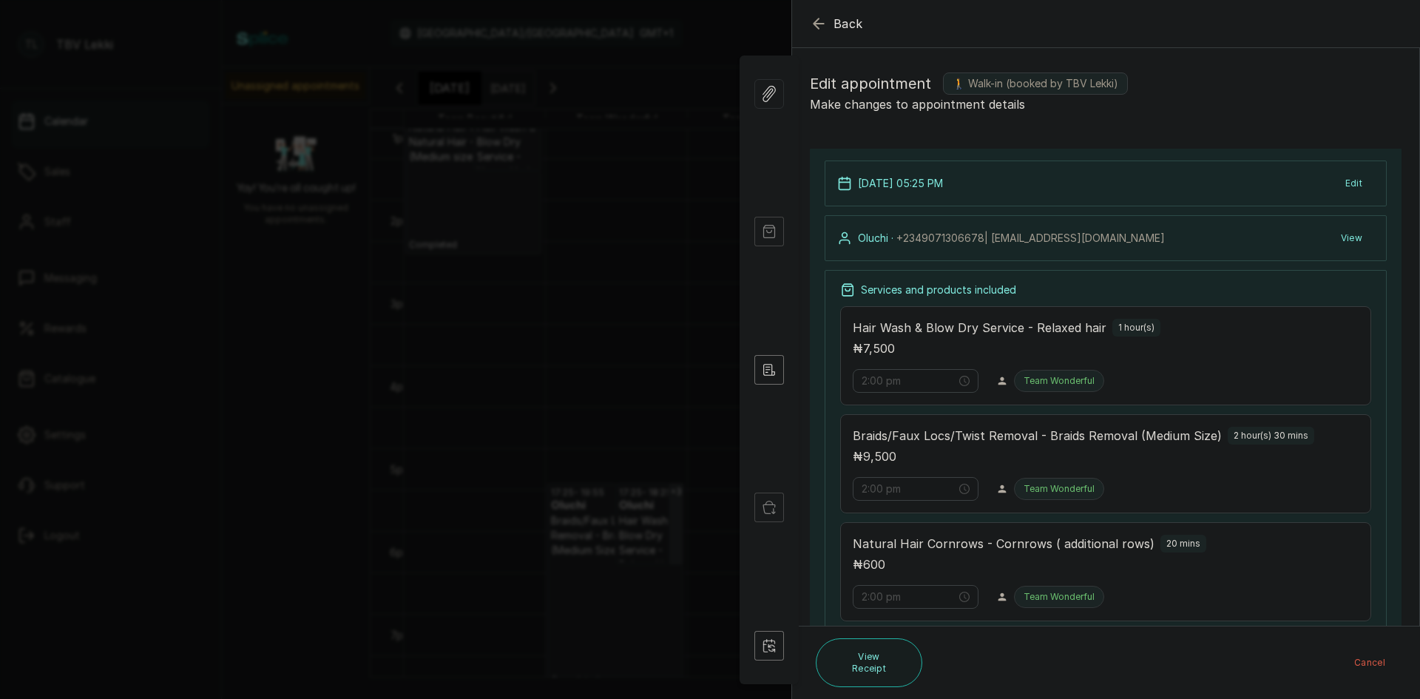
type input "5:25 pm"
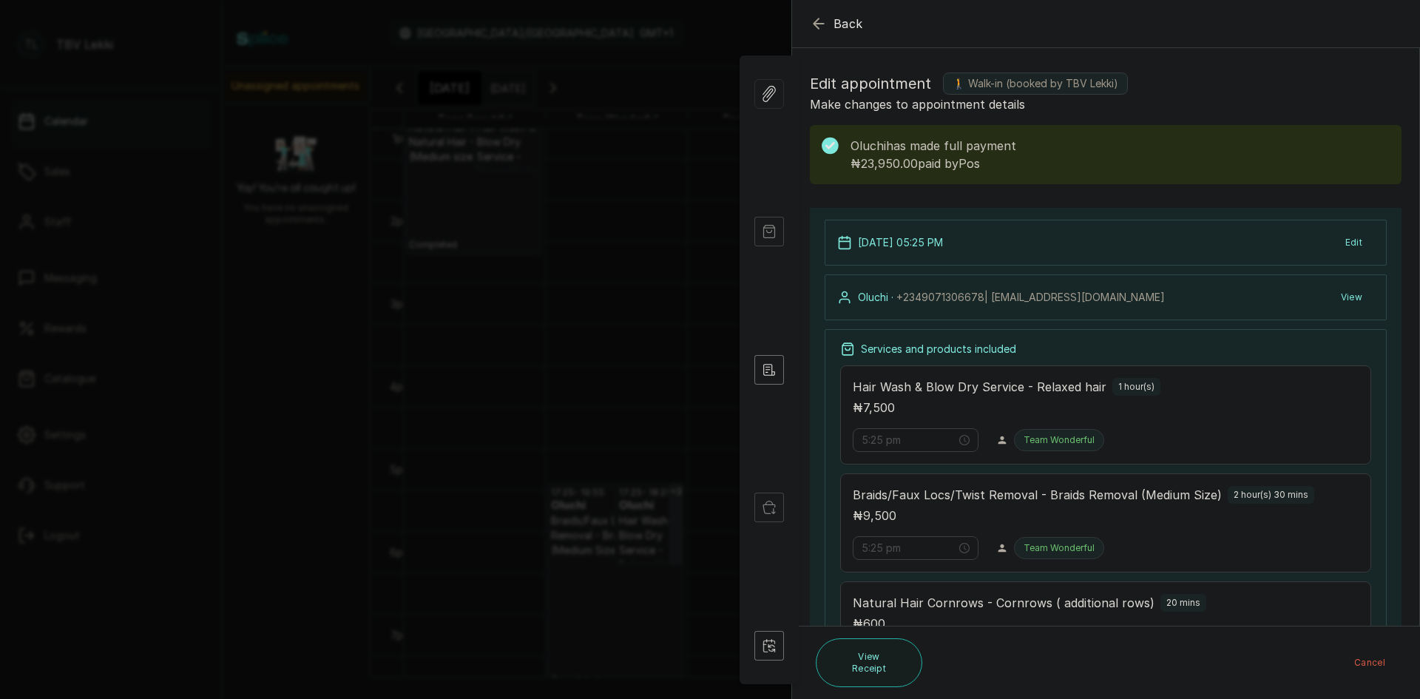
click at [819, 25] on icon "button" at bounding box center [819, 24] width 18 height 18
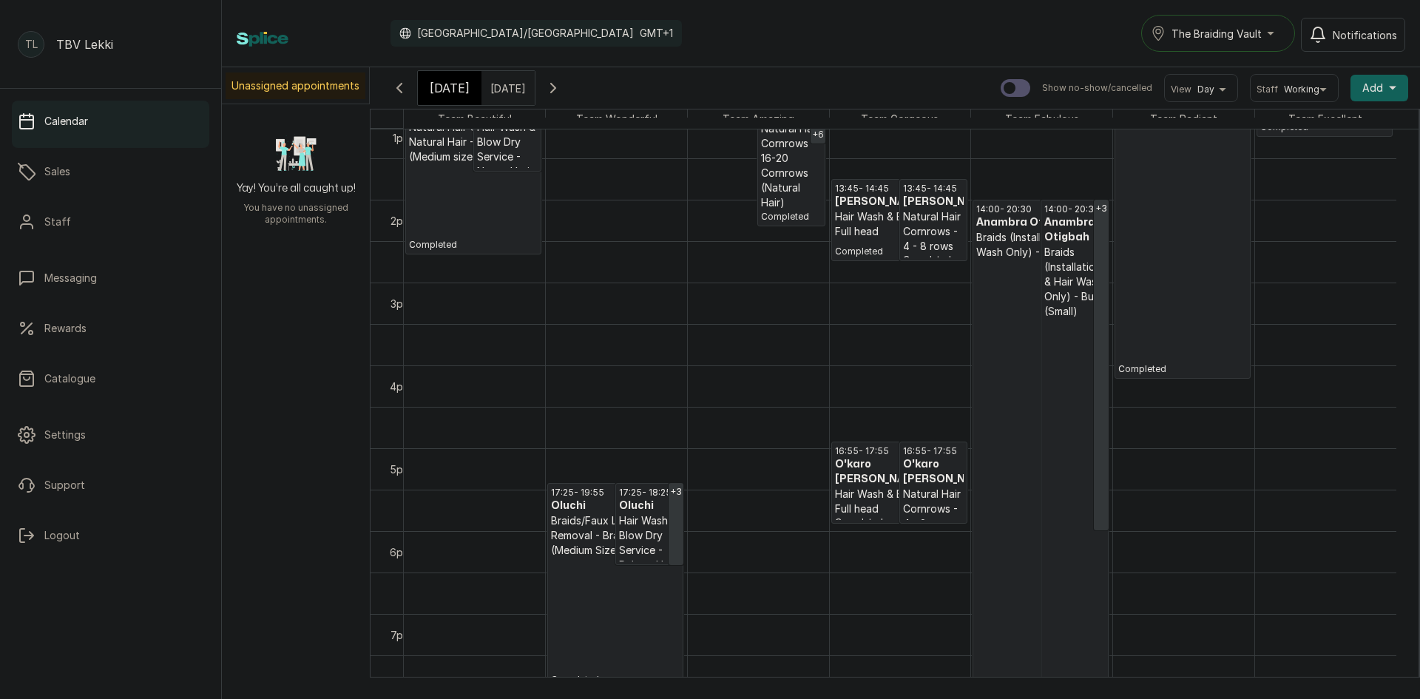
click at [867, 470] on h3 "O'karo [PERSON_NAME]" at bounding box center [899, 472] width 129 height 30
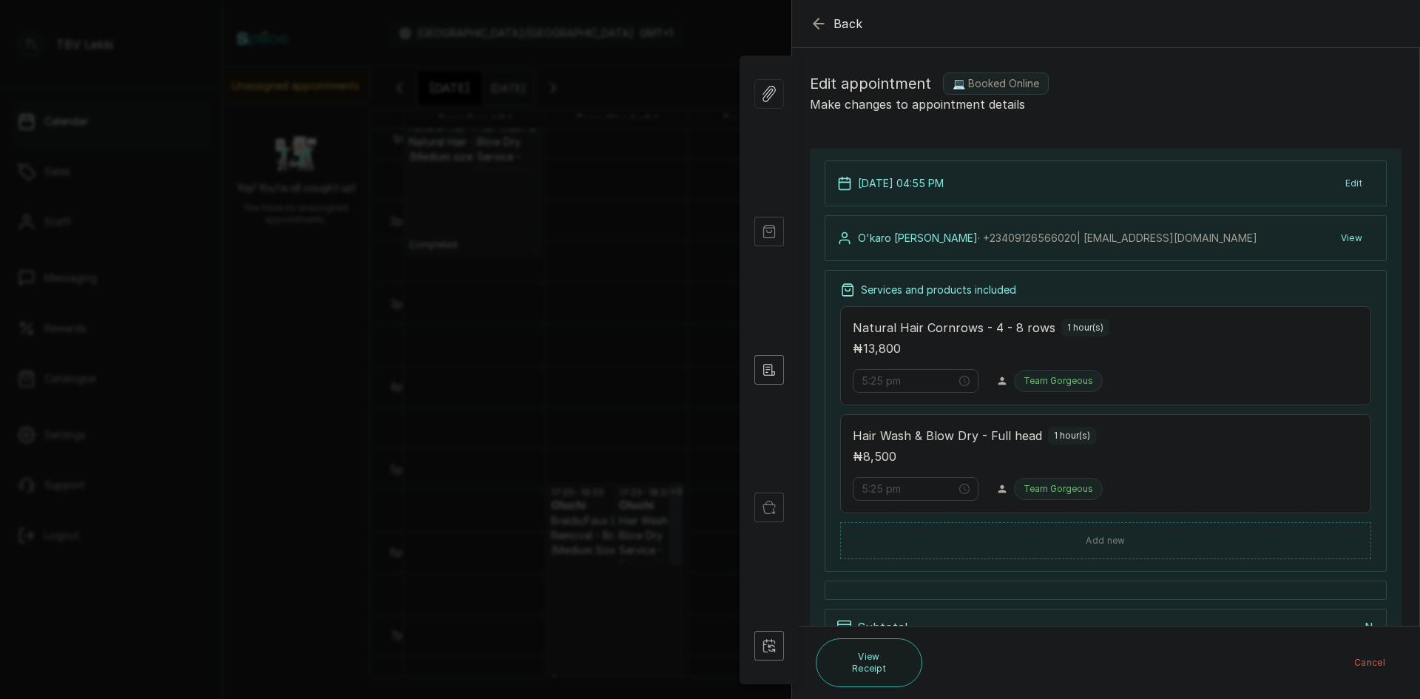
type input "4:55 pm"
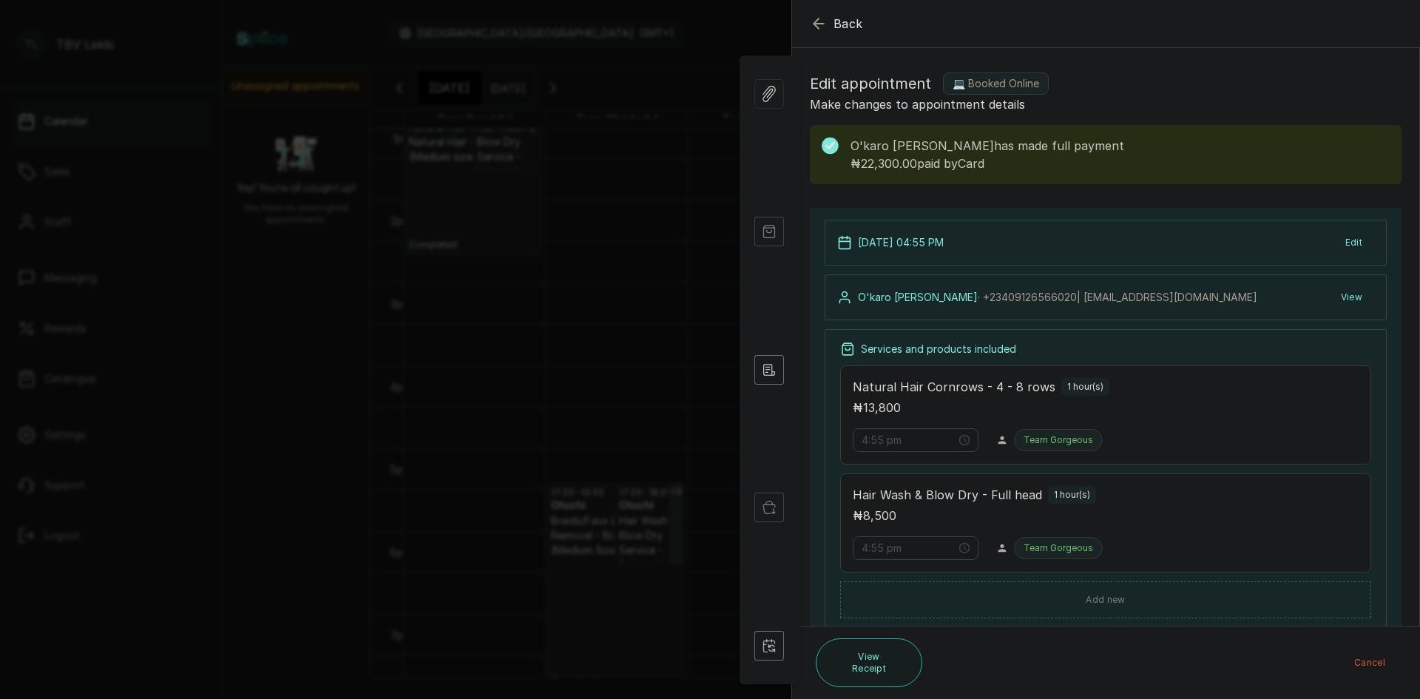
click at [819, 18] on icon "button" at bounding box center [819, 24] width 18 height 18
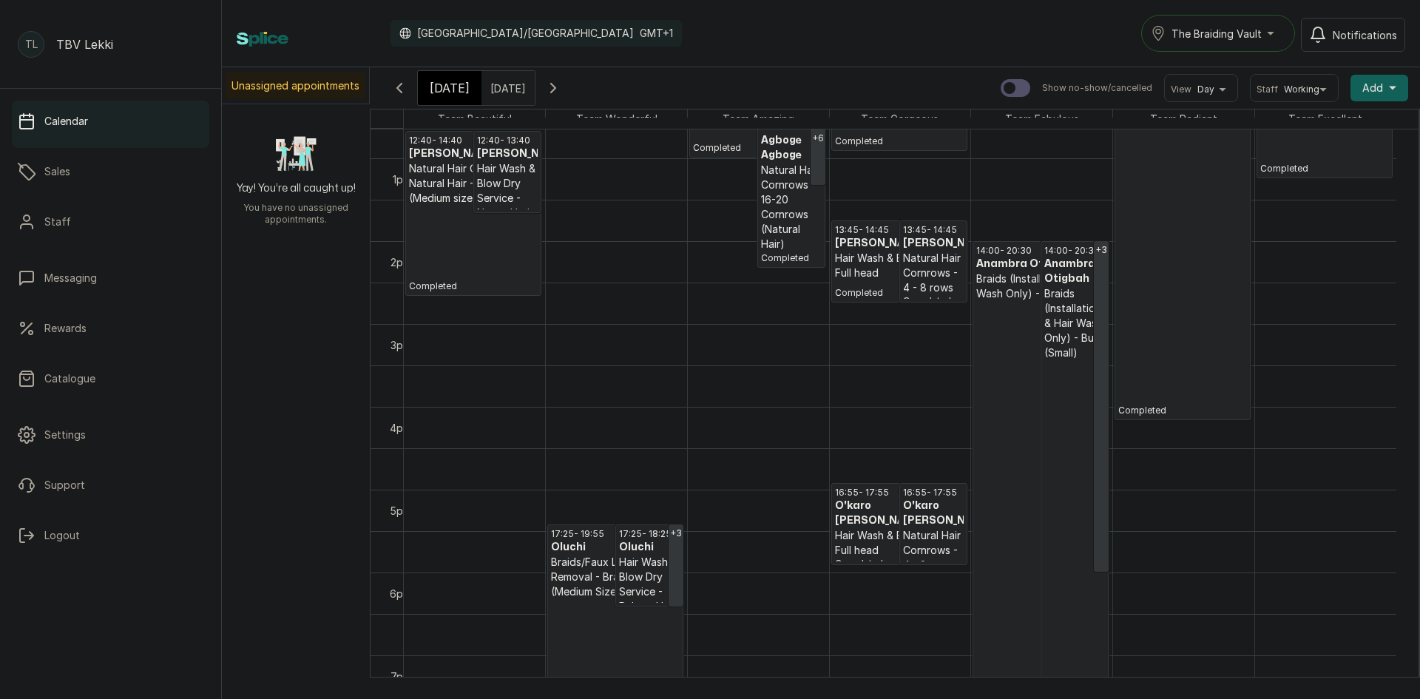
scroll to position [1047, 0]
click at [562, 84] on icon "button" at bounding box center [553, 88] width 18 height 18
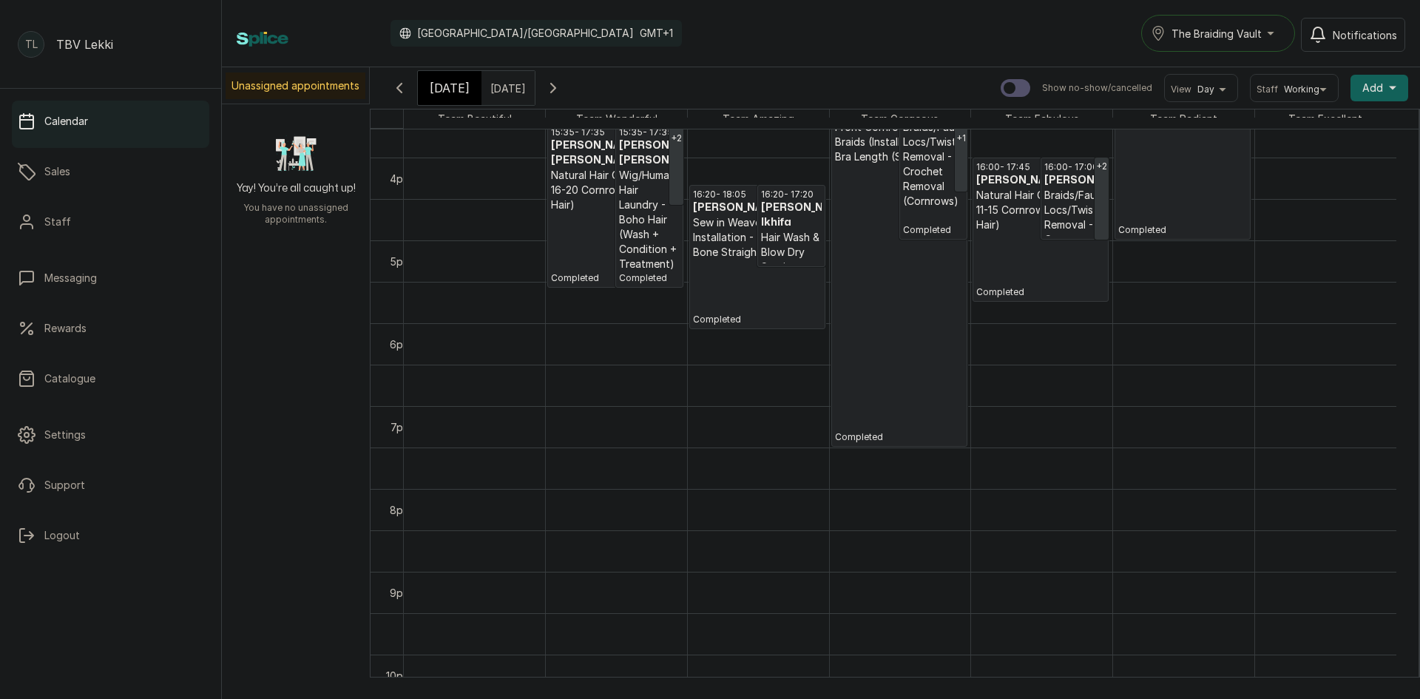
scroll to position [1121, 0]
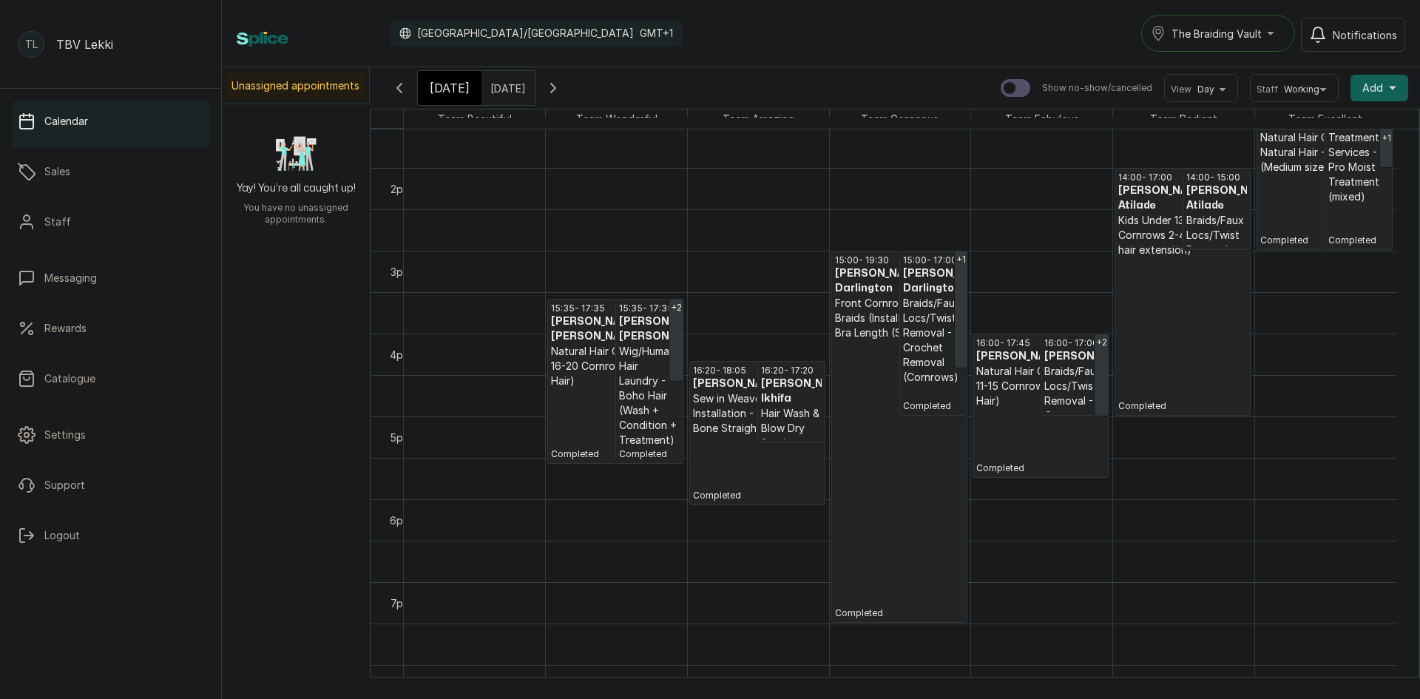
click at [555, 356] on p "Natural Hair Cornrows - 16-20 Cornrows (Natural Hair)" at bounding box center [615, 366] width 129 height 44
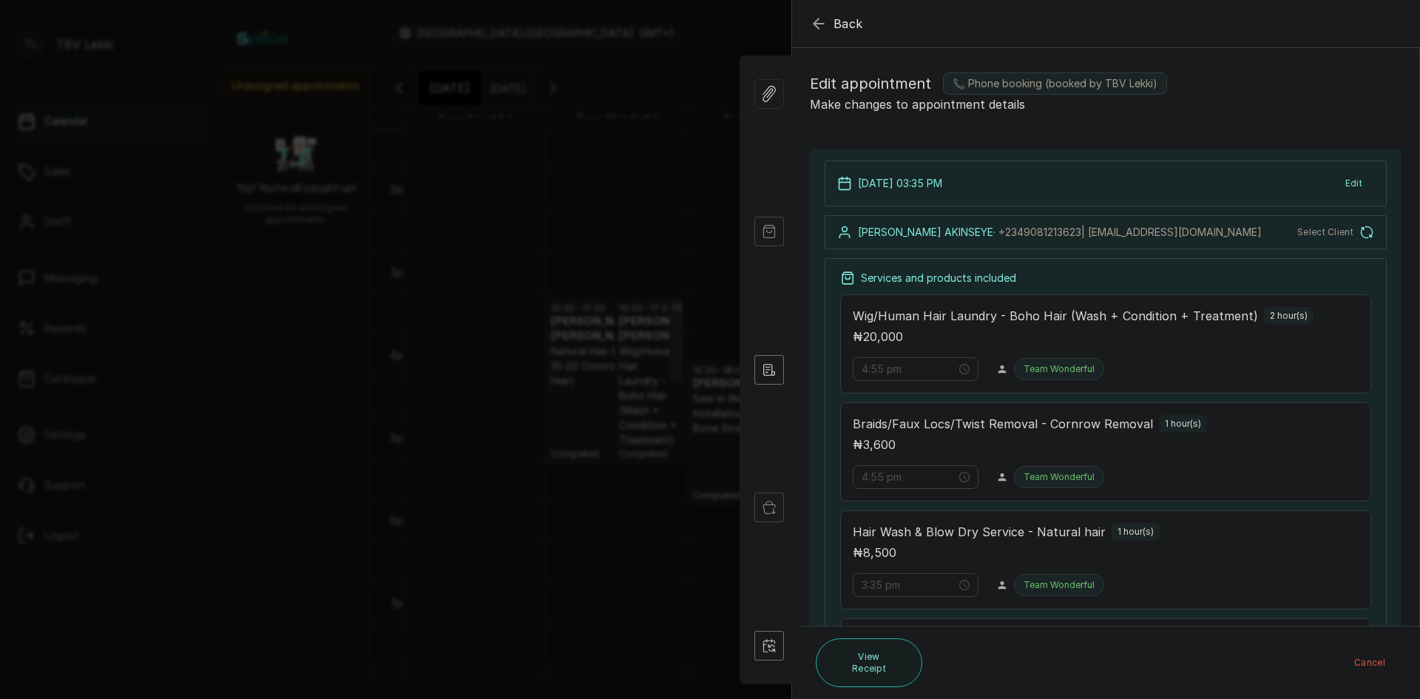
type input "3:35 pm"
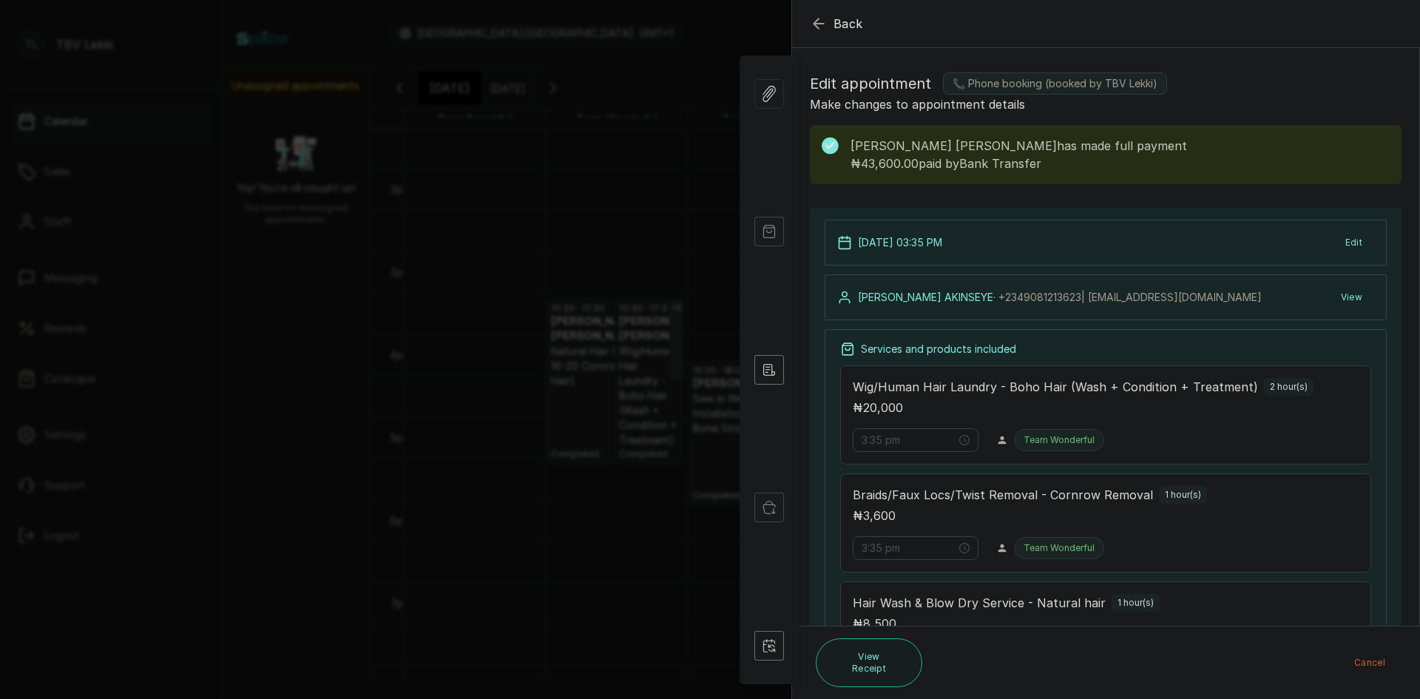
click at [838, 24] on span "Back" at bounding box center [848, 24] width 30 height 18
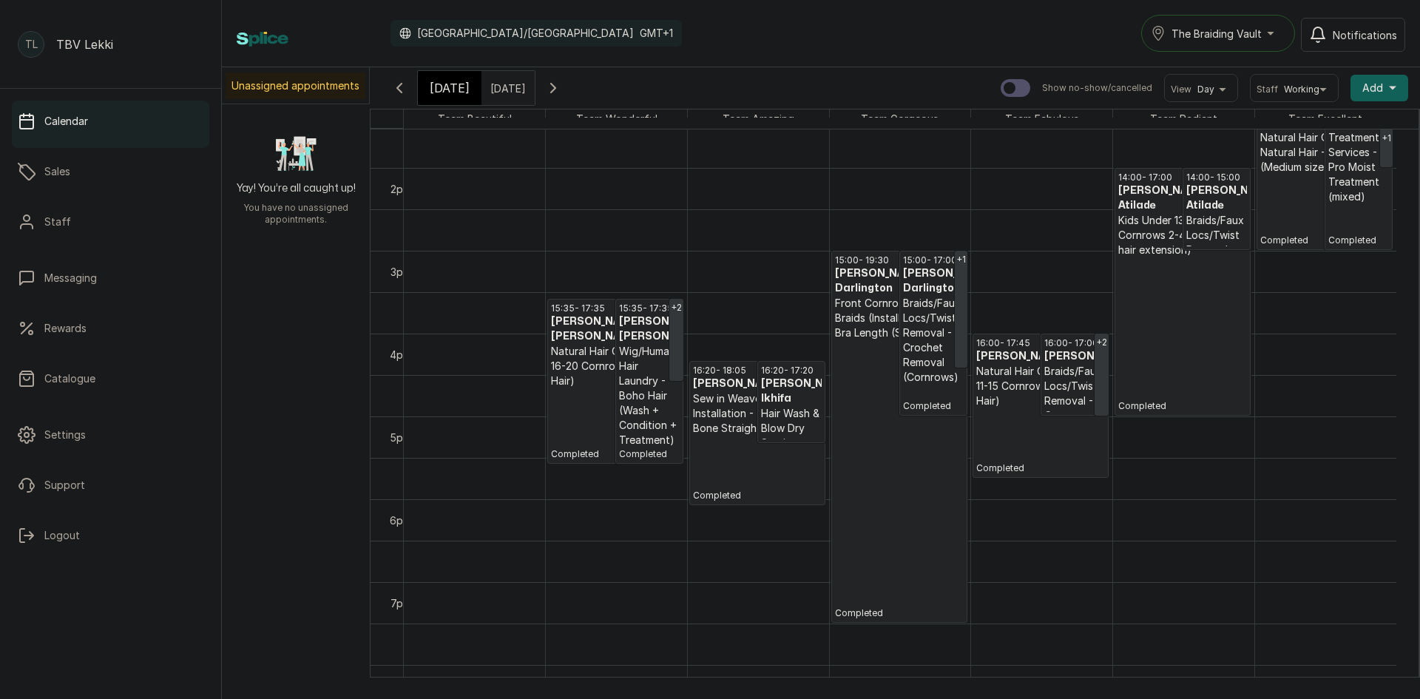
click at [729, 395] on p "Sew in Weaves Installation - Styling - Bone Straight" at bounding box center [757, 413] width 129 height 44
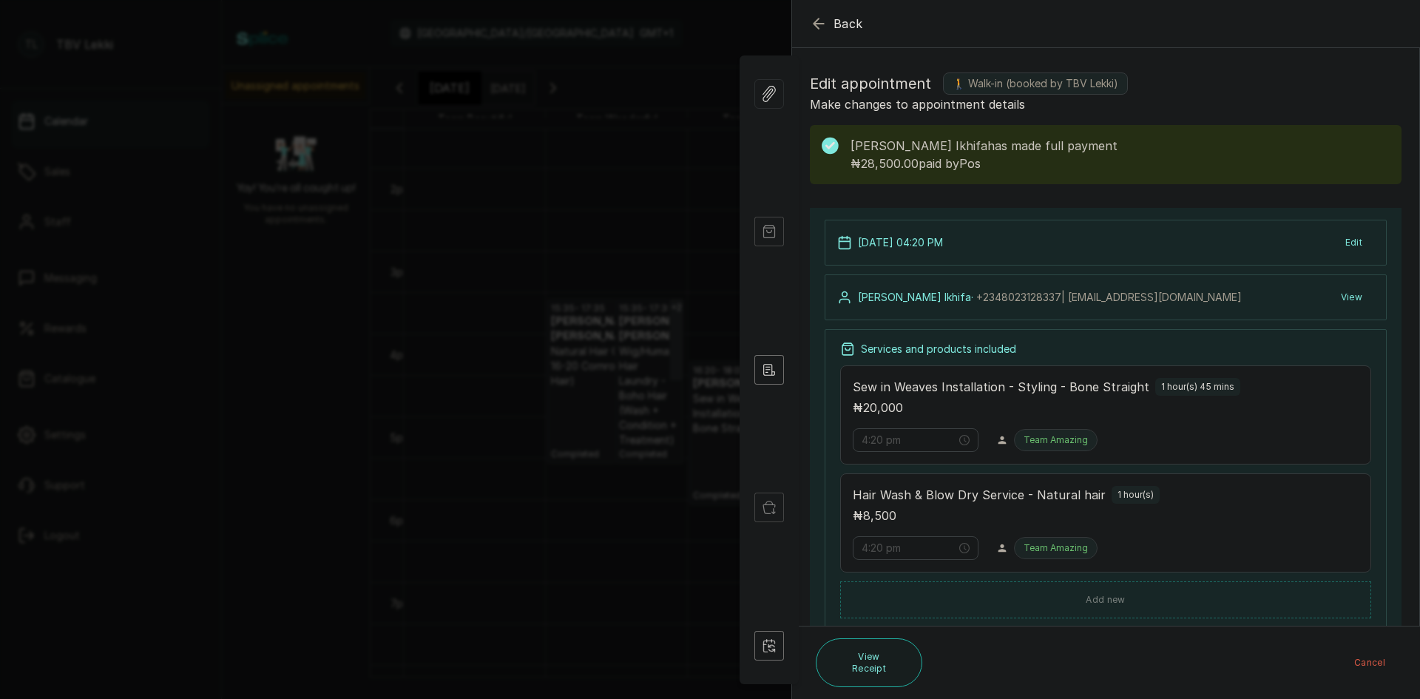
click at [820, 22] on icon "button" at bounding box center [819, 24] width 18 height 18
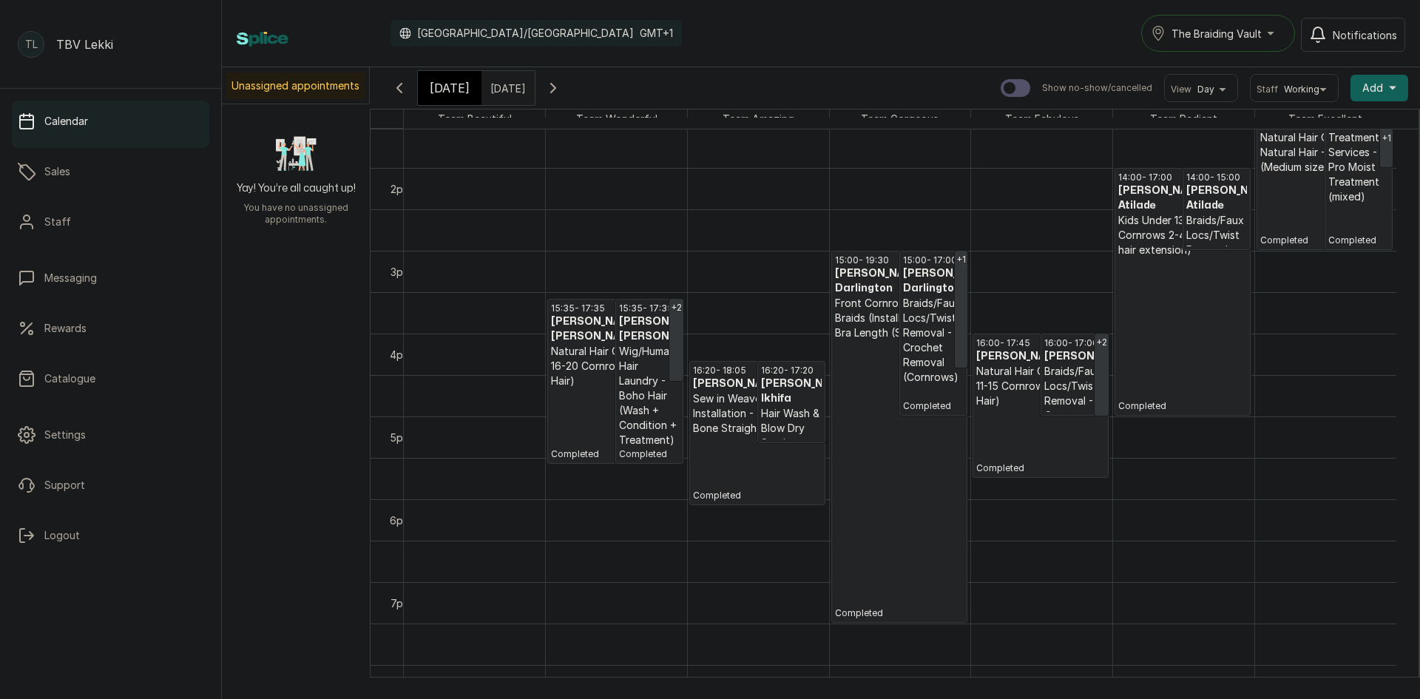
click at [853, 325] on p "Front Cornrows with Braids (Installation Only) - Bra Length (Small)" at bounding box center [899, 318] width 129 height 44
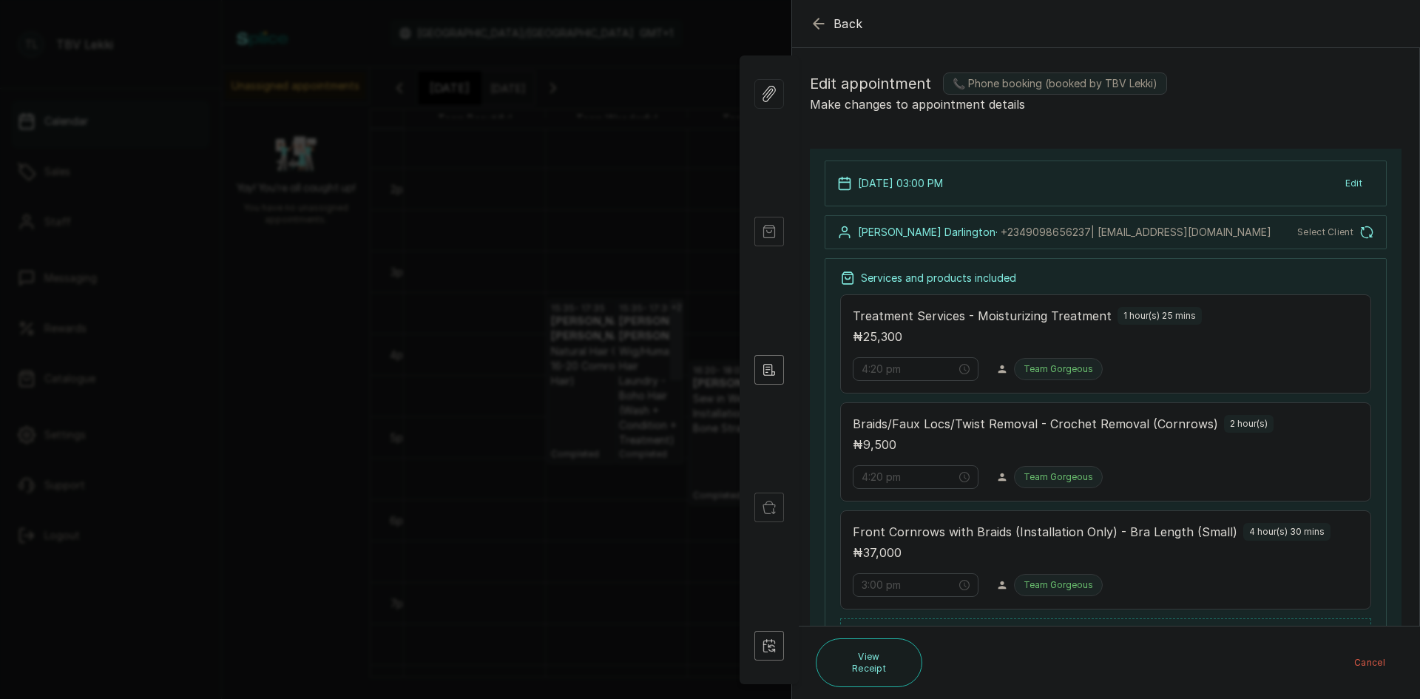
type input "3:00 pm"
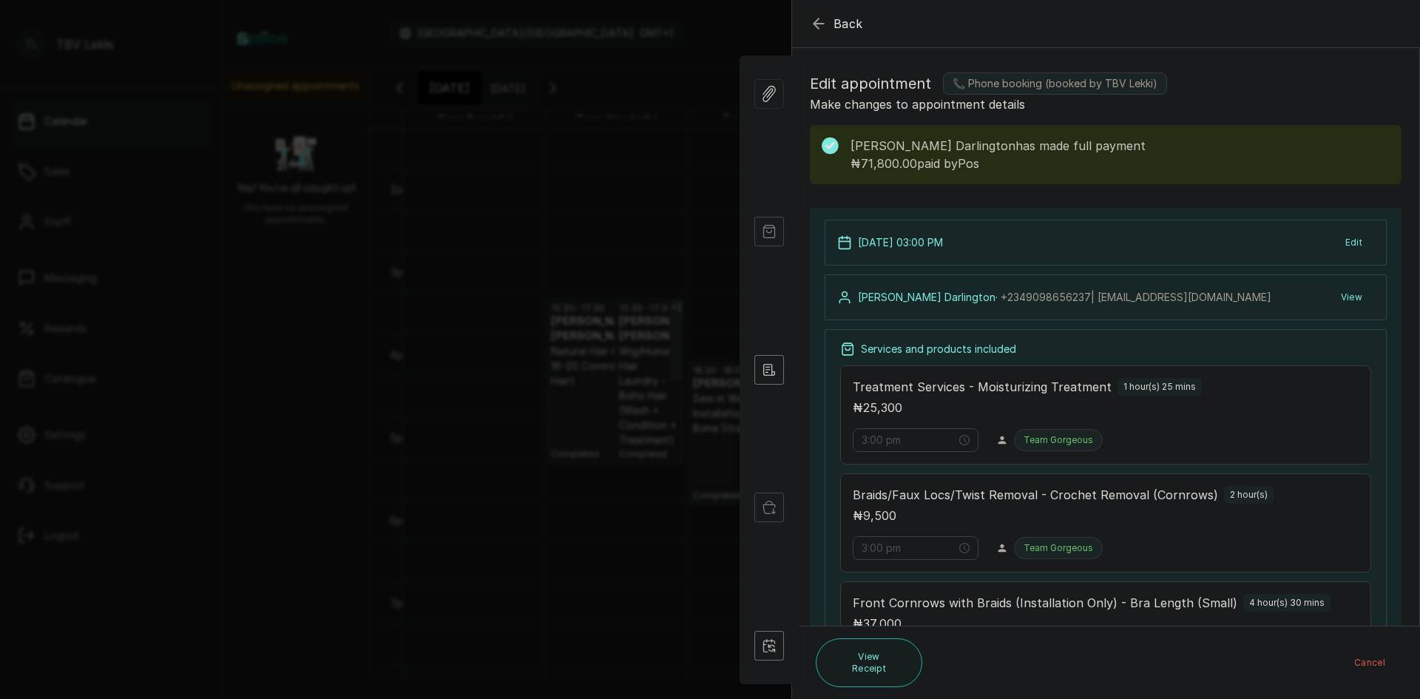
click at [816, 24] on icon "button" at bounding box center [818, 23] width 10 height 10
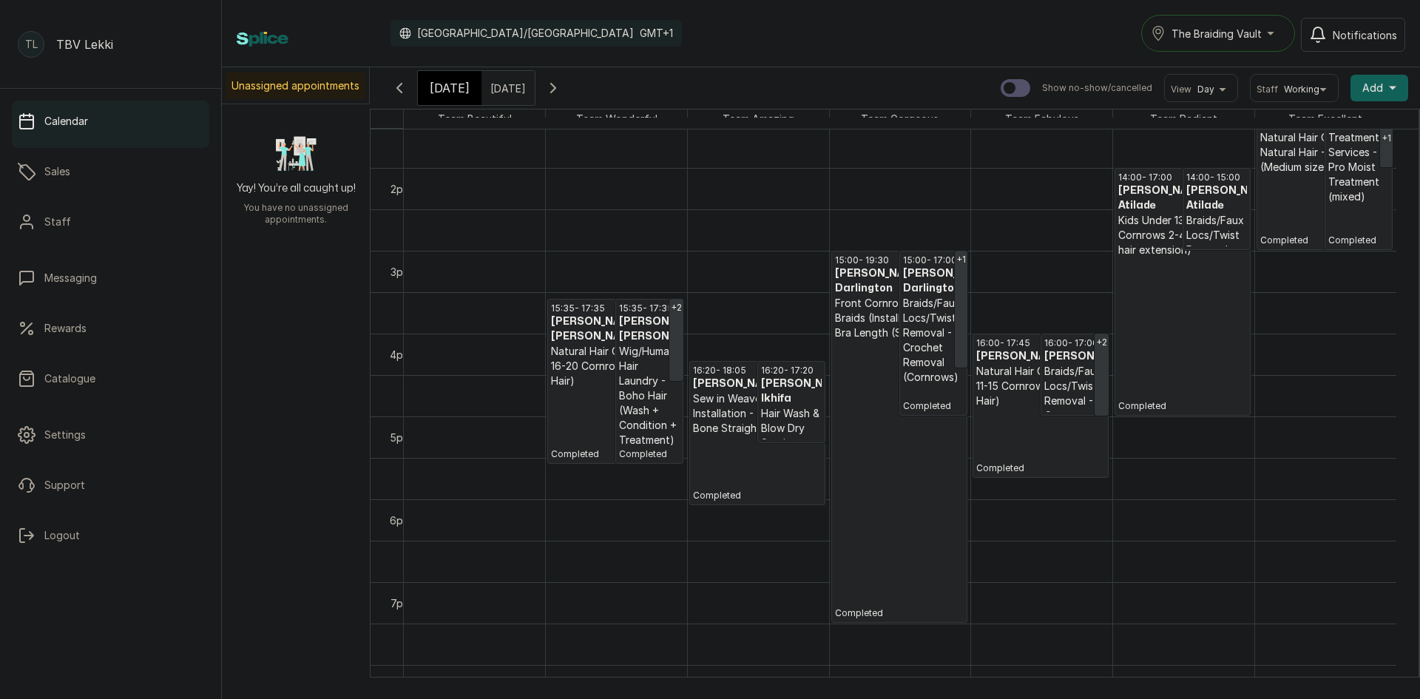
click at [1016, 373] on p "Natural Hair Cornrows - 11-15 Cornrows (Natural Hair)" at bounding box center [1040, 386] width 129 height 44
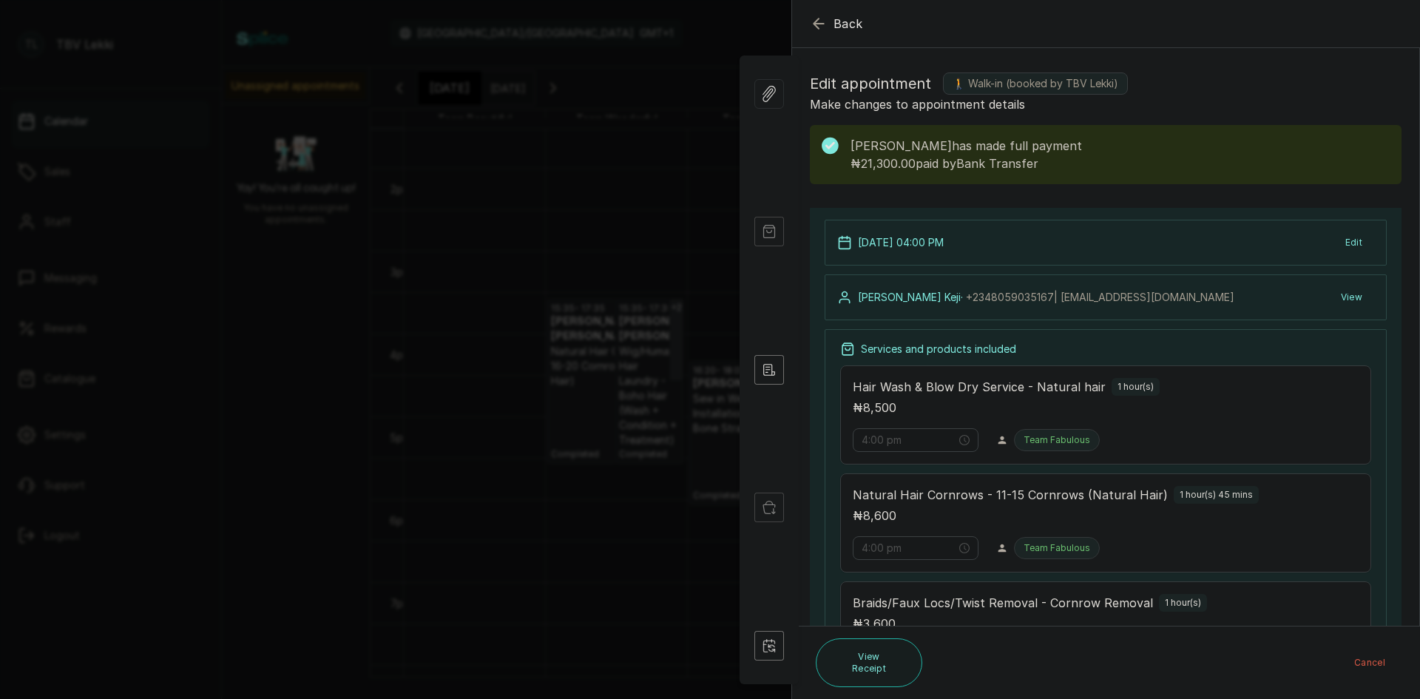
click at [820, 26] on icon "button" at bounding box center [819, 24] width 18 height 18
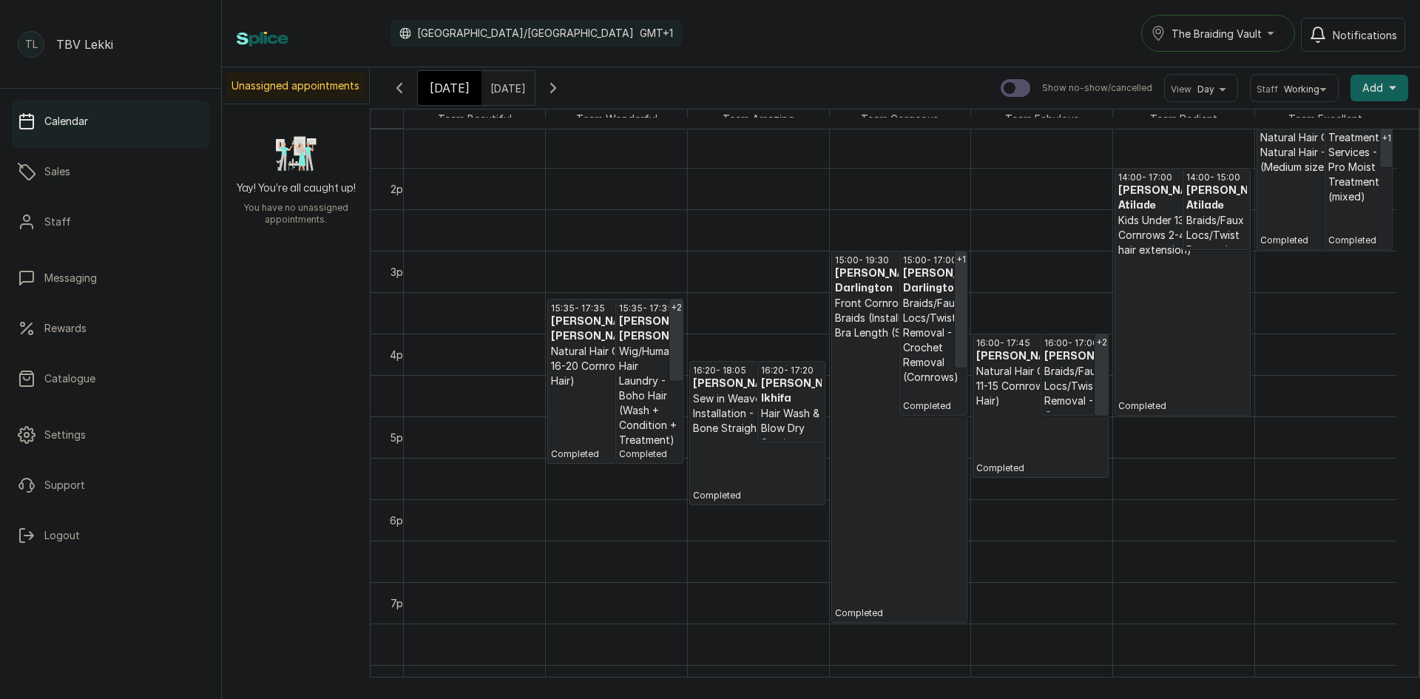
click at [1162, 279] on p "Completed" at bounding box center [1182, 334] width 129 height 155
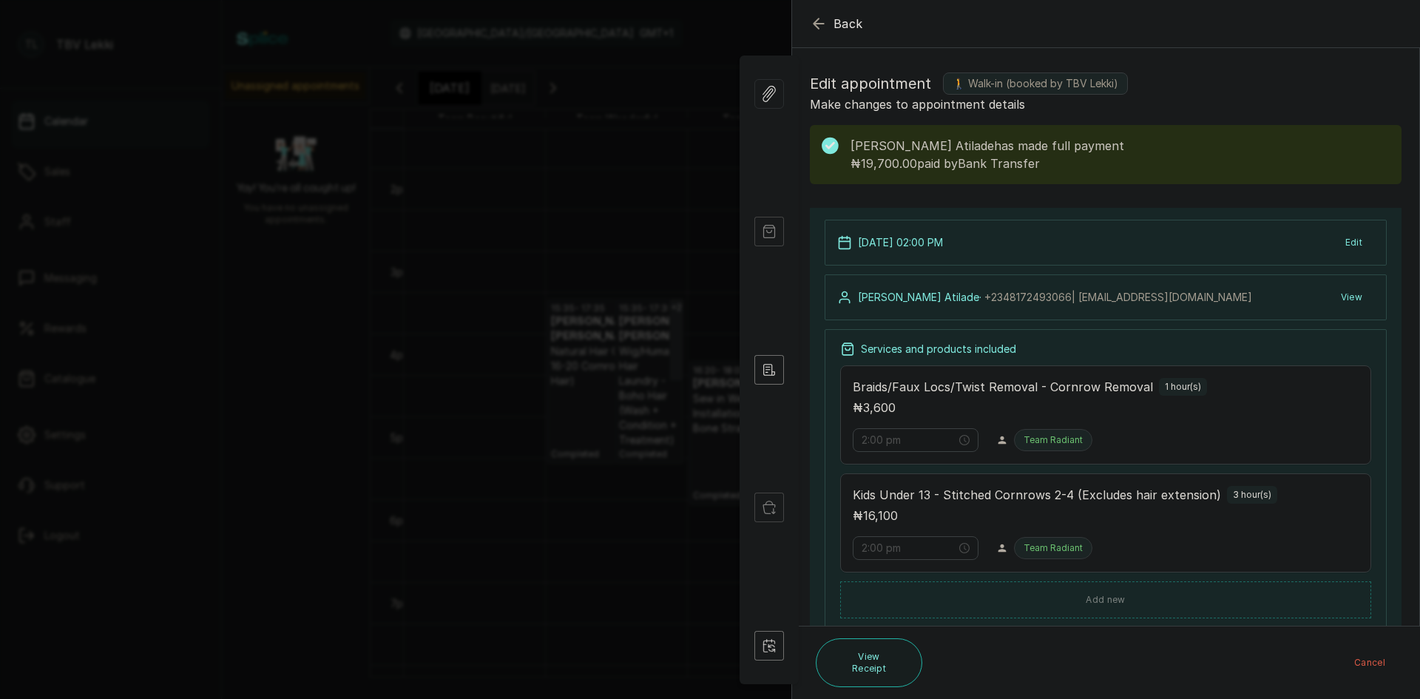
click at [838, 31] on span "Back" at bounding box center [848, 24] width 30 height 18
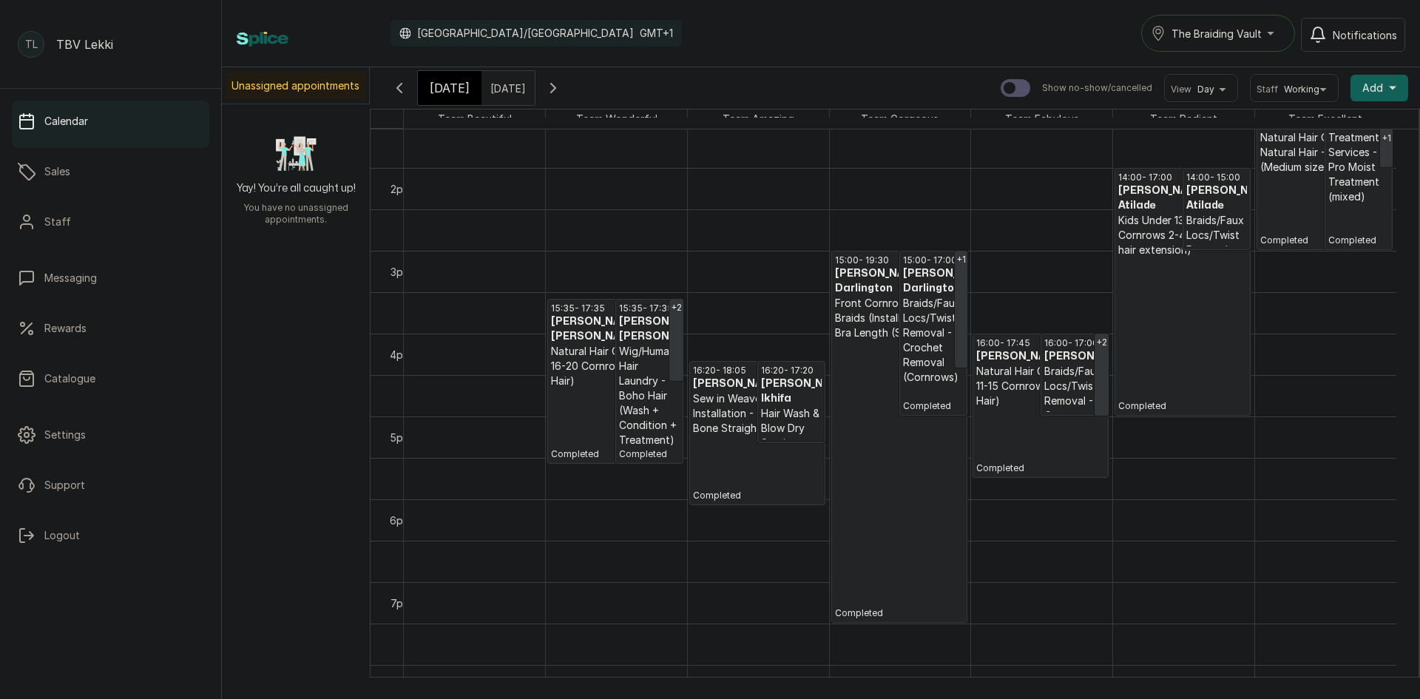
click at [1328, 192] on p "Treatment Services - Pro Moist Treatment (mixed)" at bounding box center [1358, 167] width 61 height 74
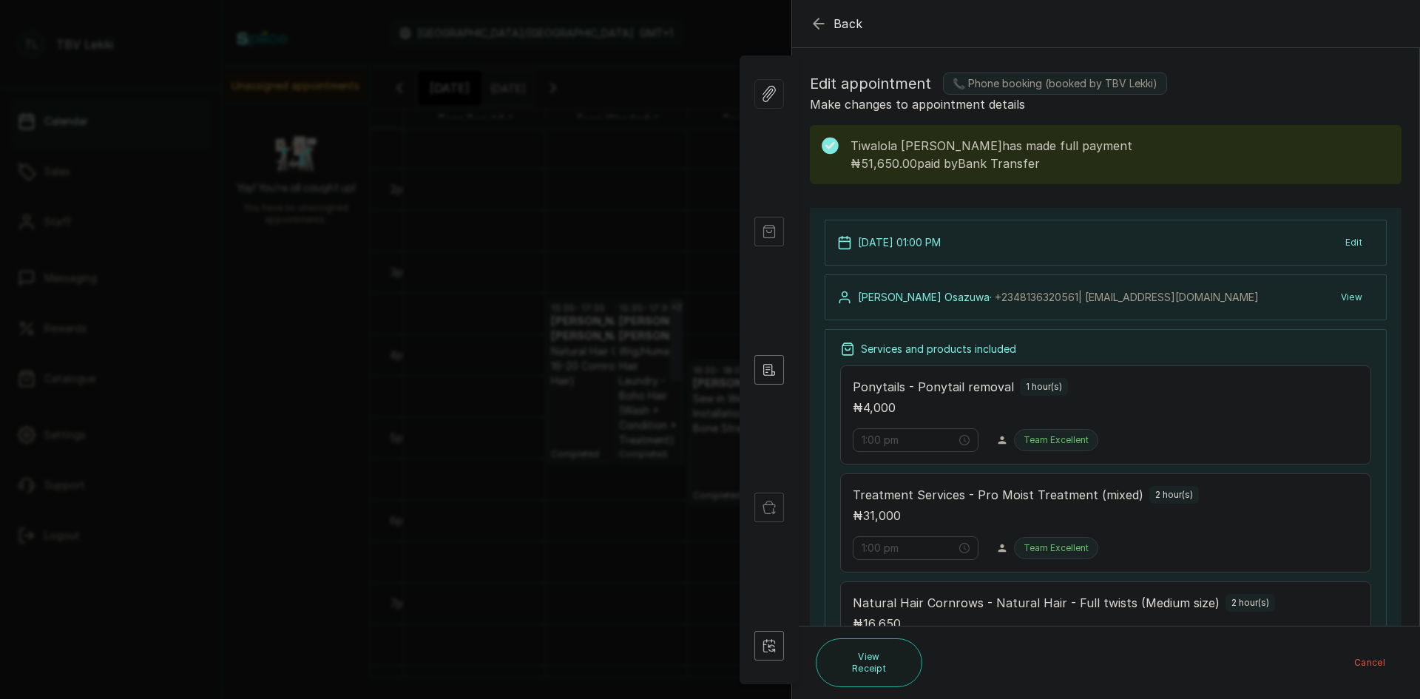
click at [823, 25] on icon "button" at bounding box center [819, 24] width 18 height 18
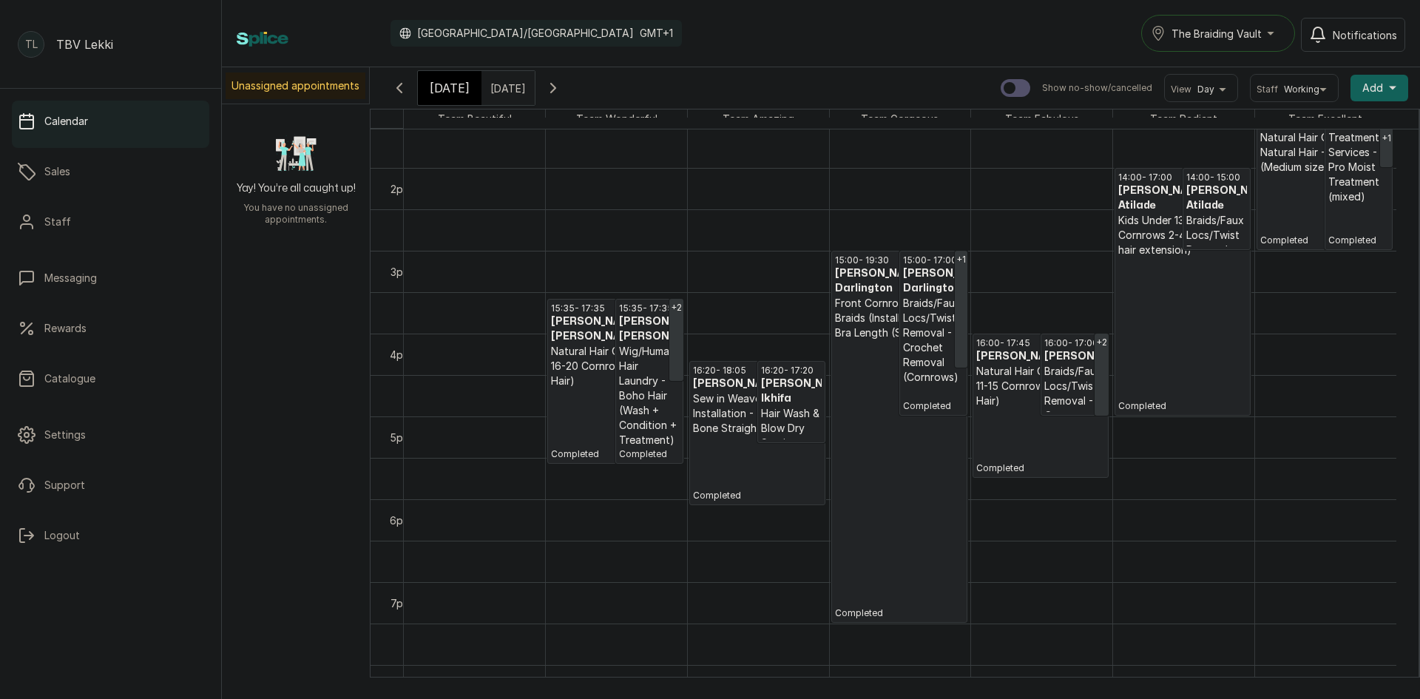
click at [562, 86] on icon "button" at bounding box center [553, 88] width 18 height 18
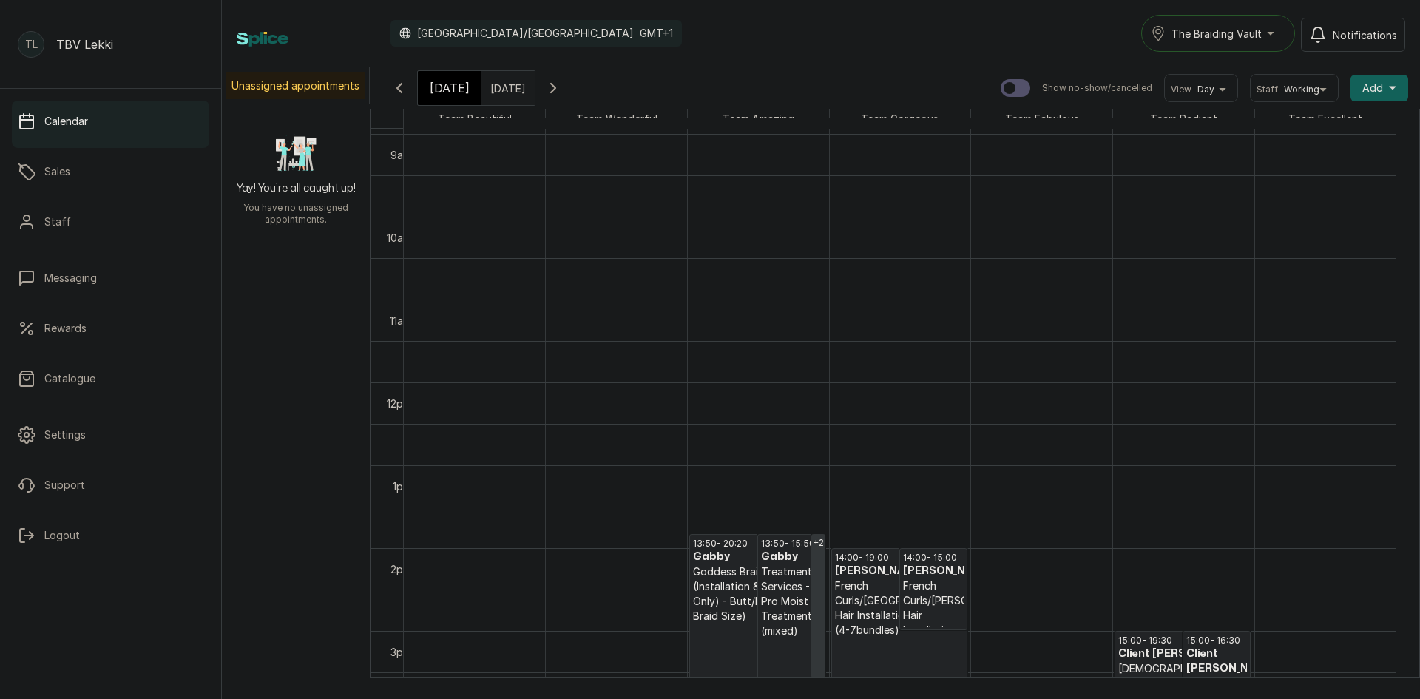
scroll to position [911, 0]
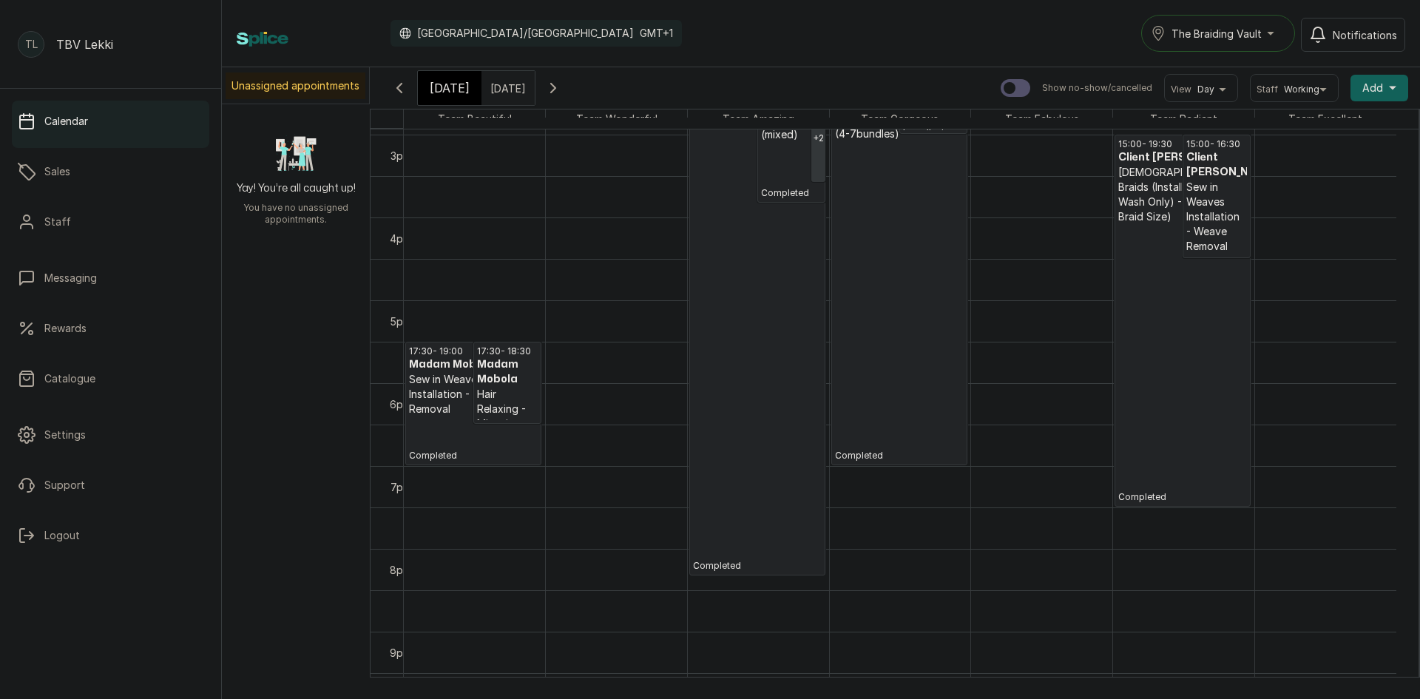
click at [426, 392] on p "Sew in Weaves Installation - Weave Removal" at bounding box center [473, 394] width 129 height 44
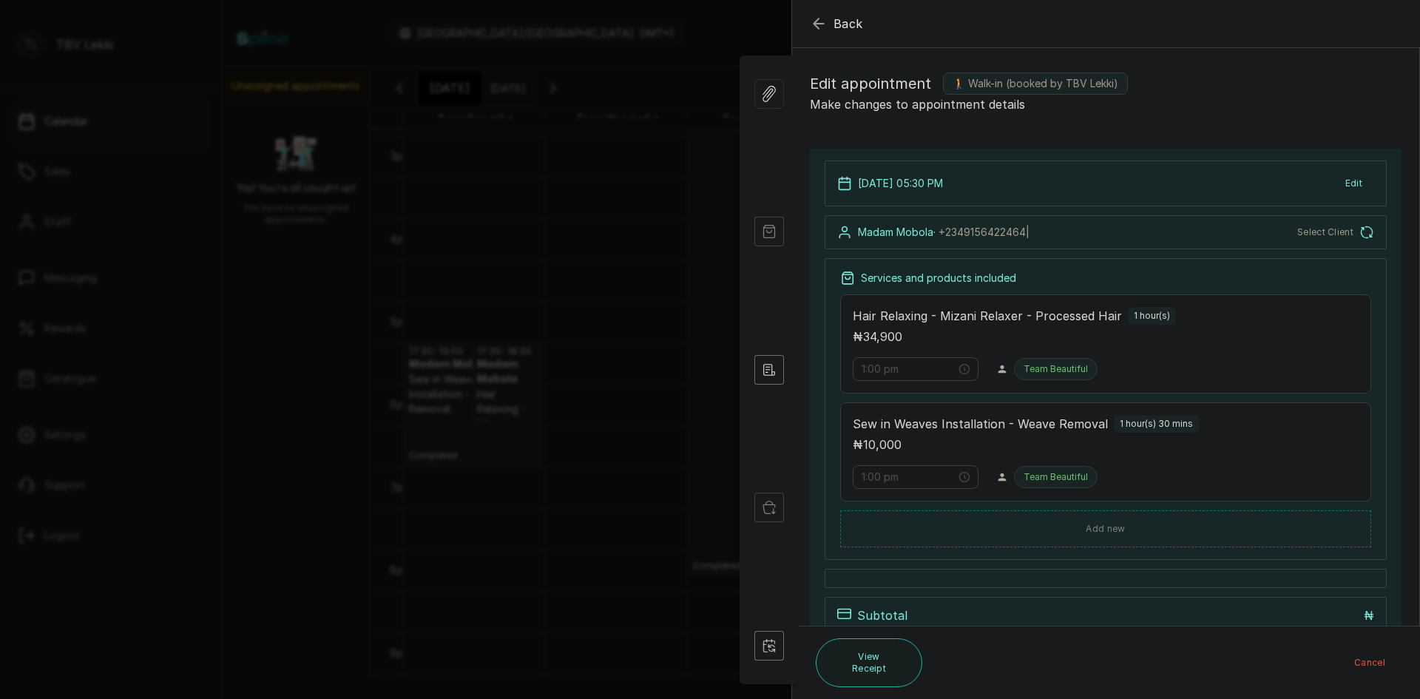
type input "5:30 pm"
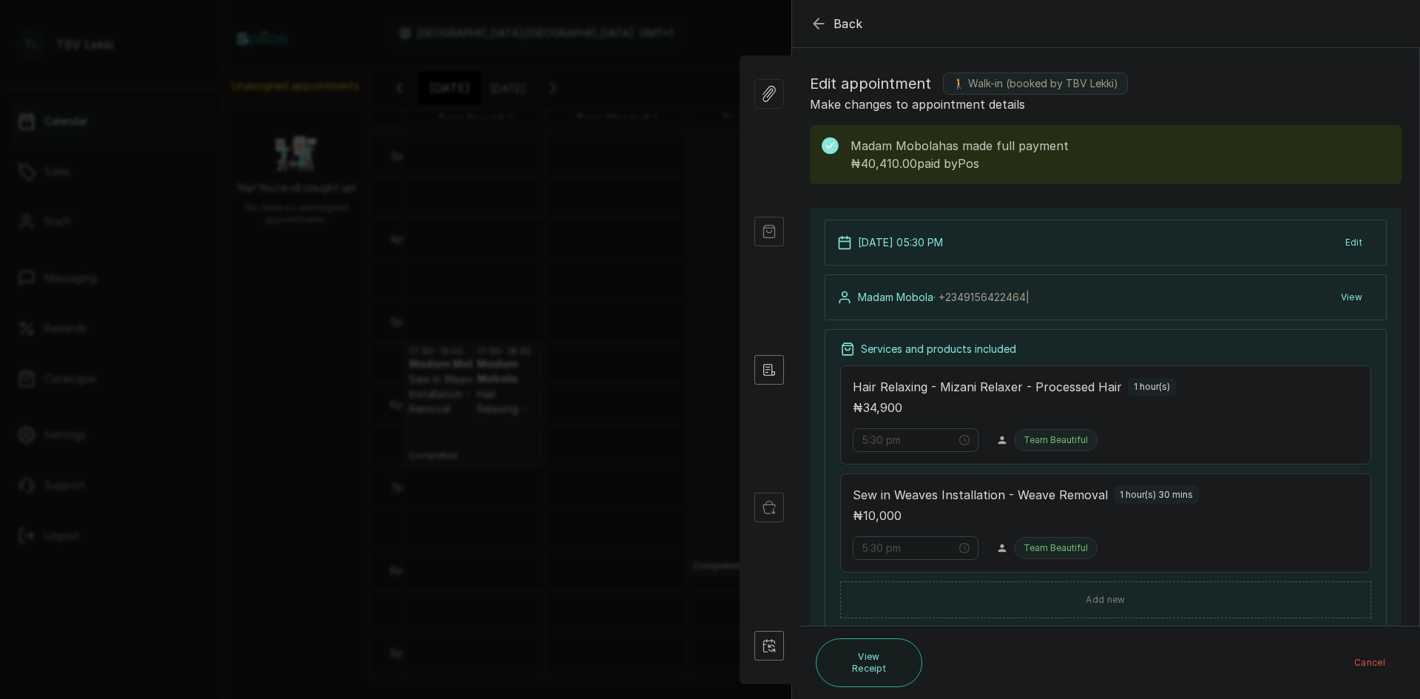
click at [820, 25] on icon "button" at bounding box center [819, 24] width 18 height 18
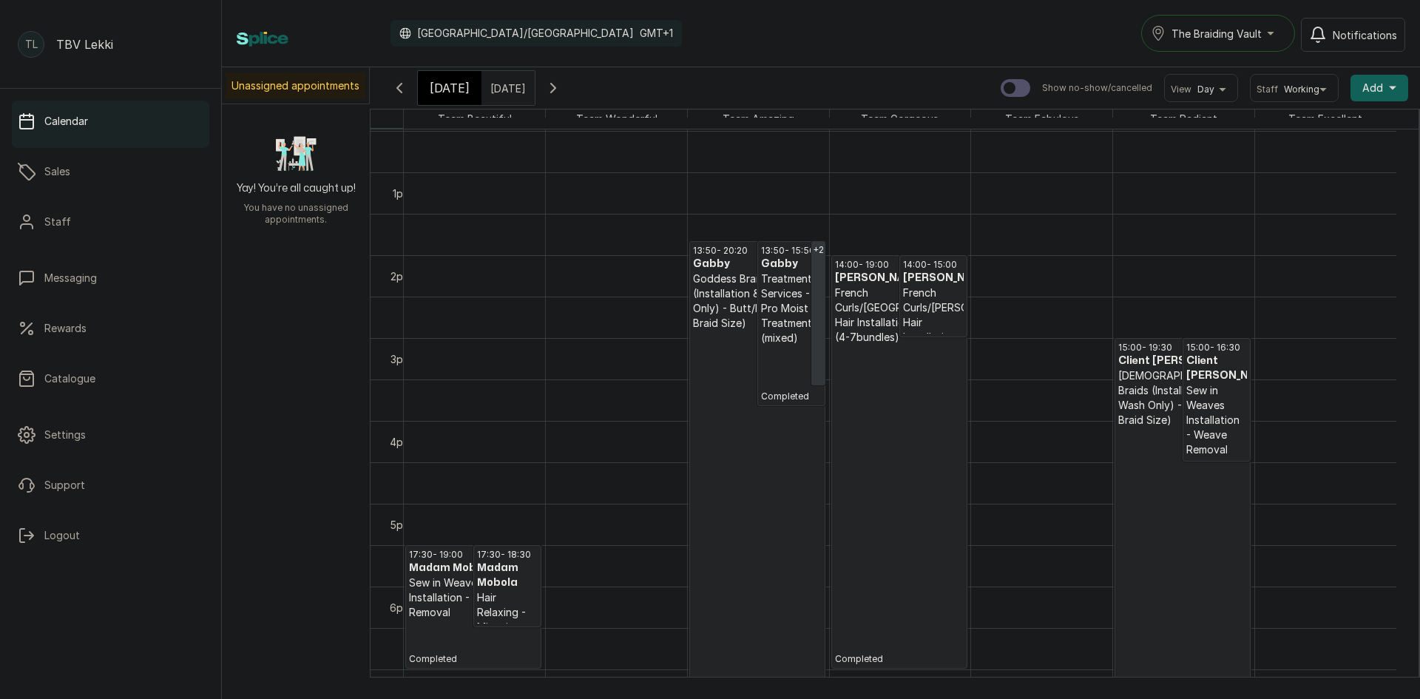
scroll to position [1015, 0]
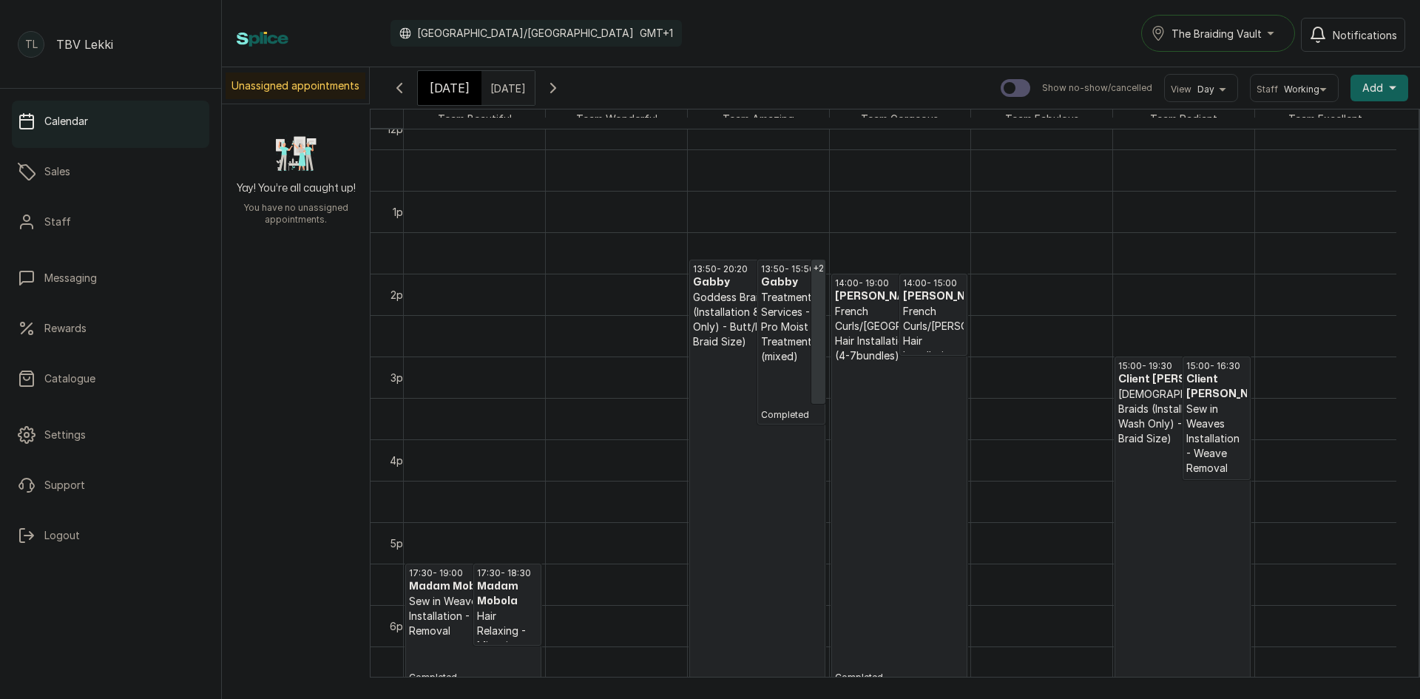
click at [716, 336] on p "Goddess Braids (Installation & Hair Wash Only) - Butt/Hip (Medium Braid Size)" at bounding box center [757, 319] width 129 height 59
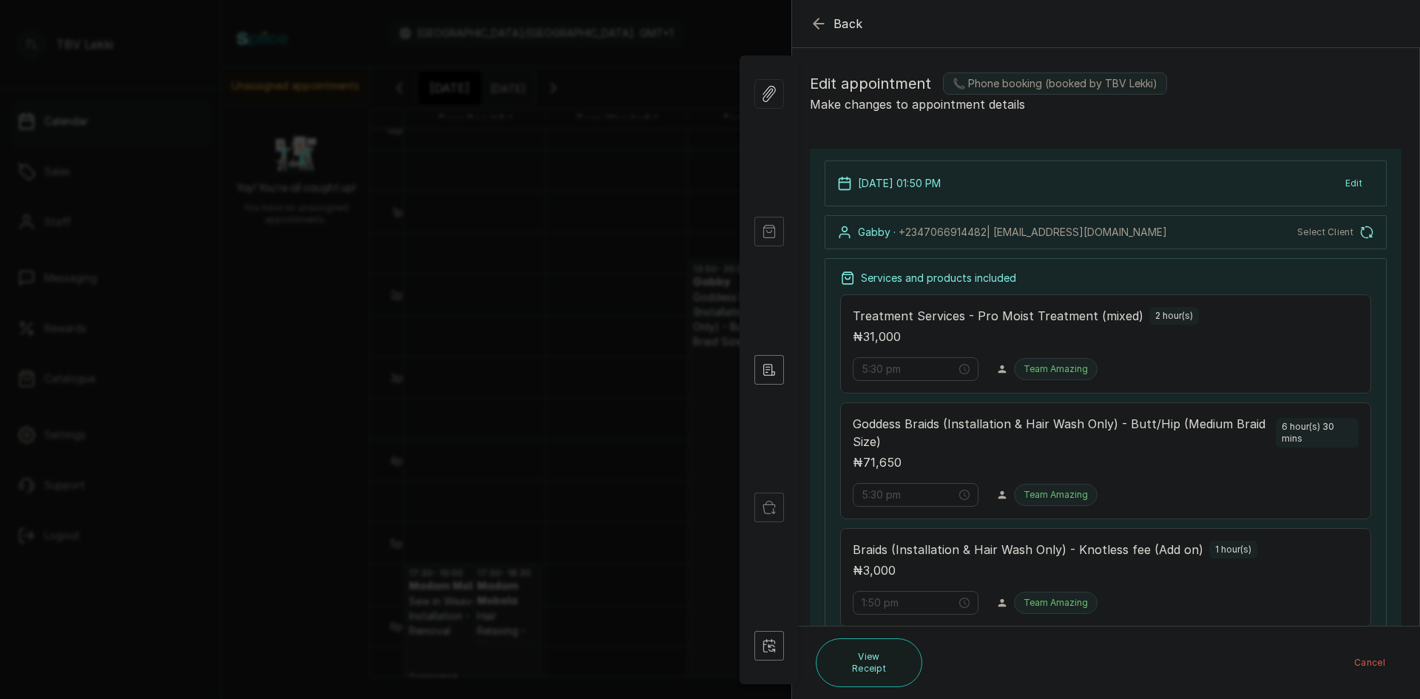
type input "1:50 pm"
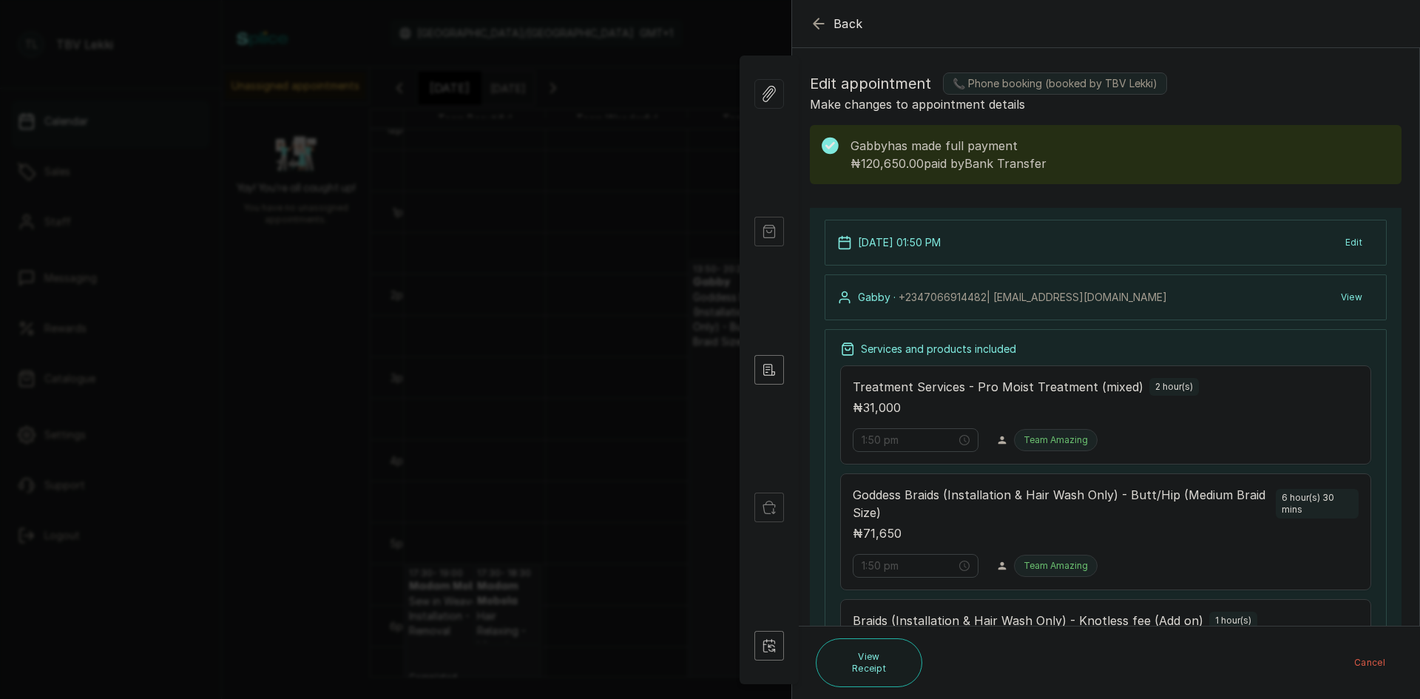
click at [830, 24] on button "Back" at bounding box center [836, 24] width 53 height 18
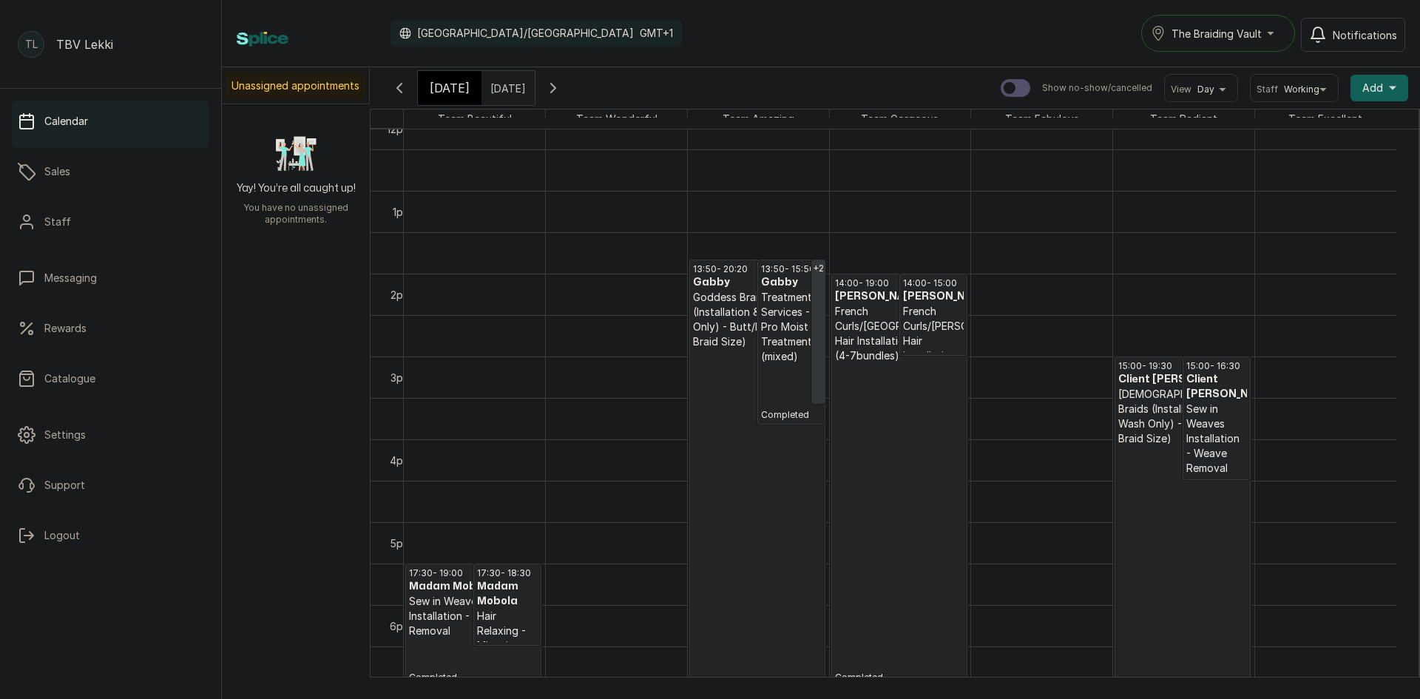
click at [887, 341] on p "French Curls/[GEOGRAPHIC_DATA] Hair Installation - Waist (4-7bundles)" at bounding box center [899, 333] width 129 height 59
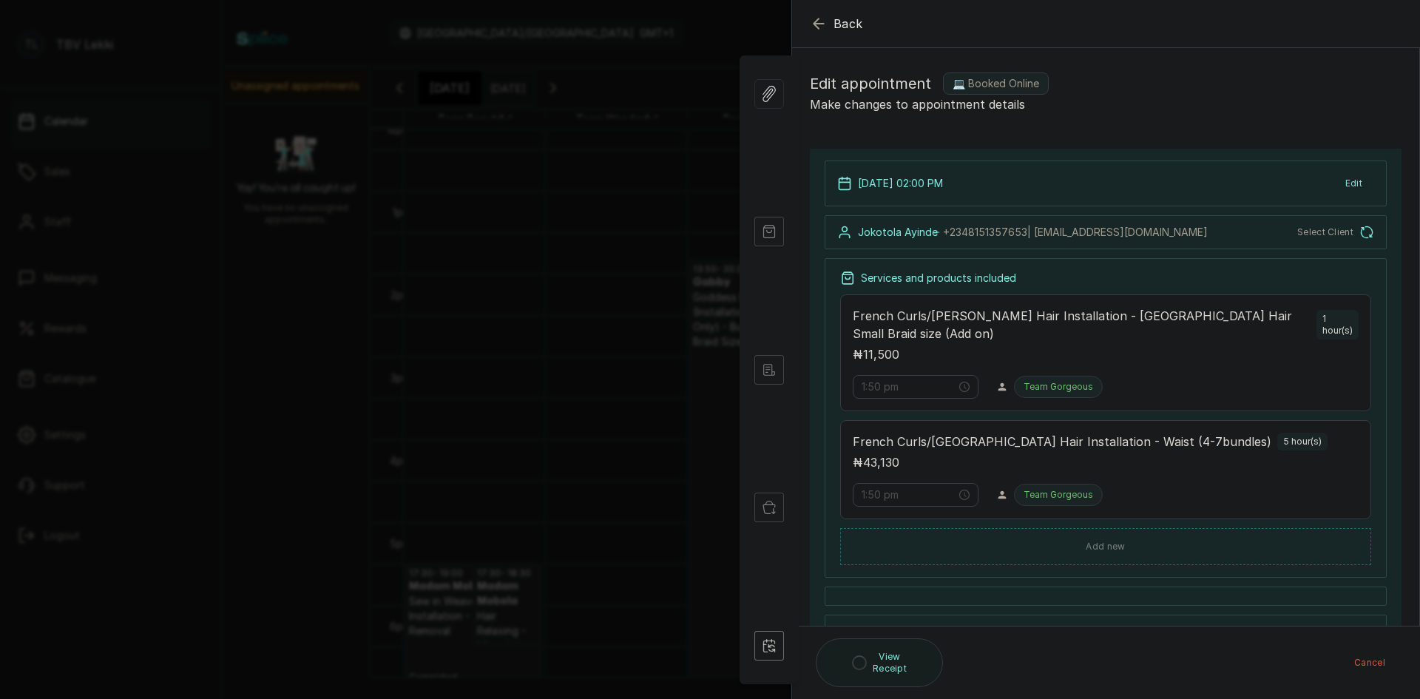
type input "2:00 pm"
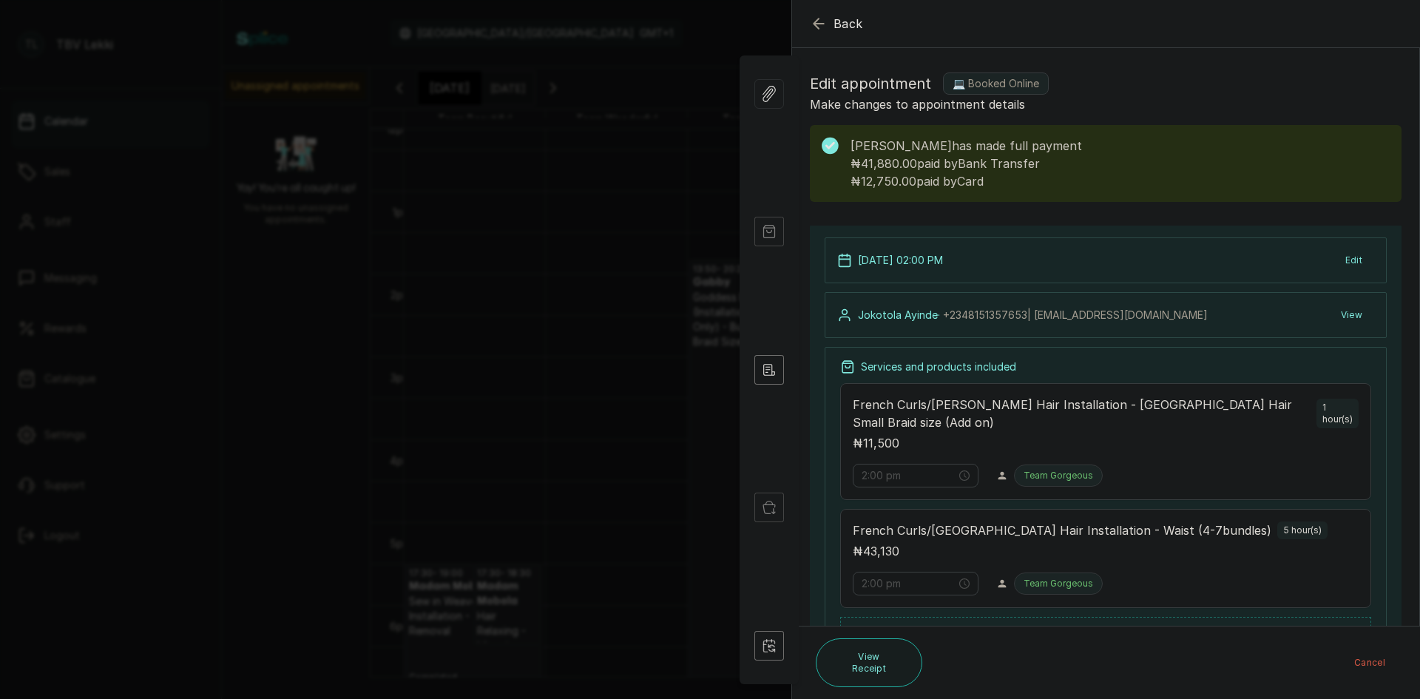
click at [812, 18] on icon "button" at bounding box center [819, 24] width 18 height 18
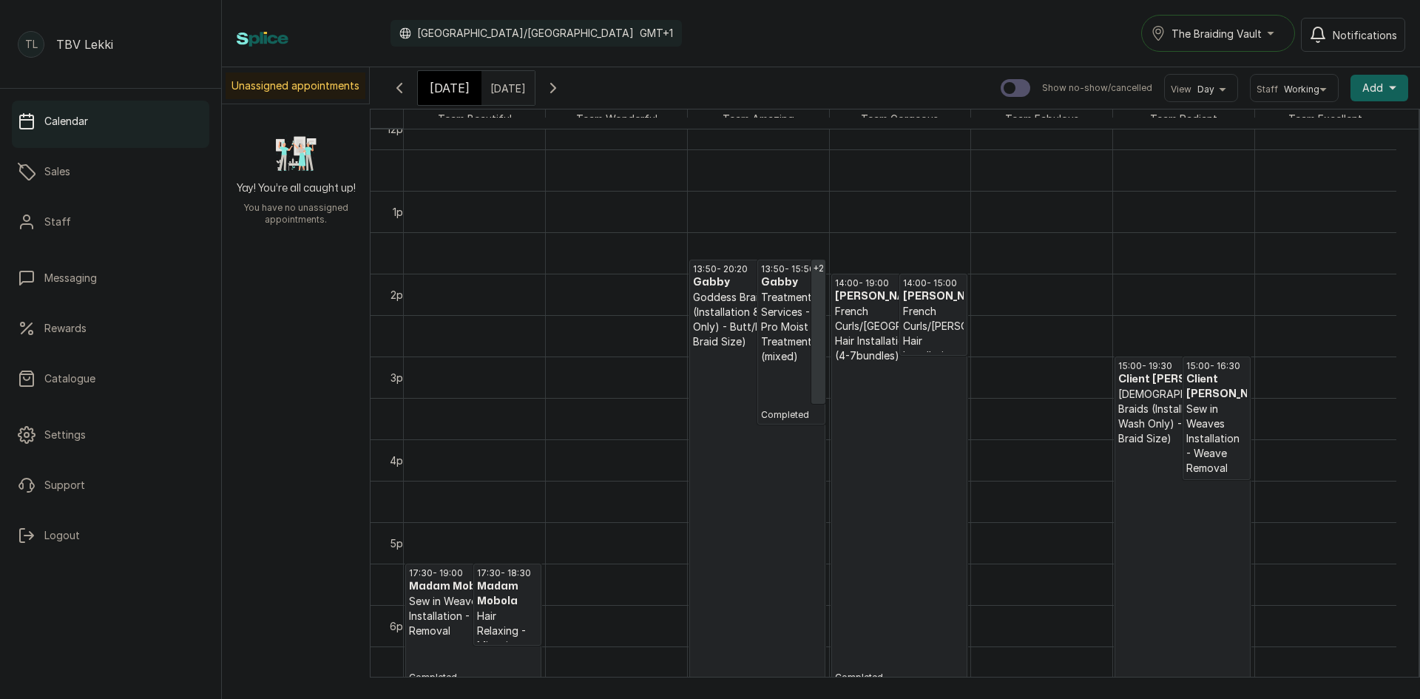
click at [1159, 387] on h3 "Client [PERSON_NAME]" at bounding box center [1182, 379] width 129 height 15
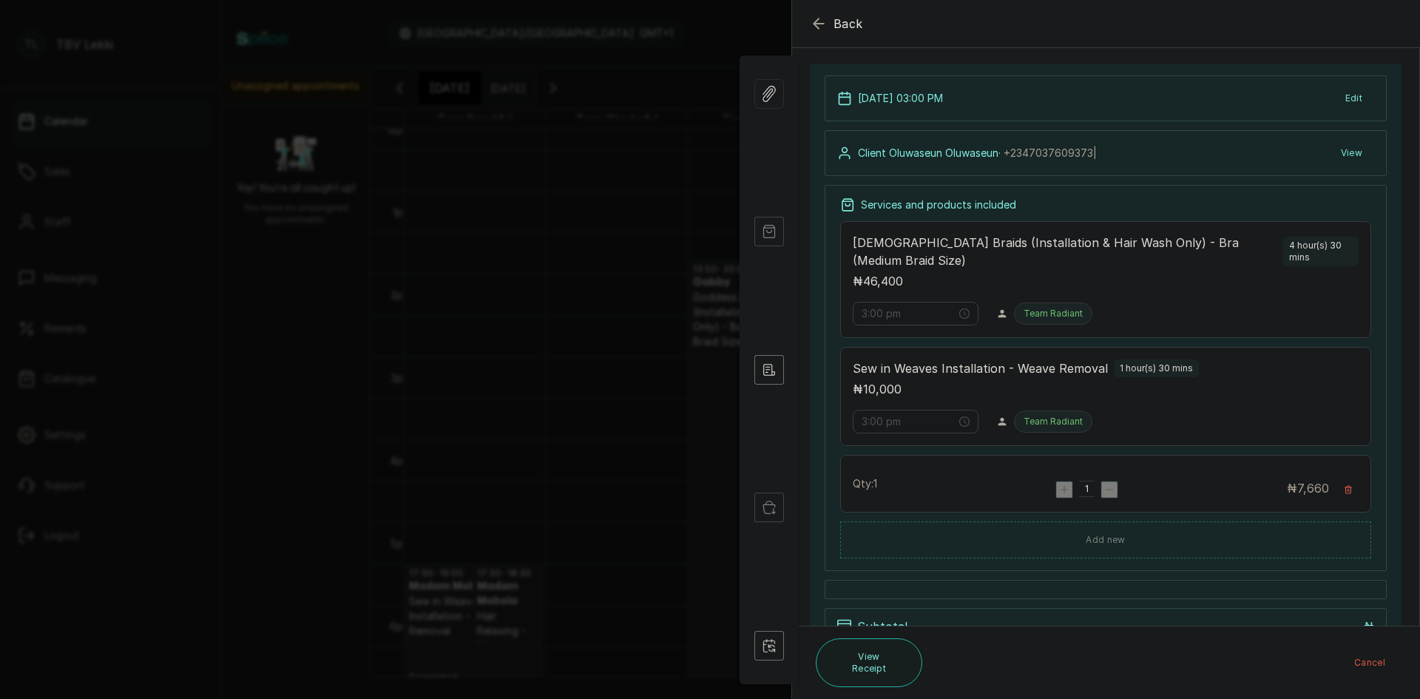
scroll to position [0, 0]
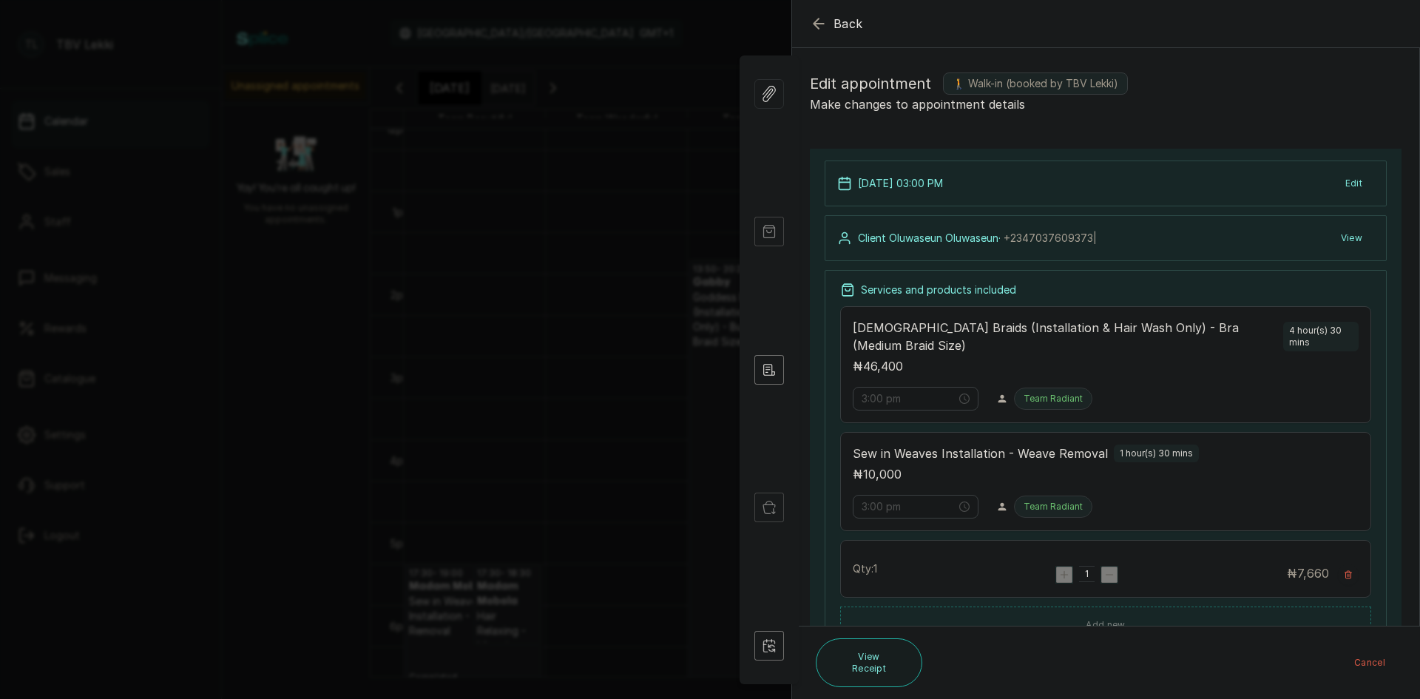
click at [837, 29] on span "Back" at bounding box center [848, 24] width 30 height 18
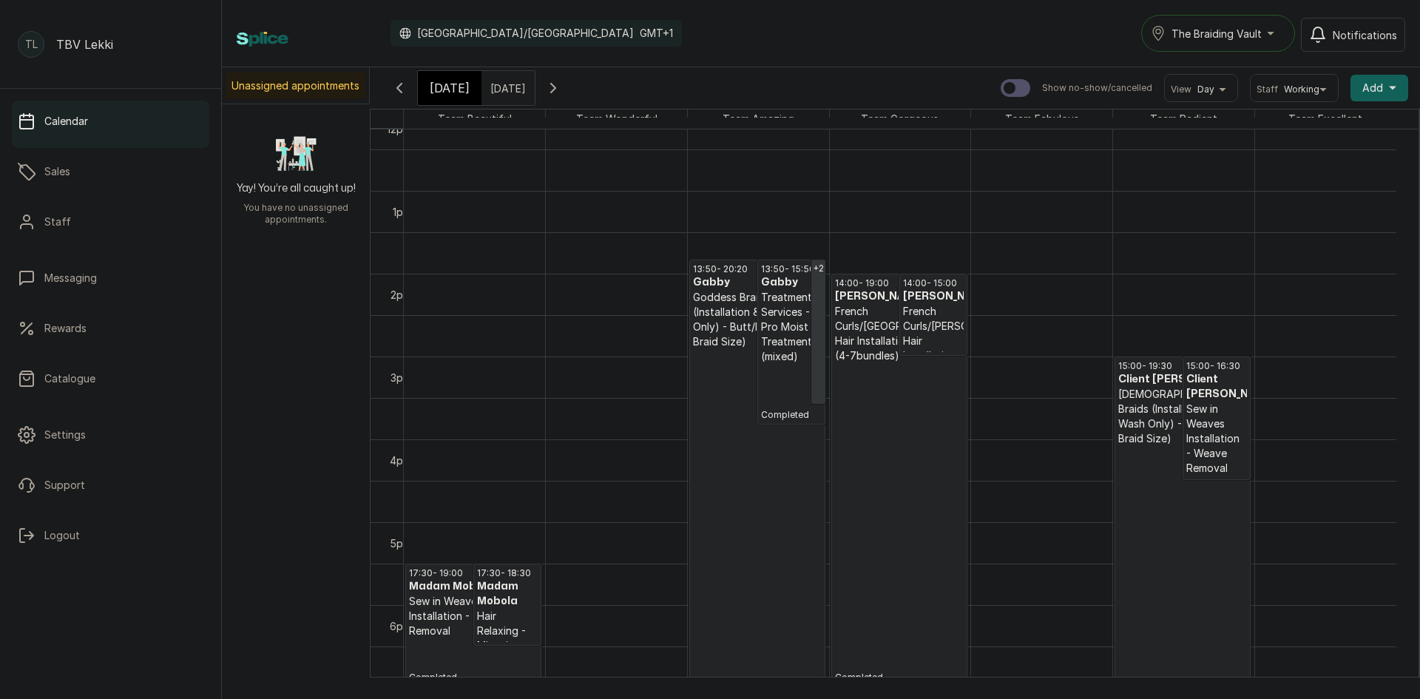
click at [1206, 401] on h3 "Client [PERSON_NAME]" at bounding box center [1216, 387] width 61 height 30
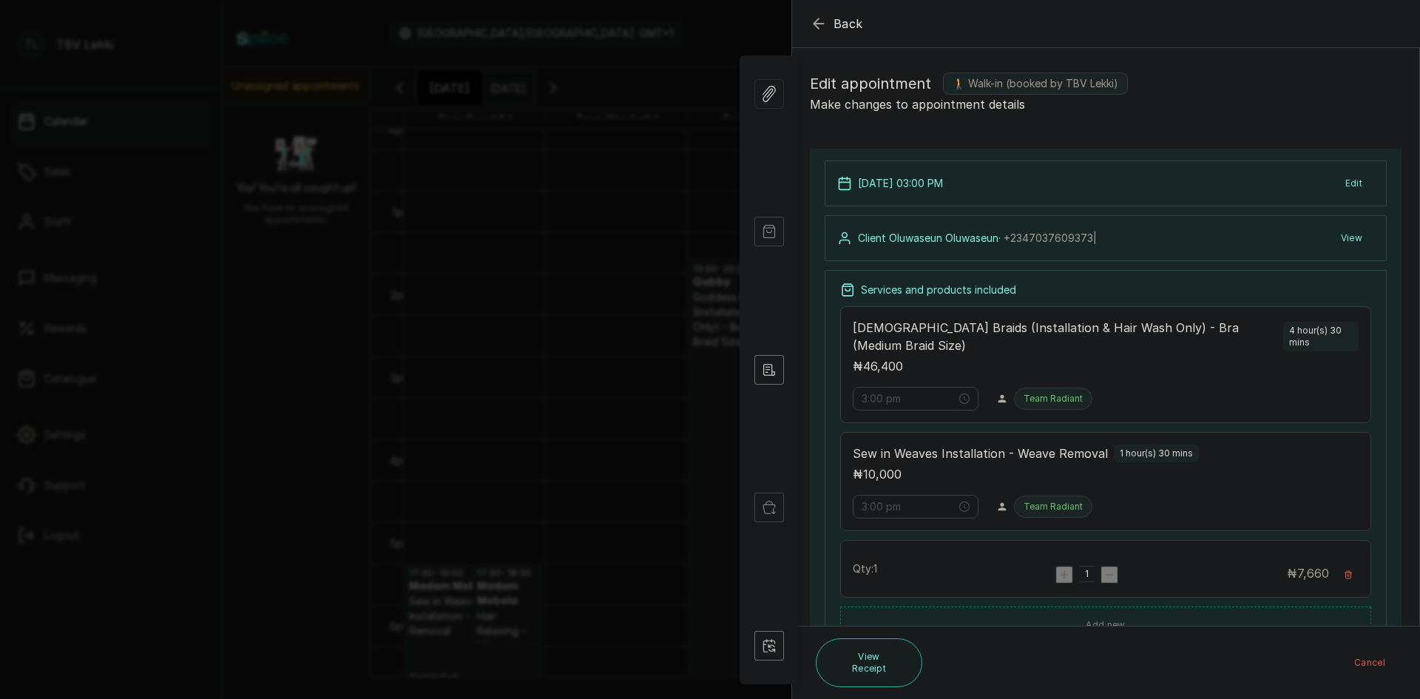
click at [853, 26] on span "Back" at bounding box center [848, 24] width 30 height 18
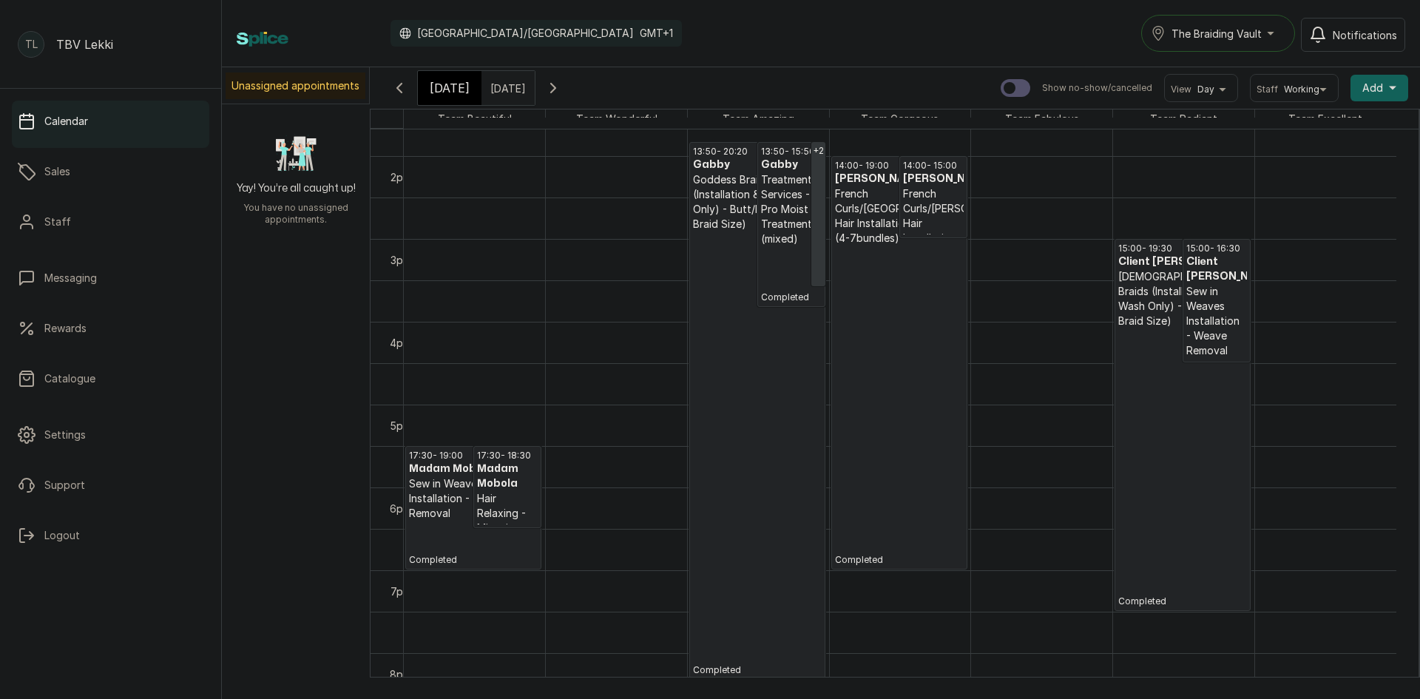
scroll to position [1047, 0]
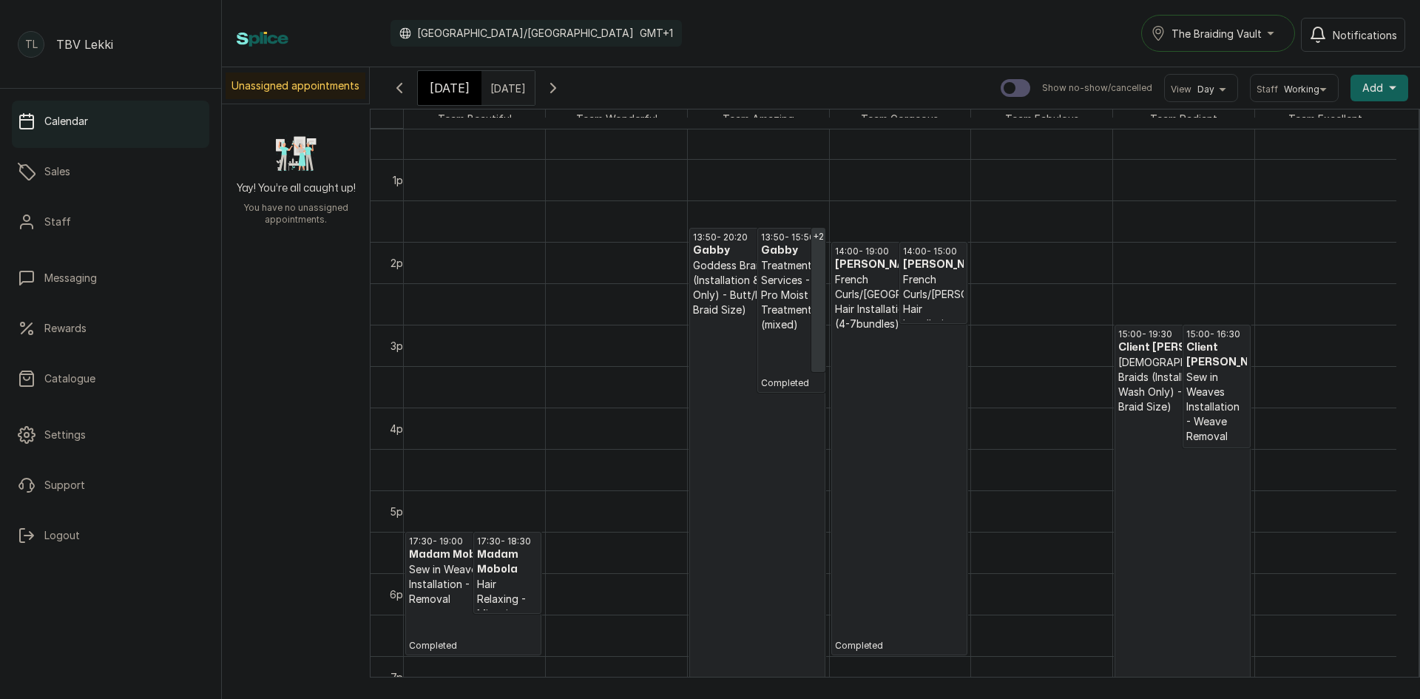
click at [1180, 387] on p "[DEMOGRAPHIC_DATA] Braids (Installation & Hair Wash Only) - Bra (Medium Braid S…" at bounding box center [1182, 384] width 129 height 59
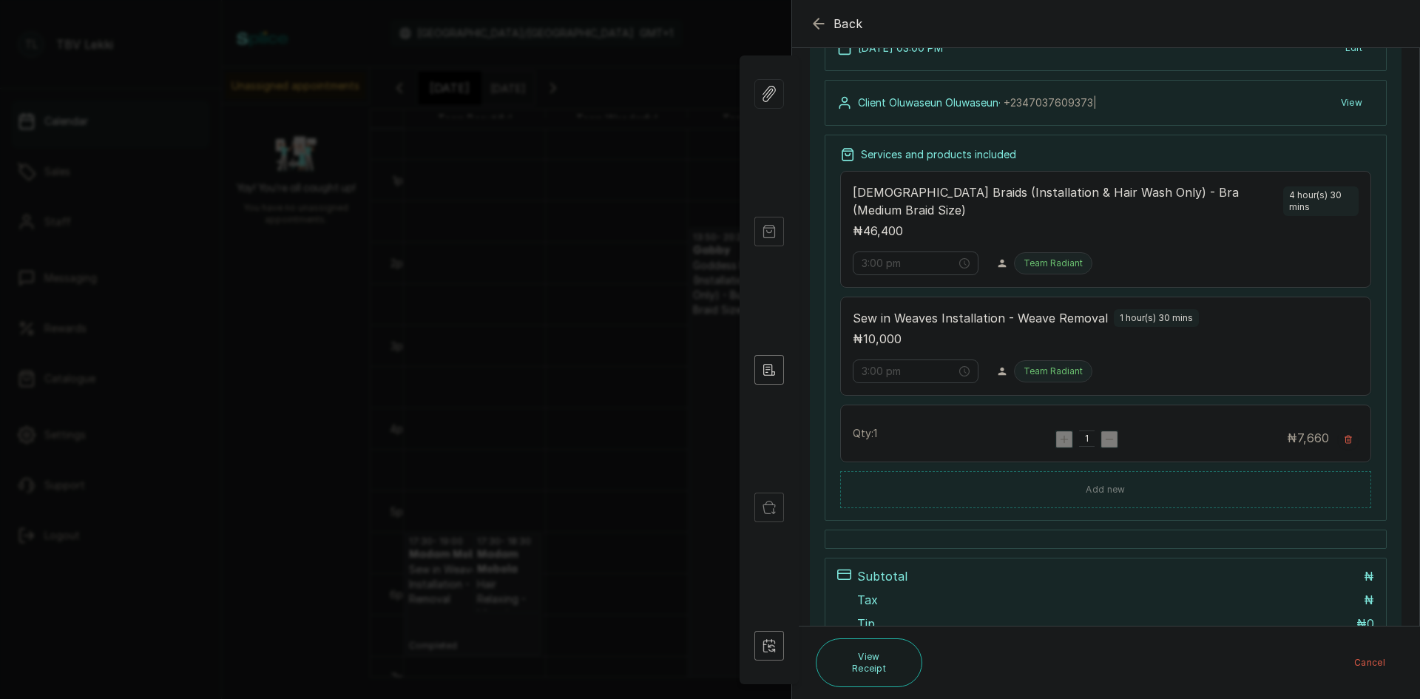
click at [827, 30] on button "Back" at bounding box center [836, 24] width 53 height 18
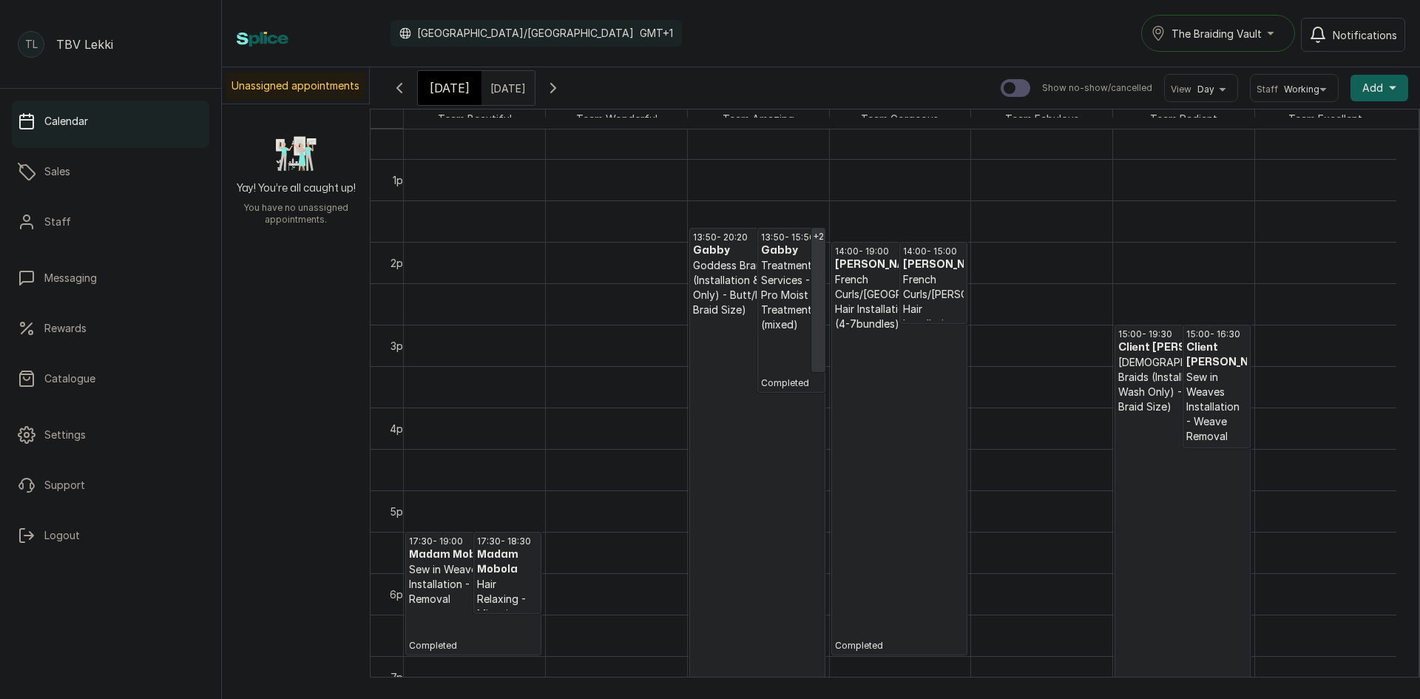
click at [1179, 388] on p "[DEMOGRAPHIC_DATA] Braids (Installation & Hair Wash Only) - Bra (Medium Braid S…" at bounding box center [1182, 384] width 129 height 59
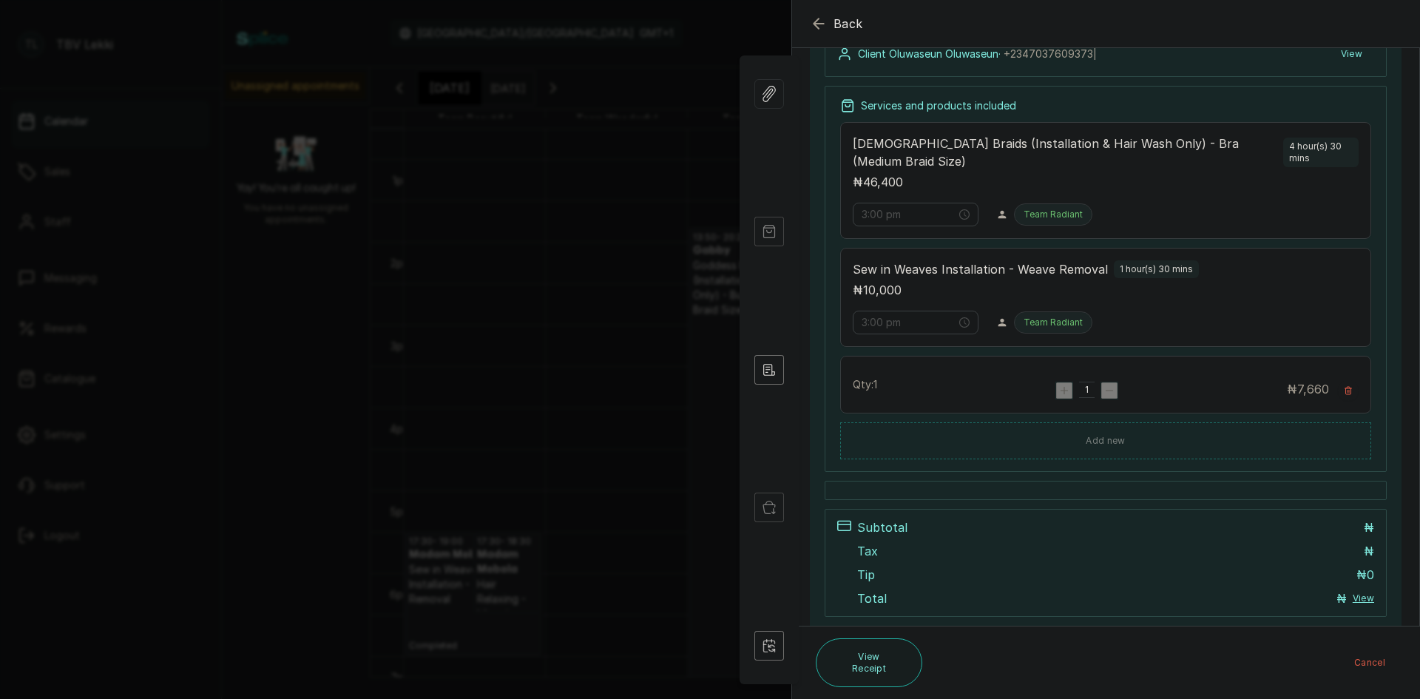
click at [819, 27] on icon "button" at bounding box center [819, 24] width 18 height 18
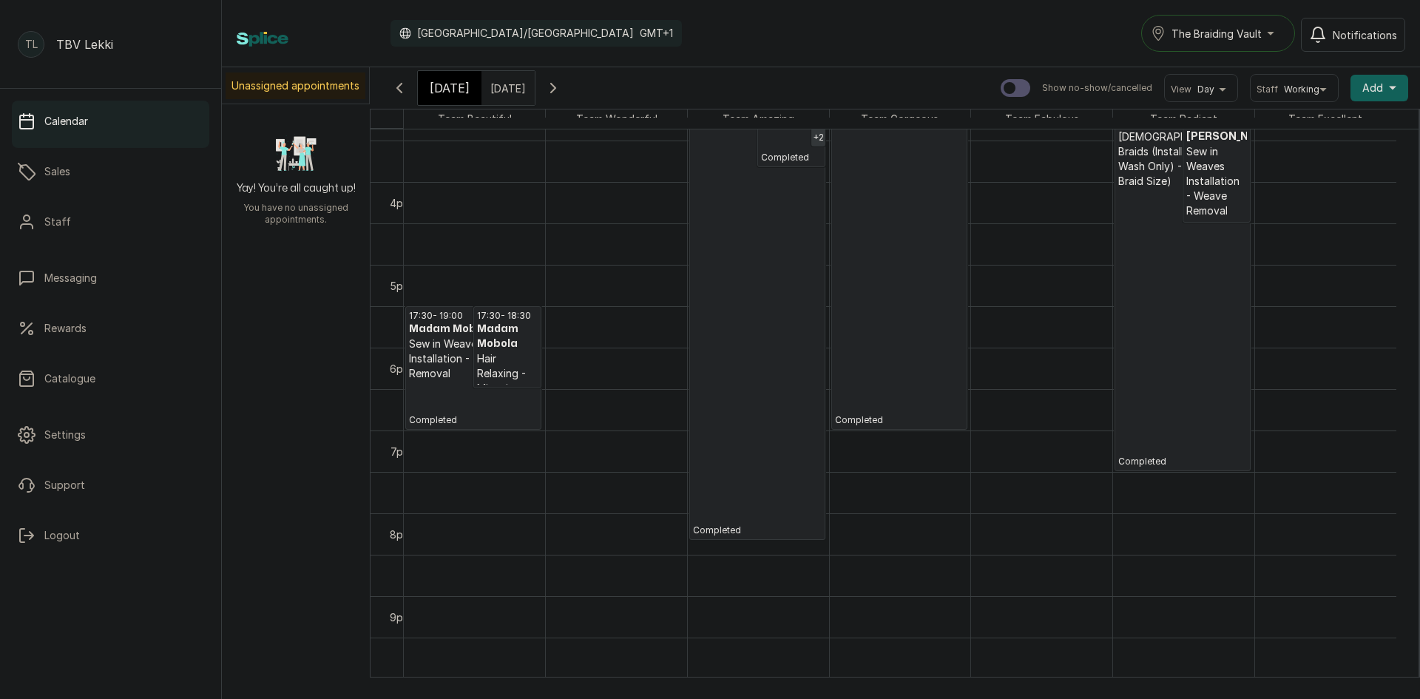
scroll to position [1269, 0]
click at [472, 98] on div "[DATE]" at bounding box center [450, 88] width 64 height 34
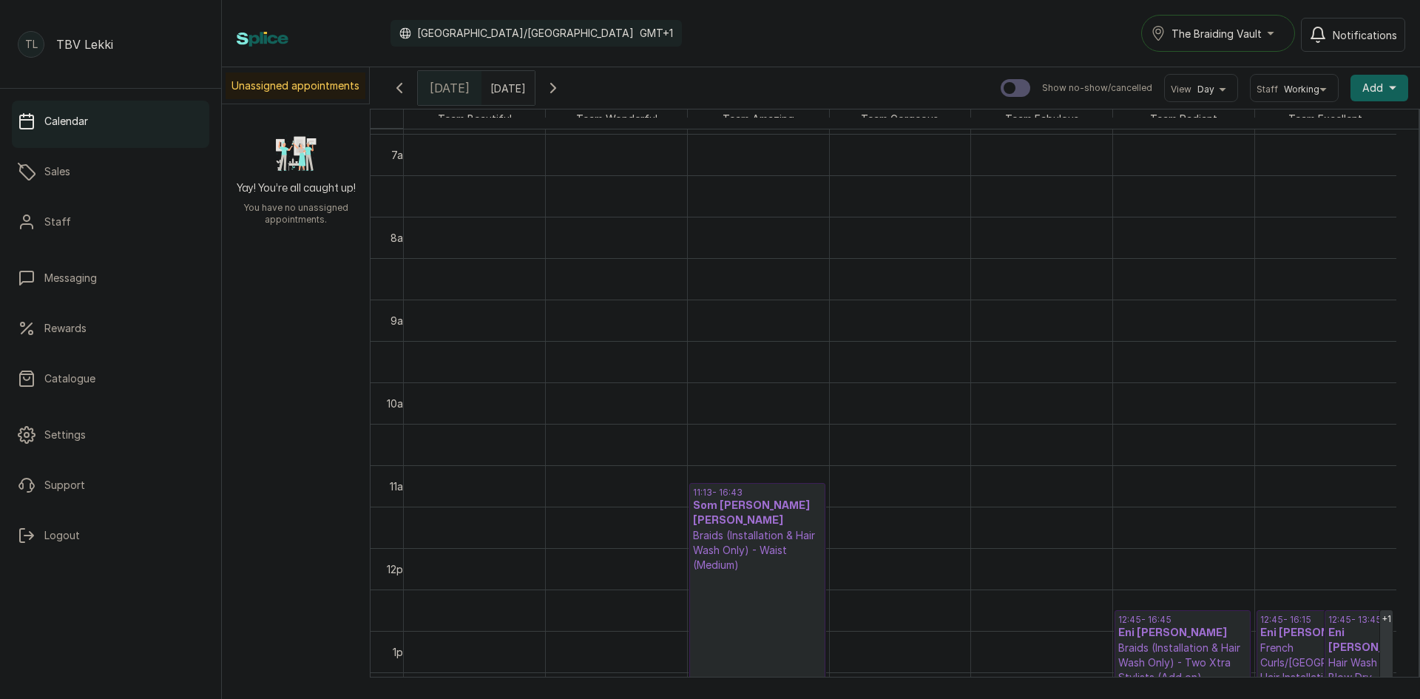
scroll to position [793, 0]
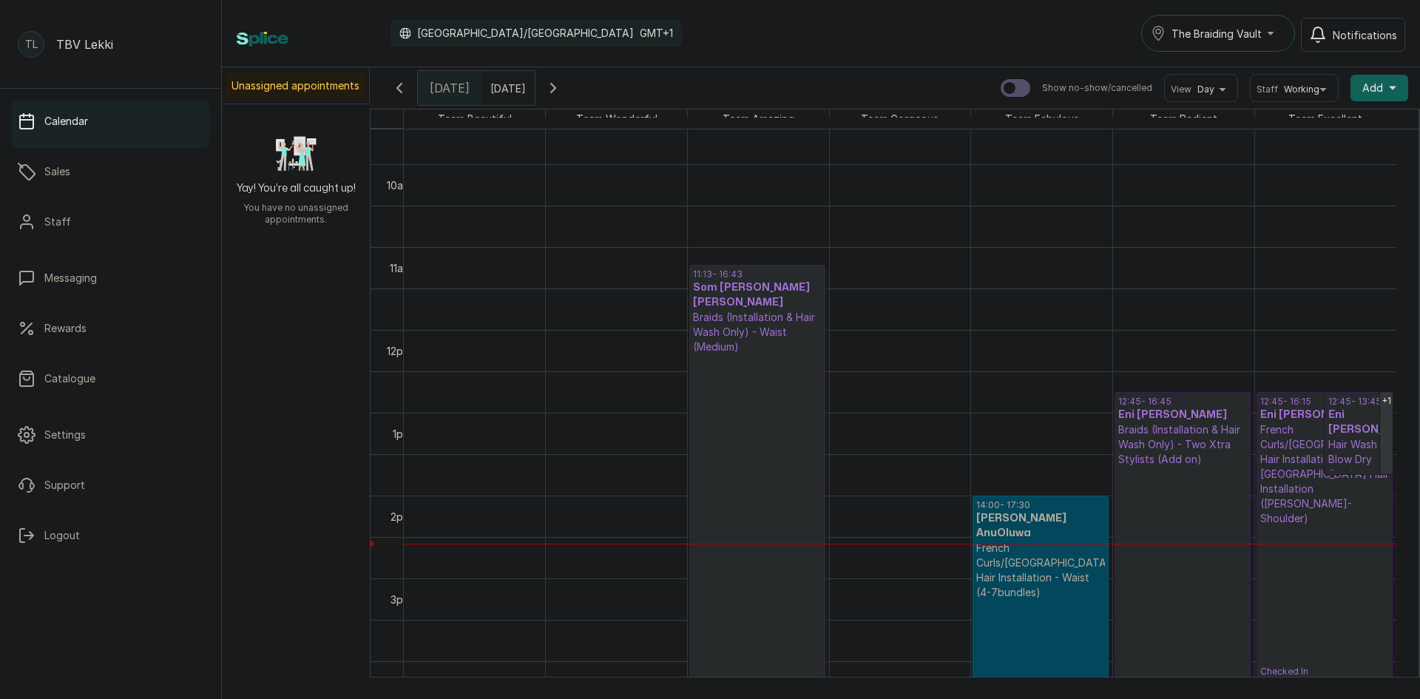
click at [802, 421] on p "Checked In" at bounding box center [757, 535] width 129 height 362
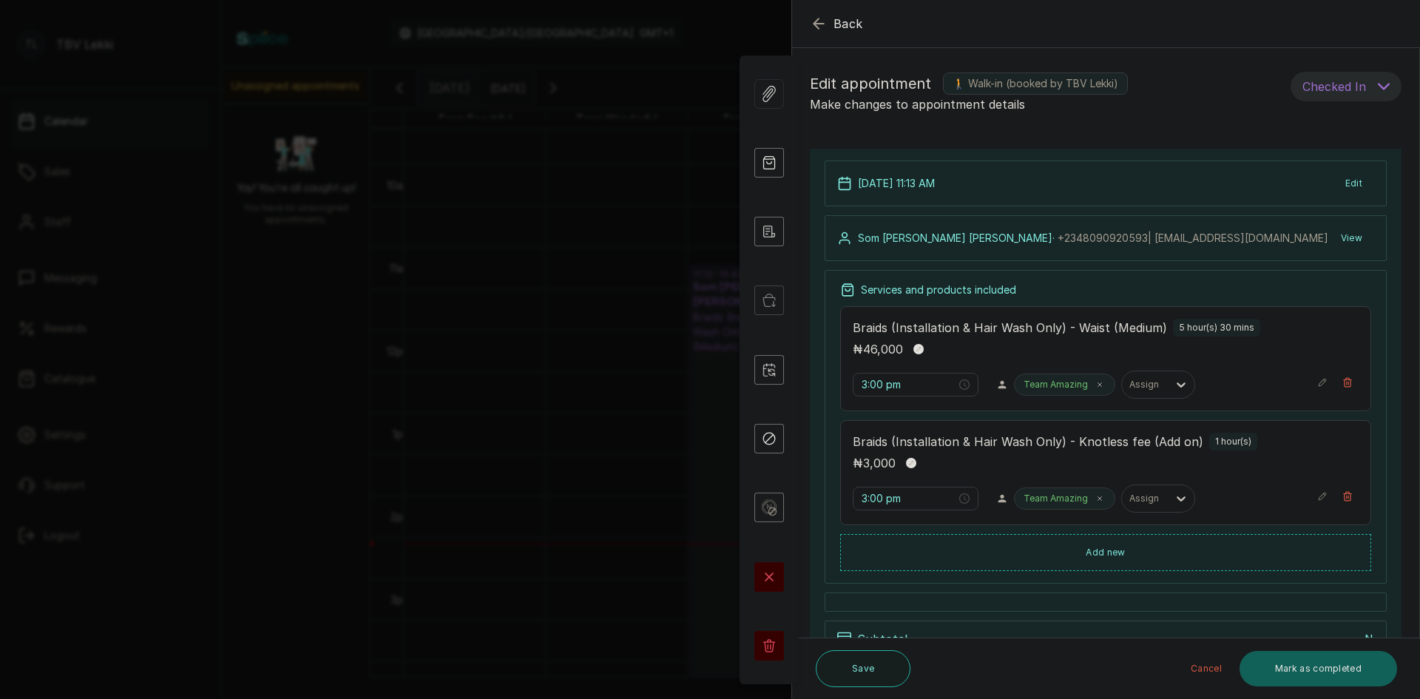
type input "11:13 am"
type input "11:13 pm"
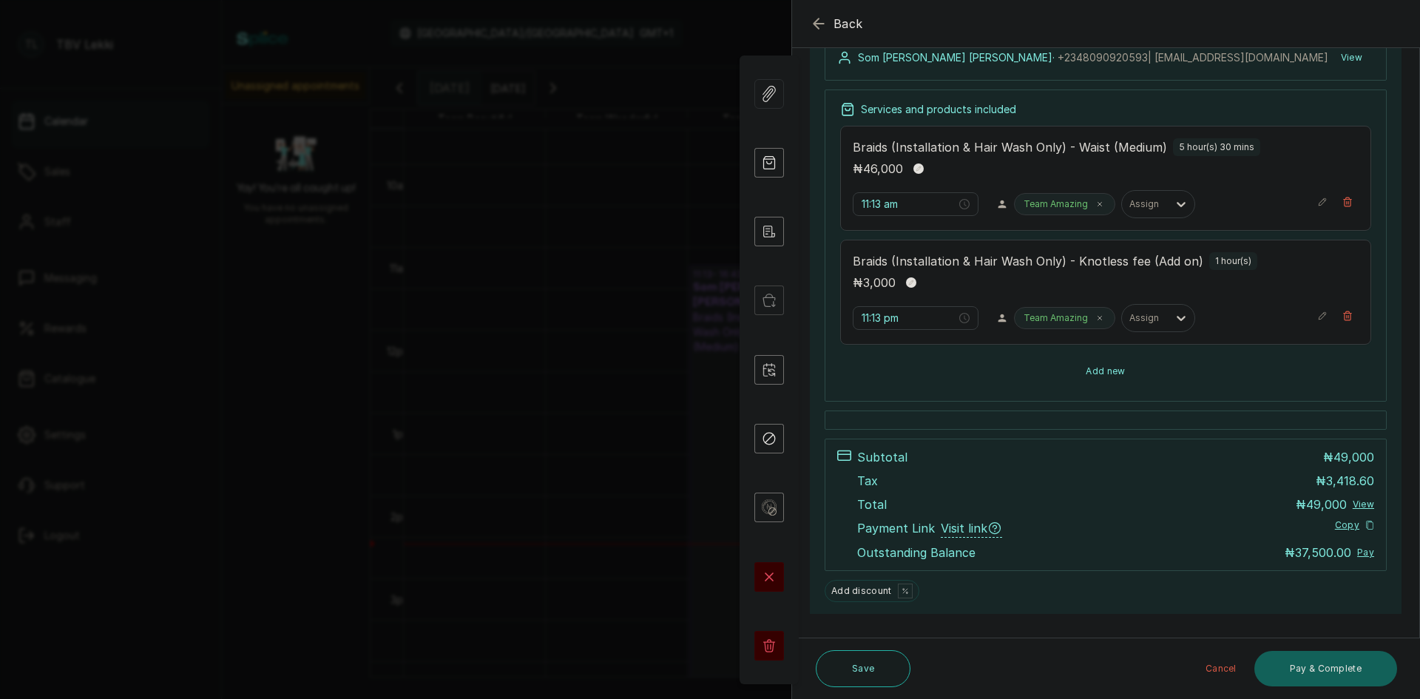
scroll to position [268, 0]
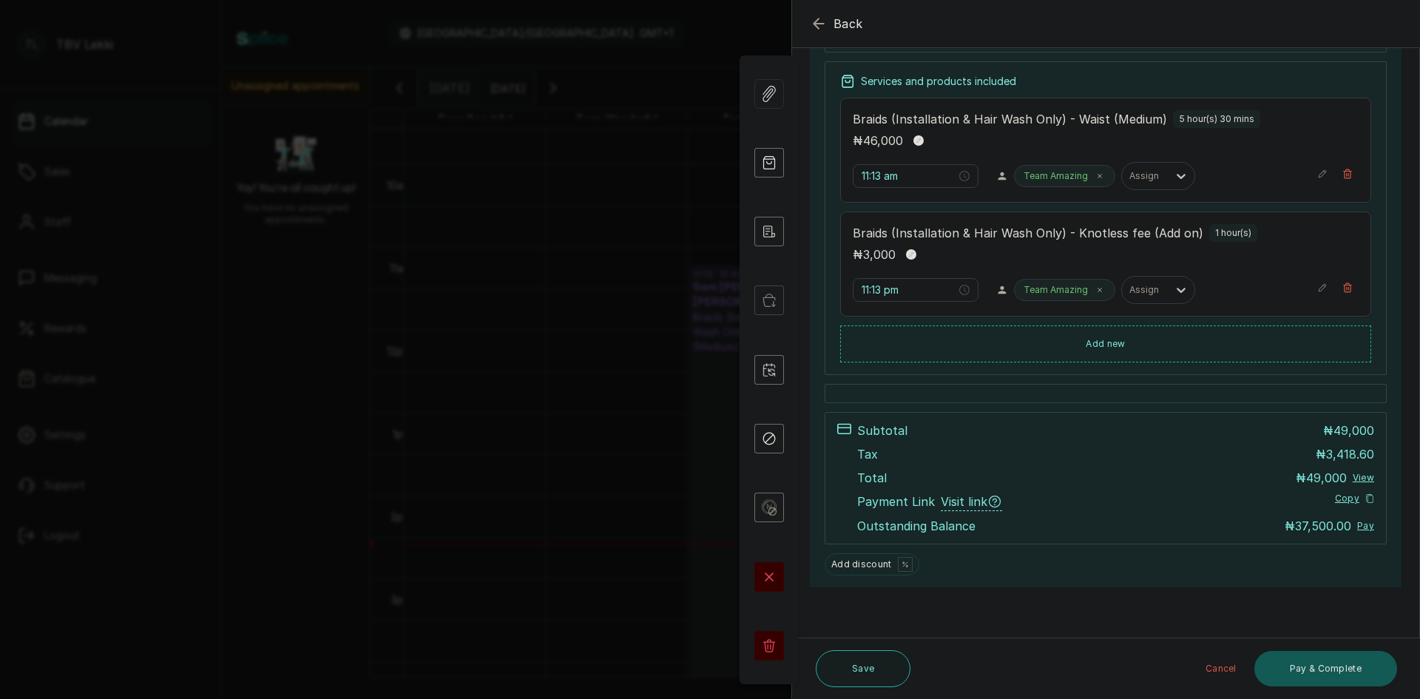
click at [1321, 671] on button "Pay & Complete" at bounding box center [1325, 668] width 143 height 35
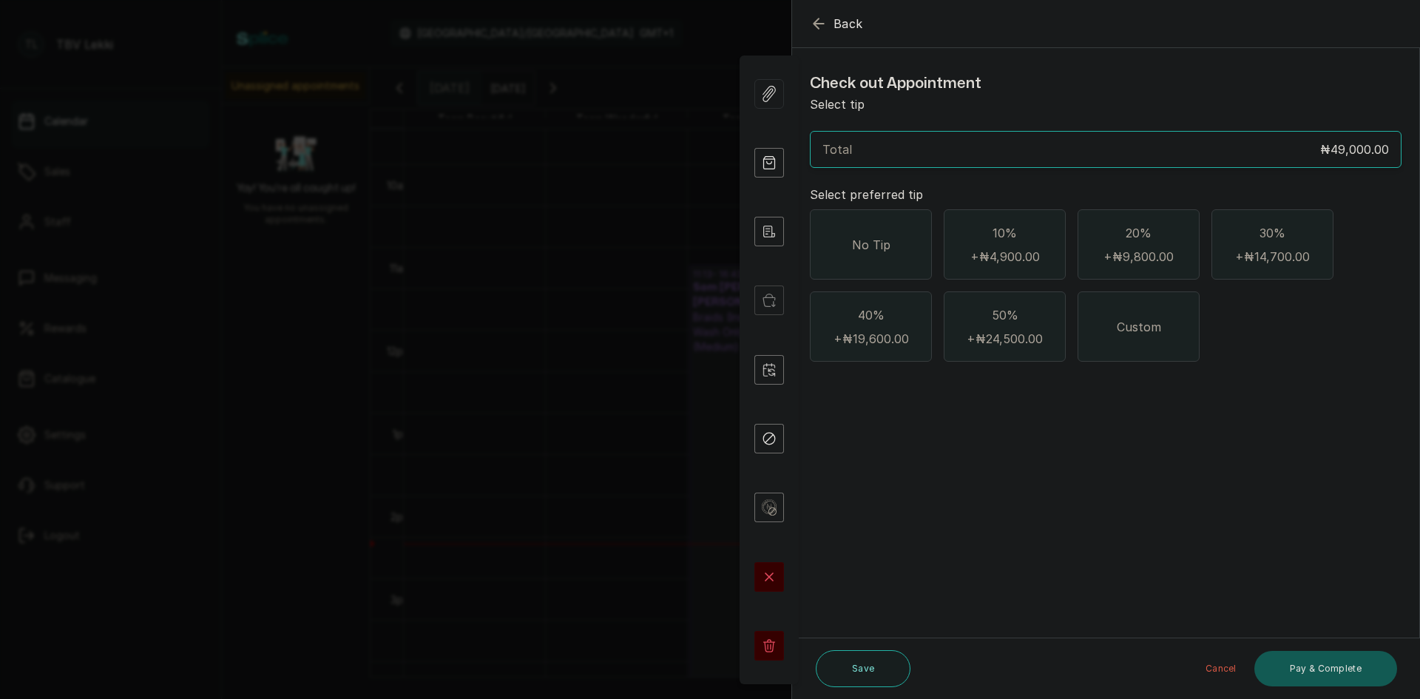
scroll to position [0, 0]
click at [852, 261] on div "No Tip" at bounding box center [871, 244] width 122 height 70
click at [886, 147] on div "Total ₦49,000.00" at bounding box center [1105, 149] width 566 height 18
click at [881, 240] on span "No Tip" at bounding box center [871, 245] width 38 height 18
click at [1165, 341] on div "Custom" at bounding box center [1138, 326] width 122 height 70
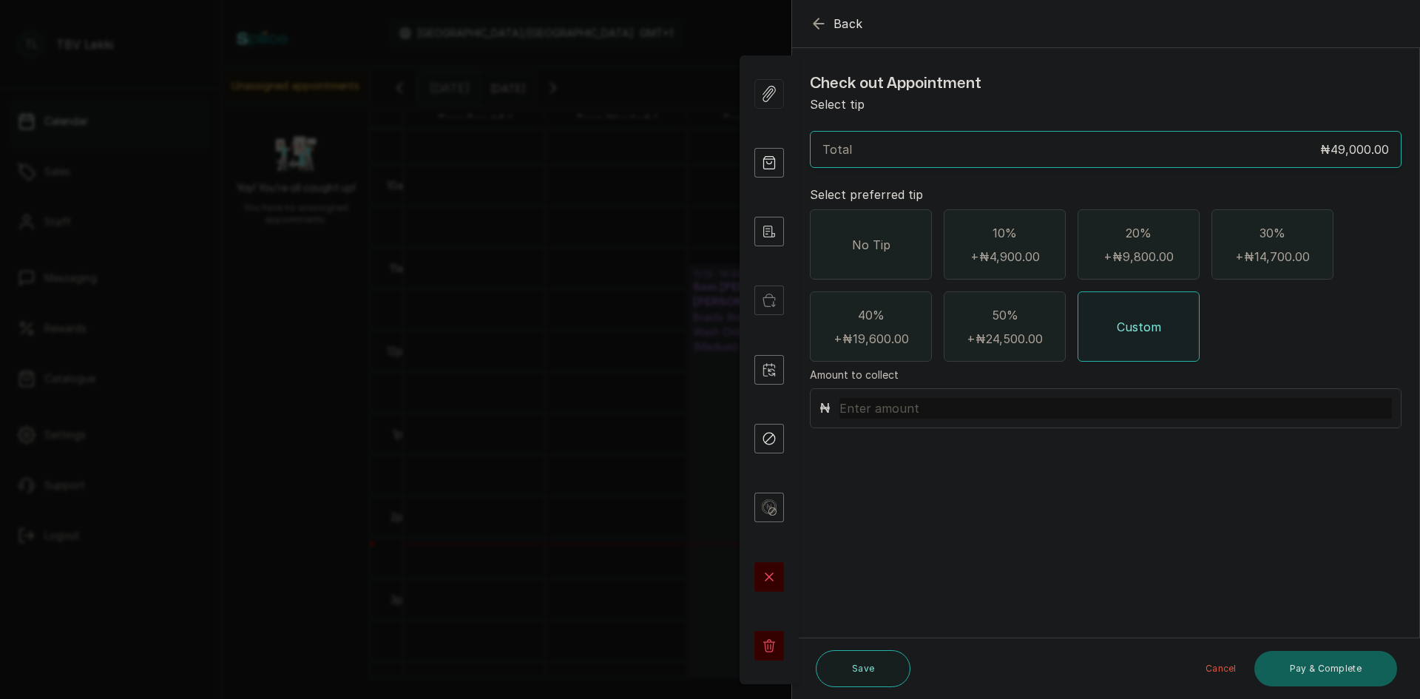
click at [961, 411] on input "text" at bounding box center [1115, 408] width 552 height 21
type input "15,000"
click at [1282, 661] on button "Pay & Complete" at bounding box center [1325, 668] width 143 height 35
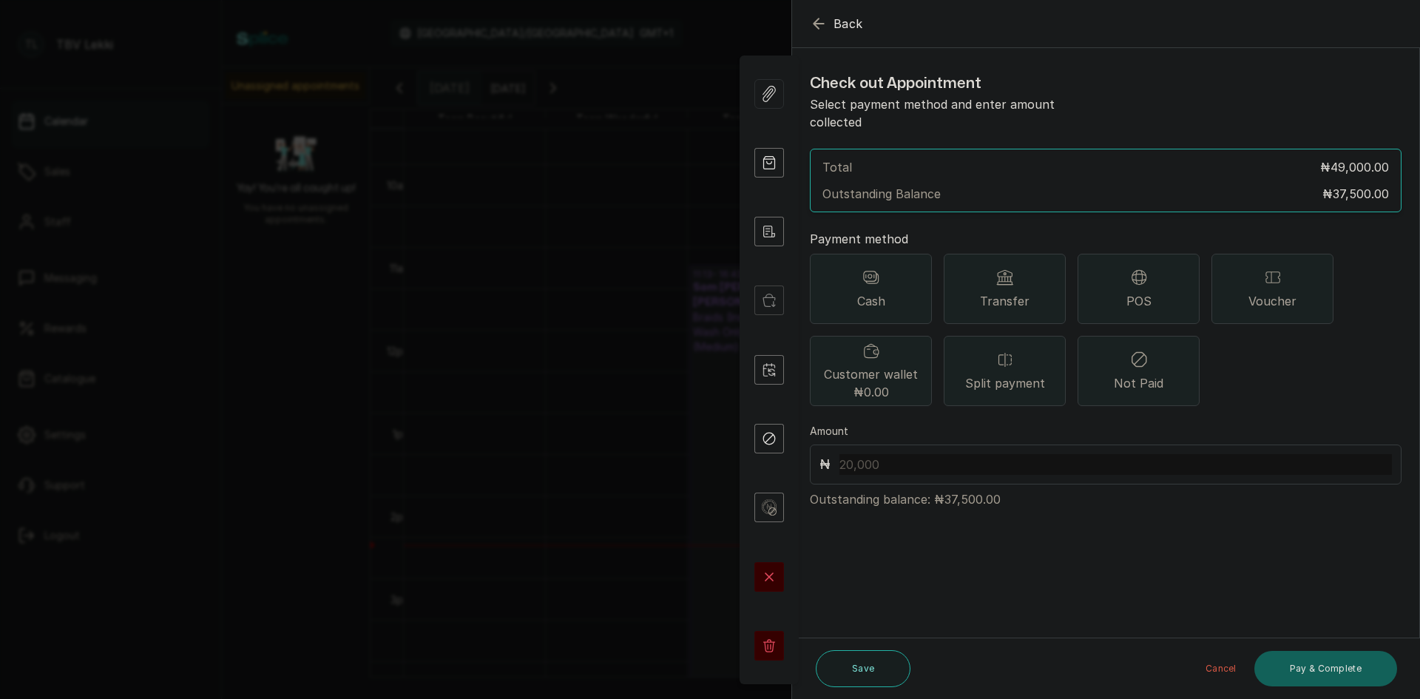
click at [988, 292] on span "Transfer" at bounding box center [1005, 301] width 50 height 18
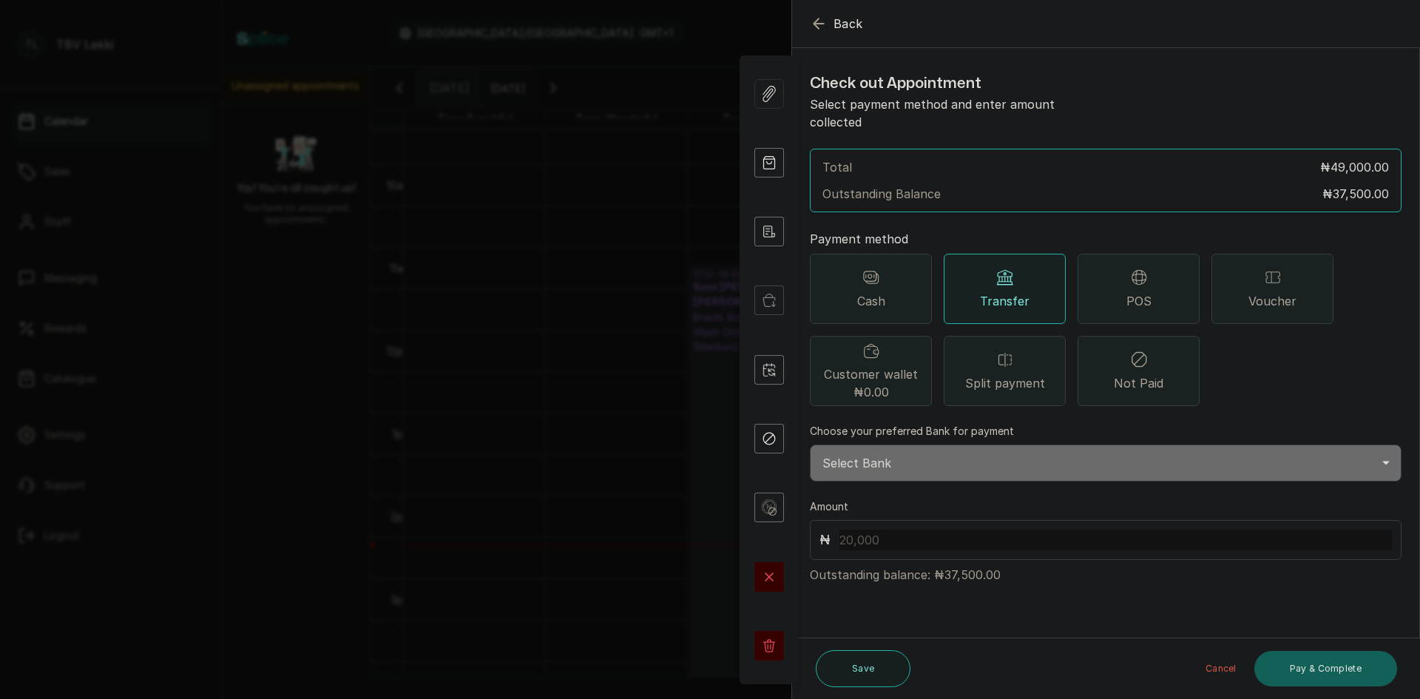
click at [980, 529] on input "text" at bounding box center [1115, 539] width 552 height 21
type input "37,500"
click at [1185, 455] on select "Select Bank TRACTION/TBV LEKKI Paystack-Titan Traction - The braiding vault lek…" at bounding box center [1106, 462] width 592 height 37
select select "118e1c88-eefc-4432-b8b6-73435625d06e"
click at [810, 444] on select "Select Bank TRACTION/TBV LEKKI Paystack-Titan Traction - The braiding vault lek…" at bounding box center [1106, 462] width 592 height 37
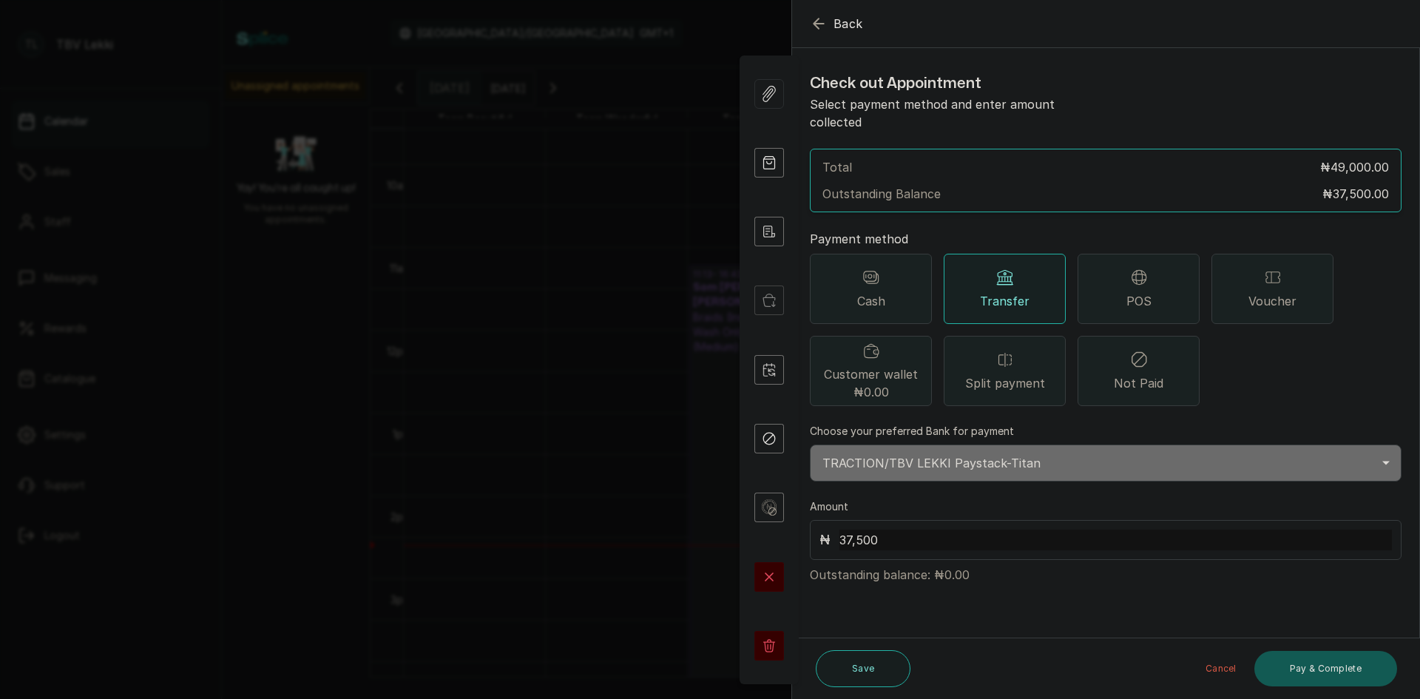
click at [1335, 676] on button "Pay & Complete" at bounding box center [1325, 668] width 143 height 35
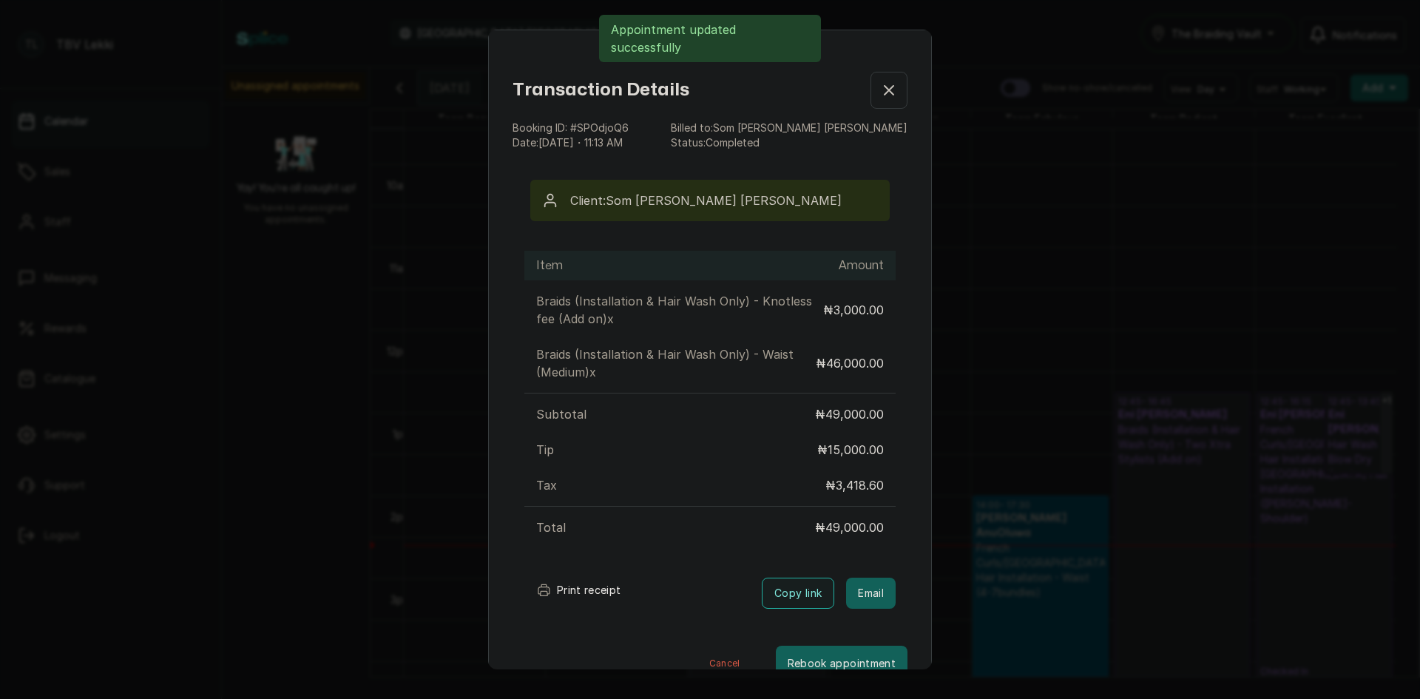
click at [603, 594] on button "Print receipt" at bounding box center [578, 590] width 109 height 30
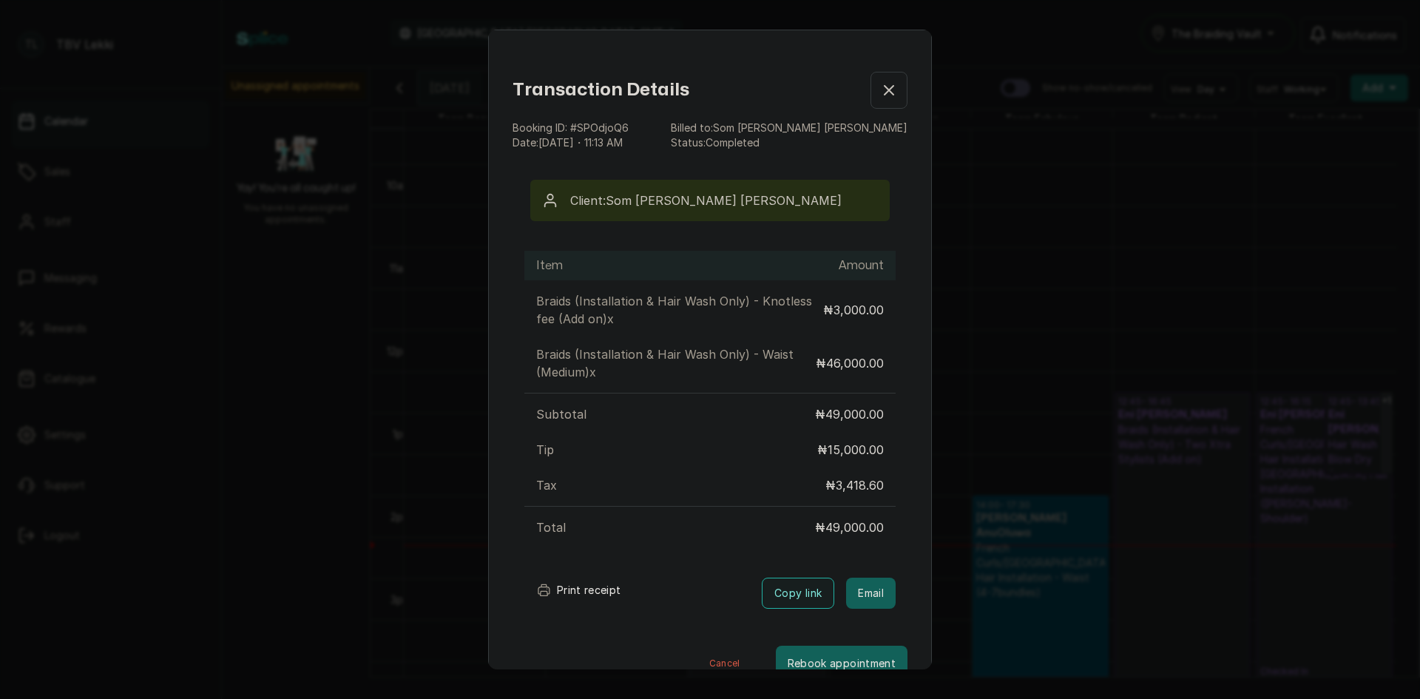
click at [879, 97] on button "Show no-show/cancelled" at bounding box center [888, 90] width 37 height 37
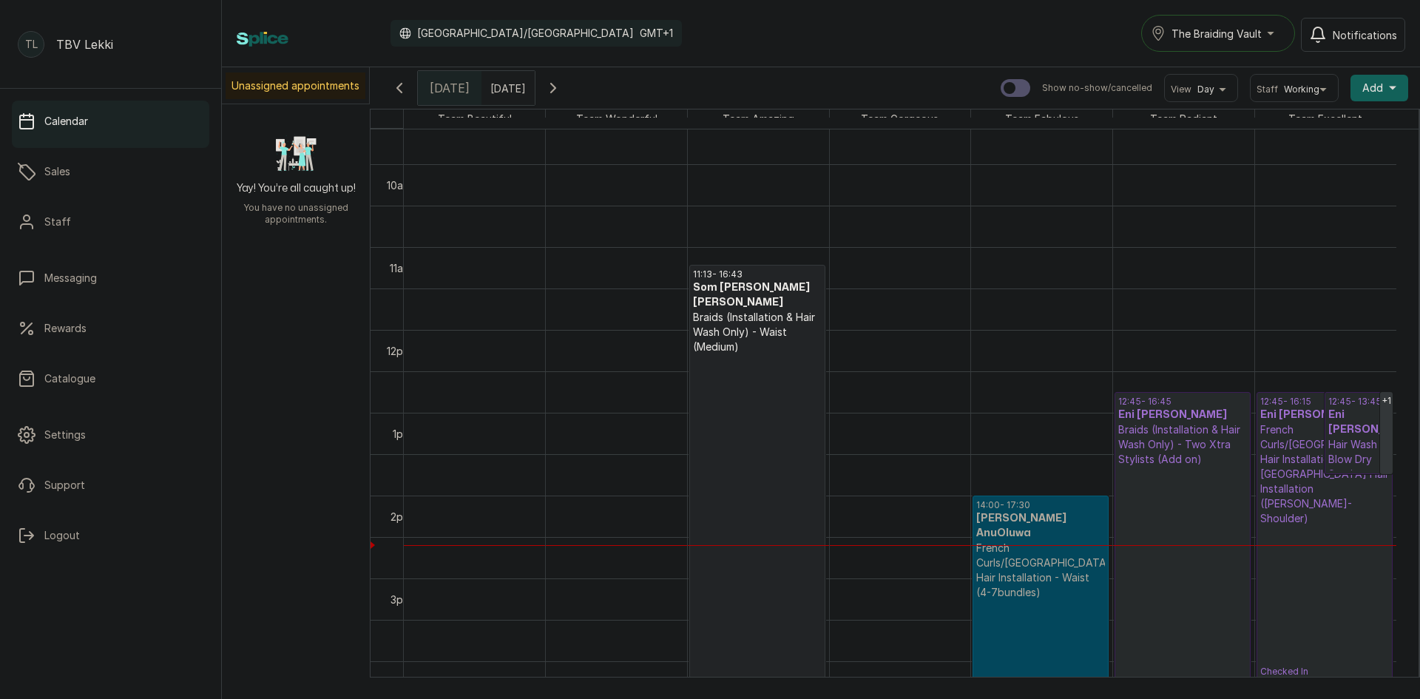
click at [725, 463] on p "Completed" at bounding box center [757, 535] width 129 height 362
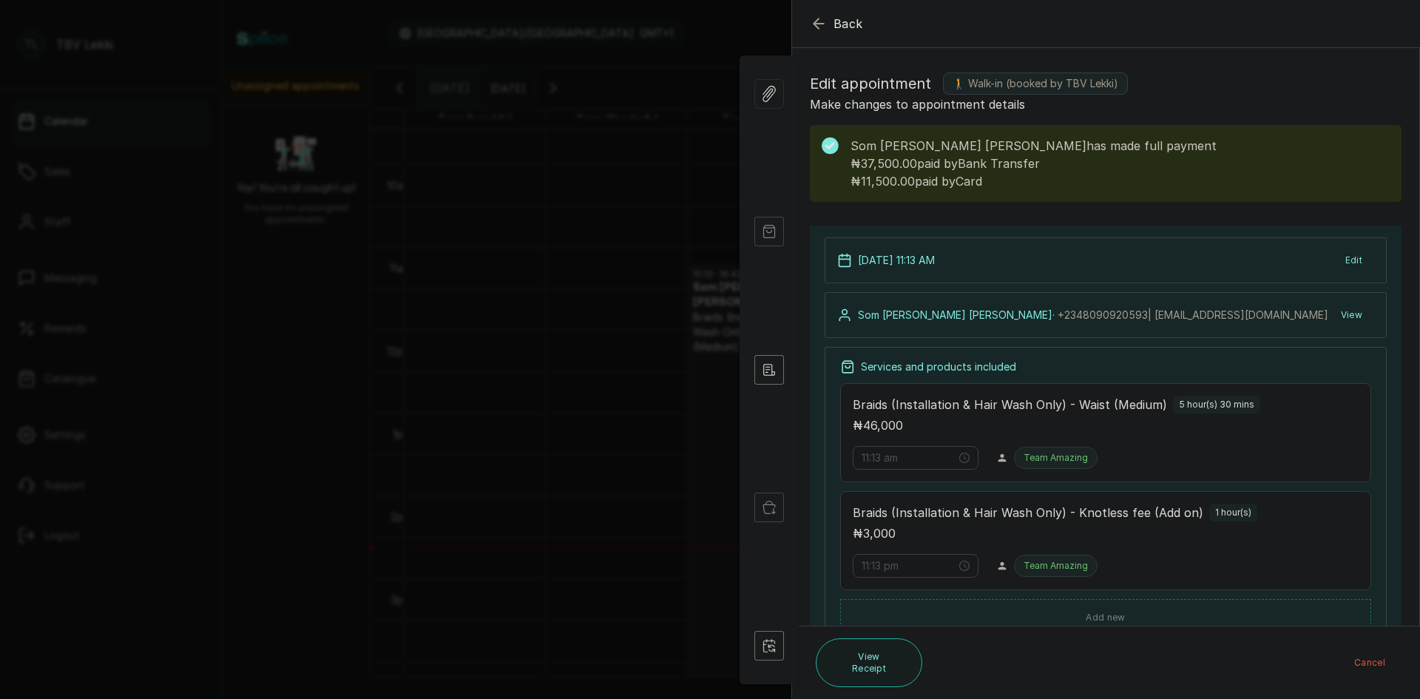
click at [830, 25] on button "Back" at bounding box center [836, 24] width 53 height 18
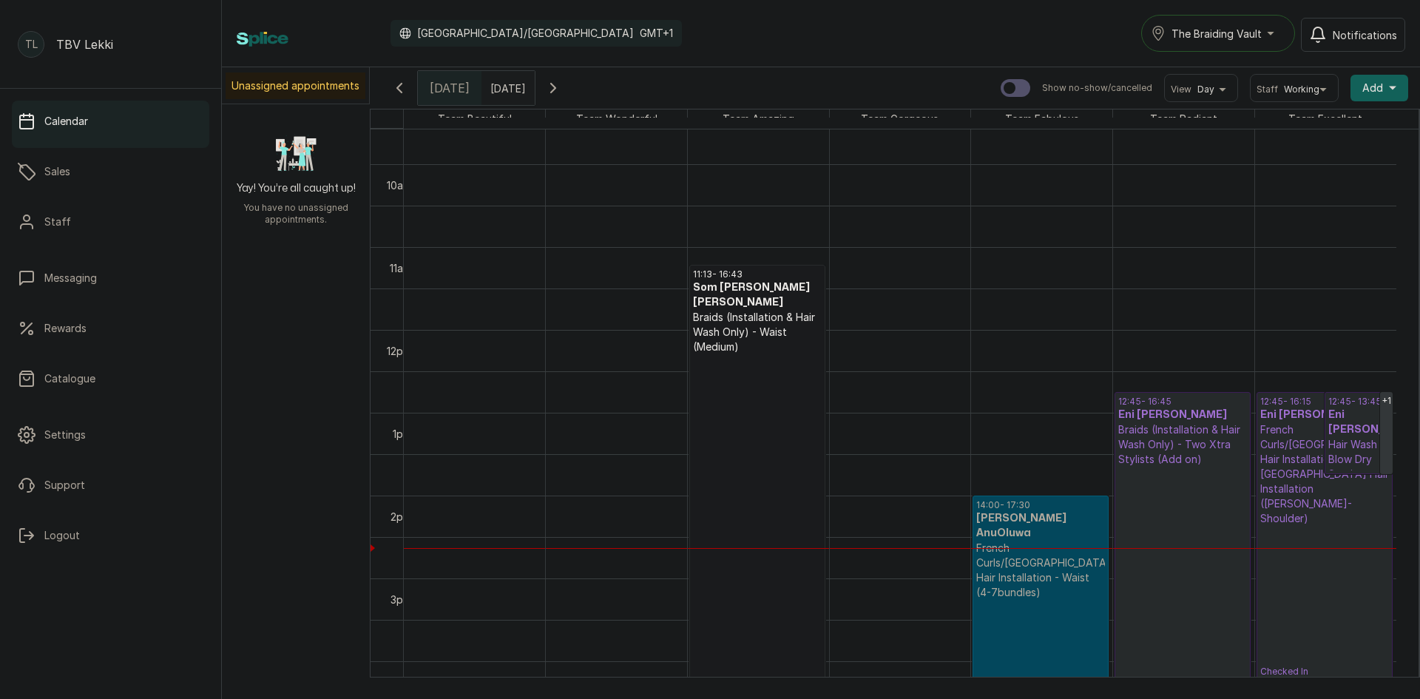
click at [760, 447] on link "11:13 - 16:43 Som [PERSON_NAME] [PERSON_NAME] Braids (Installation & Hair Wash …" at bounding box center [757, 492] width 136 height 455
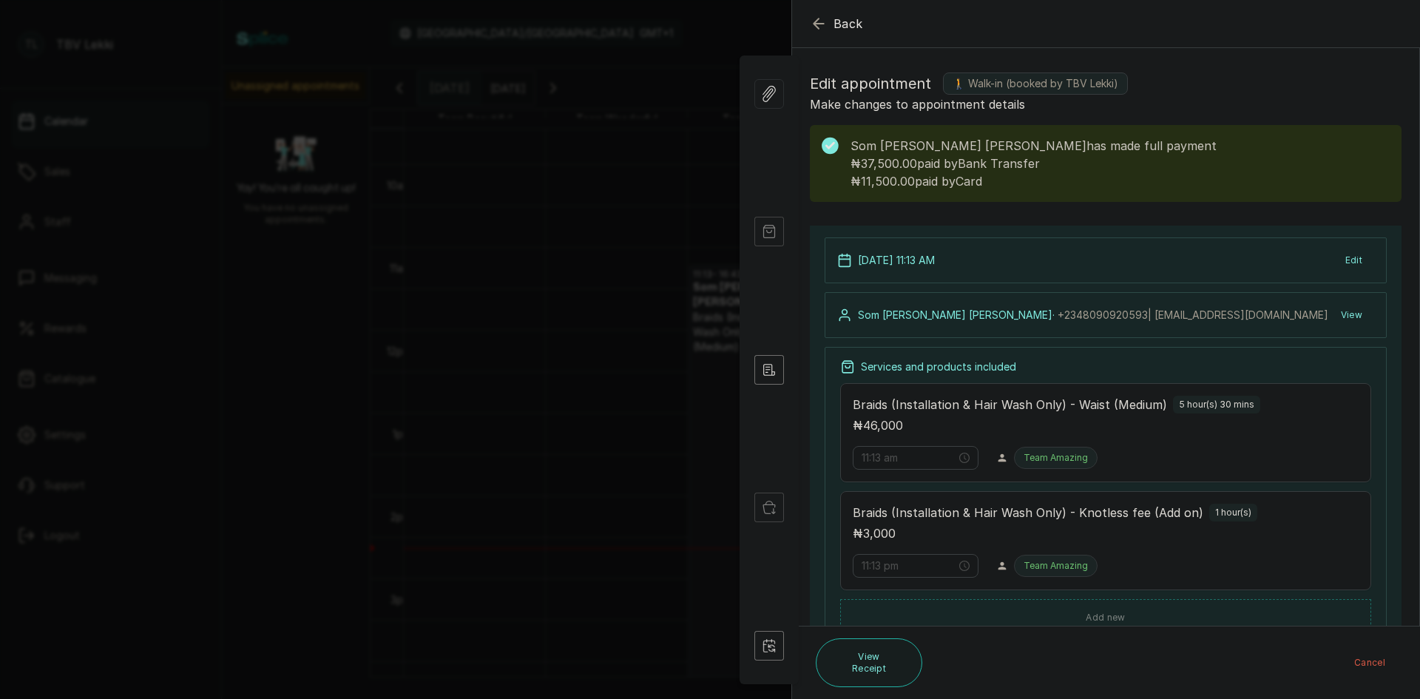
click at [838, 15] on span "Back" at bounding box center [848, 24] width 30 height 18
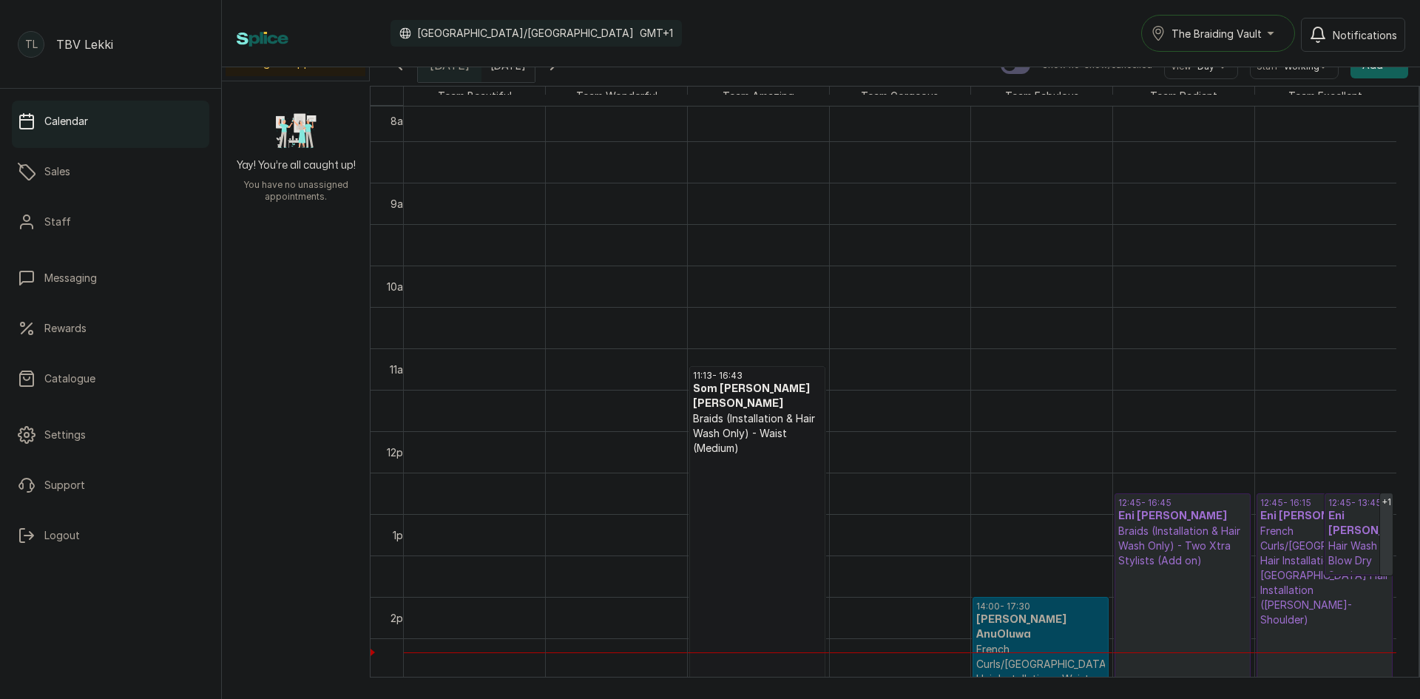
scroll to position [591, 0]
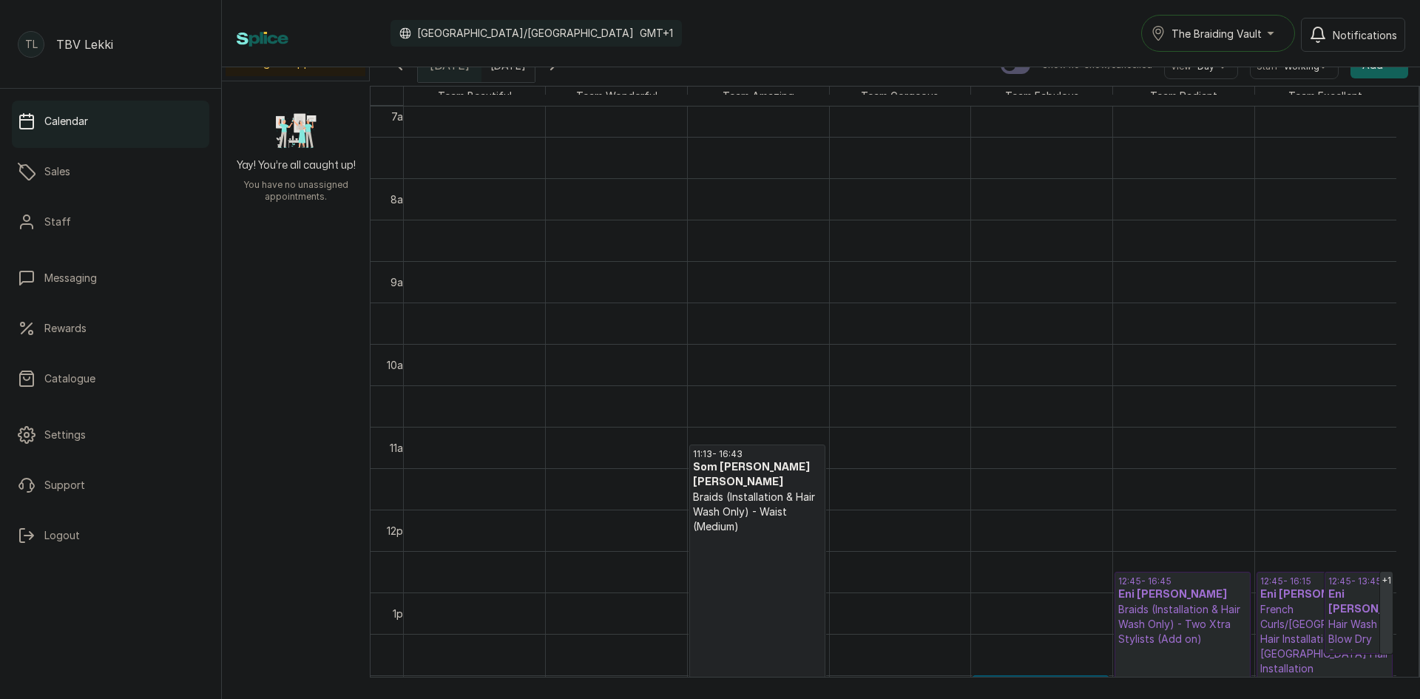
click at [521, 74] on div "[DATE]" at bounding box center [507, 61] width 53 height 27
click at [417, 159] on div "7" at bounding box center [406, 159] width 22 height 22
click at [540, 288] on button "OK" at bounding box center [530, 297] width 31 height 24
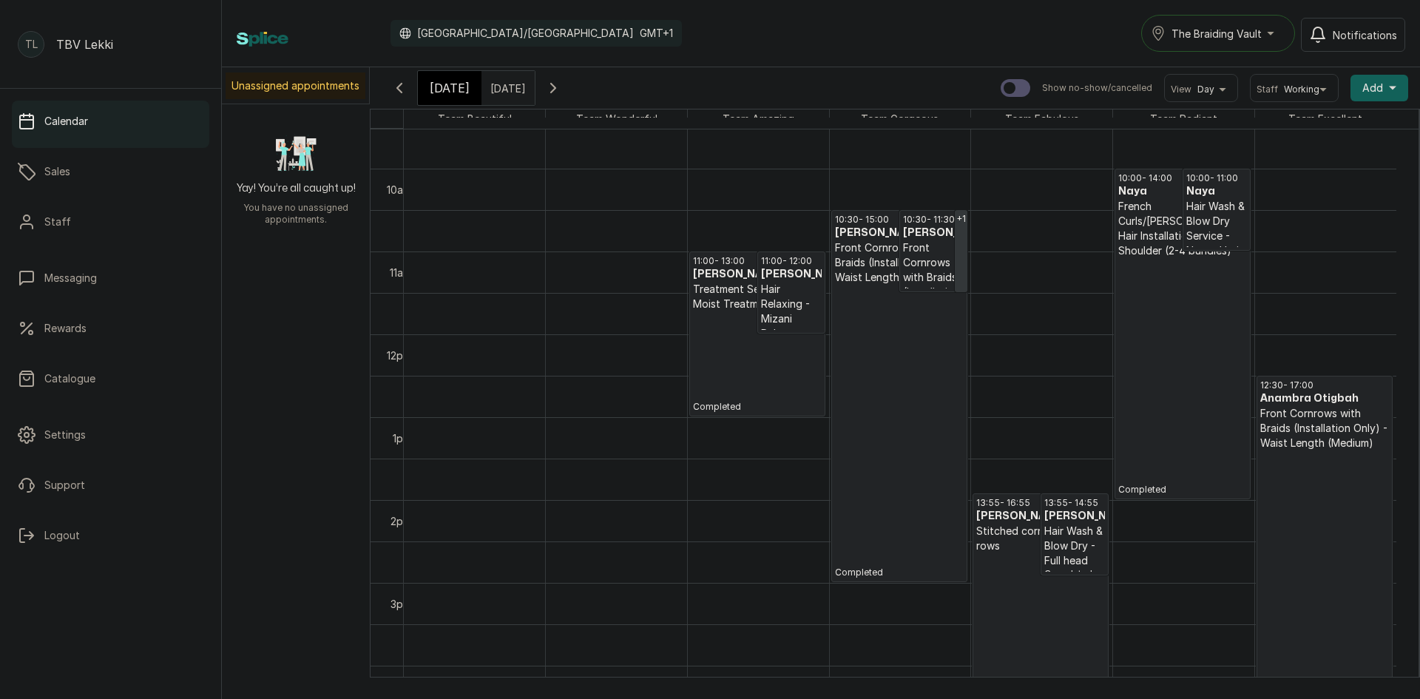
scroll to position [793, 0]
click at [763, 319] on p "Hair Relaxing - Mizani Relaxer - Processed Hair" at bounding box center [791, 321] width 61 height 89
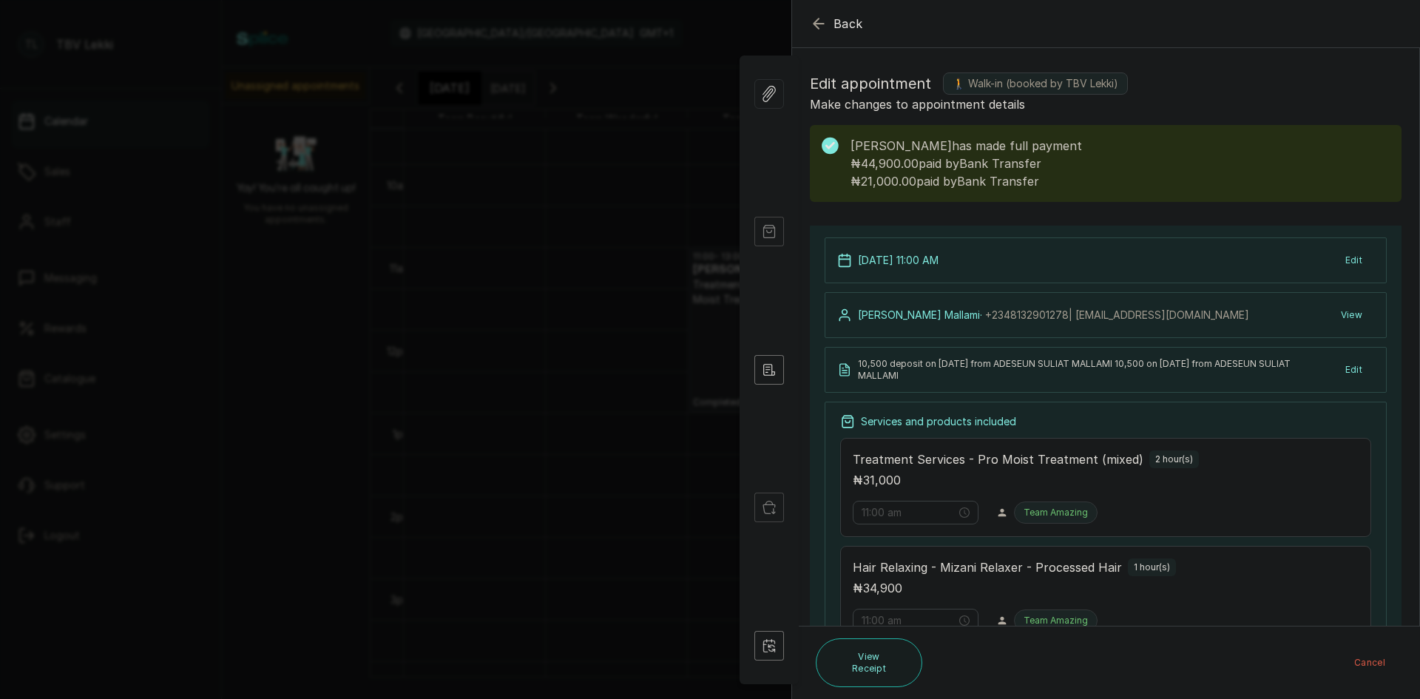
click at [838, 30] on span "Back" at bounding box center [848, 24] width 30 height 18
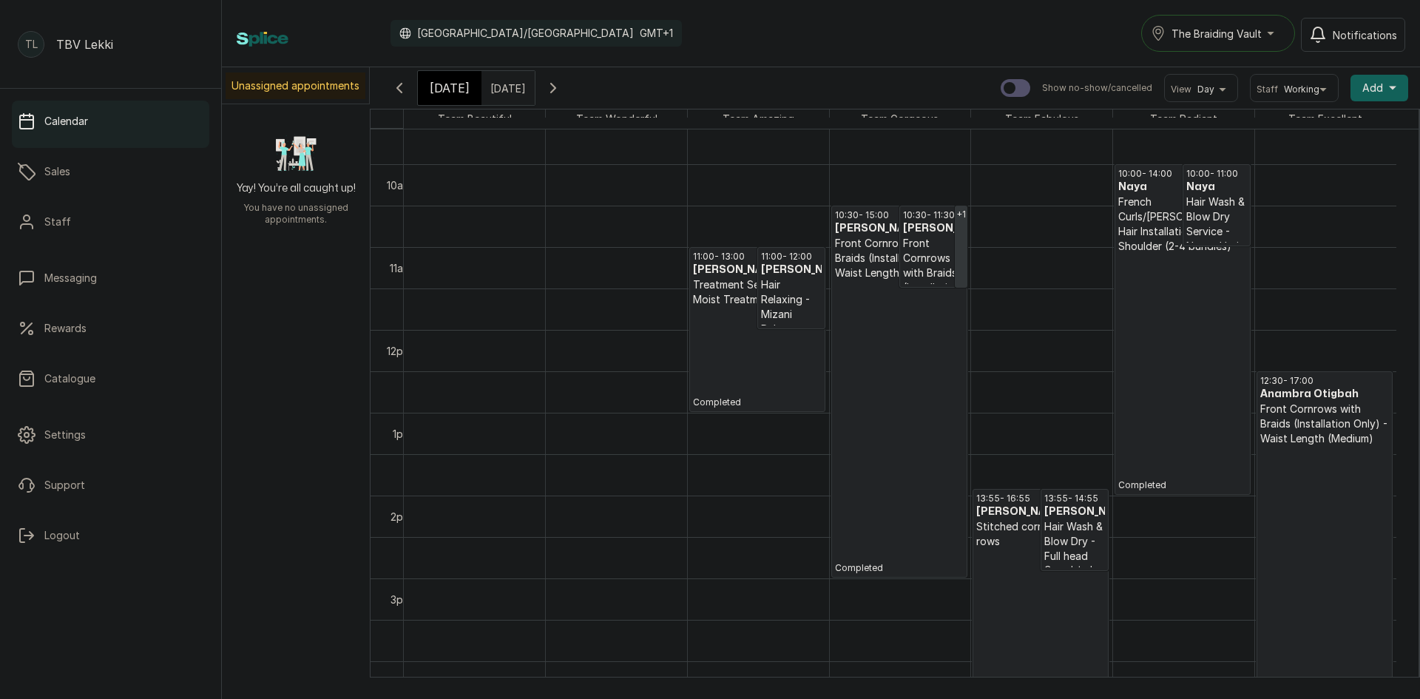
click at [905, 301] on p "Completed" at bounding box center [899, 427] width 129 height 294
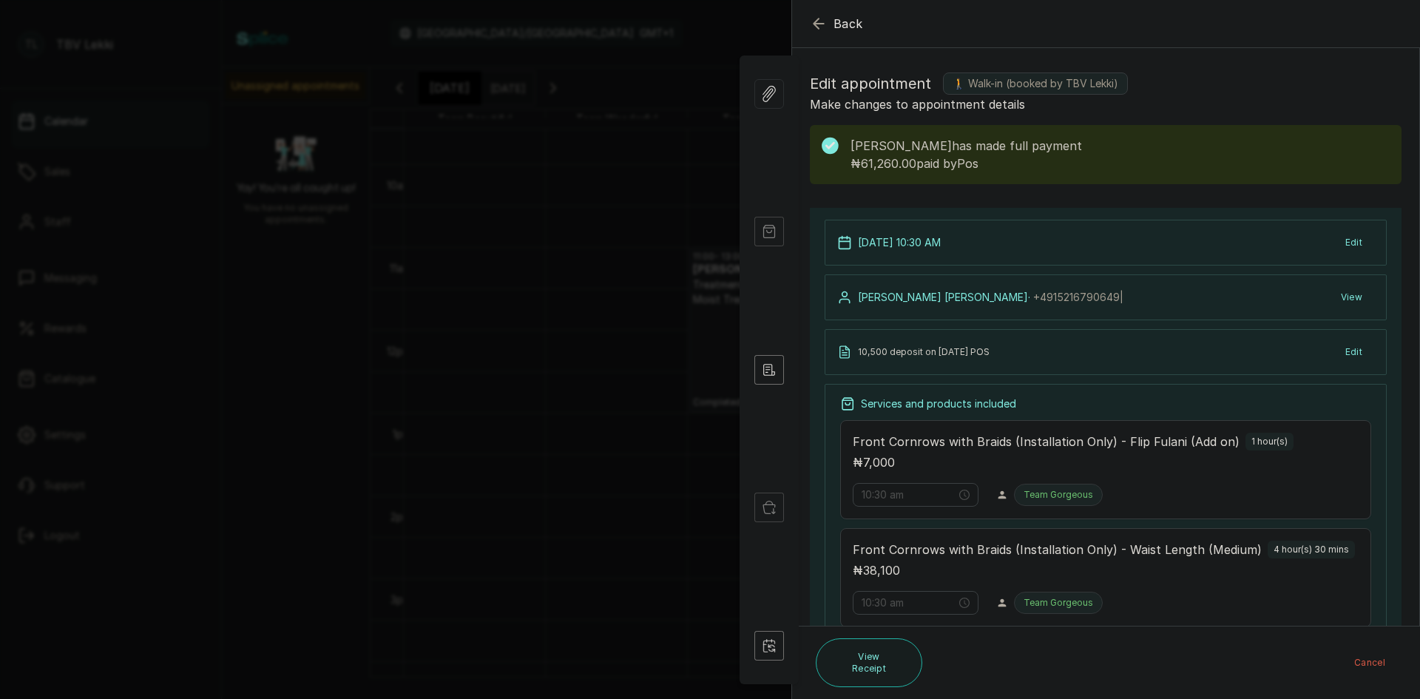
click at [823, 24] on icon "button" at bounding box center [818, 23] width 10 height 10
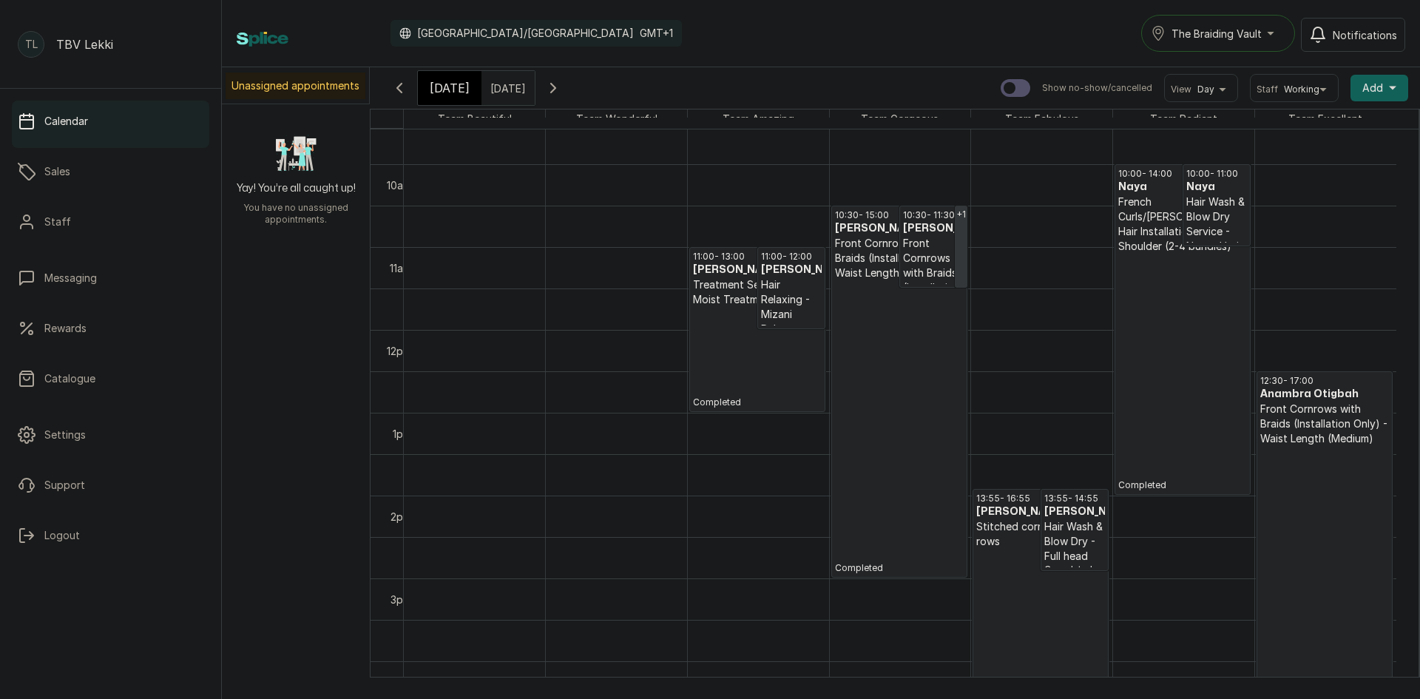
click at [1190, 322] on p "Completed" at bounding box center [1182, 372] width 129 height 237
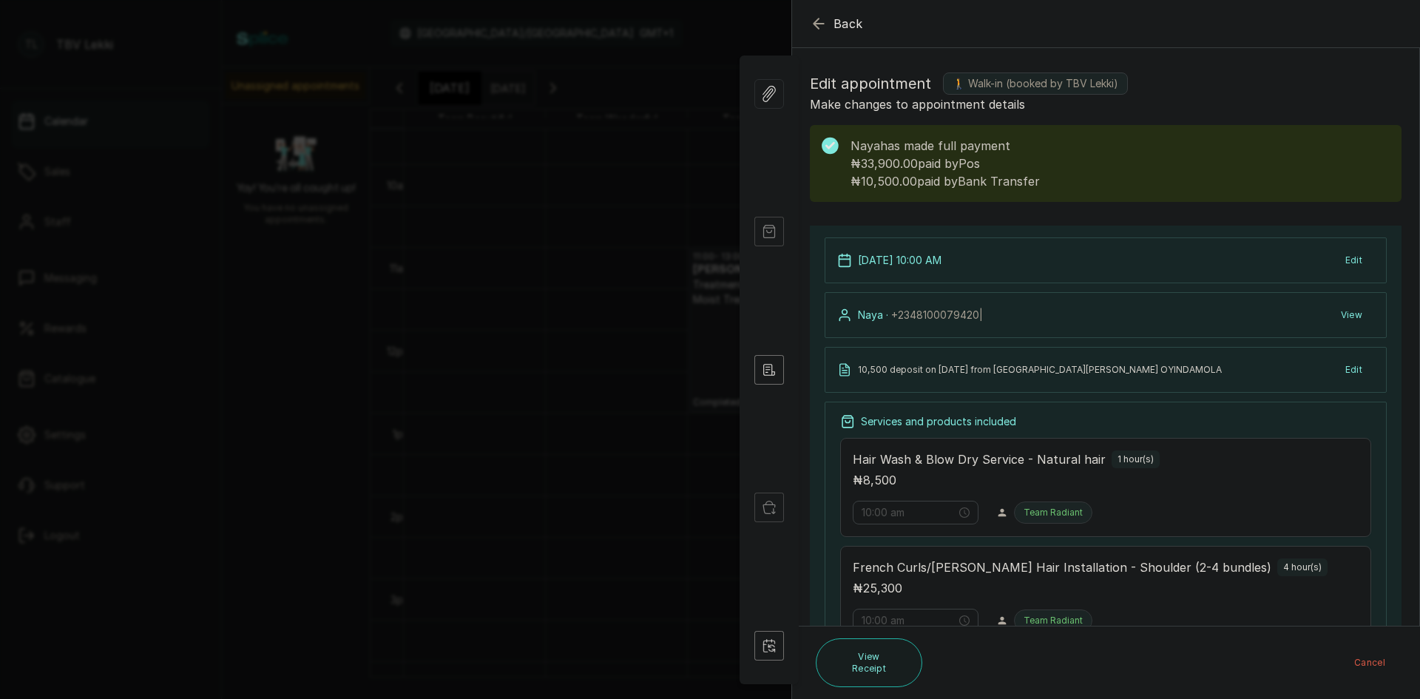
click at [832, 30] on button "Back" at bounding box center [836, 24] width 53 height 18
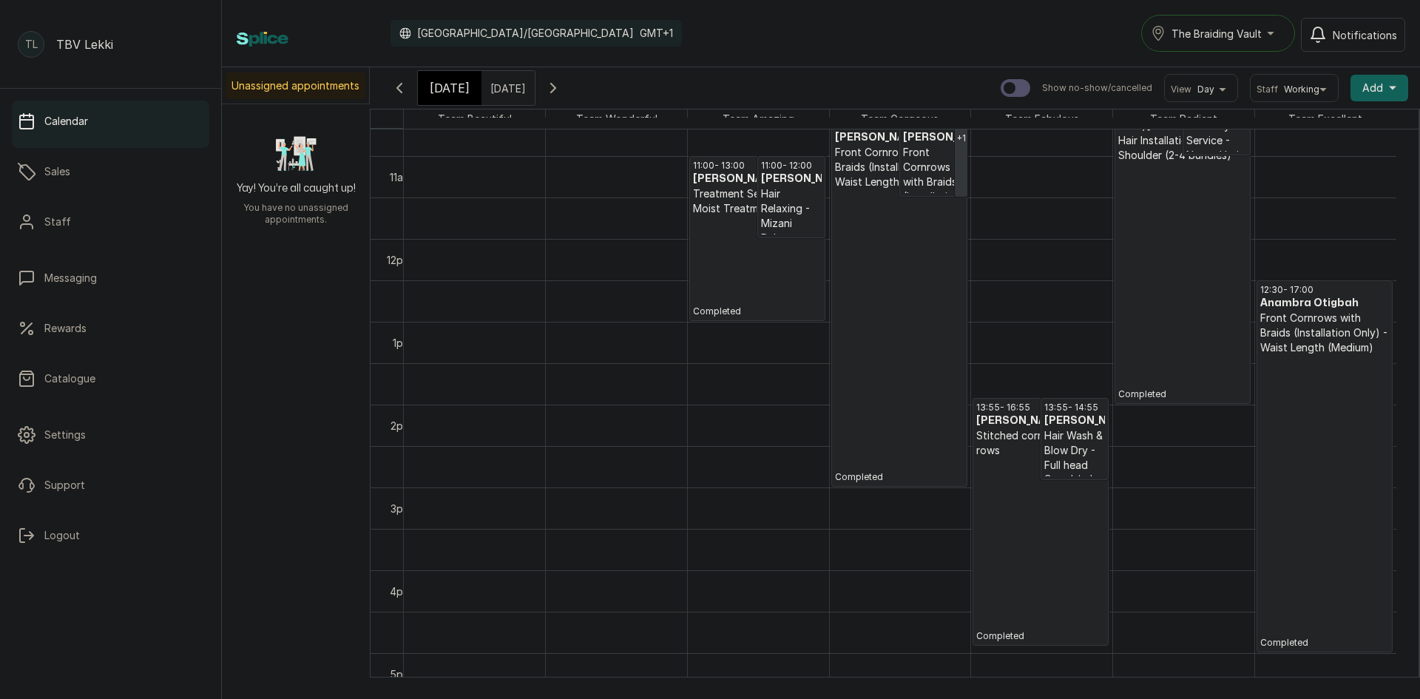
scroll to position [941, 0]
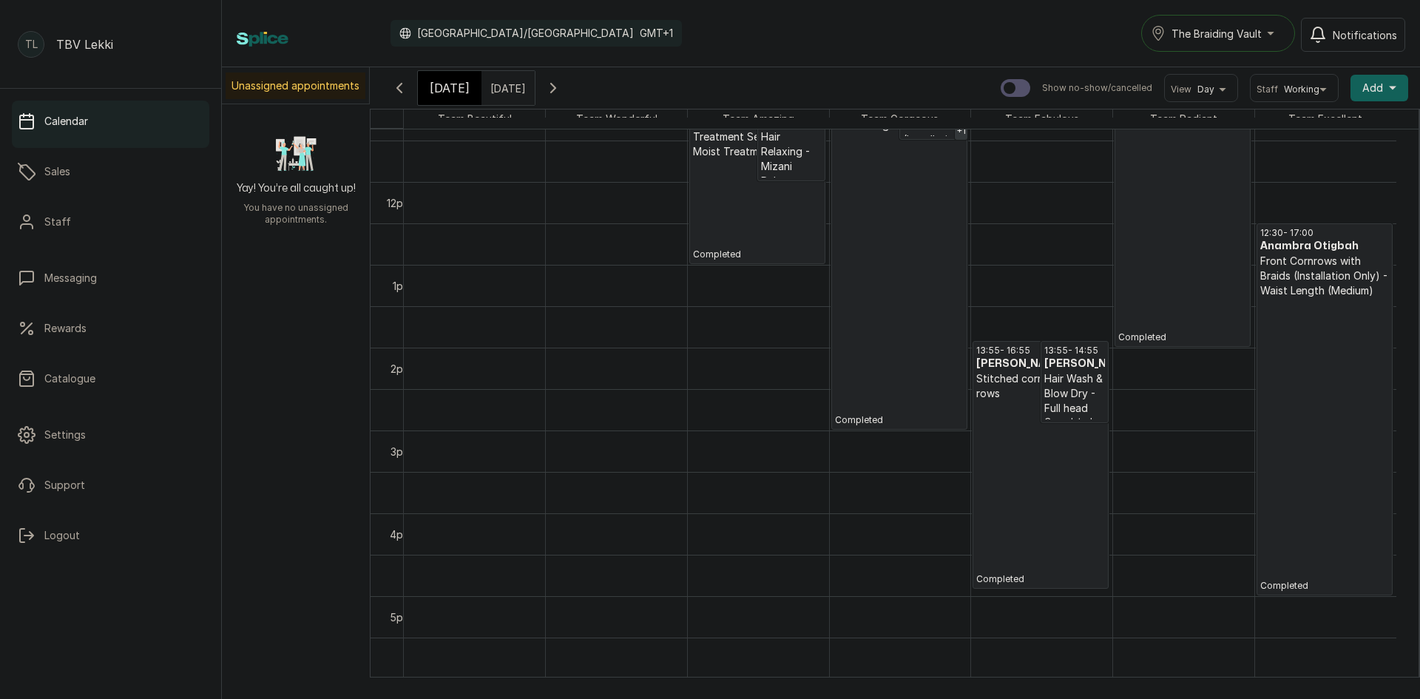
click at [1289, 348] on p "Completed" at bounding box center [1324, 445] width 129 height 294
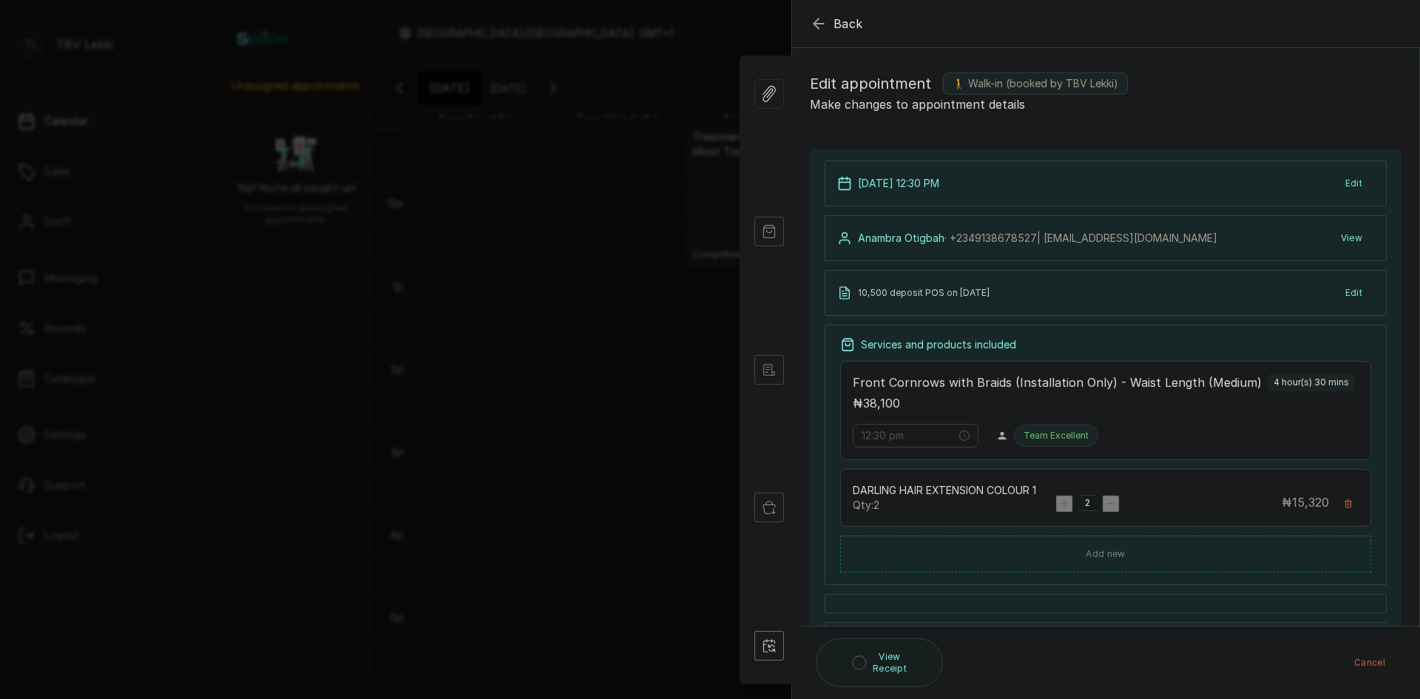
click at [791, 13] on section "Back Appointment Details Edit appointment 🚶 Walk-in (booked by TBV Lekki) Make …" at bounding box center [1105, 349] width 628 height 699
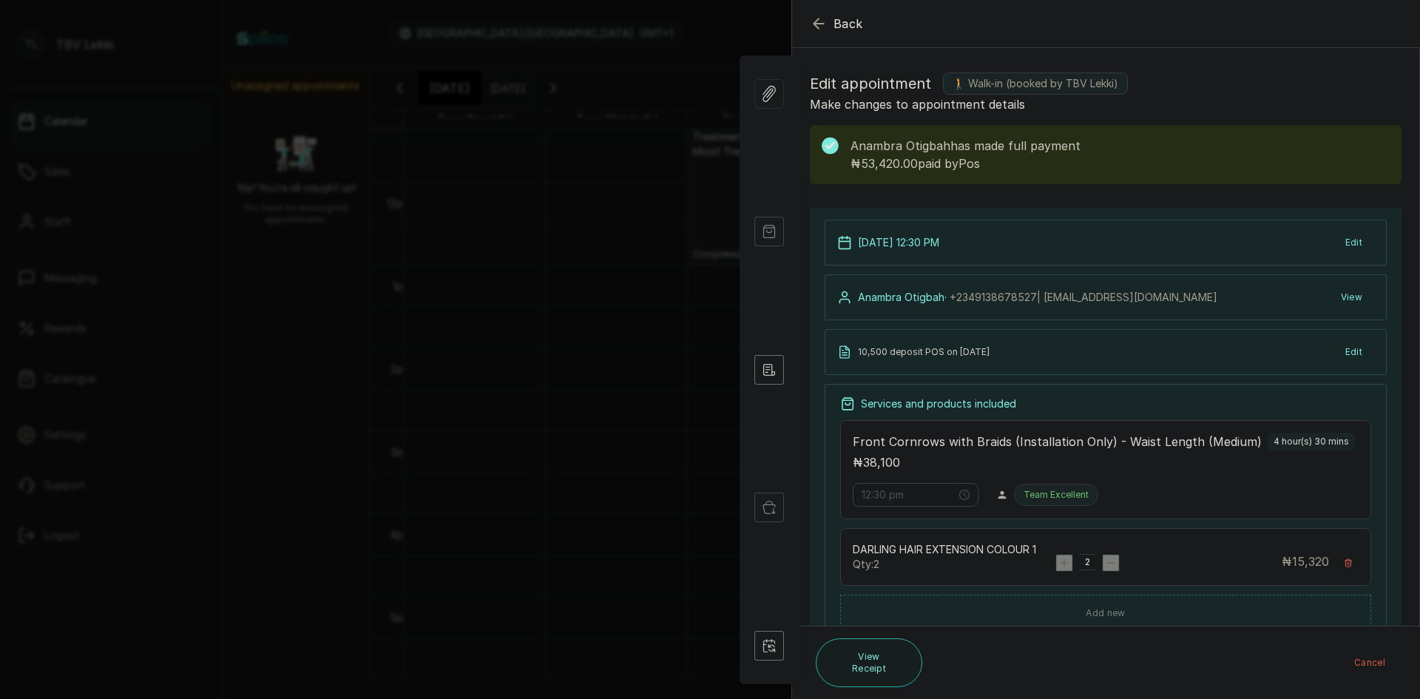
click at [818, 16] on icon "button" at bounding box center [819, 24] width 18 height 18
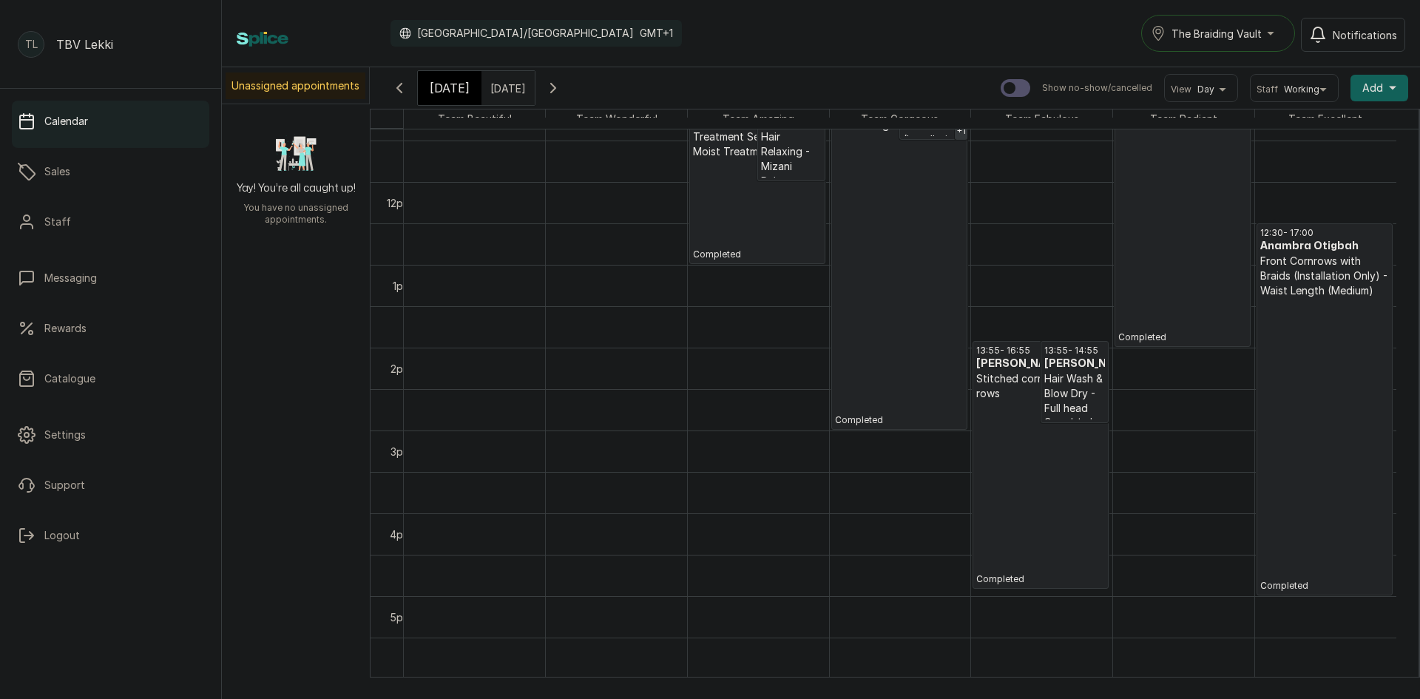
click at [989, 547] on p "Completed" at bounding box center [1040, 493] width 129 height 184
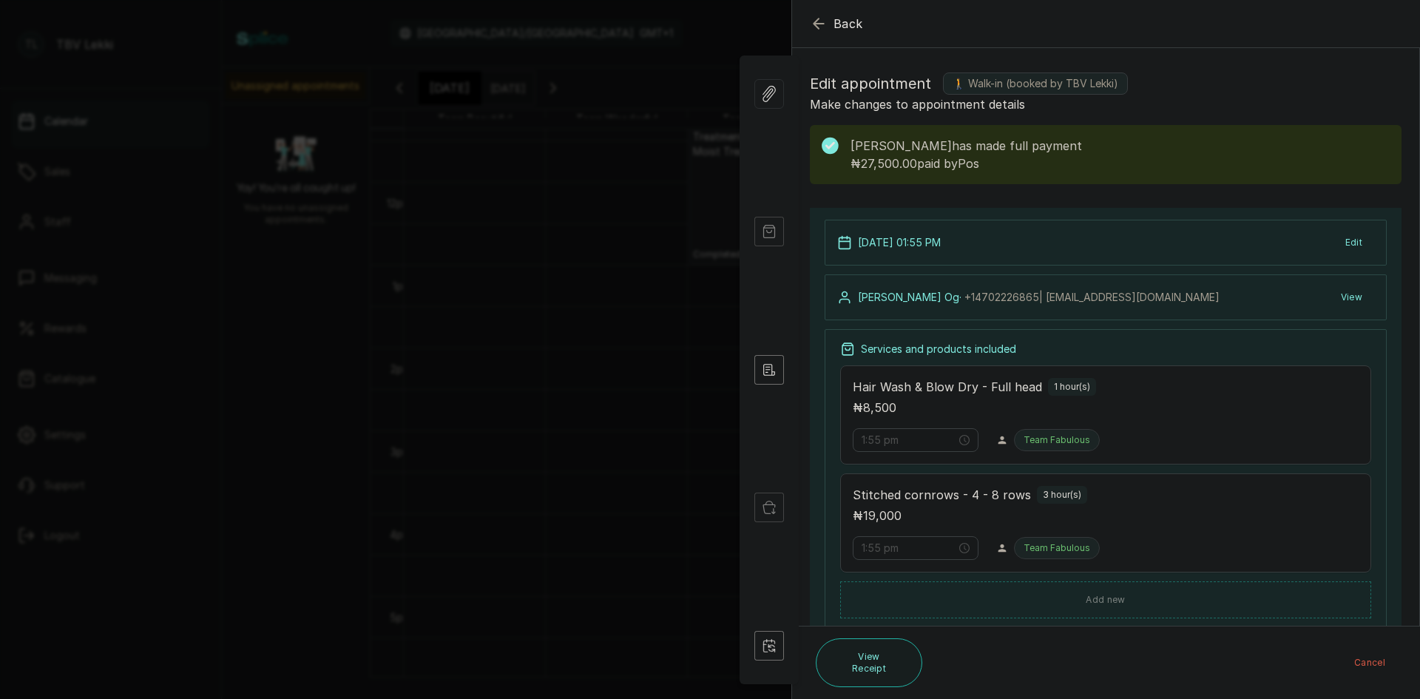
click at [819, 27] on icon "button" at bounding box center [819, 24] width 18 height 18
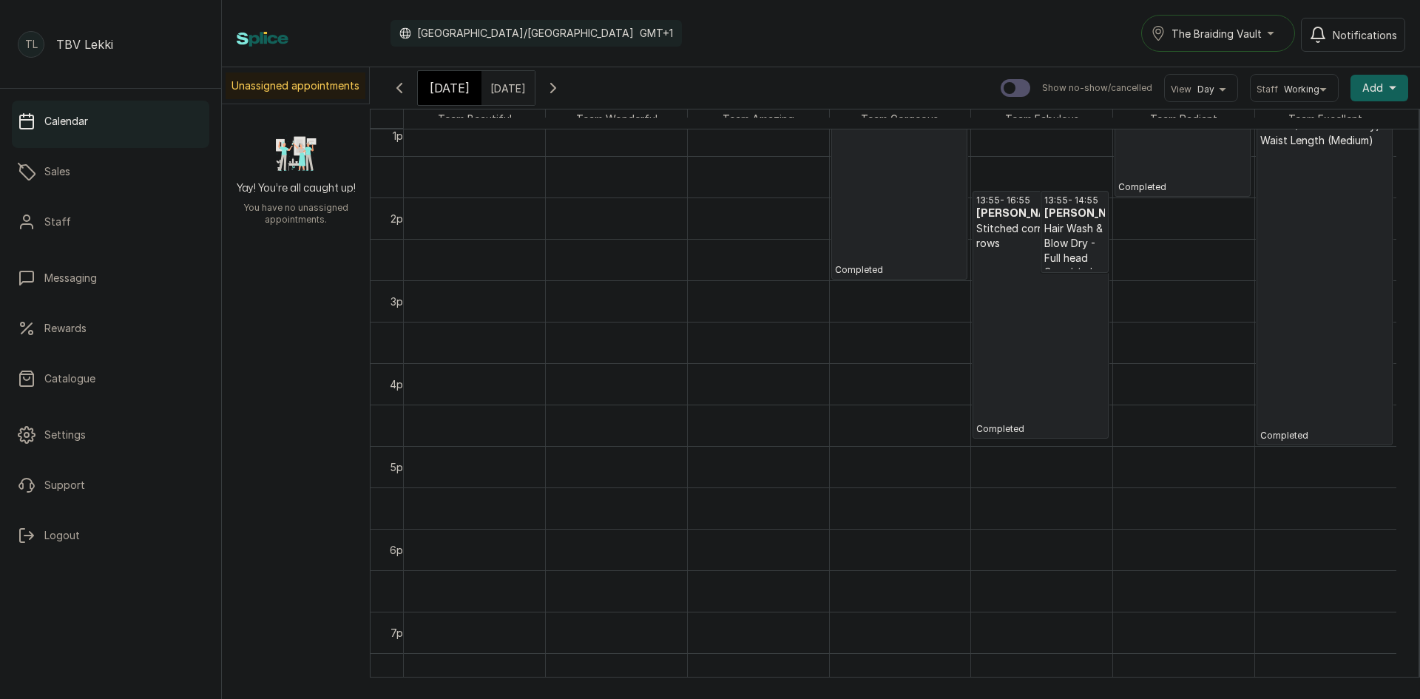
scroll to position [973, 0]
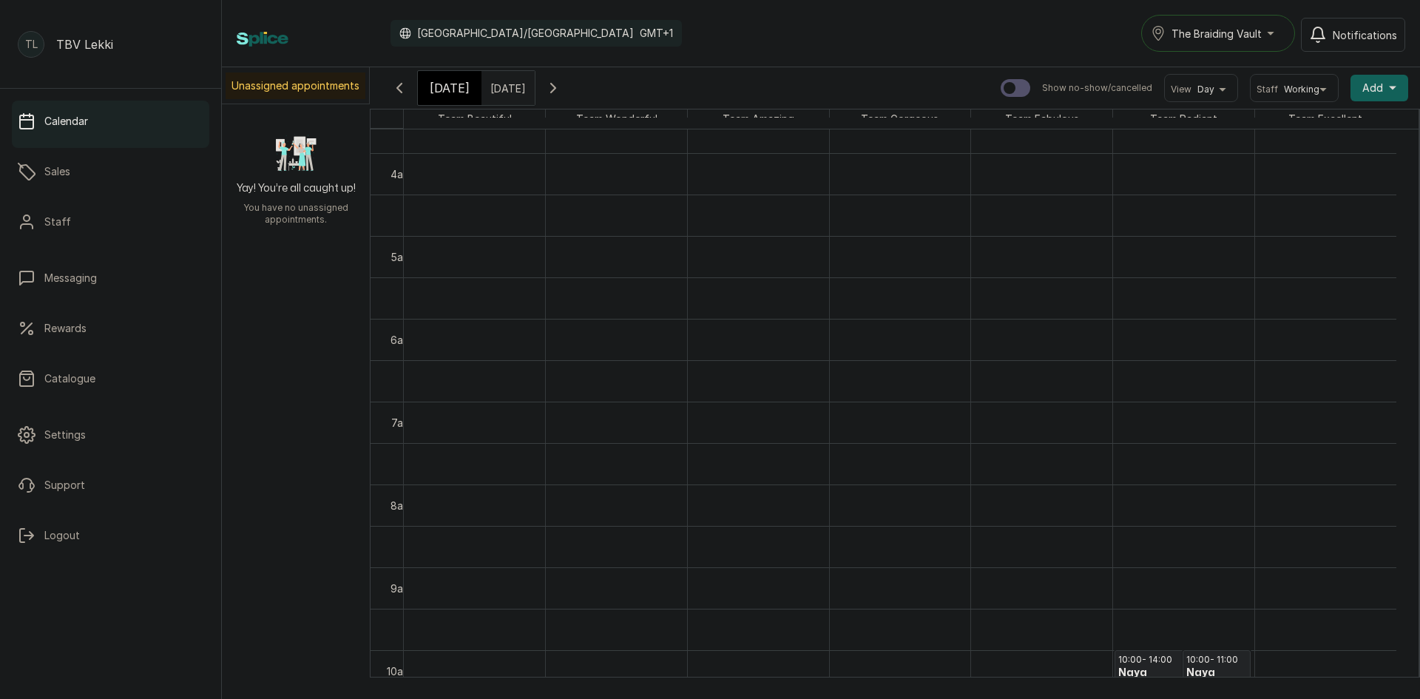
click at [503, 82] on input "[DATE]" at bounding box center [494, 84] width 24 height 25
click at [540, 115] on icon "page next" at bounding box center [536, 114] width 9 height 9
click at [491, 198] on div "19" at bounding box center [480, 205] width 22 height 22
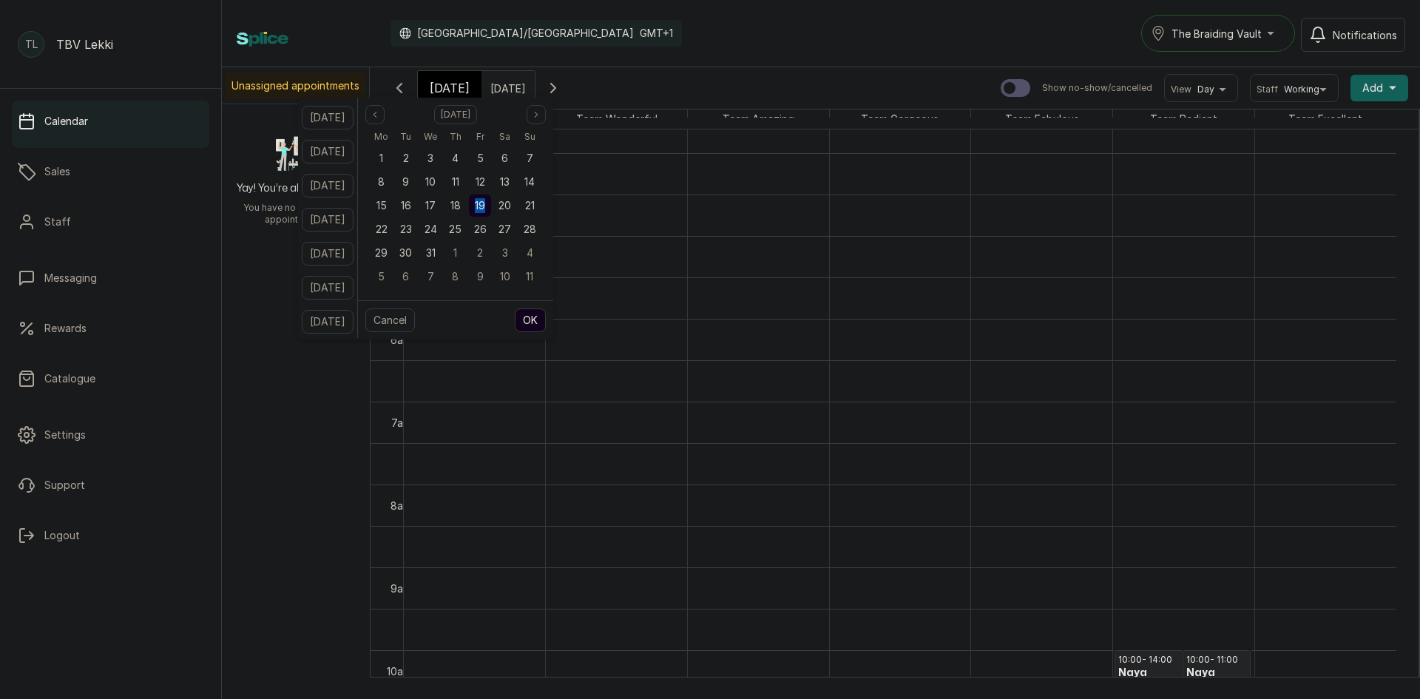
click at [491, 198] on div "19" at bounding box center [480, 205] width 22 height 22
click at [546, 322] on button "OK" at bounding box center [530, 320] width 31 height 24
type input "[DATE]"
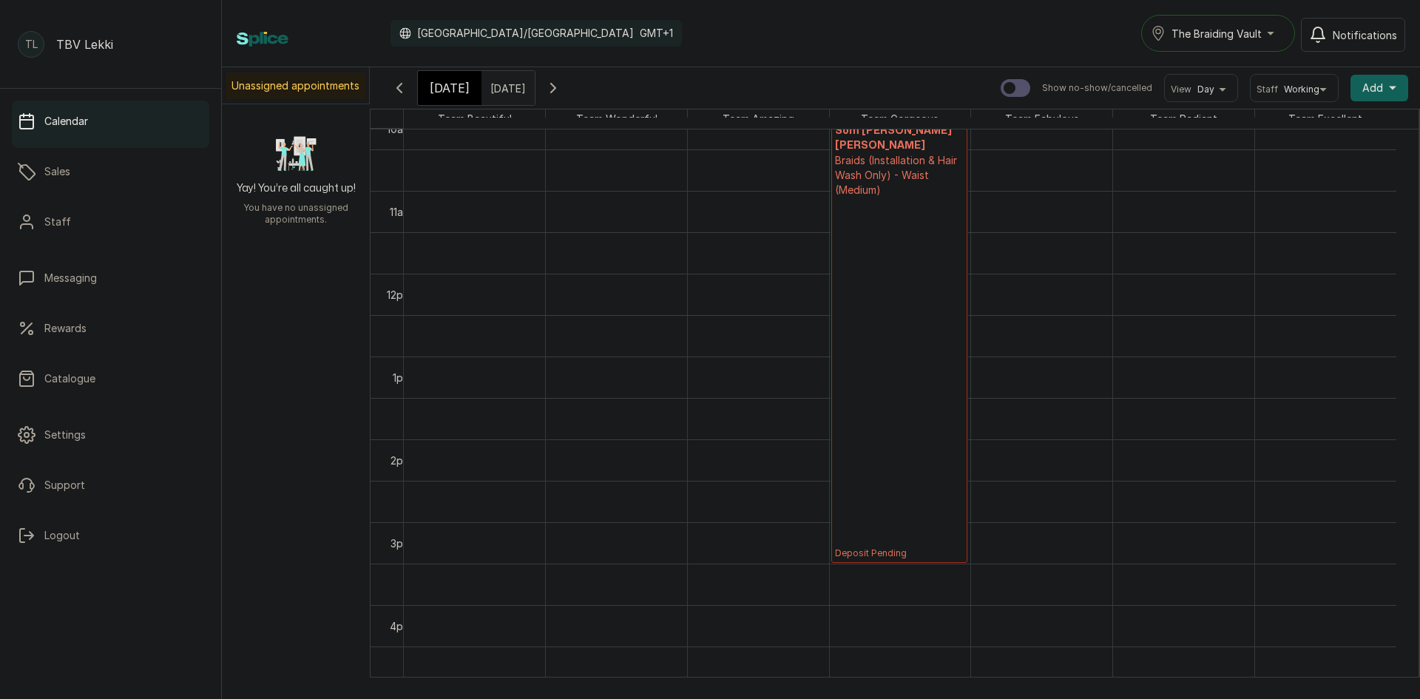
scroll to position [867, 0]
click at [889, 338] on p "Deposit Pending" at bounding box center [899, 361] width 129 height 362
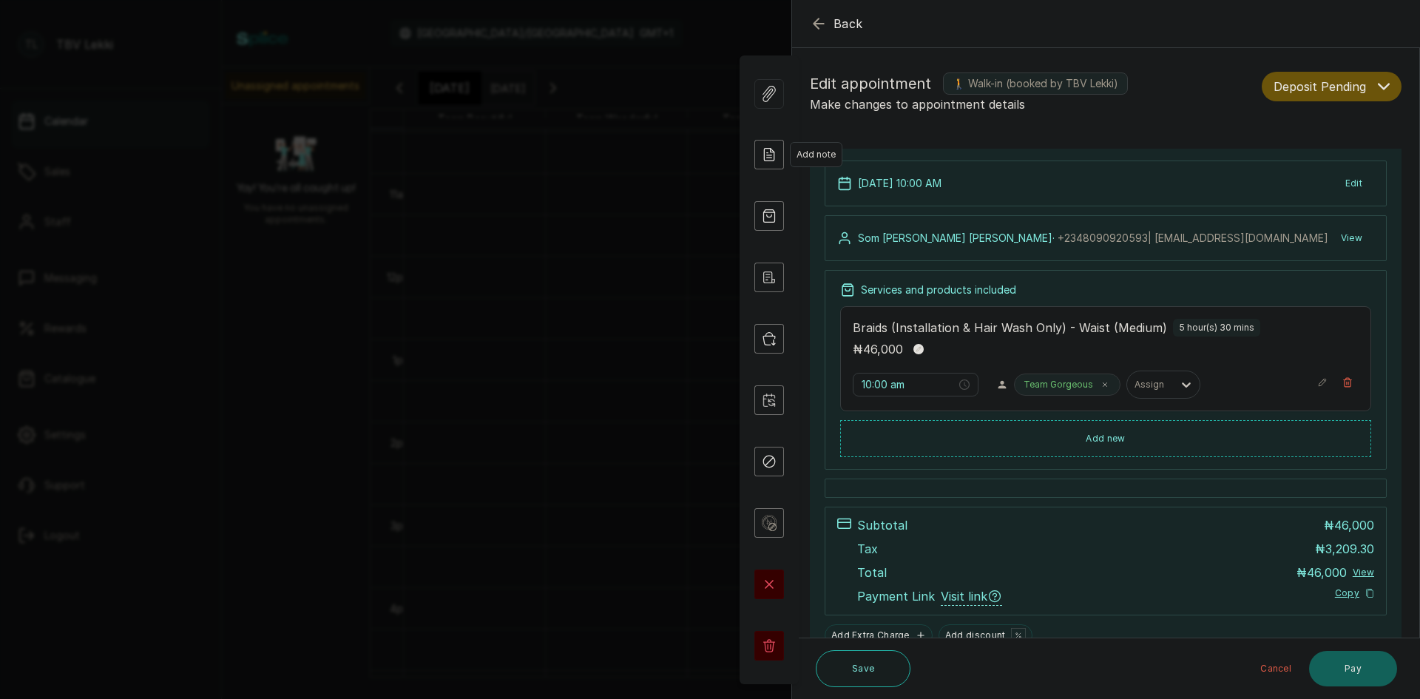
click at [781, 157] on icon at bounding box center [769, 155] width 30 height 30
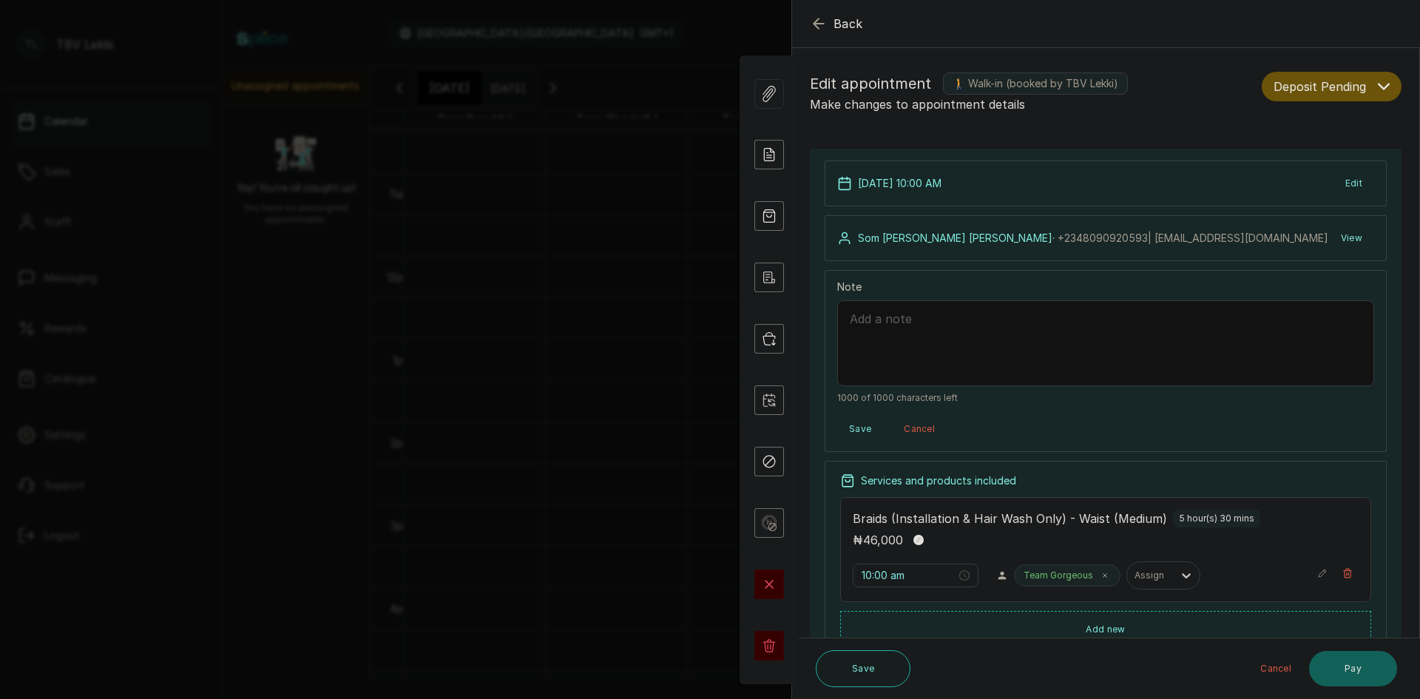
click at [929, 328] on textarea "Note" at bounding box center [1105, 343] width 537 height 86
type textarea "B"
type textarea "c"
type textarea "Charged for knotless fee mistakenly, 3,000 to be use on this appointment"
click at [847, 434] on button "Save" at bounding box center [860, 429] width 46 height 27
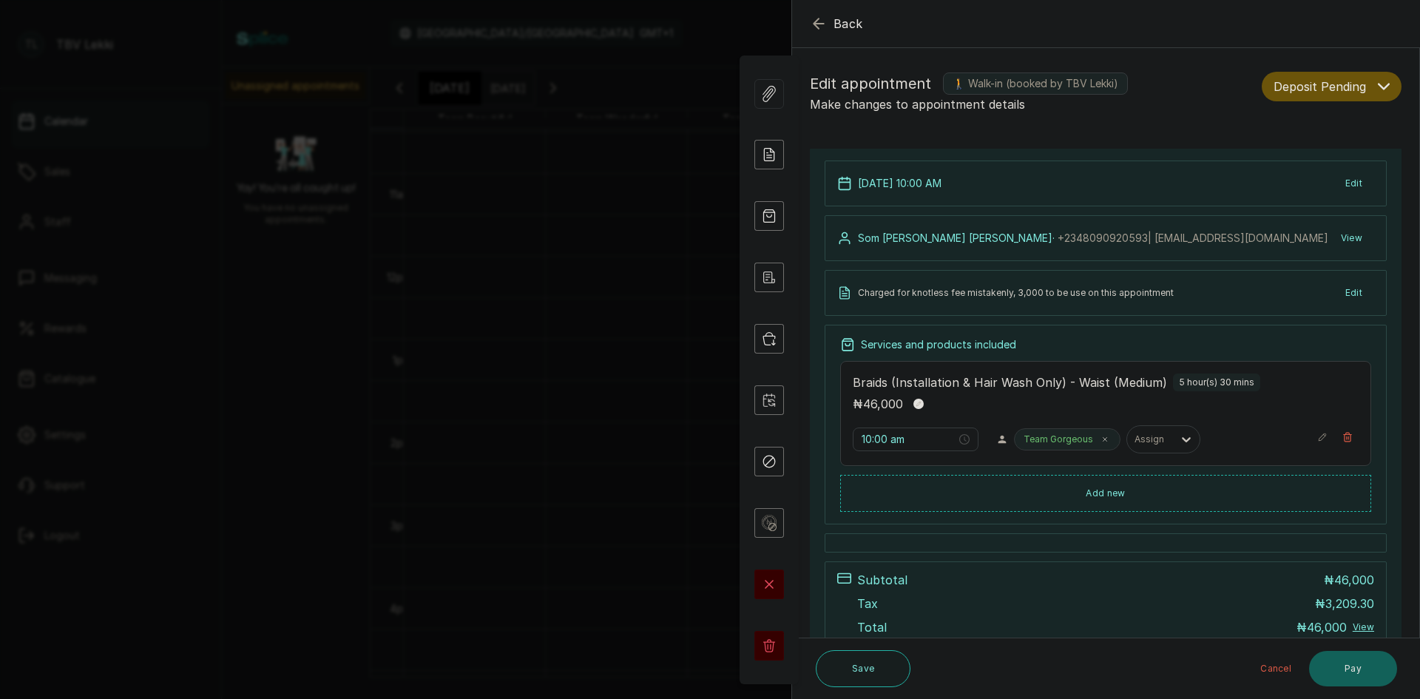
click at [833, 23] on button "Back" at bounding box center [836, 24] width 53 height 18
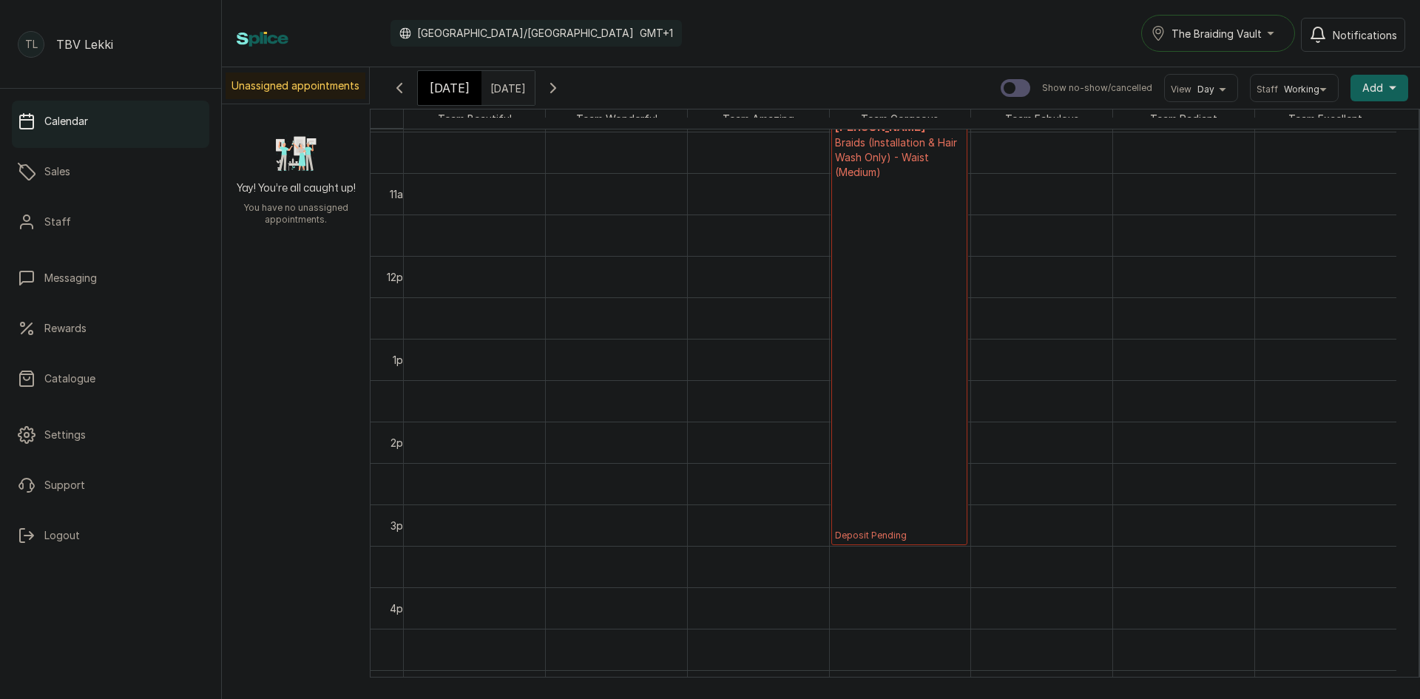
click at [506, 94] on input "[DATE]" at bounding box center [494, 84] width 24 height 25
click at [387, 115] on button "Previous month" at bounding box center [376, 114] width 19 height 19
click at [543, 113] on icon "page next" at bounding box center [538, 114] width 9 height 9
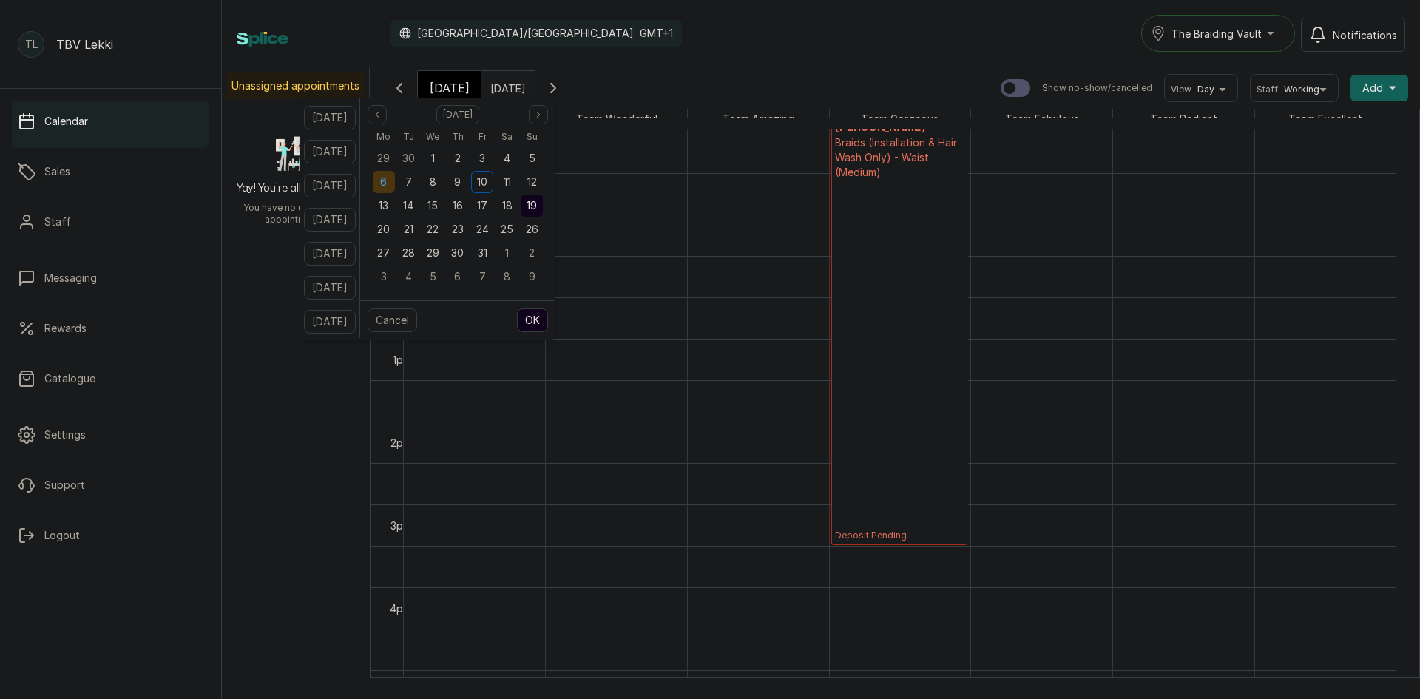
click at [387, 183] on span "6" at bounding box center [383, 181] width 7 height 13
click at [543, 305] on div "Cancel OK" at bounding box center [457, 319] width 195 height 39
click at [545, 314] on button "OK" at bounding box center [532, 320] width 31 height 24
type input "[DATE]"
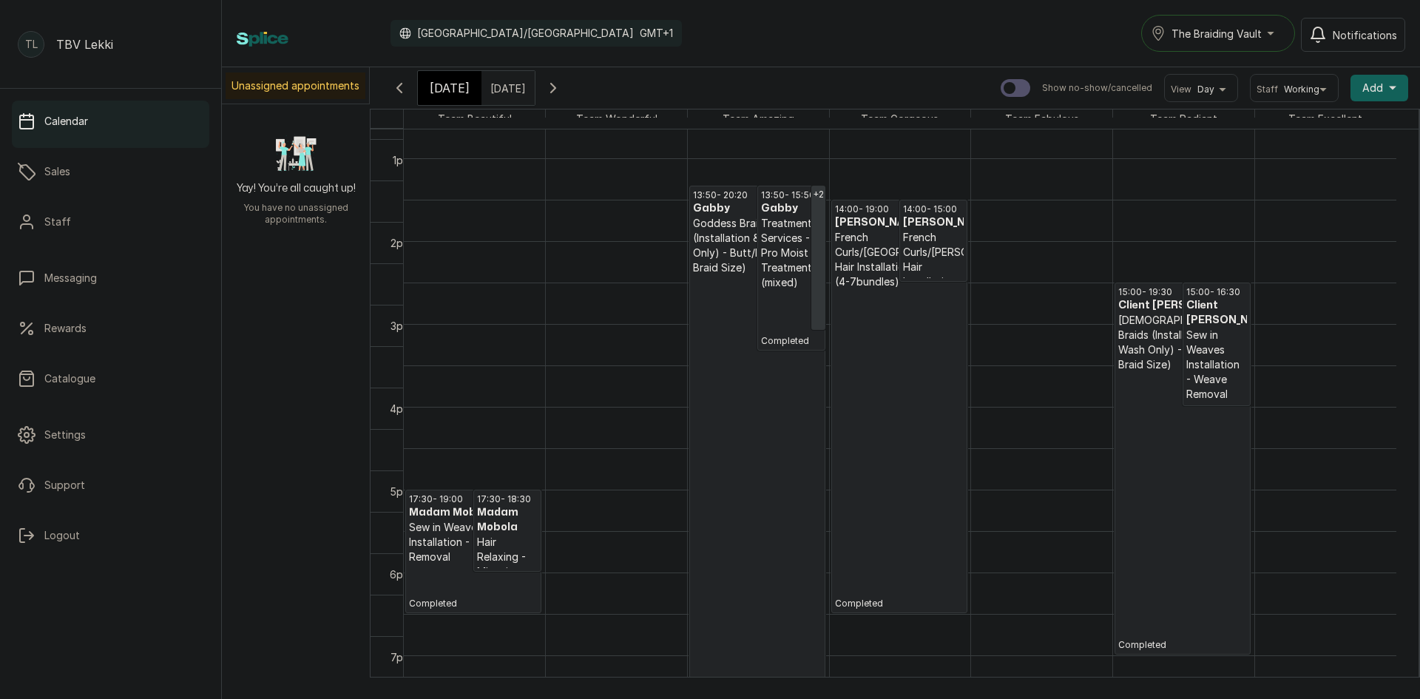
scroll to position [1089, 0]
click at [1227, 447] on p "Completed" at bounding box center [1182, 511] width 129 height 279
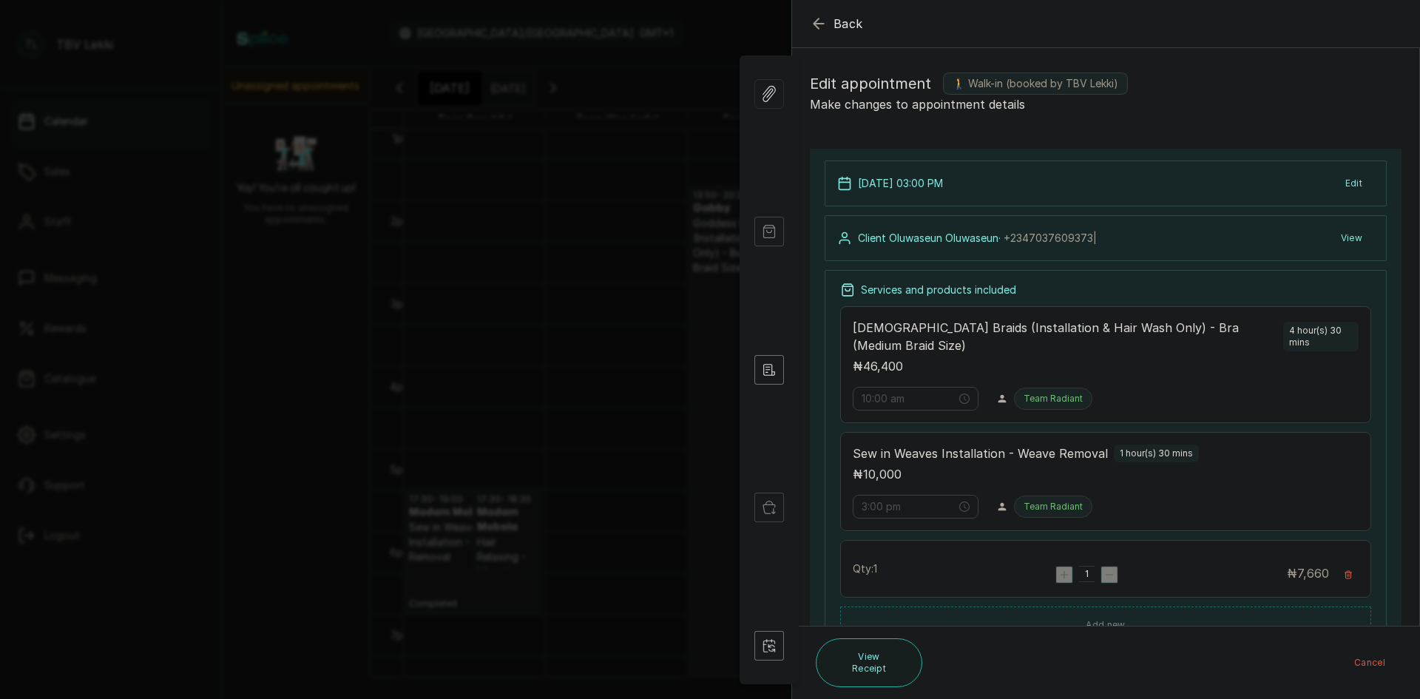
type input "3:00 pm"
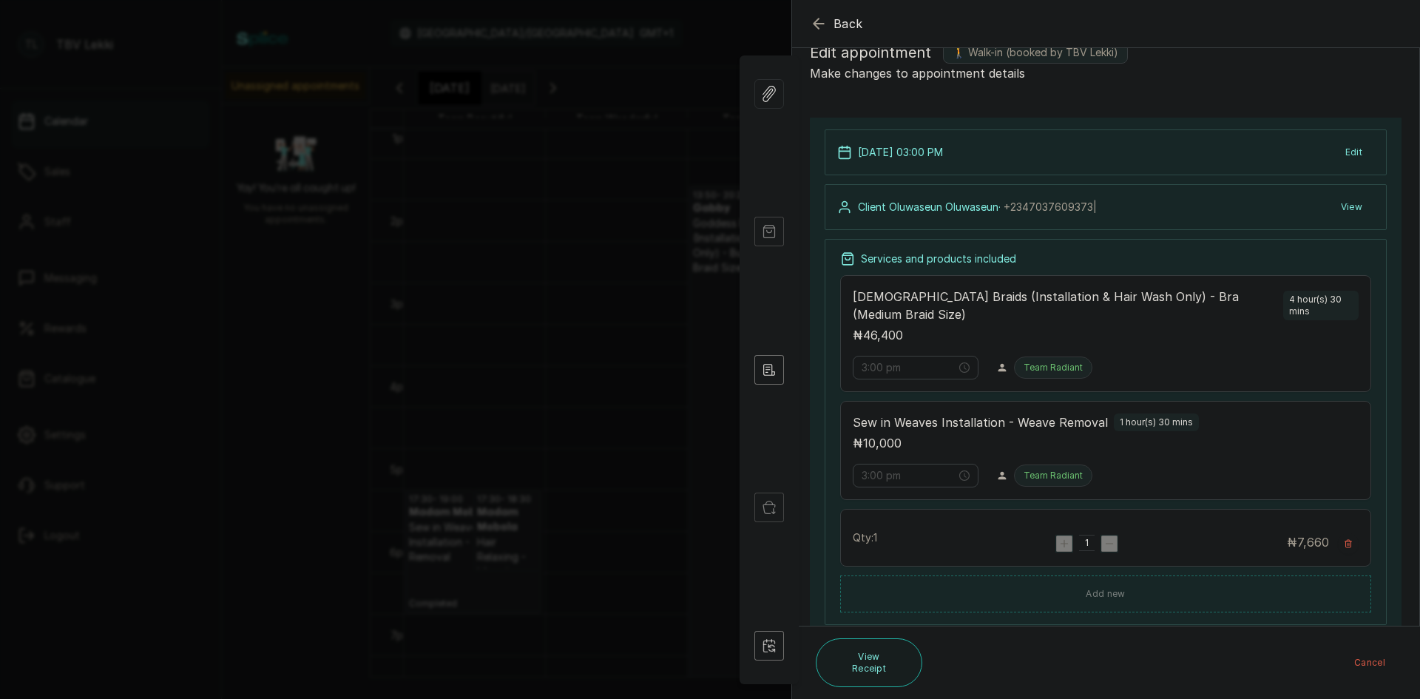
scroll to position [0, 0]
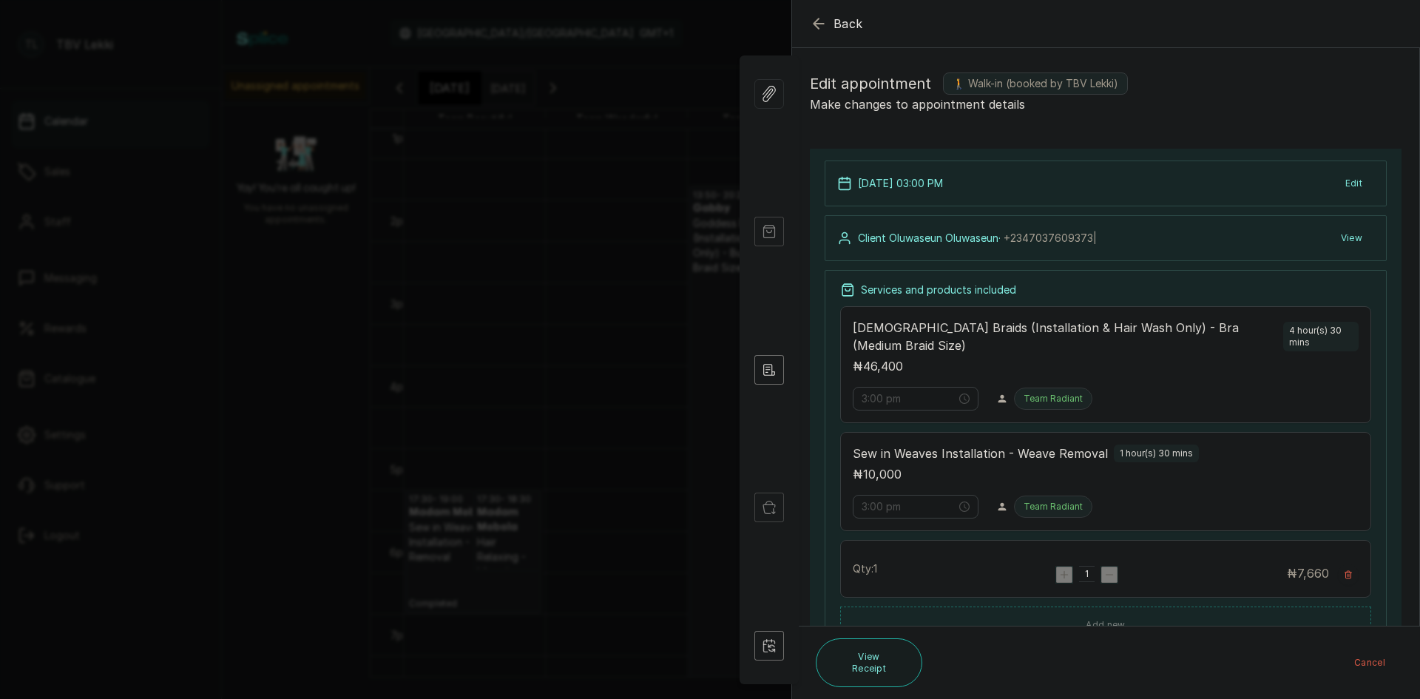
click at [819, 23] on icon "button" at bounding box center [819, 24] width 18 height 18
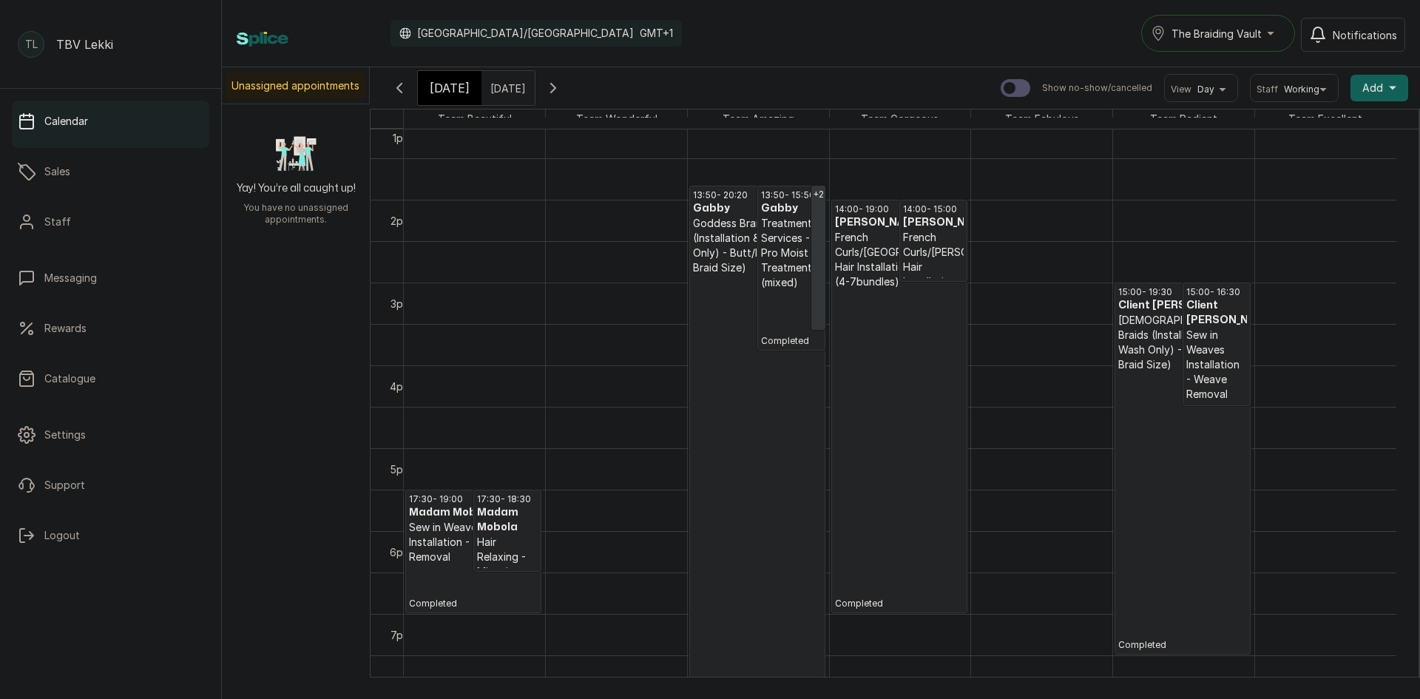
click at [882, 328] on p "Completed" at bounding box center [899, 449] width 129 height 320
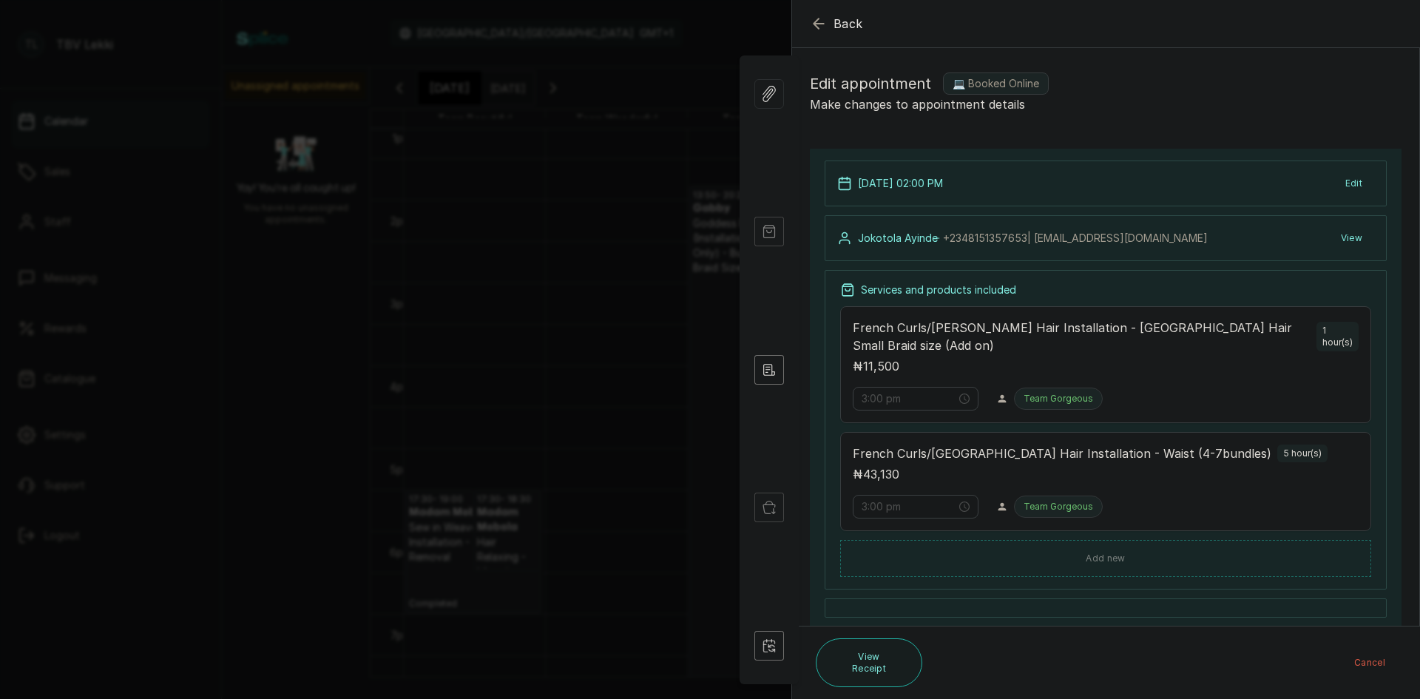
type input "2:00 pm"
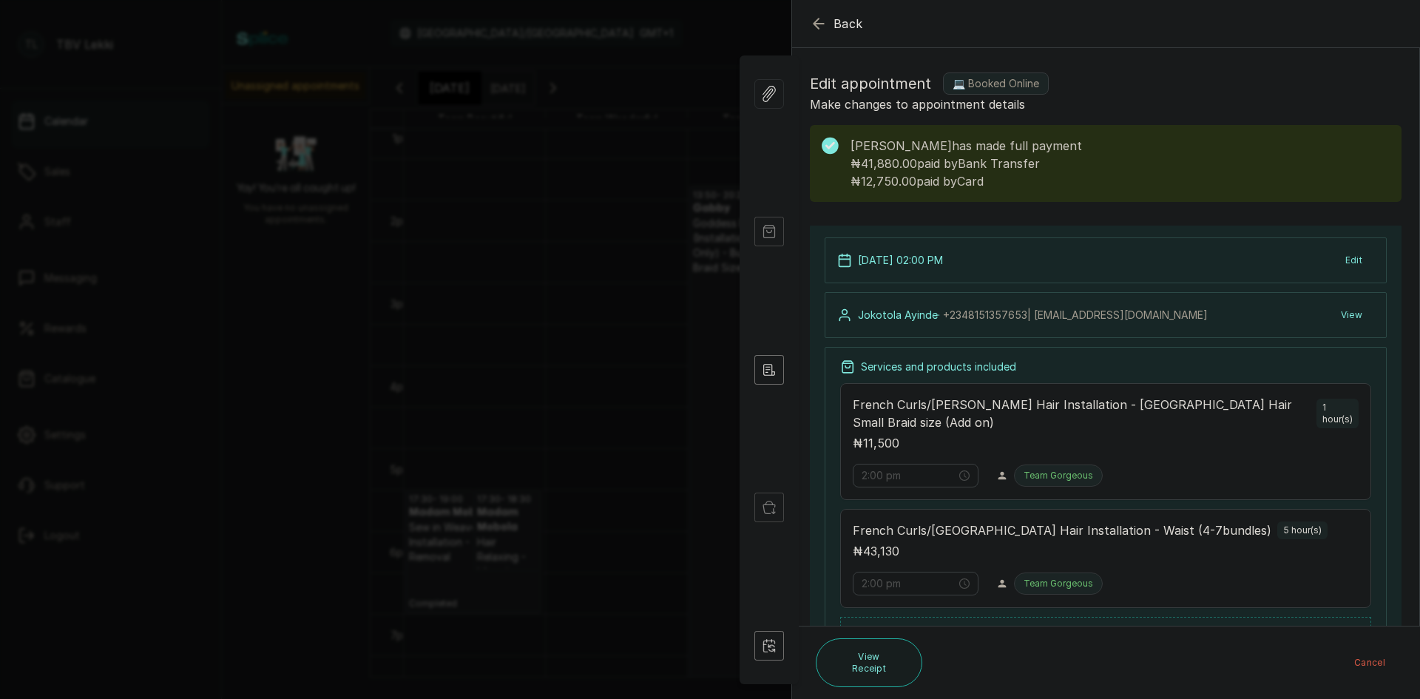
drag, startPoint x: 825, startPoint y: 21, endPoint x: 823, endPoint y: 58, distance: 37.0
click at [824, 26] on icon "button" at bounding box center [819, 24] width 18 height 18
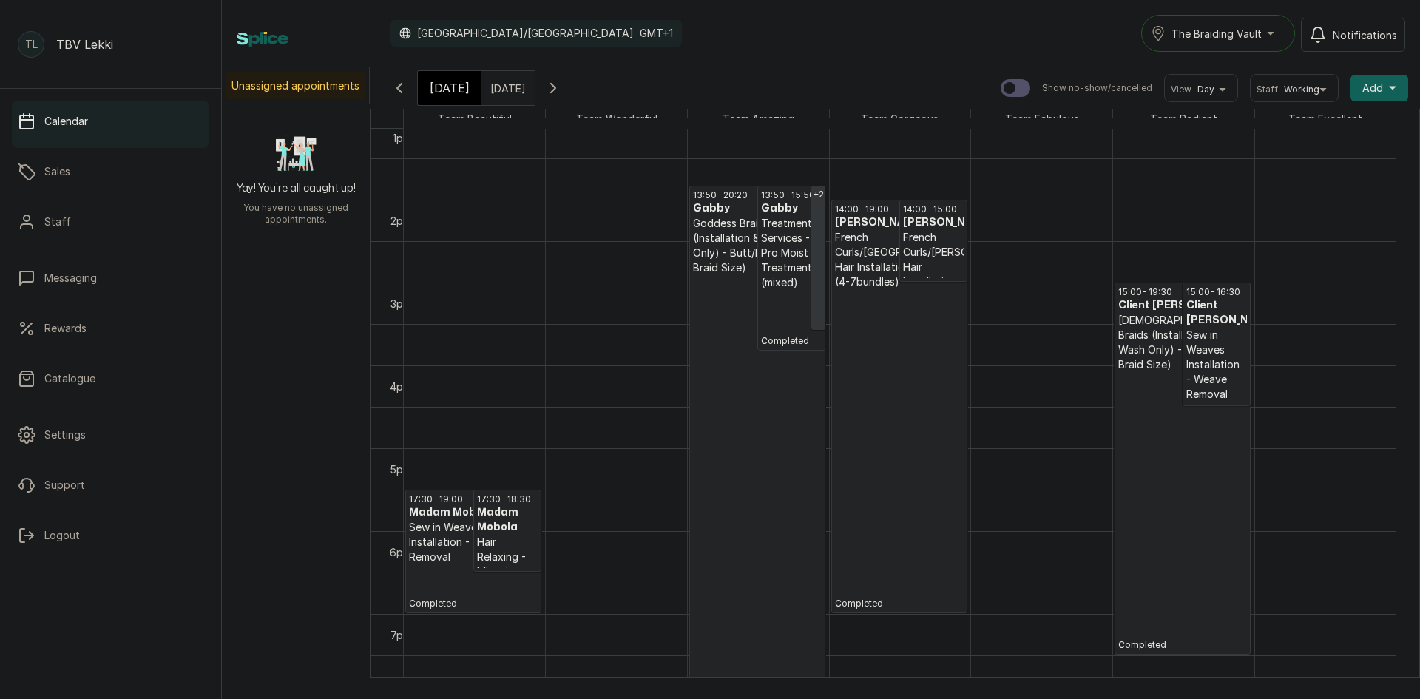
click at [1196, 477] on p "Completed" at bounding box center [1182, 511] width 129 height 279
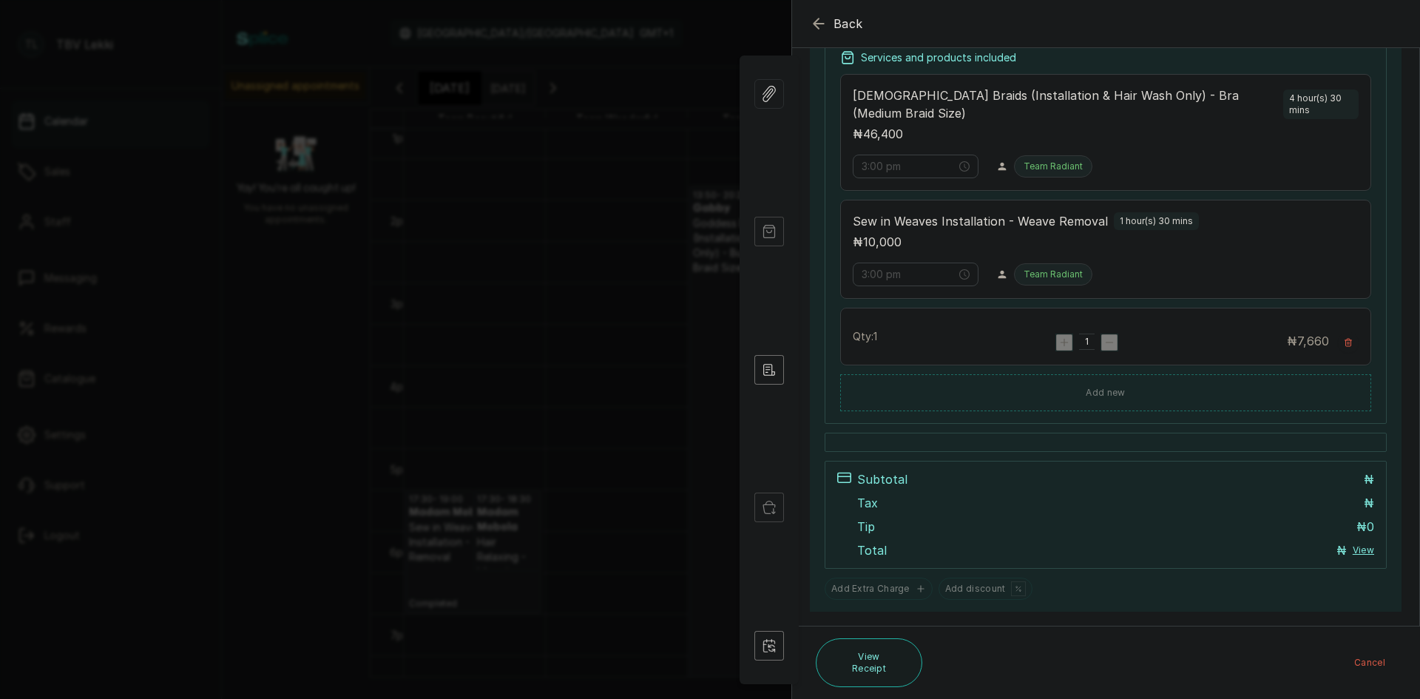
scroll to position [258, 0]
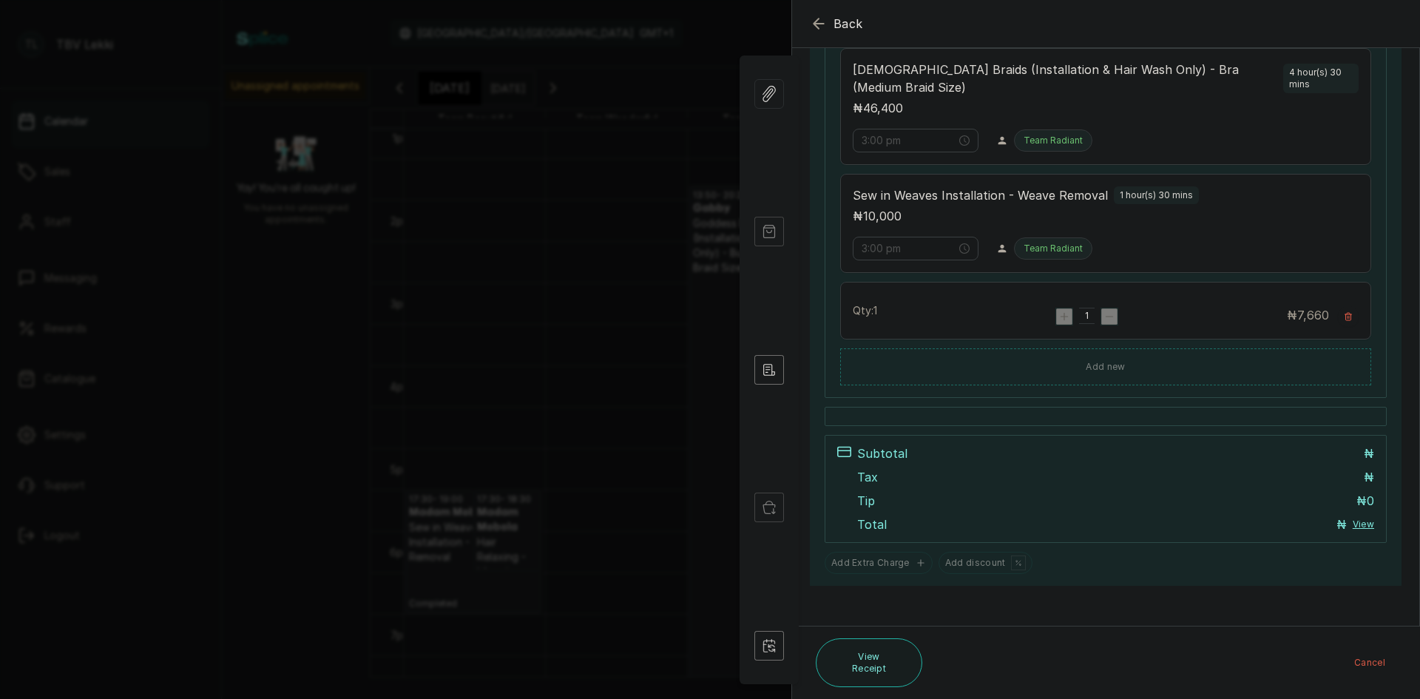
click at [1358, 524] on button "View" at bounding box center [1362, 524] width 21 height 12
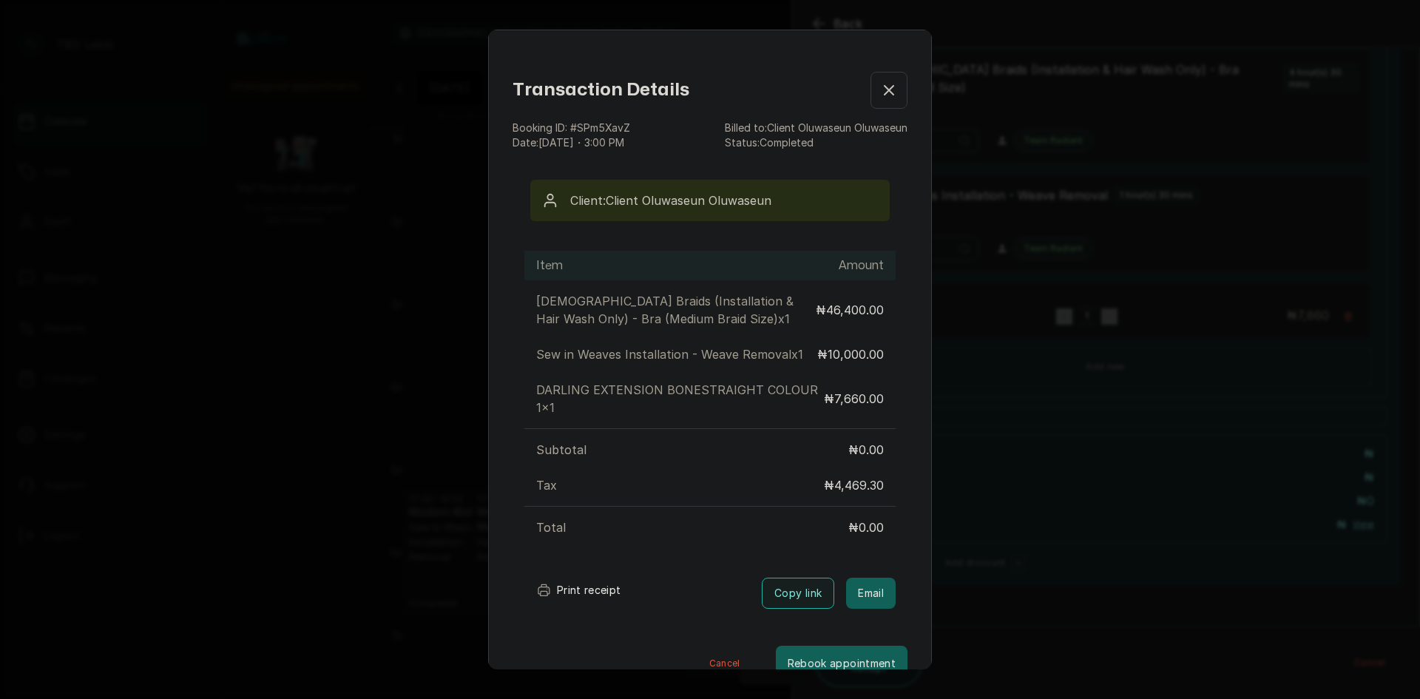
click at [1035, 433] on div "Transaction Details Booking ID: # SPm5XavZ Date: [DATE] ・ 3:00 PM Billed to: Cl…" at bounding box center [710, 349] width 1420 height 699
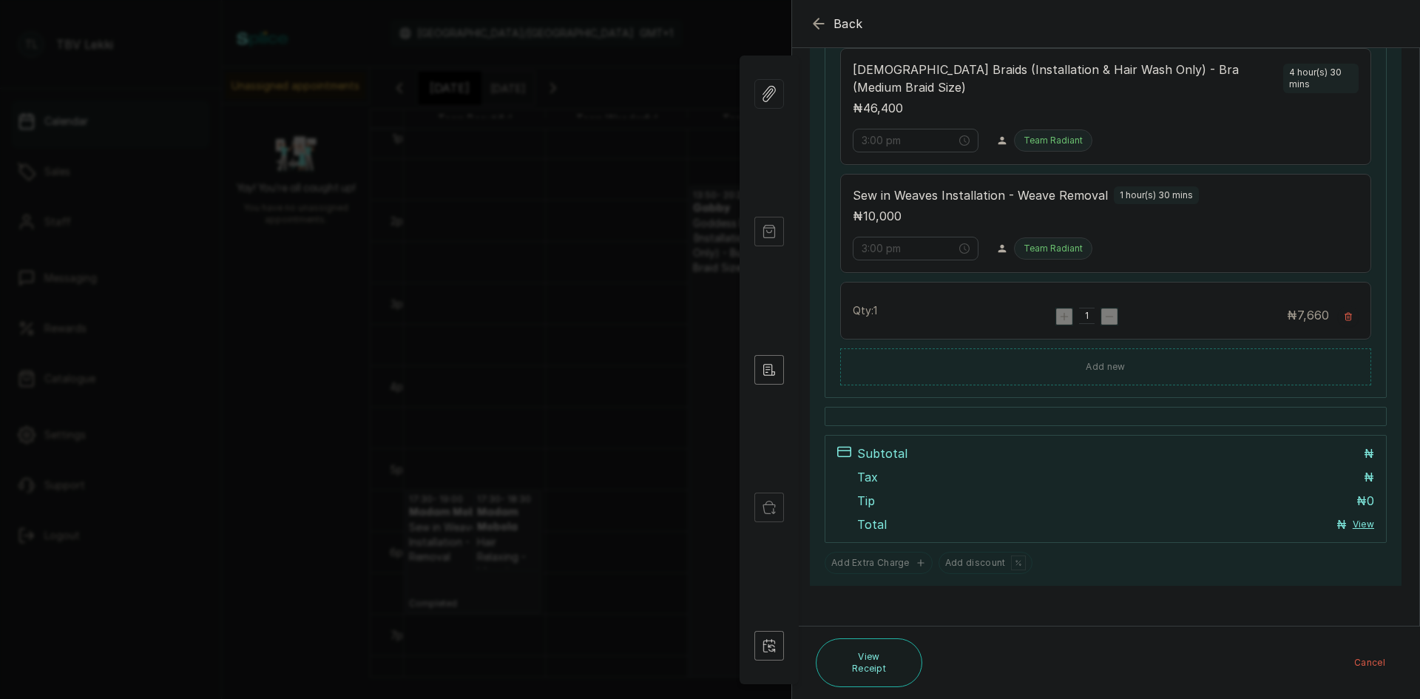
click at [810, 21] on icon "button" at bounding box center [819, 24] width 18 height 18
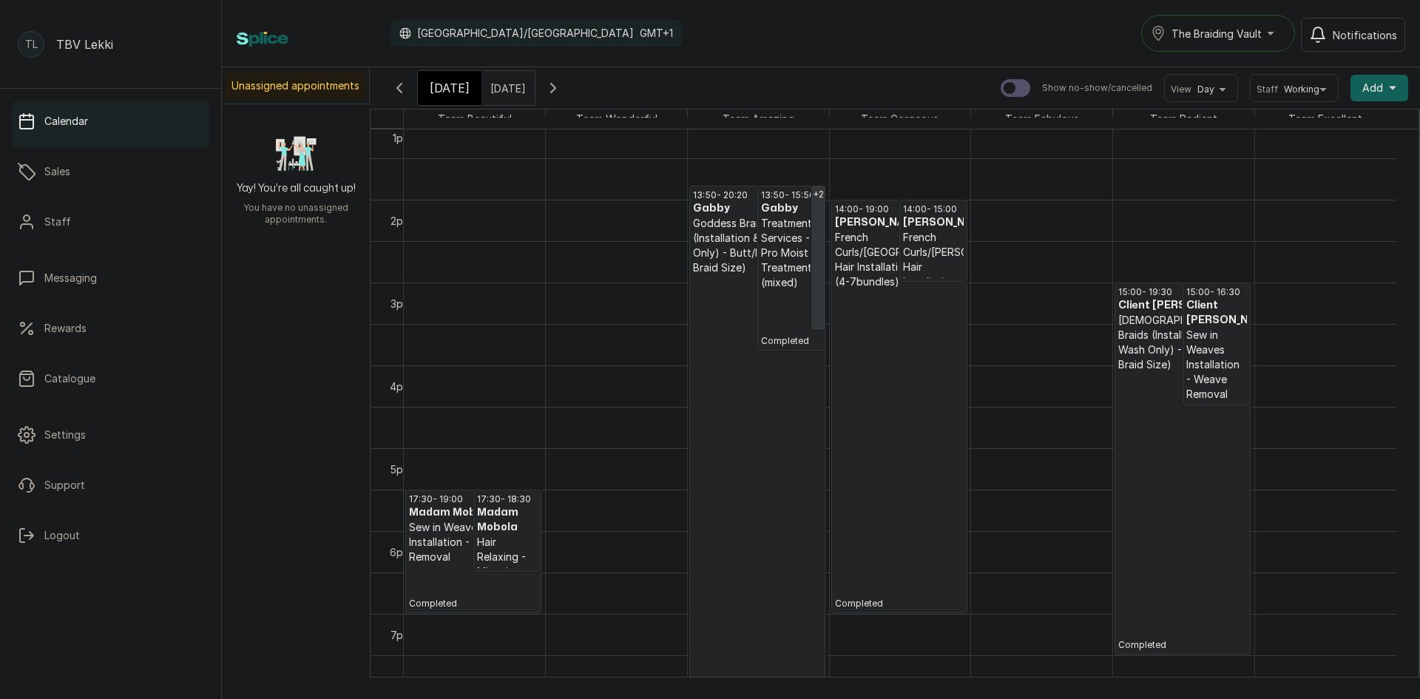
click at [753, 410] on p "Completed" at bounding box center [757, 497] width 129 height 444
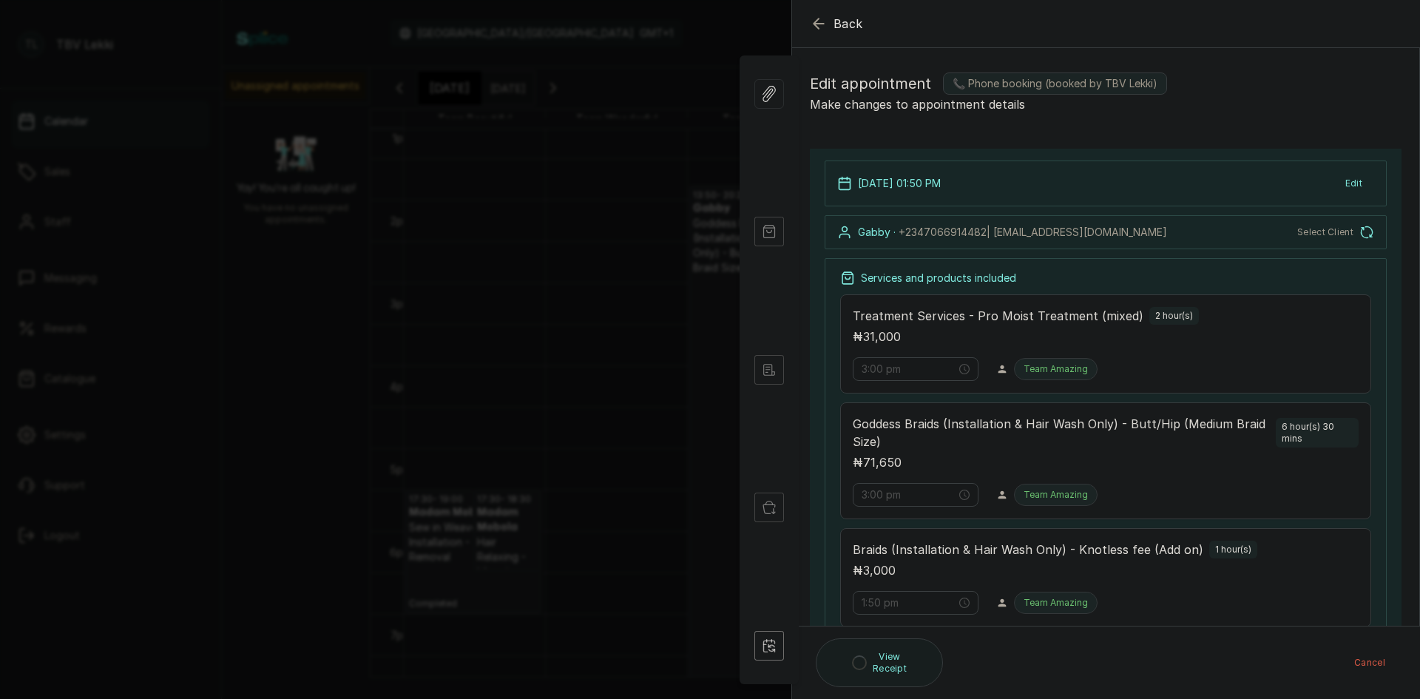
type input "1:50 pm"
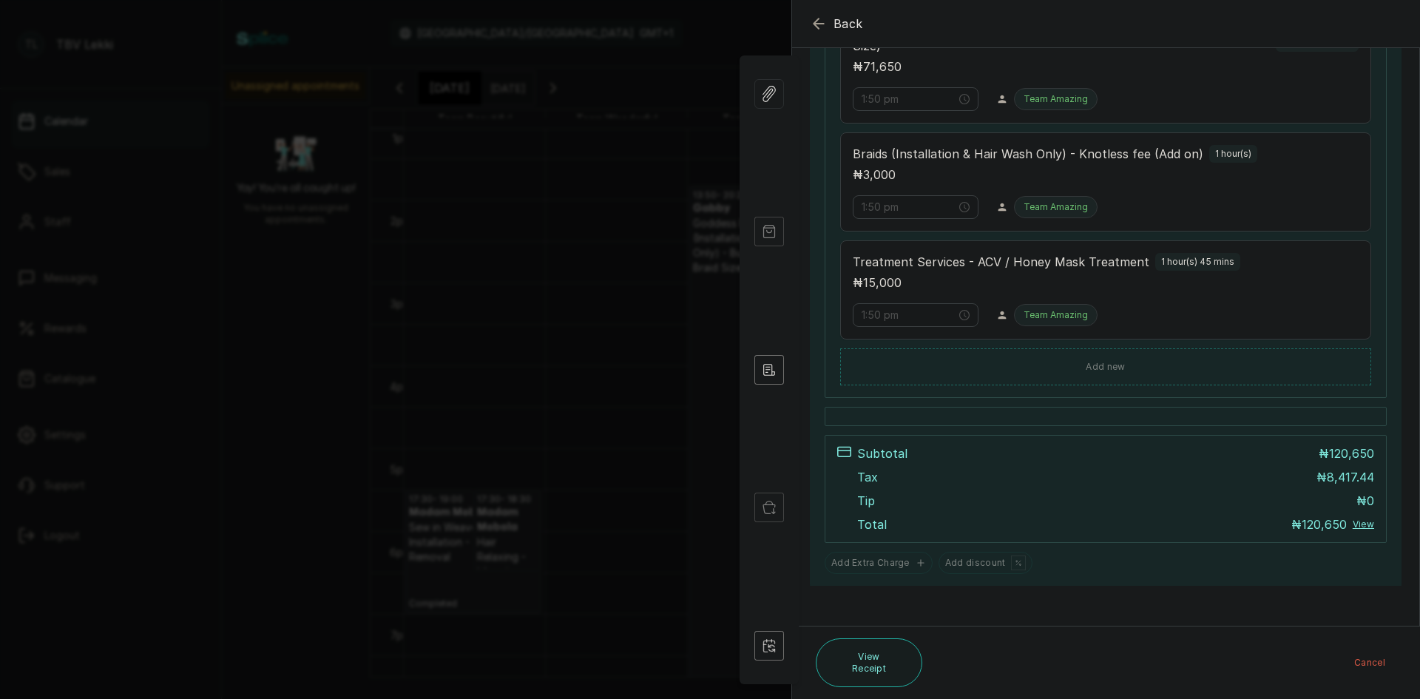
scroll to position [0, 0]
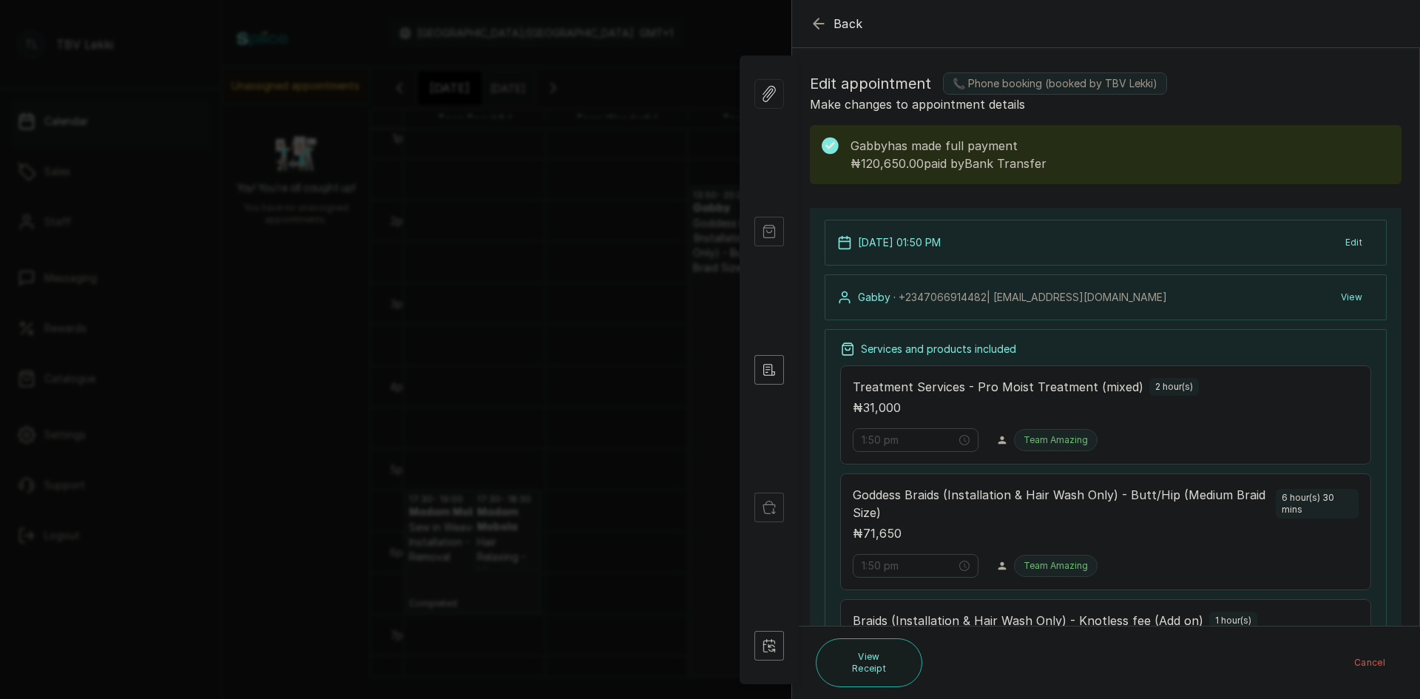
click at [813, 21] on icon "button" at bounding box center [819, 24] width 18 height 18
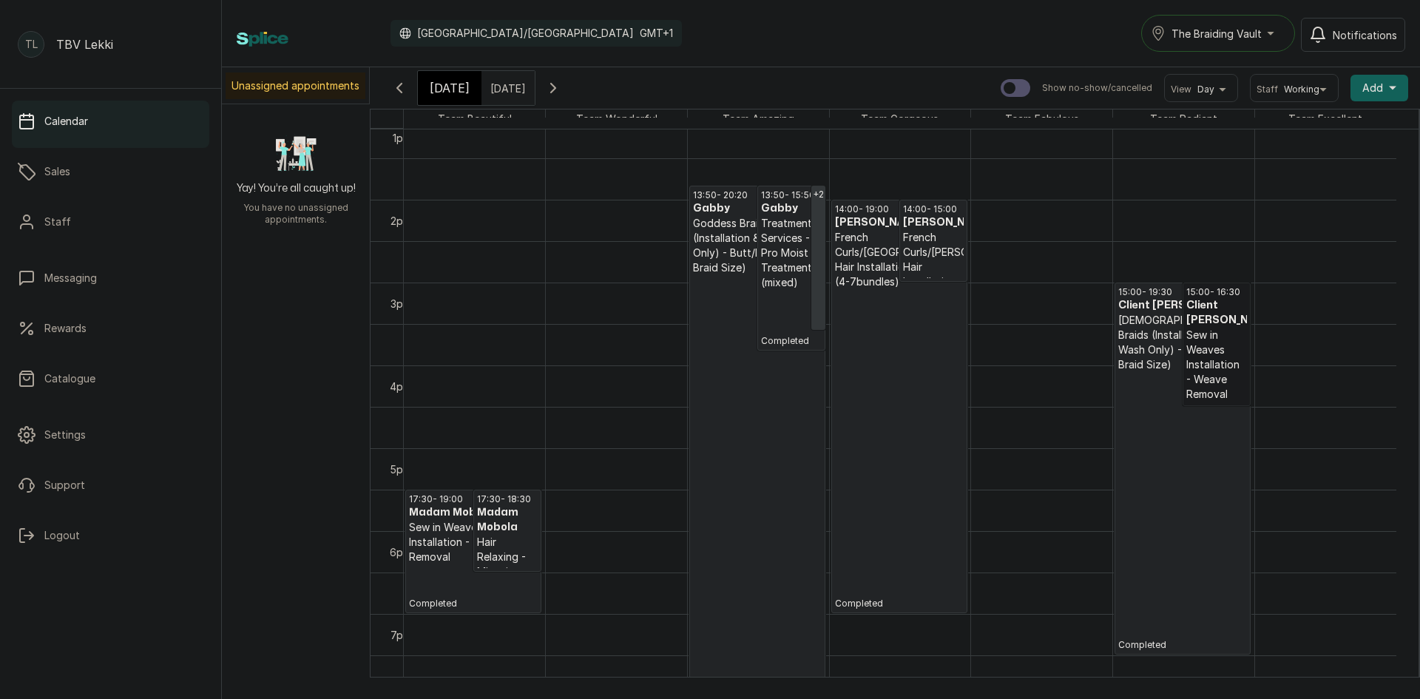
click at [1209, 386] on link "15:00 - 16:30 Client [PERSON_NAME] Sew in Weaves Installation - Weave Removal C…" at bounding box center [1216, 343] width 68 height 123
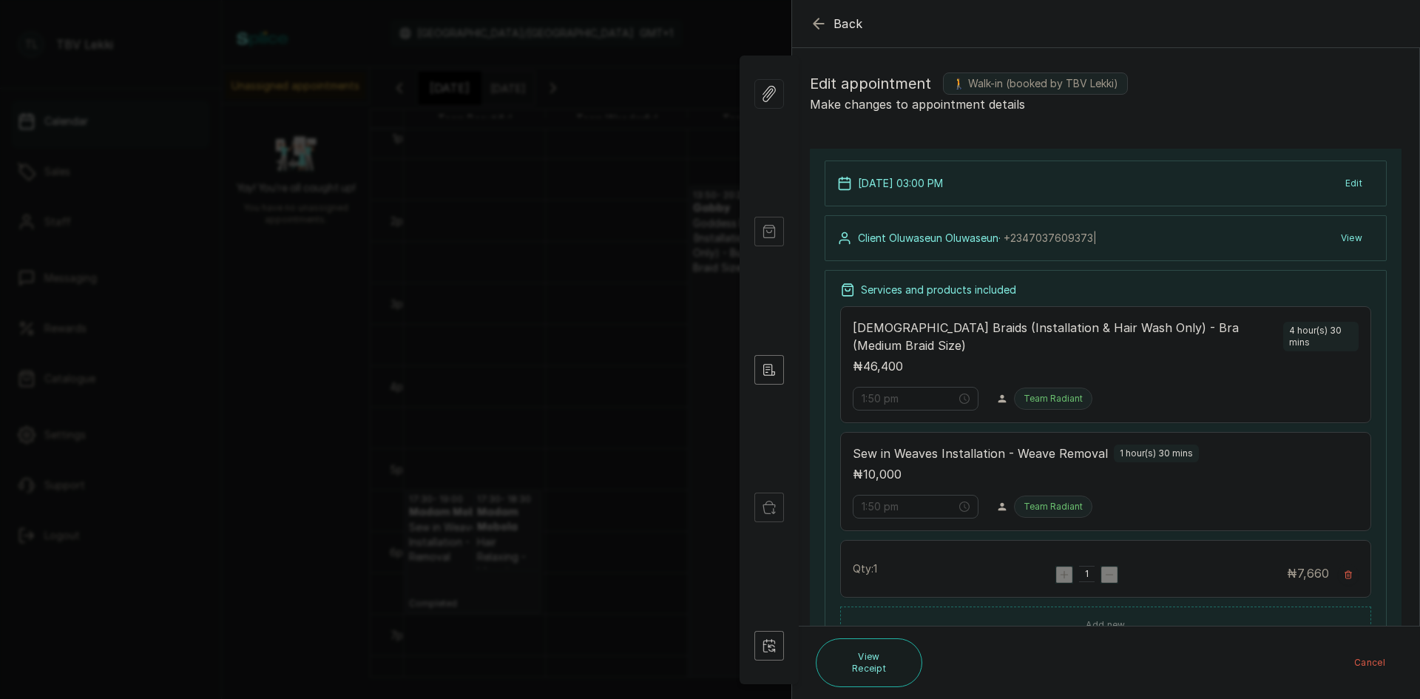
type input "3:00 pm"
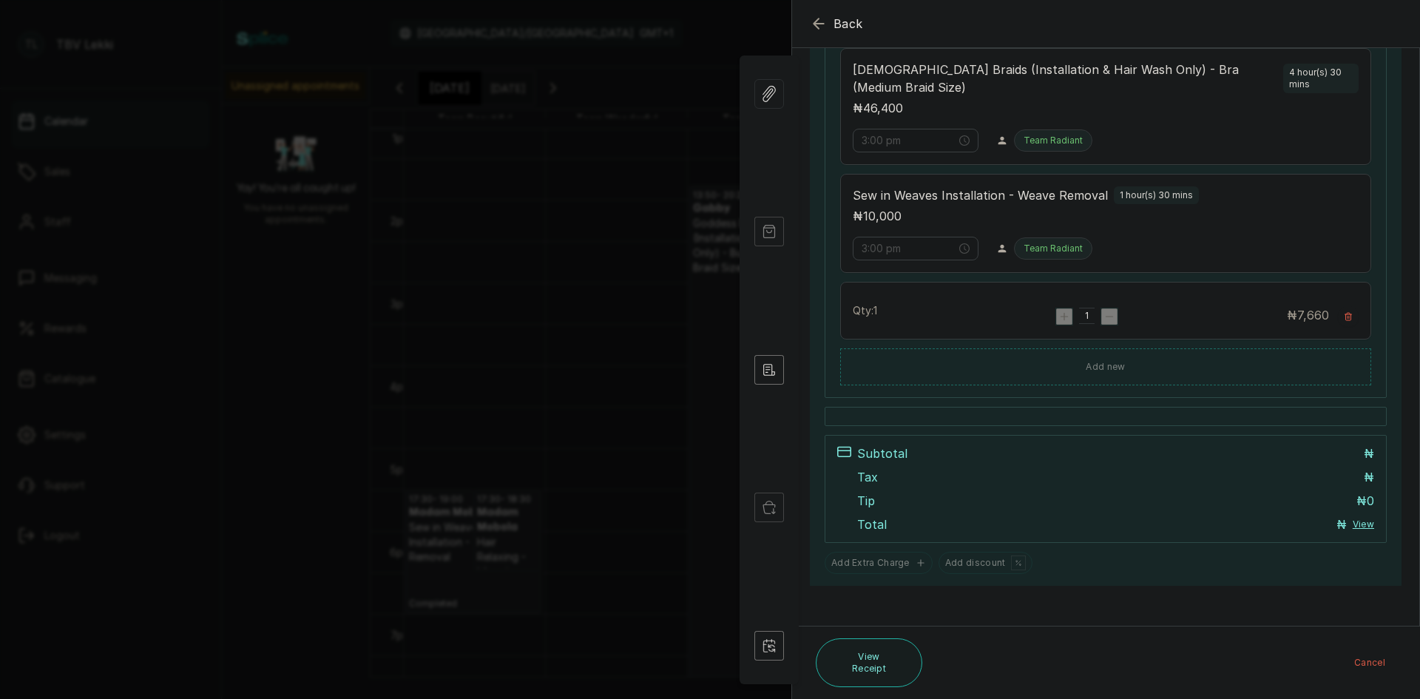
click at [1355, 519] on button "View" at bounding box center [1362, 524] width 21 height 12
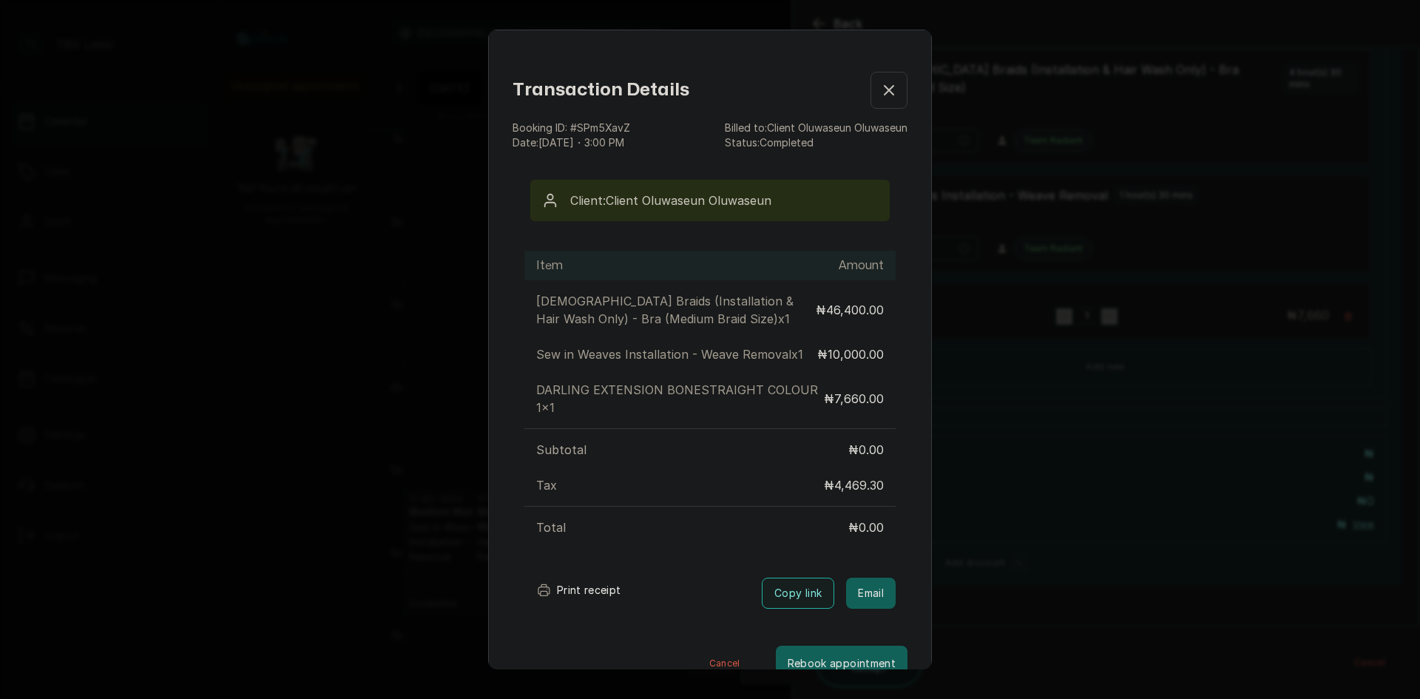
click at [880, 85] on icon "button" at bounding box center [889, 90] width 18 height 18
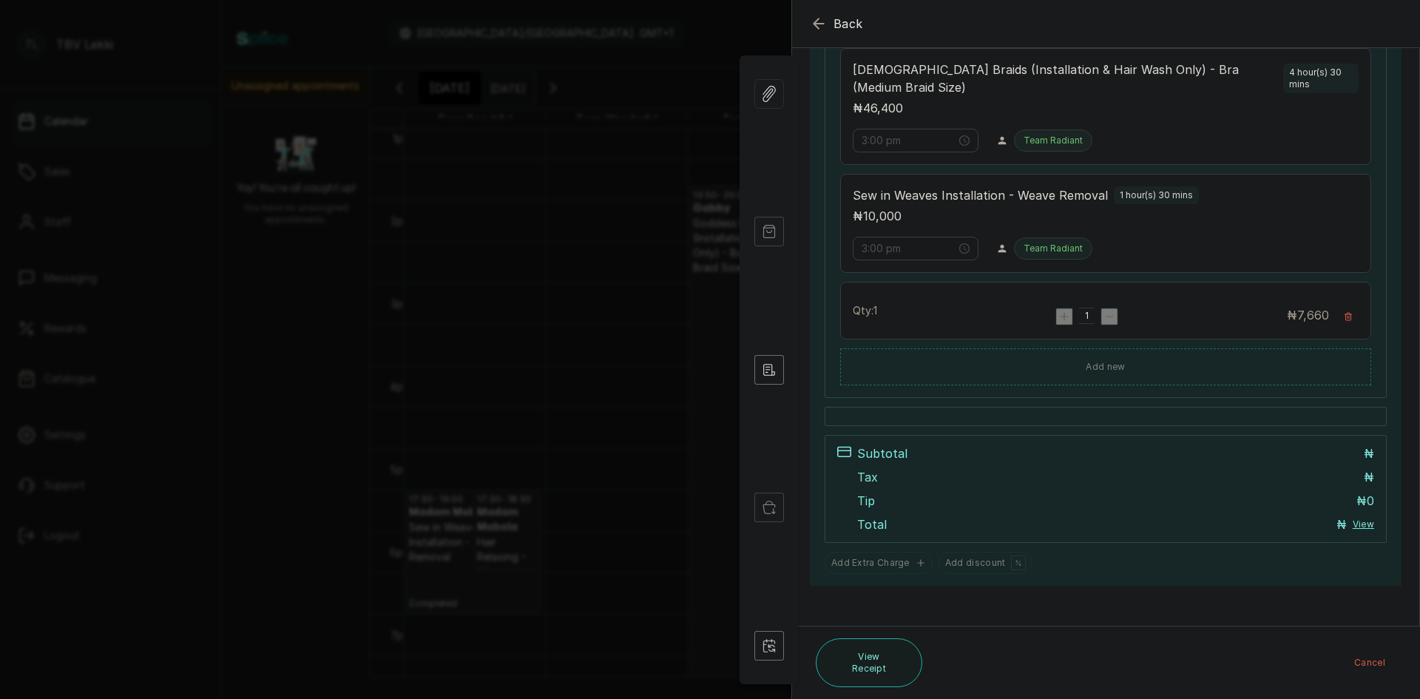
scroll to position [0, 0]
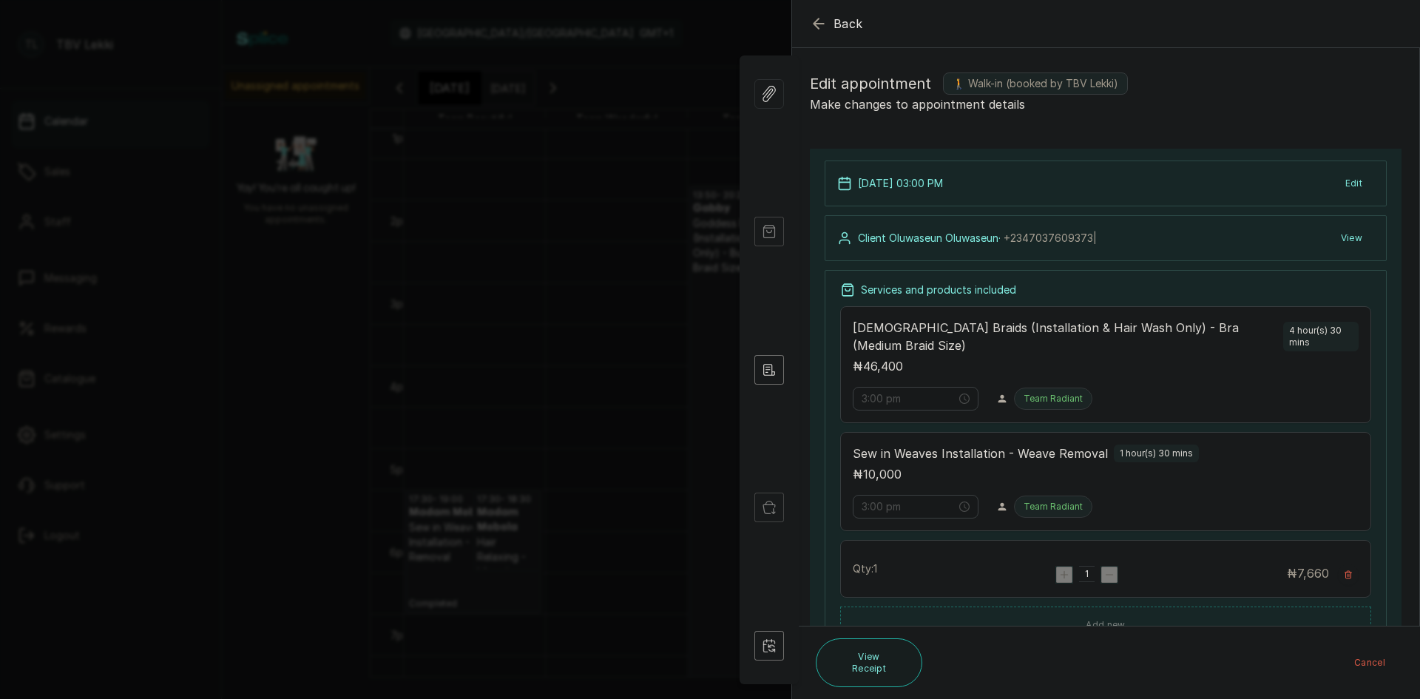
click at [819, 24] on icon "button" at bounding box center [818, 23] width 10 height 10
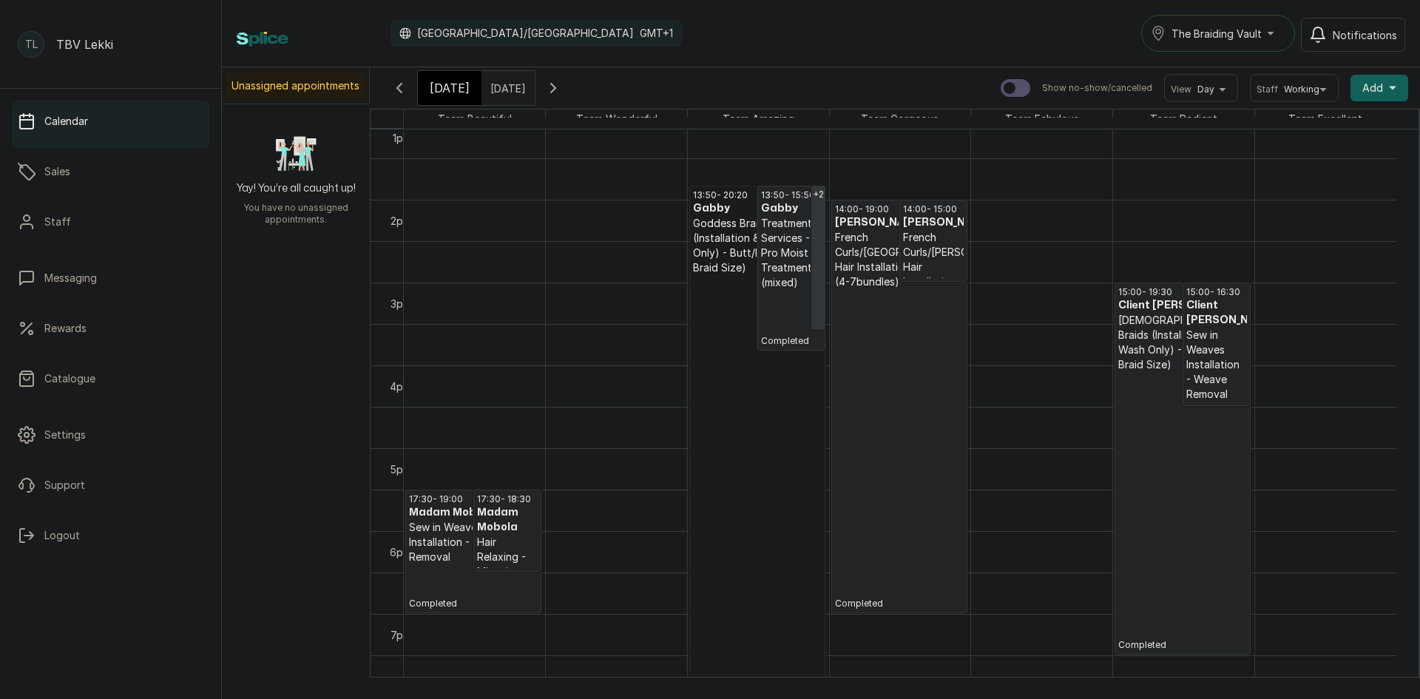
click at [731, 274] on link "13:50 - 20:20 Gabby Goddess Braids (Installation & Hair Wash Only) - Butt/Hip (…" at bounding box center [757, 455] width 136 height 538
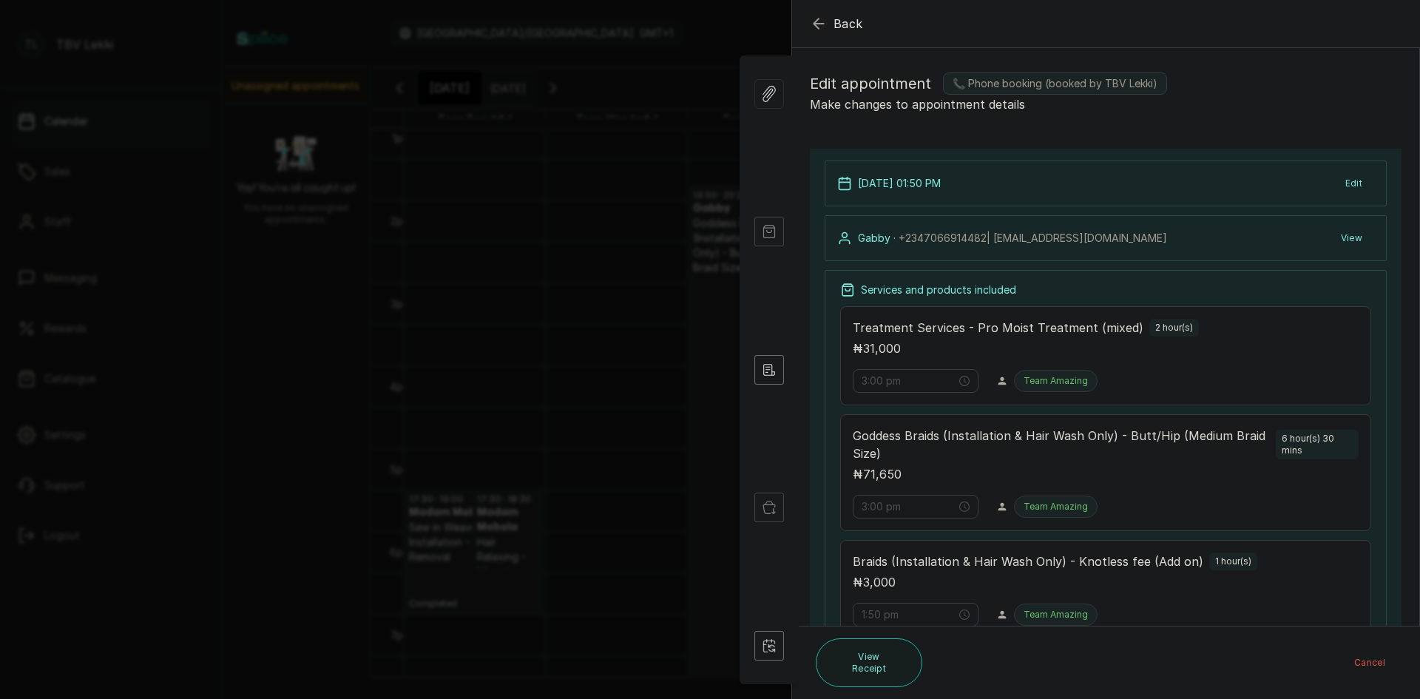
type input "1:50 pm"
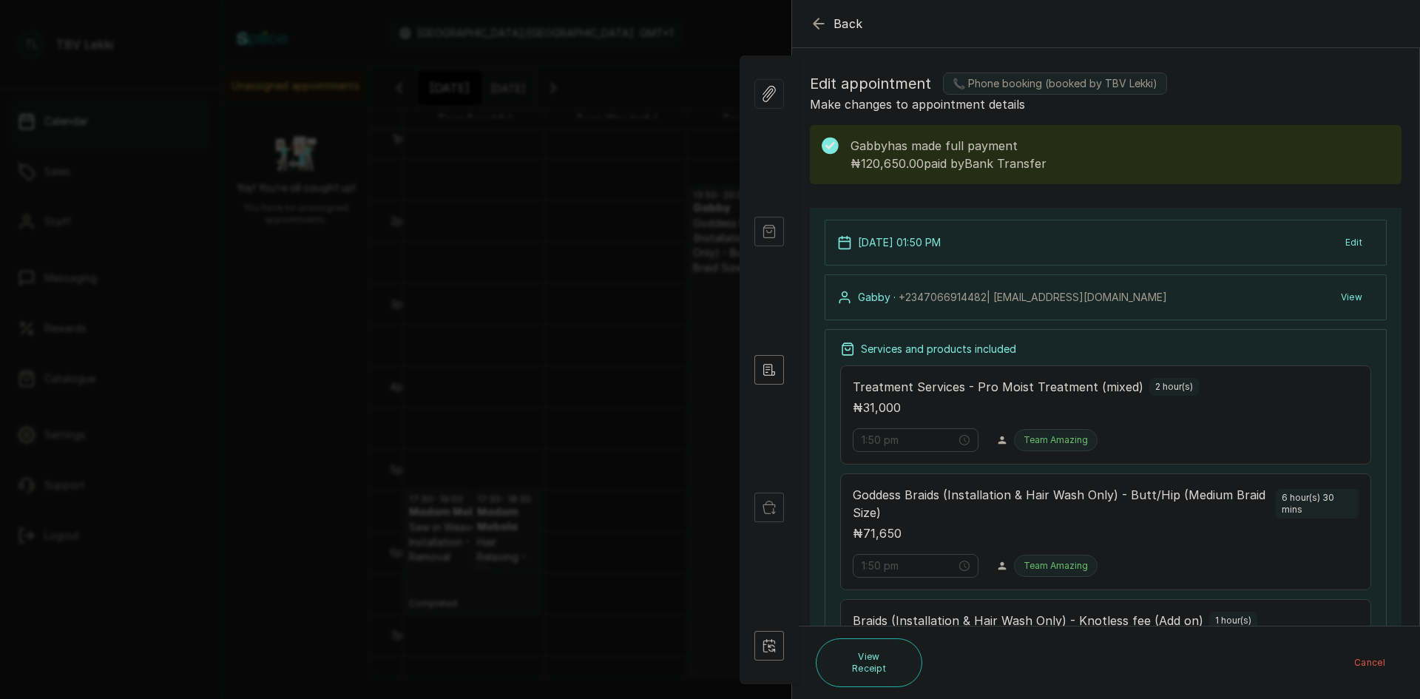
click at [840, 15] on span "Back" at bounding box center [848, 24] width 30 height 18
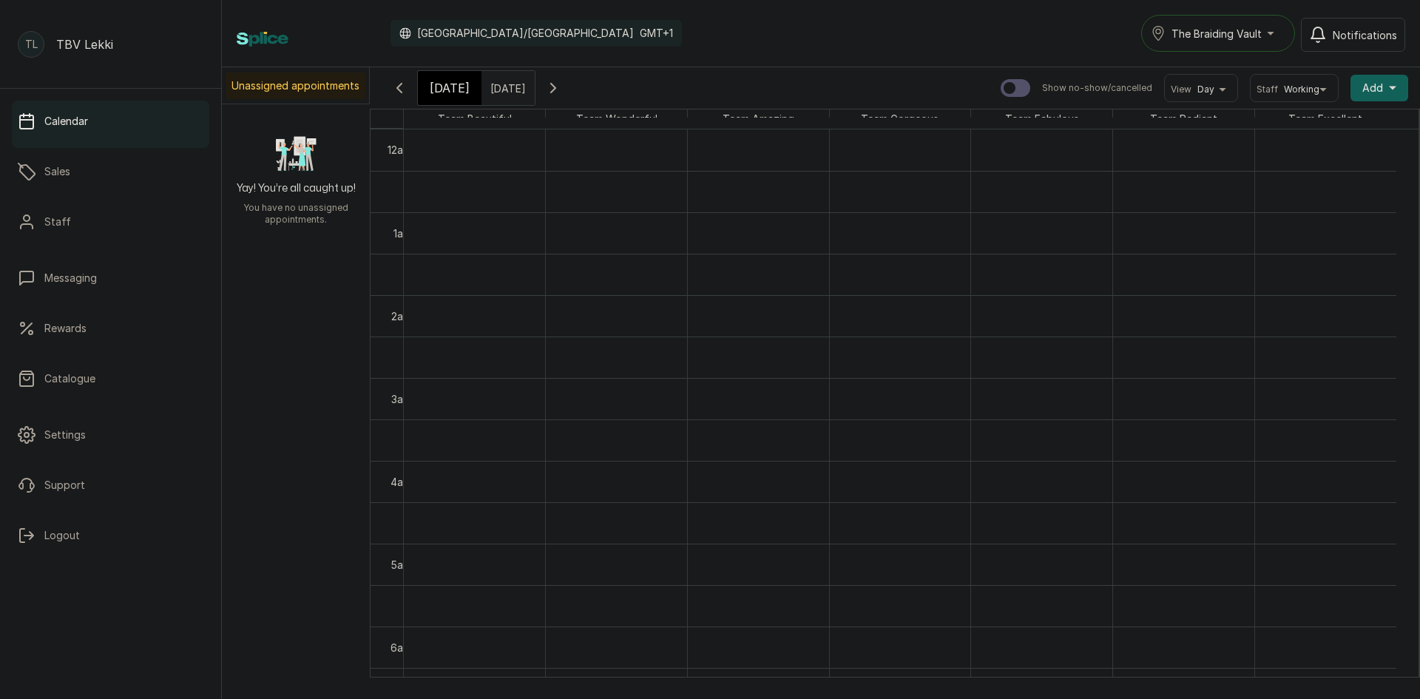
click at [506, 84] on input "[DATE]" at bounding box center [494, 84] width 24 height 25
click at [464, 184] on span "9" at bounding box center [460, 181] width 7 height 13
click at [545, 324] on button "OK" at bounding box center [535, 320] width 31 height 24
type input "[DATE]"
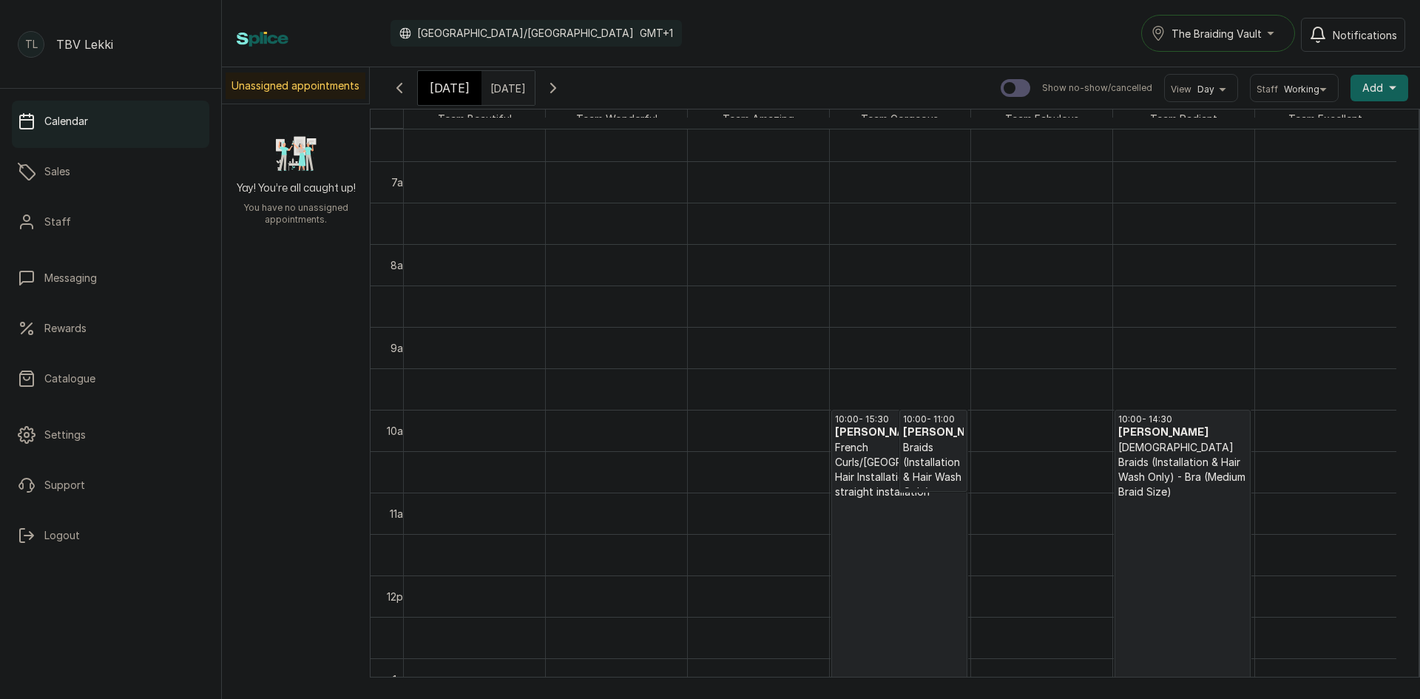
scroll to position [808, 0]
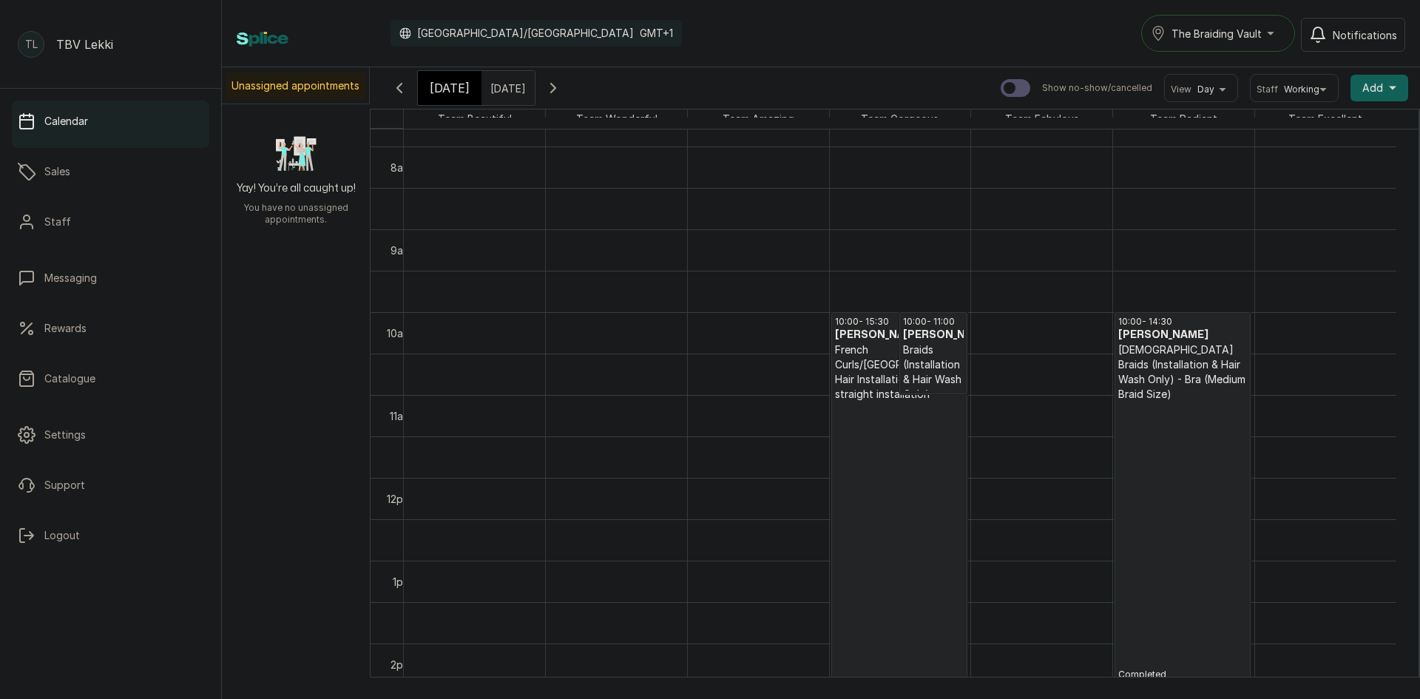
click at [914, 342] on h3 "[PERSON_NAME]" at bounding box center [933, 335] width 61 height 15
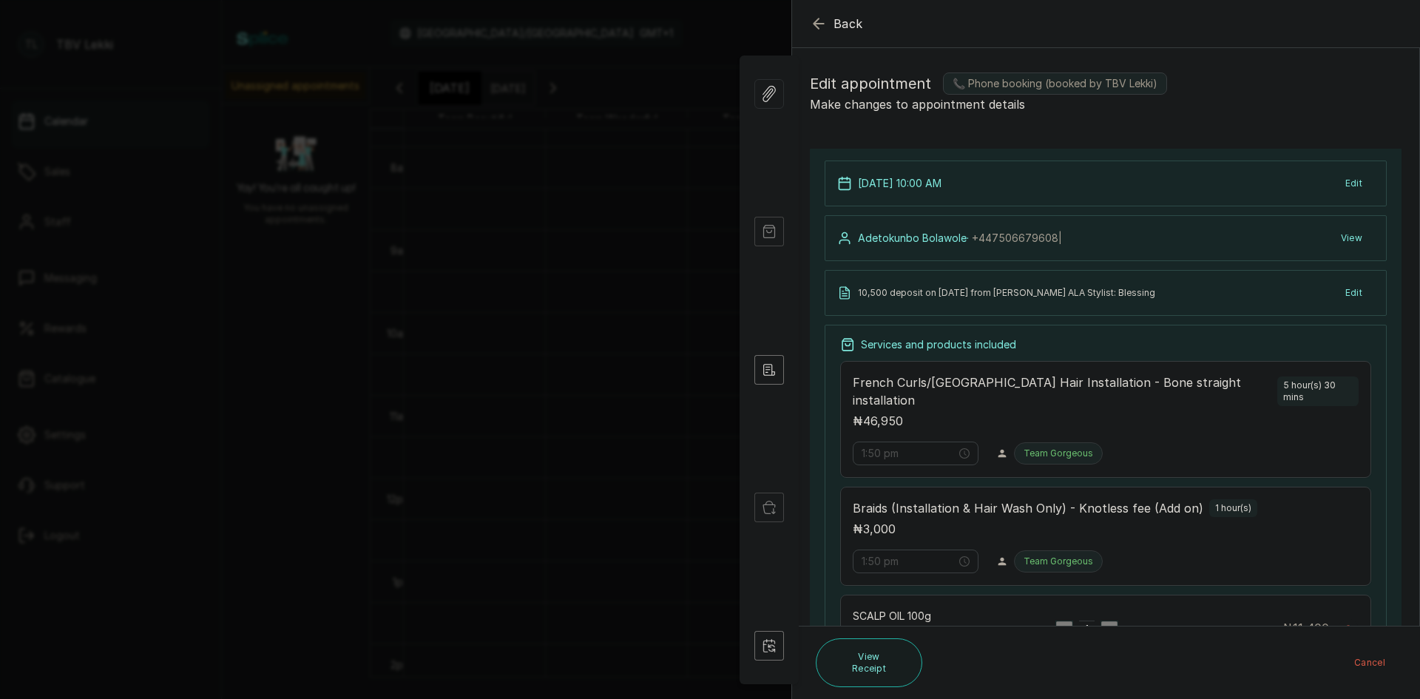
type input "10:00 am"
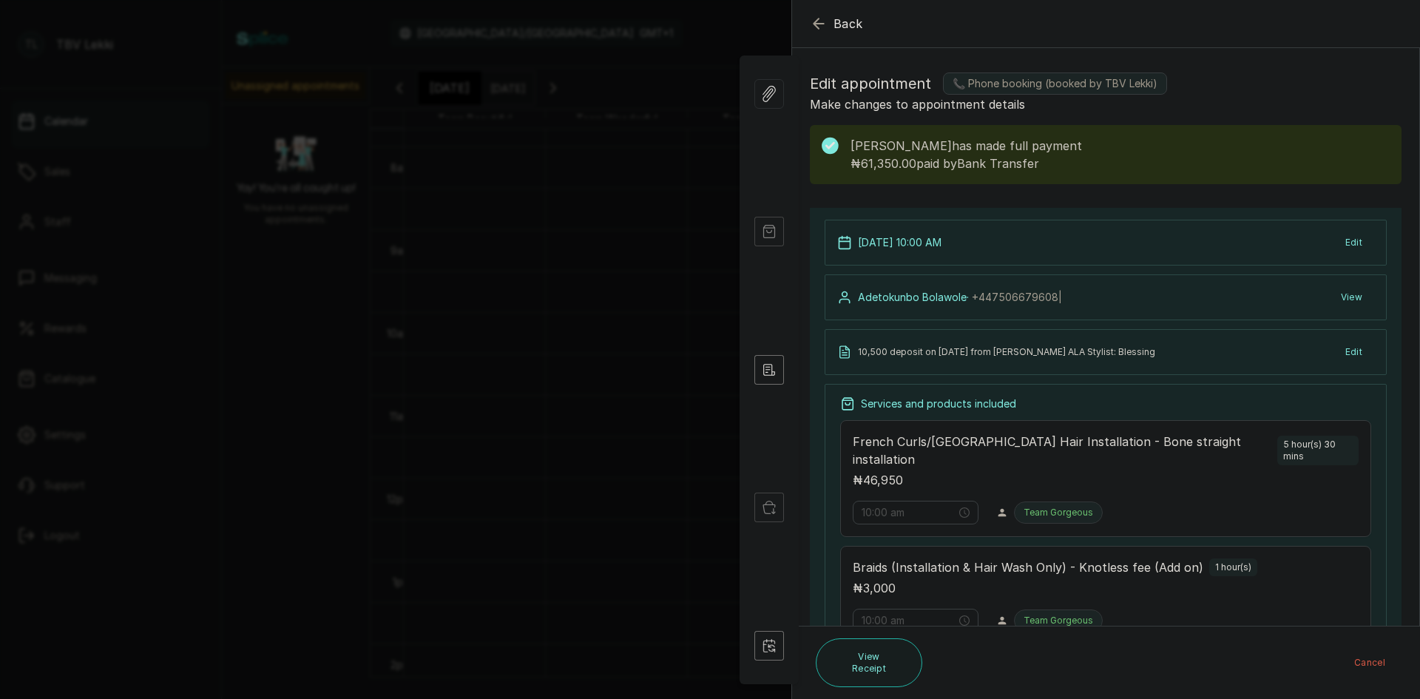
click at [824, 32] on icon "button" at bounding box center [819, 24] width 18 height 18
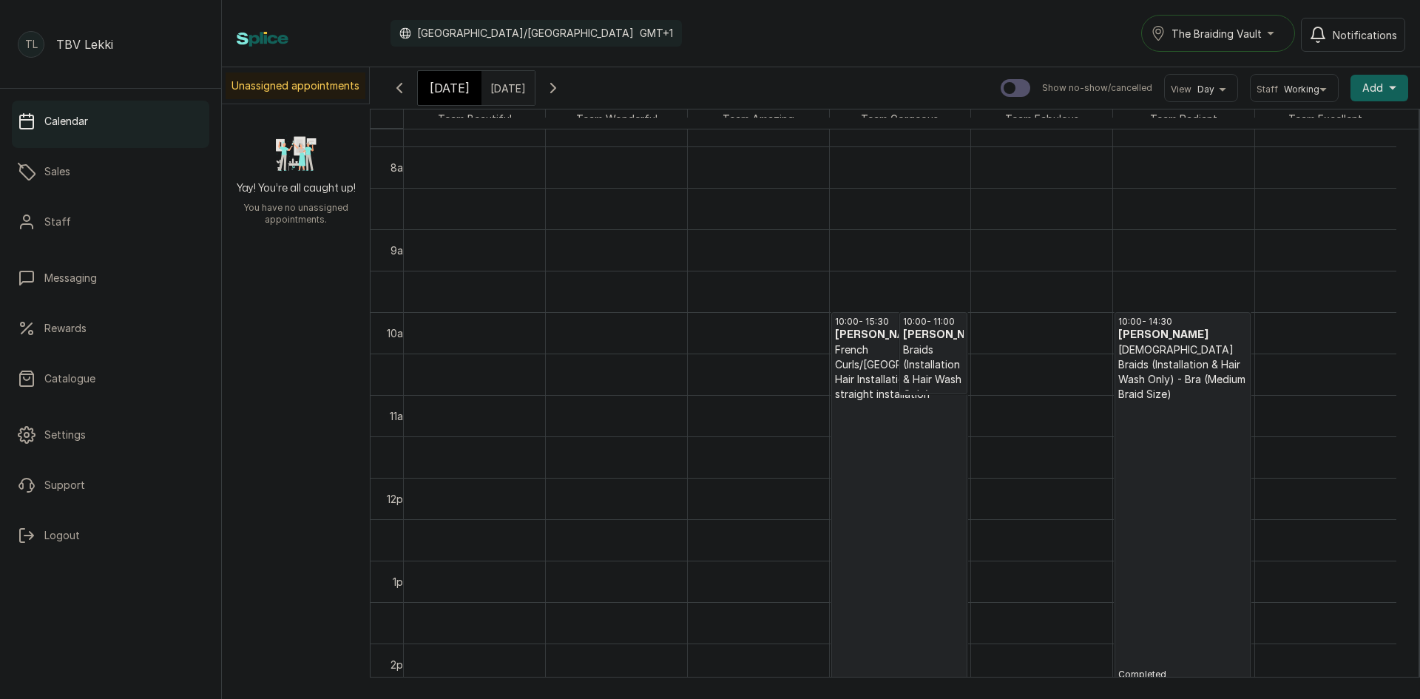
click at [905, 458] on p "Completed" at bounding box center [899, 582] width 129 height 362
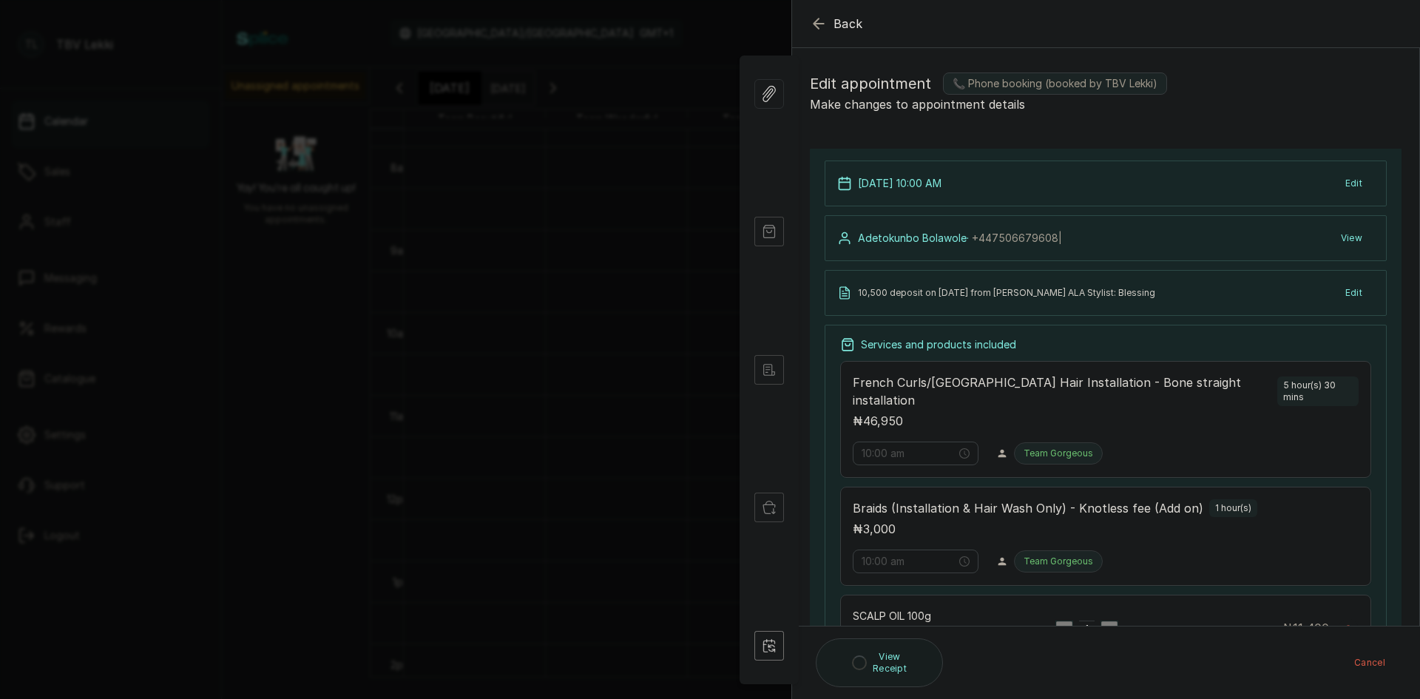
click at [822, 26] on icon "button" at bounding box center [819, 24] width 18 height 18
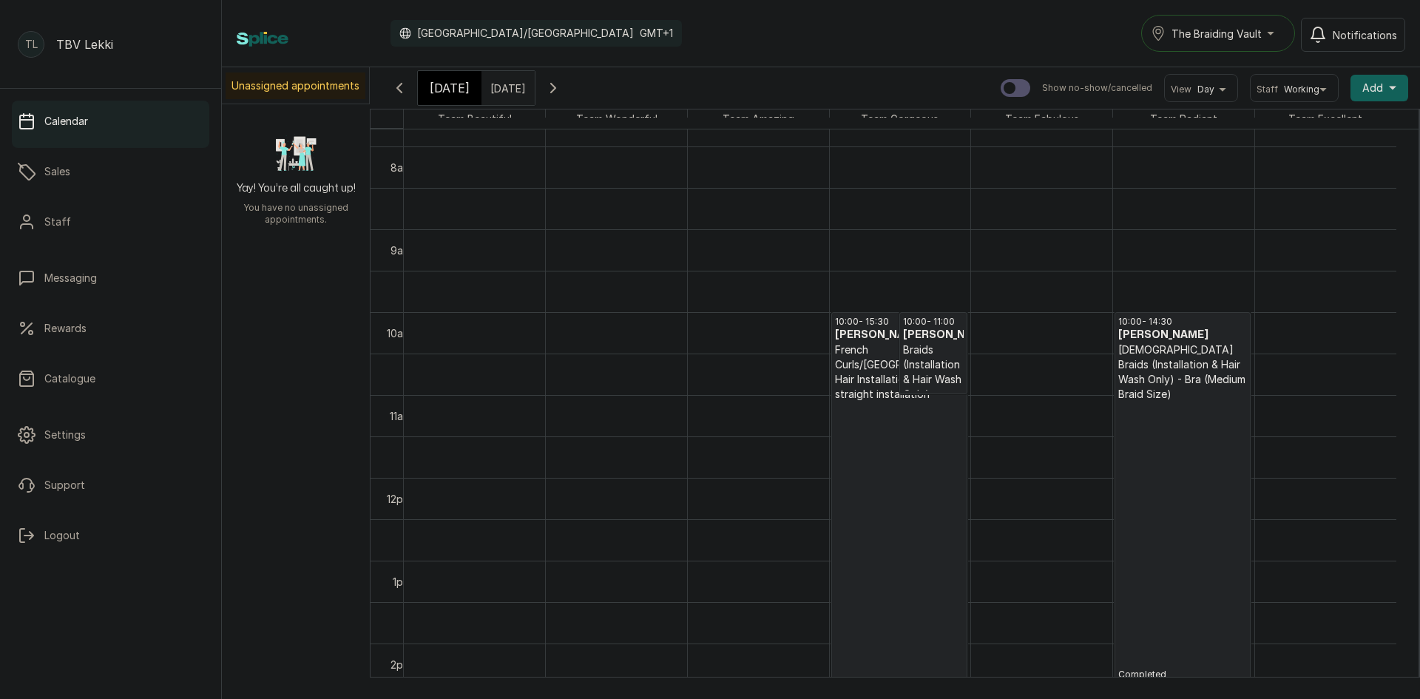
click at [1182, 409] on p "Completed" at bounding box center [1182, 540] width 129 height 279
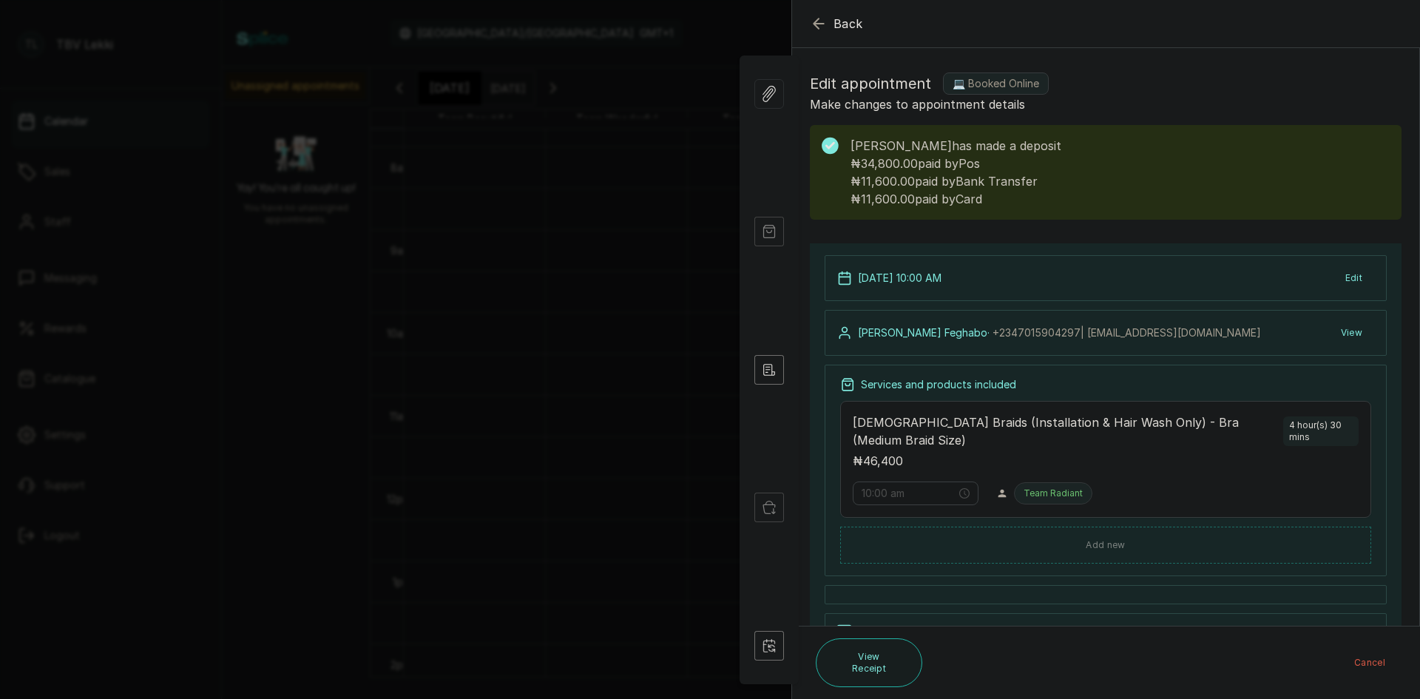
click at [816, 27] on icon "button" at bounding box center [818, 23] width 10 height 10
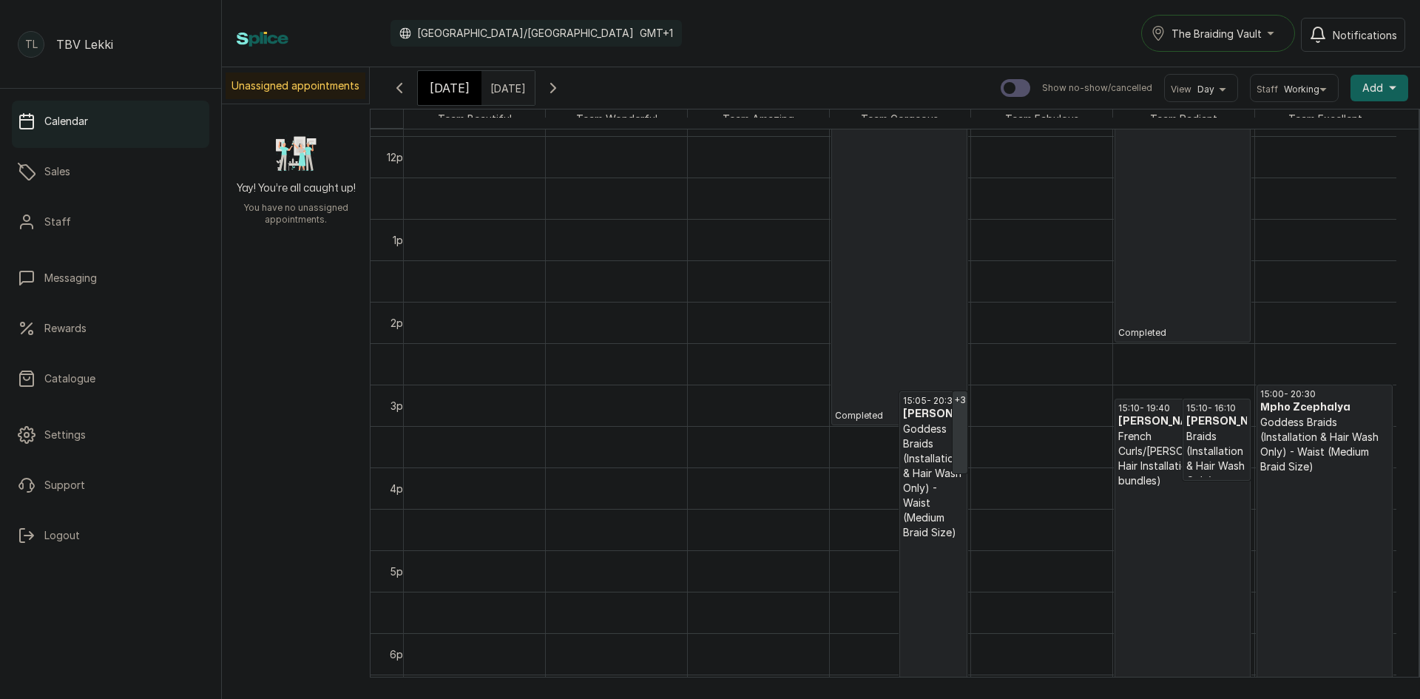
scroll to position [1015, 0]
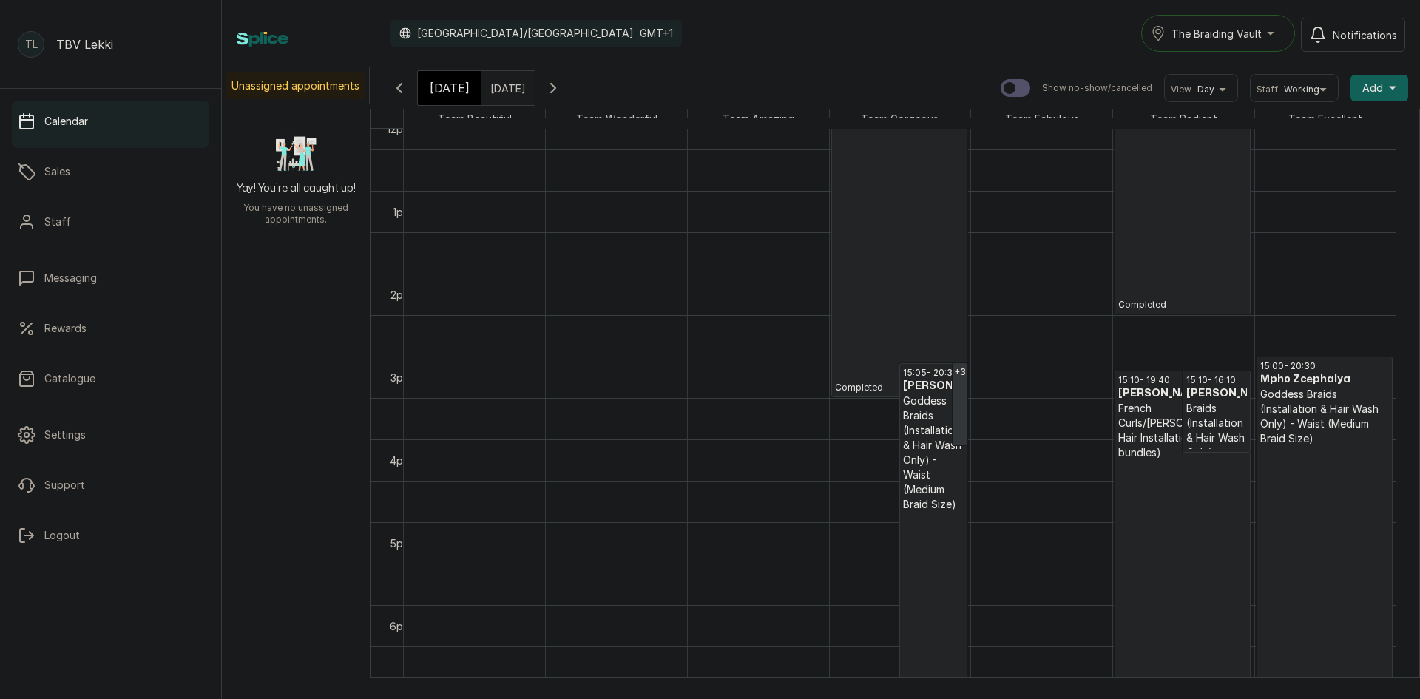
click at [910, 419] on p "Goddess Braids (Installation & Hair Wash Only) - Waist (Medium Braid Size)" at bounding box center [933, 452] width 61 height 118
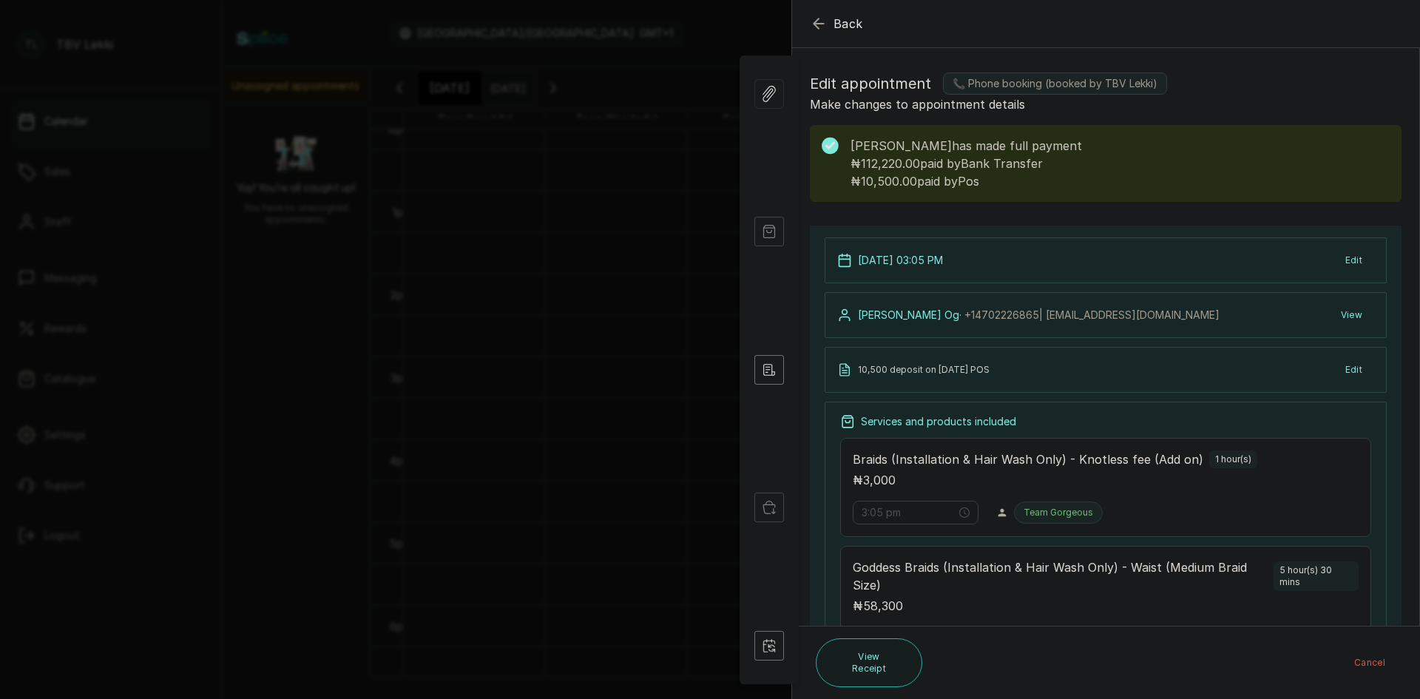
click at [810, 24] on icon "button" at bounding box center [819, 24] width 18 height 18
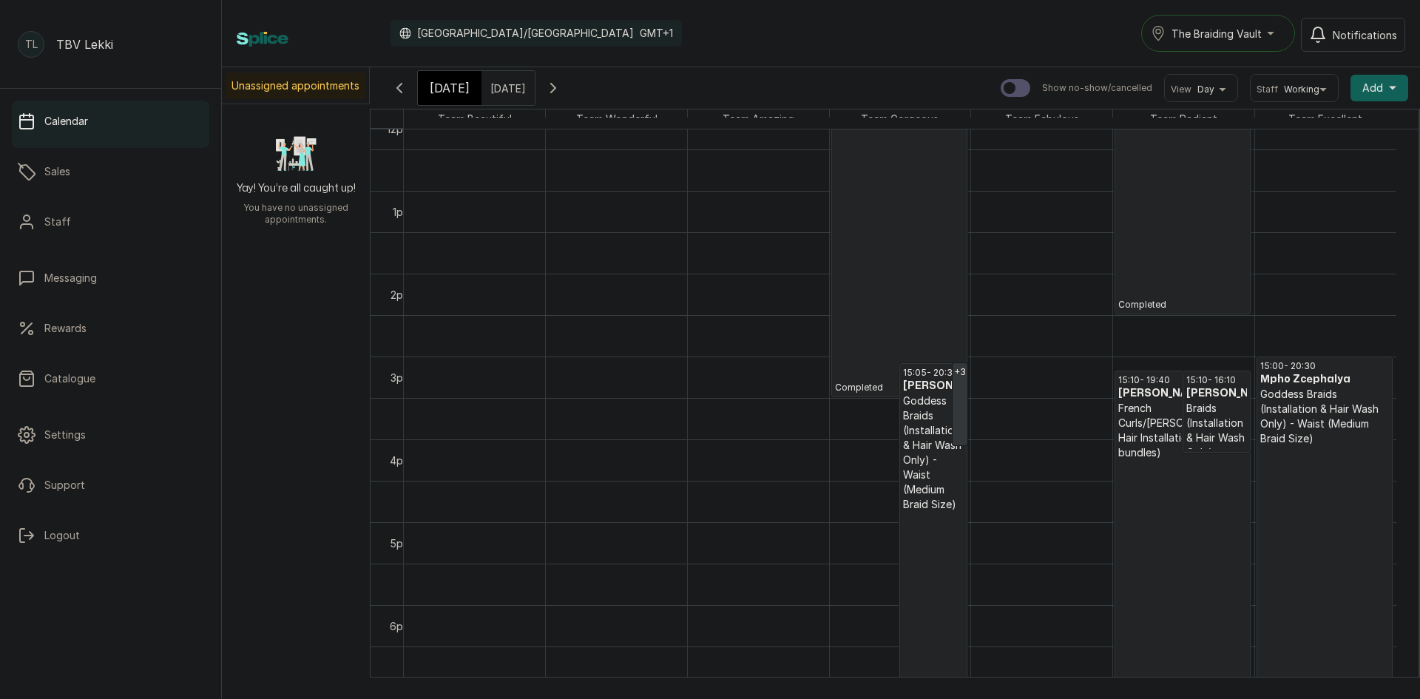
click at [1145, 468] on p "Completed" at bounding box center [1182, 599] width 129 height 279
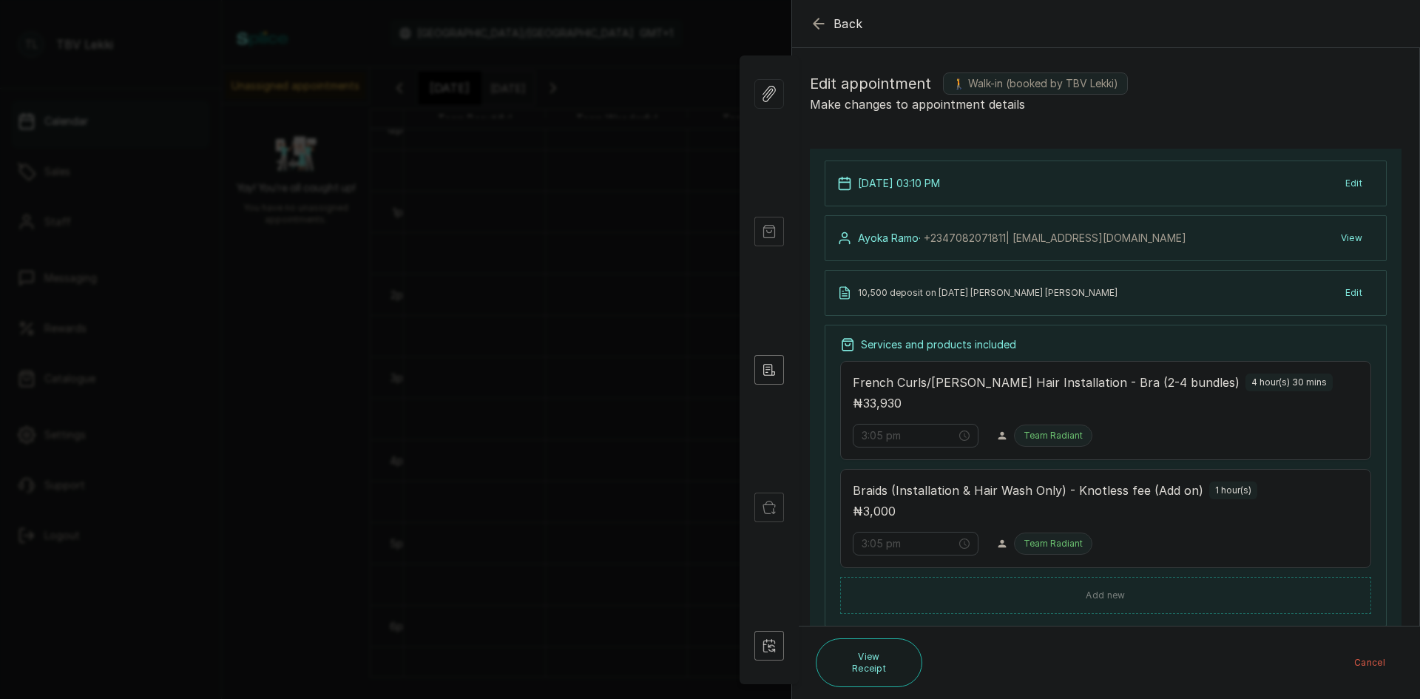
type input "3:10 pm"
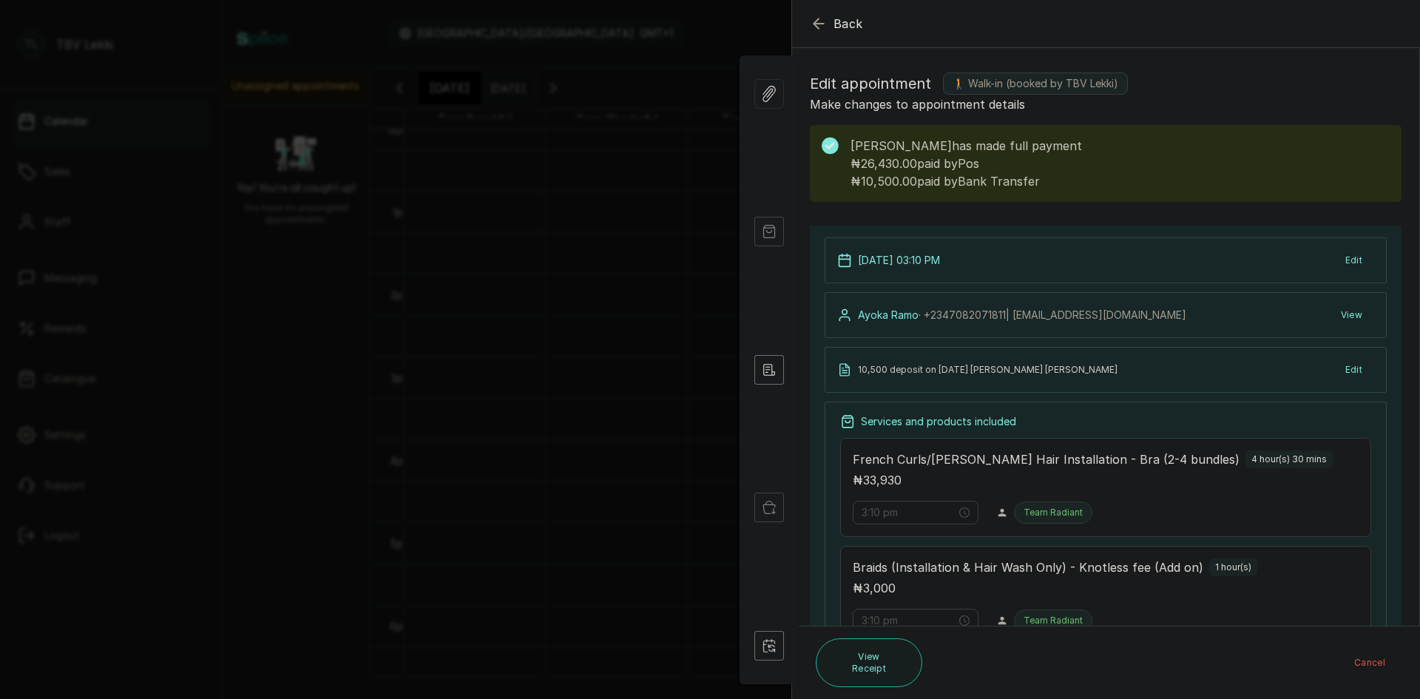
click at [819, 23] on icon "button" at bounding box center [819, 24] width 18 height 18
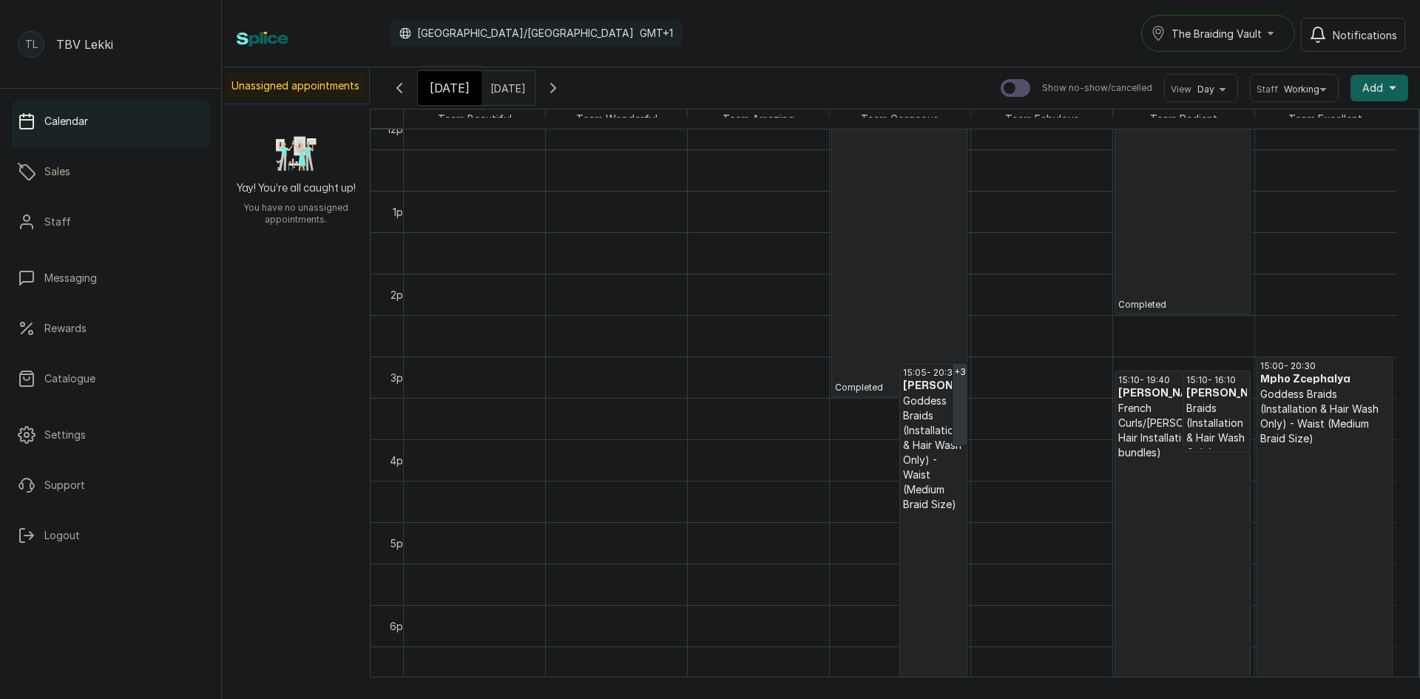
click at [1335, 486] on p "Completed" at bounding box center [1324, 627] width 129 height 362
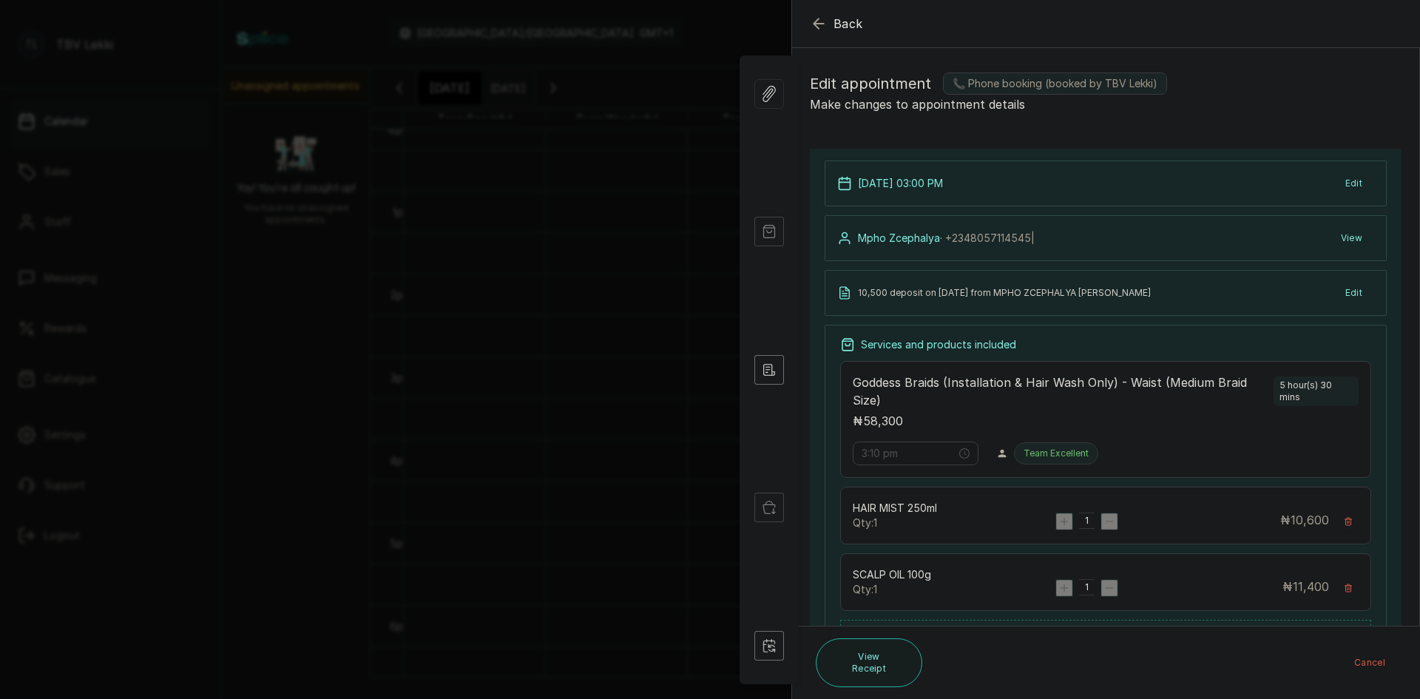
type input "3:00 pm"
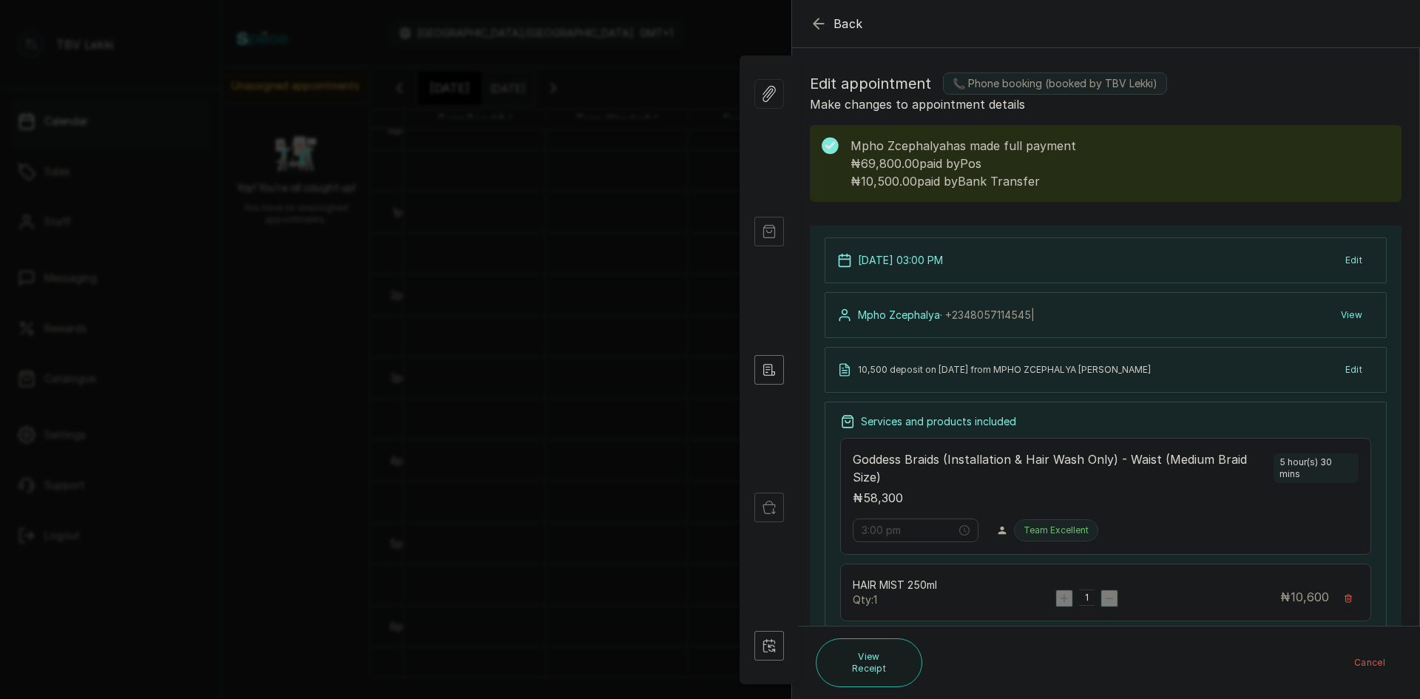
click at [819, 21] on icon "button" at bounding box center [819, 24] width 18 height 18
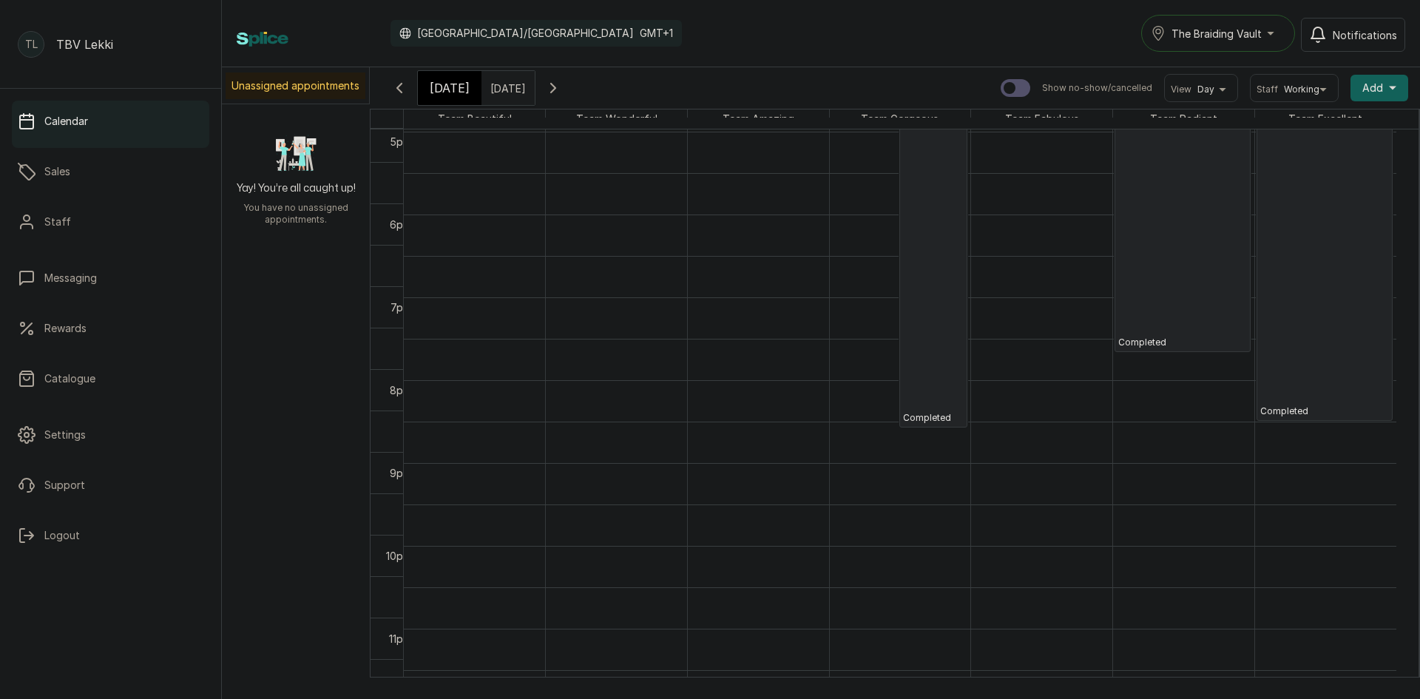
scroll to position [25, 0]
